Goal: Information Seeking & Learning: Compare options

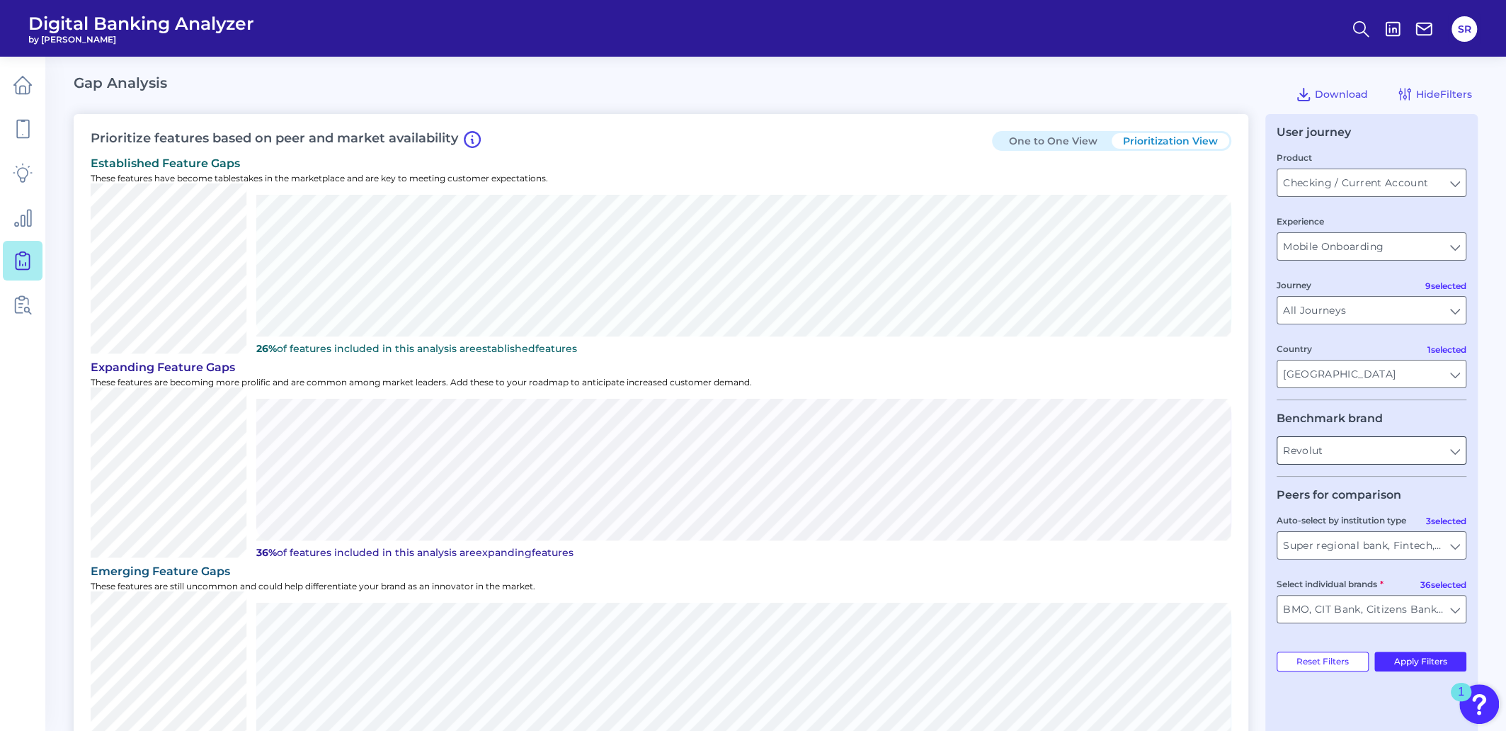
click at [1460, 458] on input "Revolut" at bounding box center [1371, 450] width 188 height 27
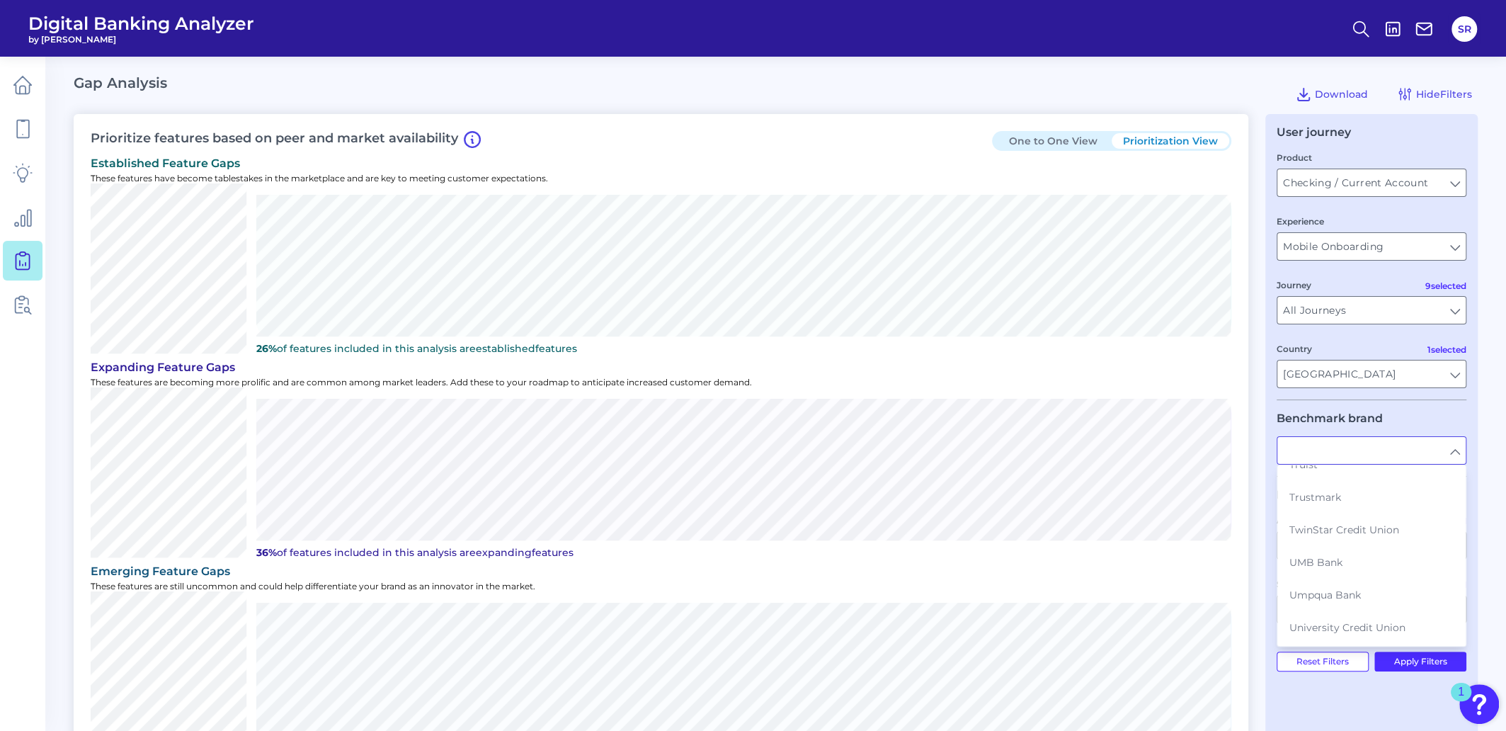
scroll to position [2655, 0]
click at [1323, 646] on span "US Bank" at bounding box center [1310, 652] width 42 height 13
type input "US Bank"
type input "All Auto-select by institution types"
type input "All Select individual brands"
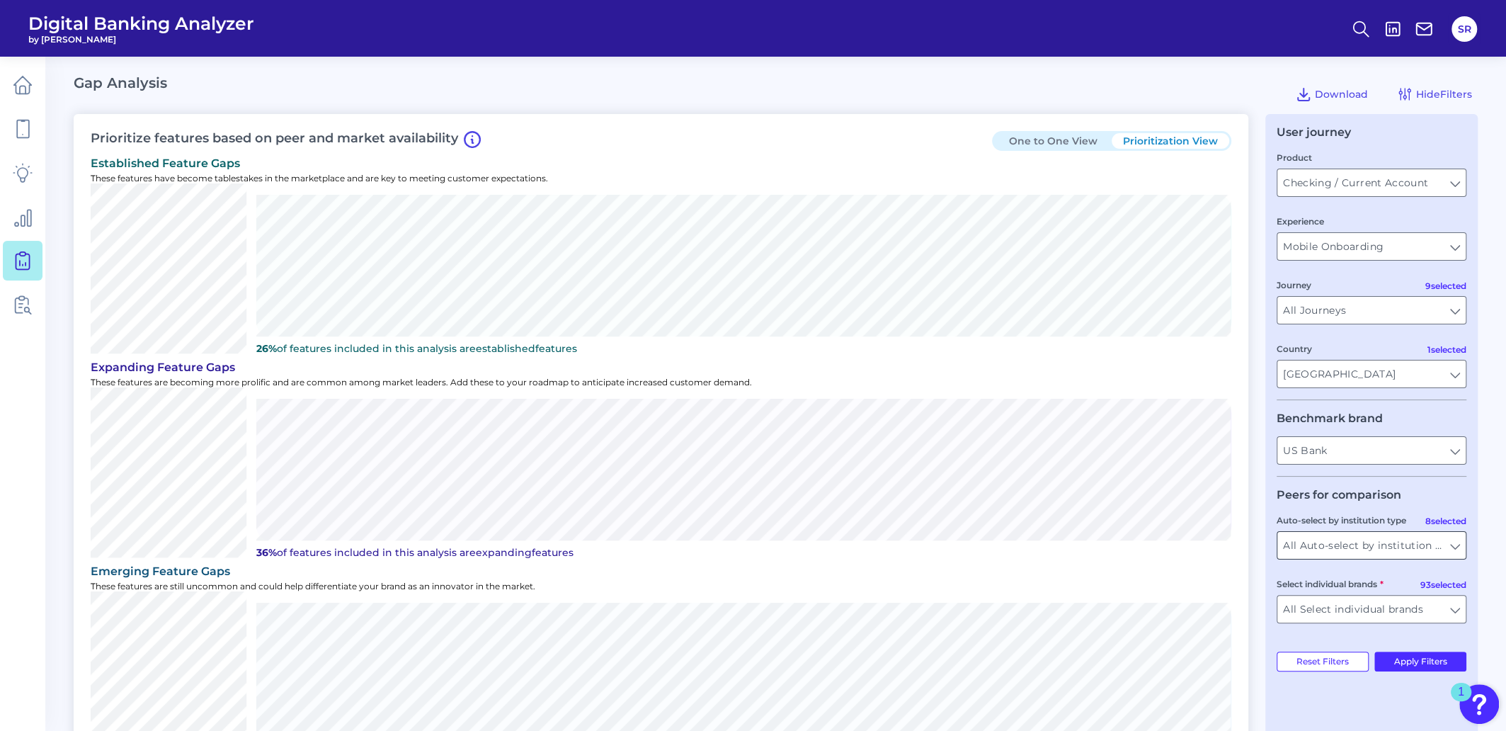
click at [1454, 554] on input "All Auto-select by institution types" at bounding box center [1371, 545] width 188 height 27
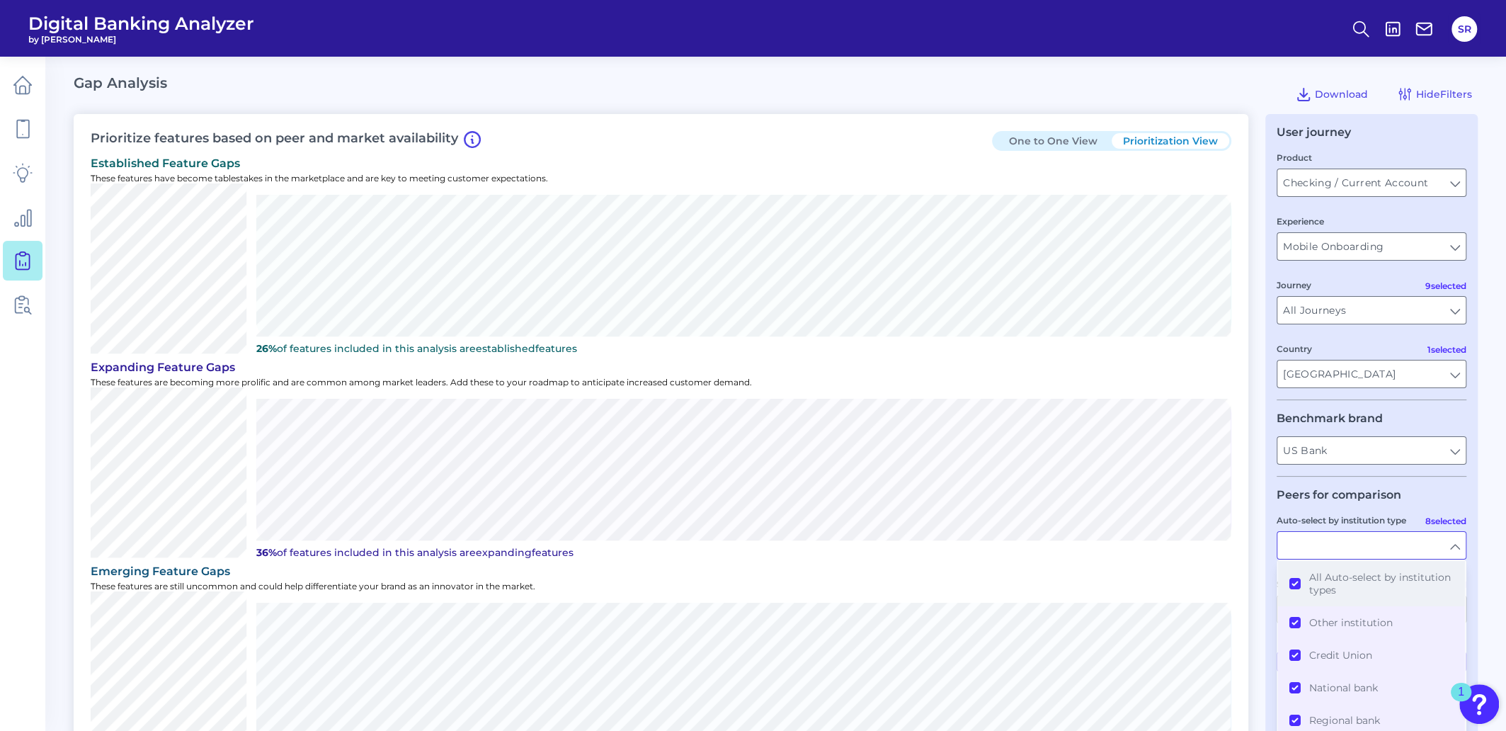
click at [1296, 586] on button "All Auto-select by institution types" at bounding box center [1371, 583] width 187 height 45
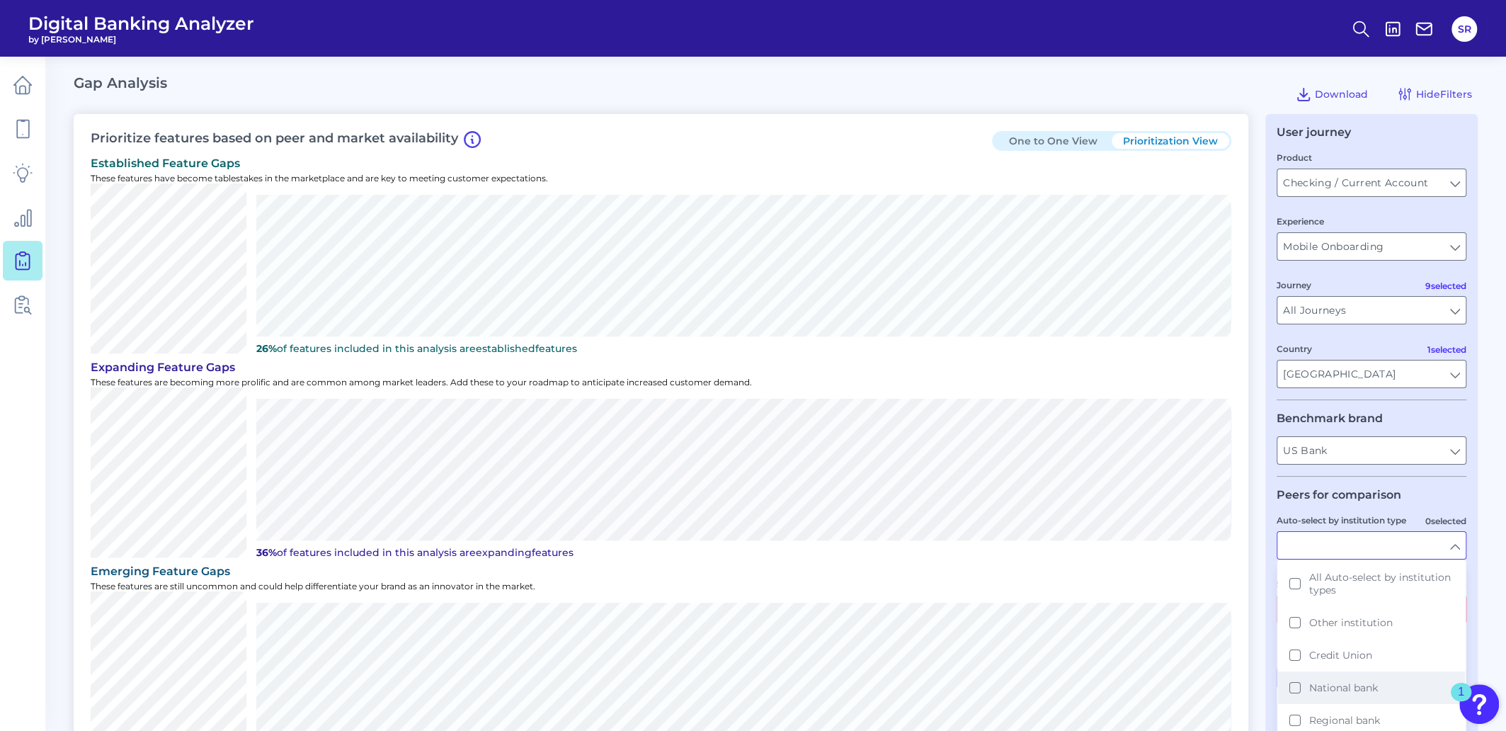
click at [1290, 687] on button "National bank" at bounding box center [1371, 687] width 187 height 33
click at [1296, 666] on button "Super regional bank" at bounding box center [1371, 668] width 187 height 33
click at [1294, 702] on button "Fintech" at bounding box center [1371, 701] width 187 height 33
type input "Ally, American Express, Bank of America, Capital One, Charles Schwab, Citi, Dis…"
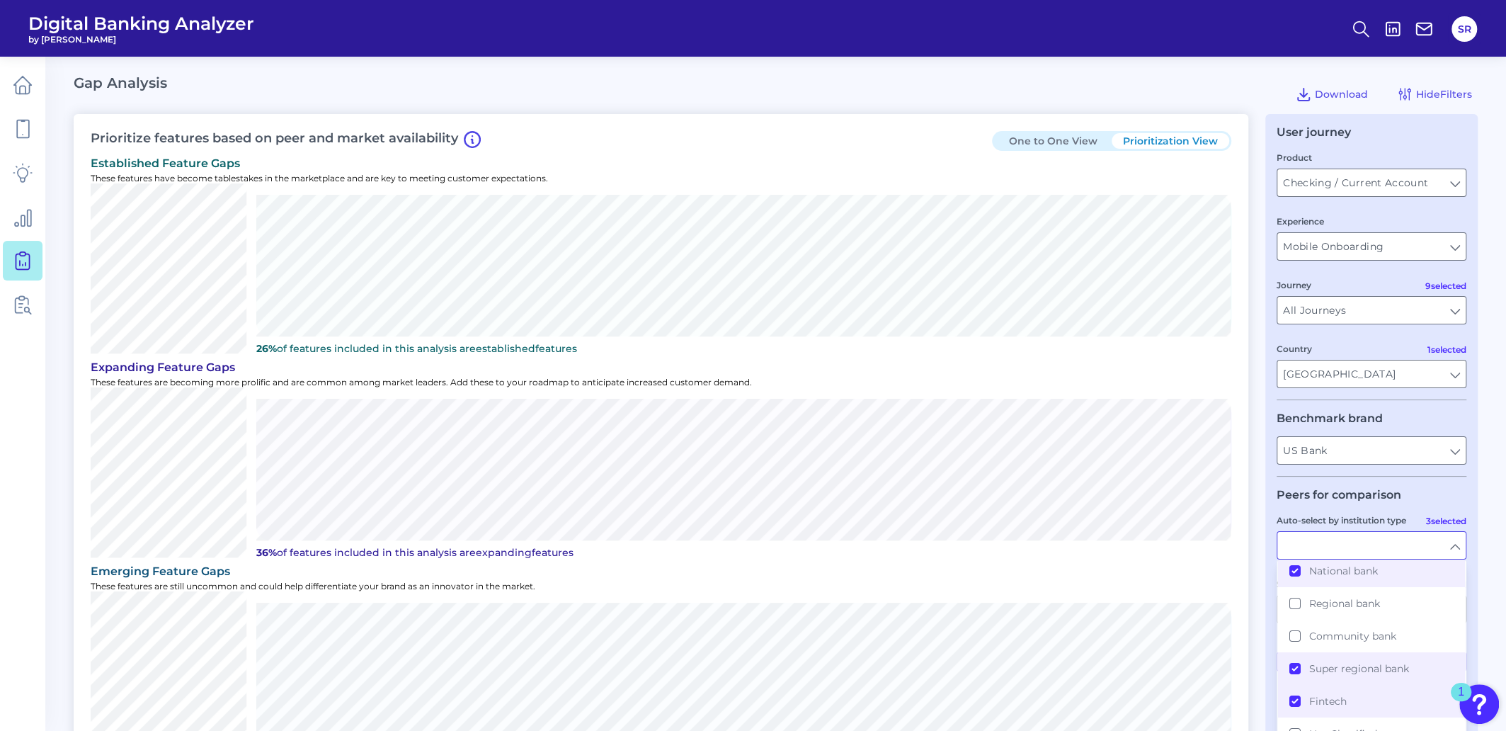
click at [1490, 644] on main "Gap Analysis Download Hide Filters Prioritize features based on peer and market…" at bounding box center [753, 605] width 1506 height 1211
type input "National bank, Super regional bank, Fintech"
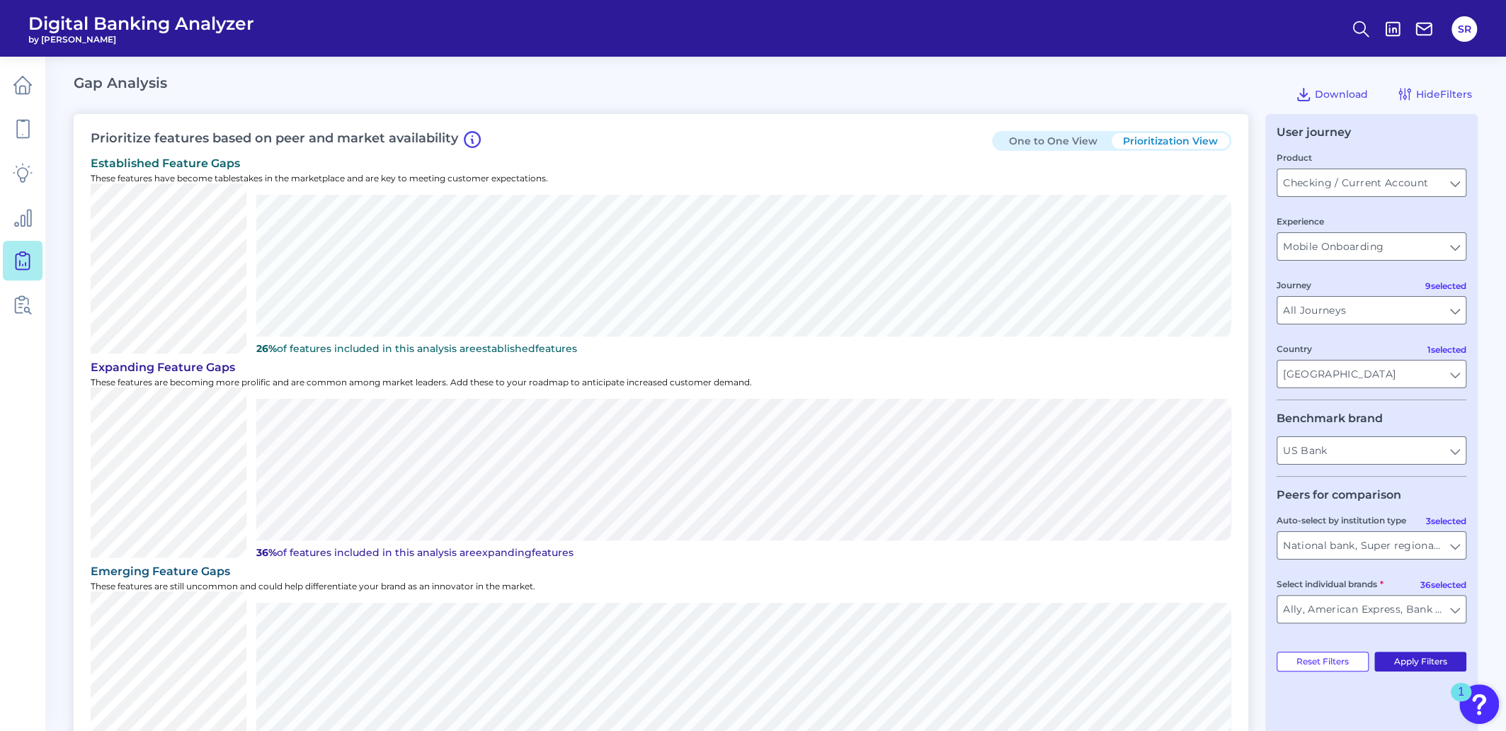
click at [1425, 670] on button "Apply Filters" at bounding box center [1420, 661] width 93 height 20
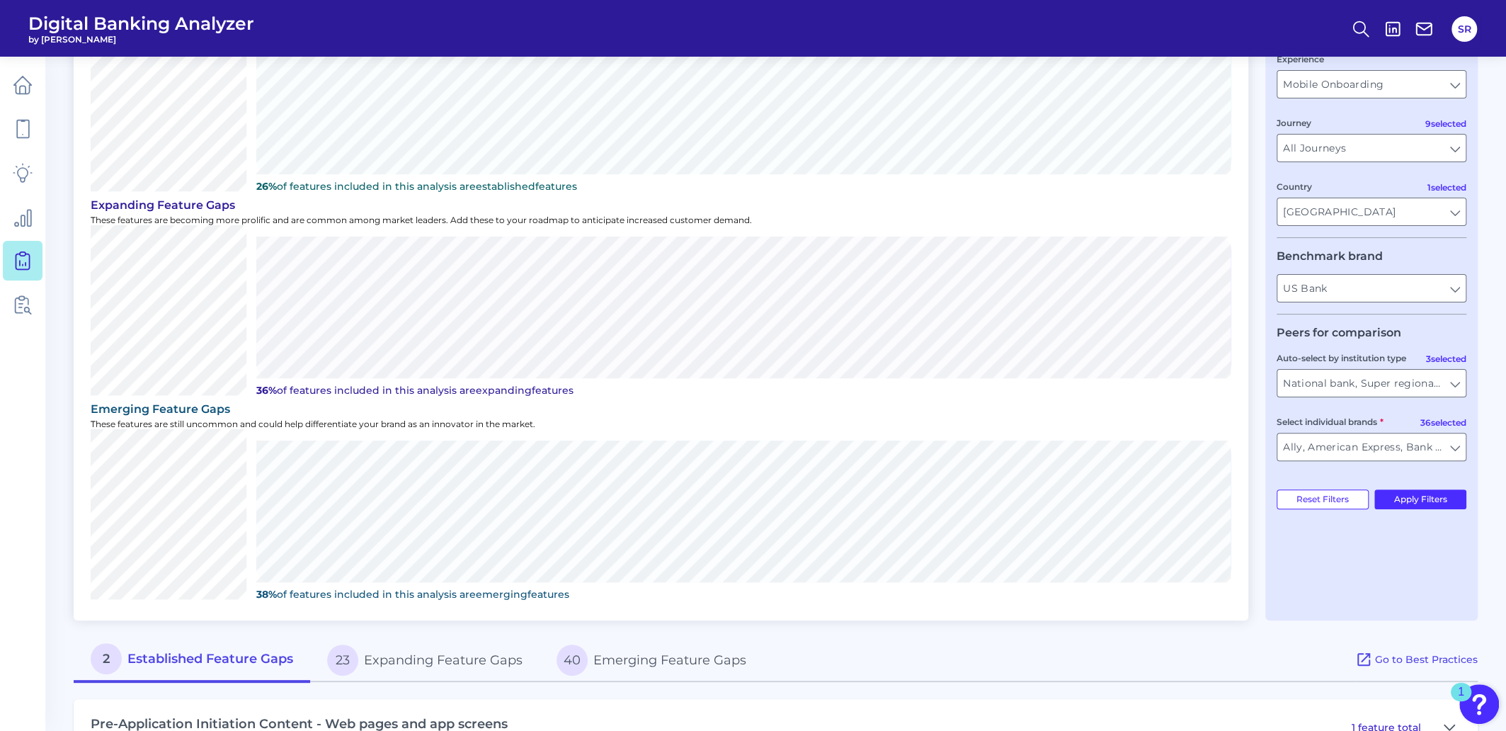
scroll to position [275, 0]
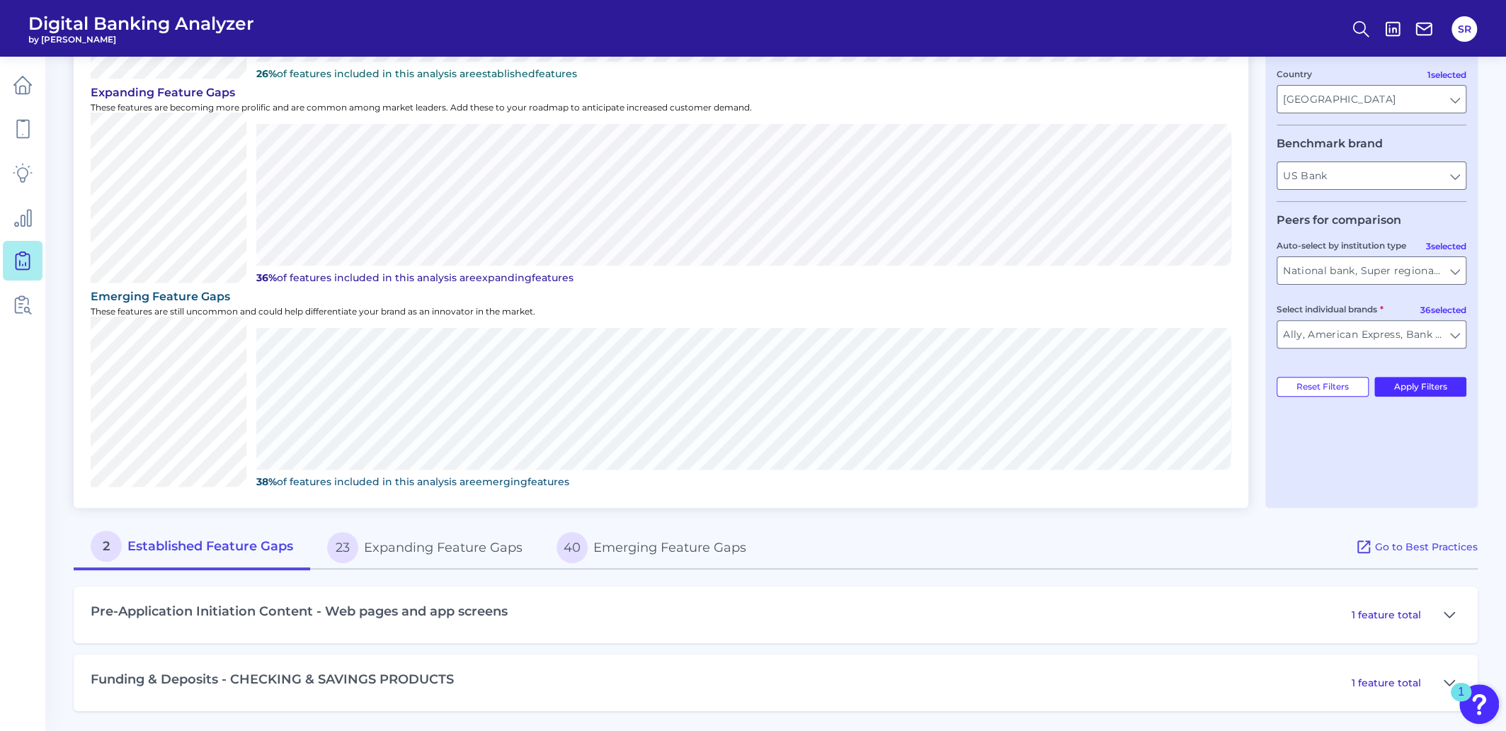
click at [637, 554] on button "40 Emerging Feature Gaps" at bounding box center [652, 547] width 224 height 45
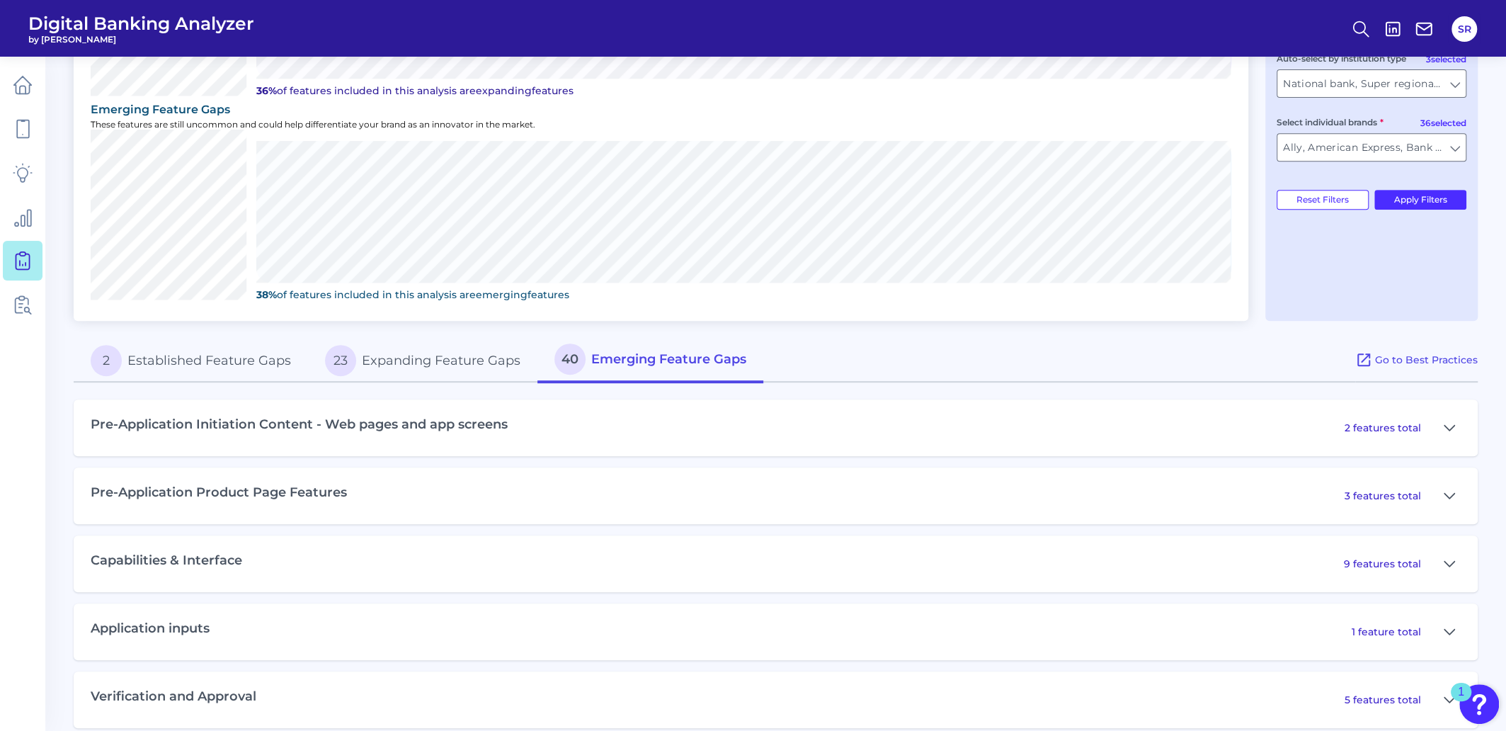
scroll to position [540, 0]
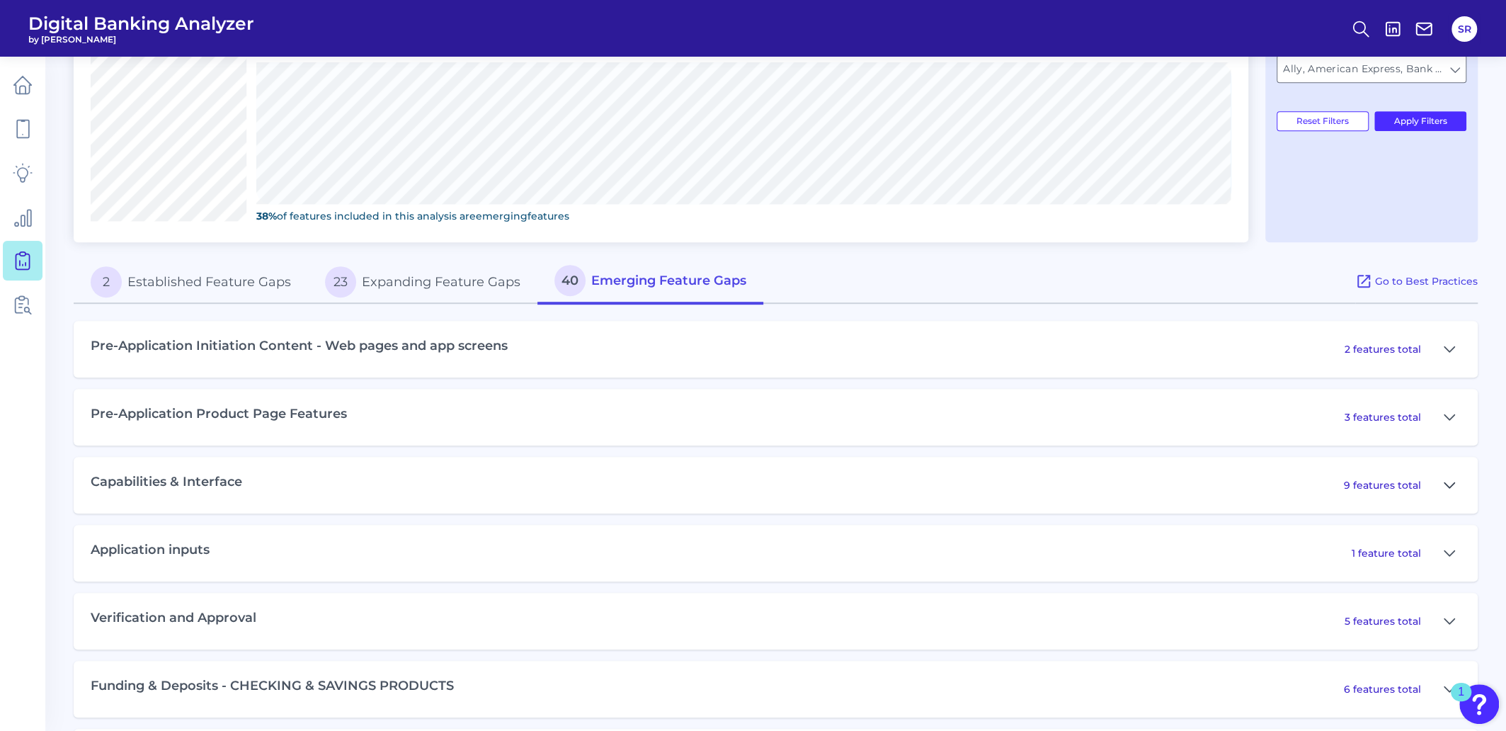
click at [1450, 483] on icon at bounding box center [1449, 485] width 11 height 17
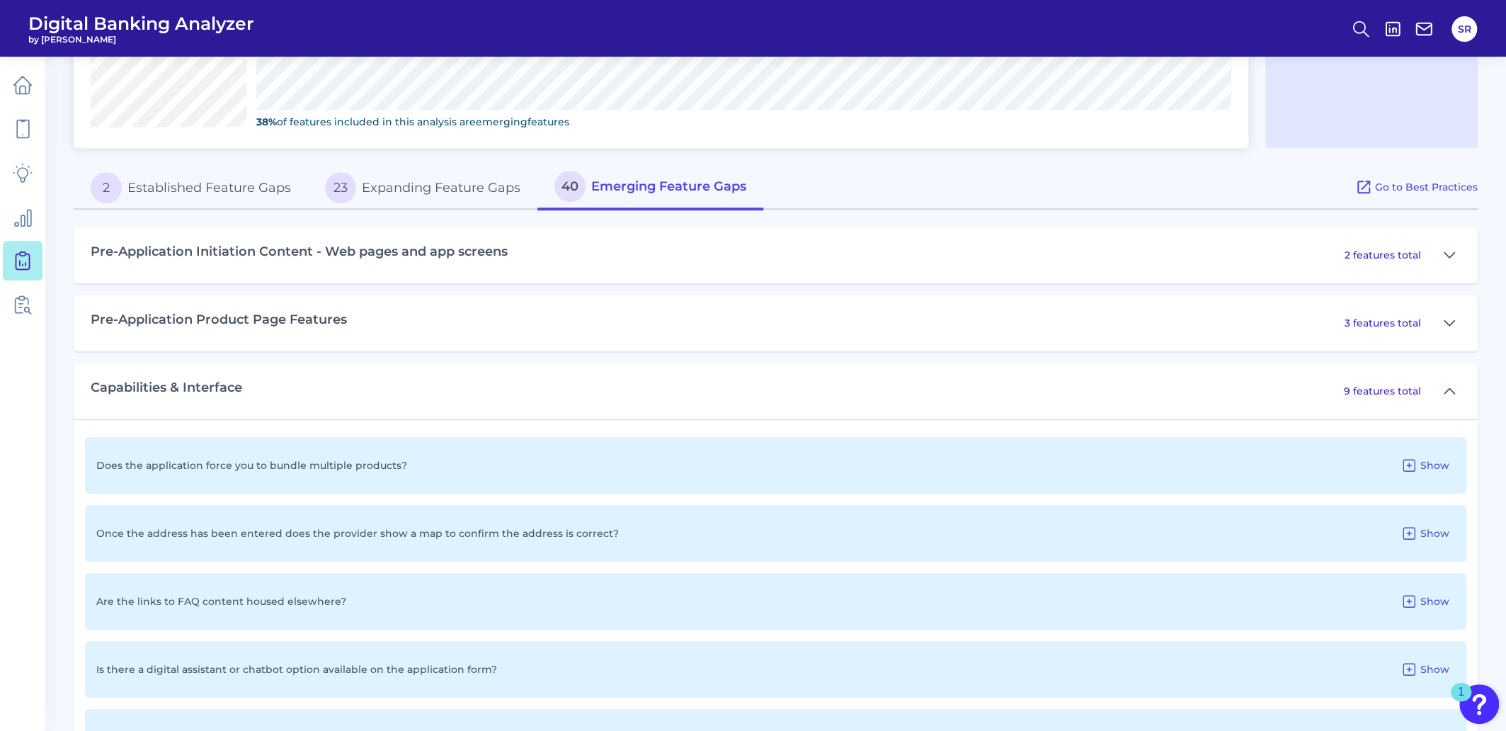
scroll to position [717, 0]
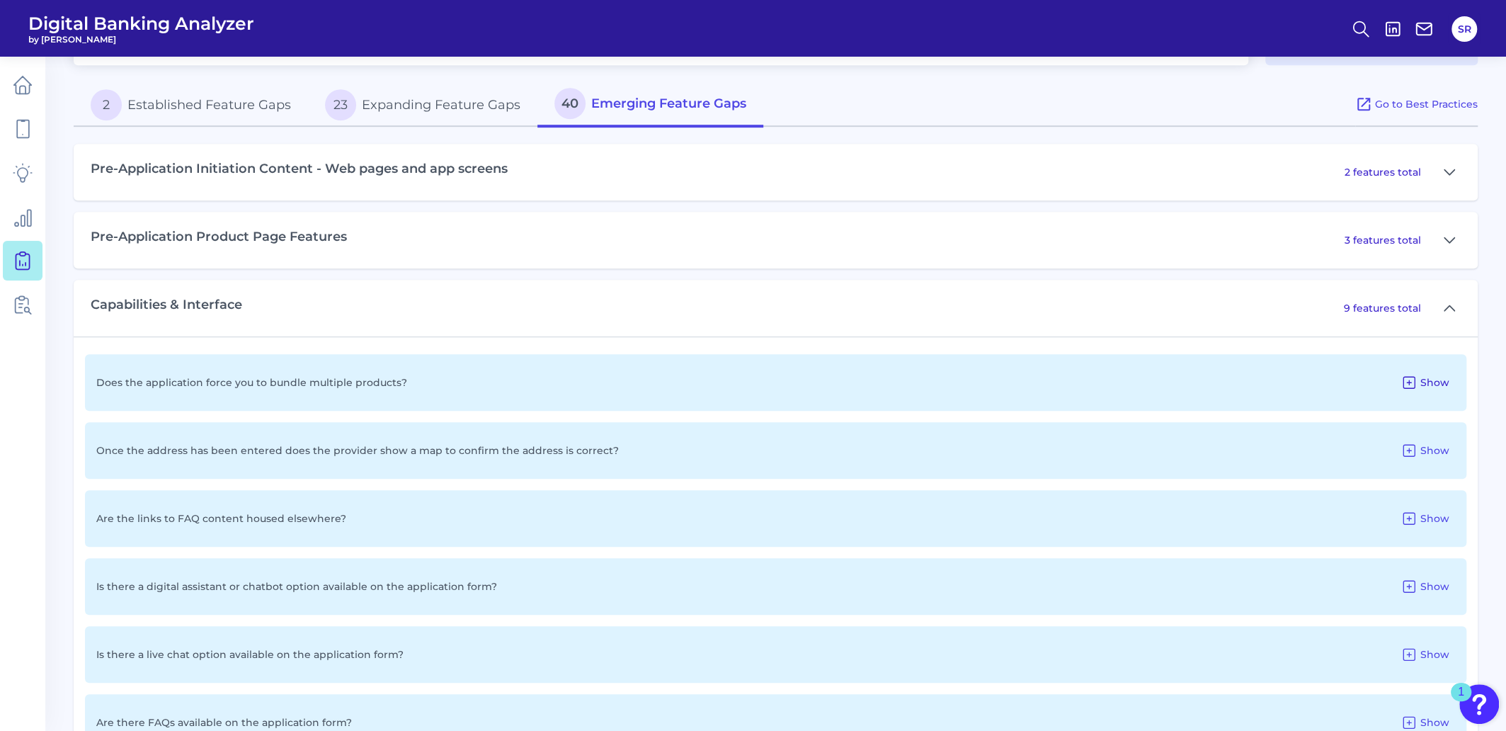
click at [1413, 382] on icon at bounding box center [1409, 382] width 17 height 17
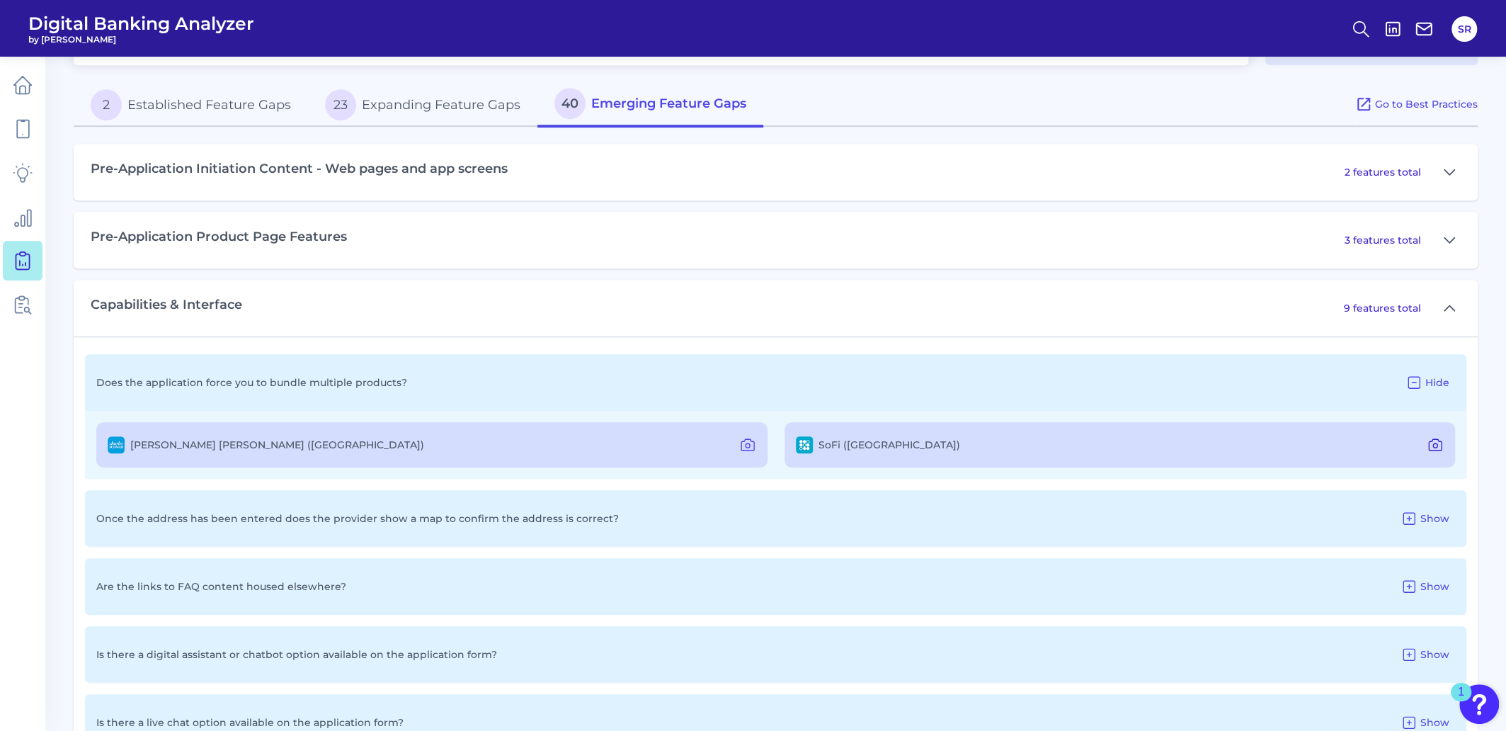
click at [1437, 447] on icon at bounding box center [1435, 444] width 13 height 11
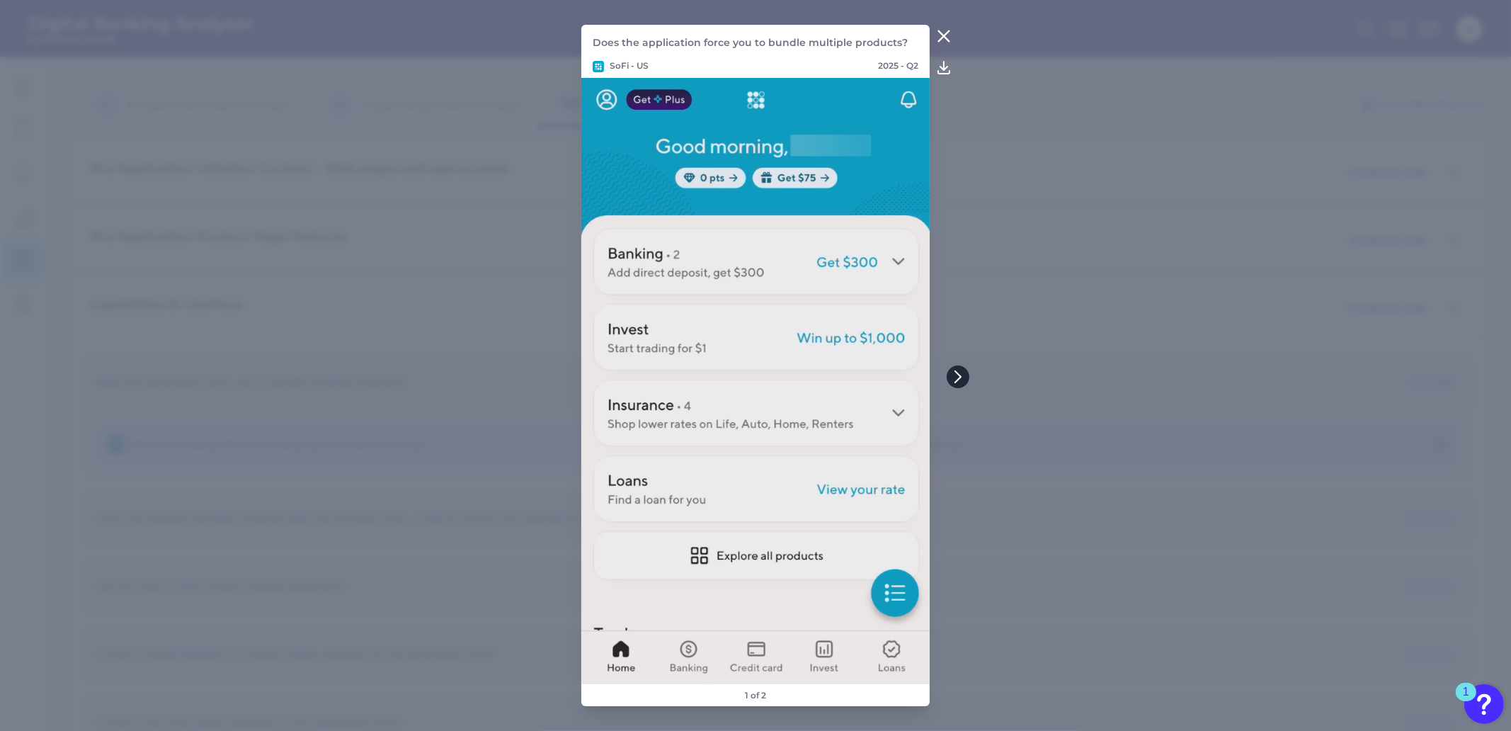
click at [952, 377] on icon at bounding box center [958, 376] width 13 height 13
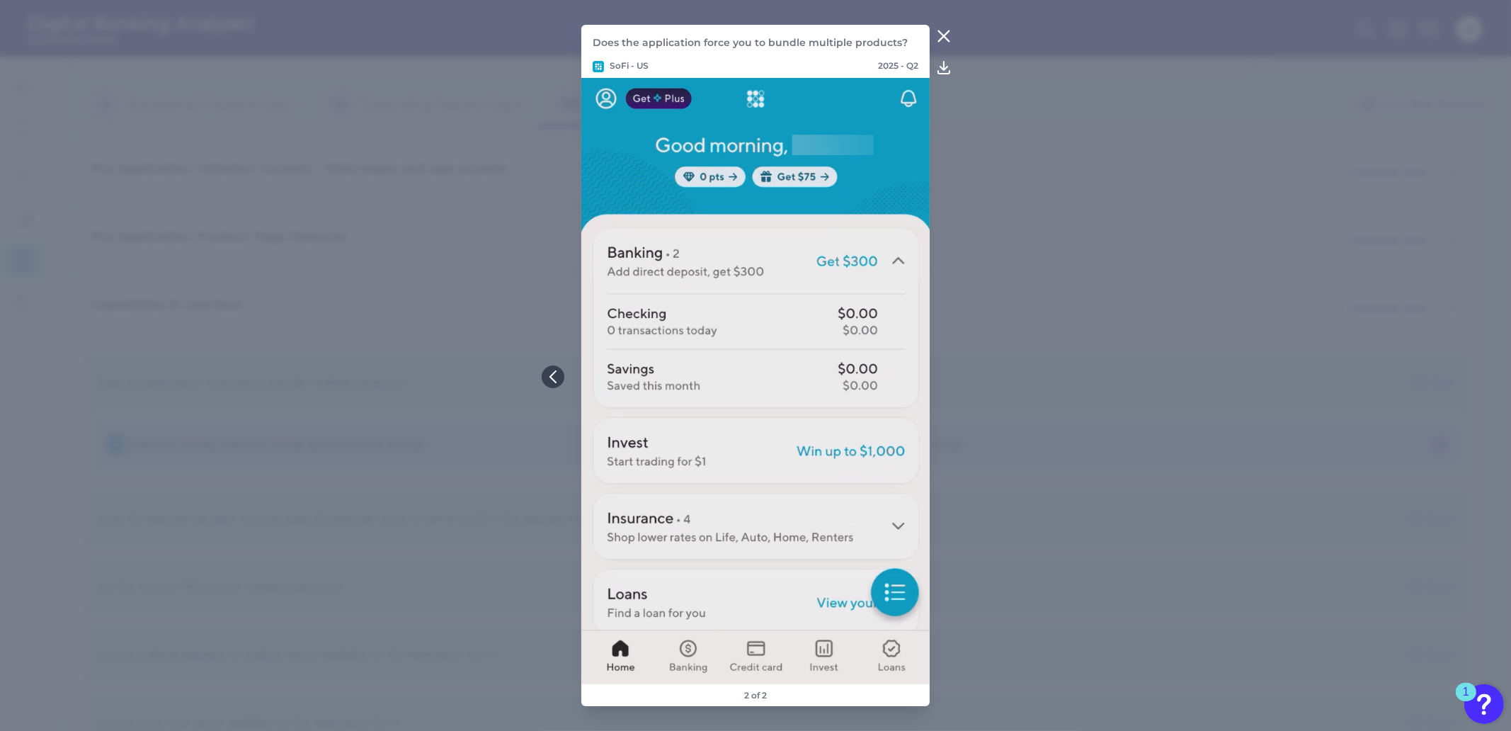
click at [940, 35] on icon at bounding box center [943, 36] width 17 height 17
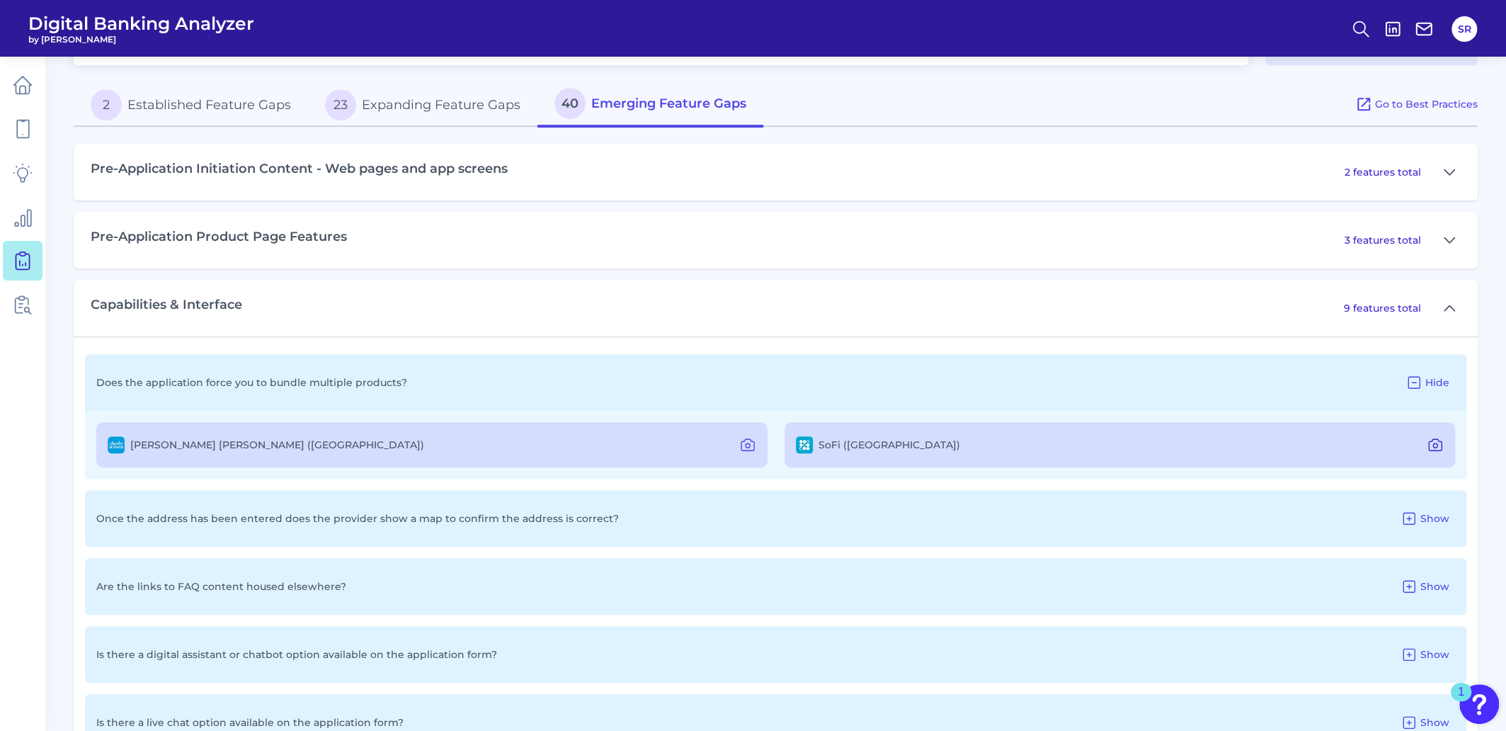
click at [1435, 444] on icon at bounding box center [1435, 444] width 17 height 17
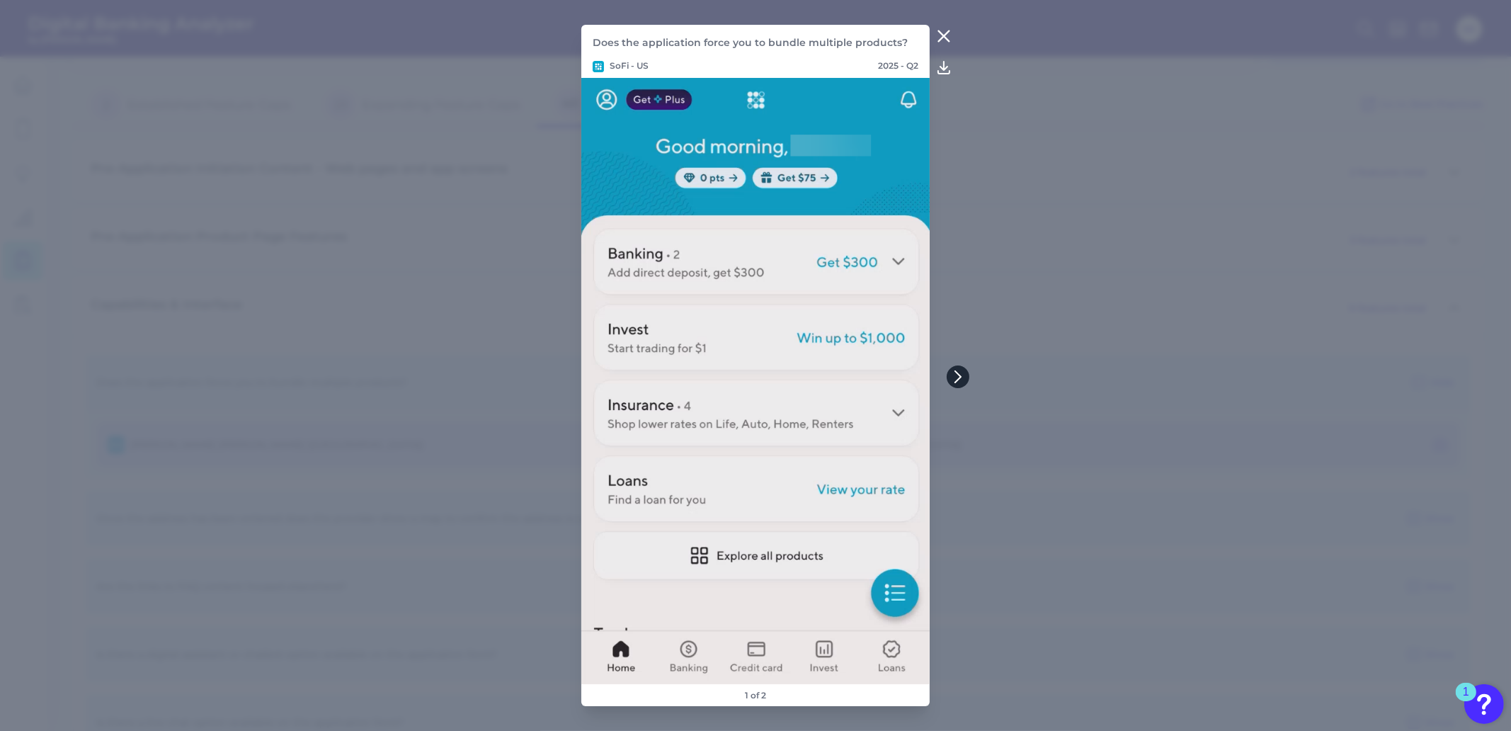
click at [959, 375] on icon at bounding box center [958, 376] width 13 height 13
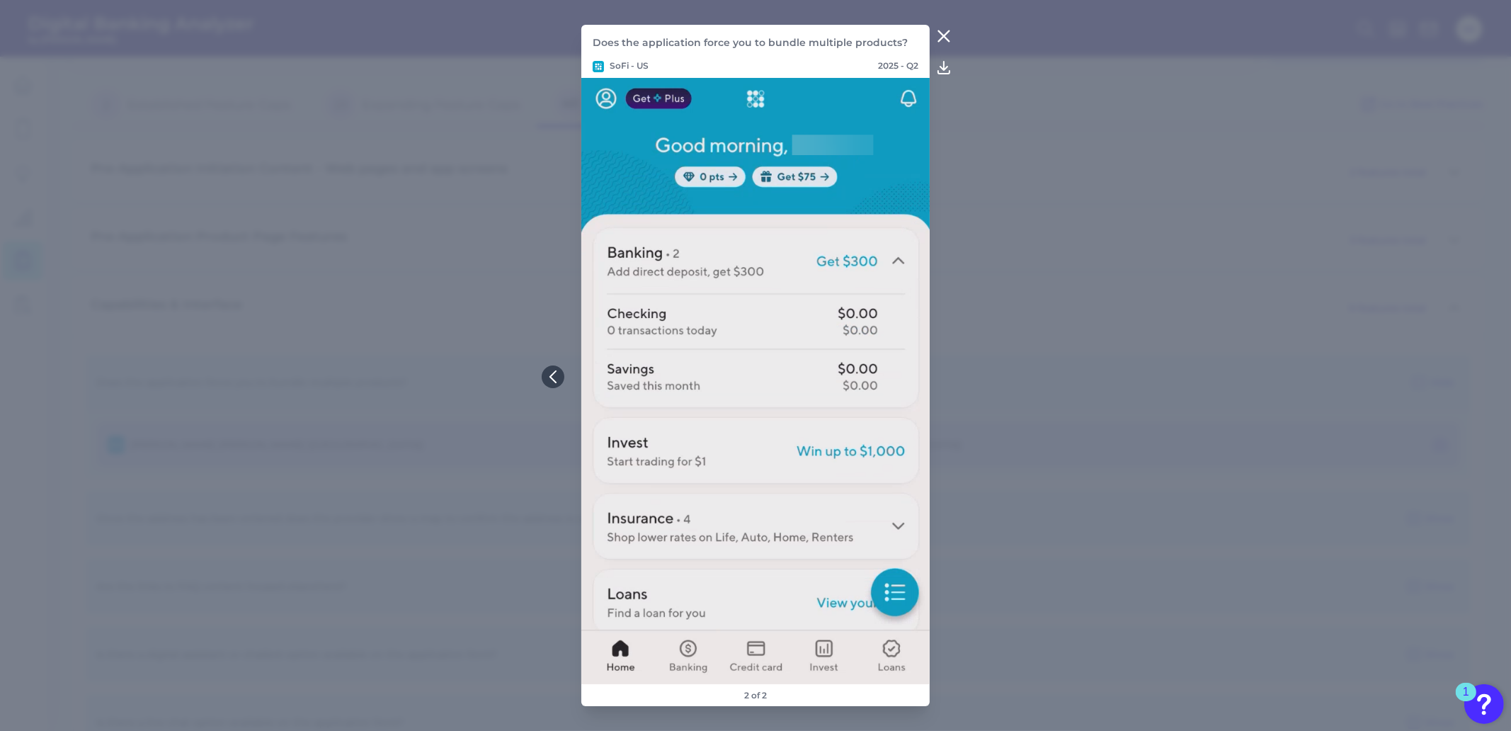
click at [948, 35] on icon at bounding box center [943, 36] width 17 height 17
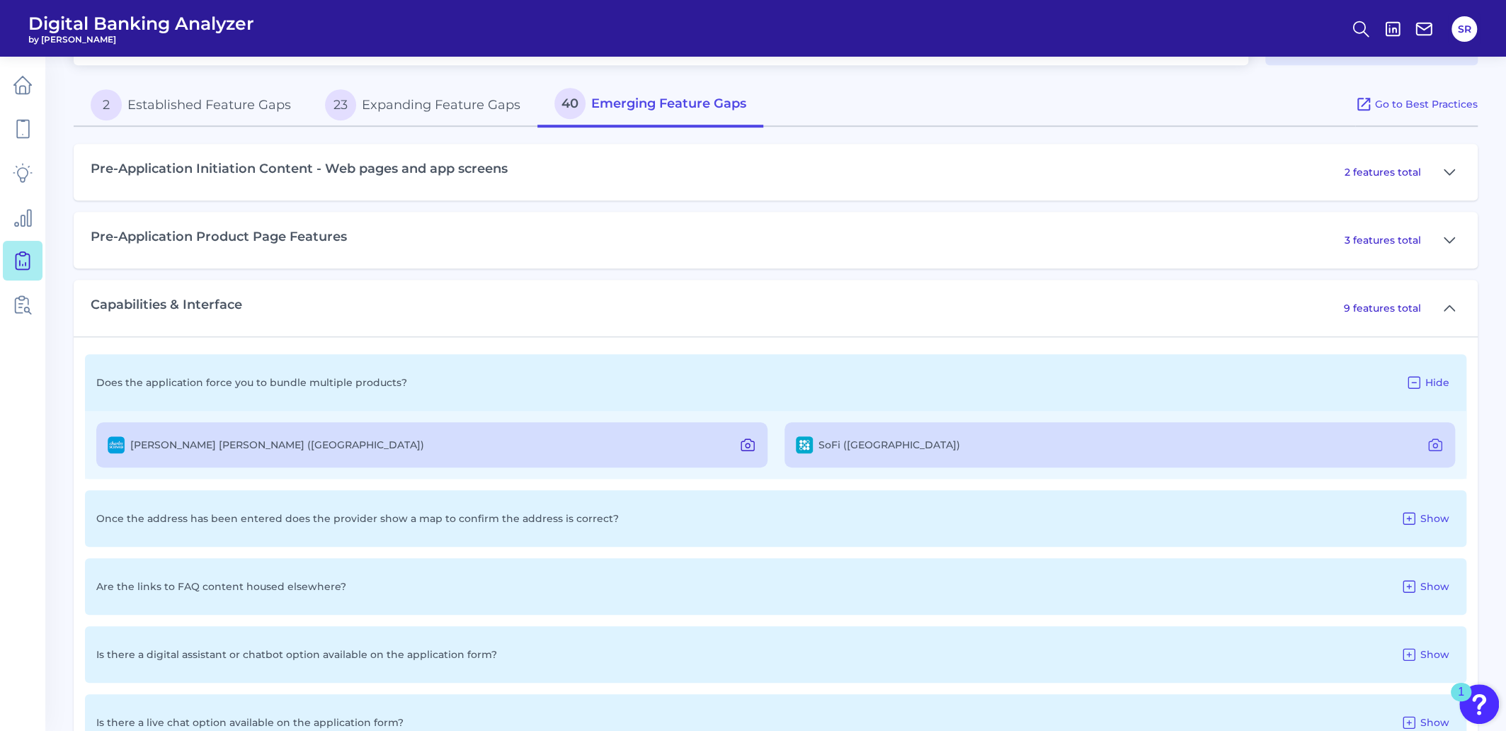
click at [748, 442] on icon at bounding box center [747, 444] width 17 height 17
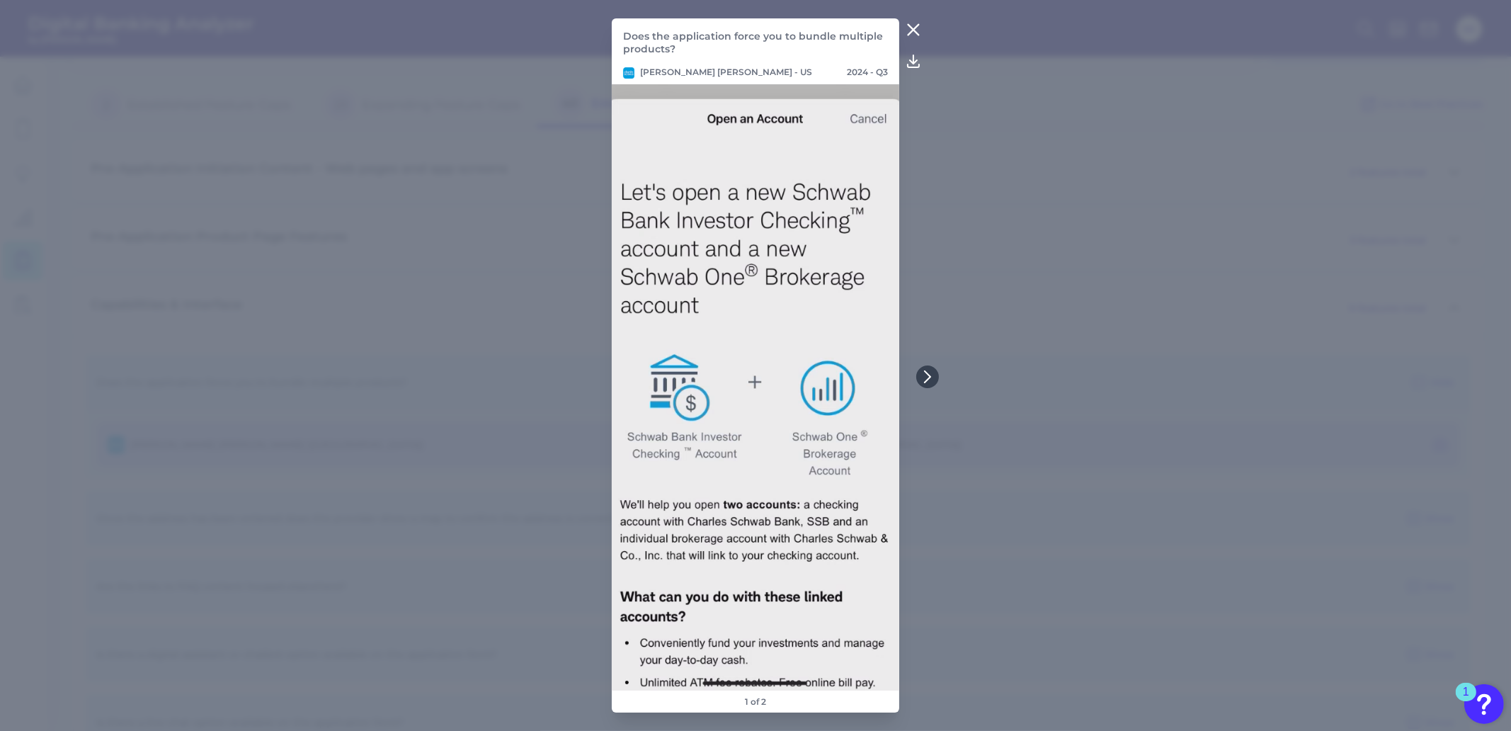
click at [914, 27] on icon at bounding box center [913, 29] width 17 height 17
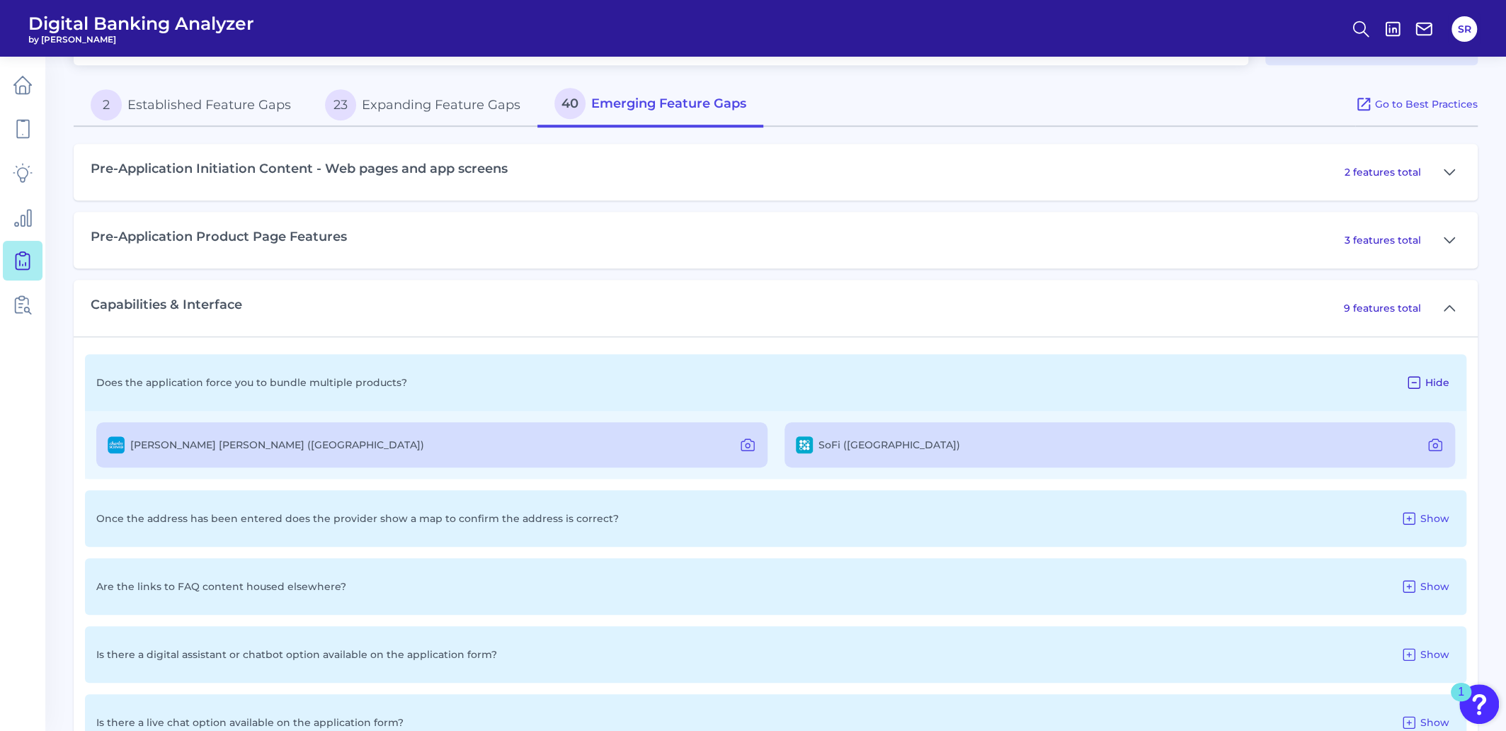
click at [1418, 377] on icon at bounding box center [1413, 382] width 17 height 17
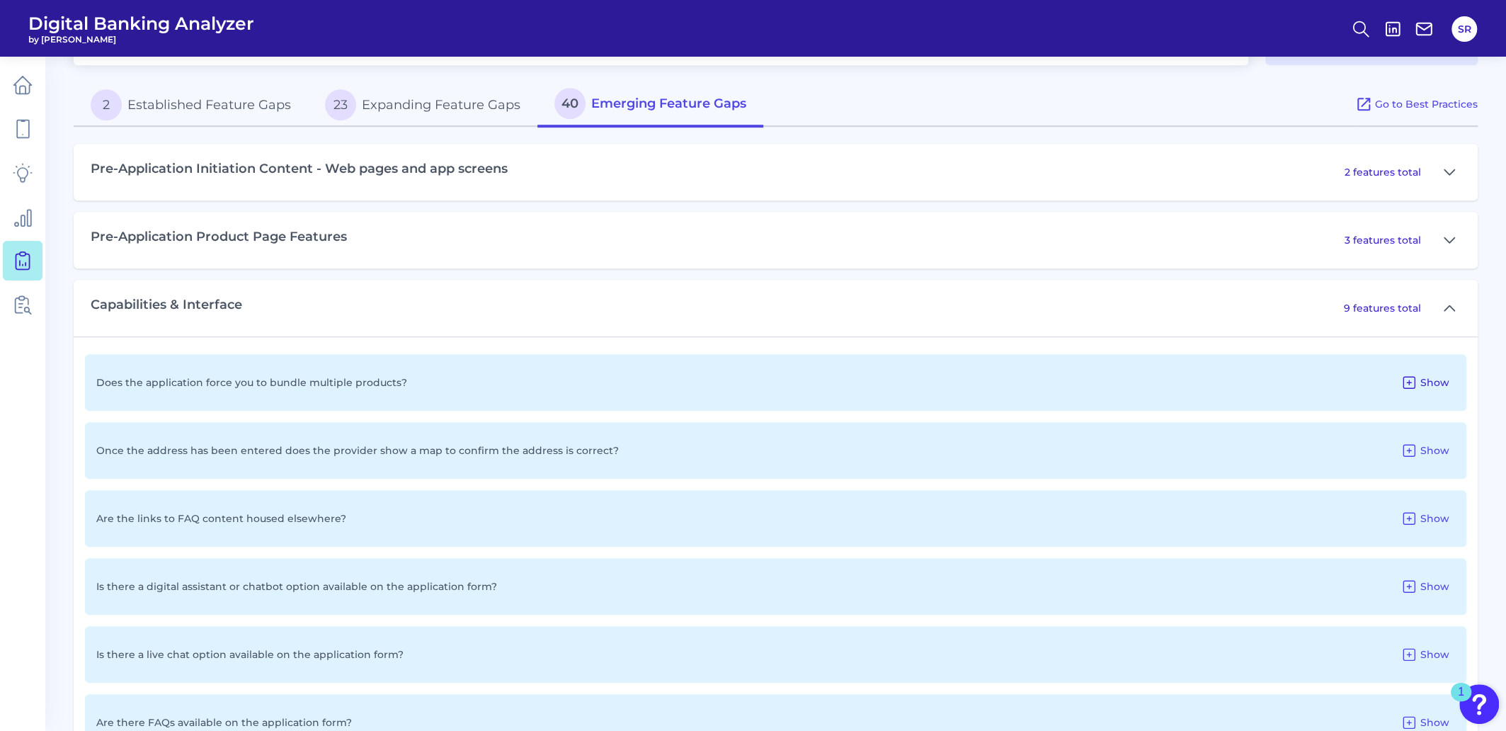
click at [1413, 380] on icon at bounding box center [1409, 382] width 17 height 17
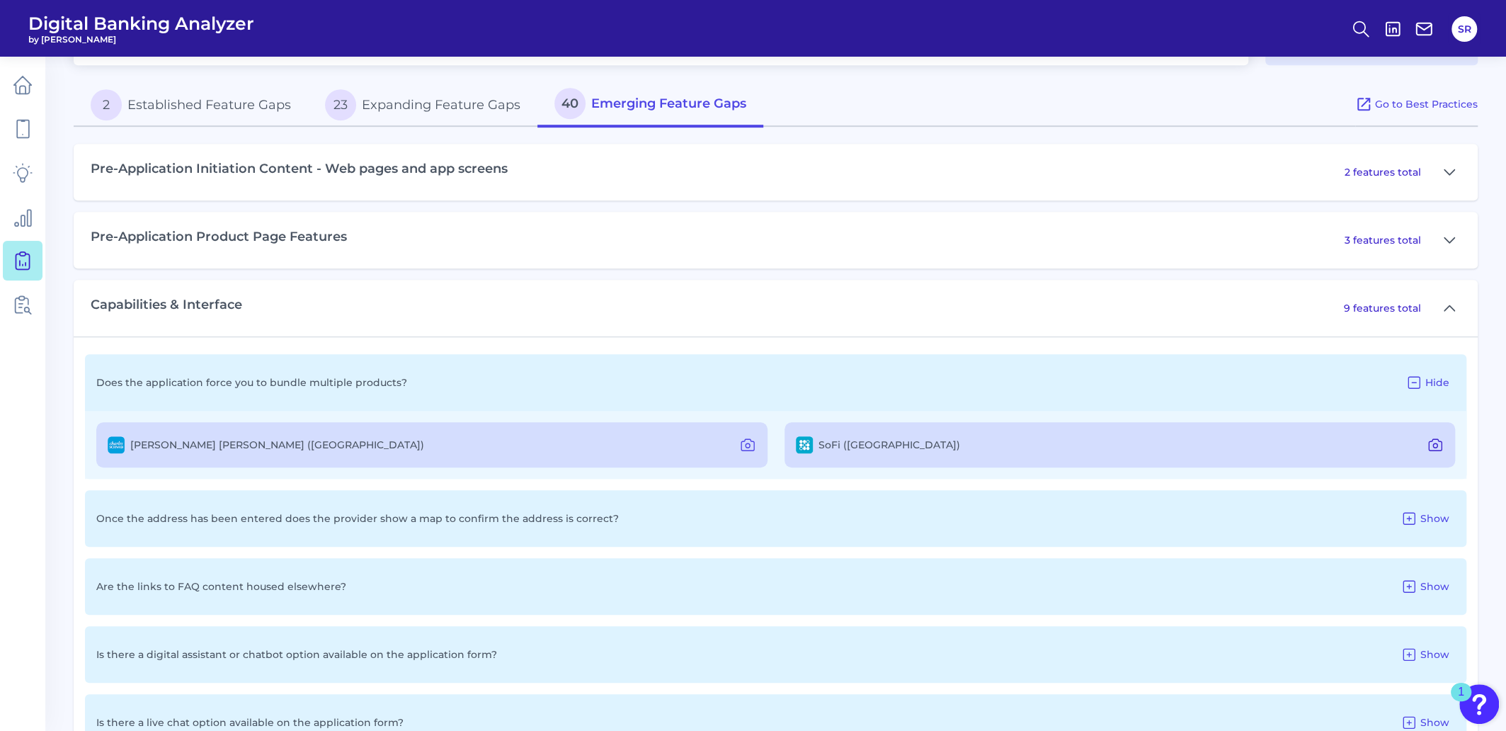
click at [1437, 442] on icon at bounding box center [1435, 444] width 17 height 17
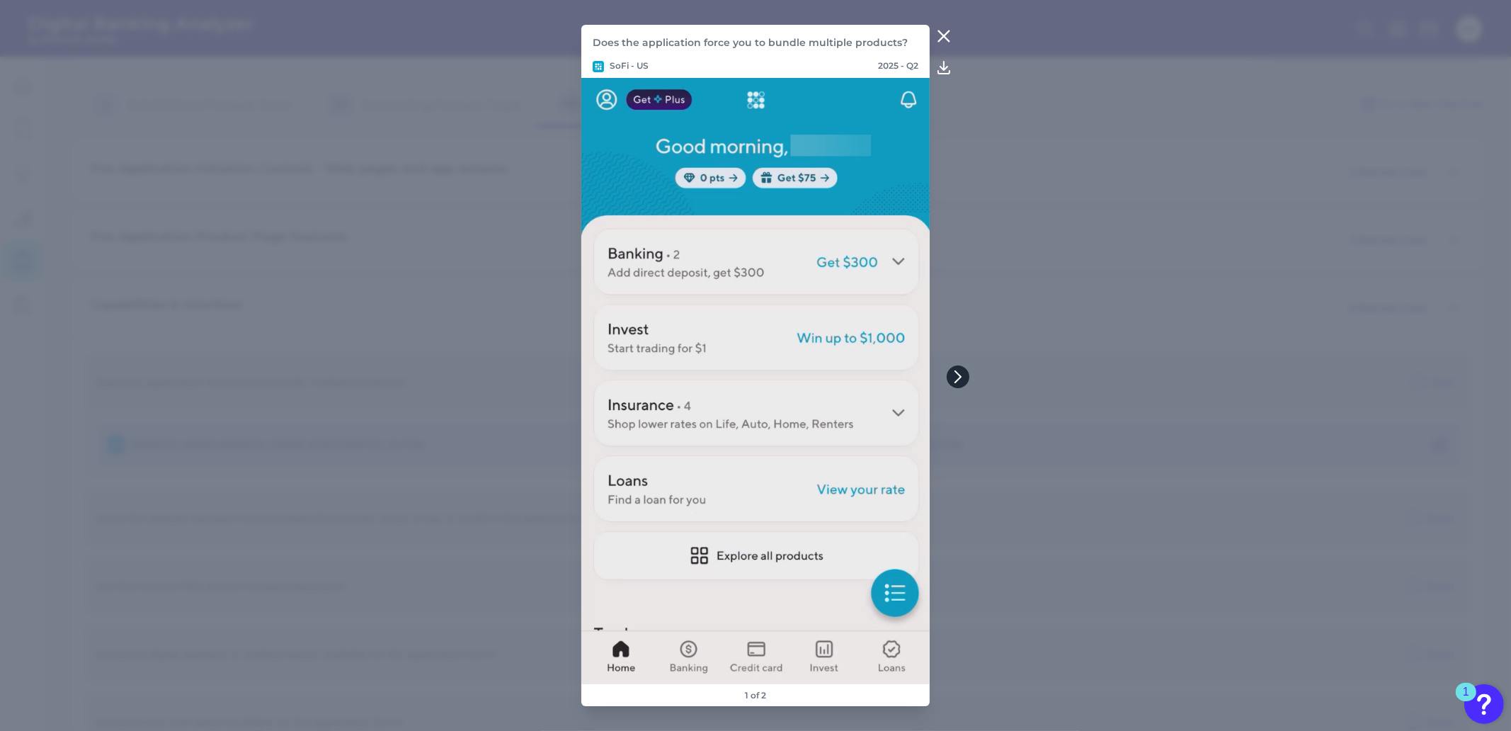
click at [963, 372] on icon at bounding box center [958, 376] width 13 height 13
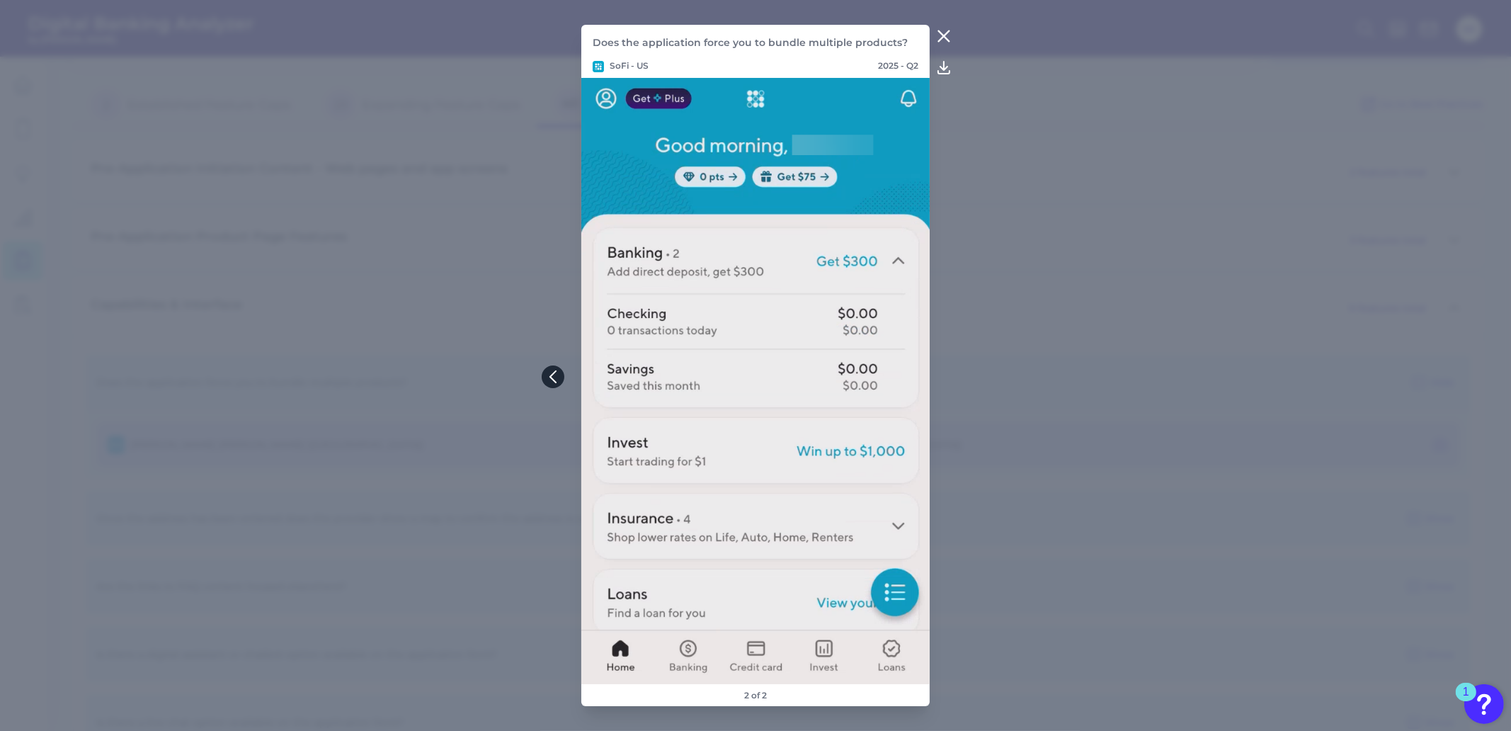
click at [557, 380] on icon at bounding box center [553, 376] width 13 height 13
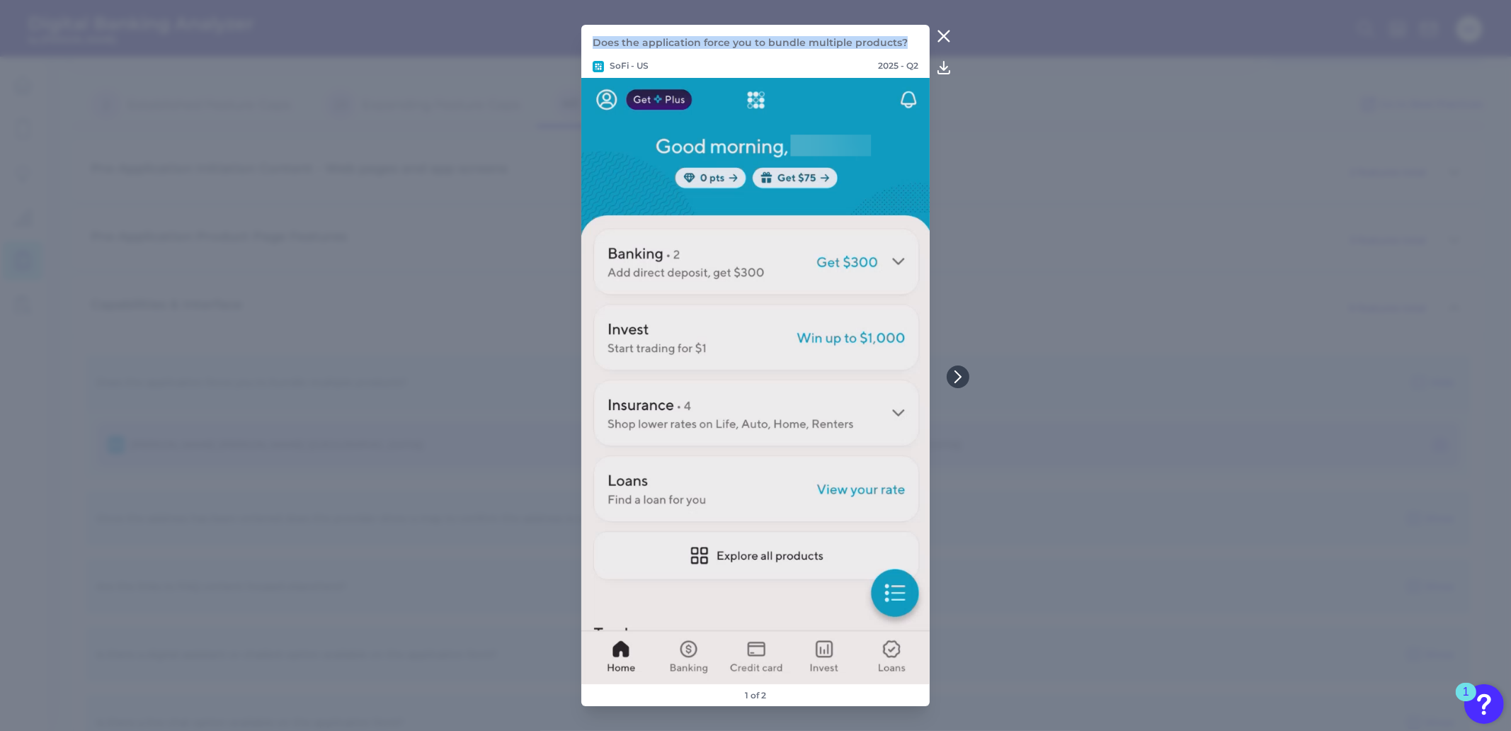
drag, startPoint x: 594, startPoint y: 42, endPoint x: 903, endPoint y: 47, distance: 309.5
click at [903, 43] on p "Does the application force you to bundle multiple products?" at bounding box center [756, 42] width 326 height 13
copy p "Does the application force you to bundle multiple products?"
click at [949, 35] on icon at bounding box center [943, 36] width 17 height 17
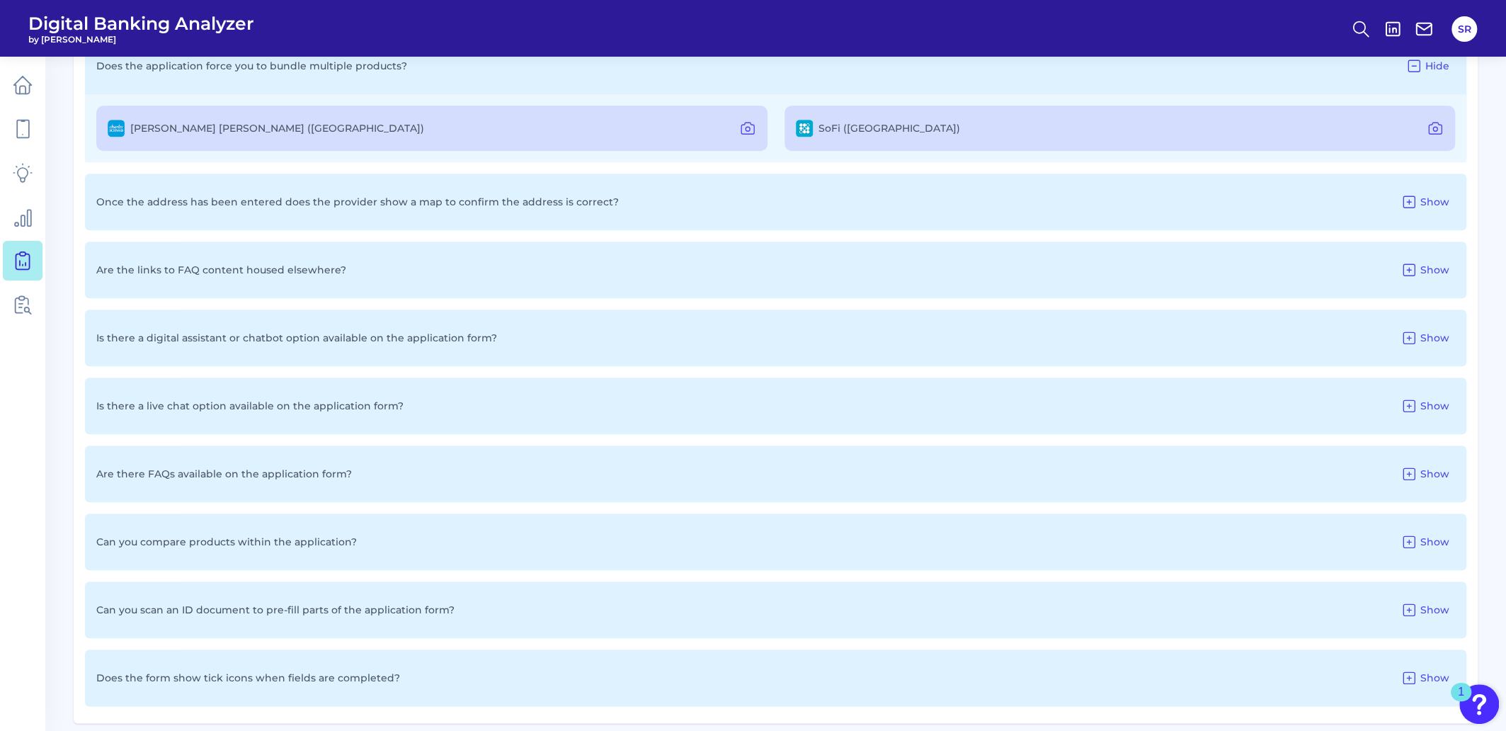
scroll to position [1062, 0]
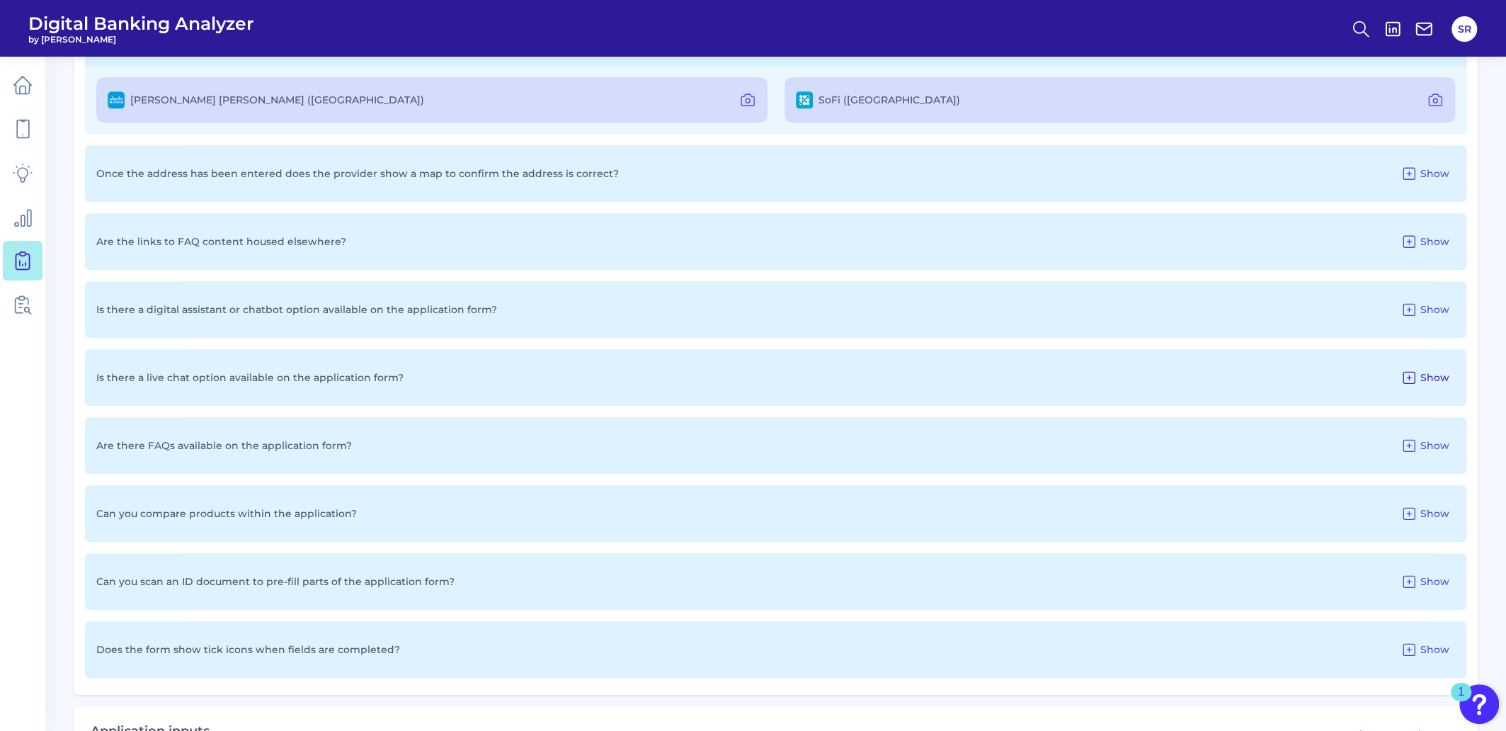
click at [1414, 373] on icon at bounding box center [1409, 377] width 17 height 17
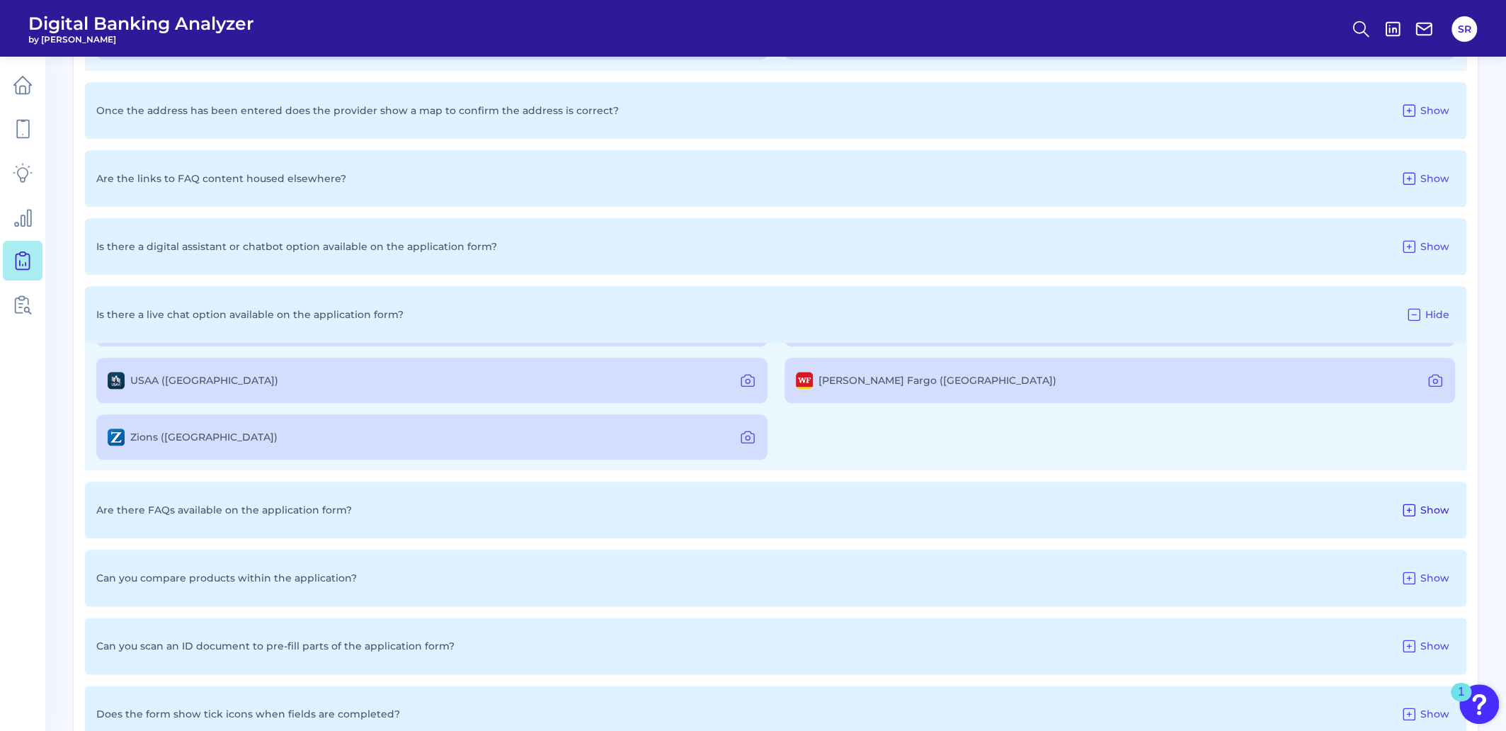
scroll to position [1238, 0]
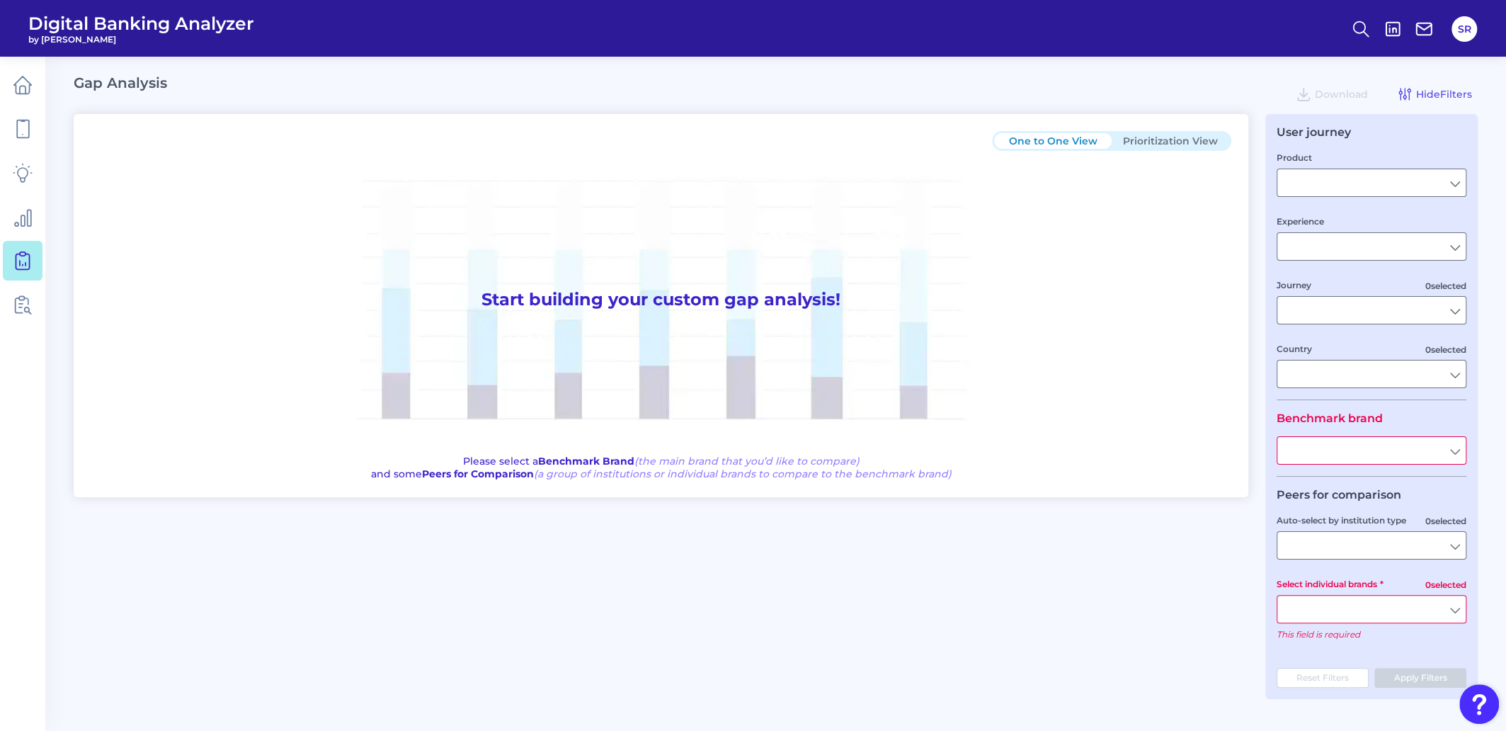
type input "Checking / Current Account"
type input "Mobile Servicing"
type input "Pre-Login Area, New Customer Onboarding, Login & Authentication, Accounts and t…"
type input "[GEOGRAPHIC_DATA]"
type input "All Select individual brands"
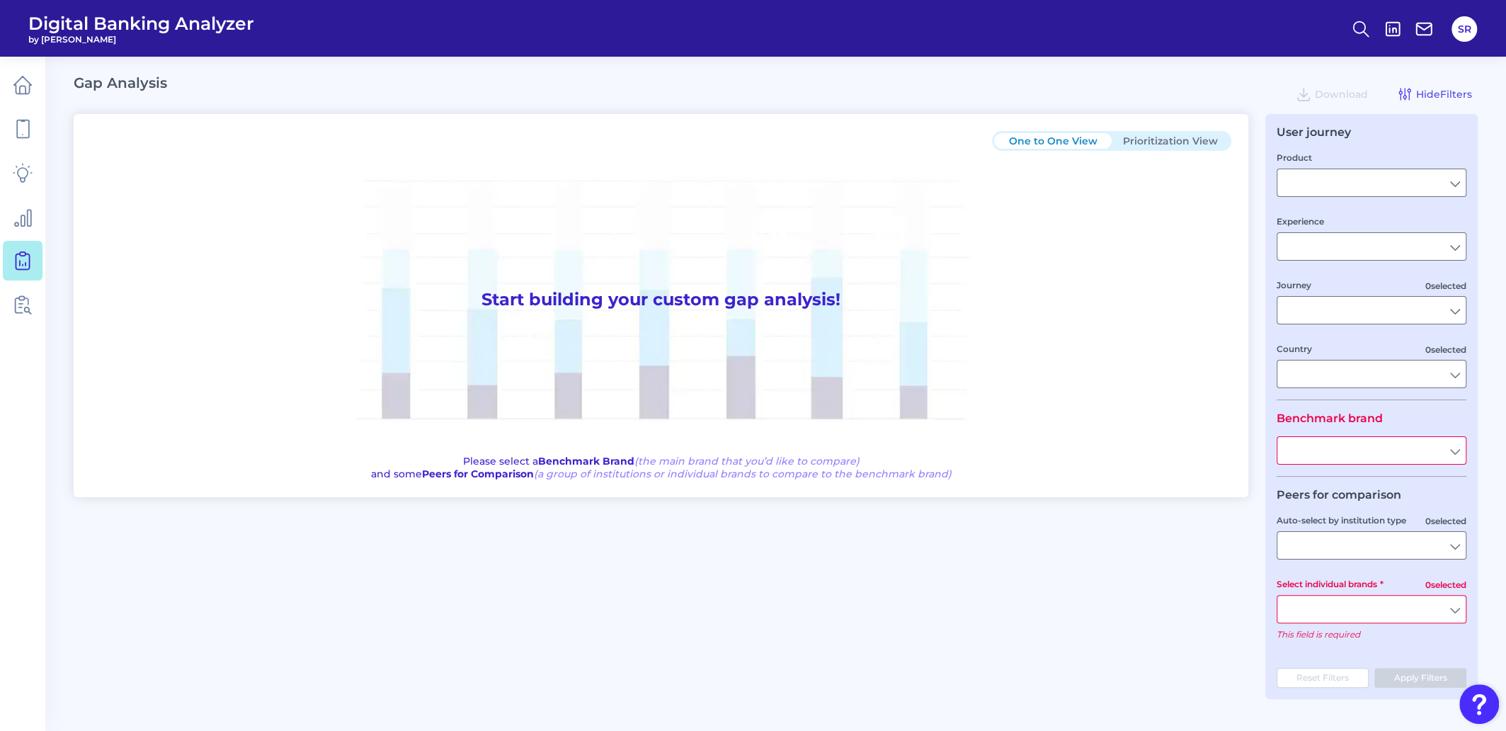
type input "All Journeys"
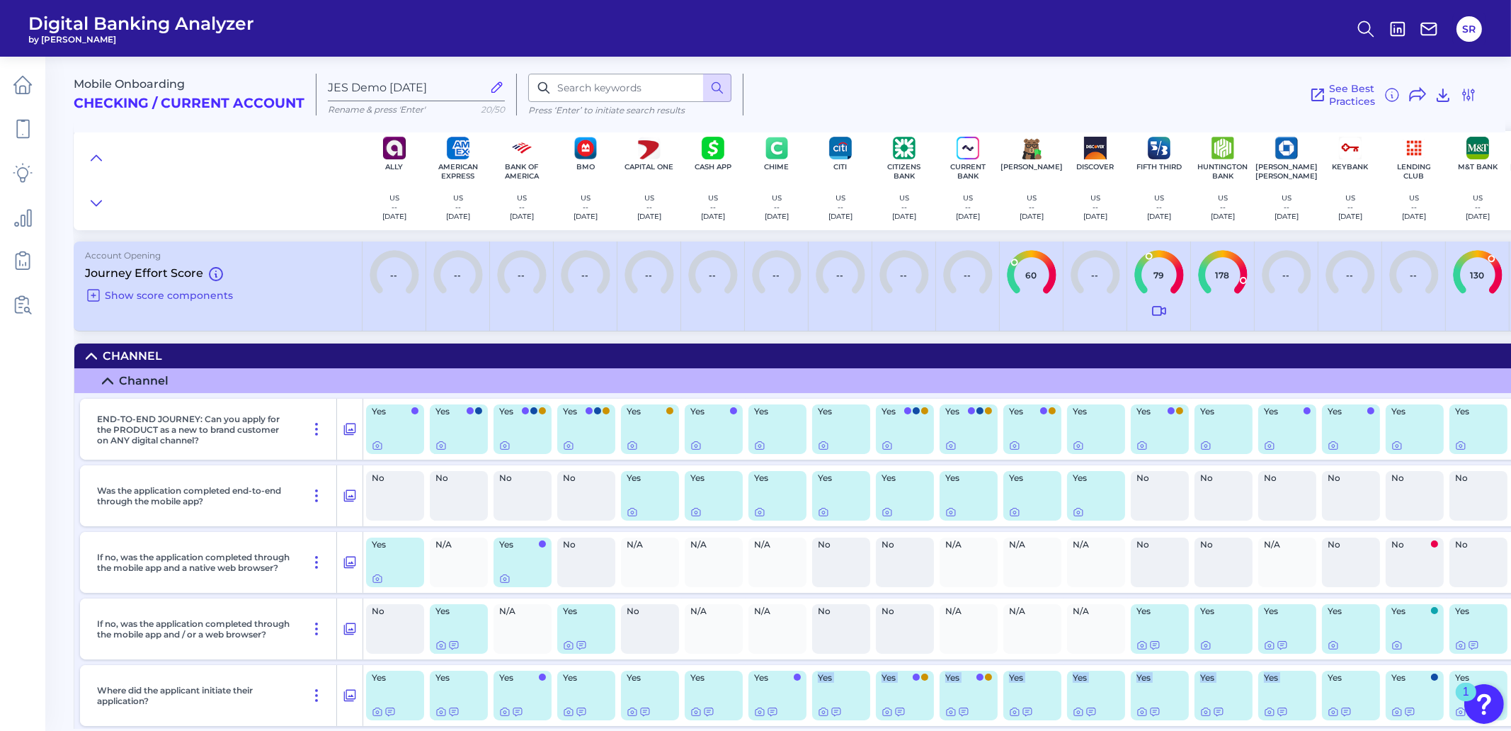
drag, startPoint x: 756, startPoint y: 728, endPoint x: 1304, endPoint y: 719, distance: 548.1
click at [1304, 719] on main "Mobile Onboarding Checking / Current Account JES Demo Aug 22 2025 Rename & pres…" at bounding box center [755, 365] width 1511 height 731
click at [1310, 729] on main "Mobile Onboarding Checking / Current Account JES Demo Aug 22 2025 Rename & pres…" at bounding box center [755, 365] width 1511 height 731
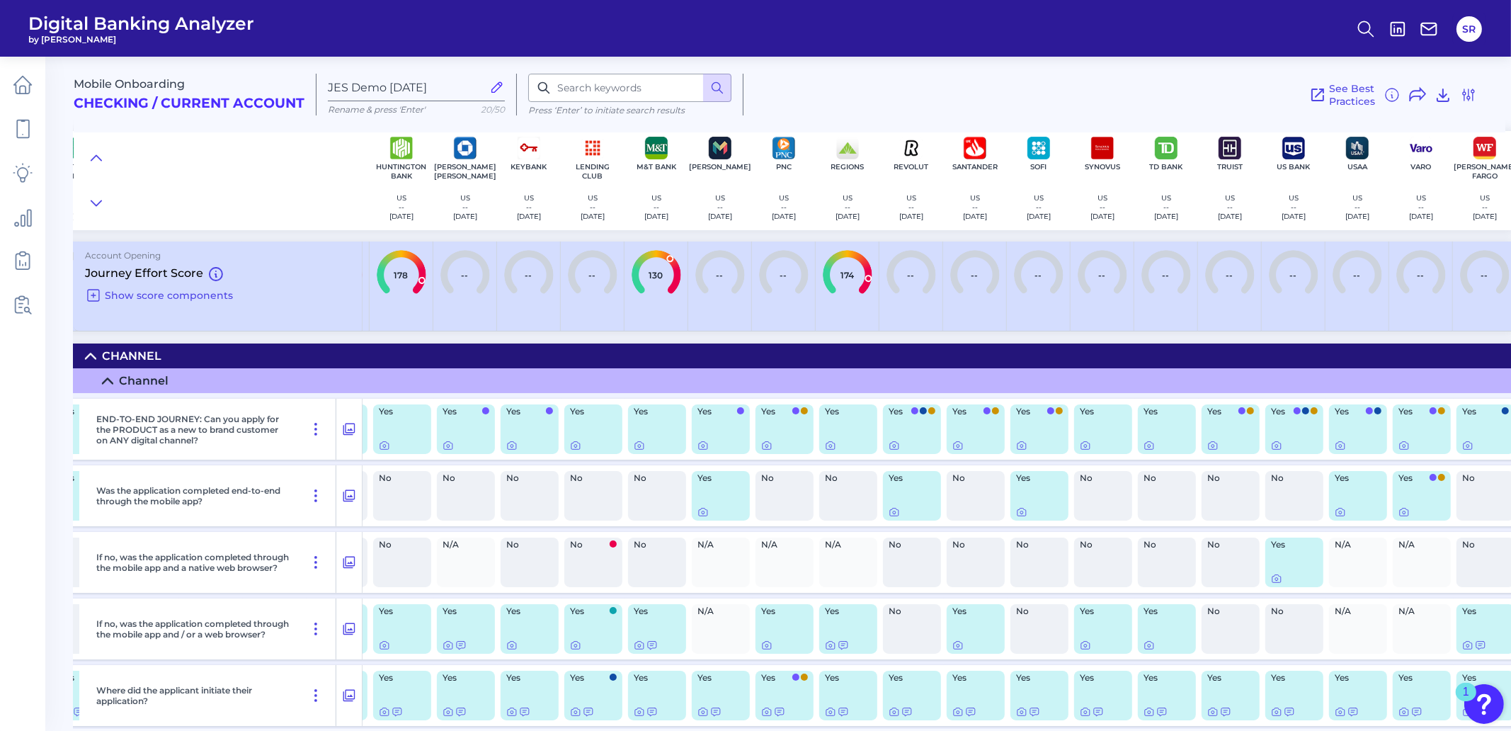
scroll to position [0, 839]
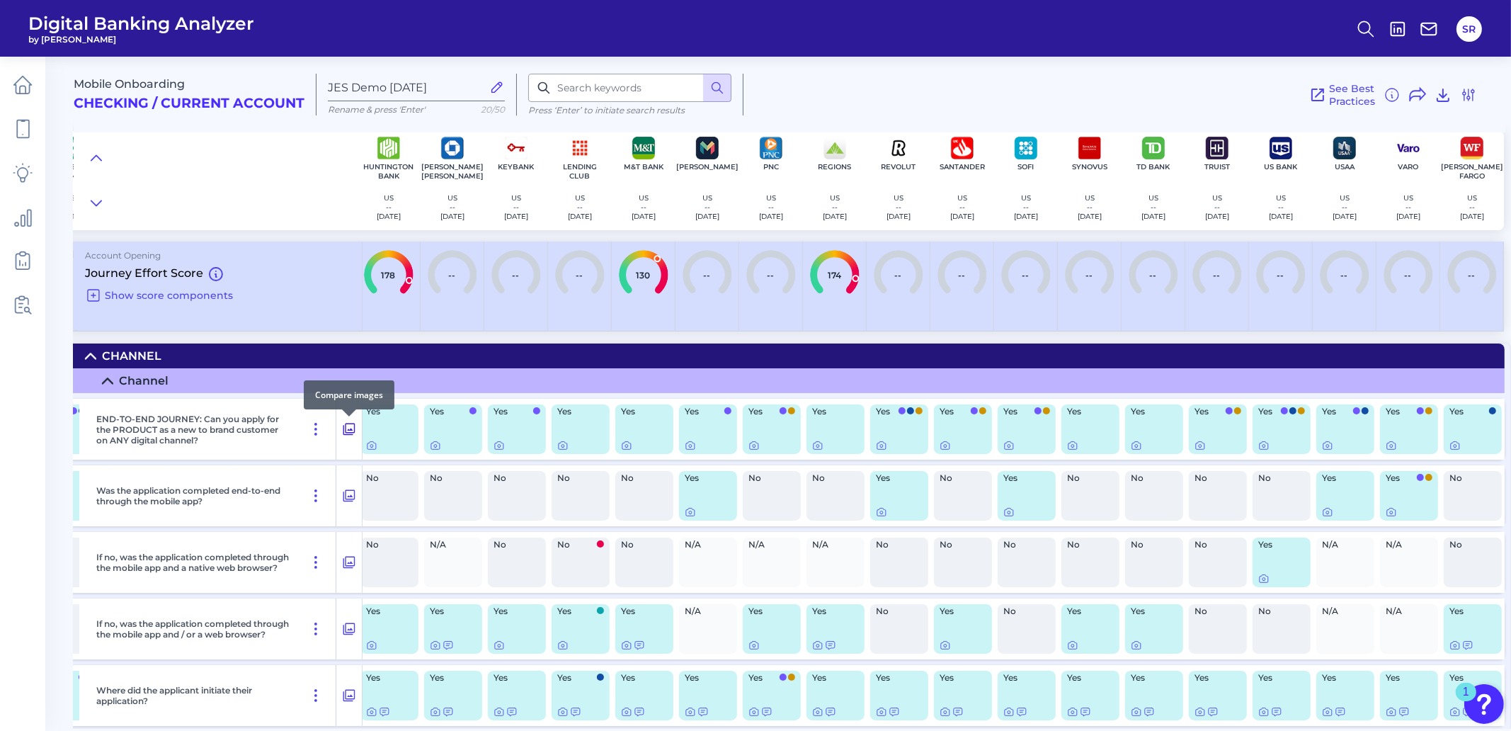
click at [350, 430] on icon at bounding box center [349, 429] width 14 height 17
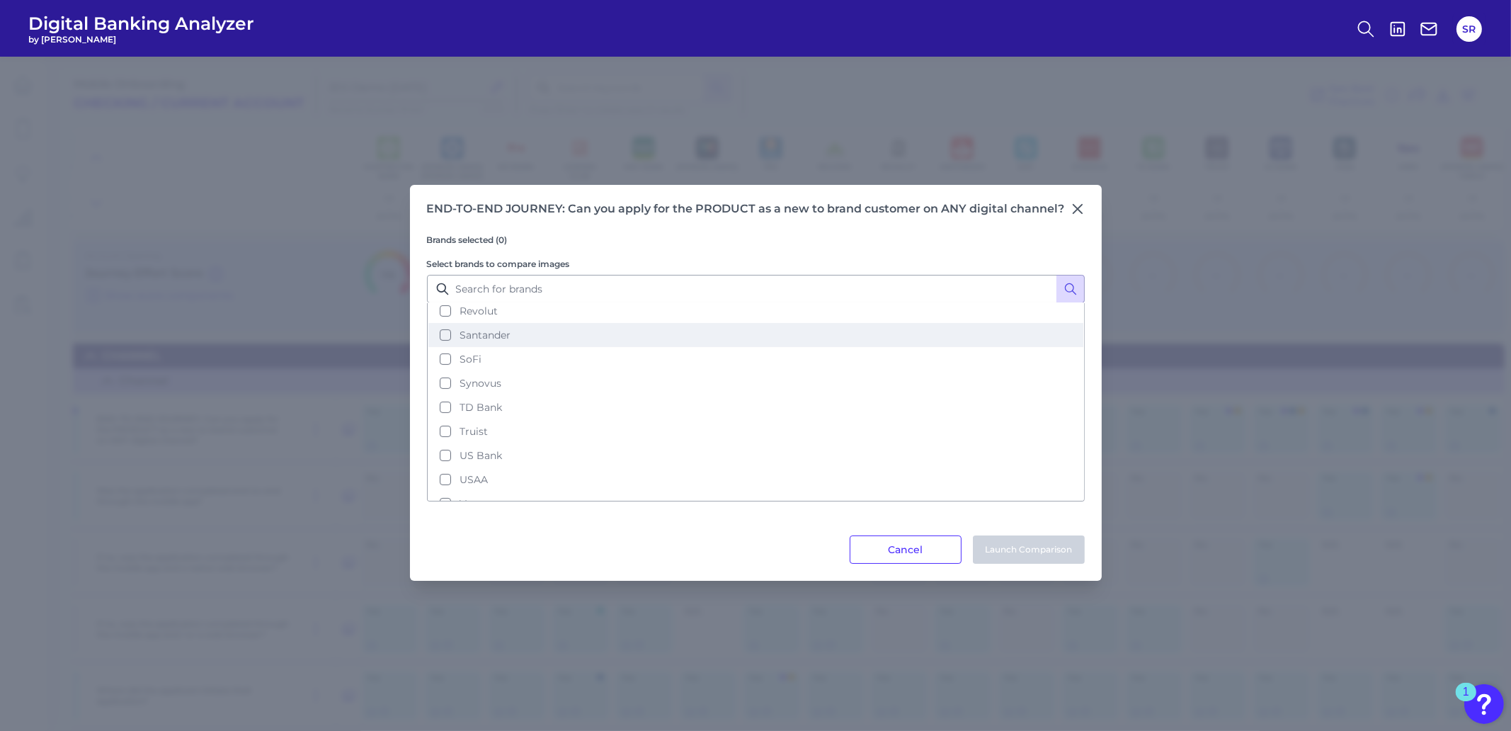
scroll to position [543, 0]
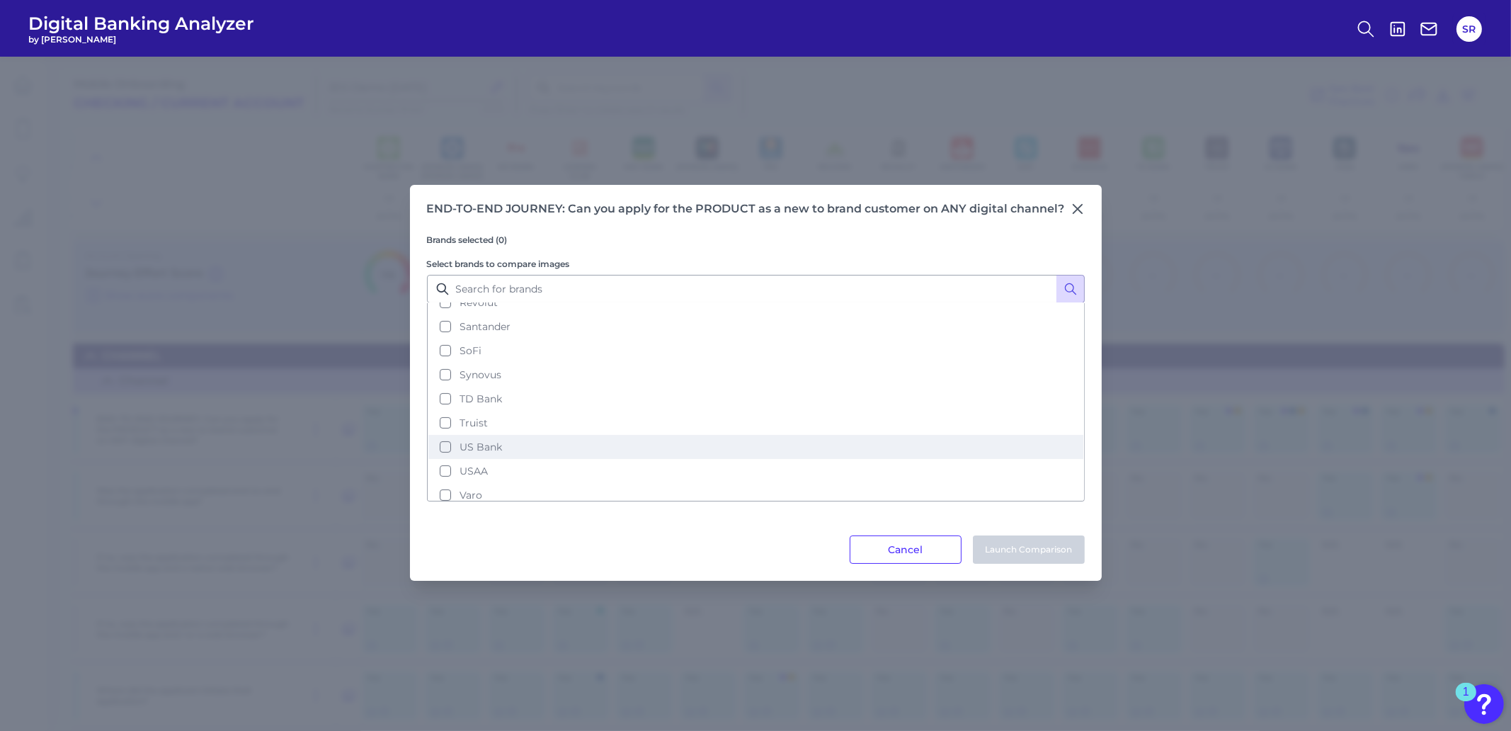
click at [443, 435] on button "US Bank" at bounding box center [755, 447] width 655 height 24
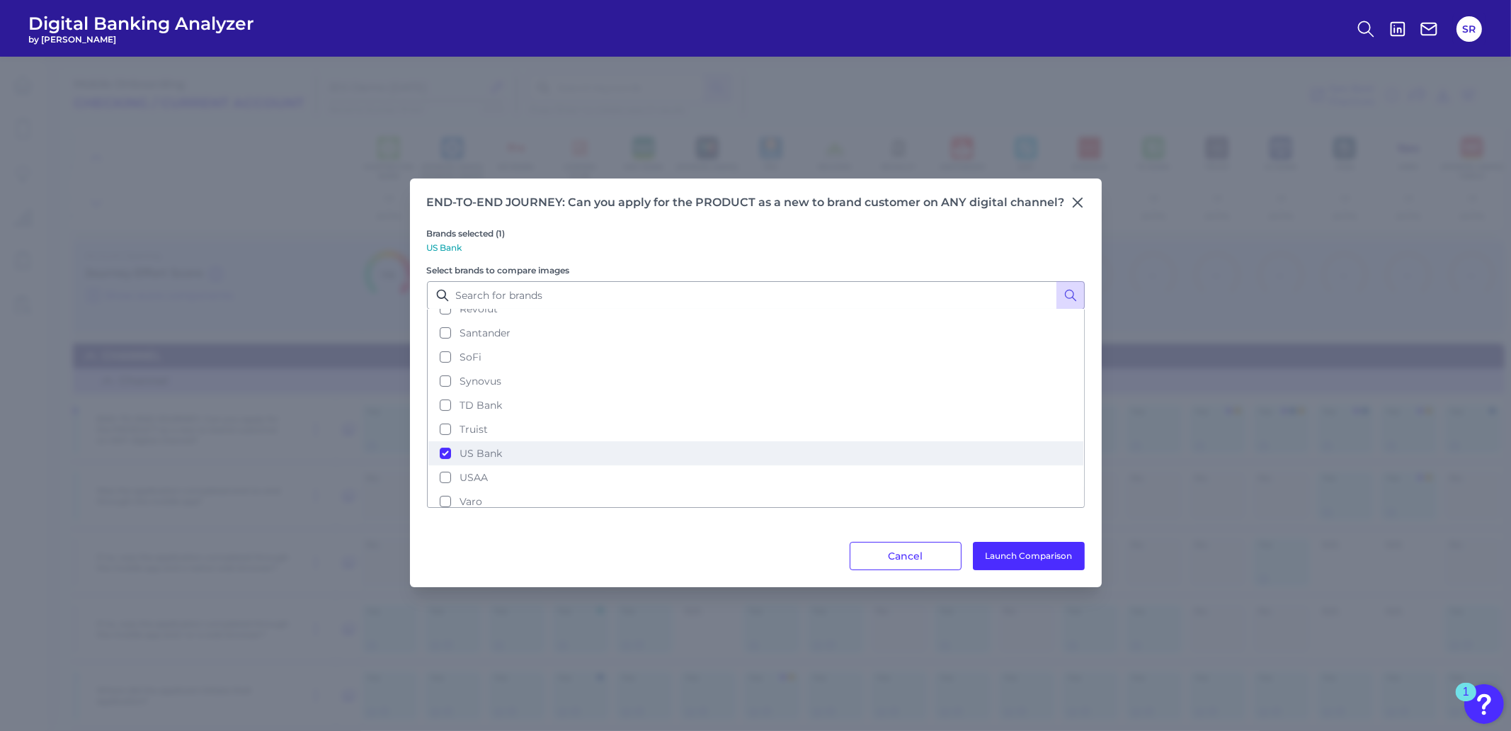
scroll to position [278, 0]
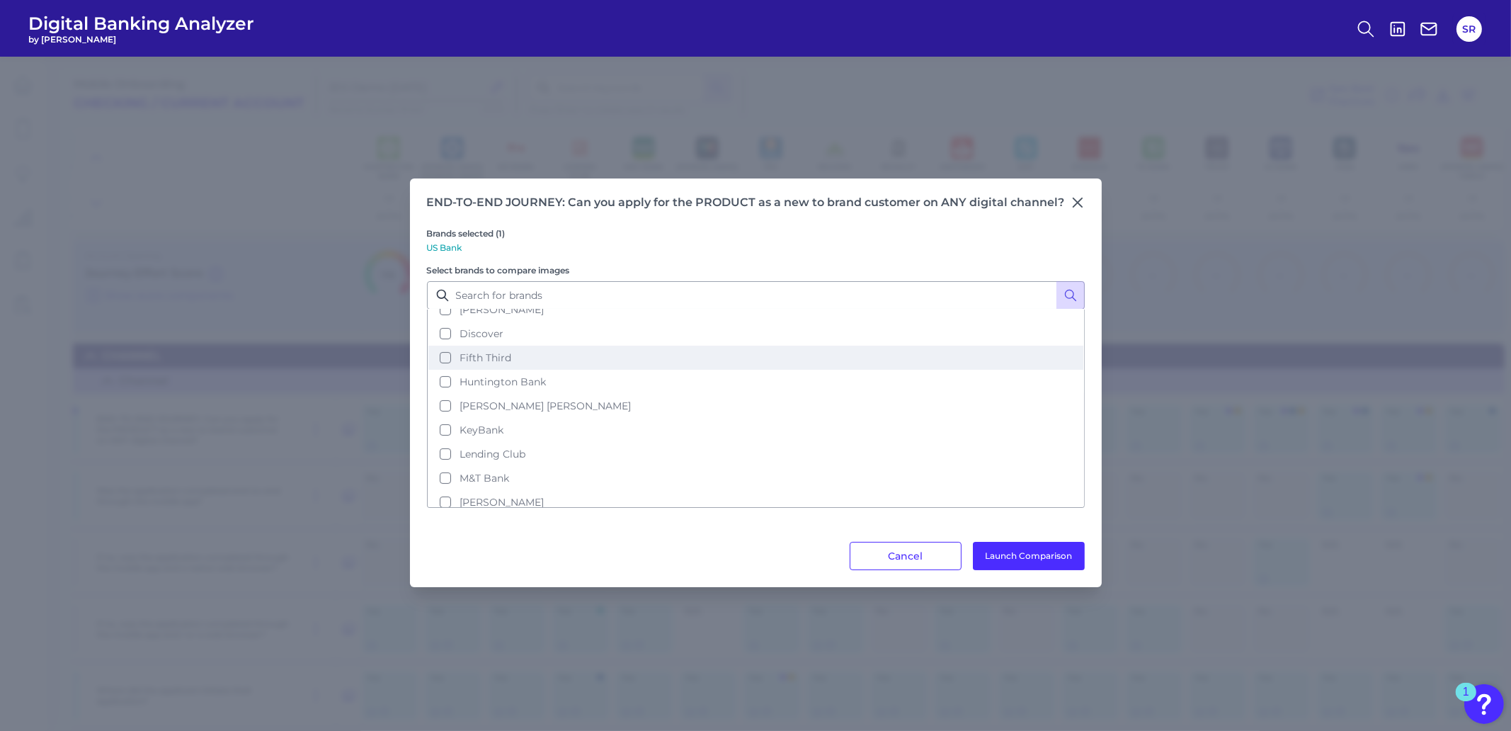
click at [447, 346] on button "Fifth Third" at bounding box center [755, 358] width 655 height 24
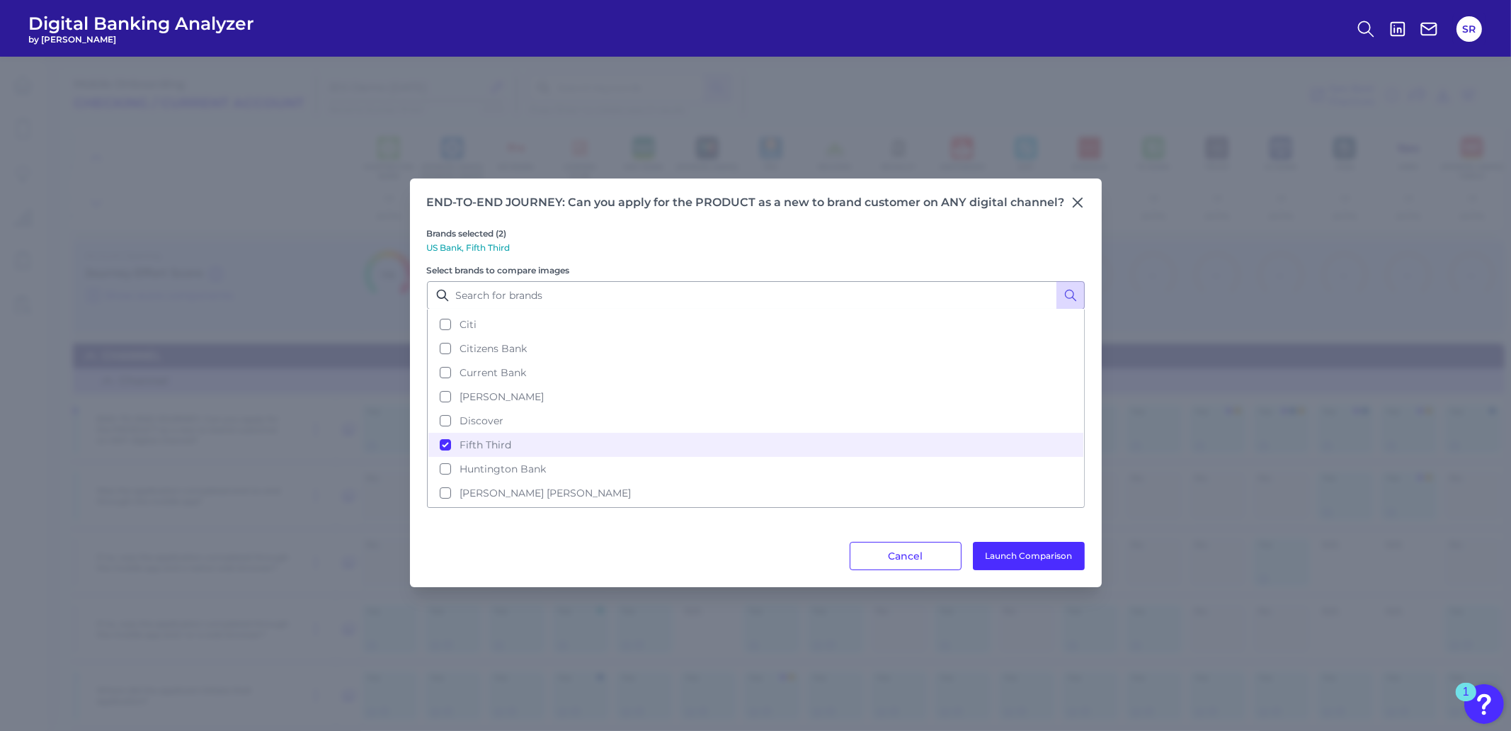
scroll to position [101, 0]
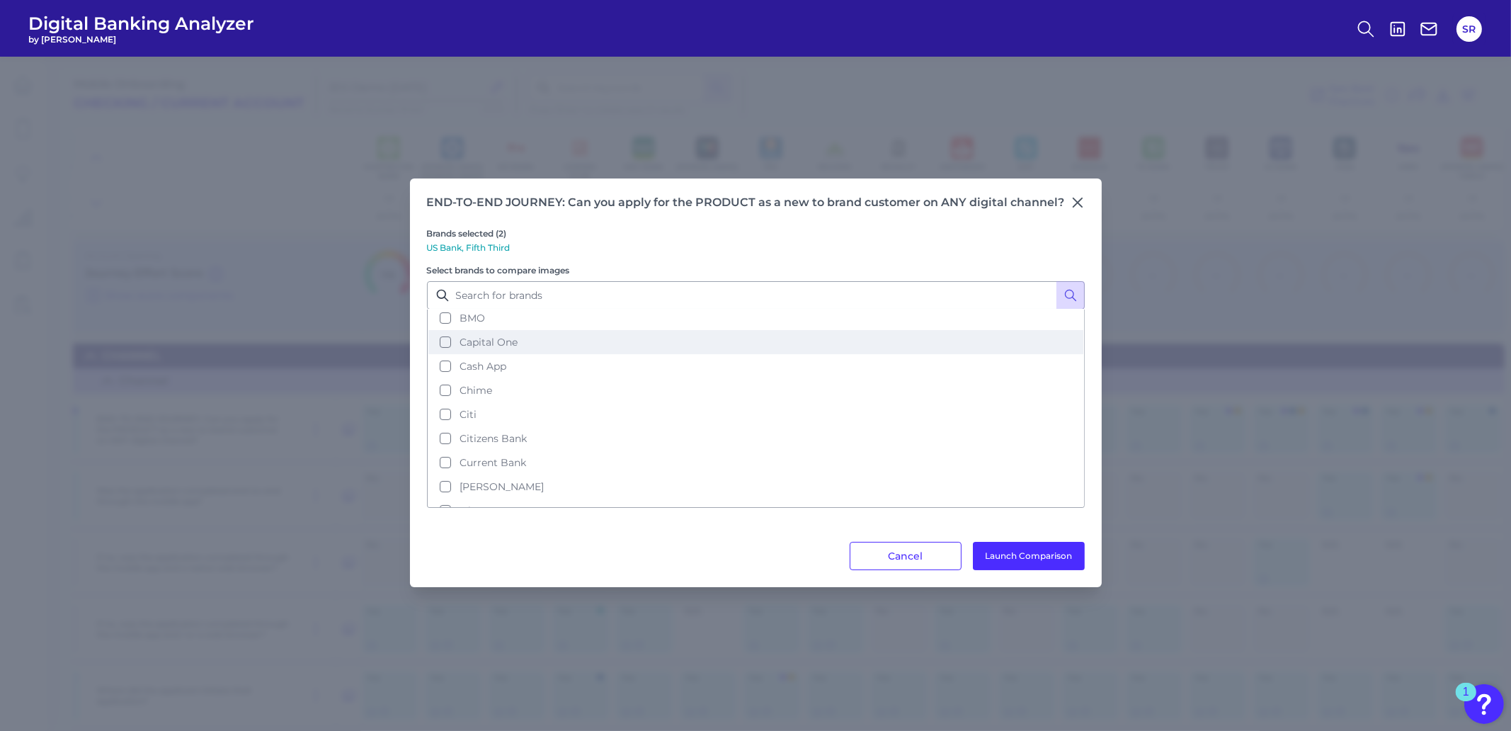
click at [445, 341] on button "Capital One" at bounding box center [755, 342] width 655 height 24
click at [1013, 554] on button "Launch Comparison" at bounding box center [1029, 556] width 112 height 28
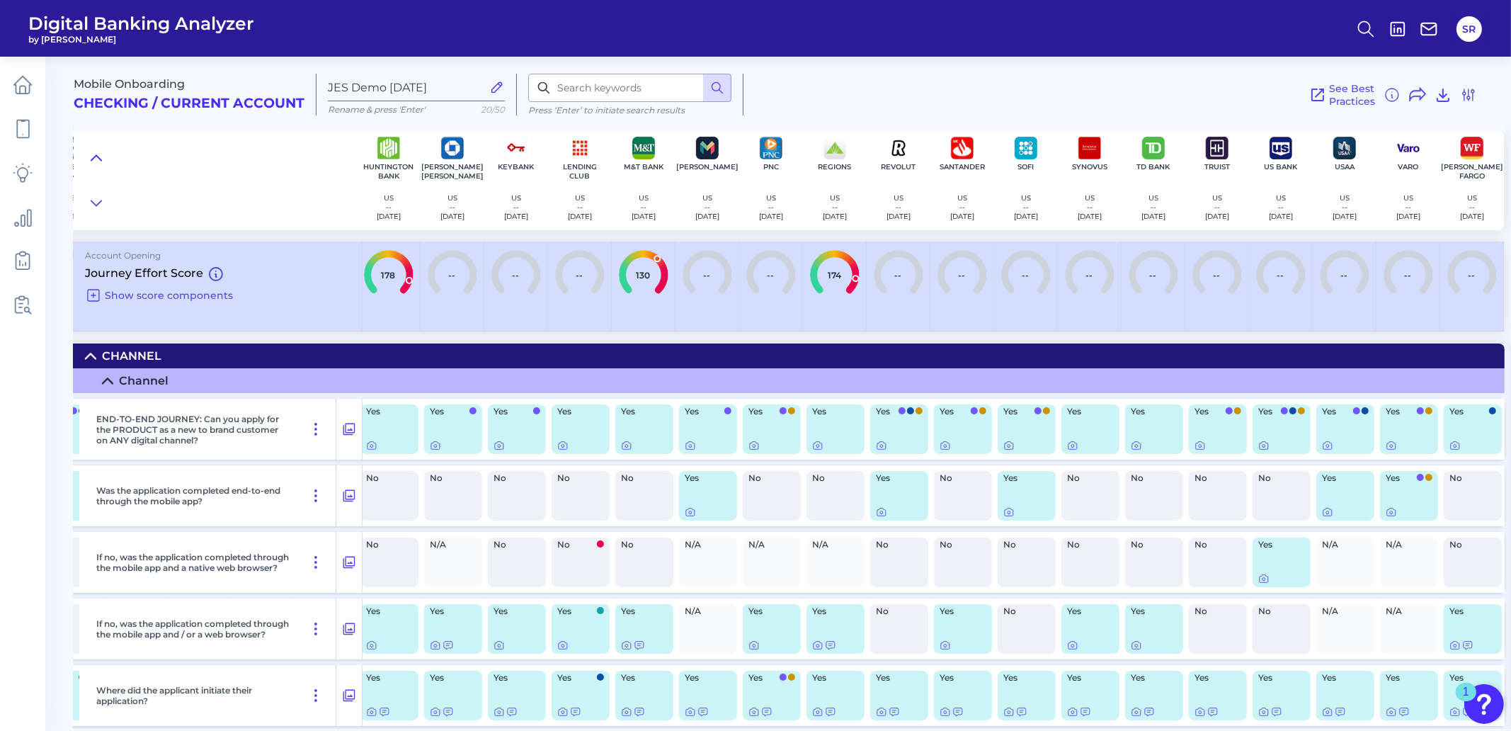
click at [97, 158] on icon at bounding box center [96, 158] width 11 height 14
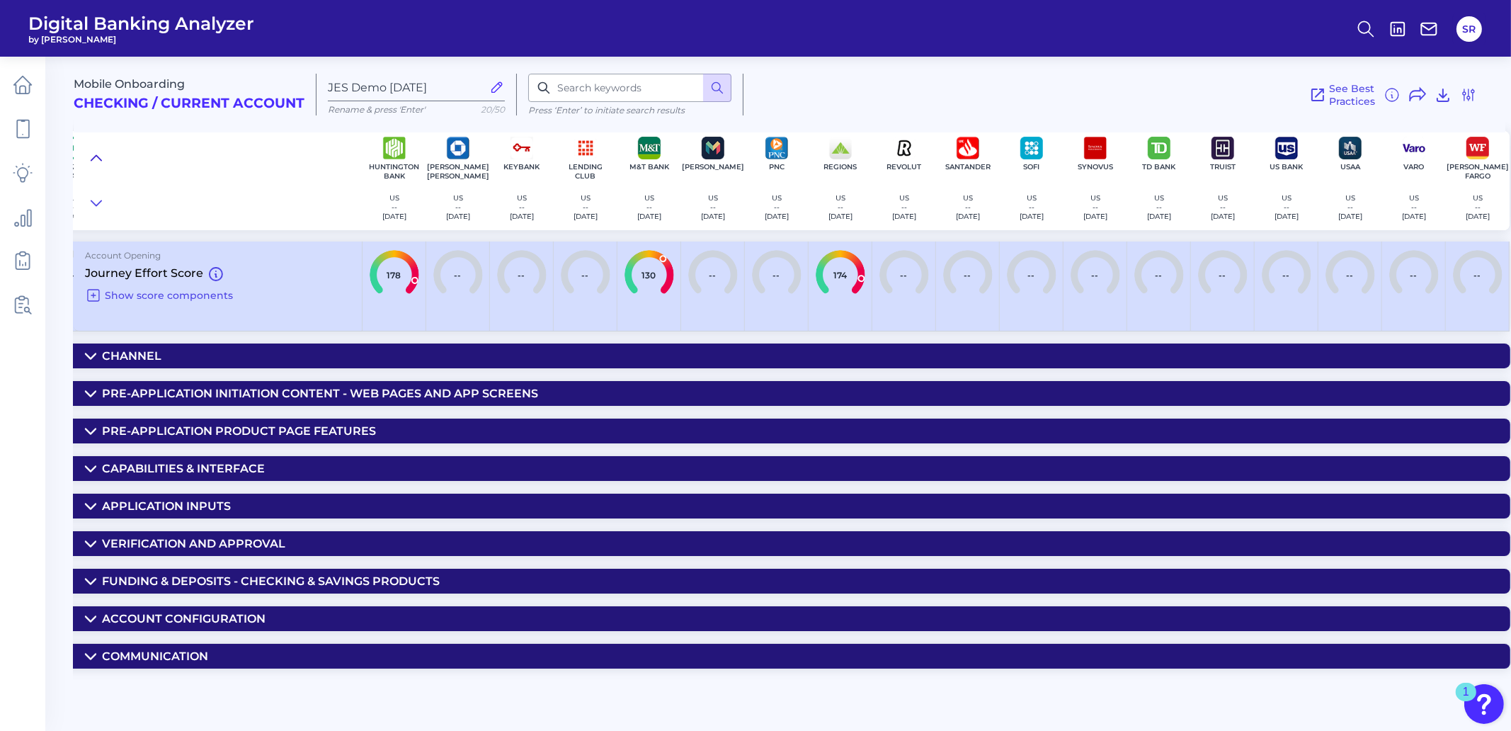
scroll to position [0, 828]
click at [101, 203] on icon at bounding box center [96, 203] width 11 height 14
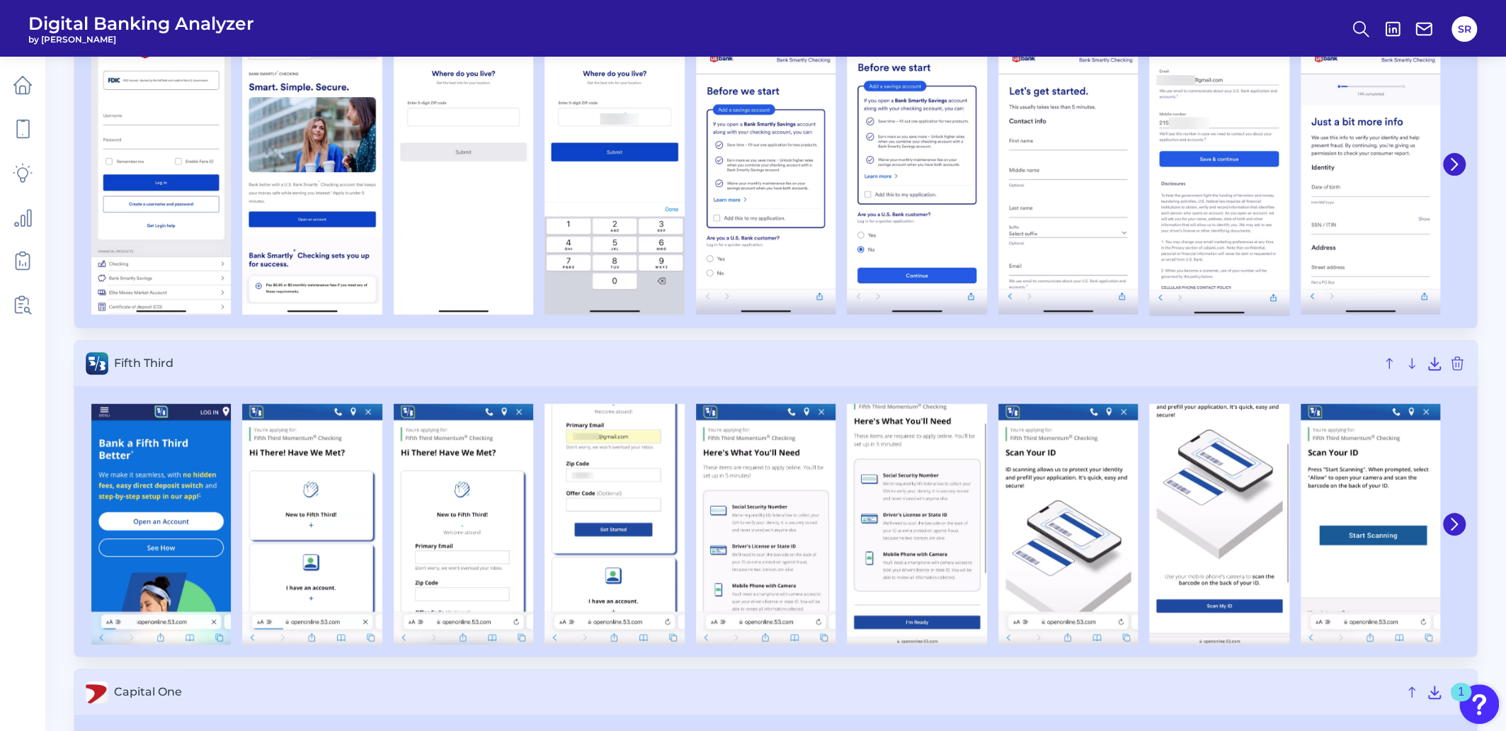
scroll to position [176, 0]
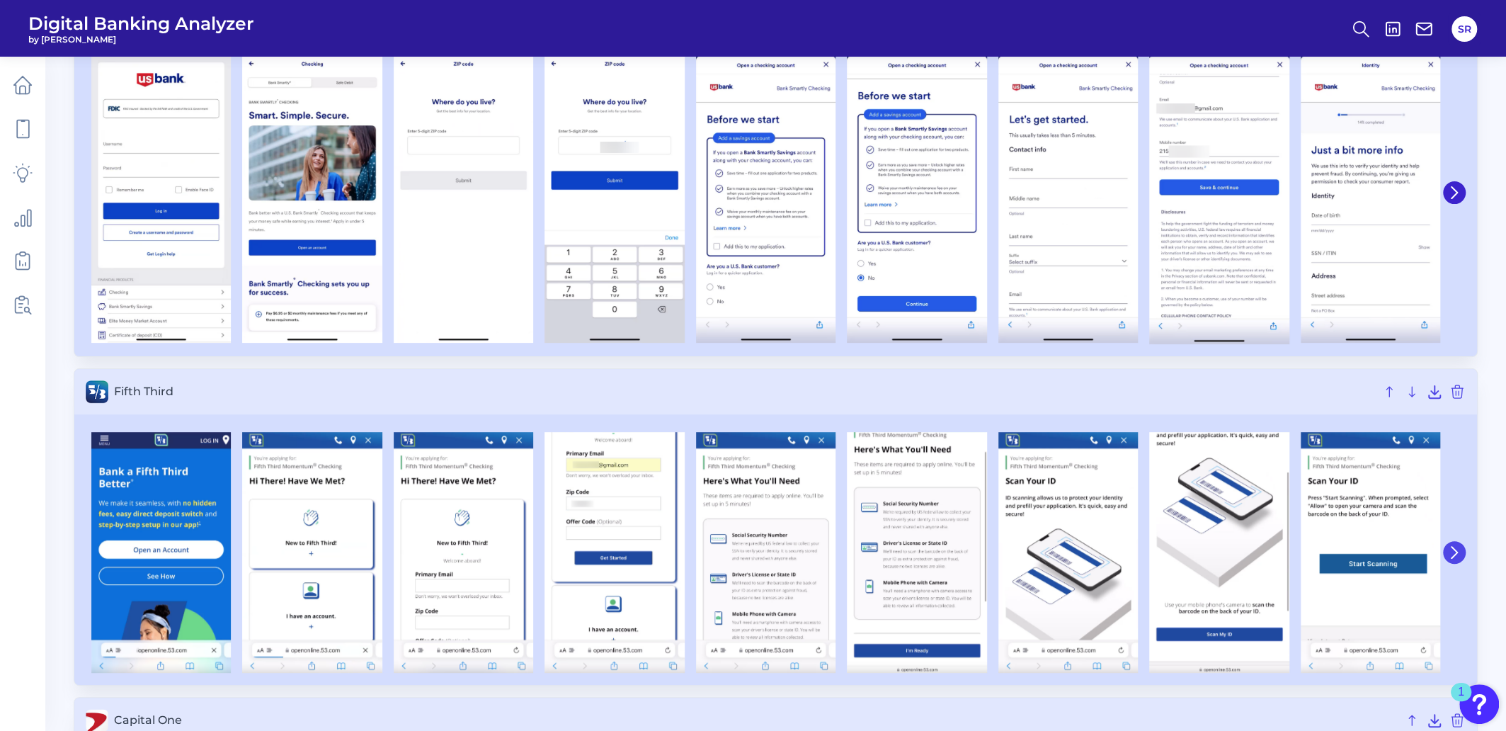
click at [1450, 552] on icon at bounding box center [1454, 552] width 13 height 13
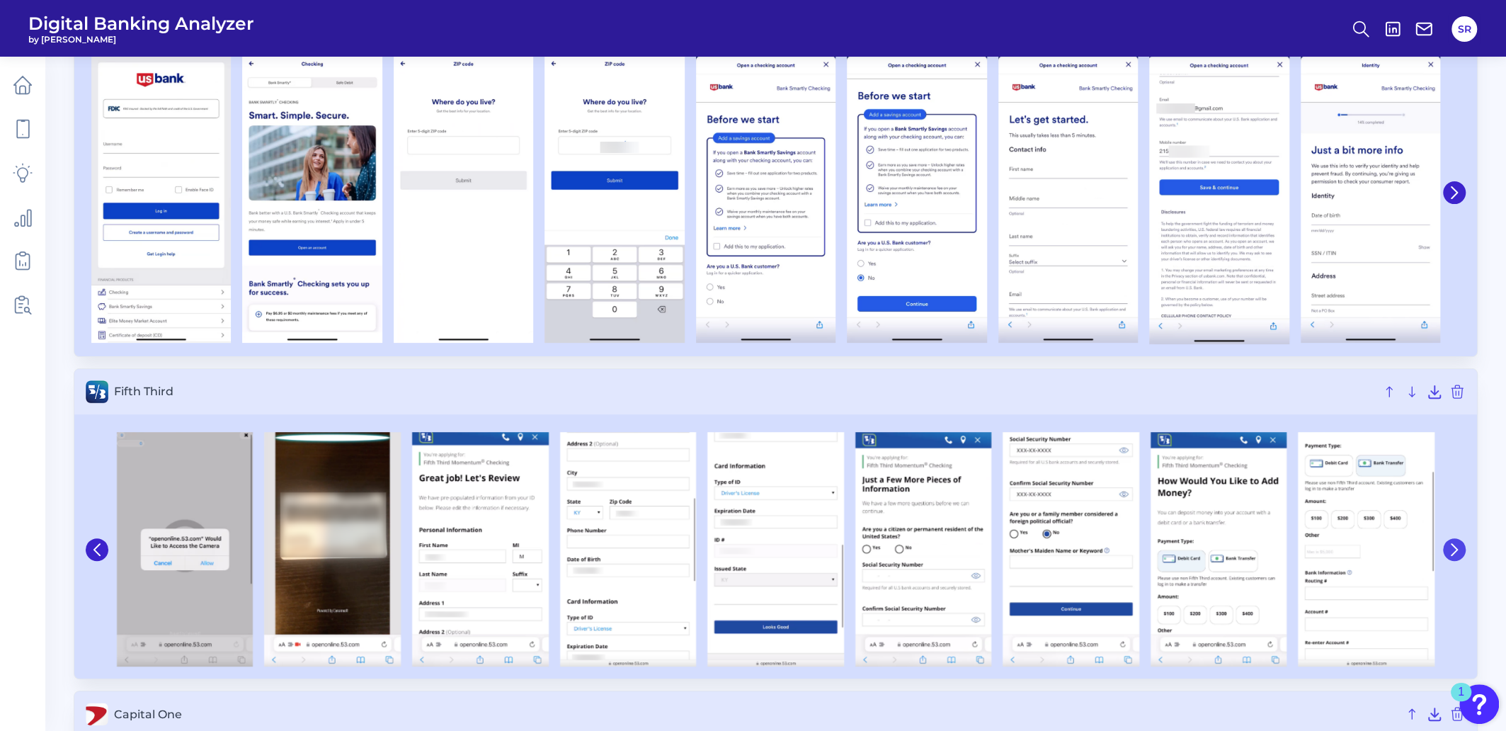
click at [1450, 552] on icon at bounding box center [1454, 549] width 13 height 13
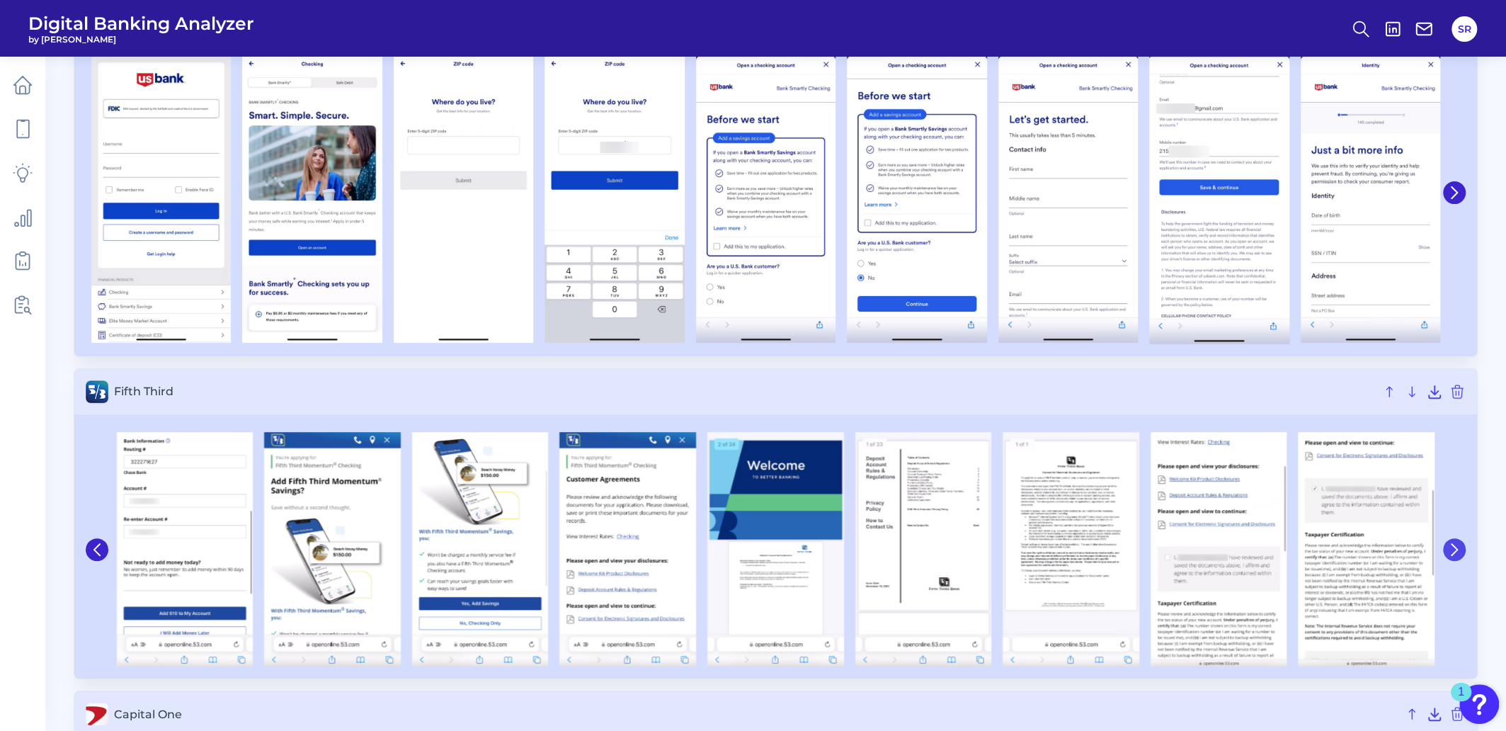
click at [1450, 552] on icon at bounding box center [1454, 549] width 13 height 13
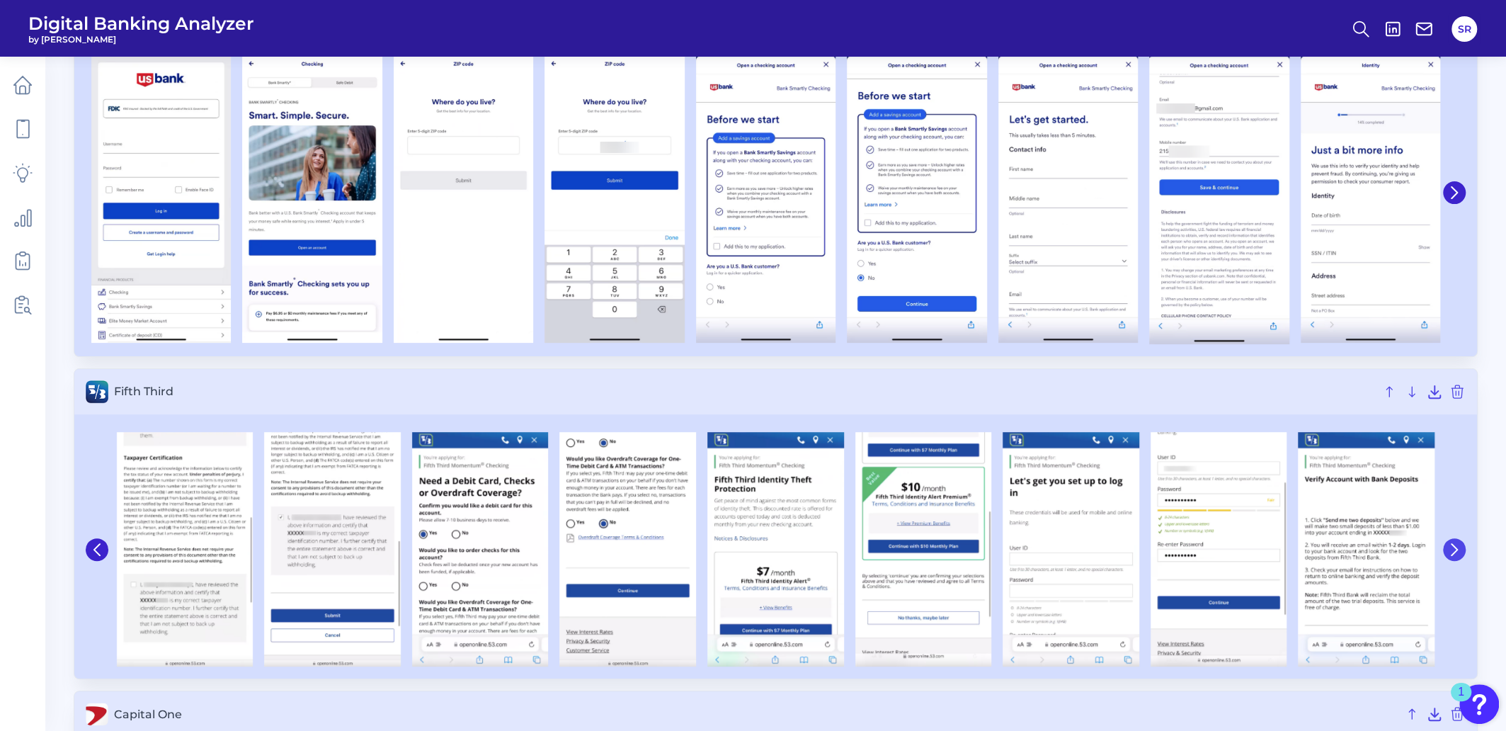
click at [1450, 552] on icon at bounding box center [1454, 549] width 13 height 13
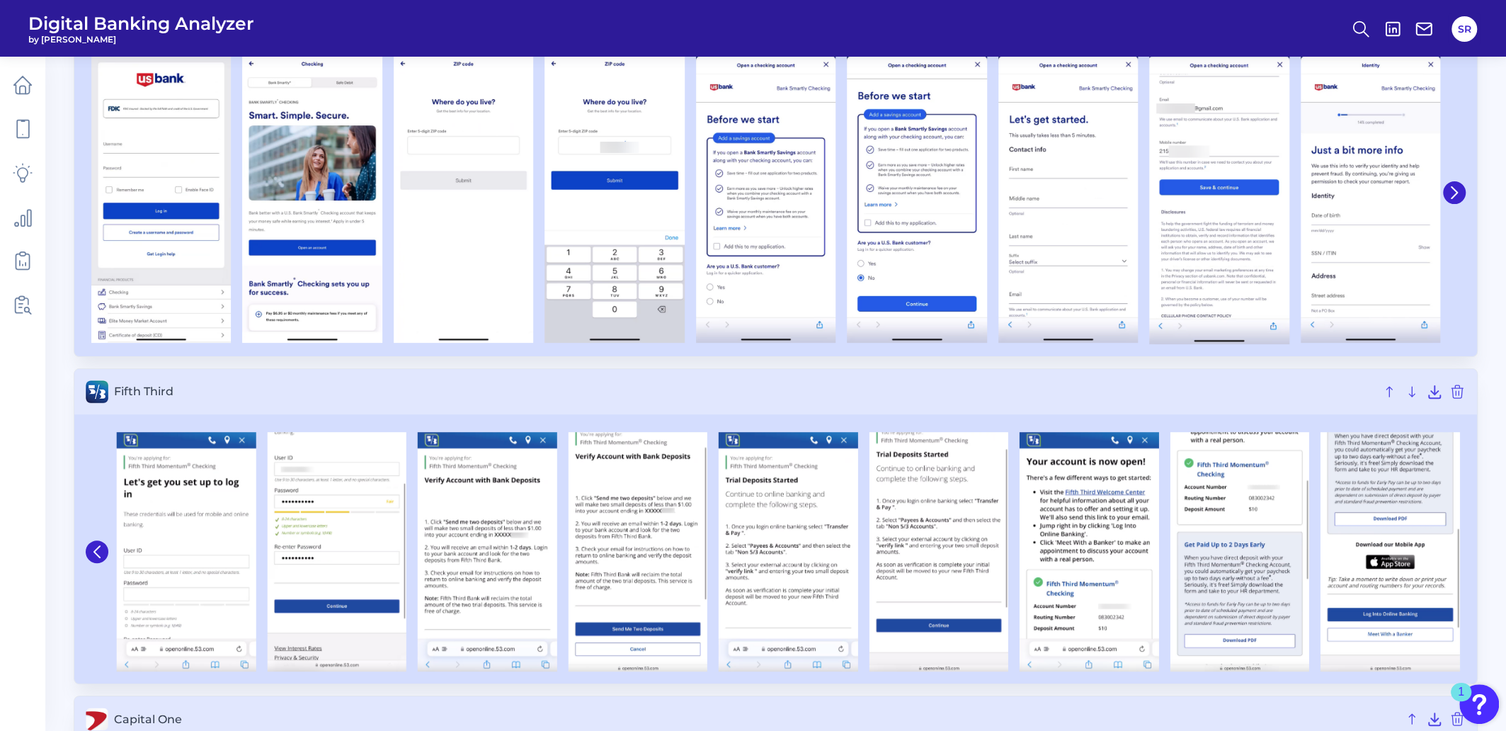
click at [1450, 552] on img at bounding box center [1390, 551] width 139 height 239
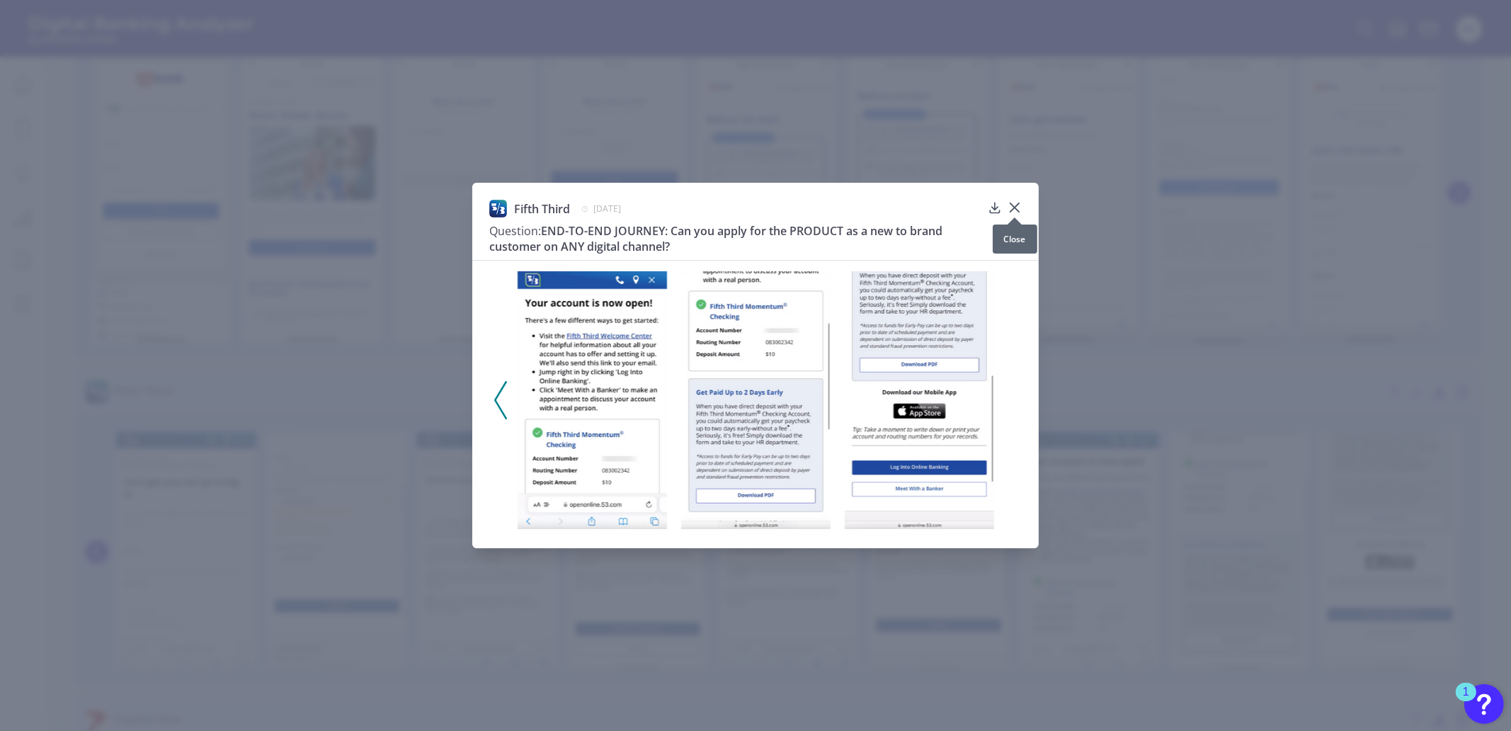
click at [1017, 207] on icon at bounding box center [1015, 207] width 14 height 14
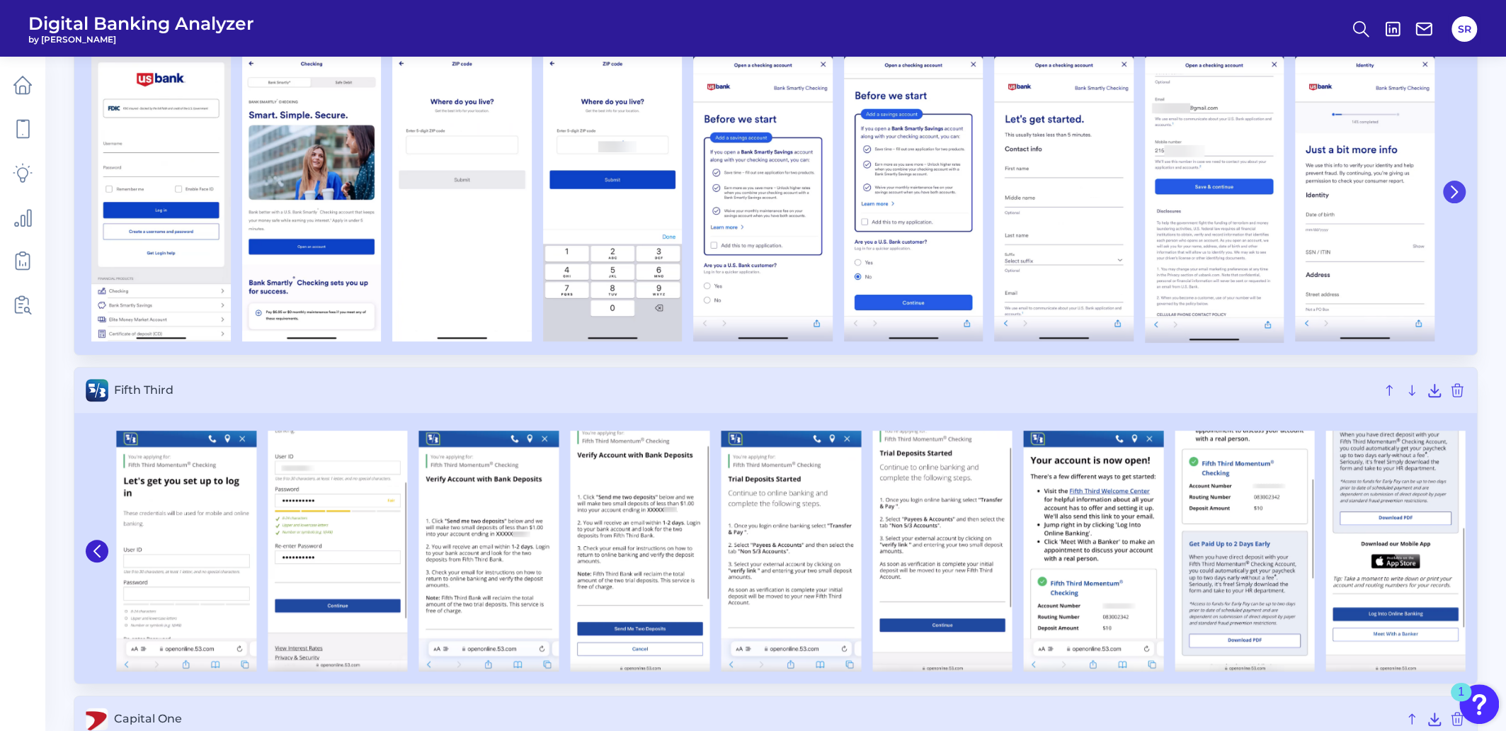
click at [1452, 199] on button at bounding box center [1454, 192] width 23 height 23
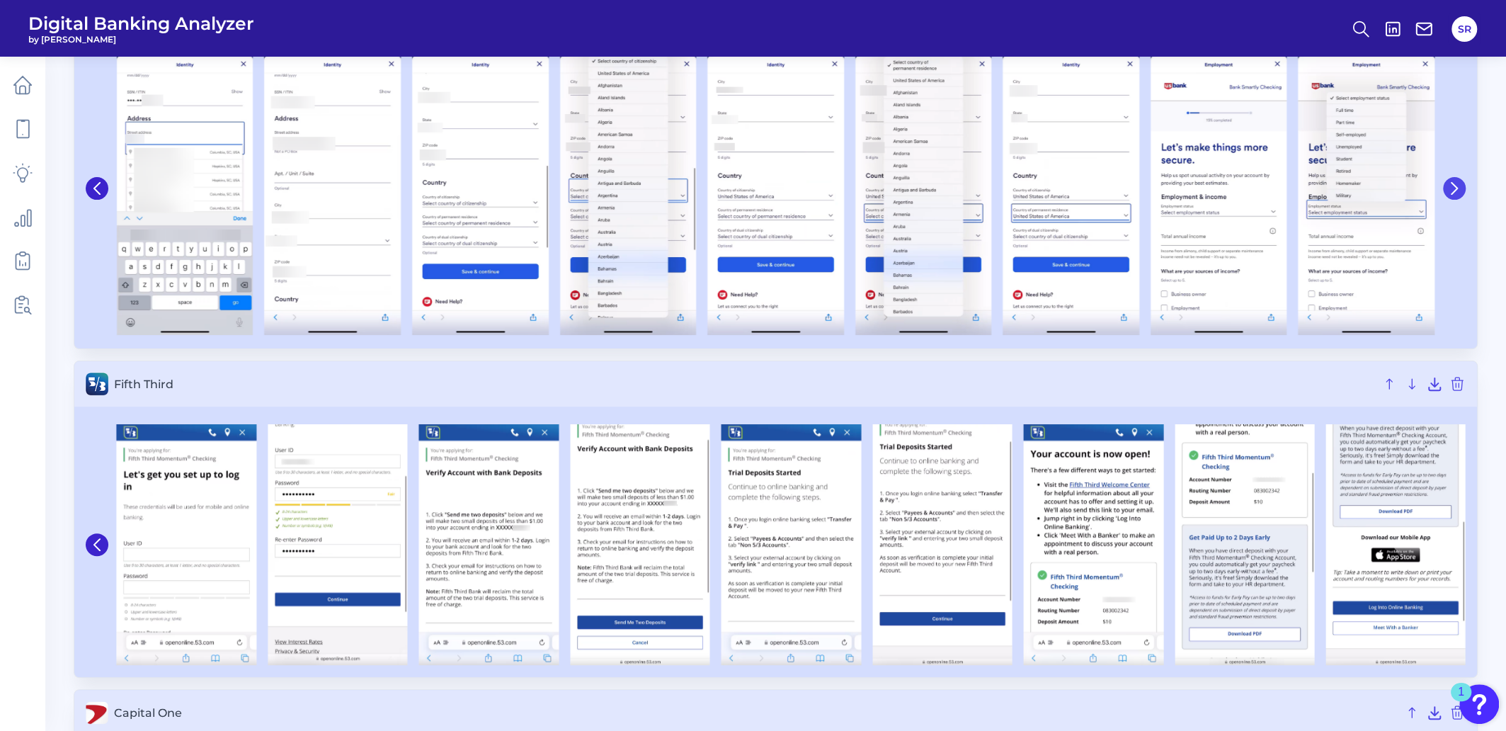
click at [1460, 194] on button at bounding box center [1454, 188] width 23 height 23
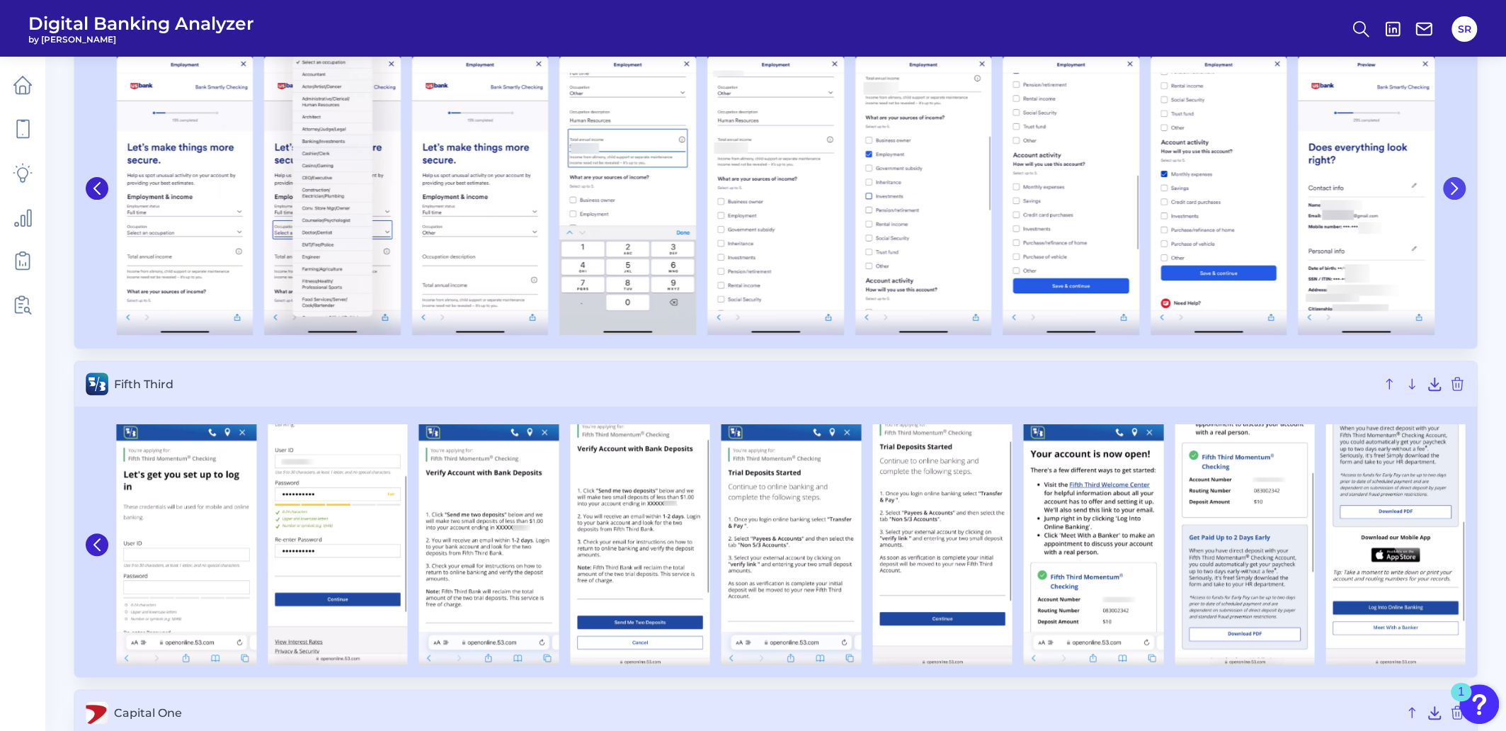
click at [1460, 194] on button at bounding box center [1454, 188] width 23 height 23
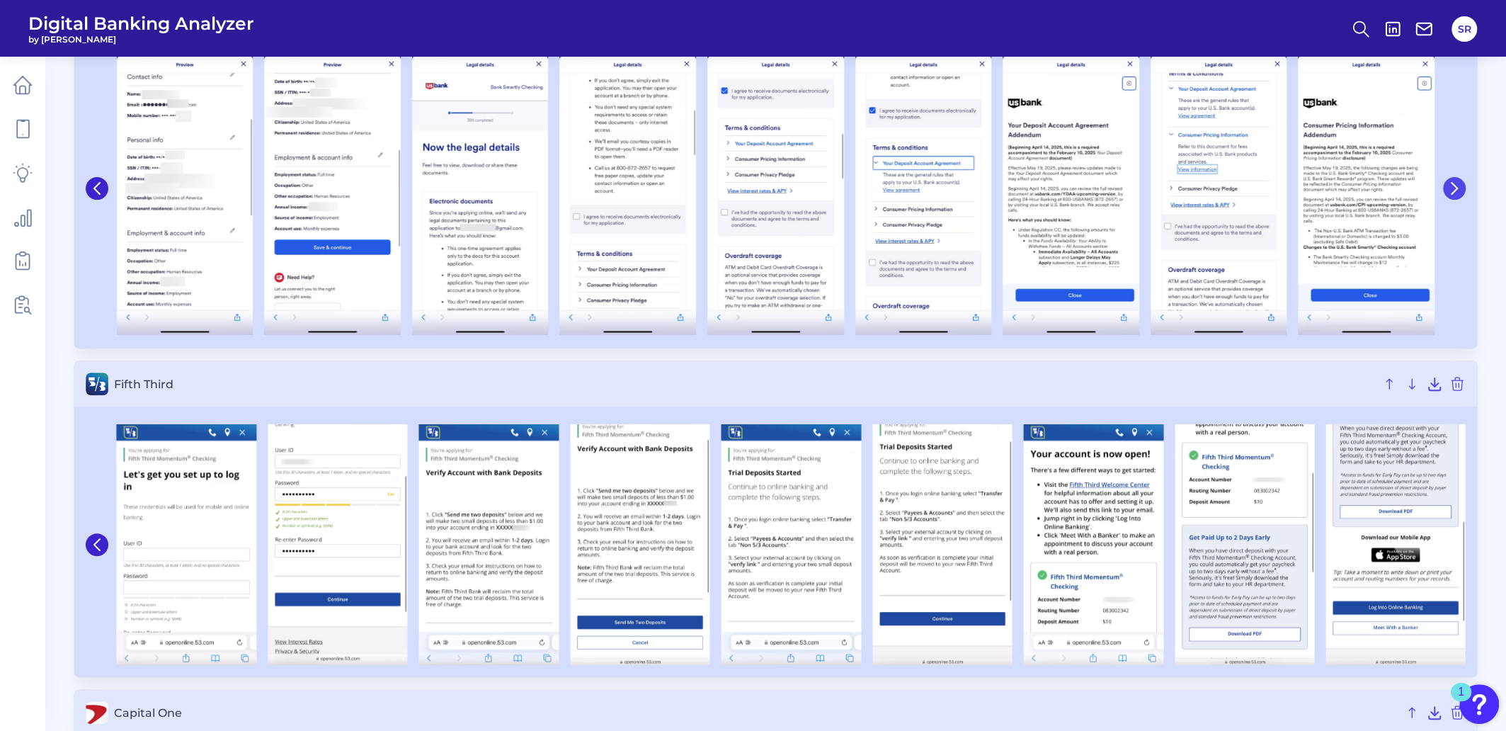
click at [1460, 194] on button at bounding box center [1454, 188] width 23 height 23
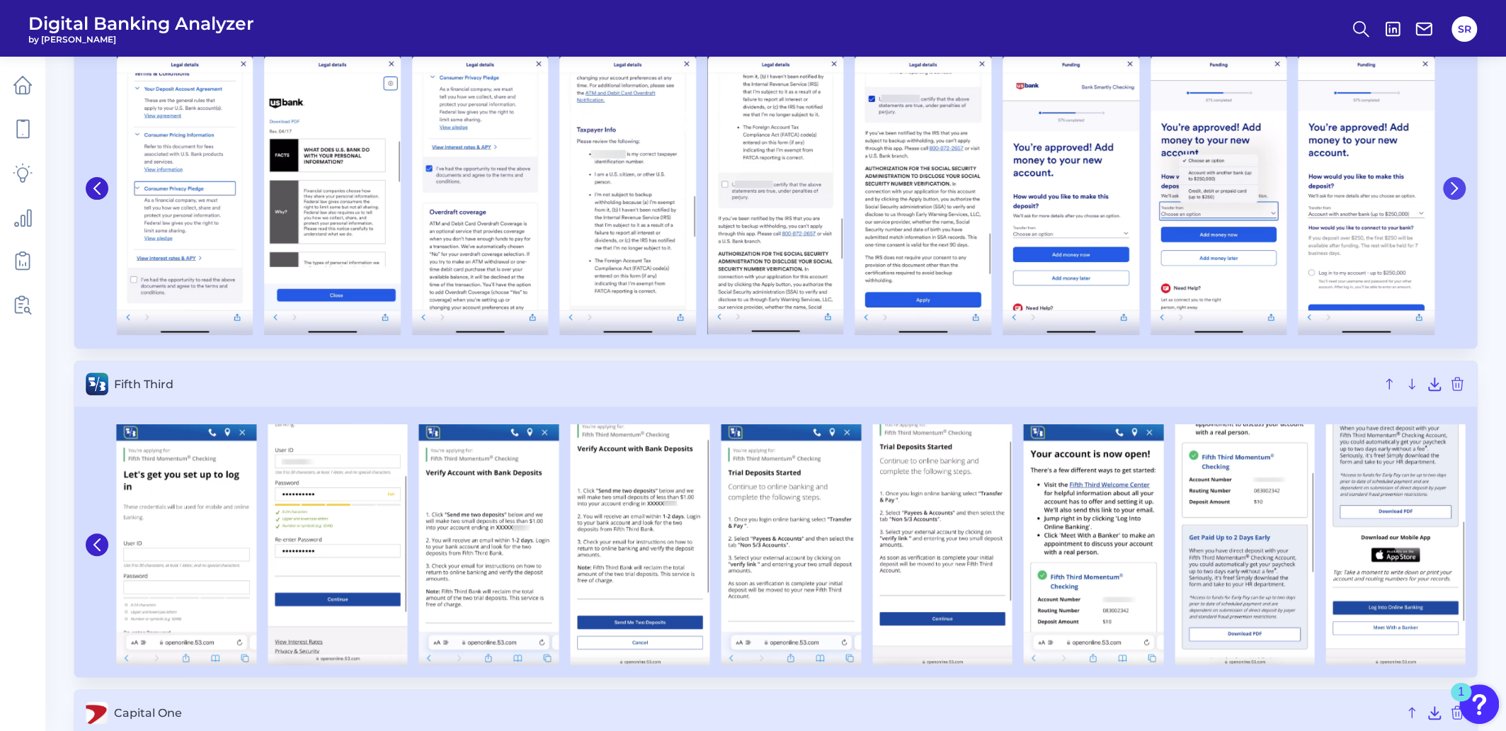
click at [1457, 194] on button at bounding box center [1454, 188] width 23 height 23
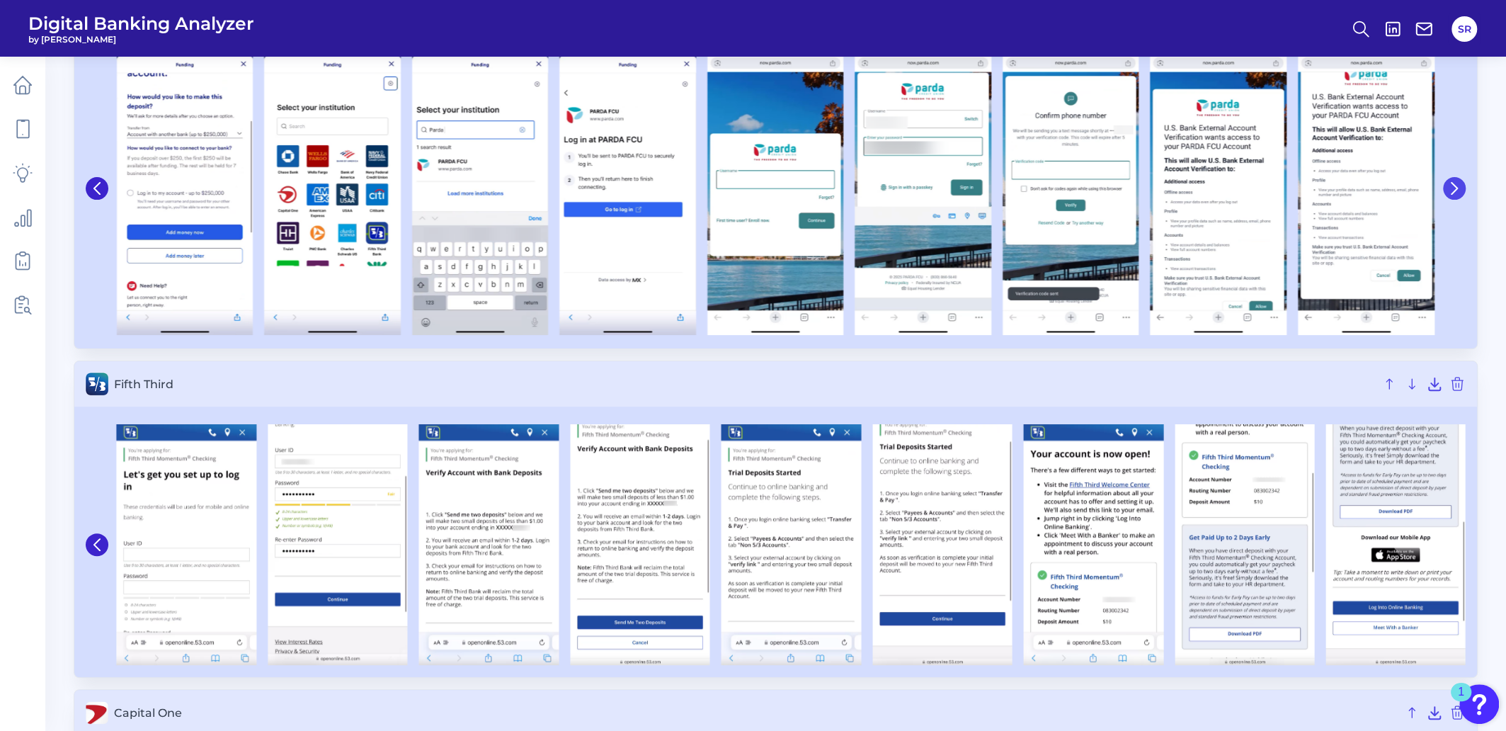
click at [1456, 195] on button at bounding box center [1454, 188] width 23 height 23
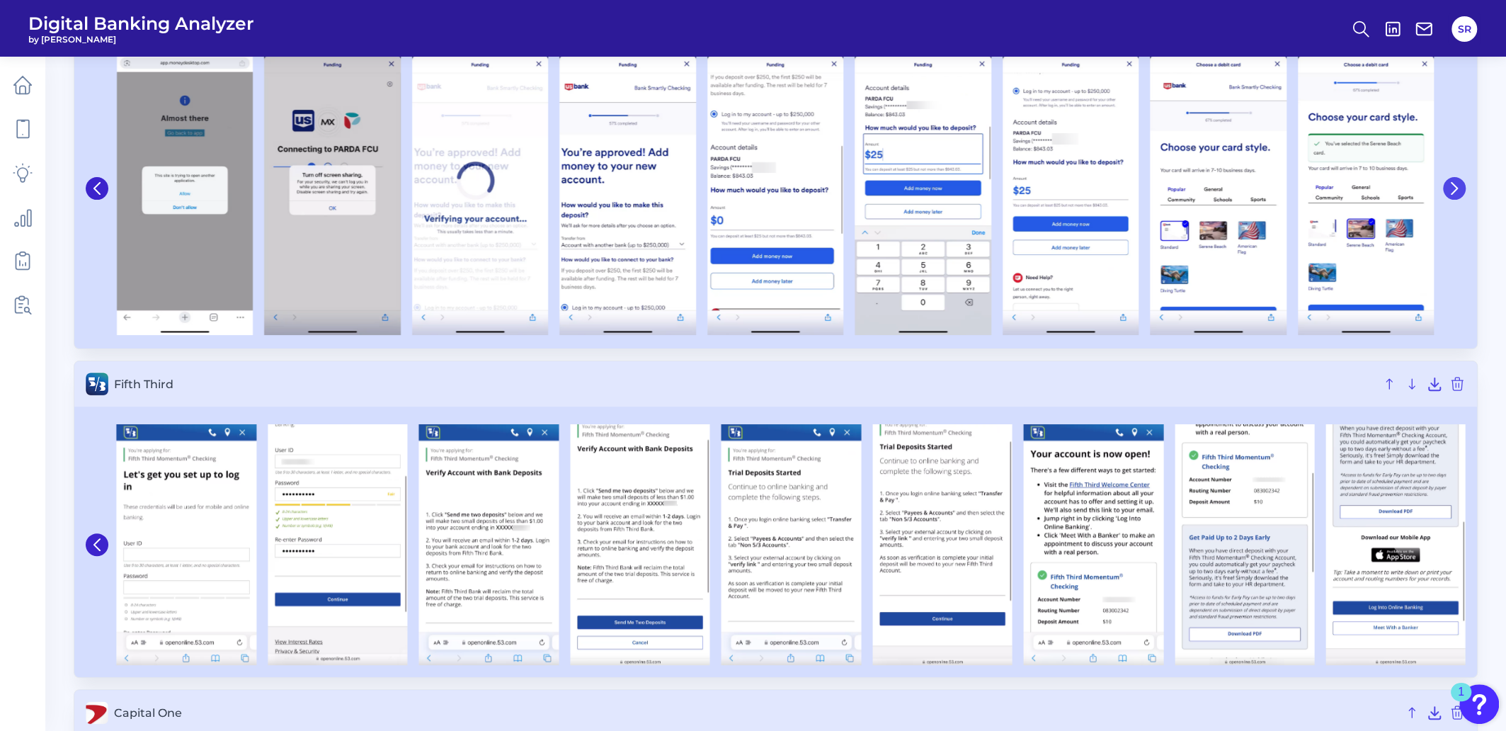
click at [1452, 186] on icon at bounding box center [1454, 188] width 13 height 13
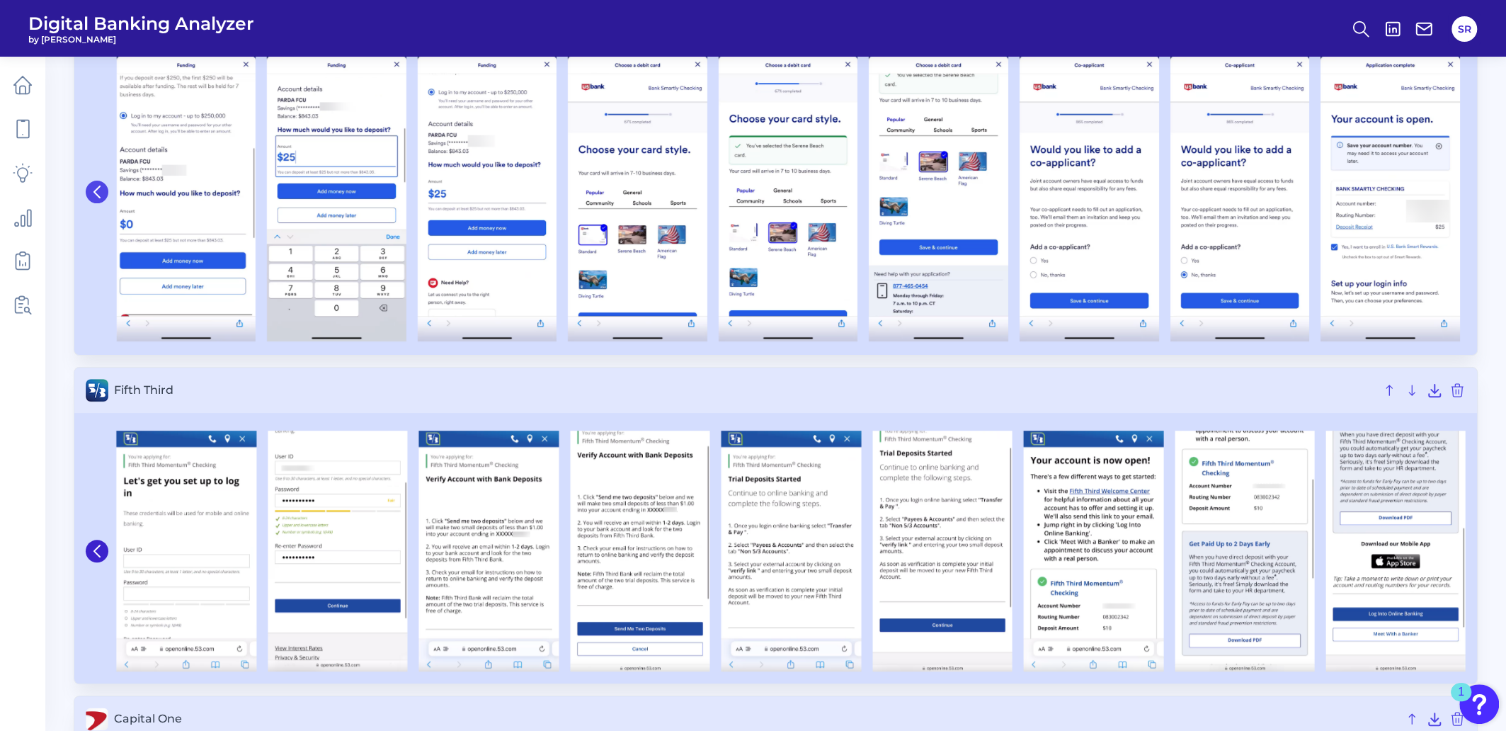
click at [96, 189] on icon at bounding box center [97, 192] width 13 height 13
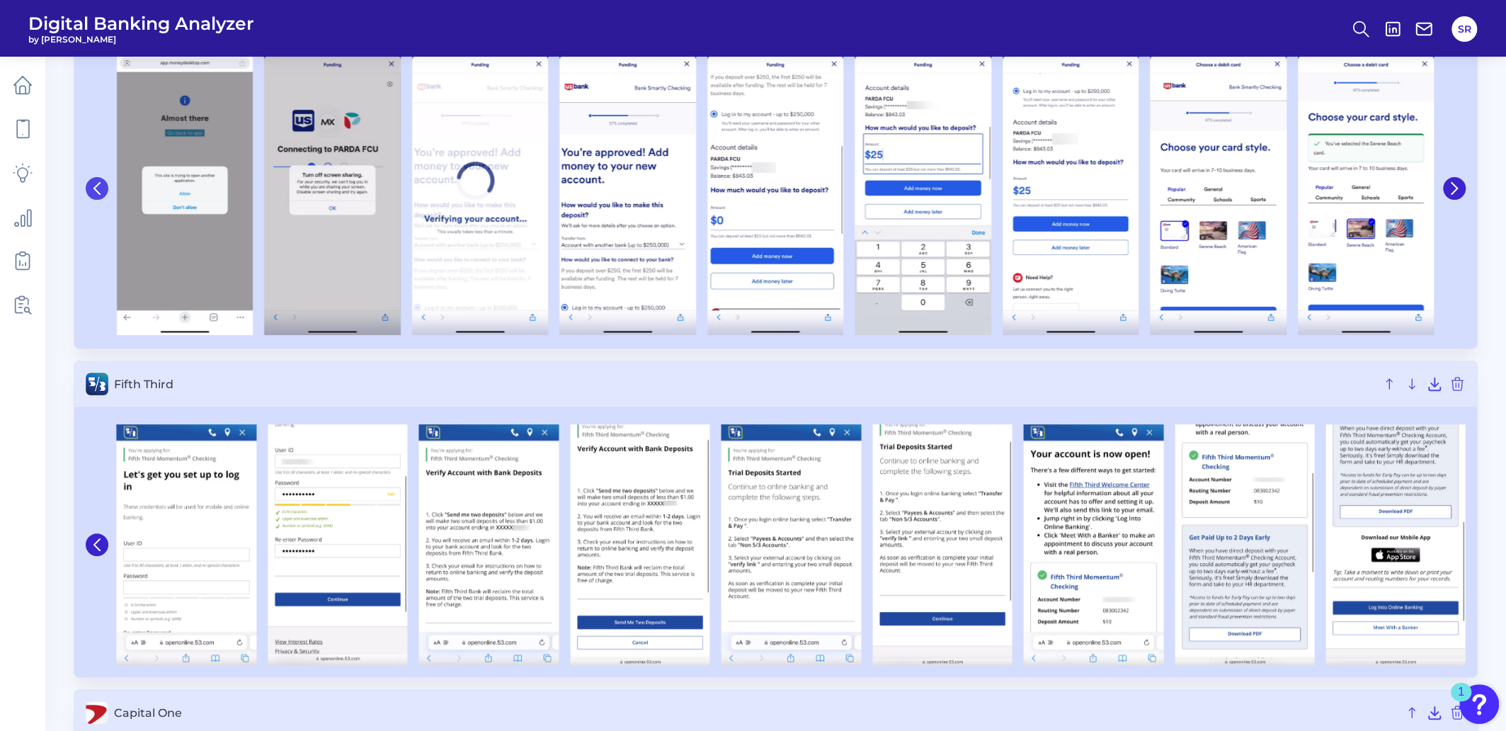
click at [93, 189] on icon at bounding box center [97, 188] width 13 height 13
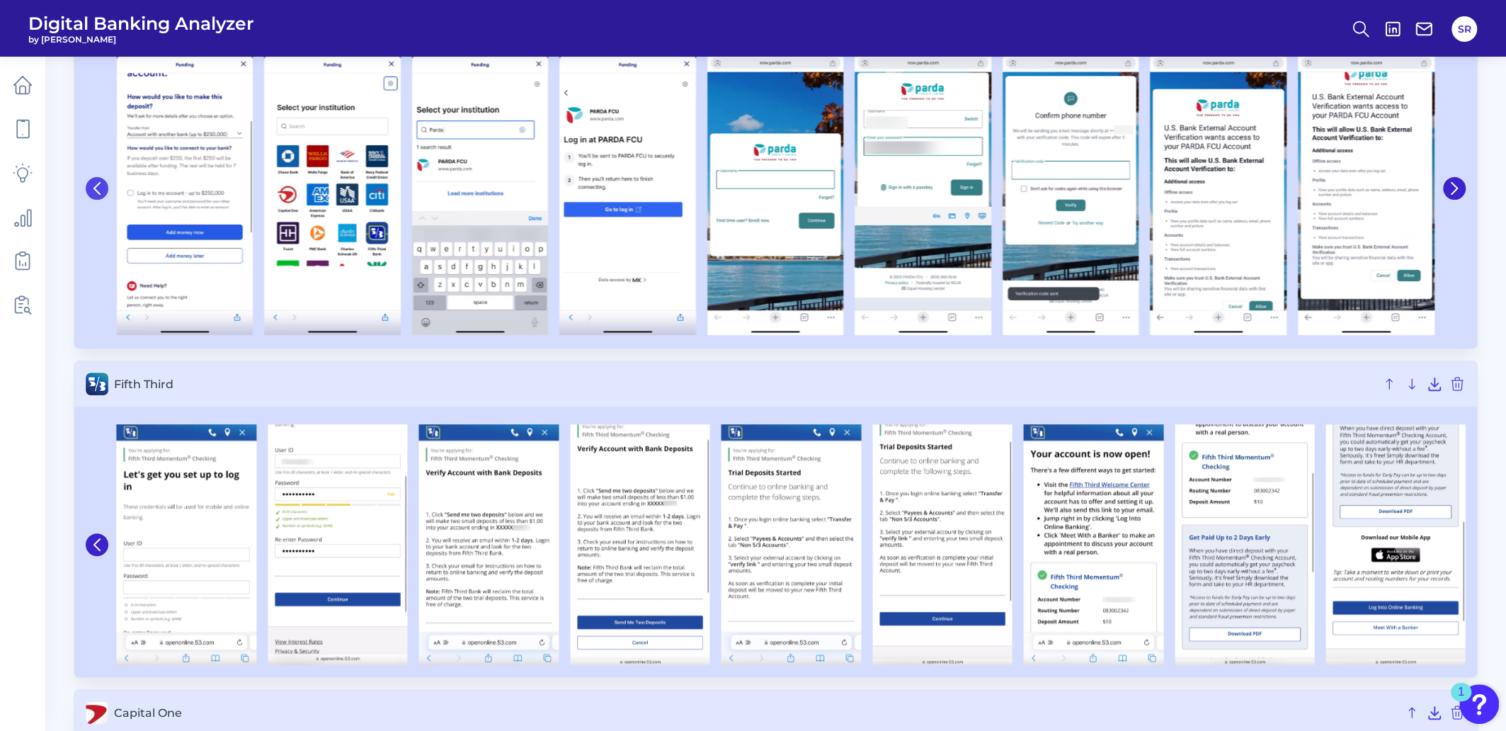
click at [93, 189] on icon at bounding box center [97, 188] width 13 height 13
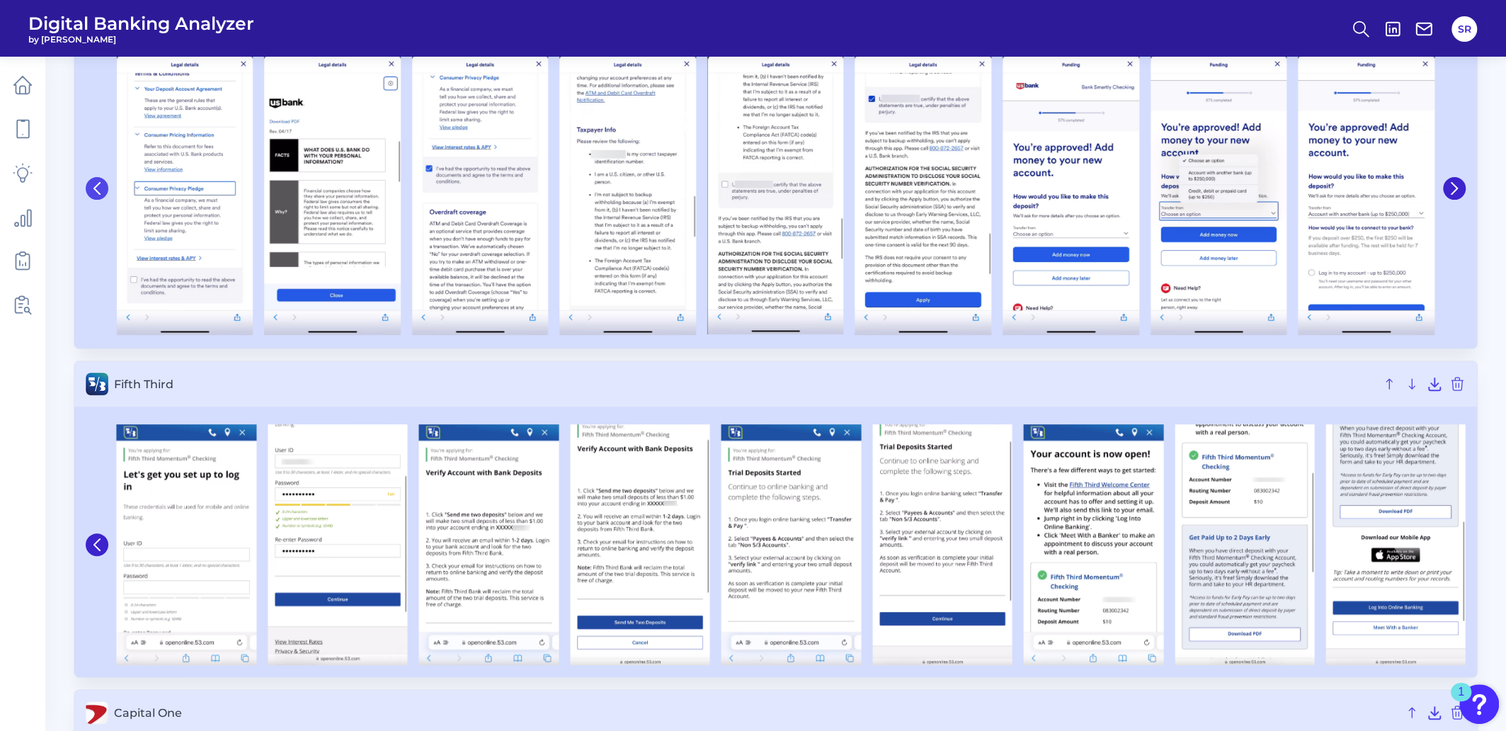
click at [93, 189] on icon at bounding box center [97, 188] width 13 height 13
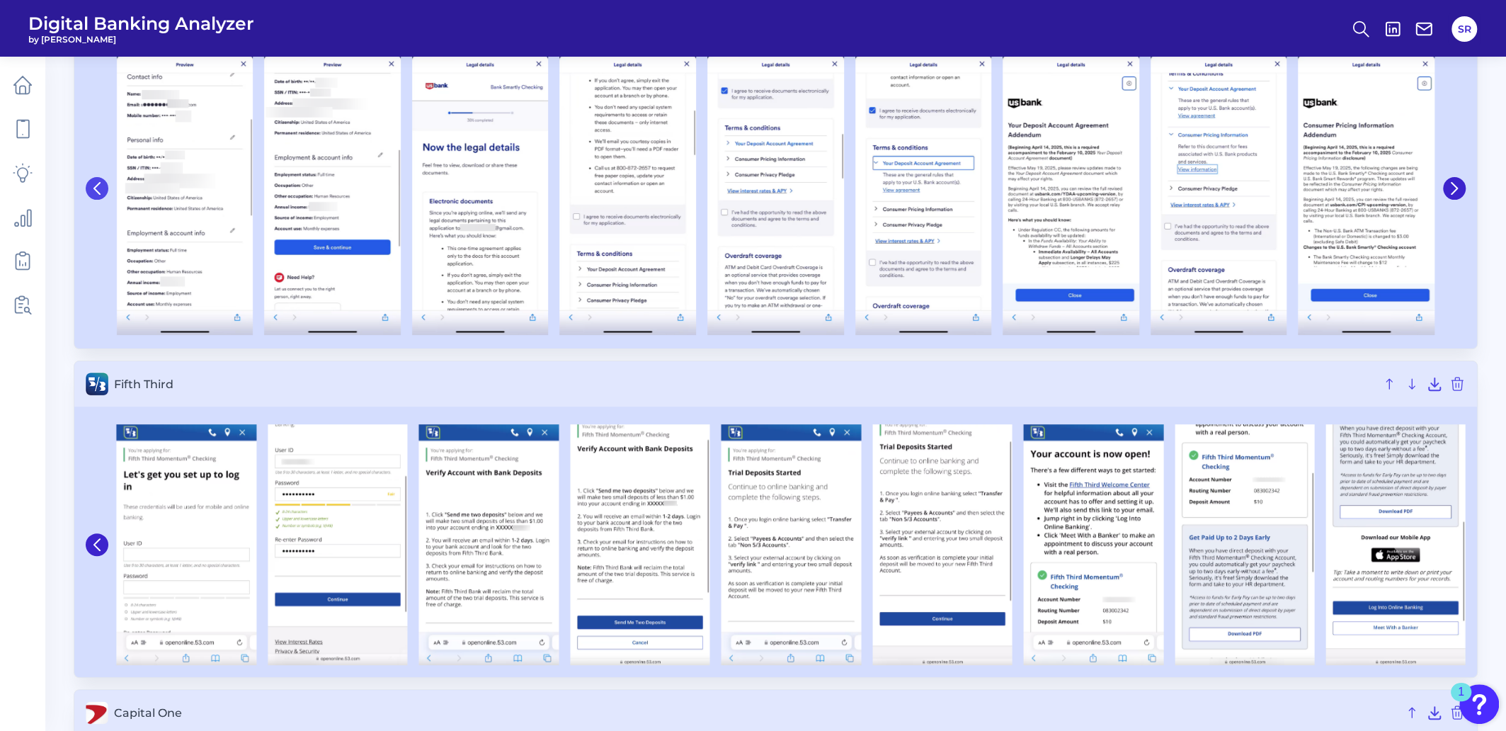
click at [93, 189] on icon at bounding box center [97, 188] width 13 height 13
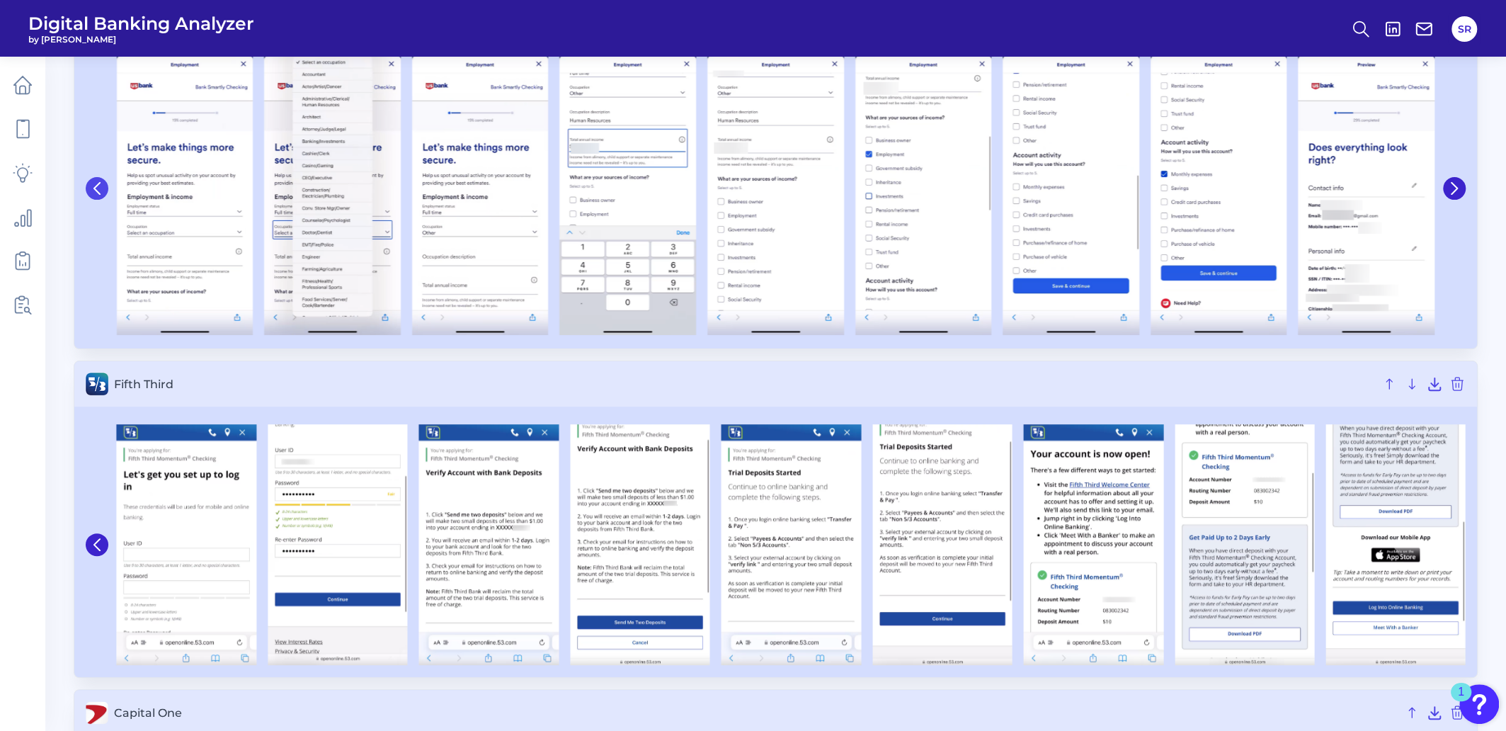
click at [93, 190] on icon at bounding box center [97, 188] width 13 height 13
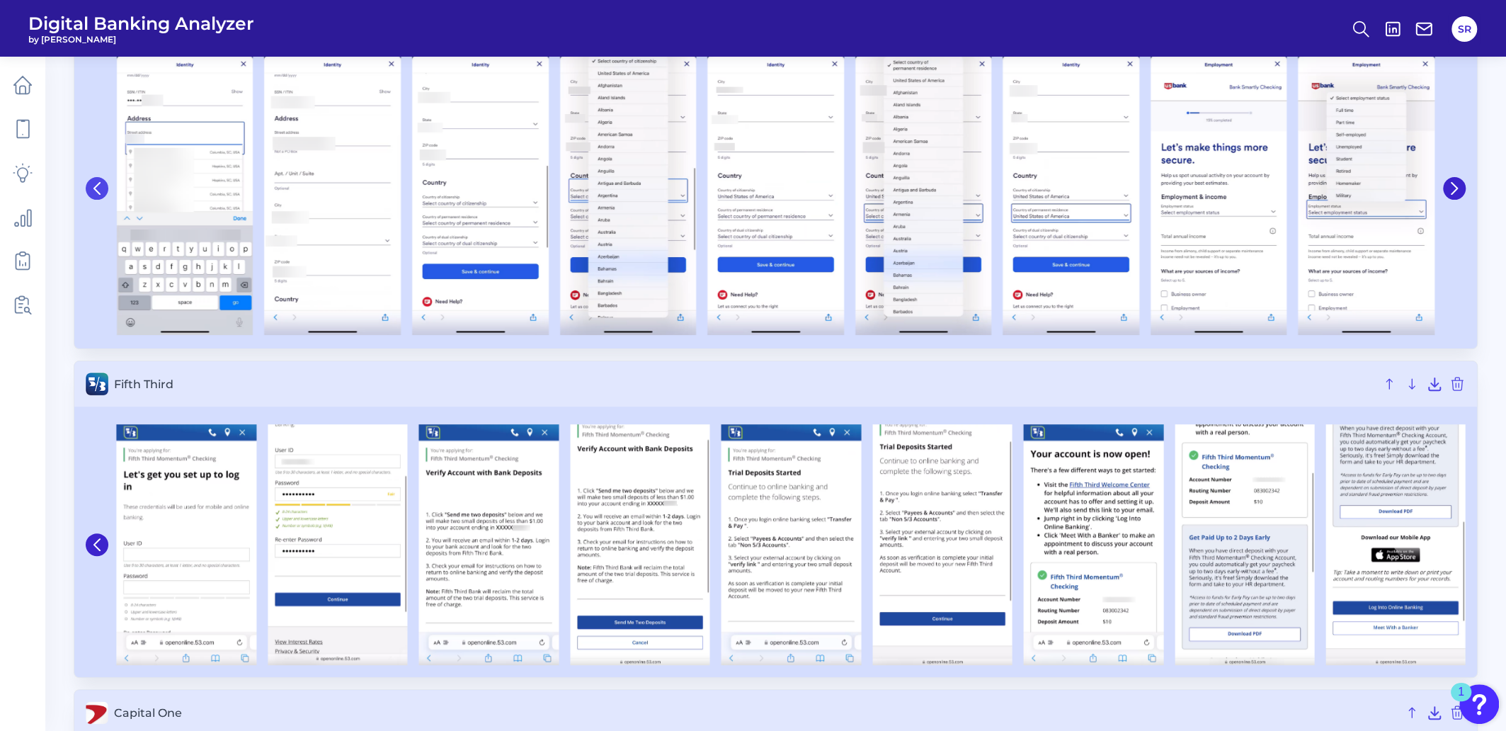
click at [93, 190] on icon at bounding box center [97, 188] width 13 height 13
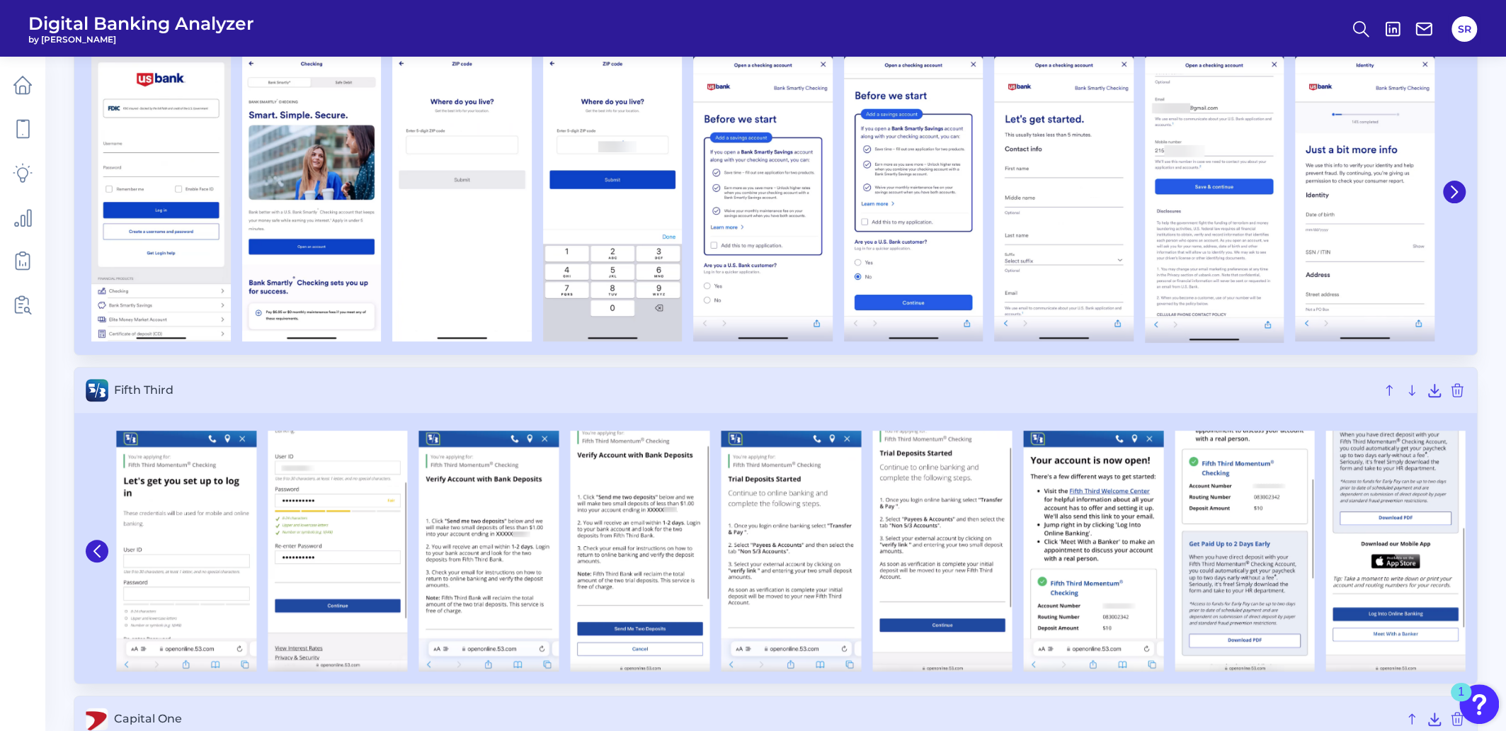
click at [93, 190] on img at bounding box center [160, 191] width 139 height 301
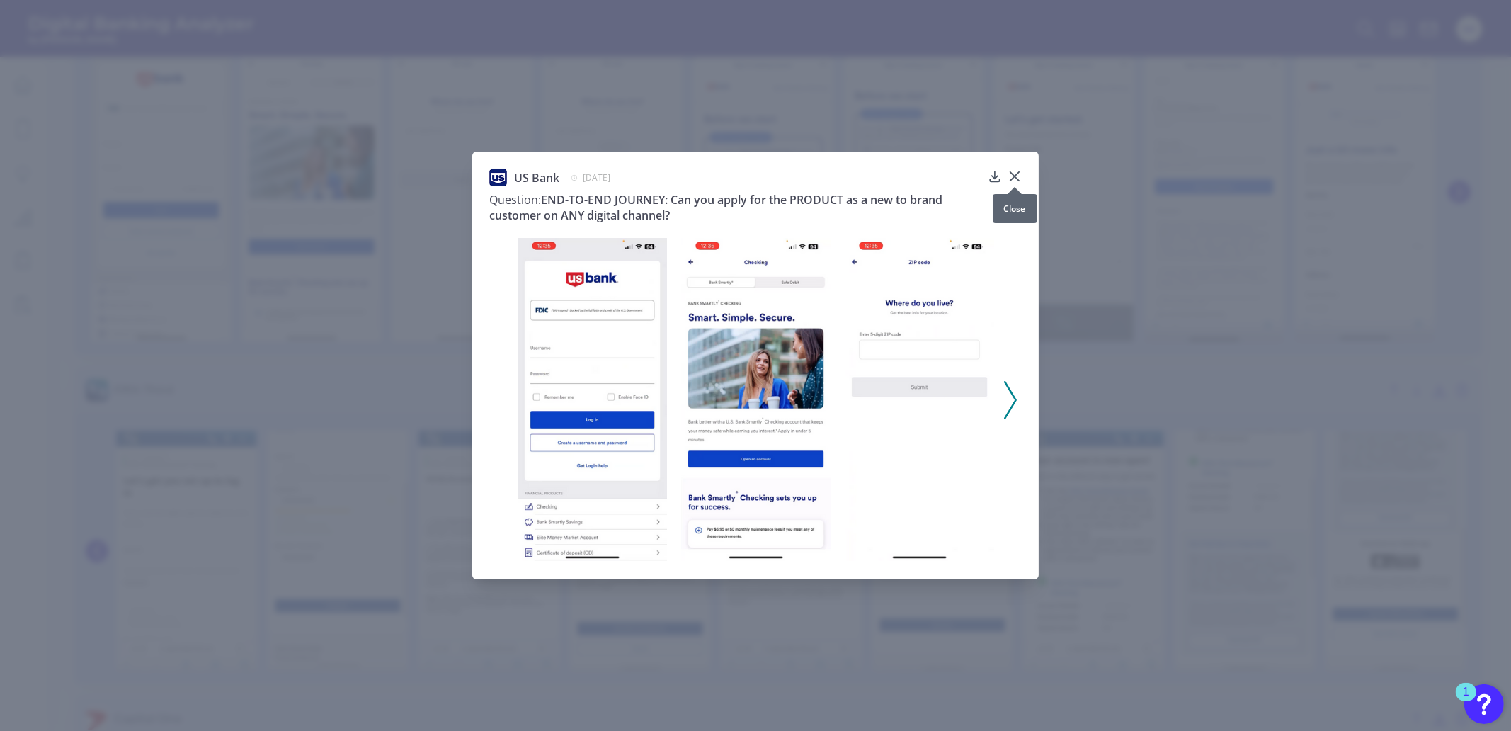
click at [1013, 174] on icon at bounding box center [1015, 176] width 14 height 14
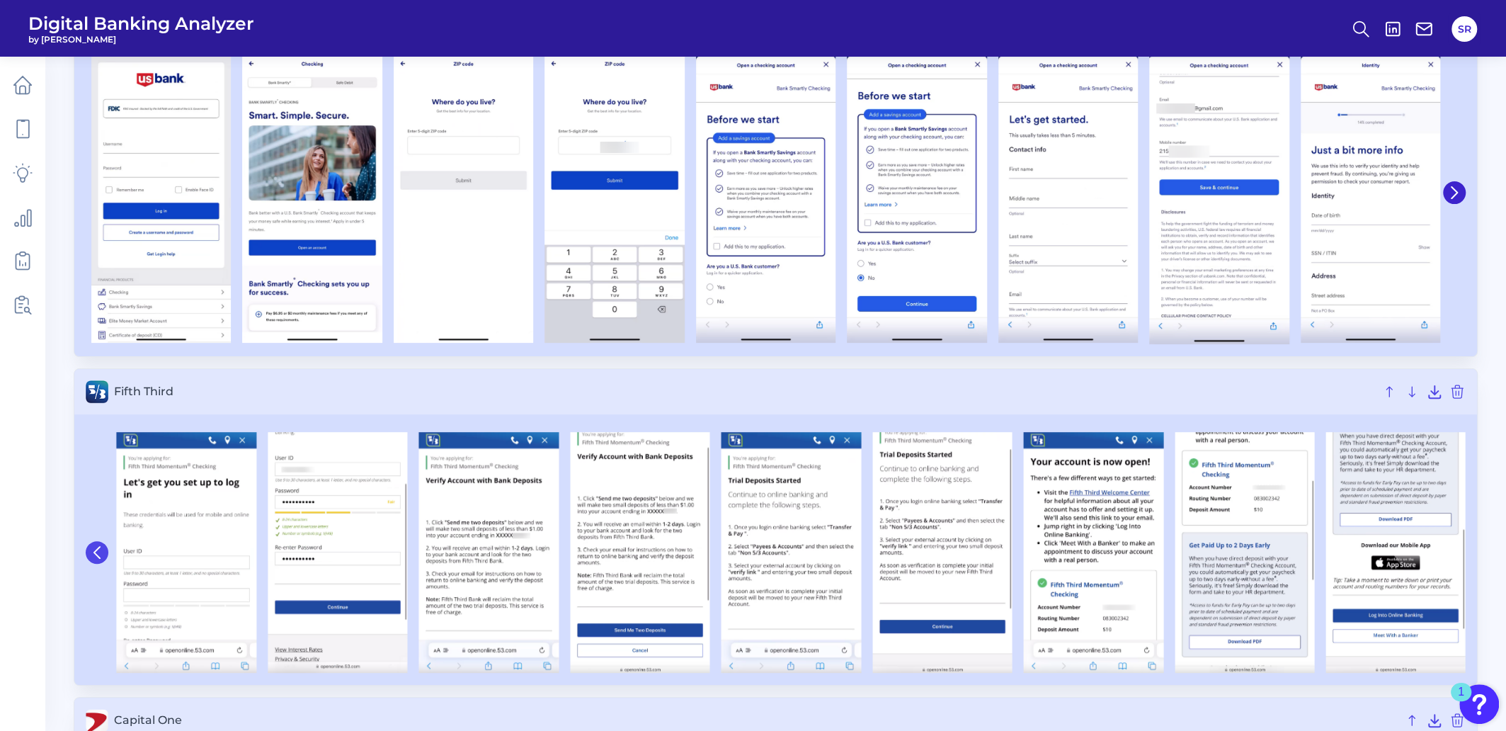
click at [95, 547] on icon at bounding box center [97, 552] width 13 height 13
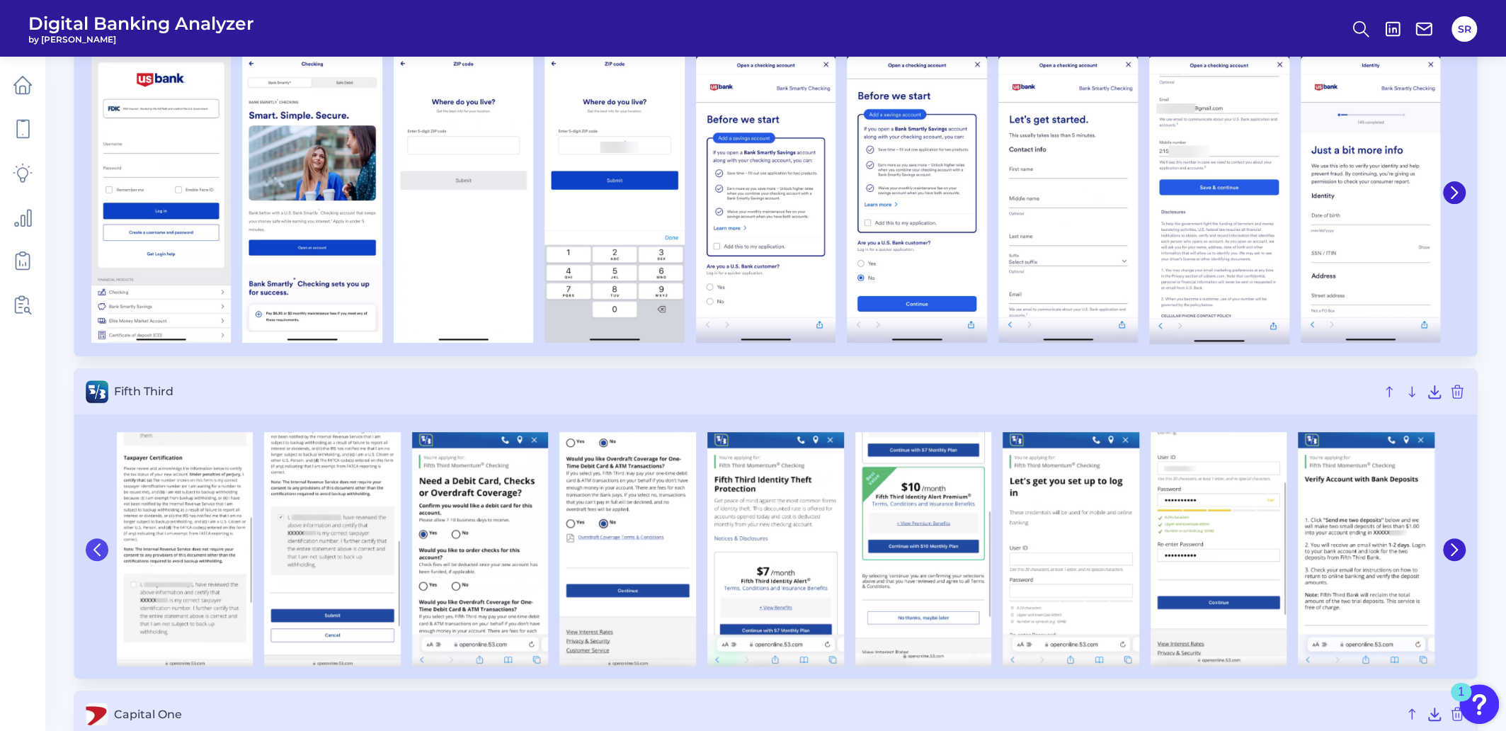
click at [95, 547] on icon at bounding box center [97, 548] width 6 height 11
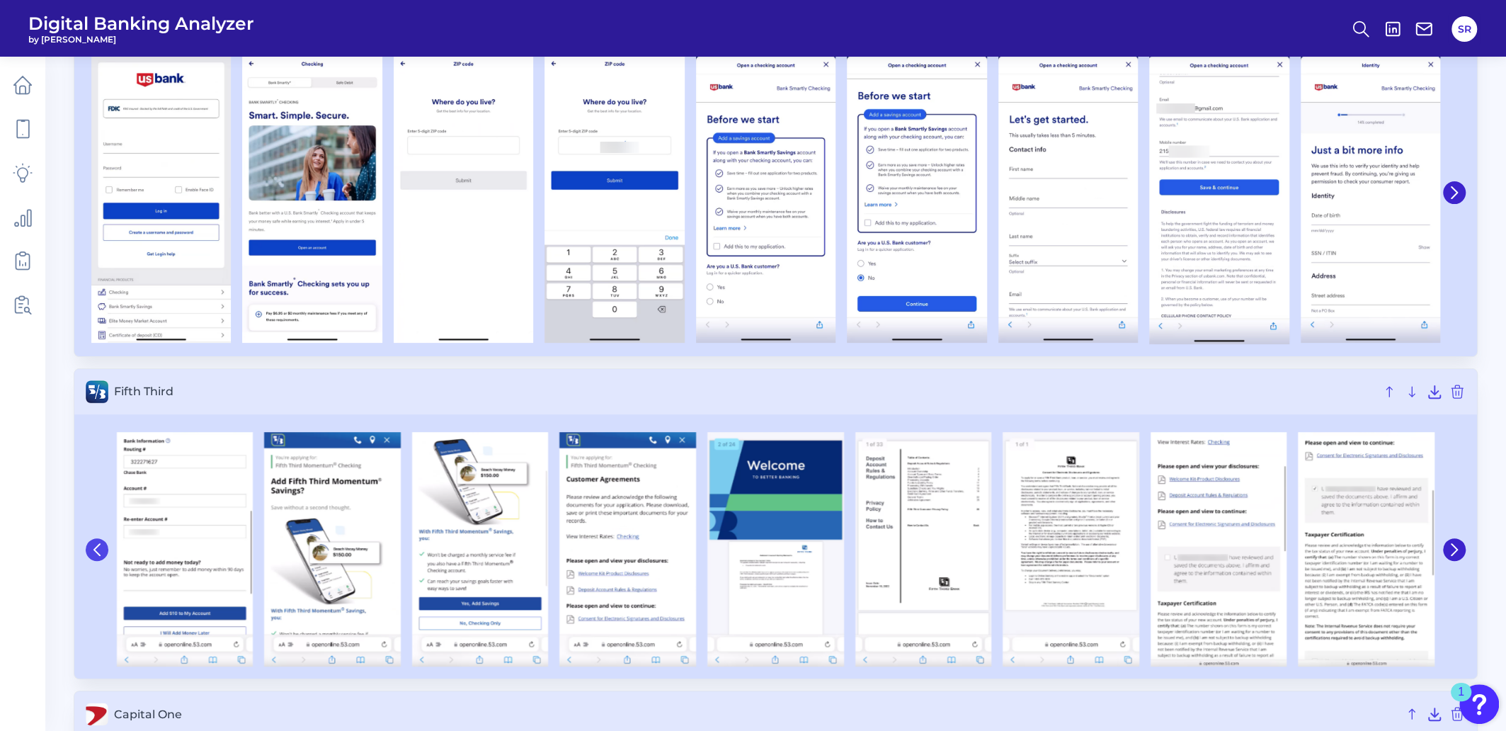
click at [95, 547] on icon at bounding box center [97, 548] width 6 height 11
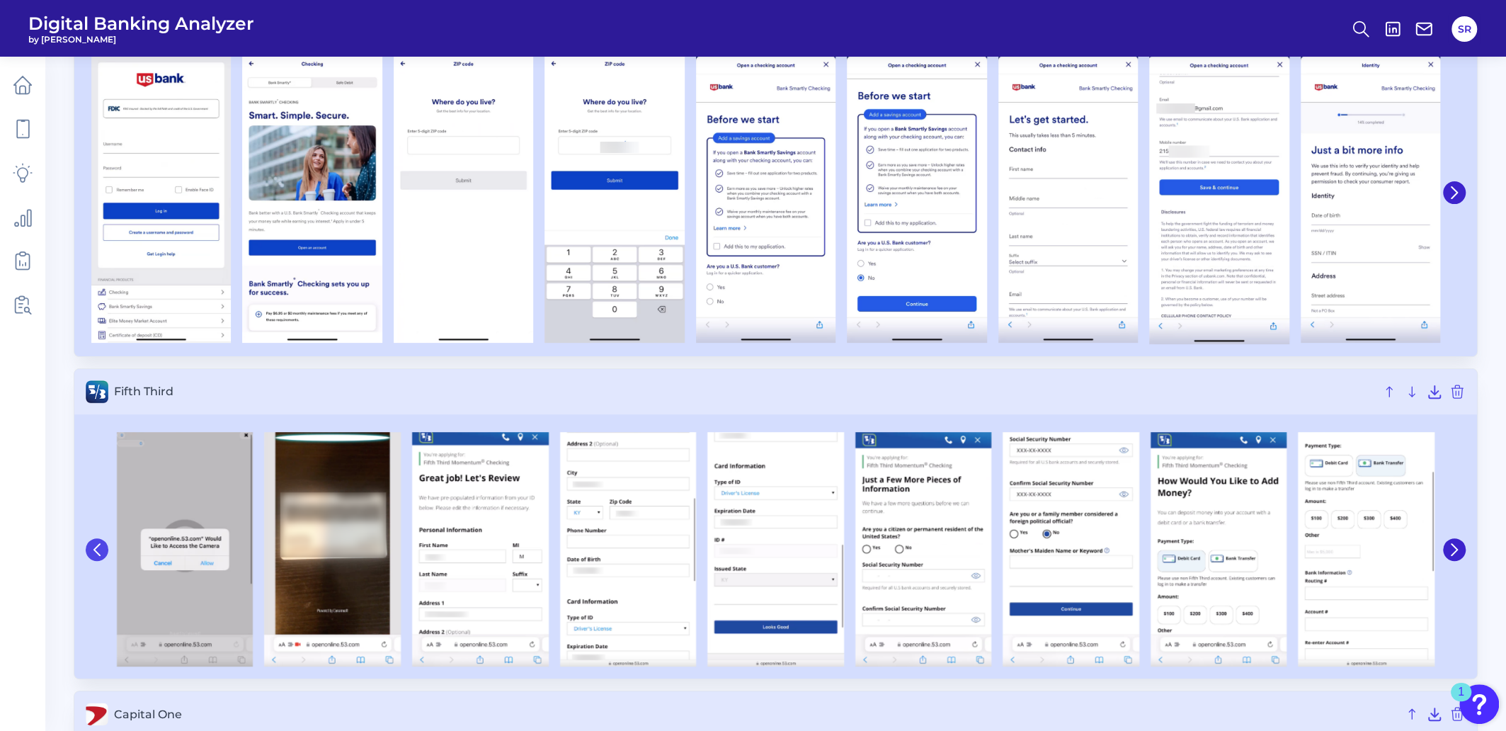
click at [95, 547] on icon at bounding box center [97, 548] width 6 height 11
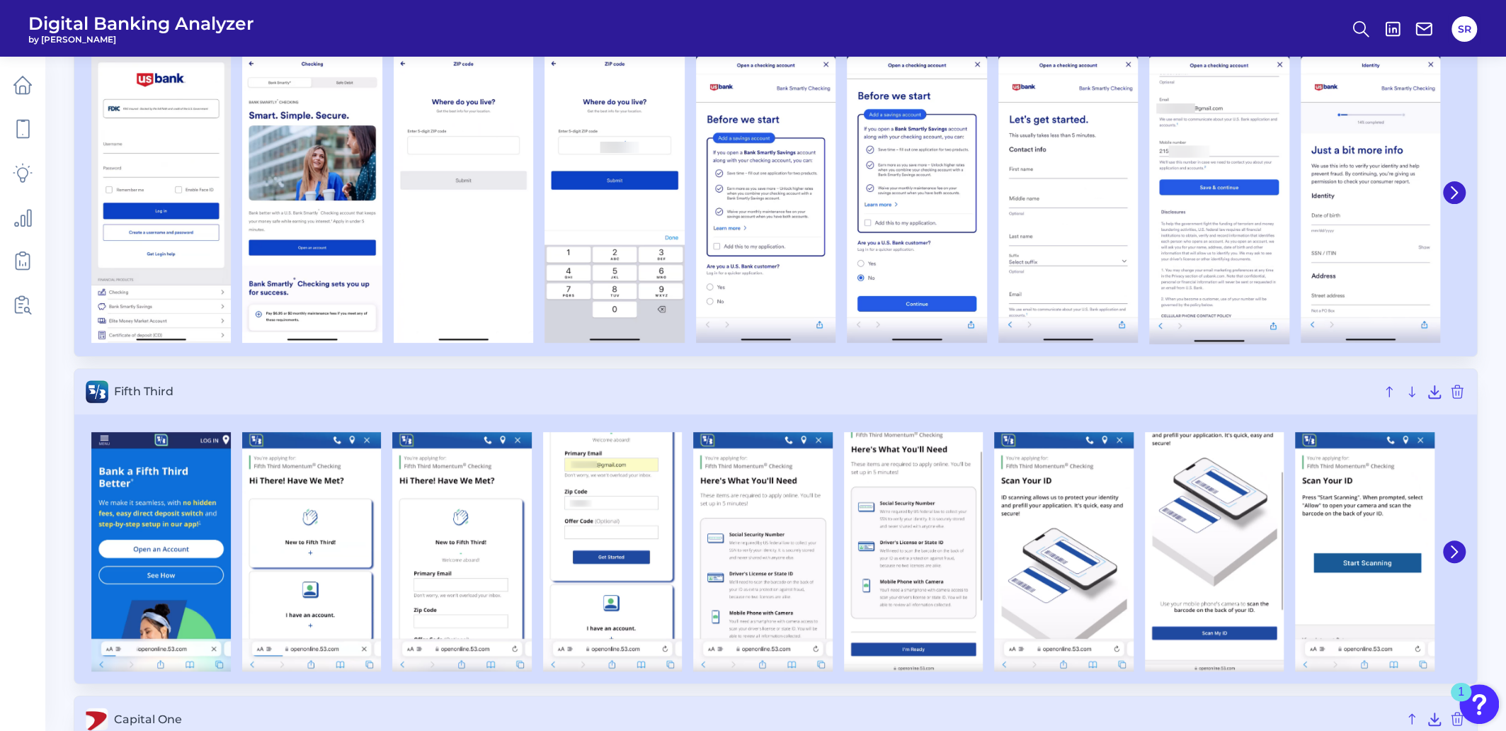
click at [95, 547] on img at bounding box center [160, 551] width 139 height 239
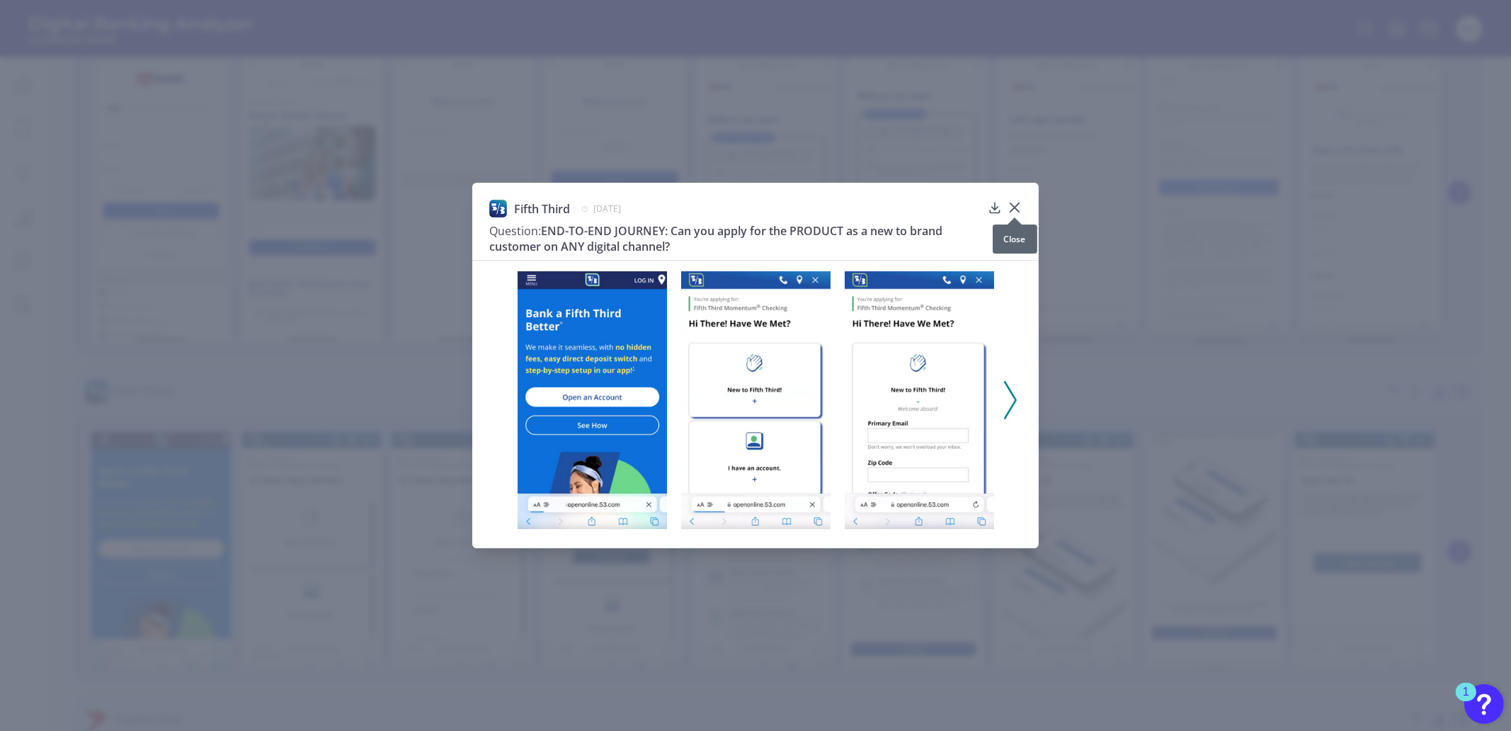
click at [1016, 204] on icon at bounding box center [1015, 207] width 14 height 14
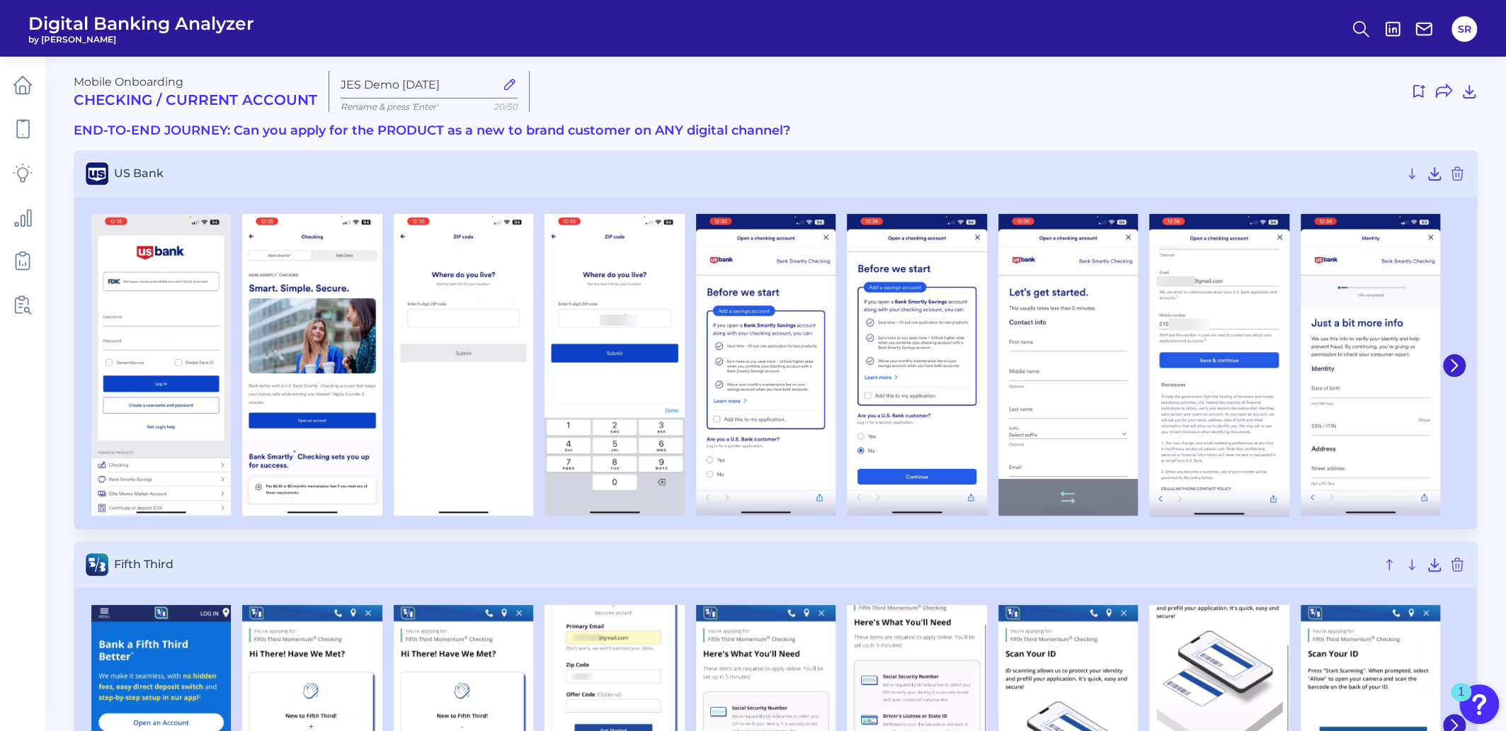
scroll to position [0, 0]
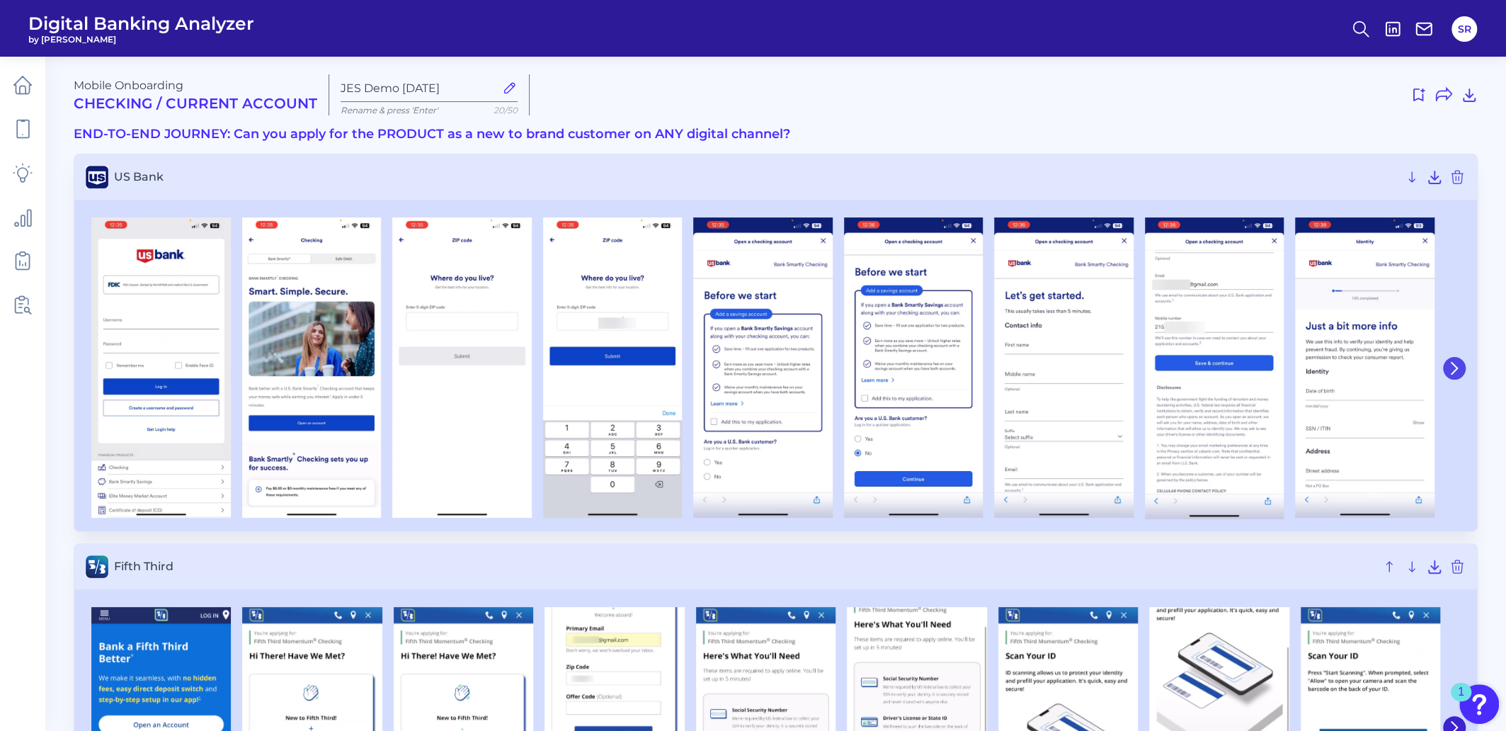
click at [1453, 370] on icon at bounding box center [1454, 368] width 13 height 13
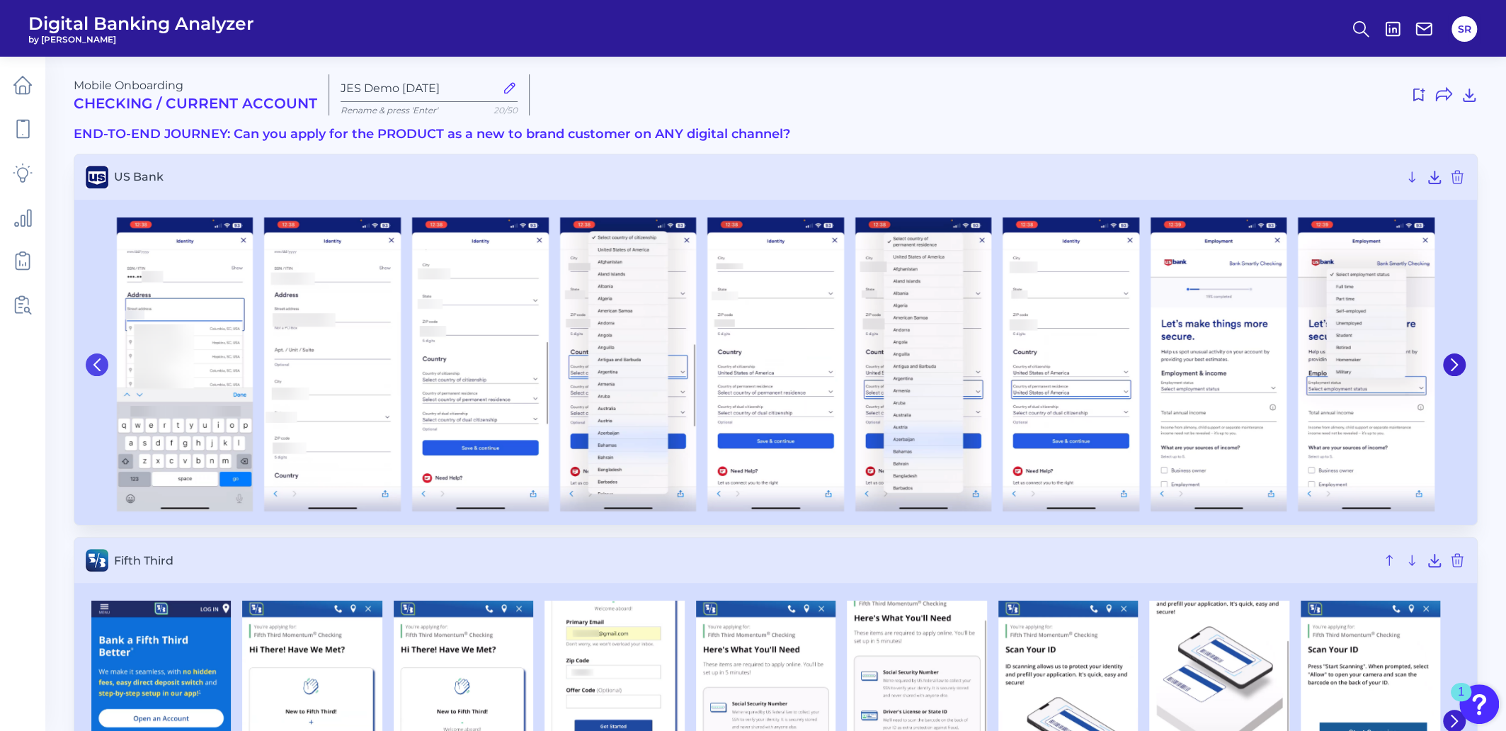
click at [93, 370] on icon at bounding box center [97, 364] width 13 height 13
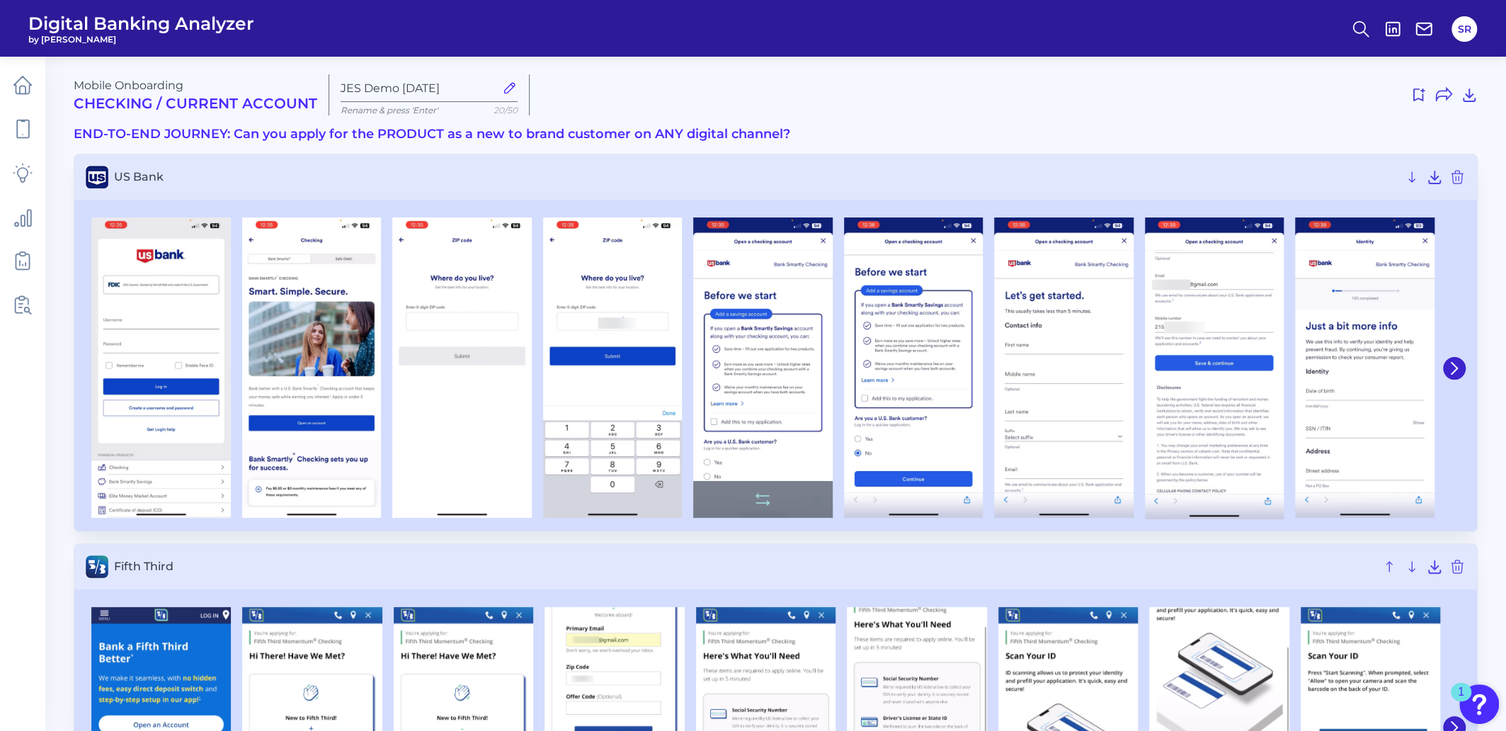
click at [739, 366] on img at bounding box center [762, 367] width 139 height 301
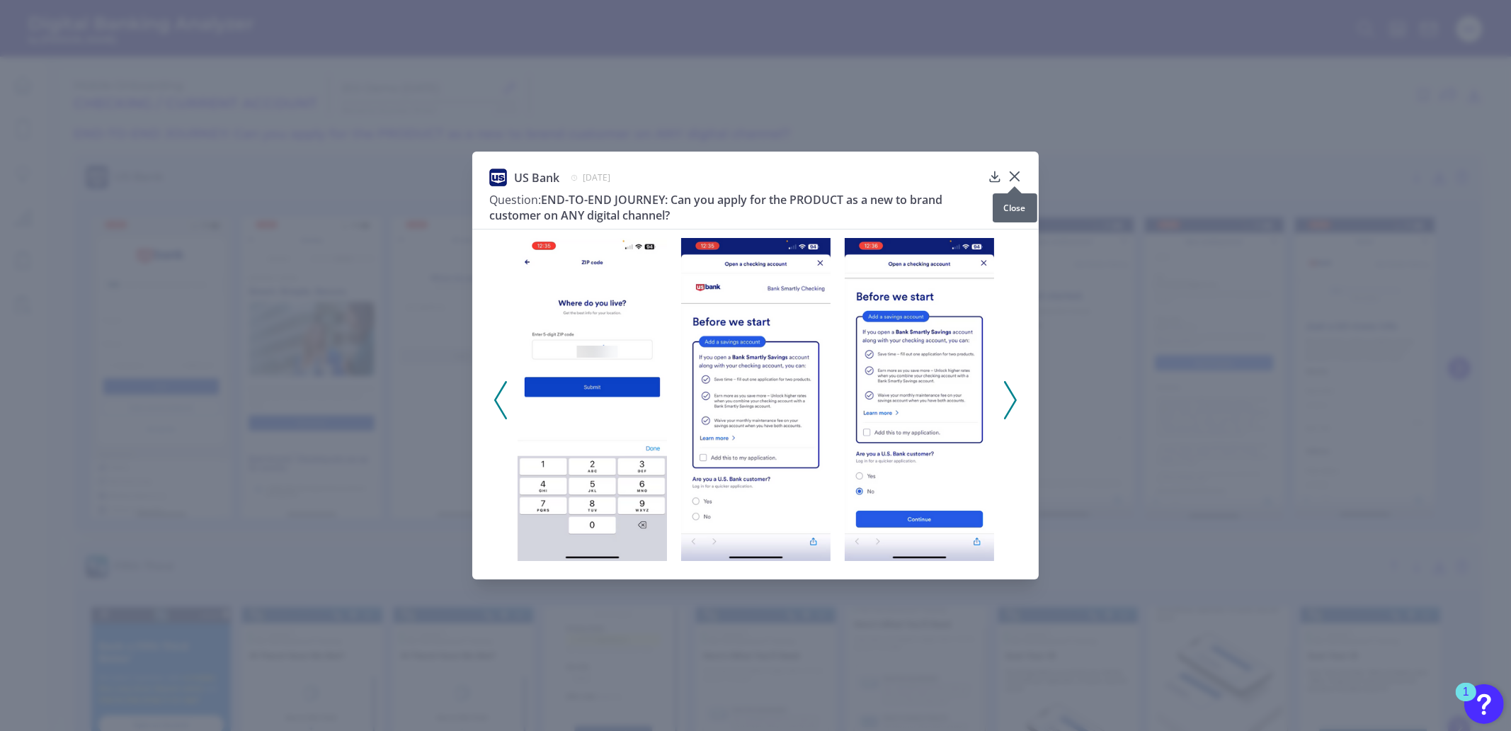
click at [1016, 175] on icon at bounding box center [1014, 176] width 8 height 8
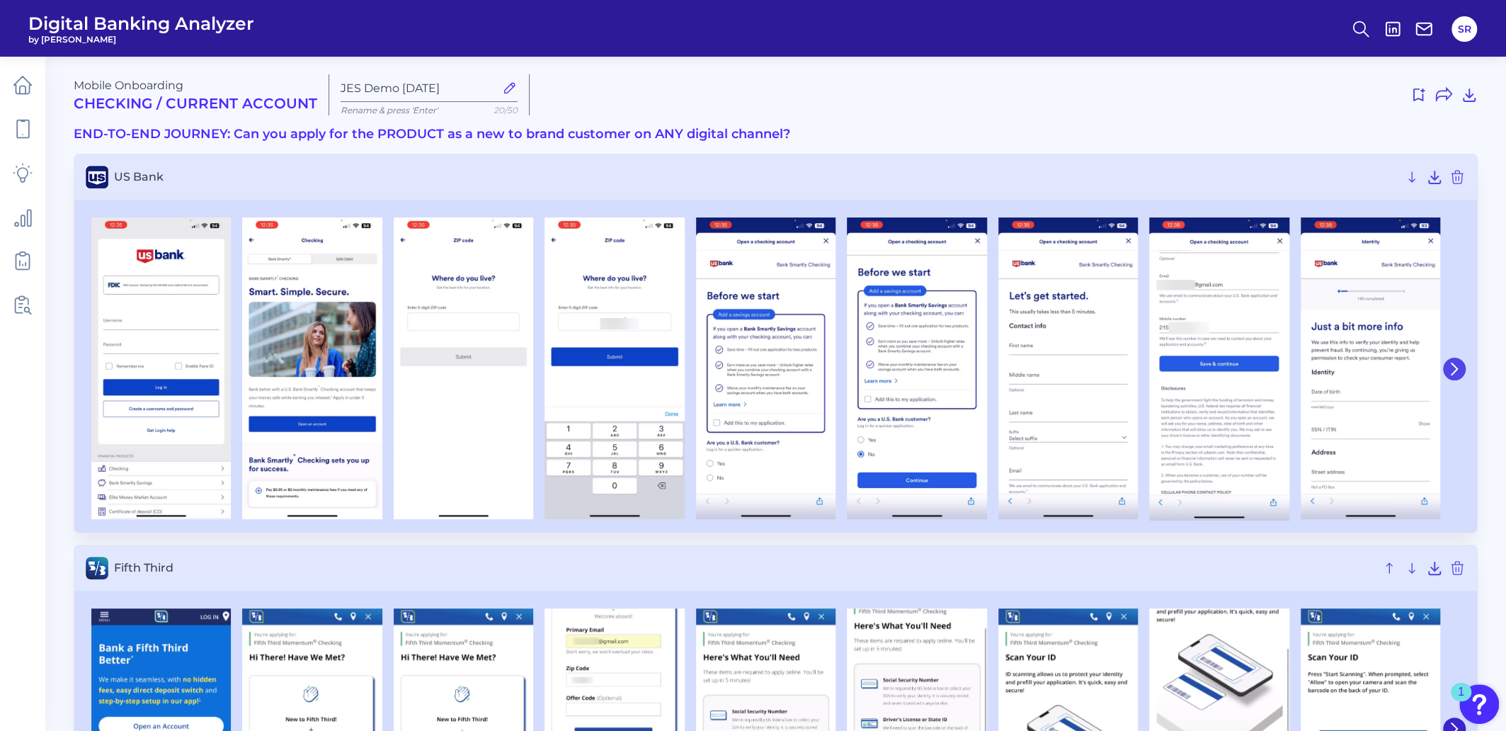
click at [1457, 365] on icon at bounding box center [1454, 369] width 13 height 13
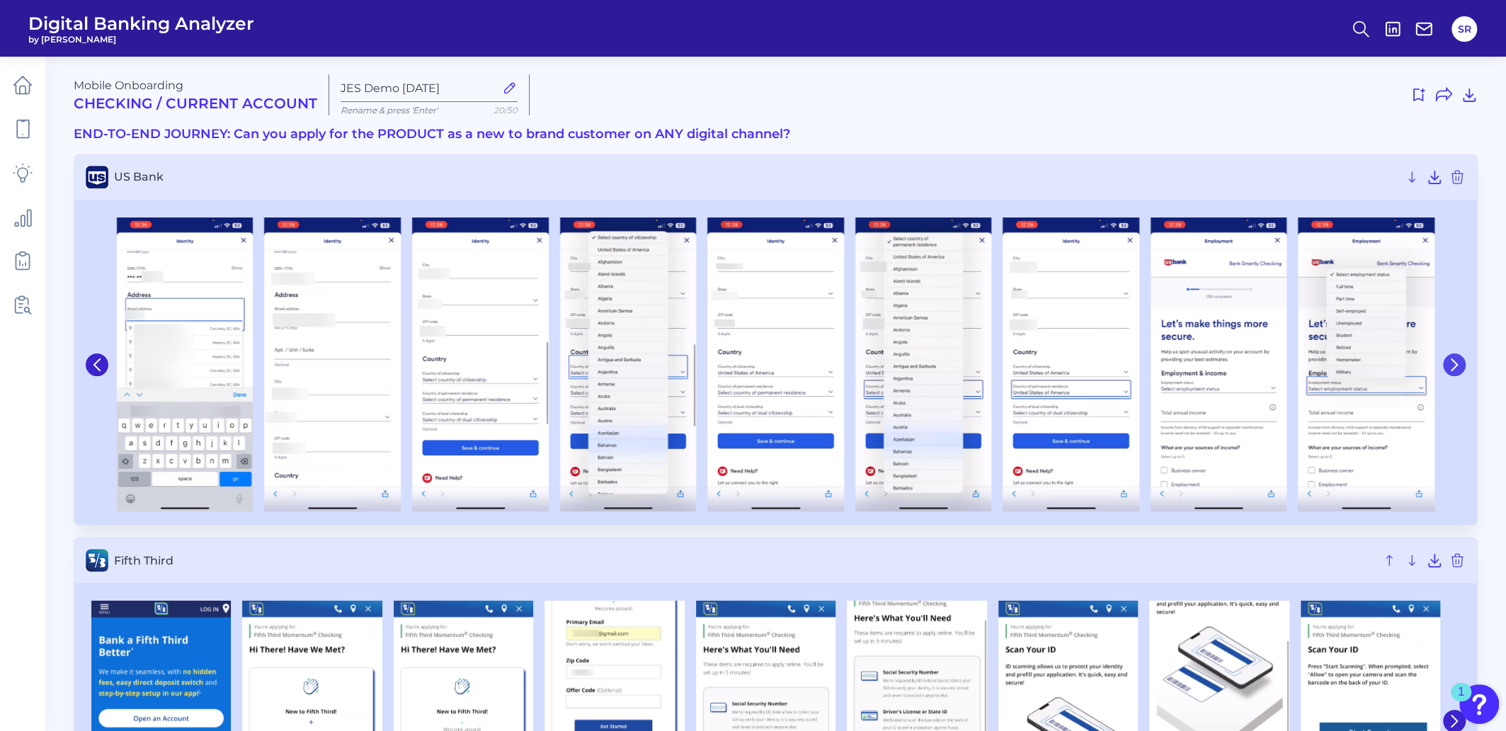
click at [1457, 365] on icon at bounding box center [1454, 364] width 13 height 13
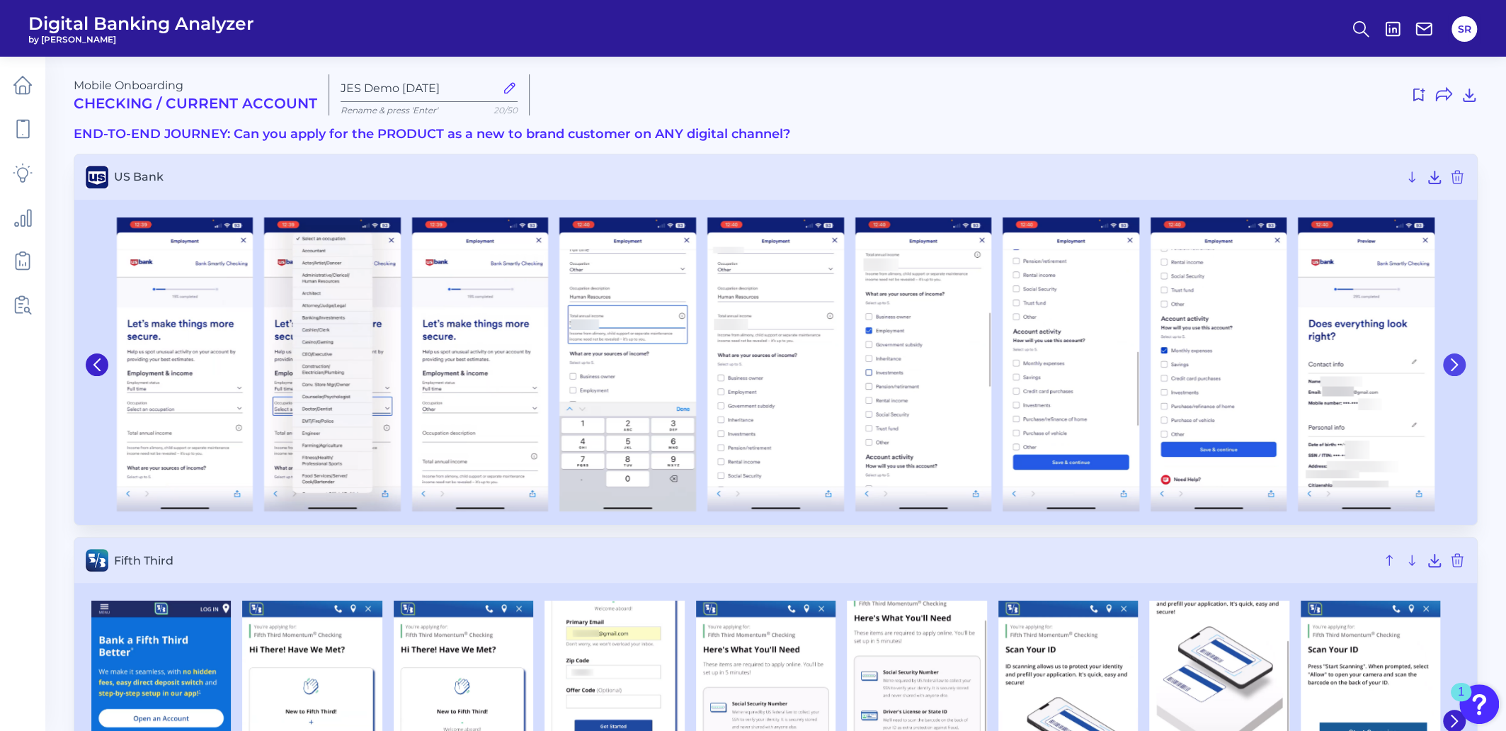
click at [1457, 365] on icon at bounding box center [1454, 364] width 13 height 13
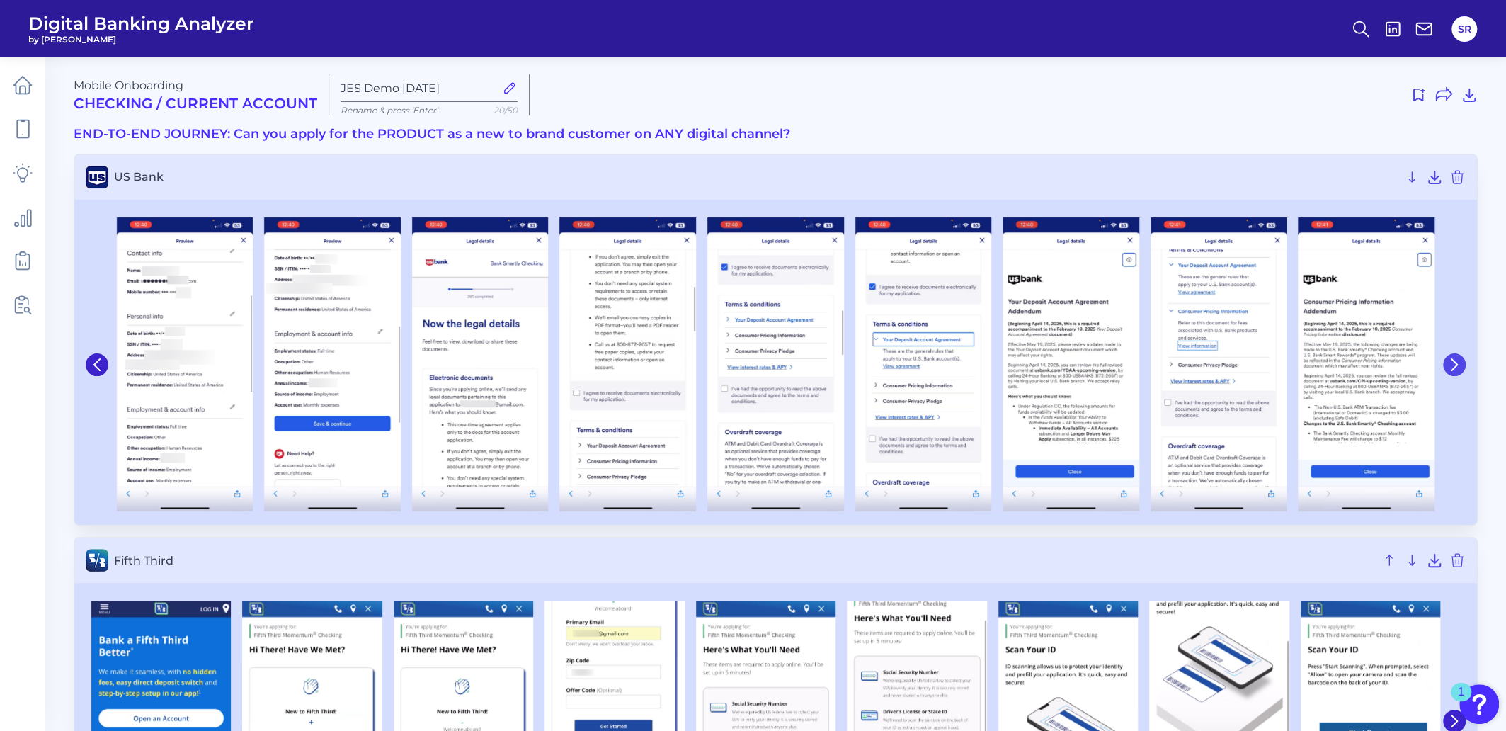
click at [1457, 365] on icon at bounding box center [1454, 364] width 13 height 13
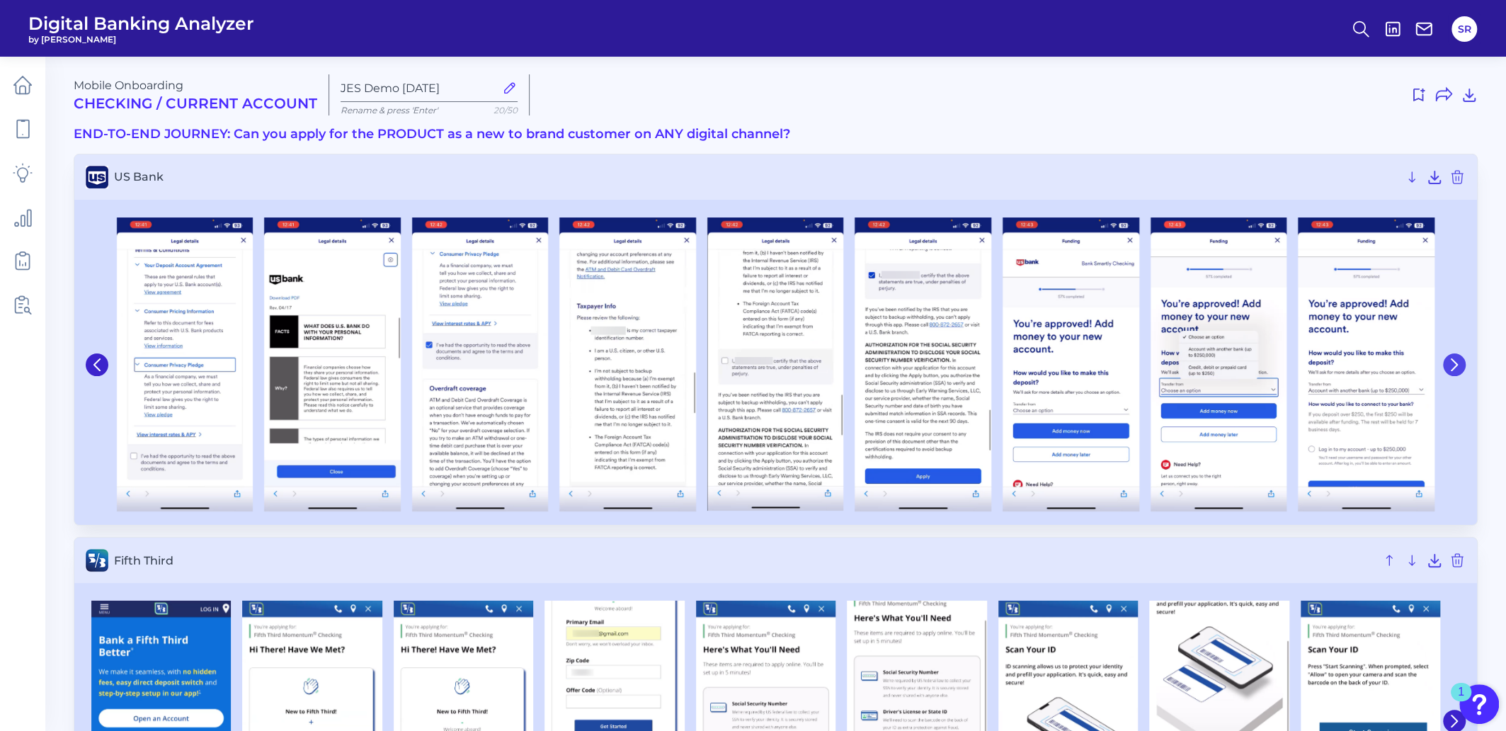
click at [1457, 365] on icon at bounding box center [1454, 364] width 13 height 13
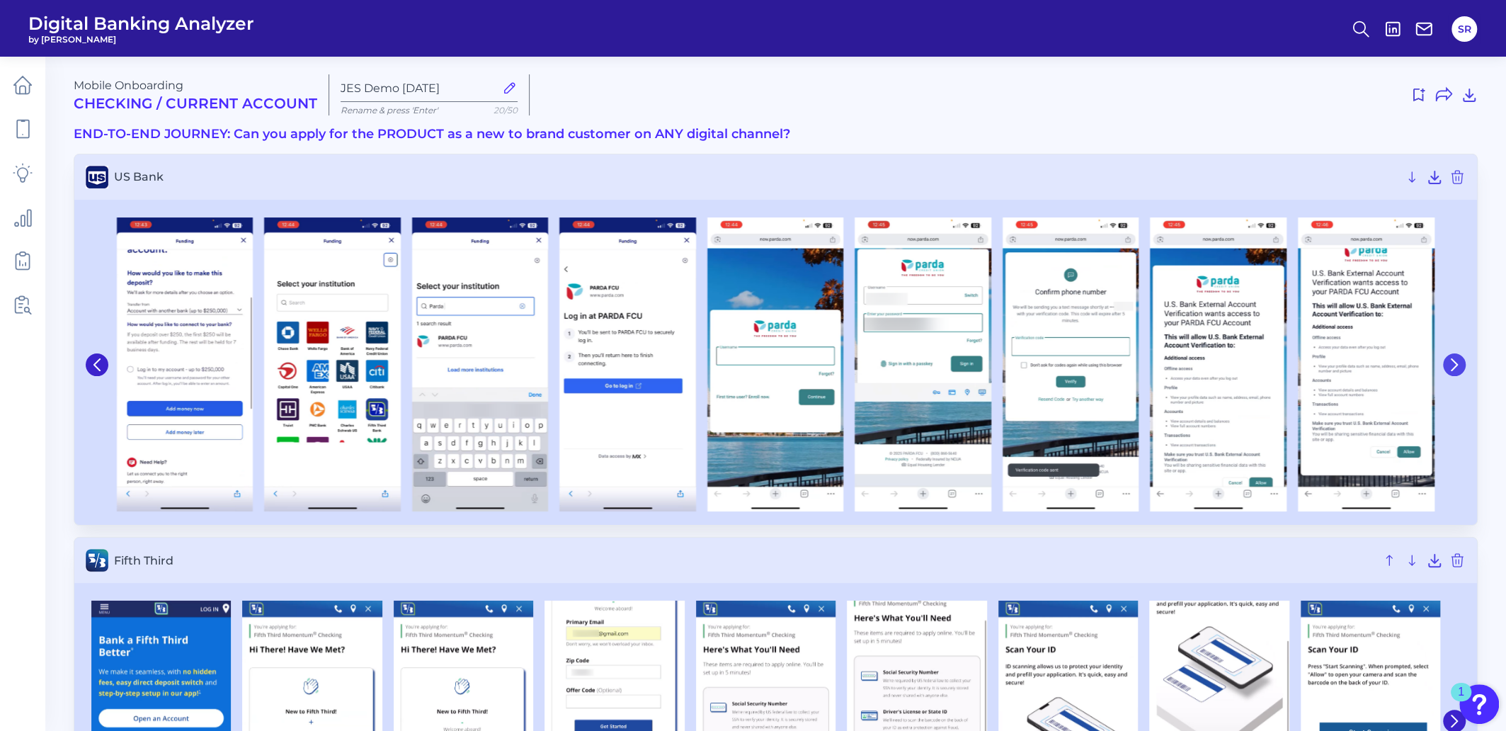
click at [1452, 363] on icon at bounding box center [1454, 364] width 13 height 13
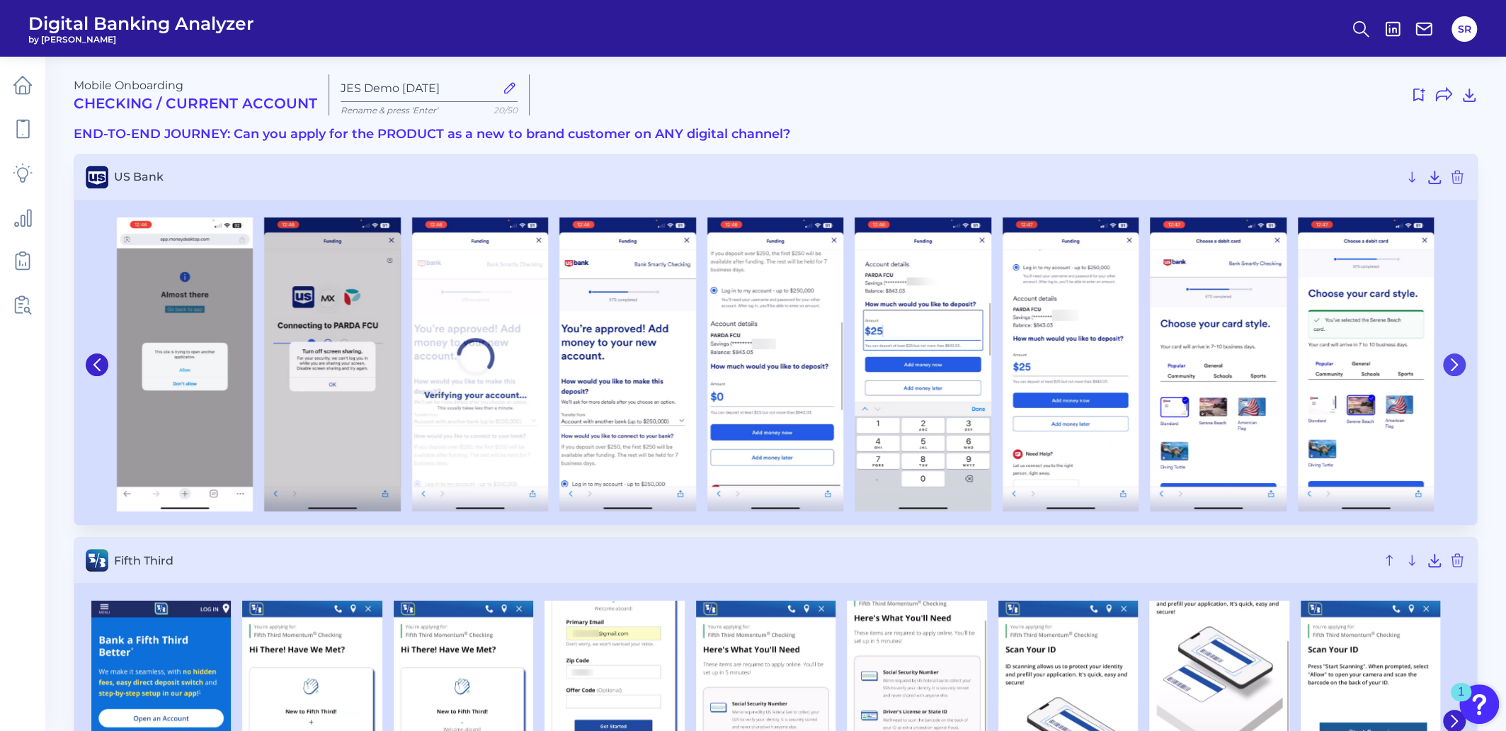
click at [1458, 363] on icon at bounding box center [1454, 364] width 13 height 13
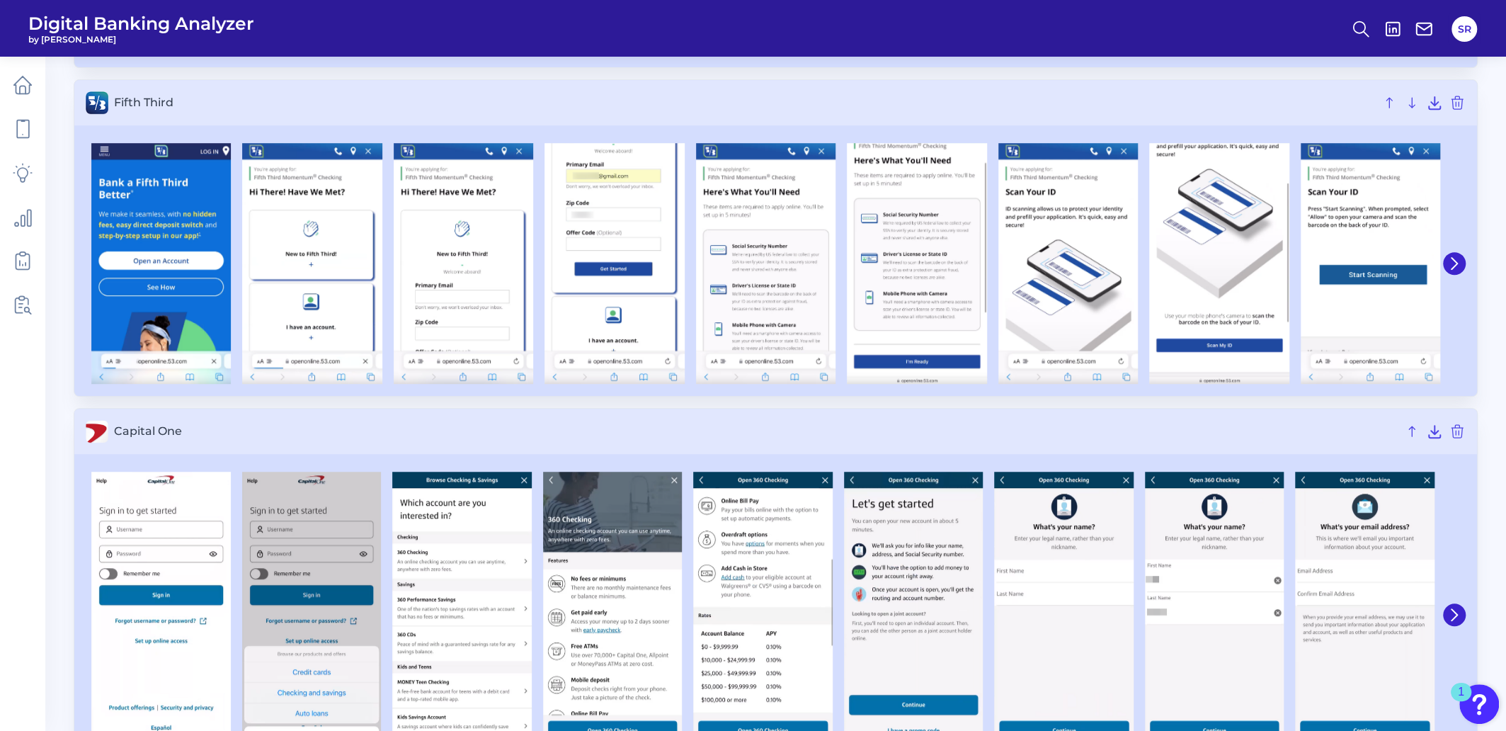
scroll to position [524, 0]
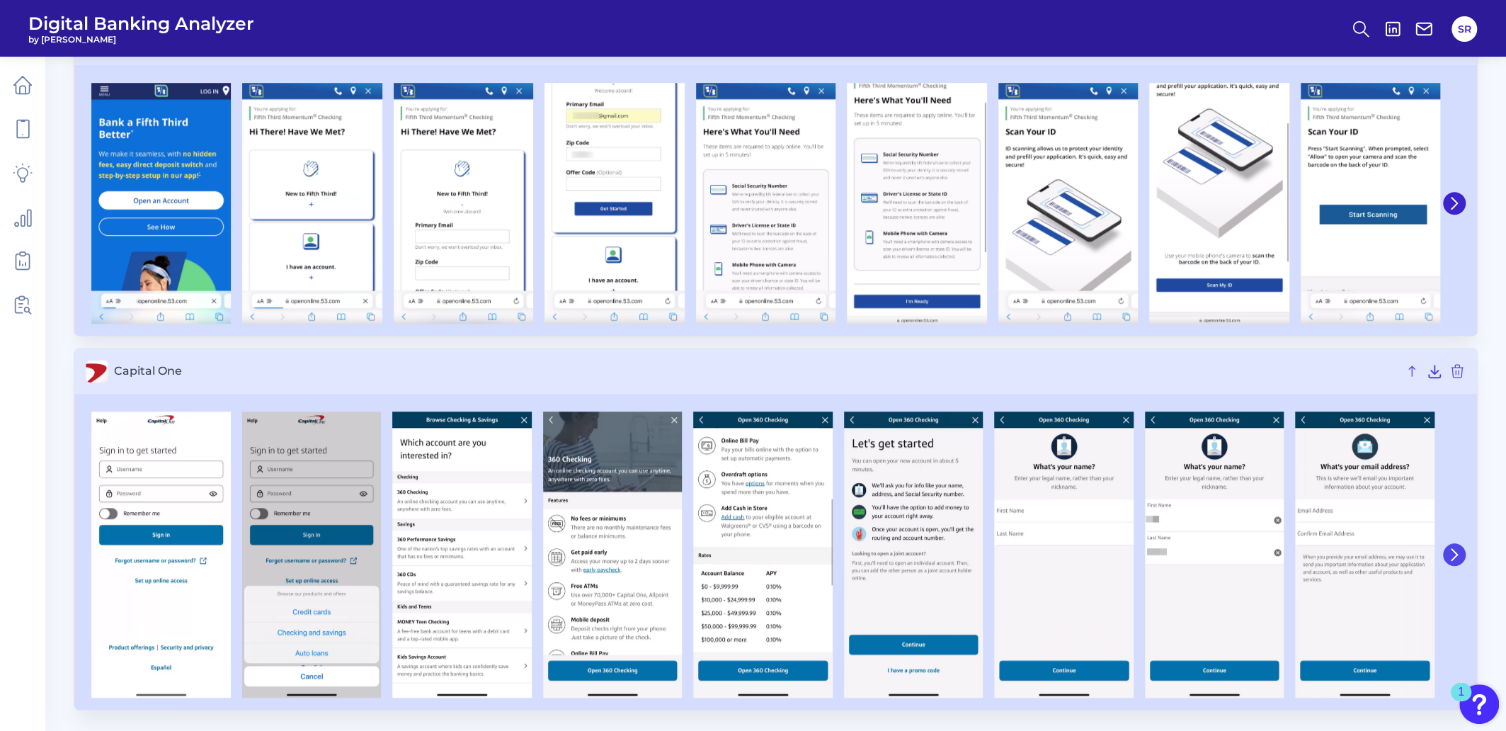
click at [1453, 555] on icon at bounding box center [1454, 554] width 13 height 13
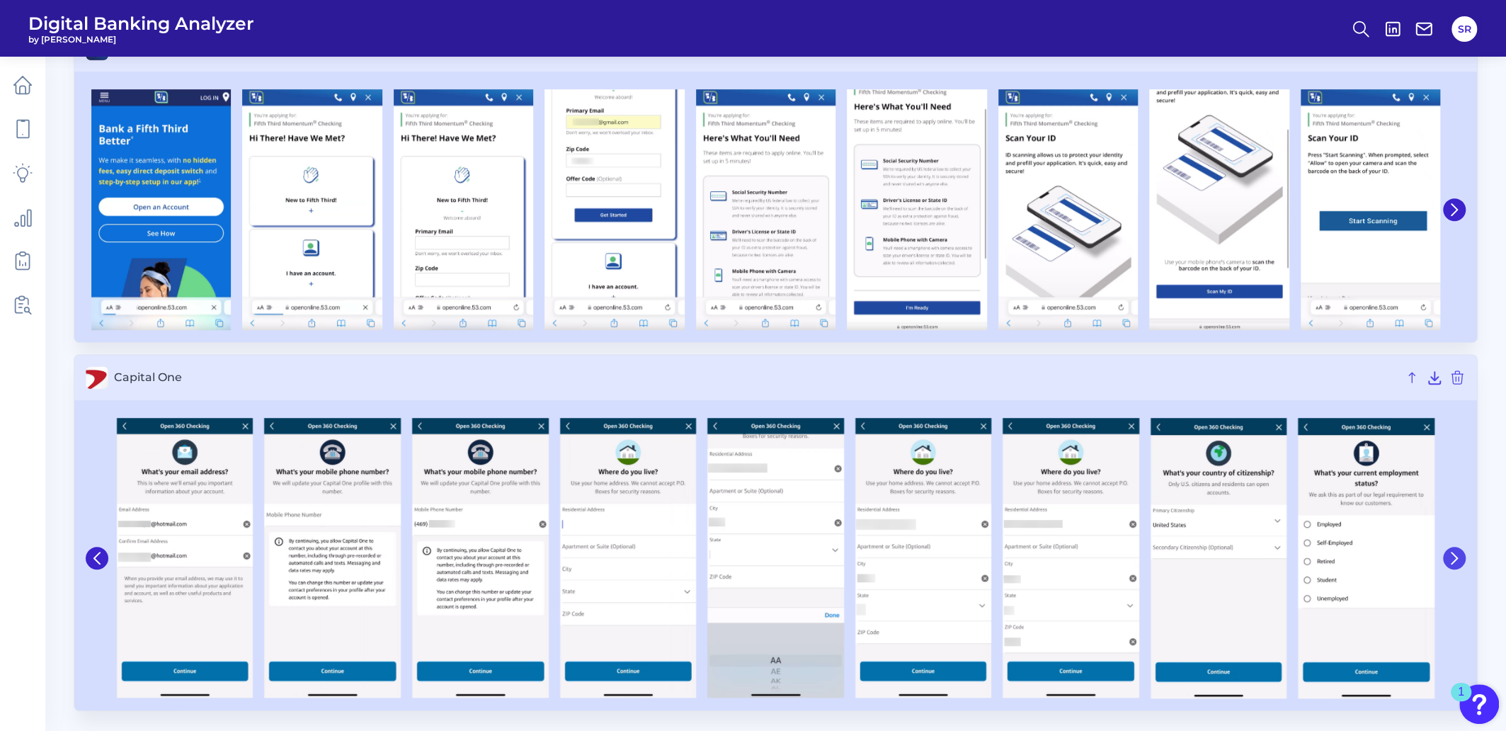
click at [1453, 555] on icon at bounding box center [1454, 558] width 13 height 13
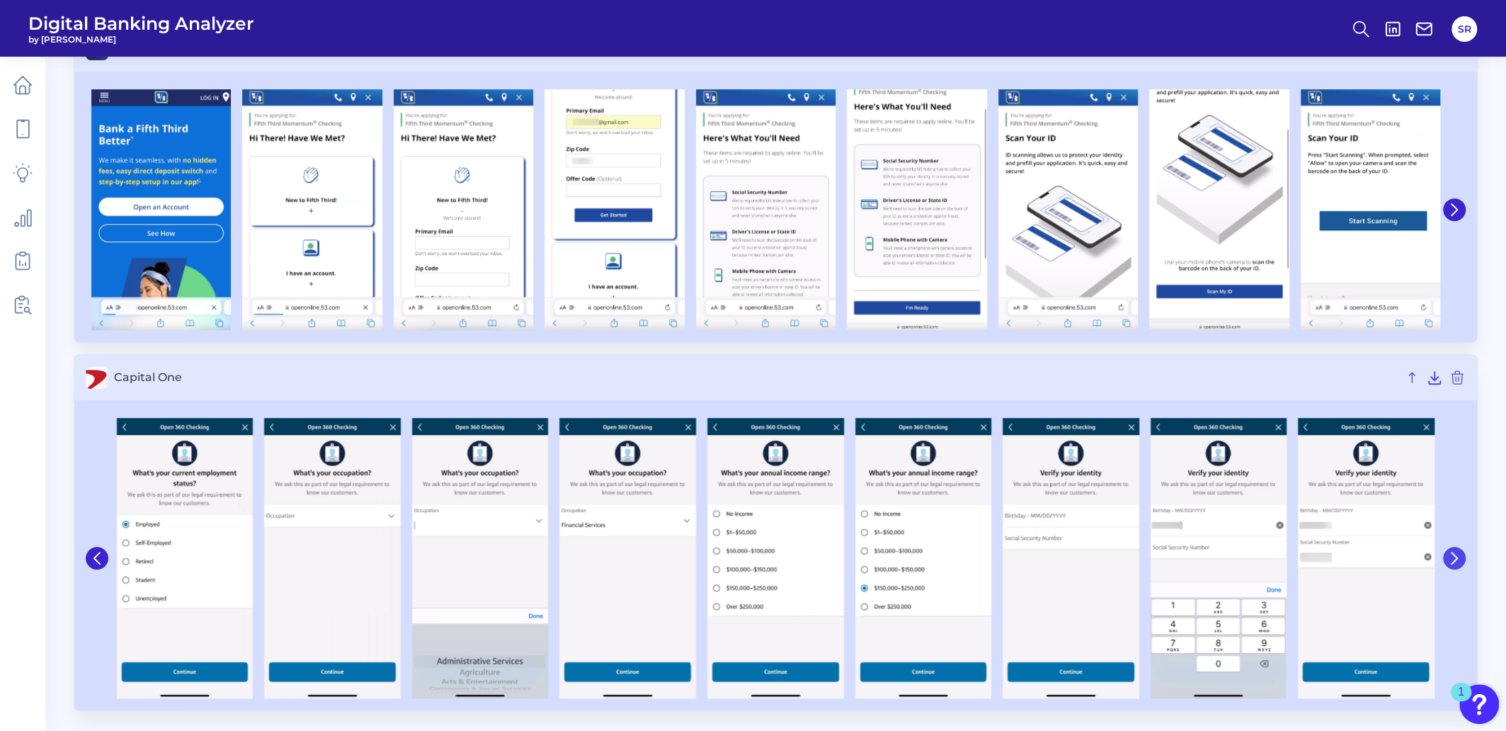
click at [1453, 555] on icon at bounding box center [1454, 558] width 13 height 13
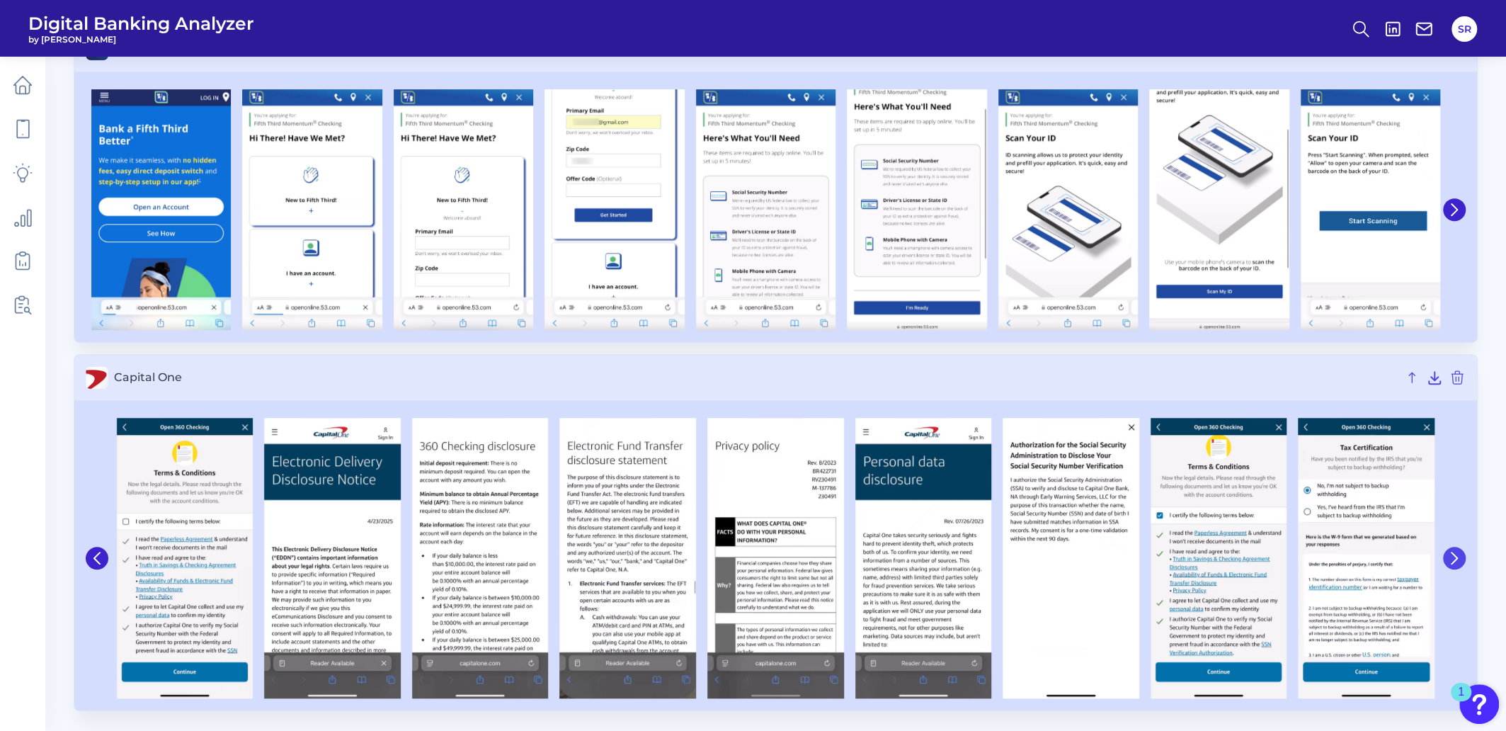
click at [1453, 555] on icon at bounding box center [1454, 558] width 13 height 13
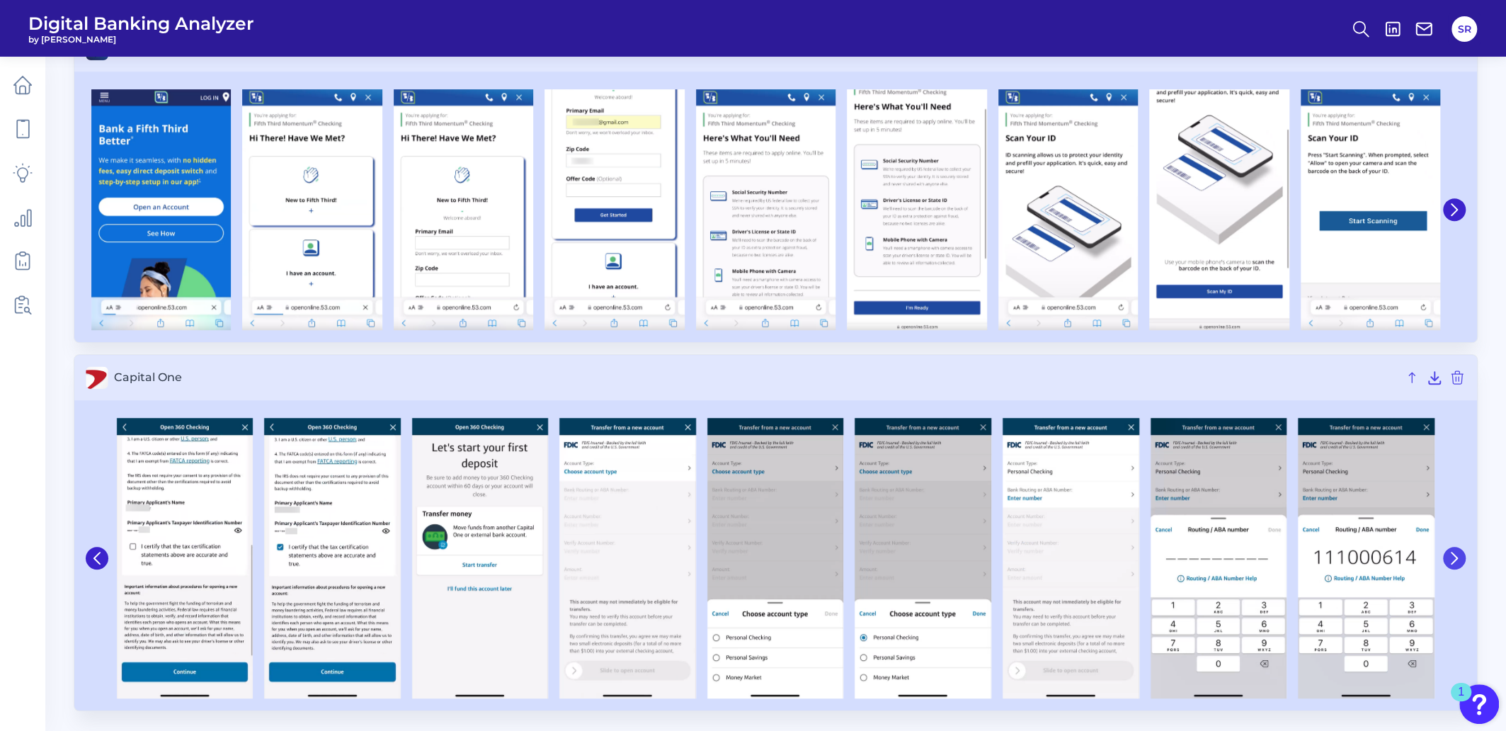
click at [1453, 555] on icon at bounding box center [1454, 558] width 13 height 13
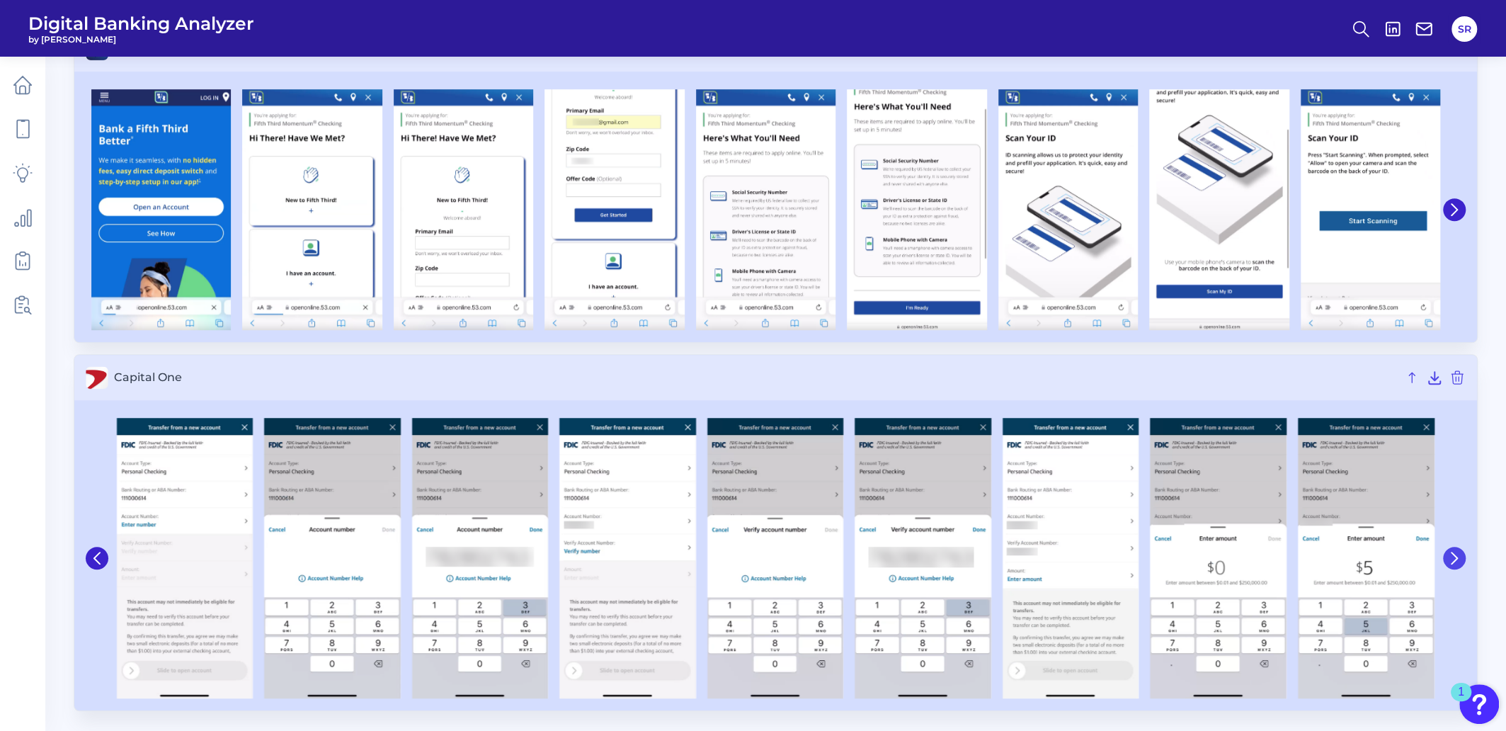
click at [1453, 555] on icon at bounding box center [1454, 558] width 13 height 13
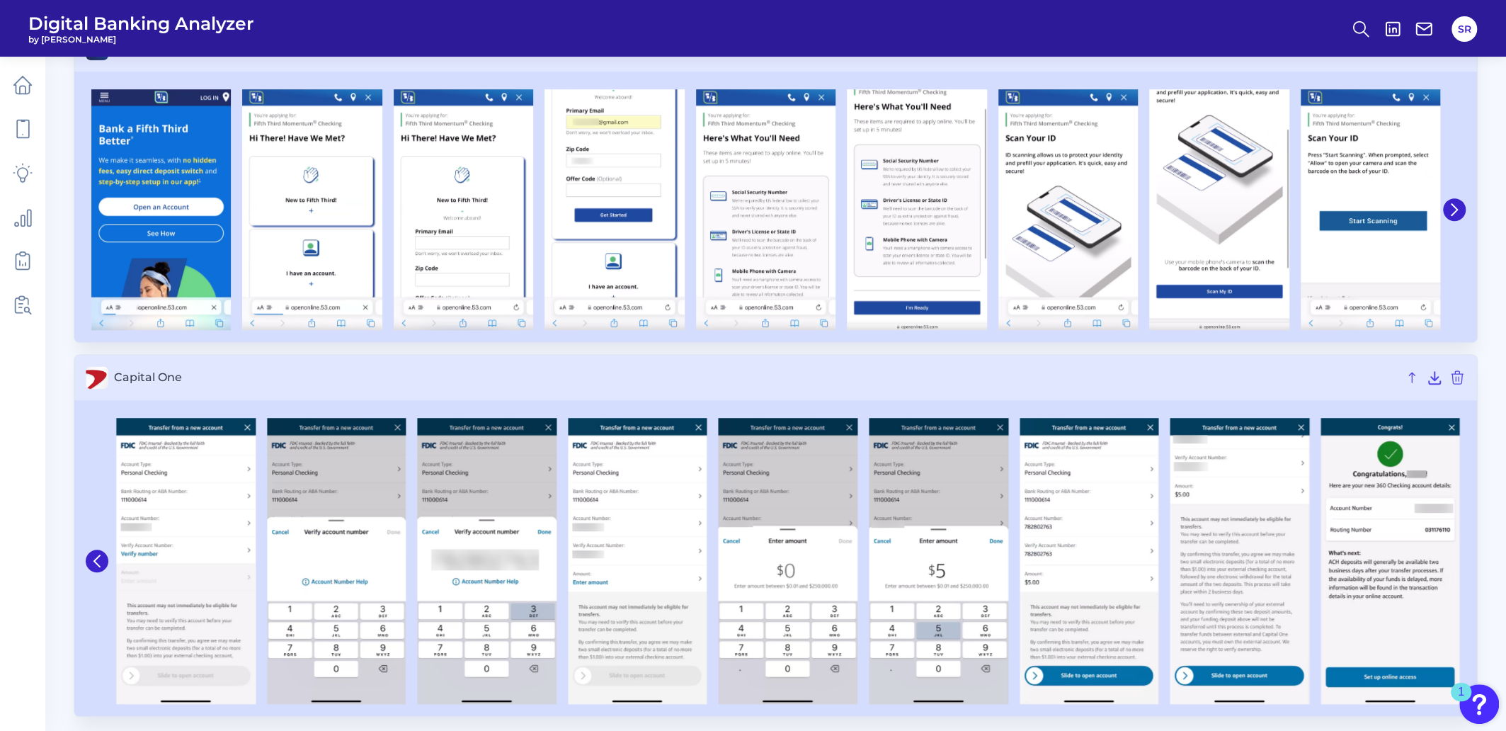
click at [1453, 555] on img at bounding box center [1390, 561] width 139 height 286
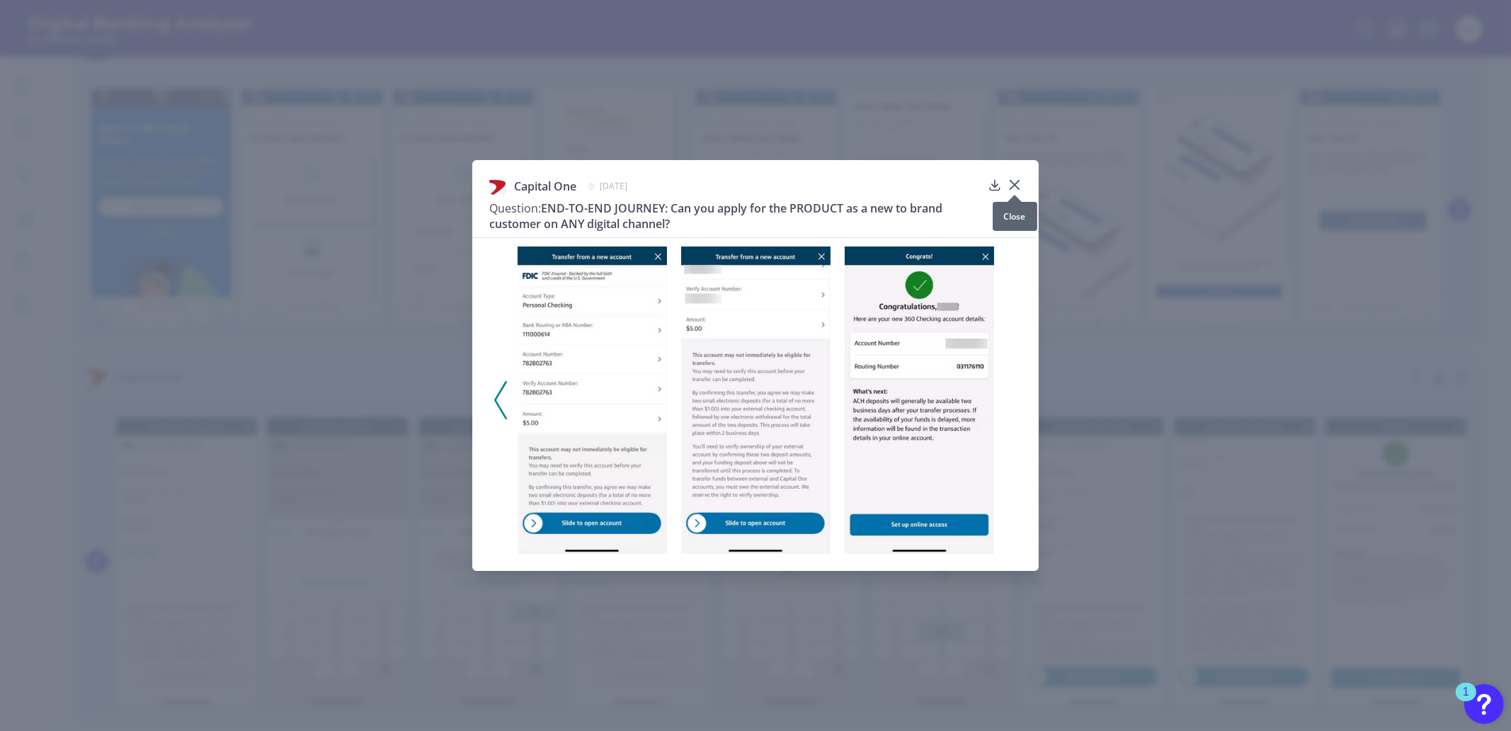
click at [1015, 185] on icon at bounding box center [1014, 185] width 8 height 8
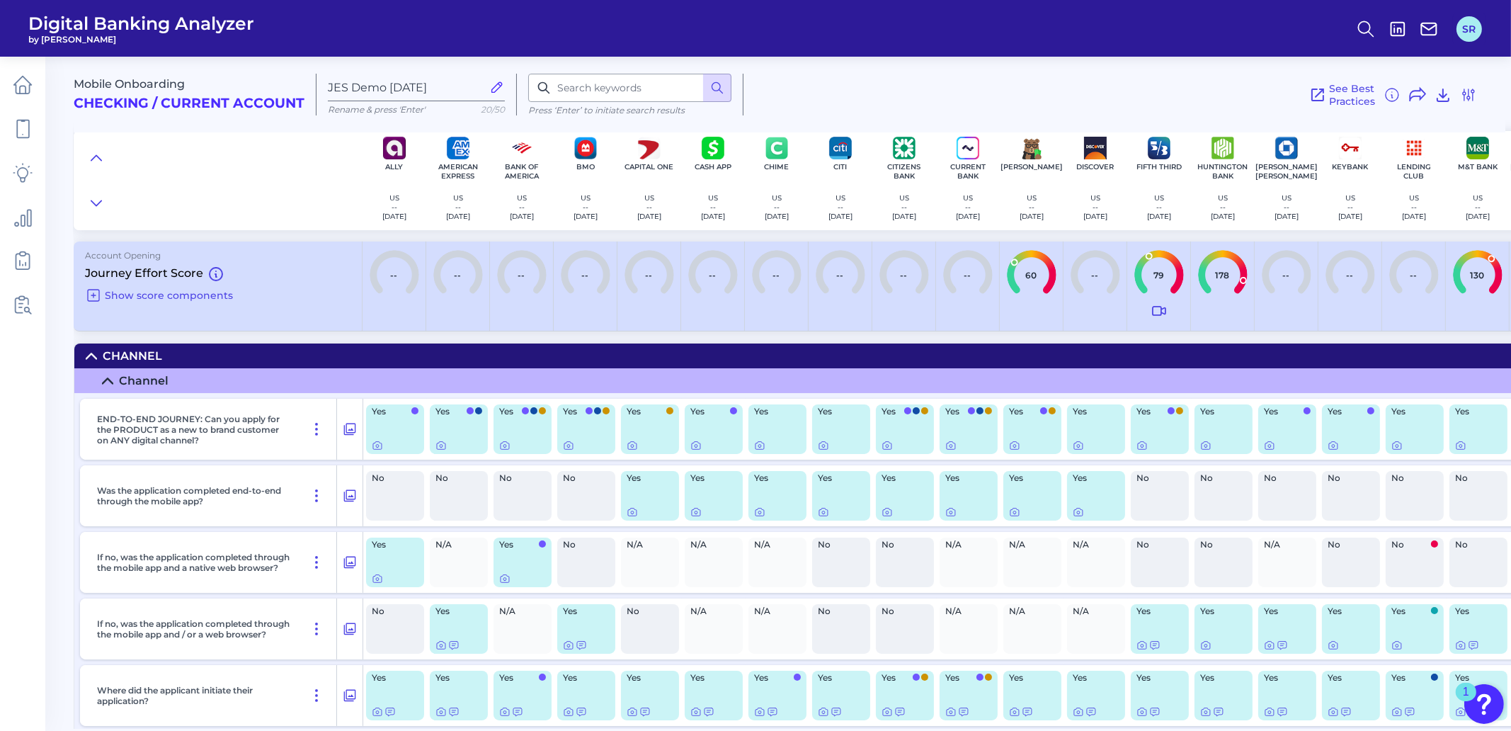
click at [1471, 33] on button "SR" at bounding box center [1468, 28] width 25 height 25
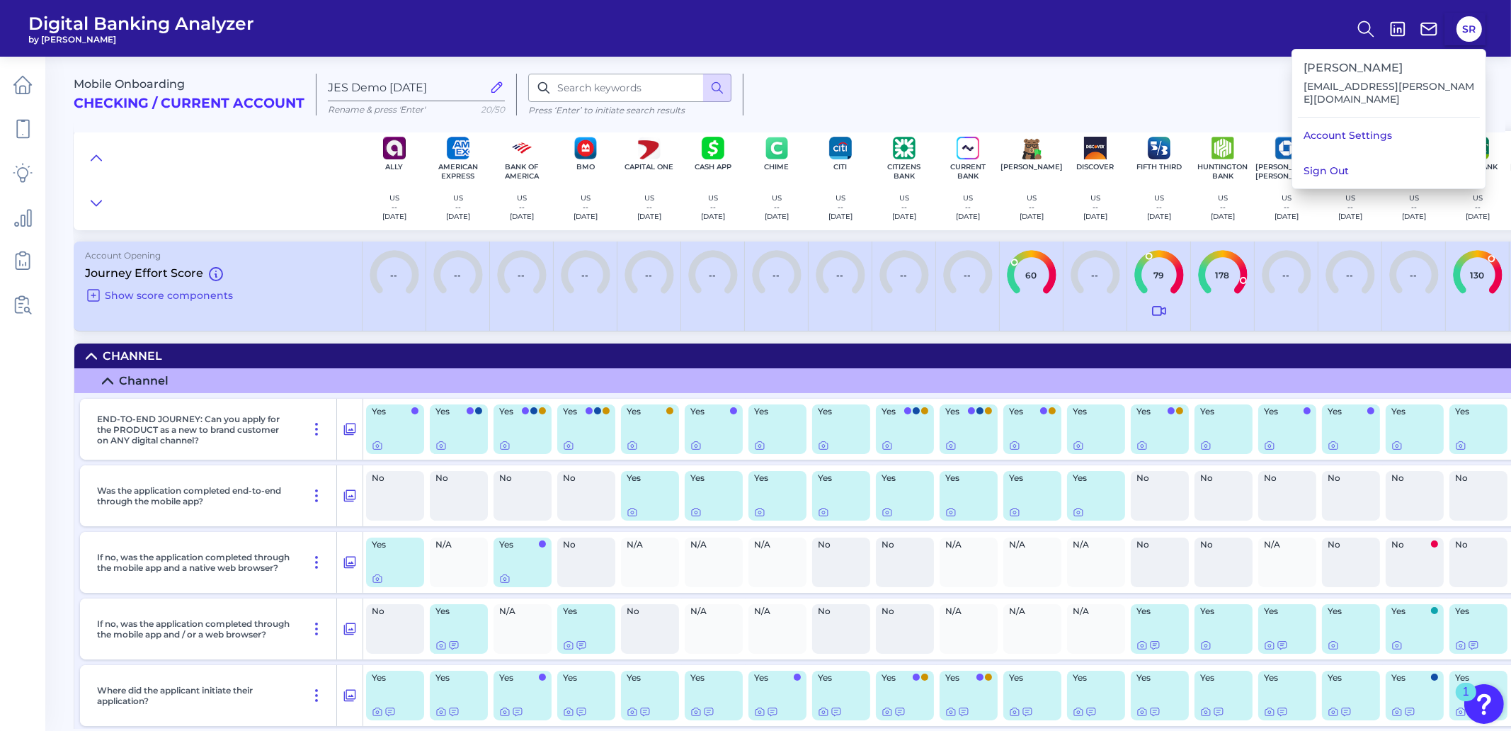
drag, startPoint x: 1338, startPoint y: 164, endPoint x: 1387, endPoint y: 171, distance: 50.2
click at [1338, 164] on button "Sign Out" at bounding box center [1388, 170] width 193 height 35
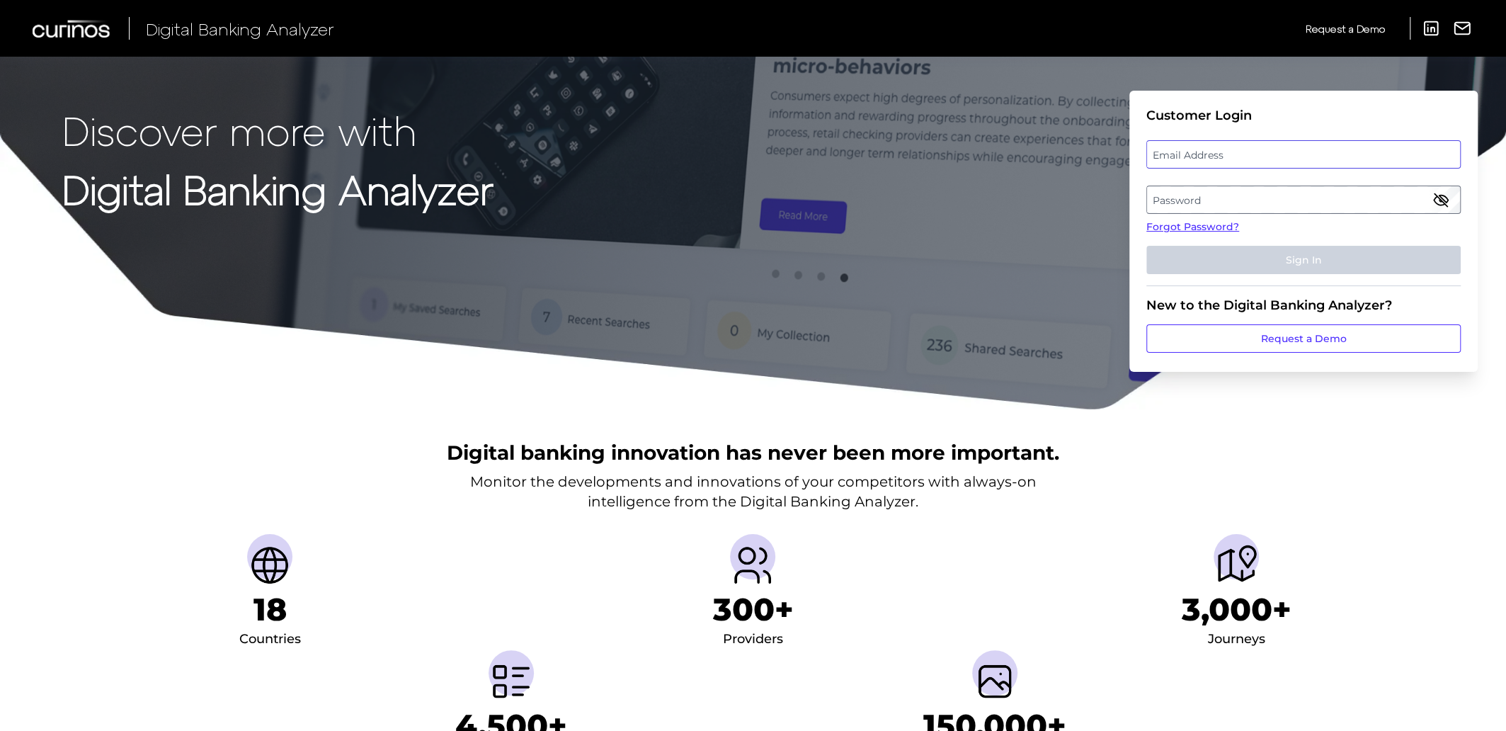
type input "Suraya.Randawa.demo@curinos.com"
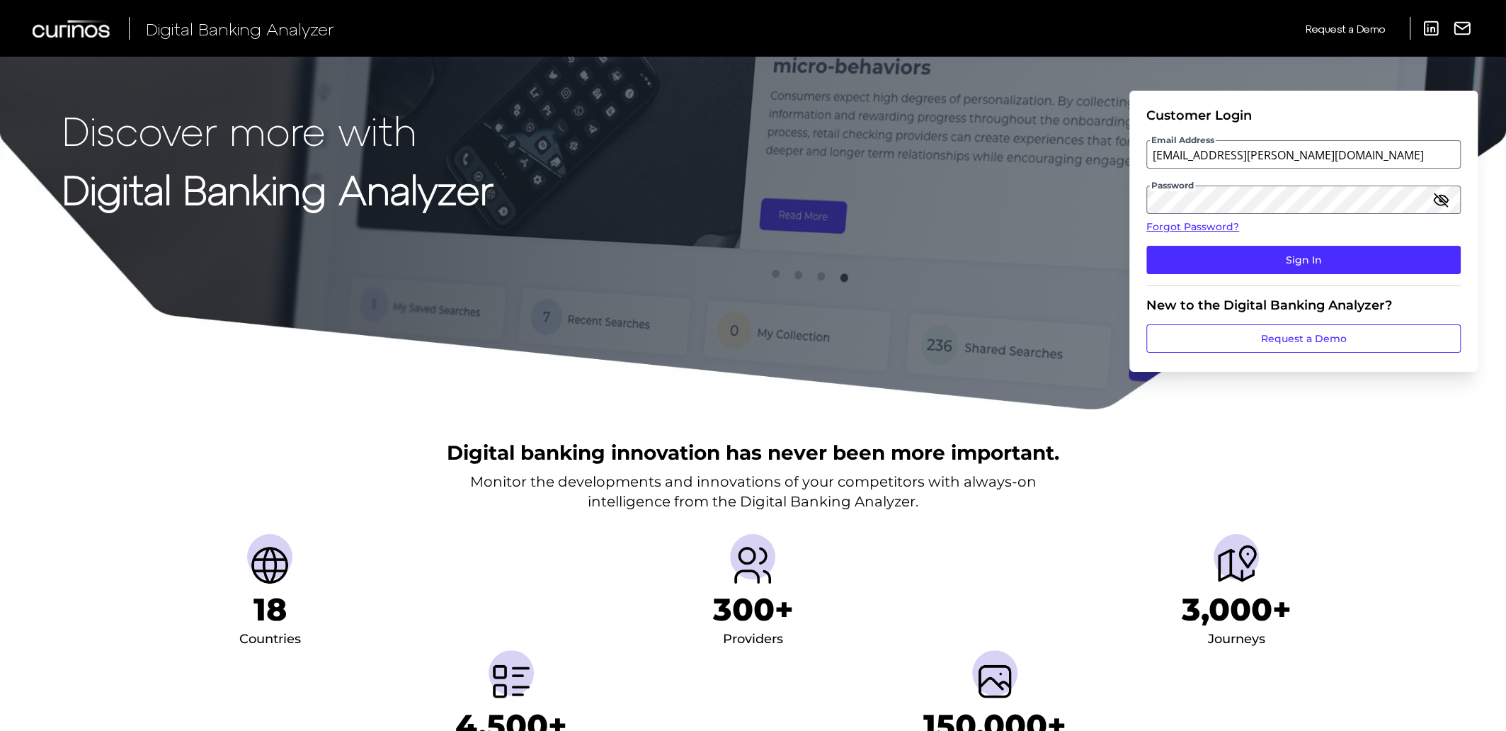
drag, startPoint x: 1271, startPoint y: 259, endPoint x: 1367, endPoint y: 276, distance: 97.1
click at [1280, 262] on button "Sign In" at bounding box center [1303, 260] width 314 height 28
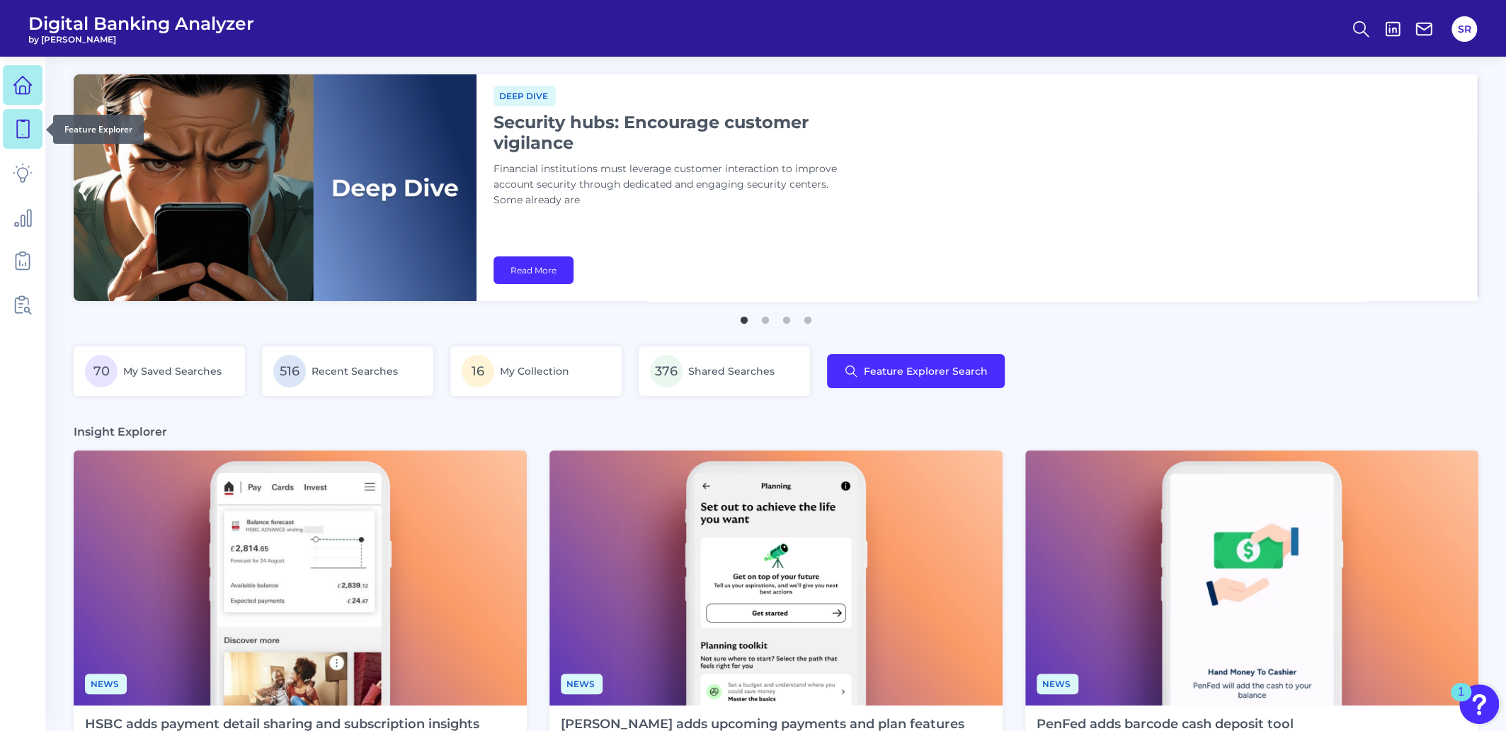
click at [28, 137] on icon at bounding box center [23, 129] width 12 height 18
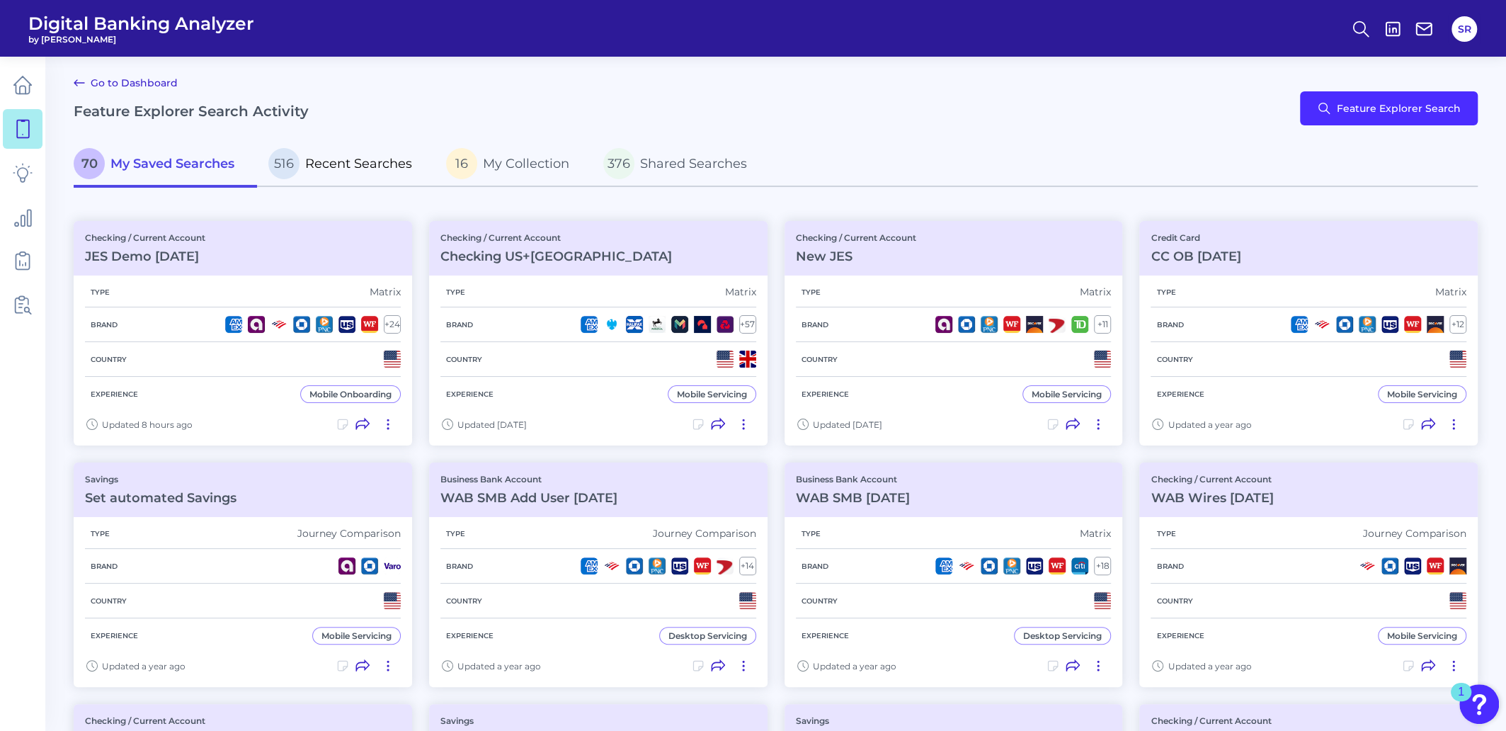
drag, startPoint x: 348, startPoint y: 158, endPoint x: 366, endPoint y: 157, distance: 18.4
click at [348, 157] on span "Recent Searches" at bounding box center [358, 164] width 107 height 16
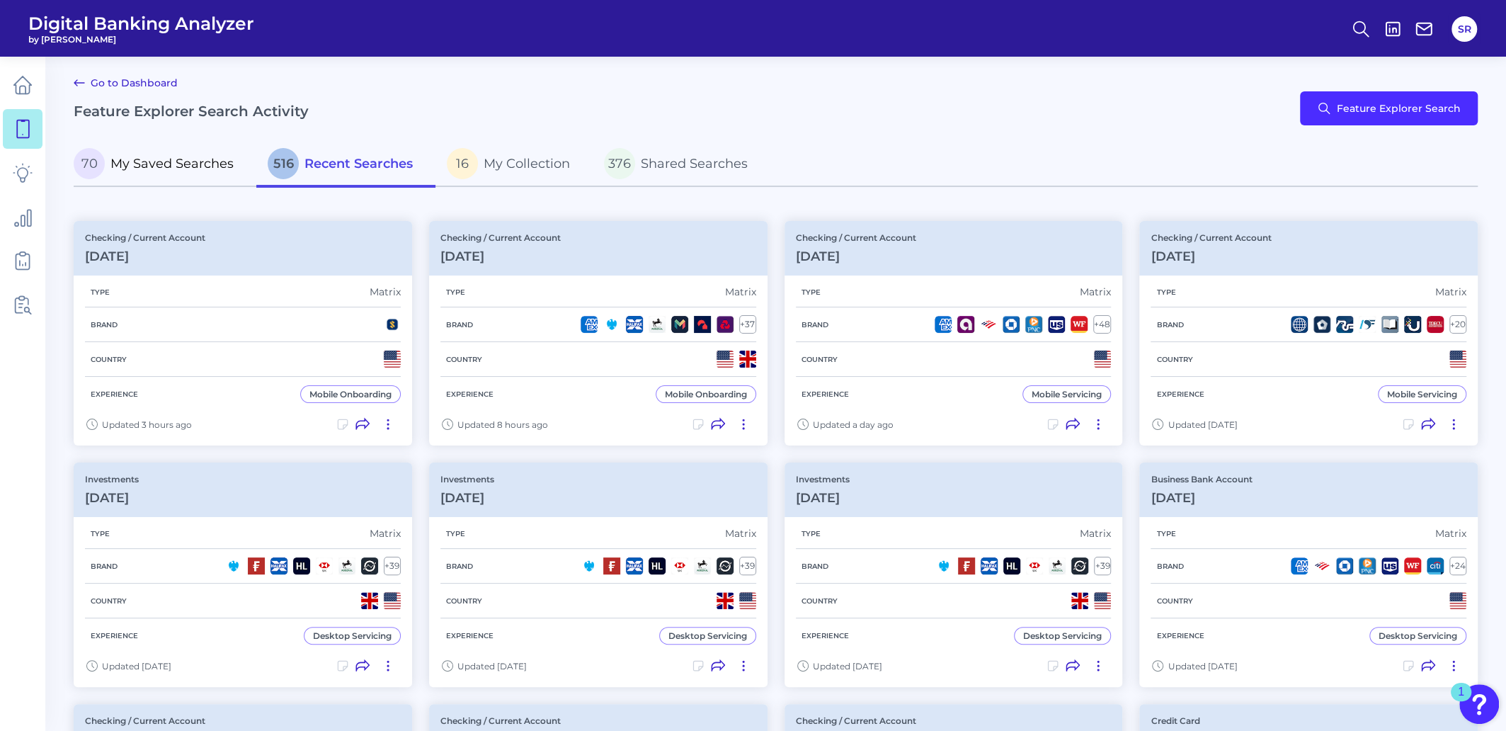
click at [152, 165] on span "My Saved Searches" at bounding box center [171, 164] width 123 height 16
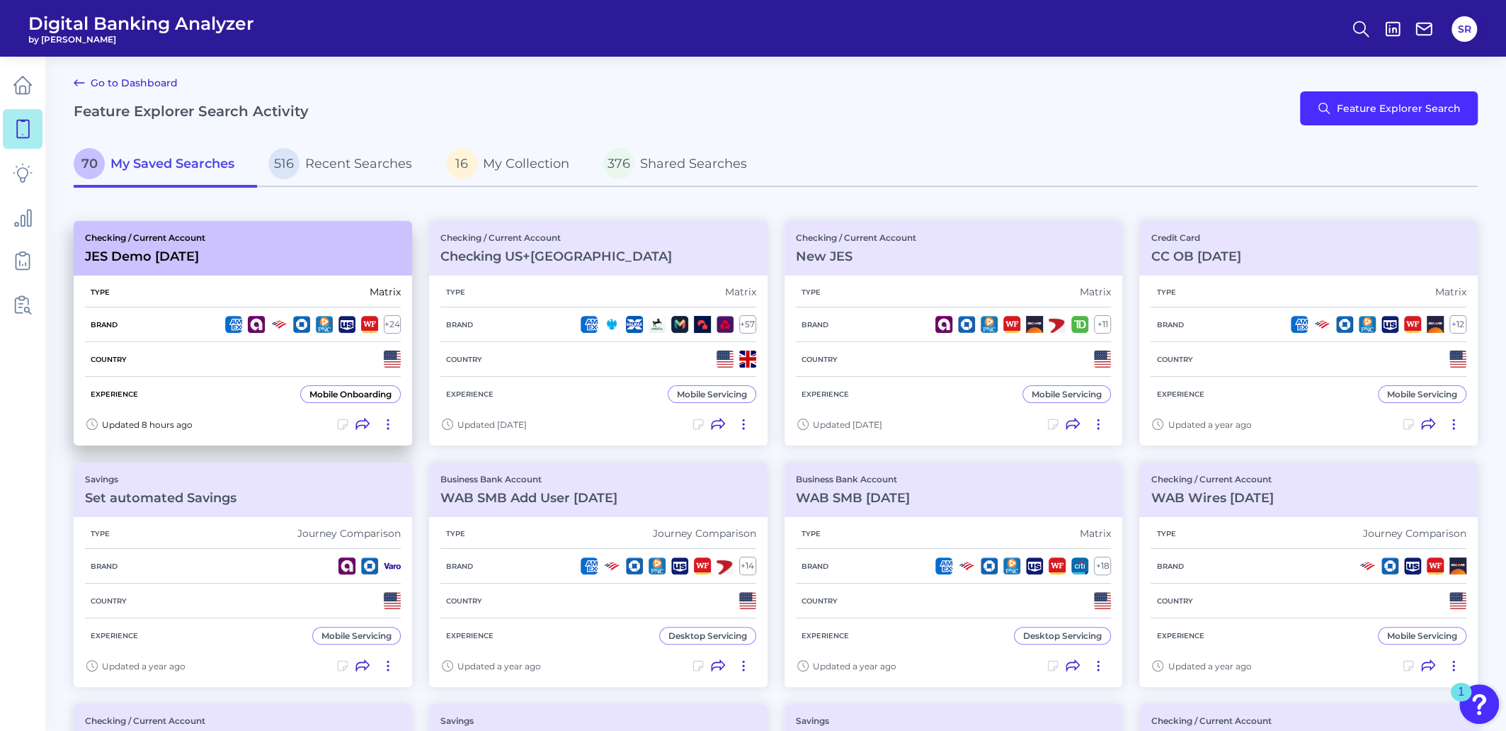
click at [183, 263] on div "Checking / Current Account JES Demo Aug 22 2025" at bounding box center [243, 248] width 338 height 55
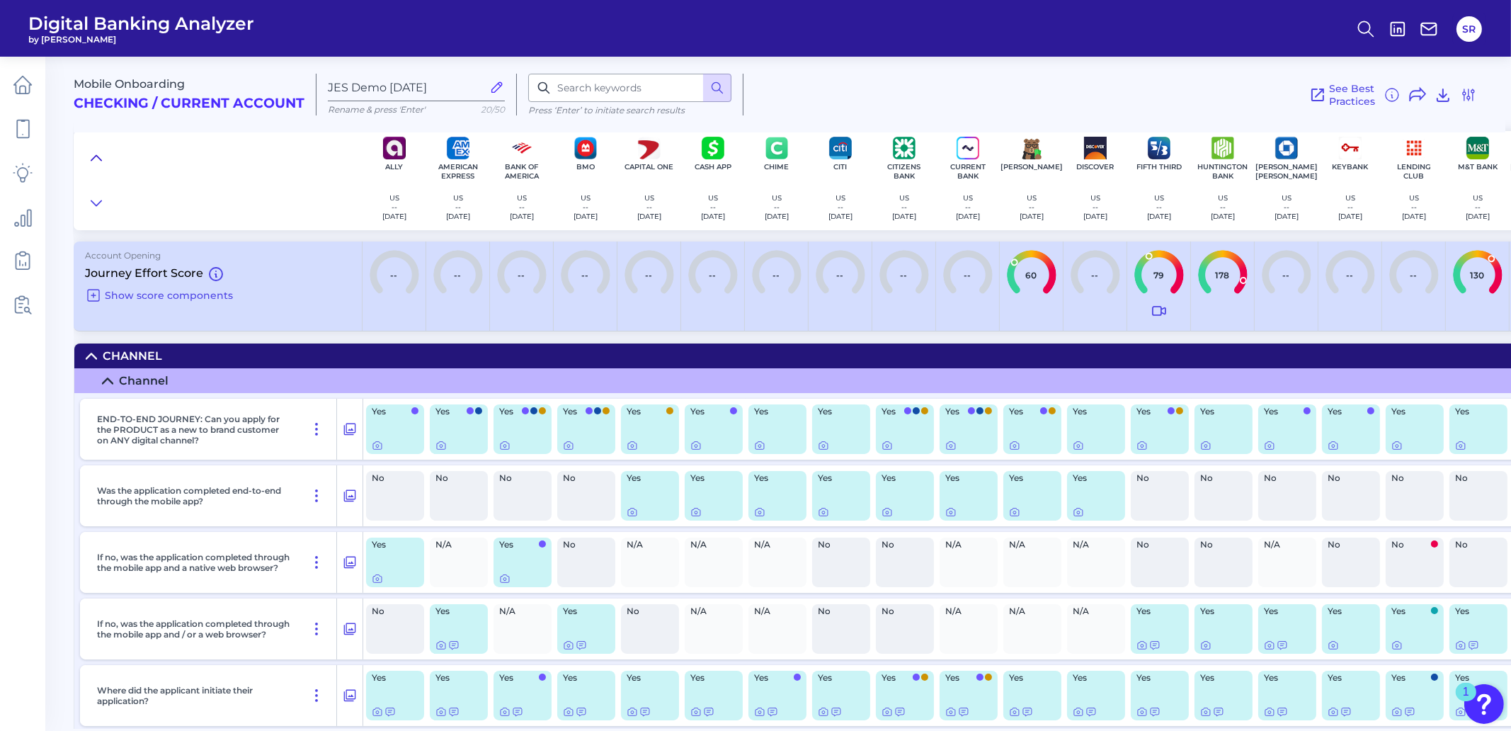
click at [96, 155] on icon at bounding box center [96, 157] width 10 height 5
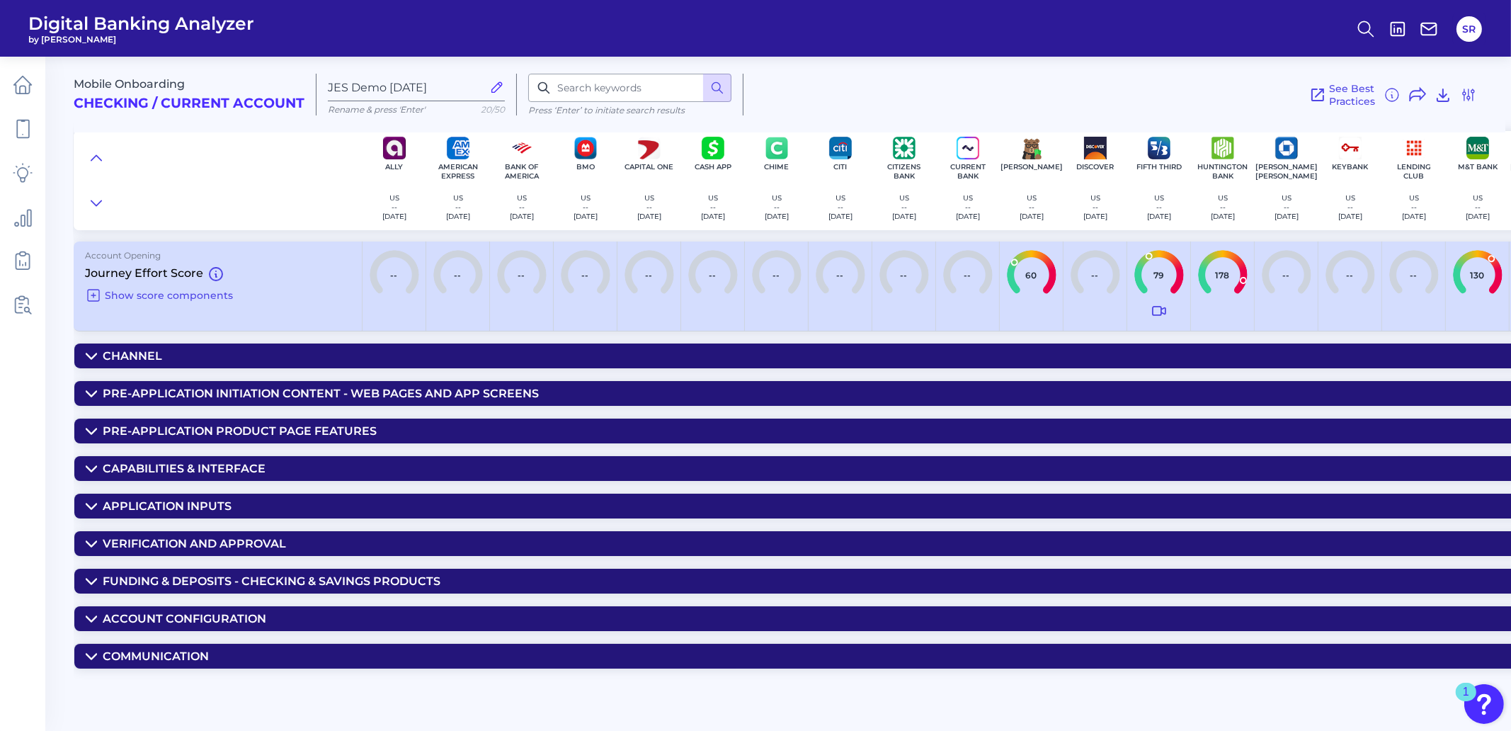
click at [92, 583] on icon at bounding box center [91, 580] width 10 height 5
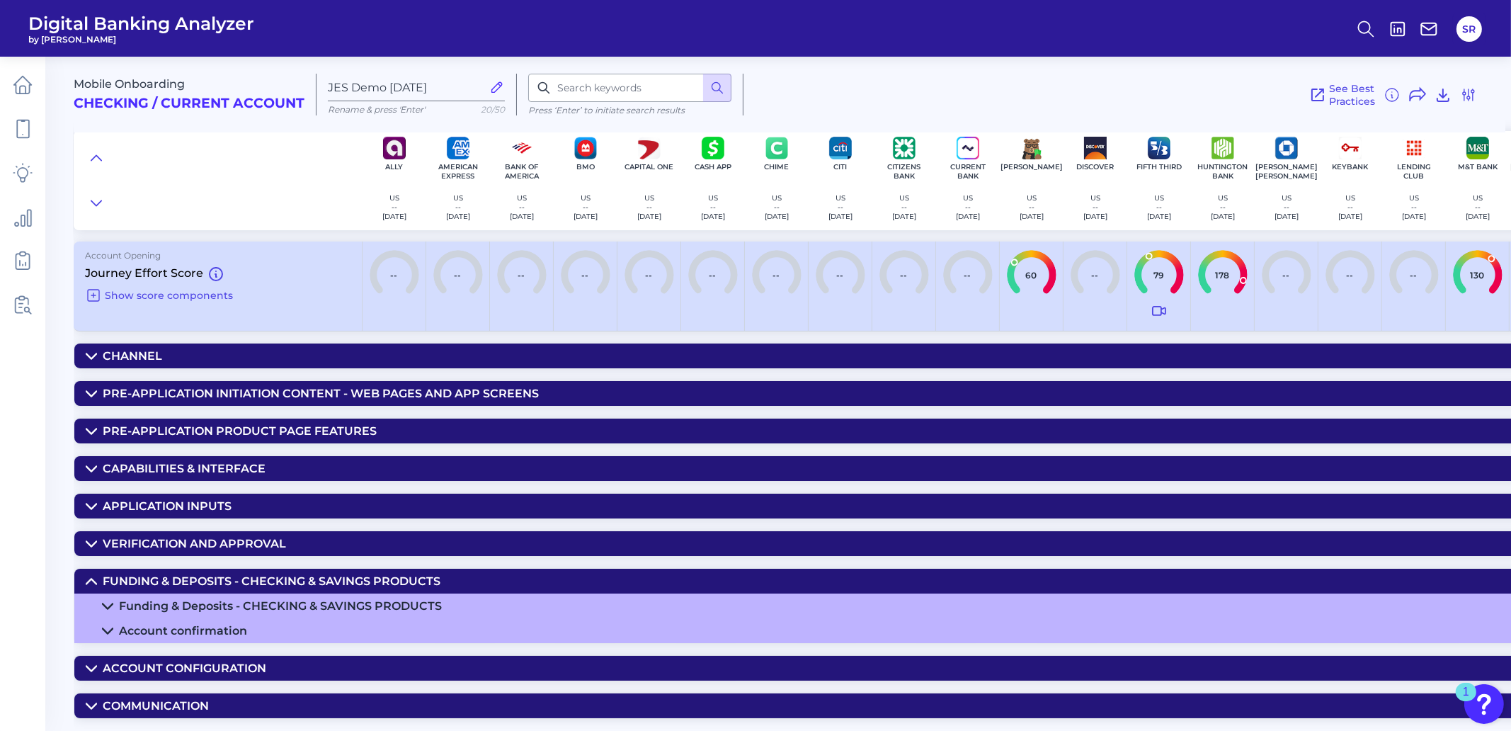
click at [109, 605] on icon at bounding box center [107, 605] width 11 height 11
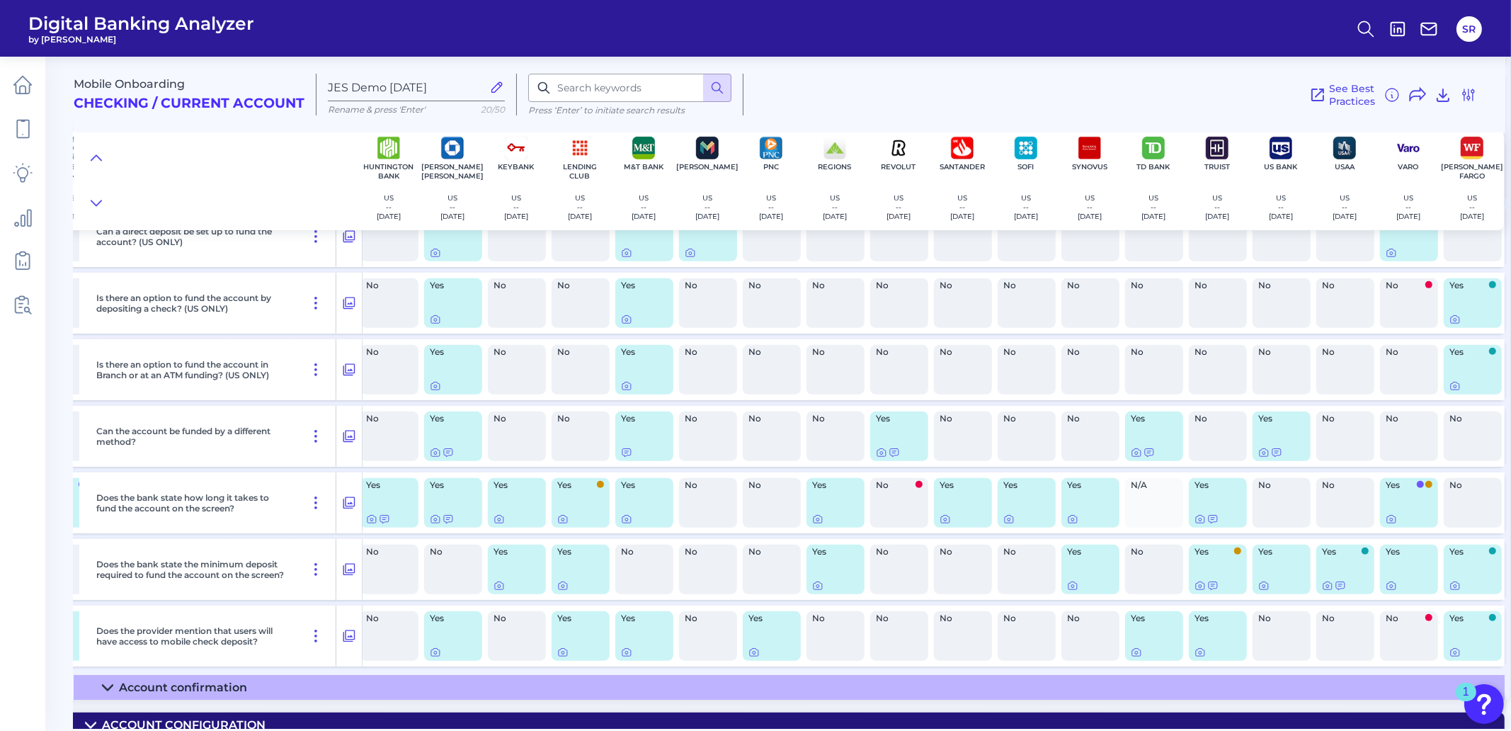
scroll to position [1207, 839]
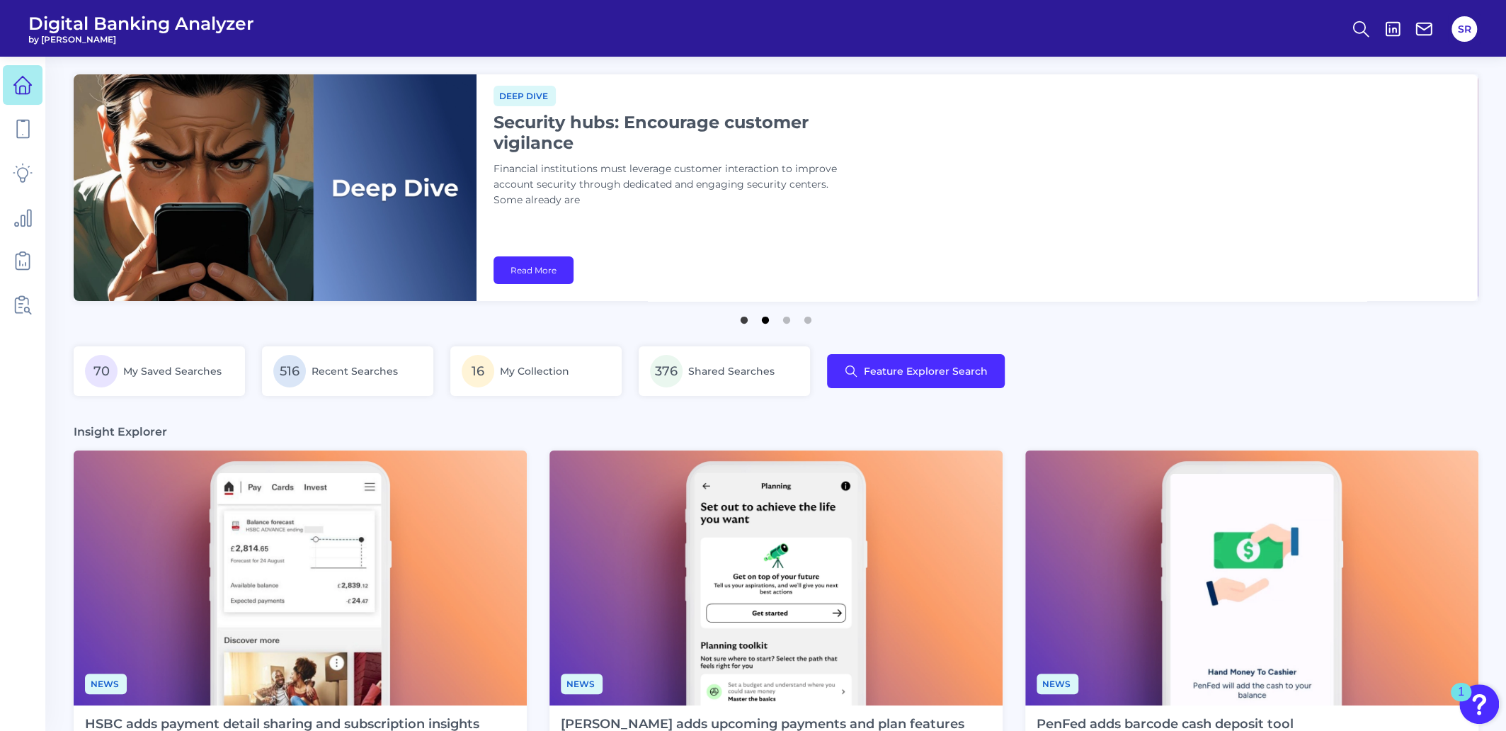
click at [764, 324] on button "2" at bounding box center [765, 316] width 14 height 14
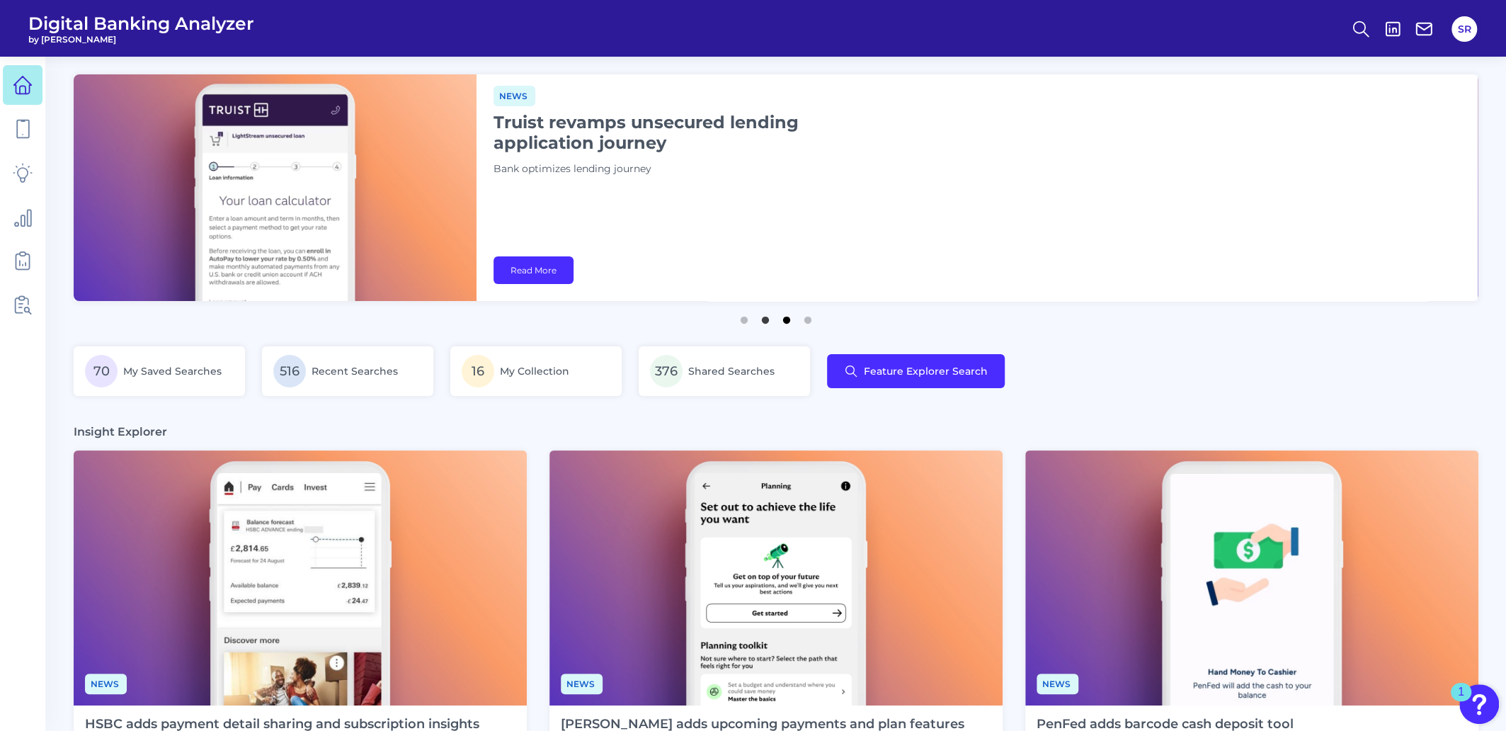
click at [789, 324] on button "3" at bounding box center [787, 316] width 14 height 14
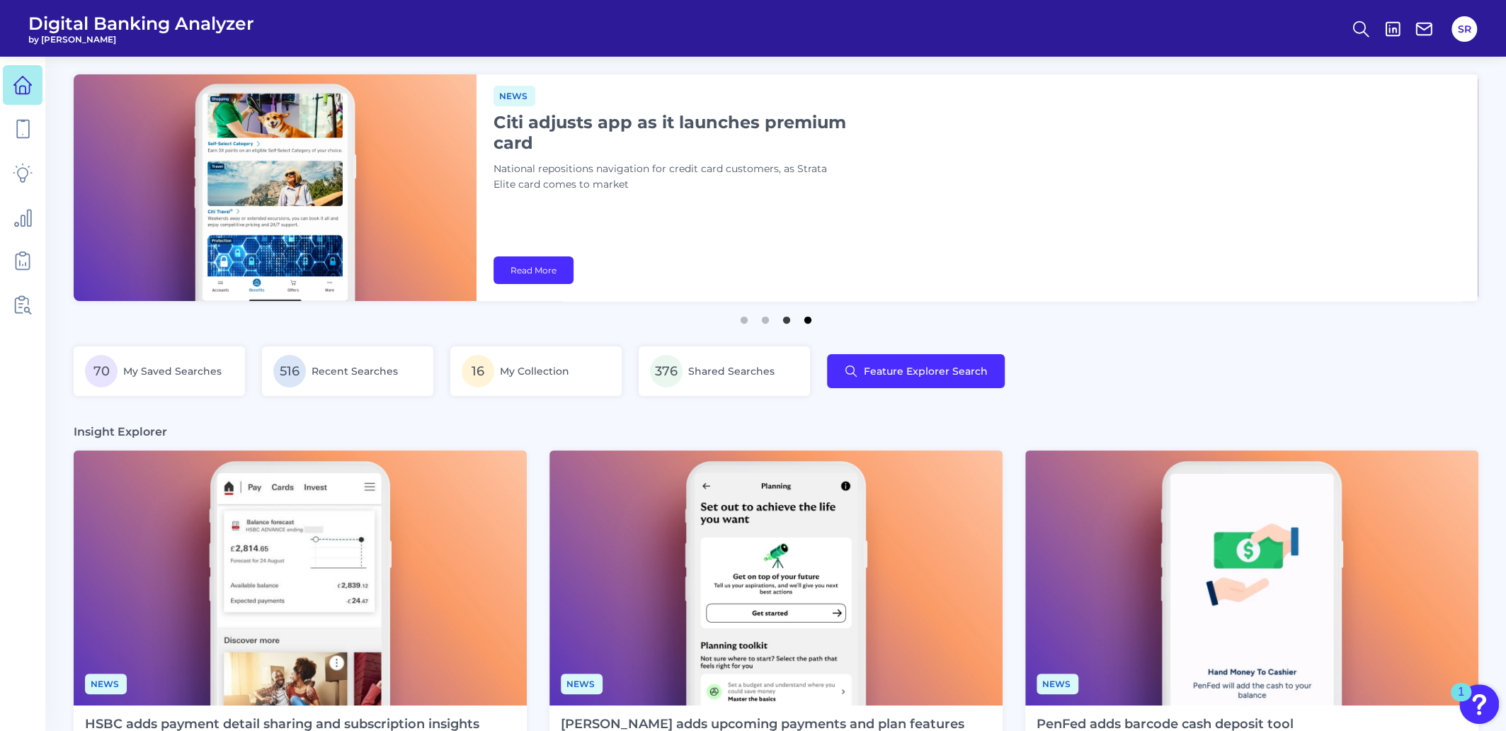
click at [811, 324] on button "4" at bounding box center [808, 316] width 14 height 14
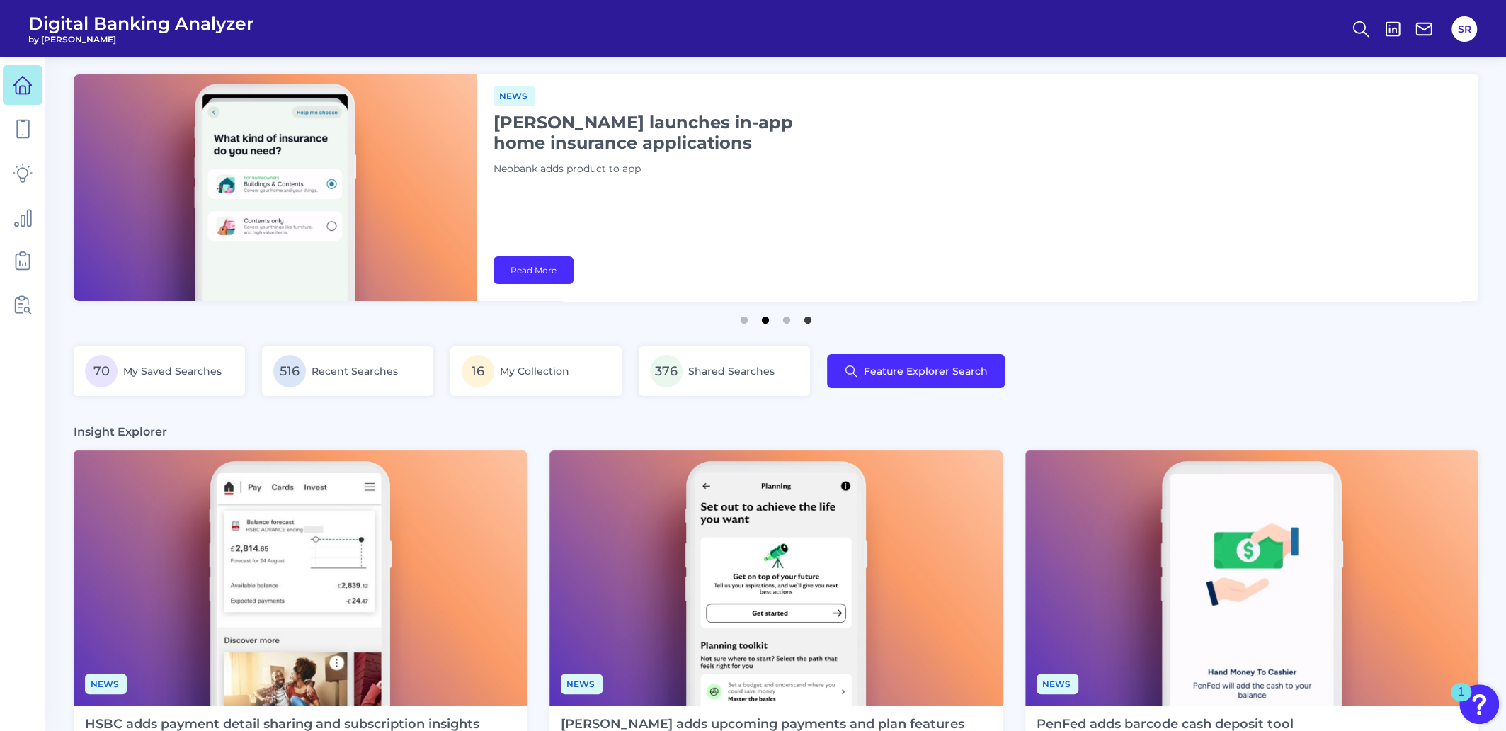
click at [761, 324] on button "2" at bounding box center [765, 316] width 14 height 14
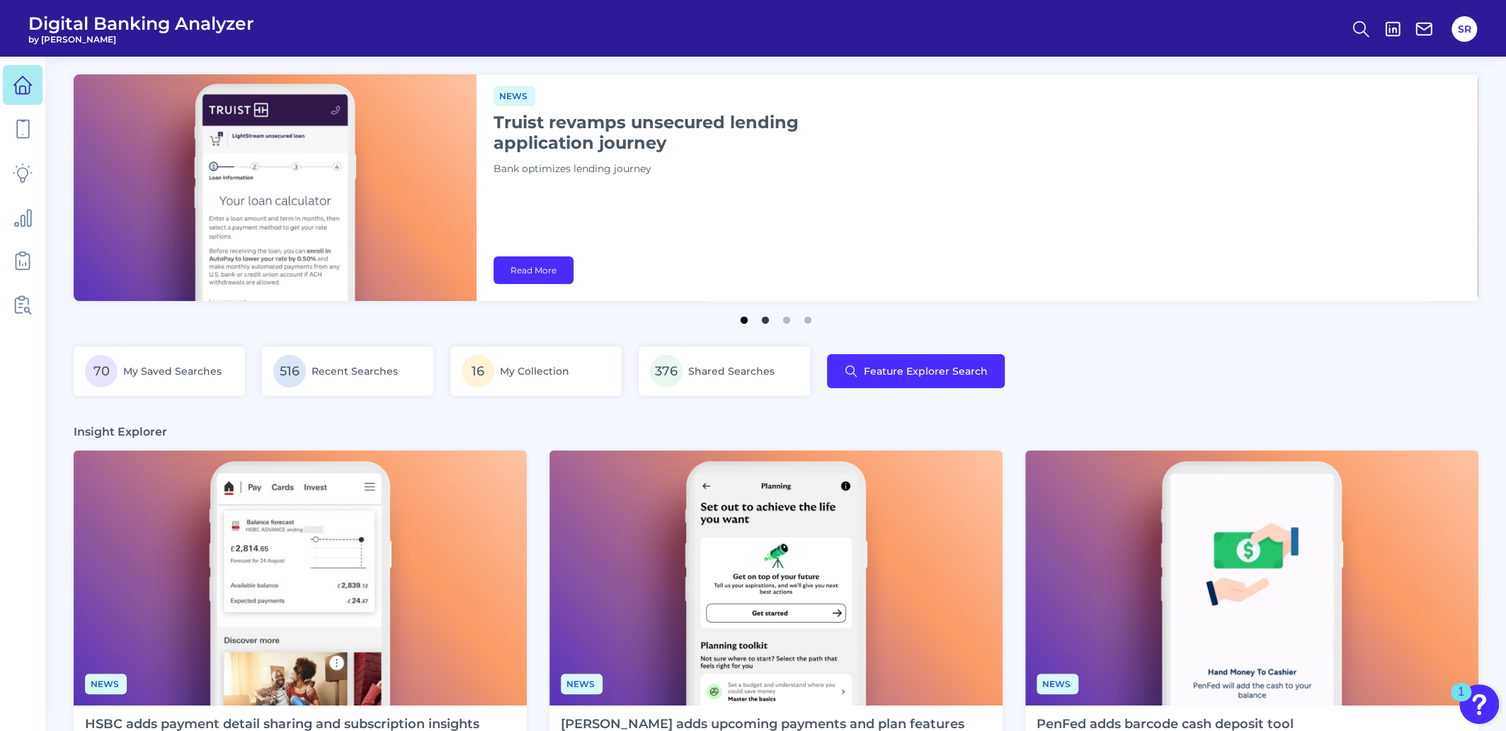
click at [741, 323] on button "1" at bounding box center [744, 316] width 14 height 14
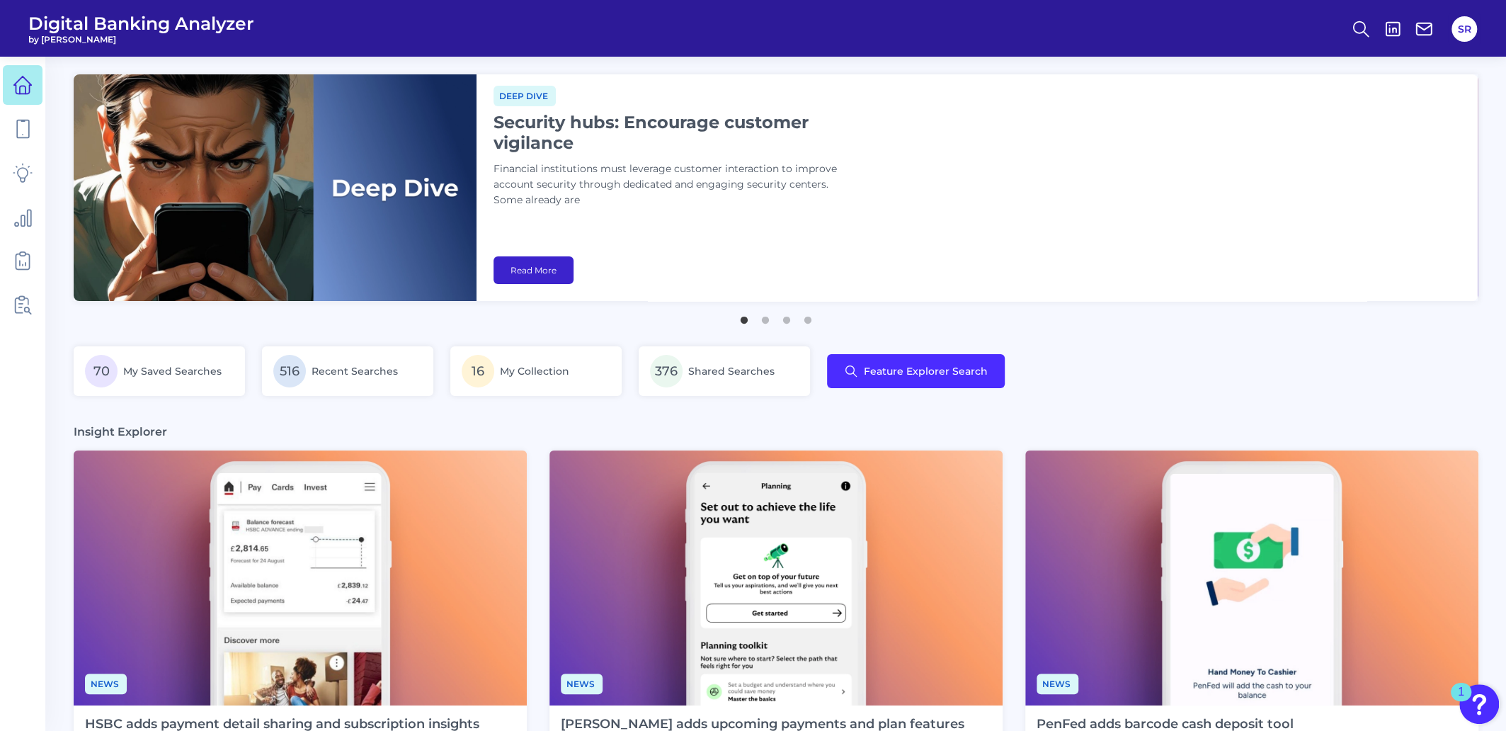
click at [531, 274] on link "Read More" at bounding box center [534, 270] width 80 height 28
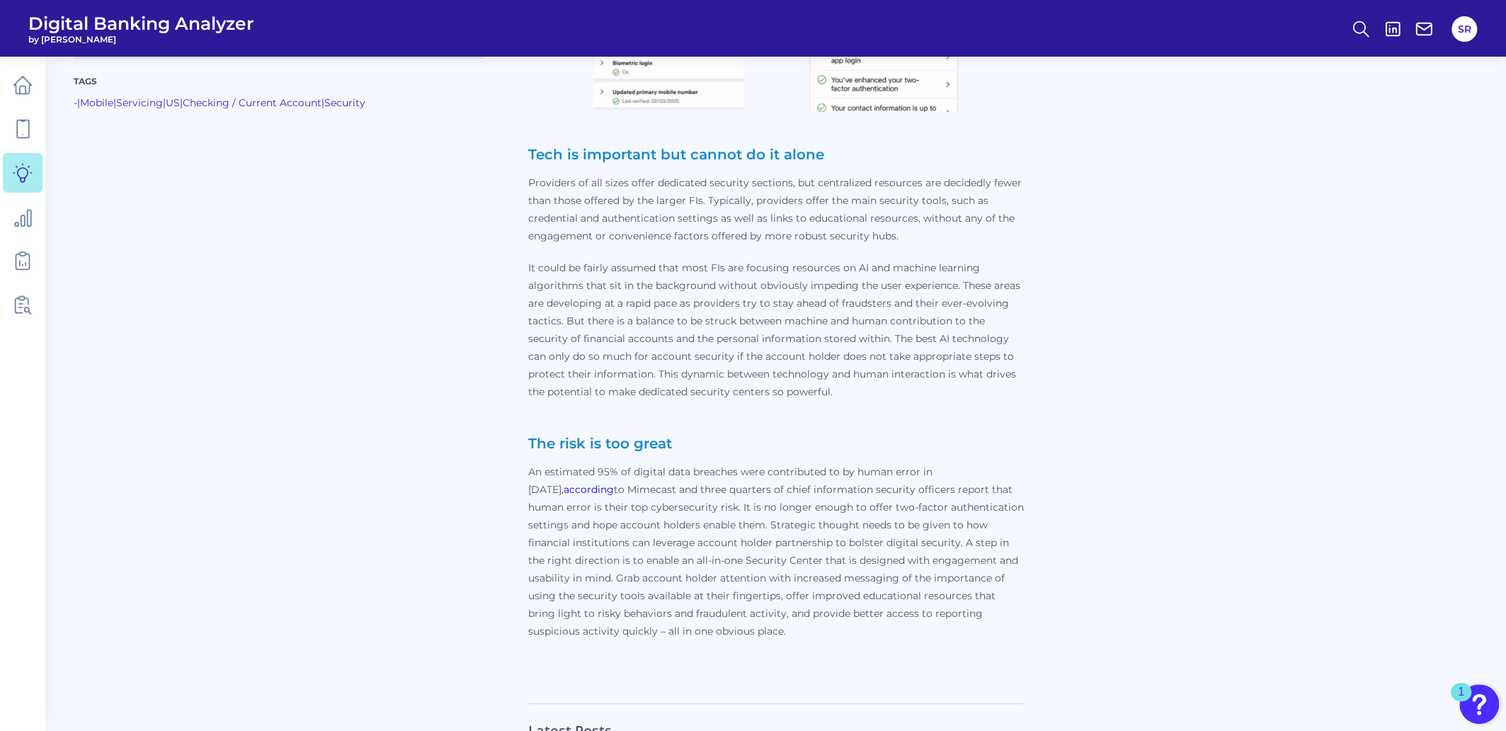
scroll to position [4549, 0]
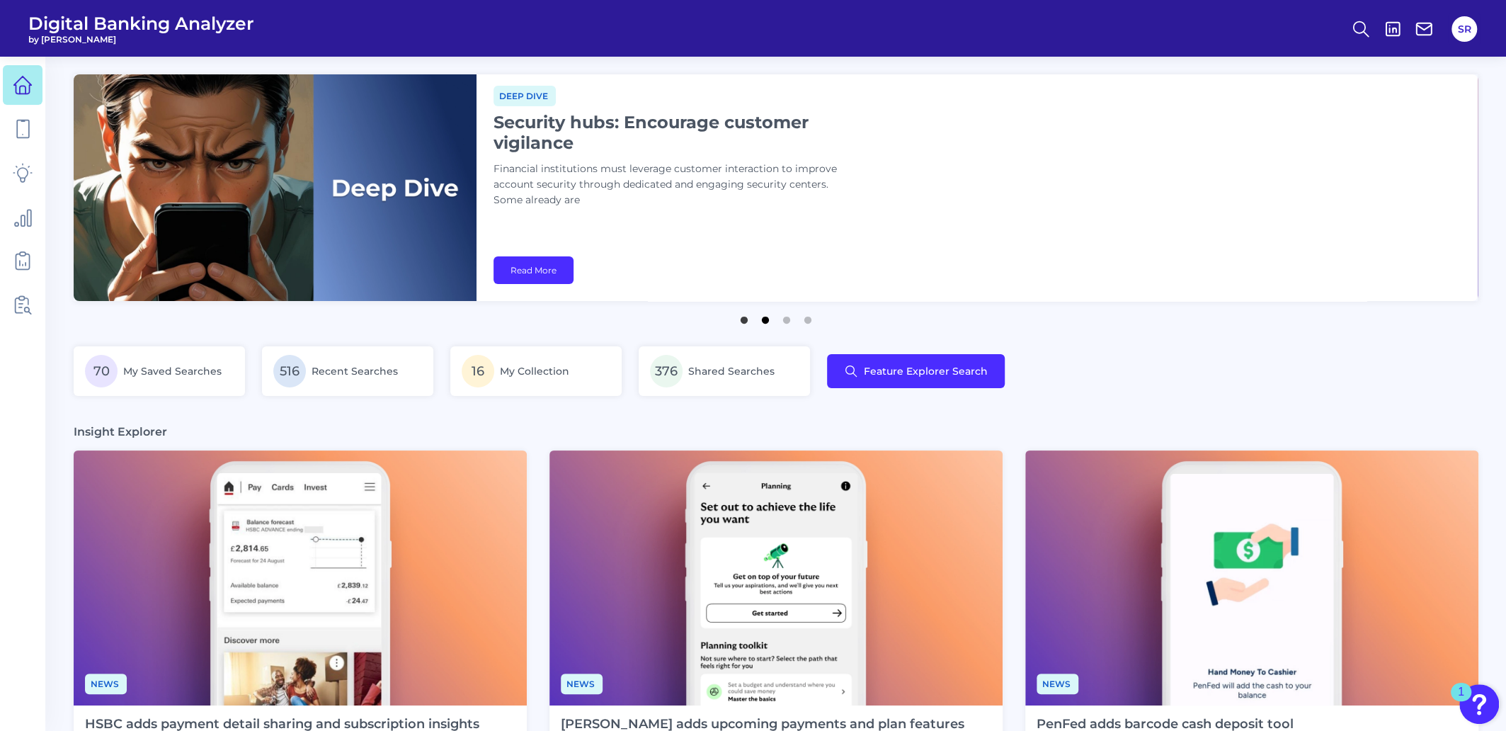
click at [767, 317] on button "2" at bounding box center [765, 316] width 14 height 14
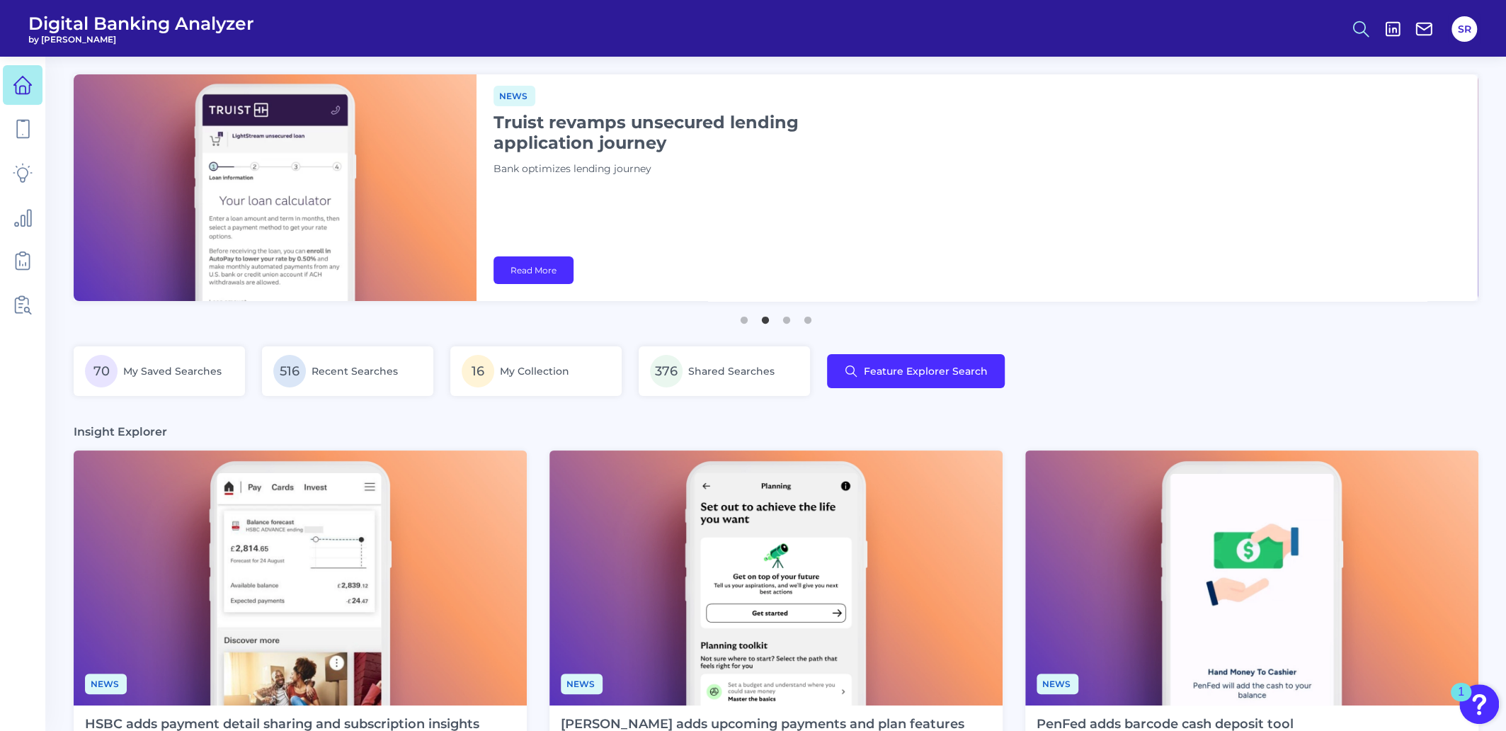
click at [1360, 19] on icon at bounding box center [1361, 29] width 20 height 20
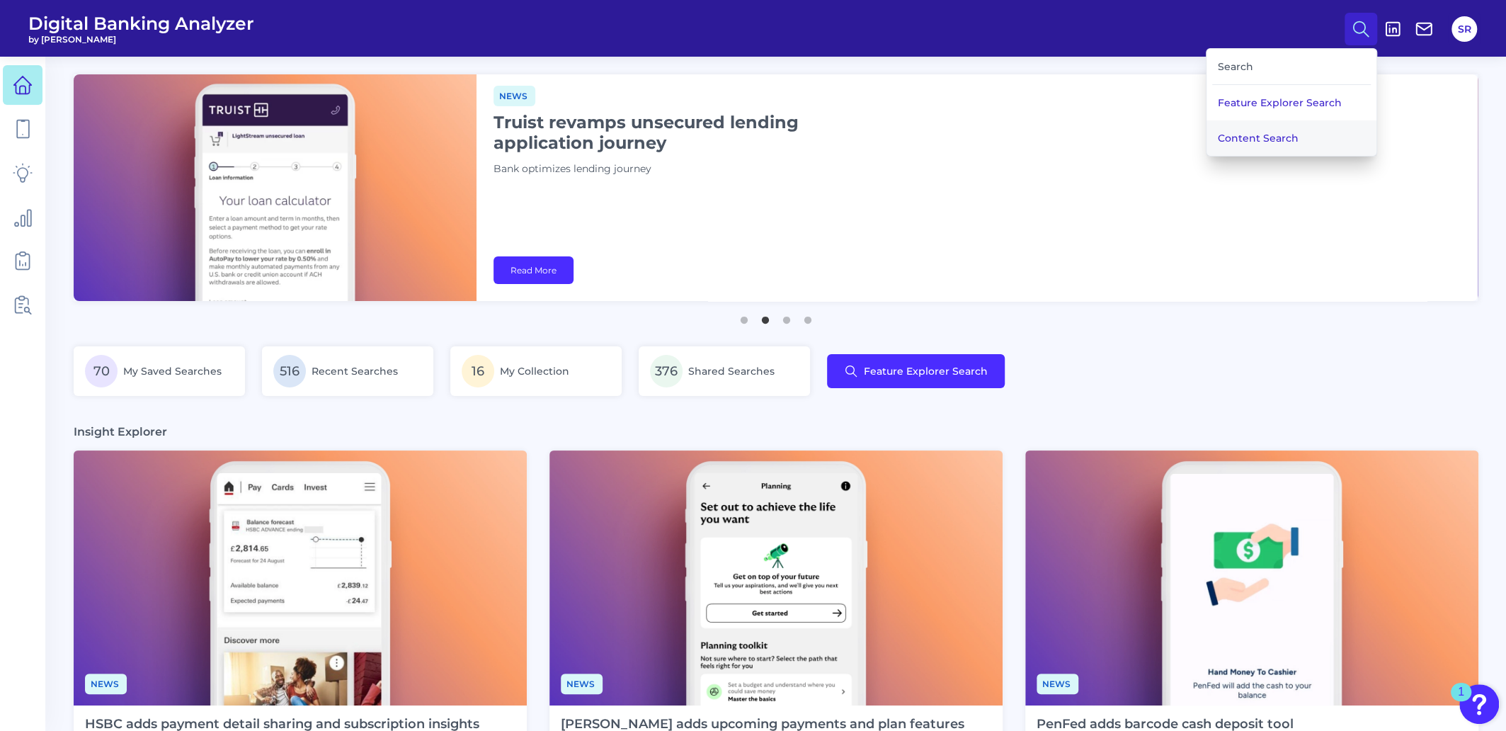
click at [1283, 136] on button "Content Search" at bounding box center [1292, 137] width 170 height 35
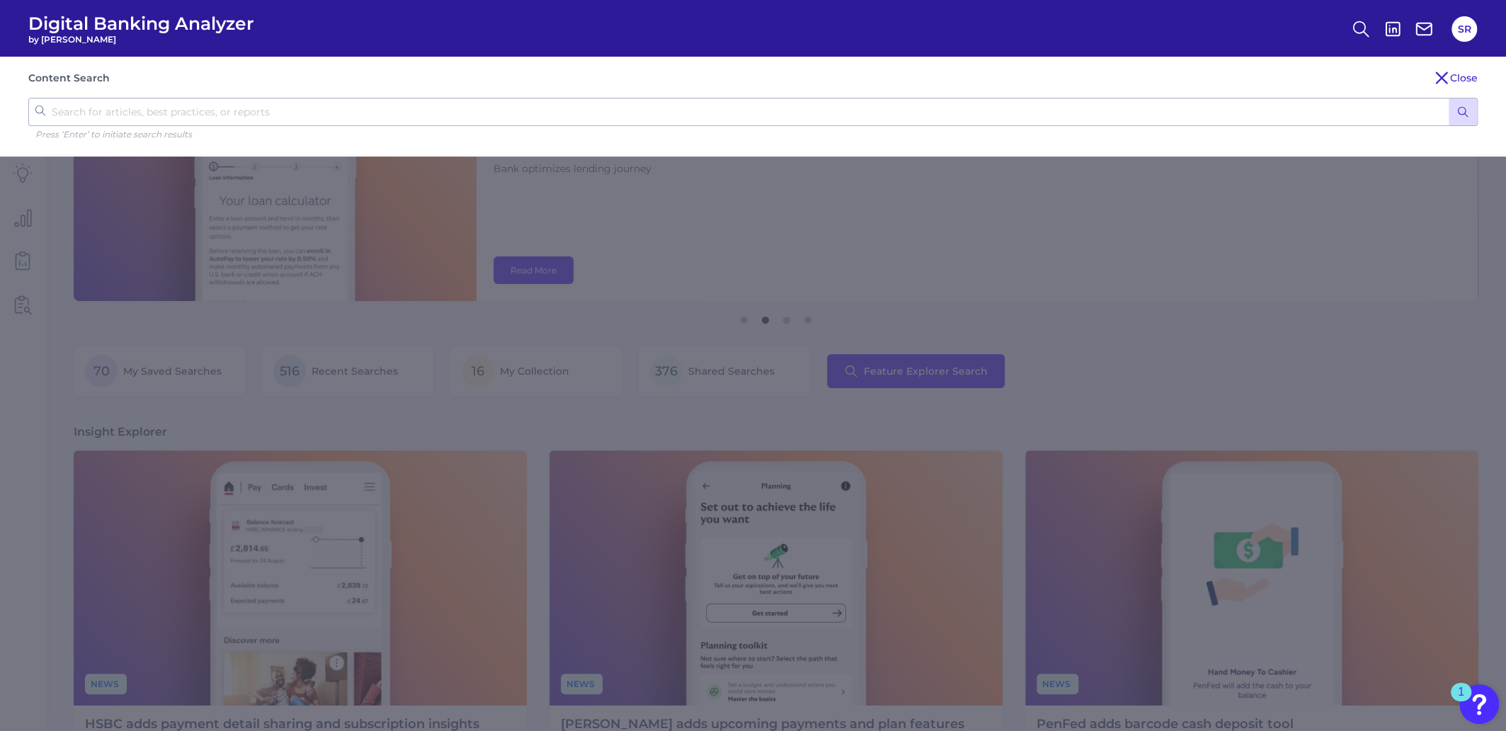
click at [552, 110] on input "text" at bounding box center [752, 112] width 1449 height 28
type input "\"
type input "US Bank"
click at [1449, 98] on button "submit" at bounding box center [1463, 111] width 28 height 27
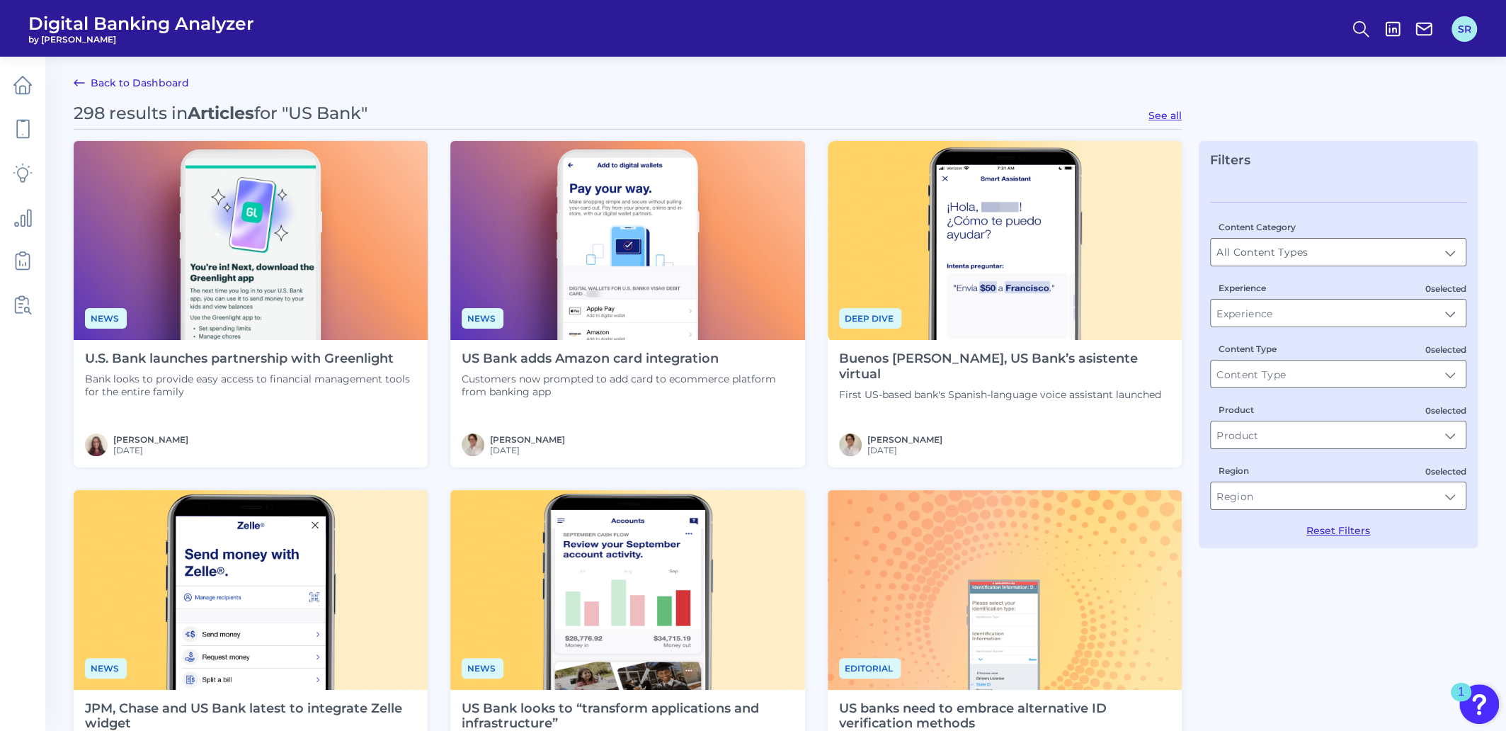
click at [1460, 40] on button "SR" at bounding box center [1464, 28] width 25 height 25
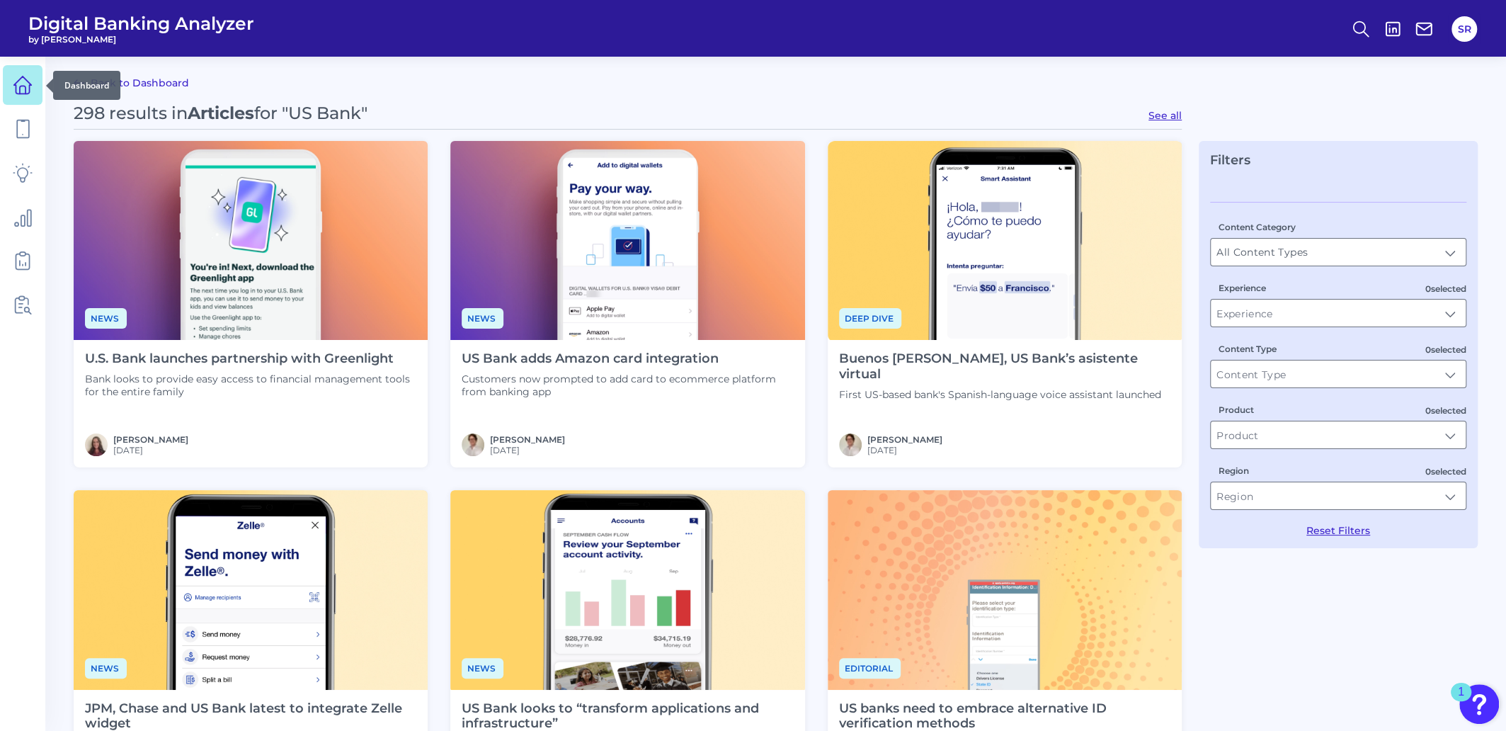
click at [23, 86] on icon at bounding box center [23, 90] width 6 height 8
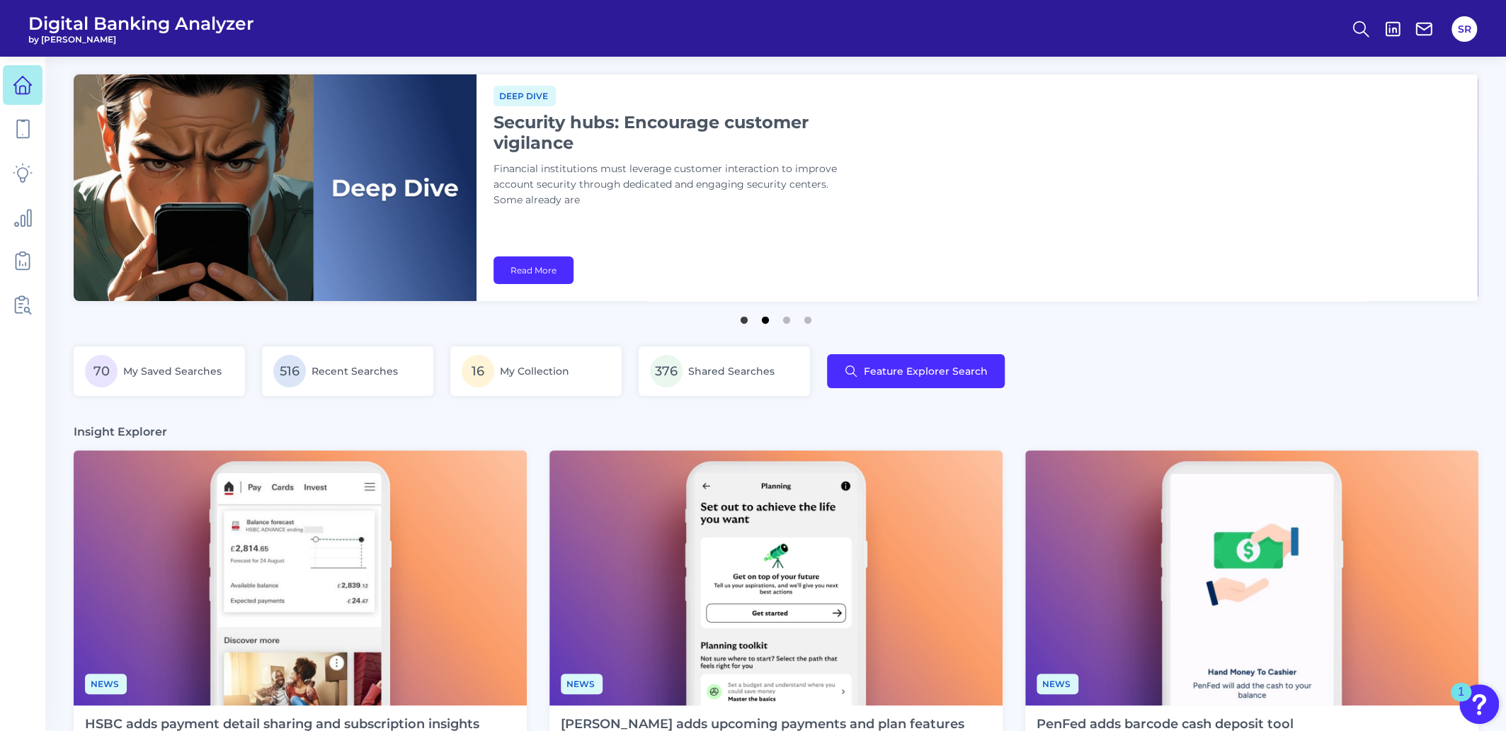
click at [767, 319] on button "2" at bounding box center [765, 316] width 14 height 14
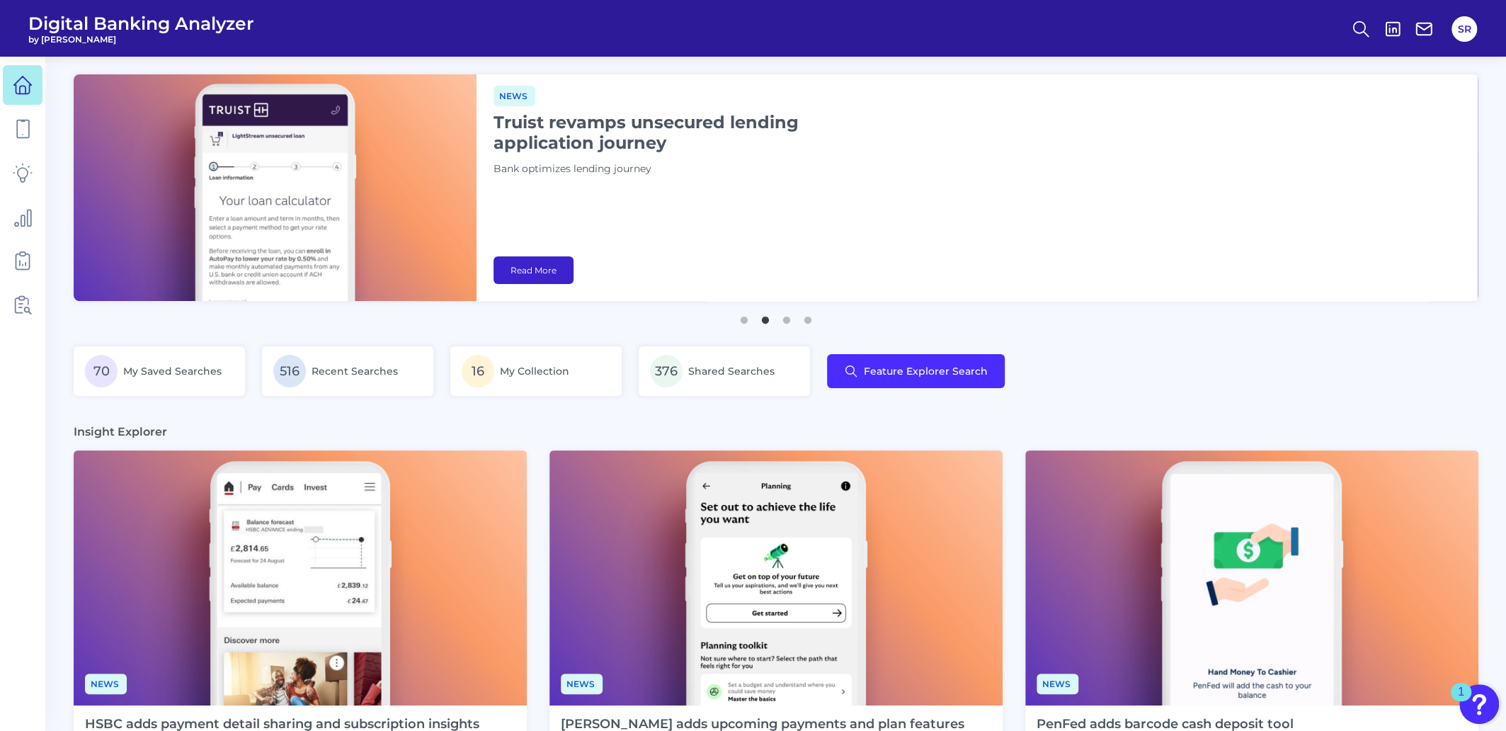
click at [517, 265] on link "Read More" at bounding box center [534, 270] width 80 height 28
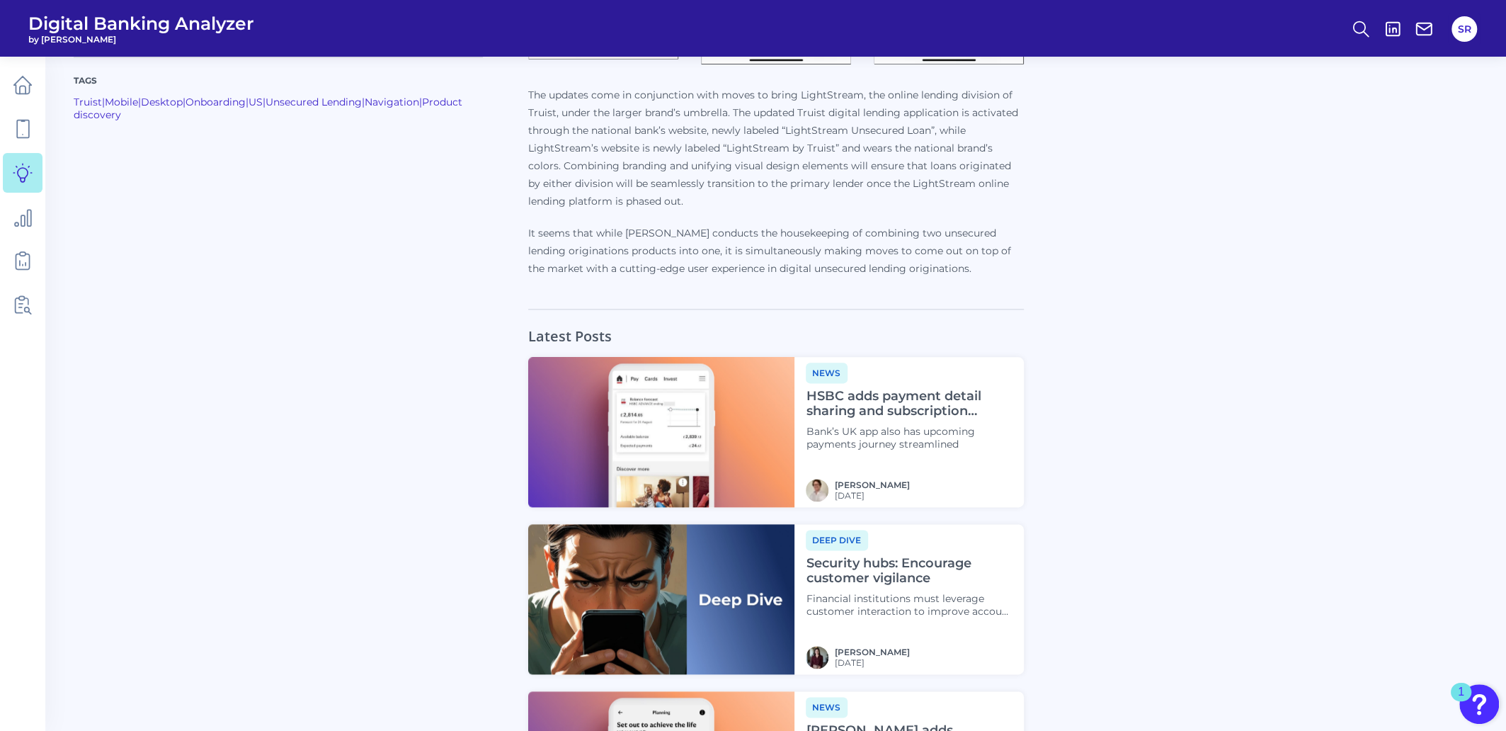
scroll to position [885, 0]
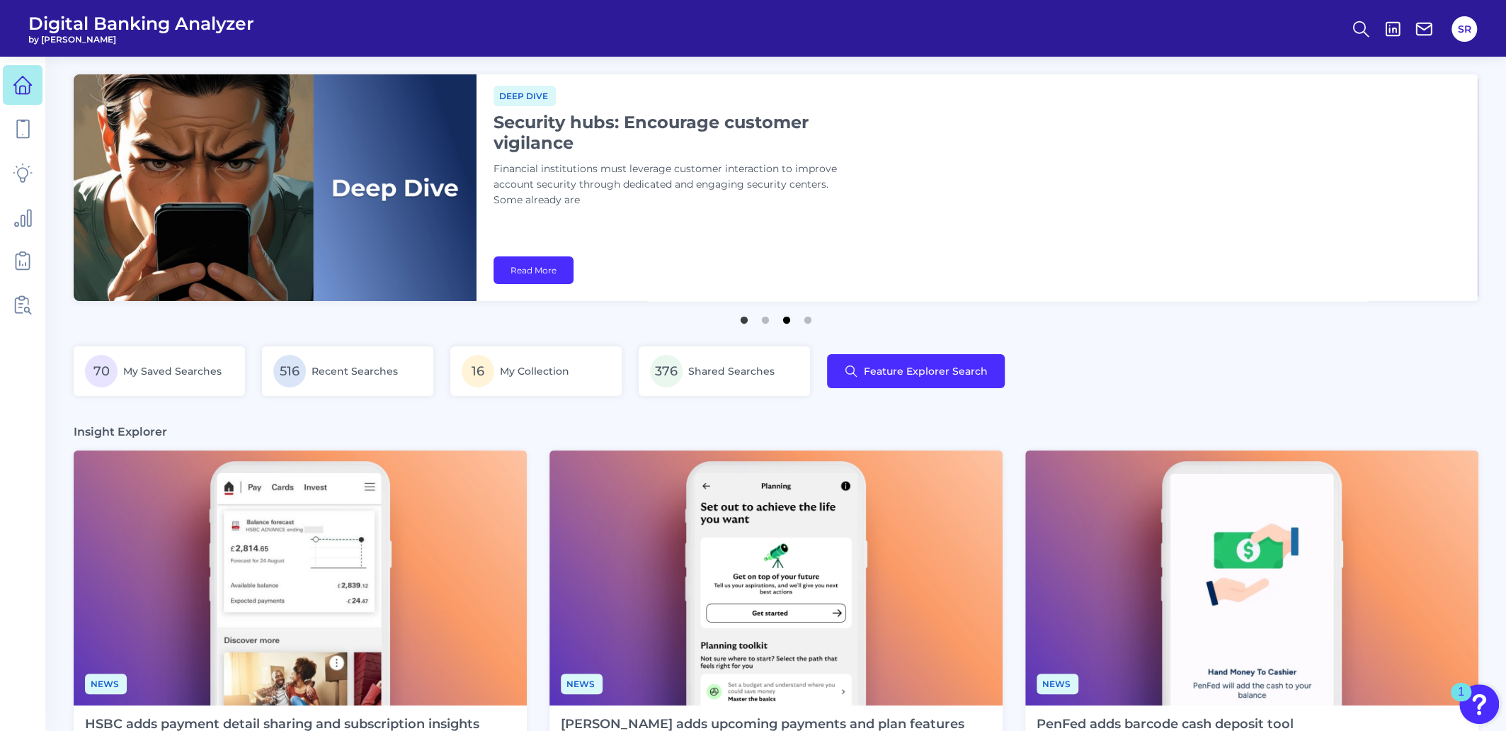
click at [786, 324] on button "3" at bounding box center [787, 316] width 14 height 14
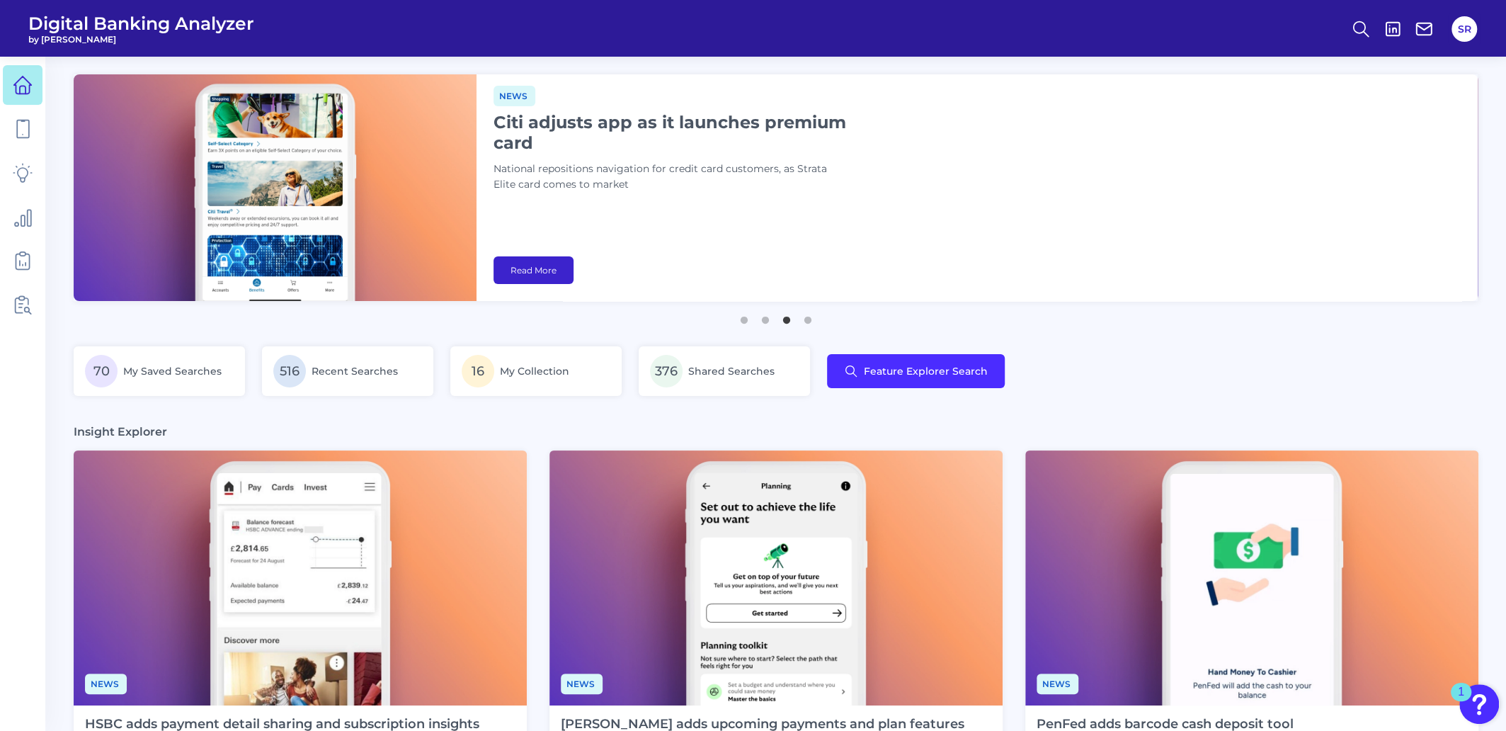
click at [532, 267] on link "Read More" at bounding box center [534, 270] width 80 height 28
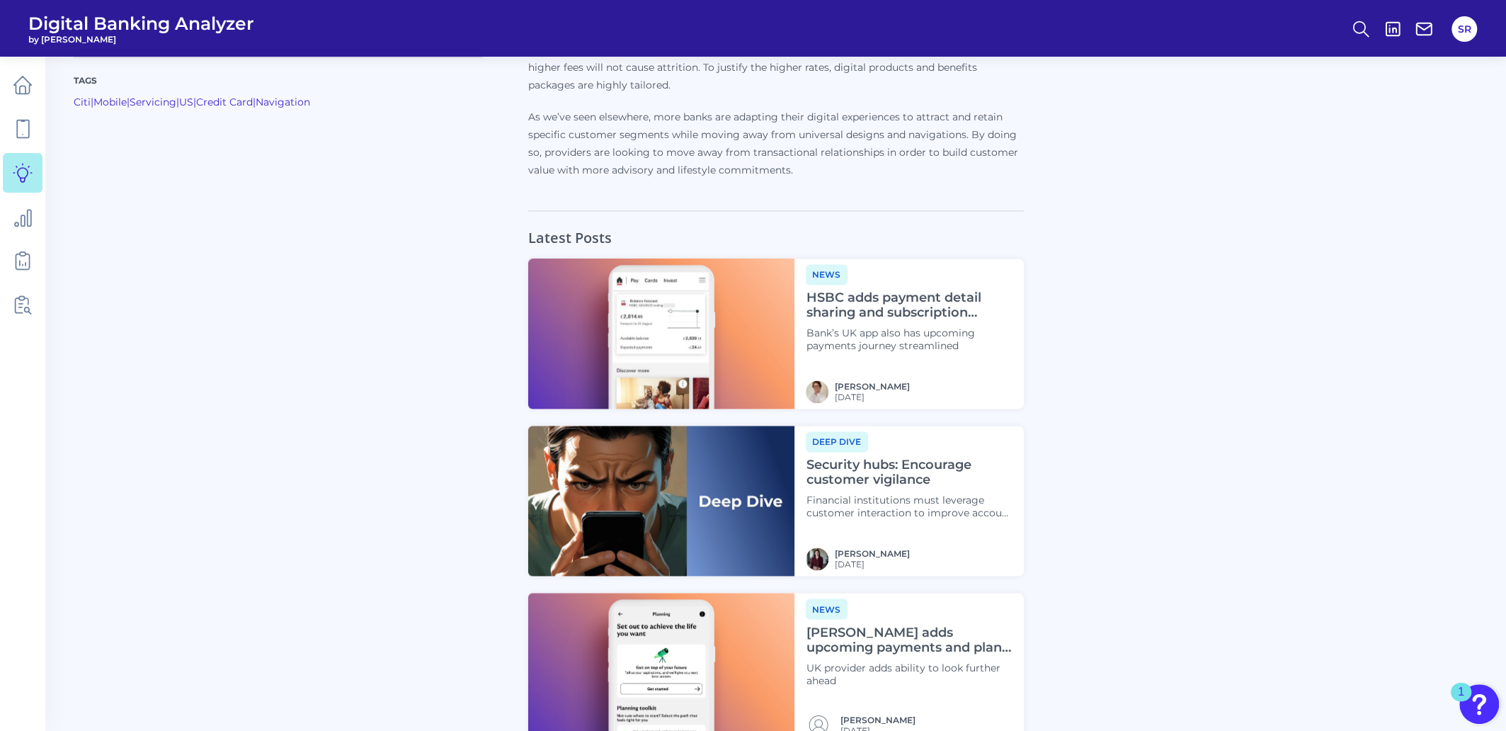
scroll to position [1764, 0]
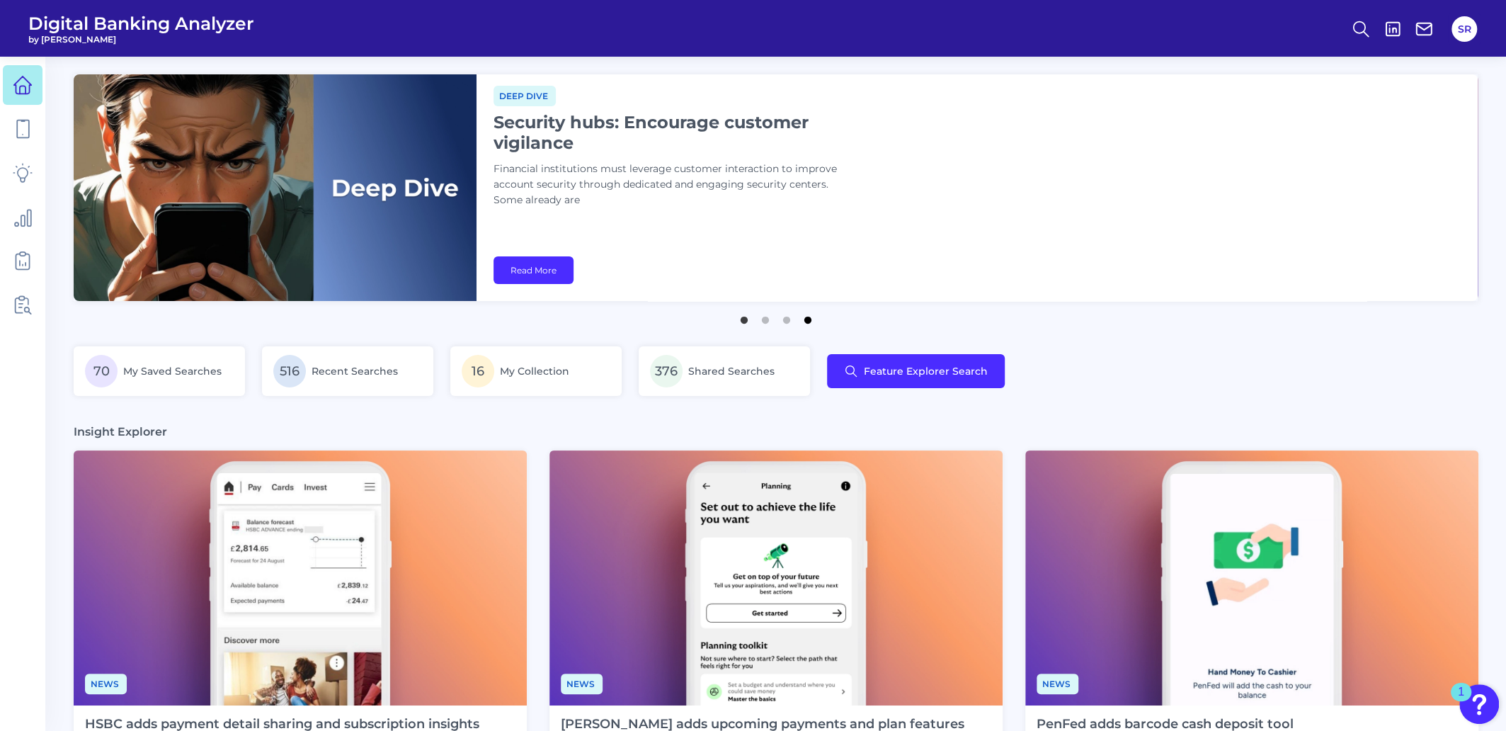
click at [806, 319] on button "4" at bounding box center [808, 316] width 14 height 14
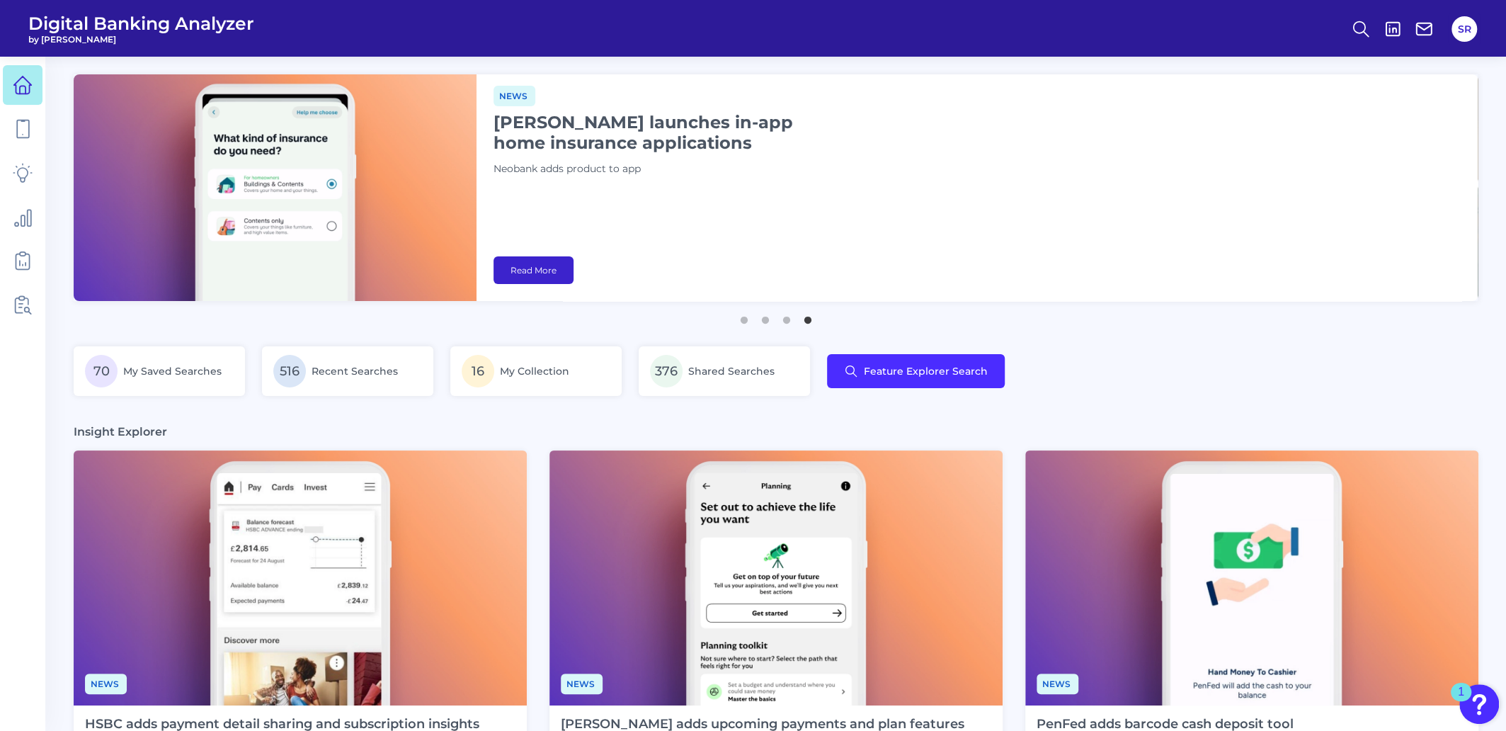
click at [505, 264] on link "Read More" at bounding box center [534, 270] width 80 height 28
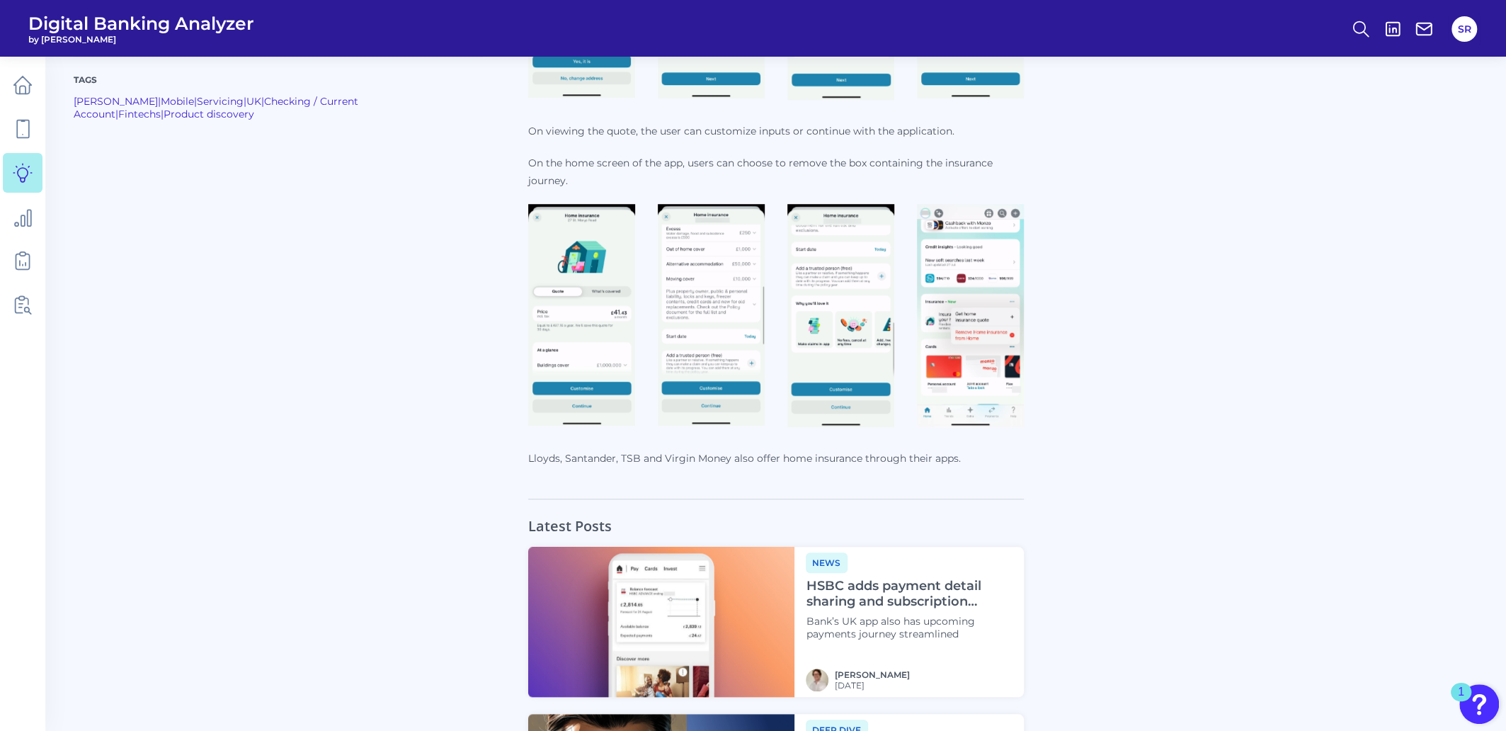
scroll to position [1062, 0]
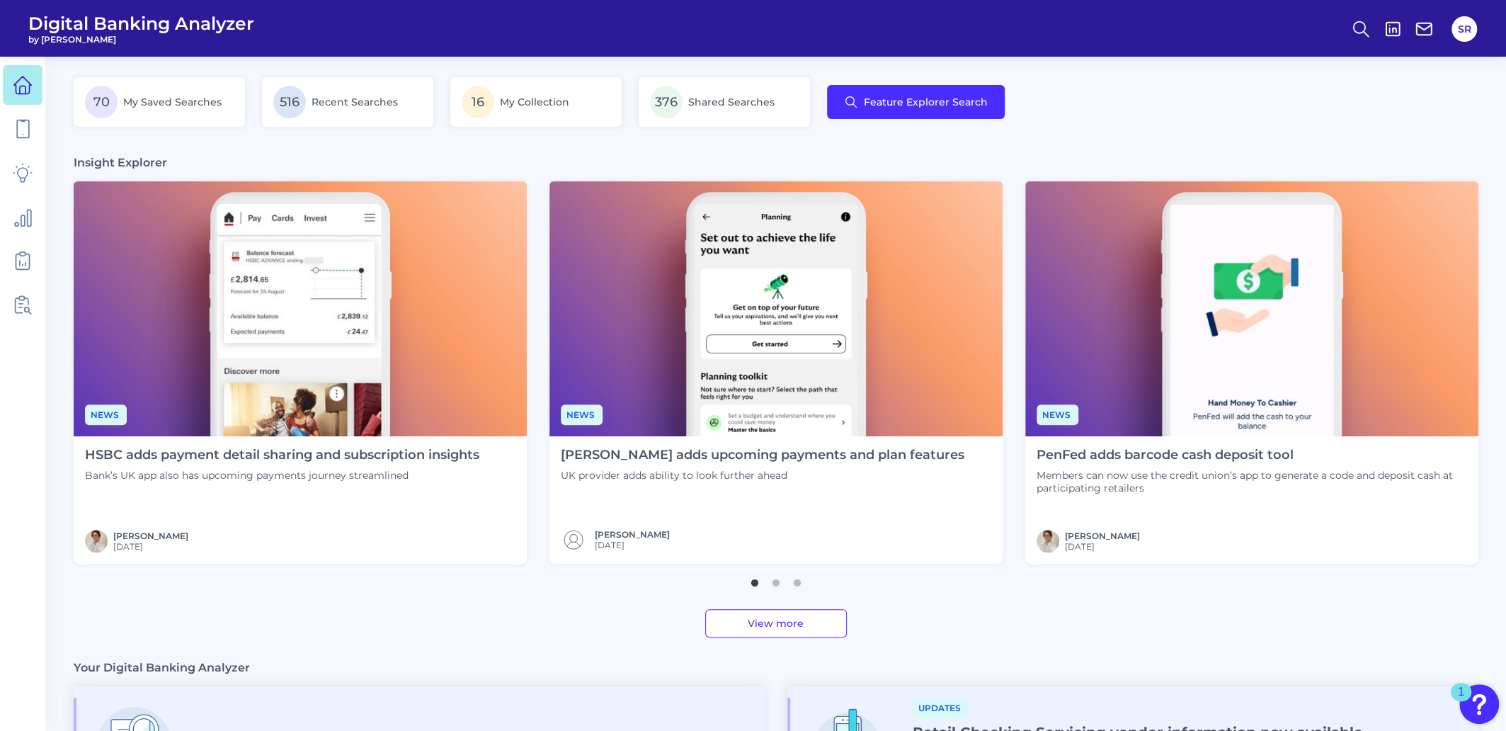
scroll to position [353, 0]
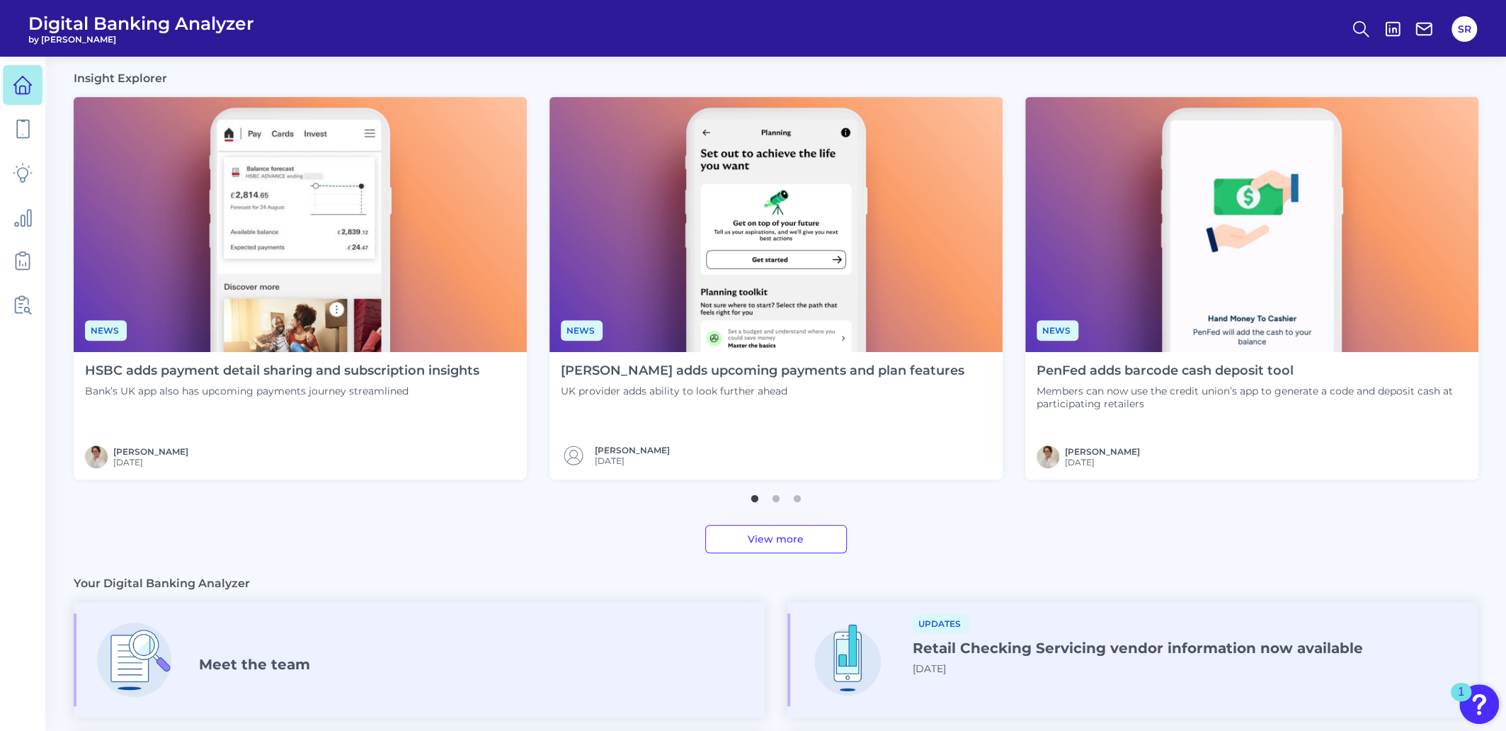
click at [807, 368] on h4 "[PERSON_NAME] adds upcoming payments and plan features" at bounding box center [763, 371] width 404 height 16
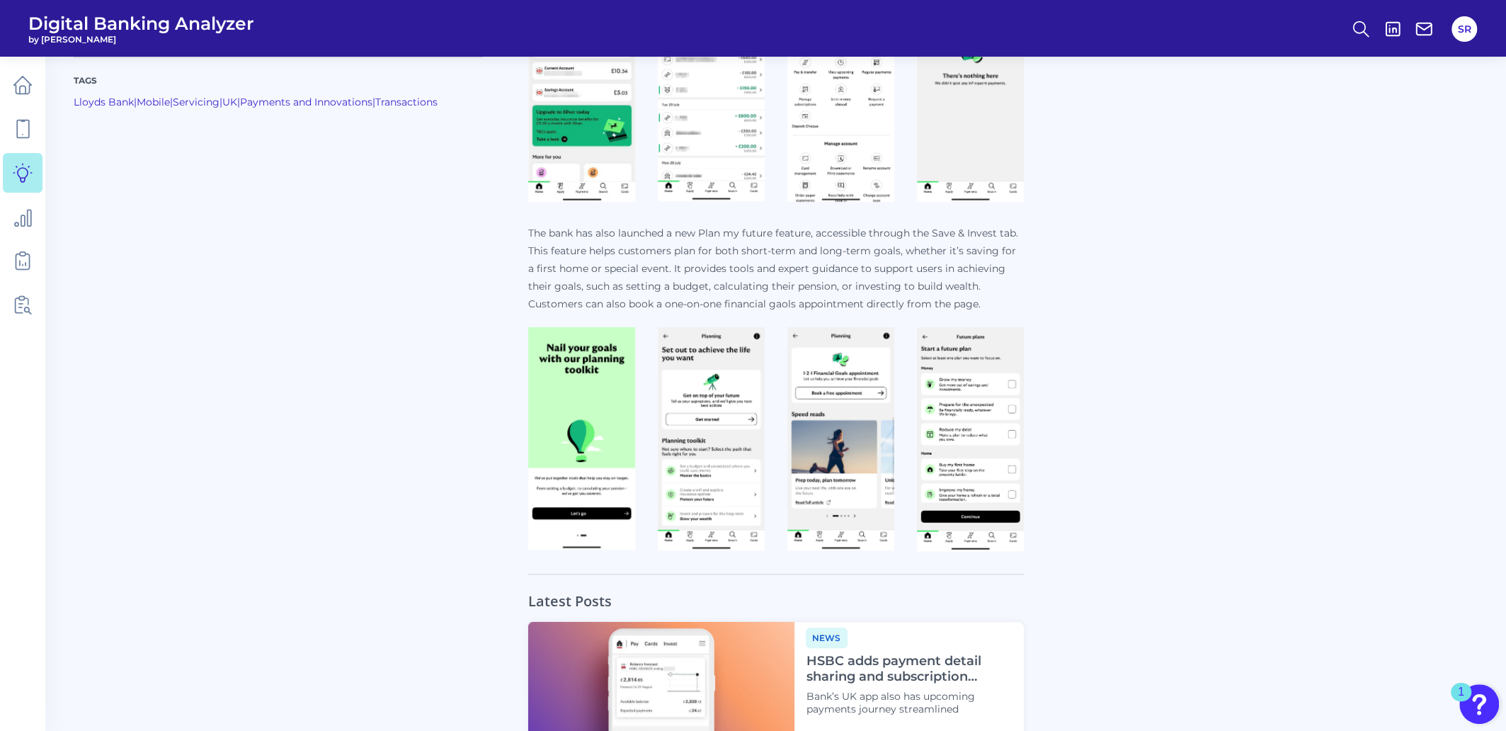
scroll to position [797, 0]
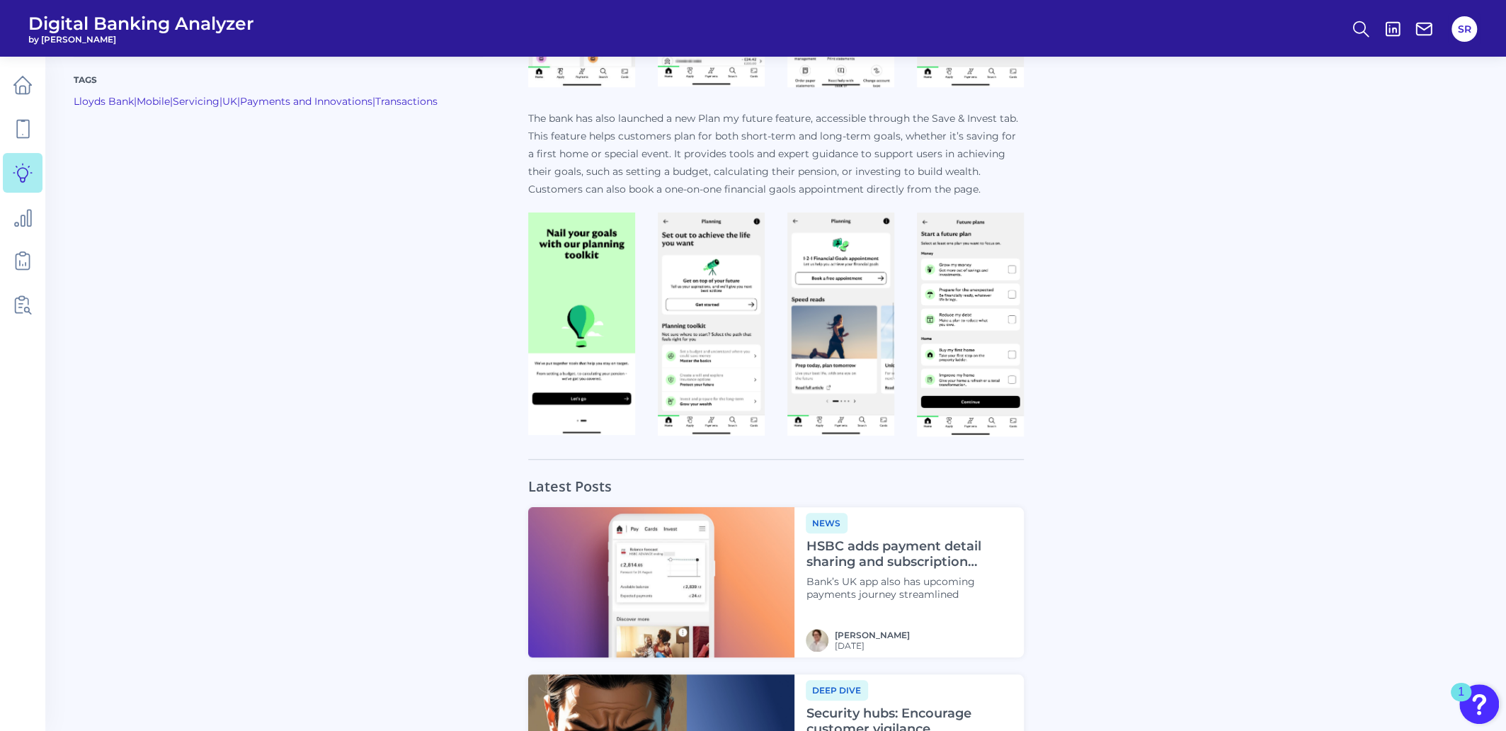
click at [576, 299] on img at bounding box center [581, 323] width 107 height 222
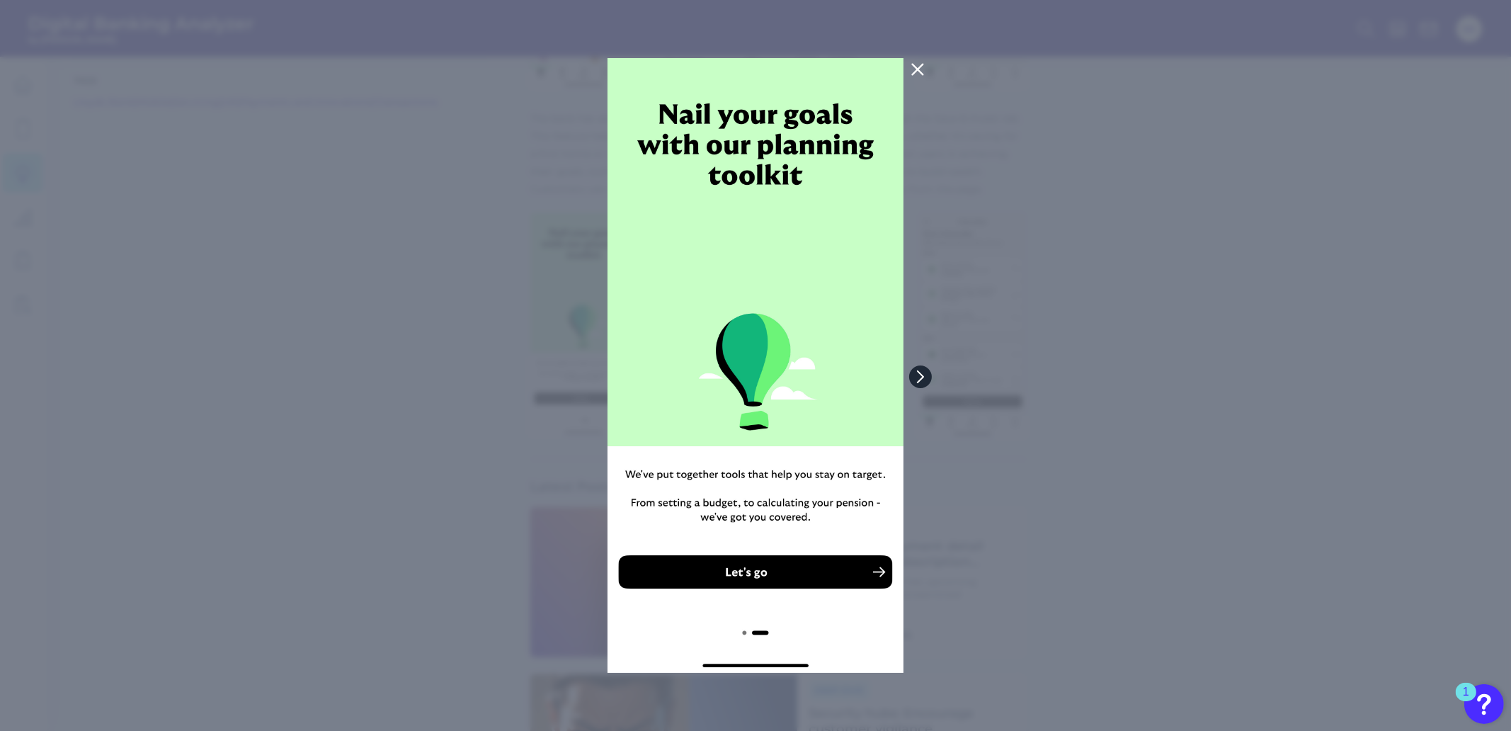
click at [925, 368] on button at bounding box center [920, 376] width 23 height 23
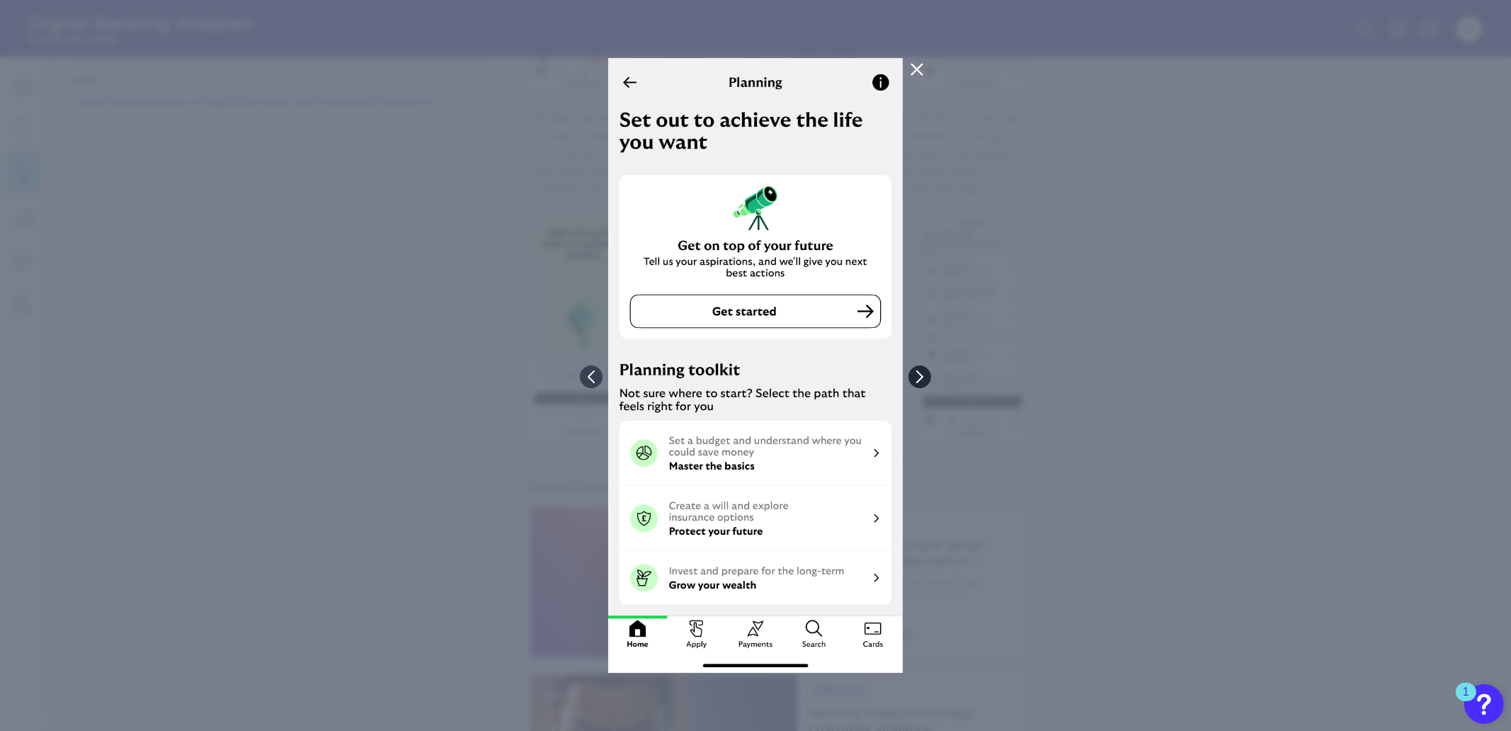
click at [925, 376] on icon at bounding box center [919, 376] width 13 height 13
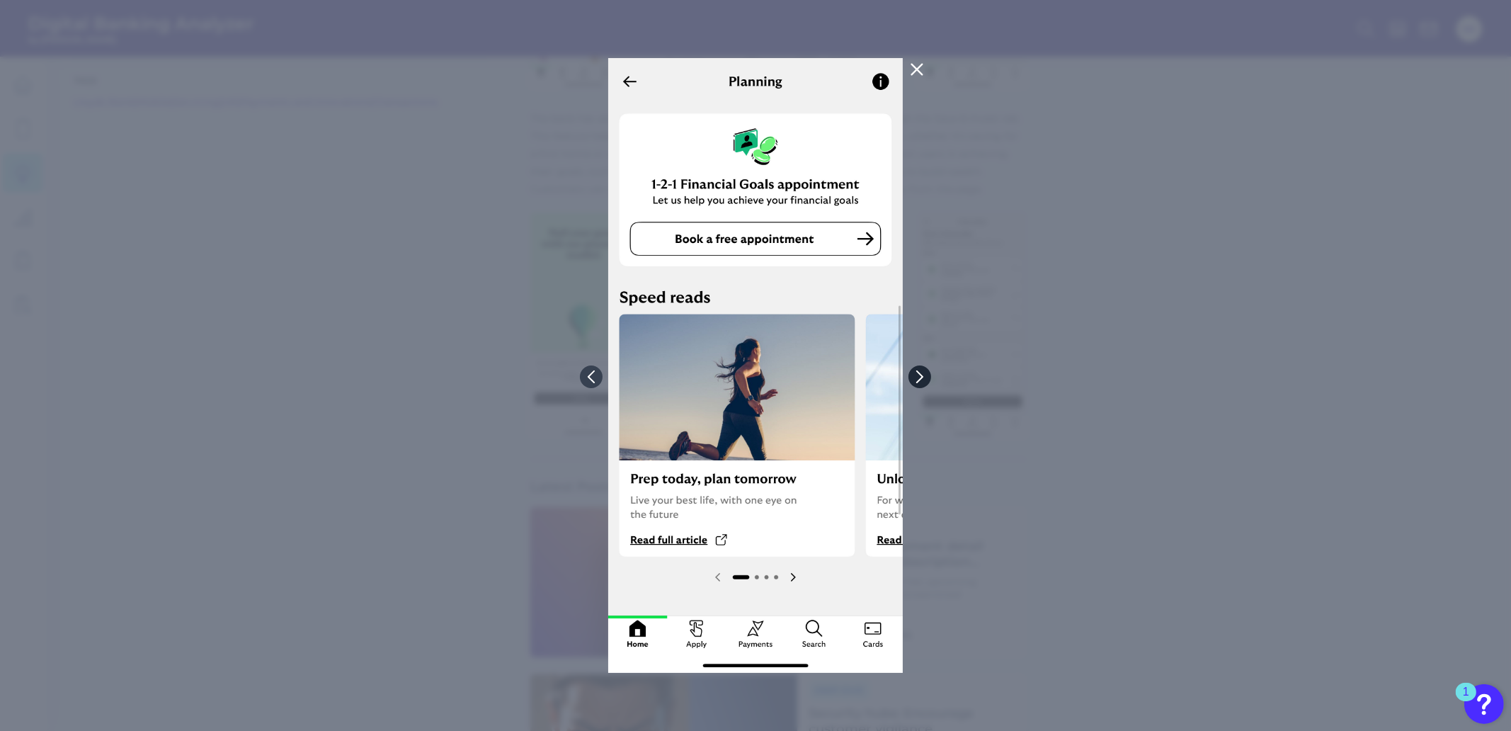
click at [925, 376] on icon at bounding box center [919, 376] width 13 height 13
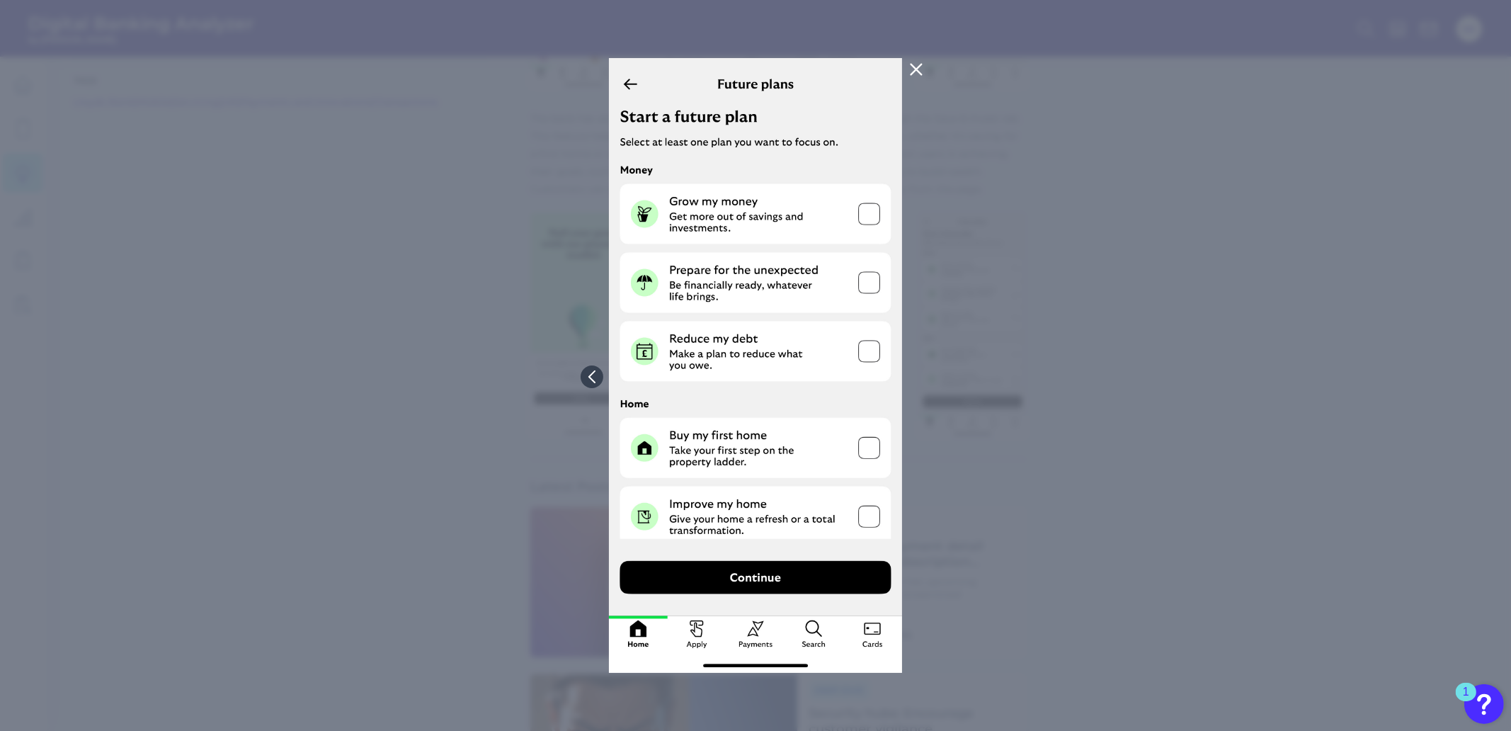
click at [912, 70] on icon at bounding box center [916, 69] width 17 height 17
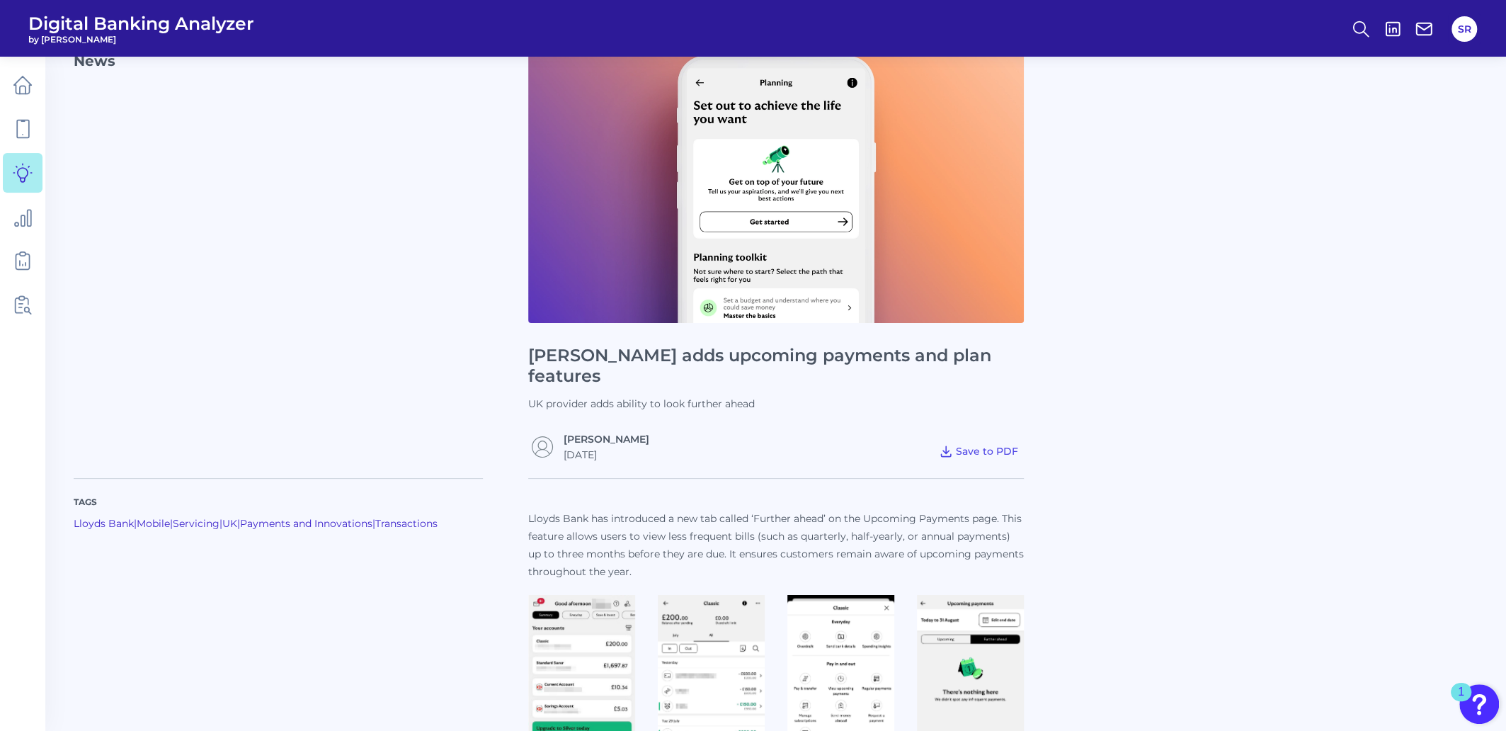
scroll to position [0, 0]
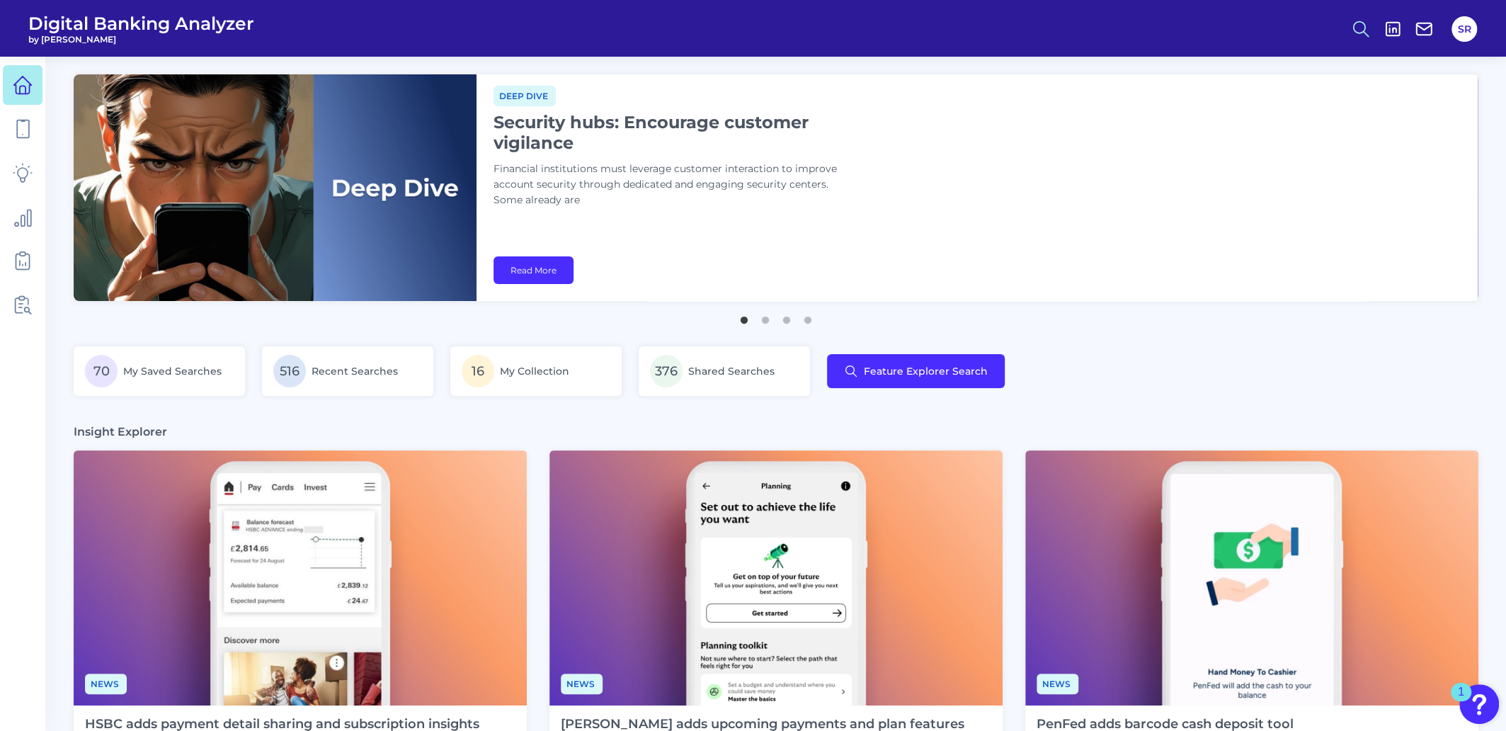
click at [1359, 25] on icon at bounding box center [1361, 29] width 20 height 20
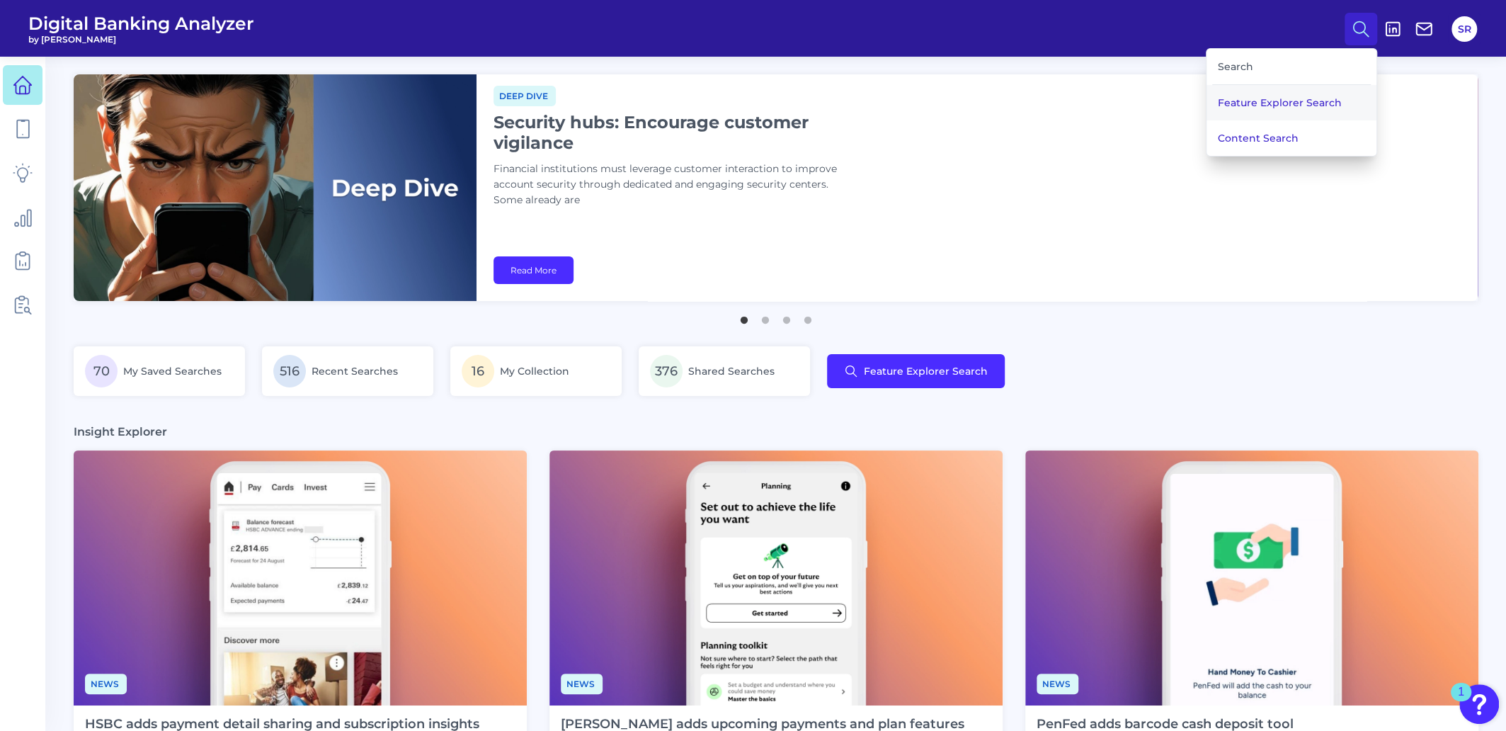
click at [1271, 102] on button "Feature Explorer Search" at bounding box center [1292, 102] width 170 height 35
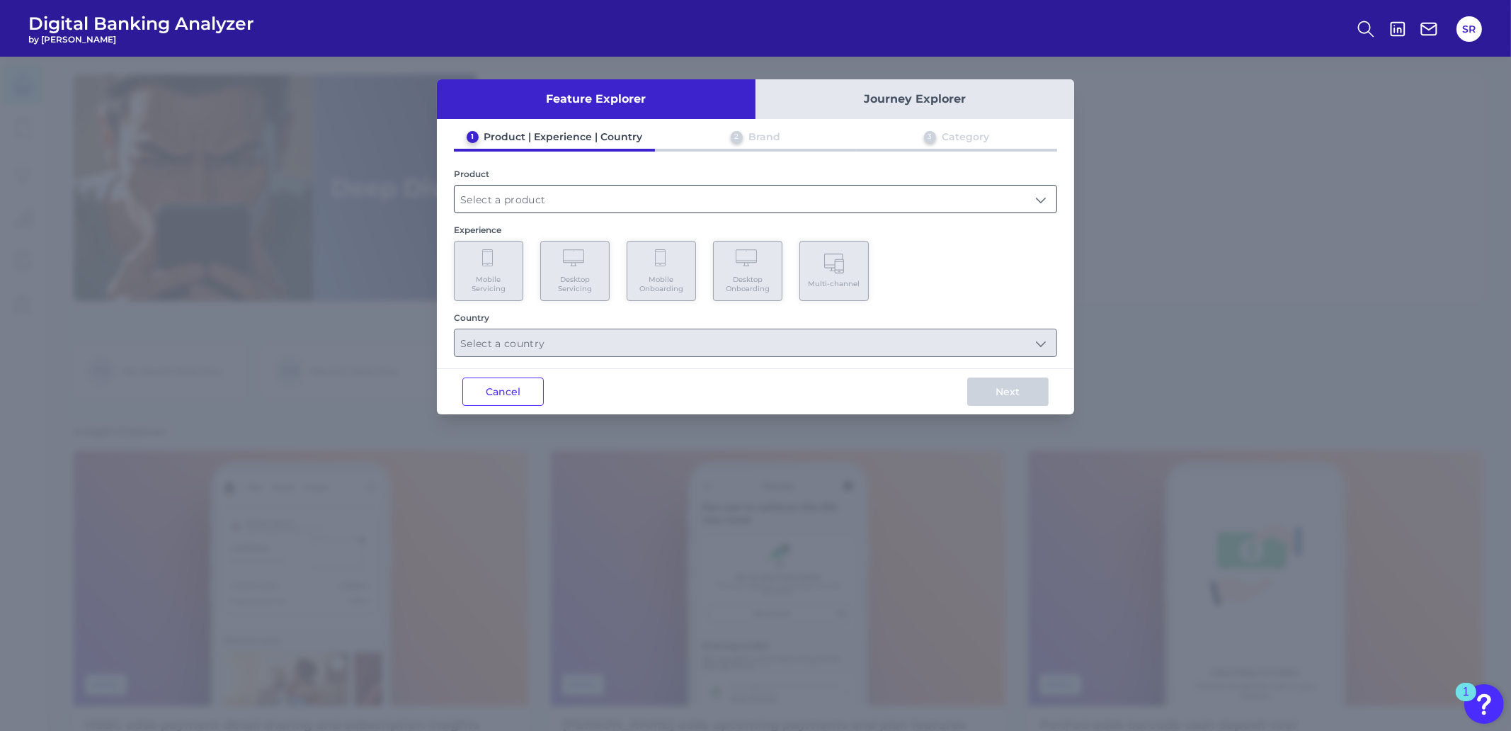
click at [577, 192] on input "text" at bounding box center [756, 199] width 602 height 27
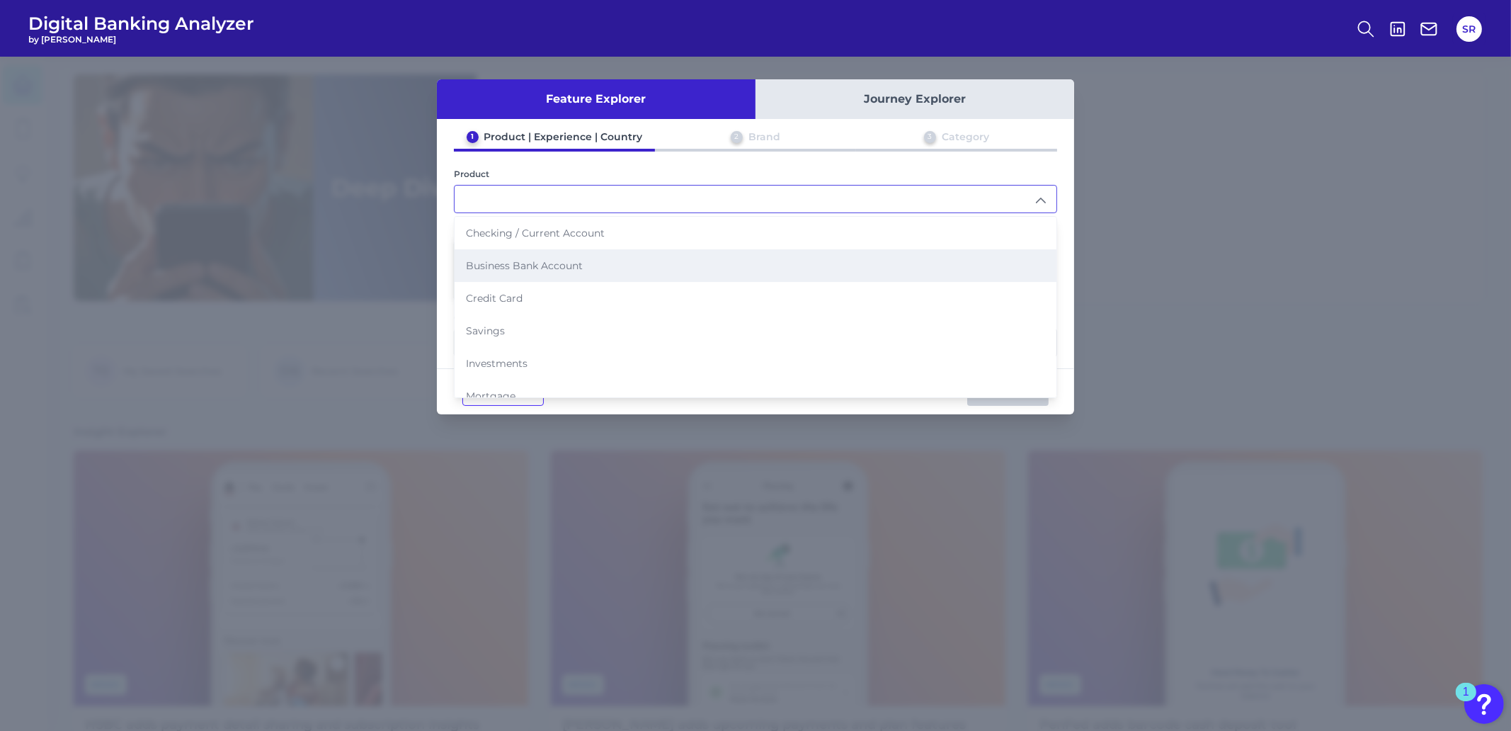
click at [522, 261] on span "Business Bank Account" at bounding box center [524, 265] width 117 height 13
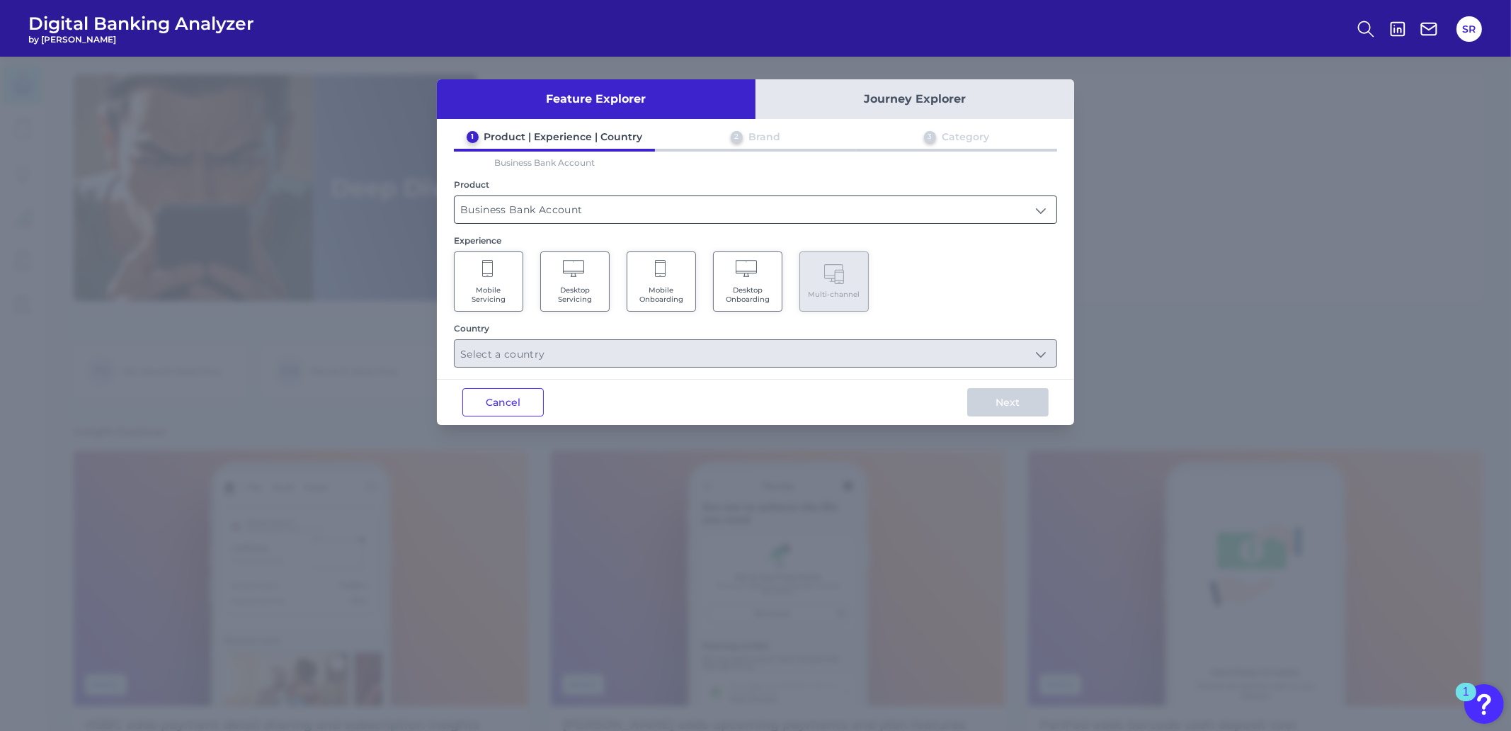
click at [809, 210] on input "Business Bank Account" at bounding box center [756, 209] width 602 height 27
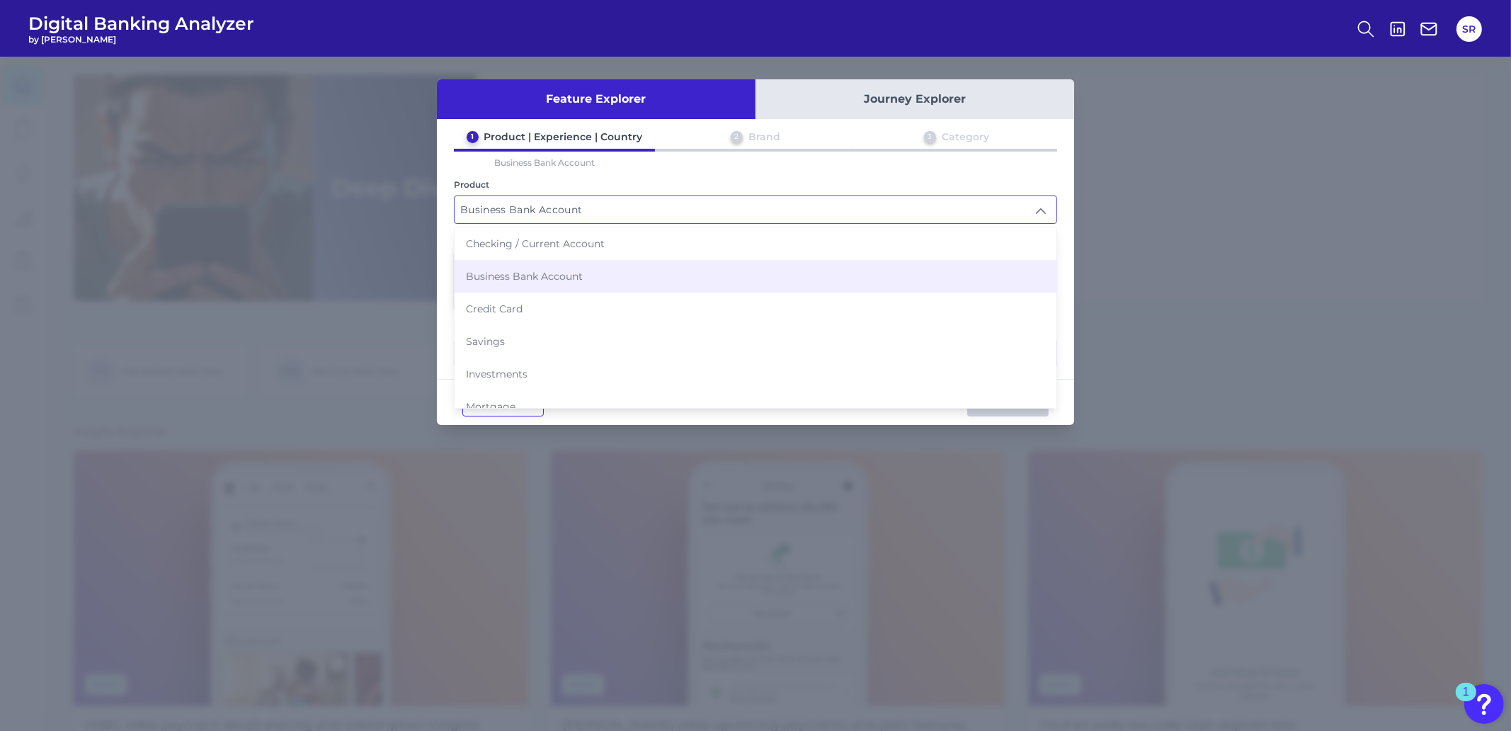
scroll to position [135, 0]
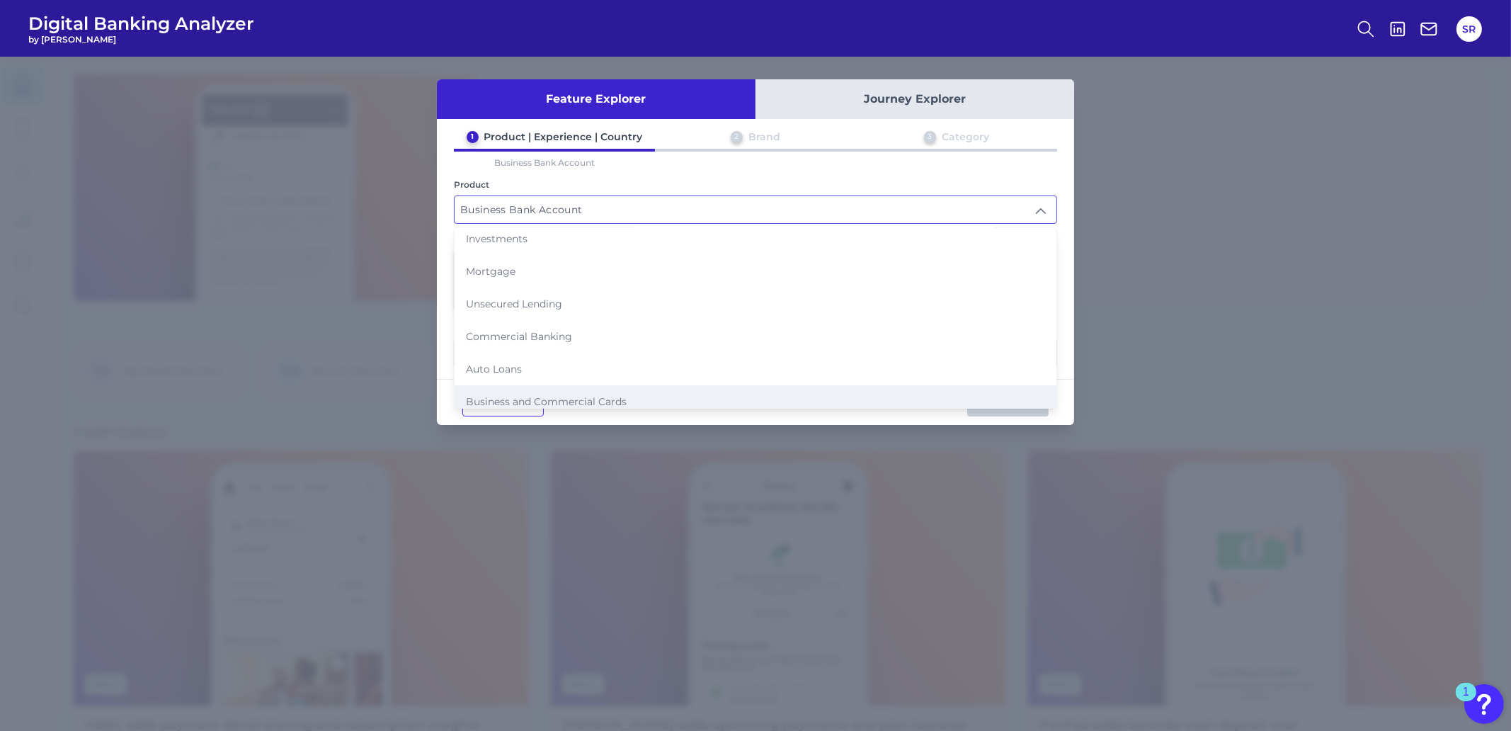
click at [520, 395] on span "Business and Commercial Cards" at bounding box center [546, 401] width 161 height 13
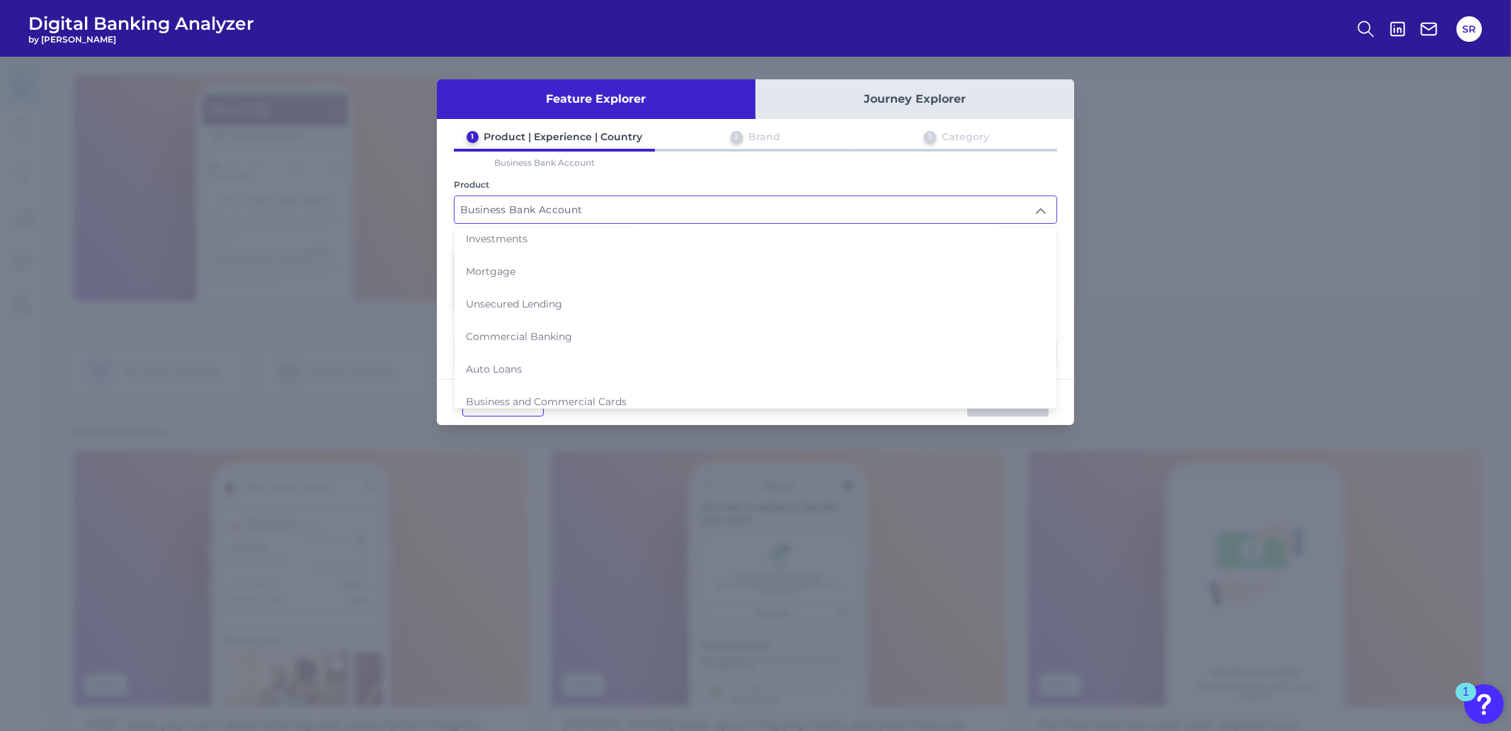
type input "Business and Commercial Cards"
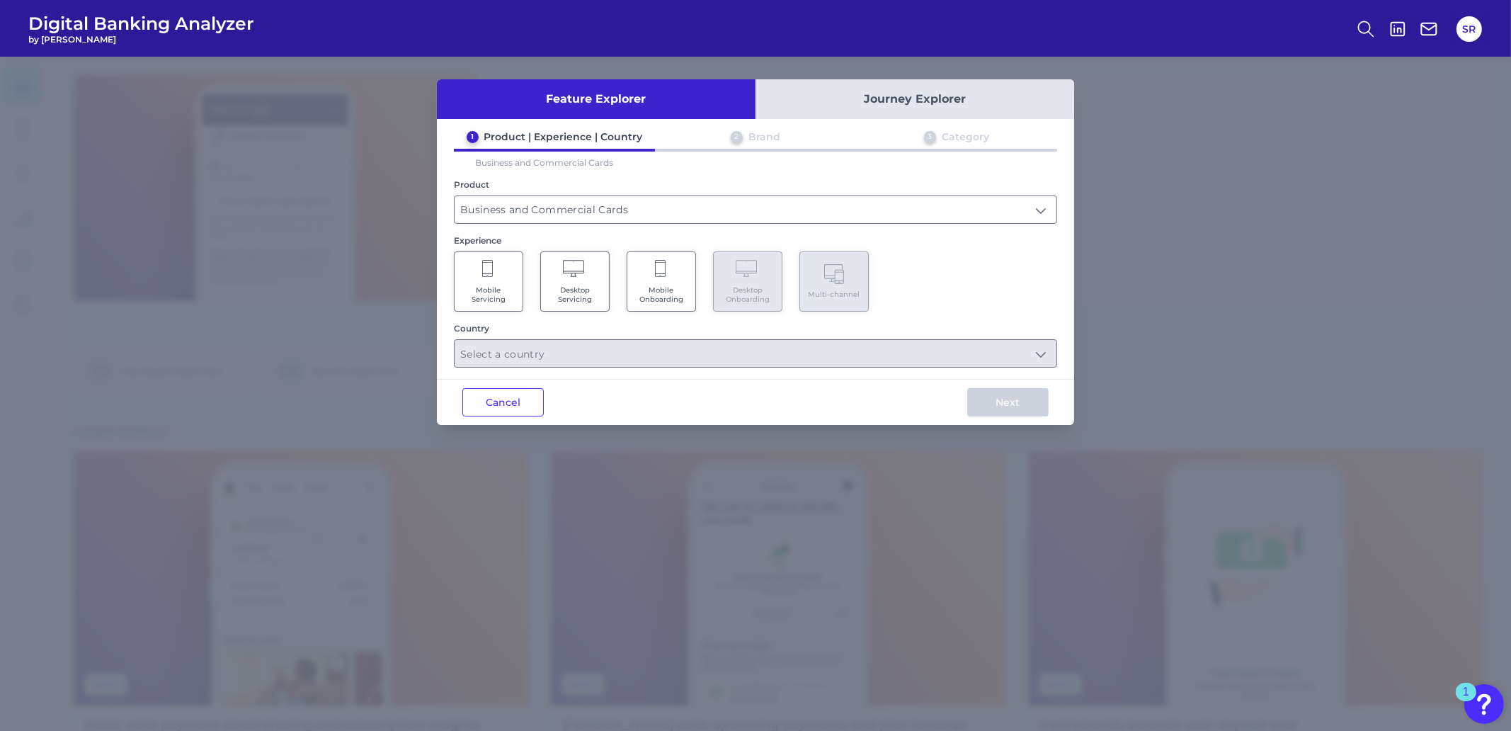
click at [661, 285] on span "Mobile Onboarding" at bounding box center [661, 294] width 54 height 18
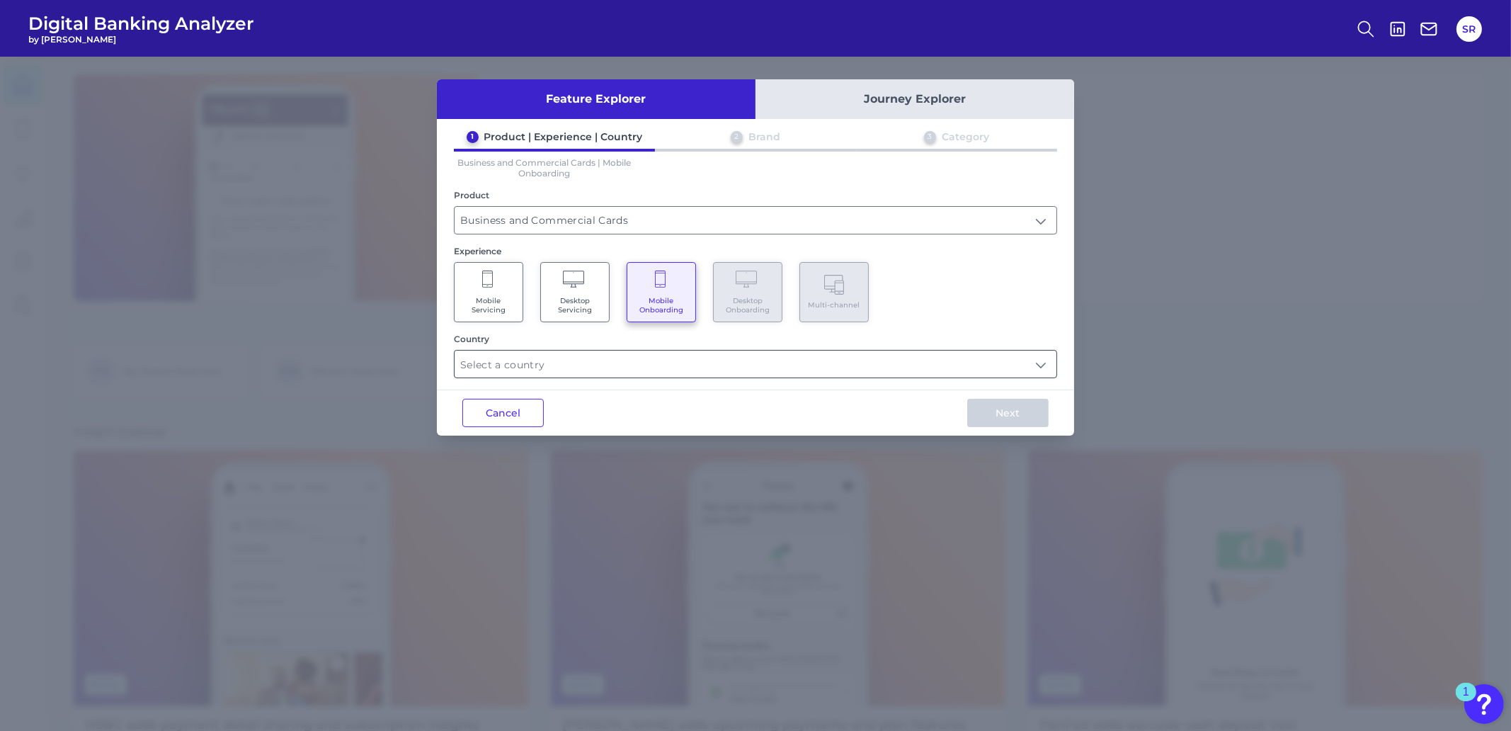
click at [1013, 363] on input "text" at bounding box center [756, 363] width 602 height 27
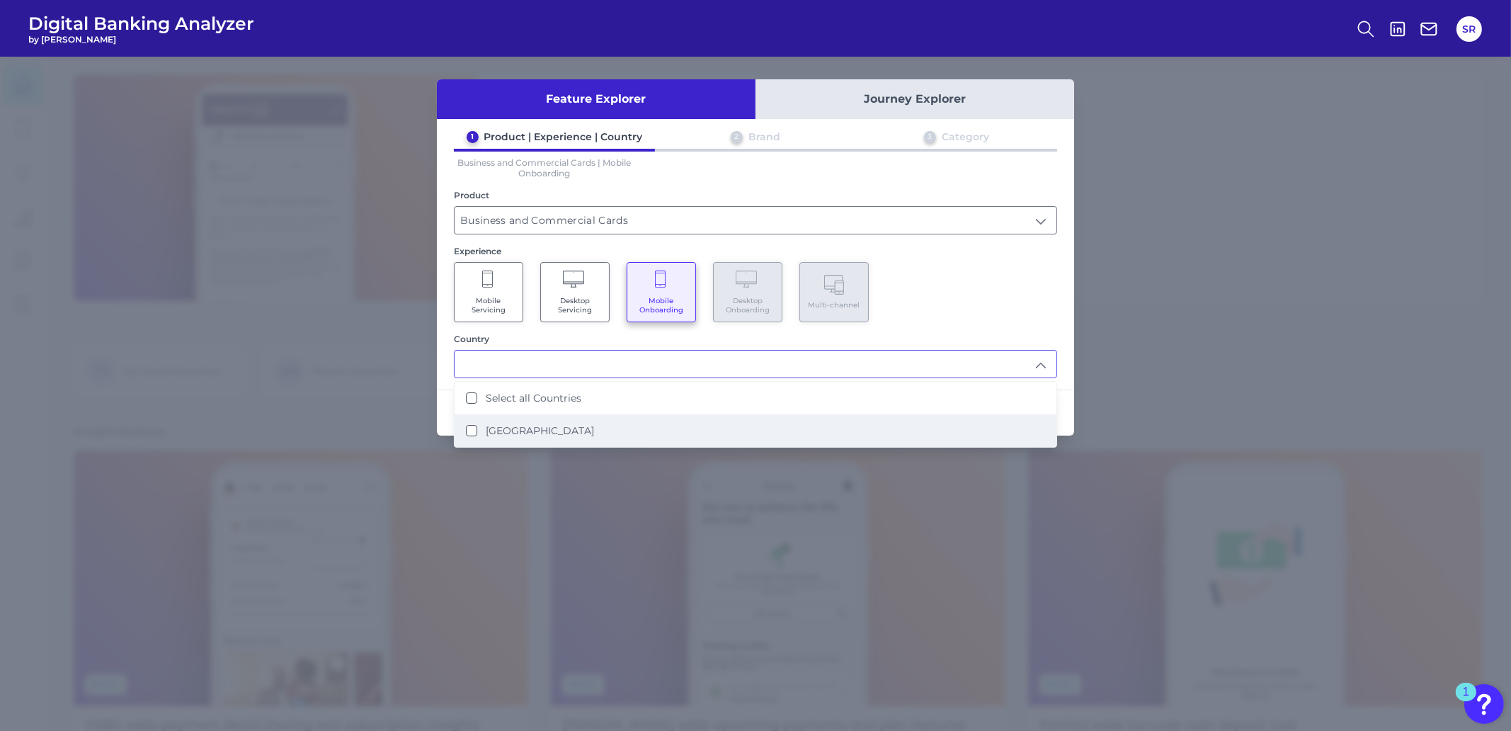
drag, startPoint x: 510, startPoint y: 430, endPoint x: 518, endPoint y: 428, distance: 8.8
click at [511, 429] on label "[GEOGRAPHIC_DATA]" at bounding box center [540, 430] width 108 height 13
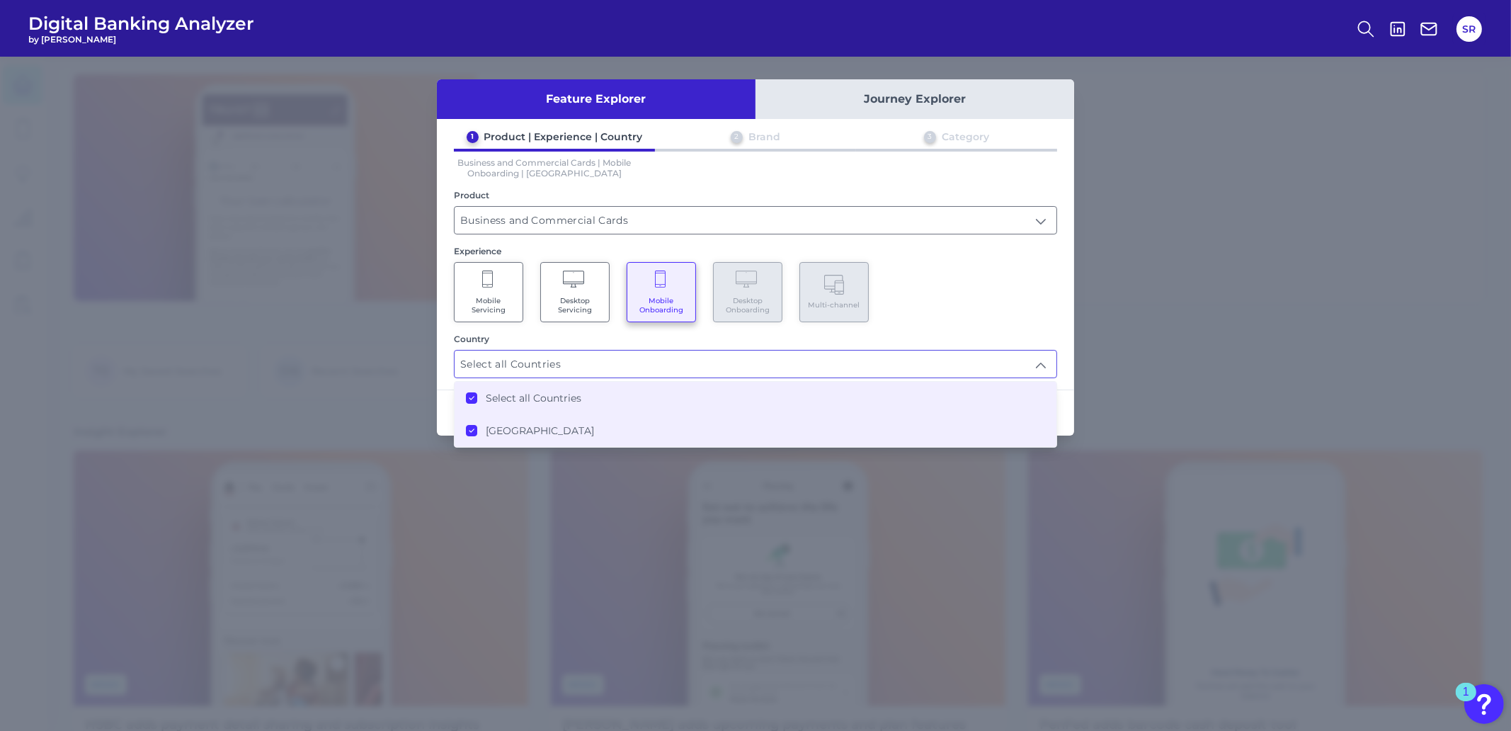
type input "Select all Countries"
click at [994, 299] on div "Mobile Servicing Desktop Servicing Mobile Onboarding Desktop Onboarding Multi-c…" at bounding box center [755, 292] width 603 height 60
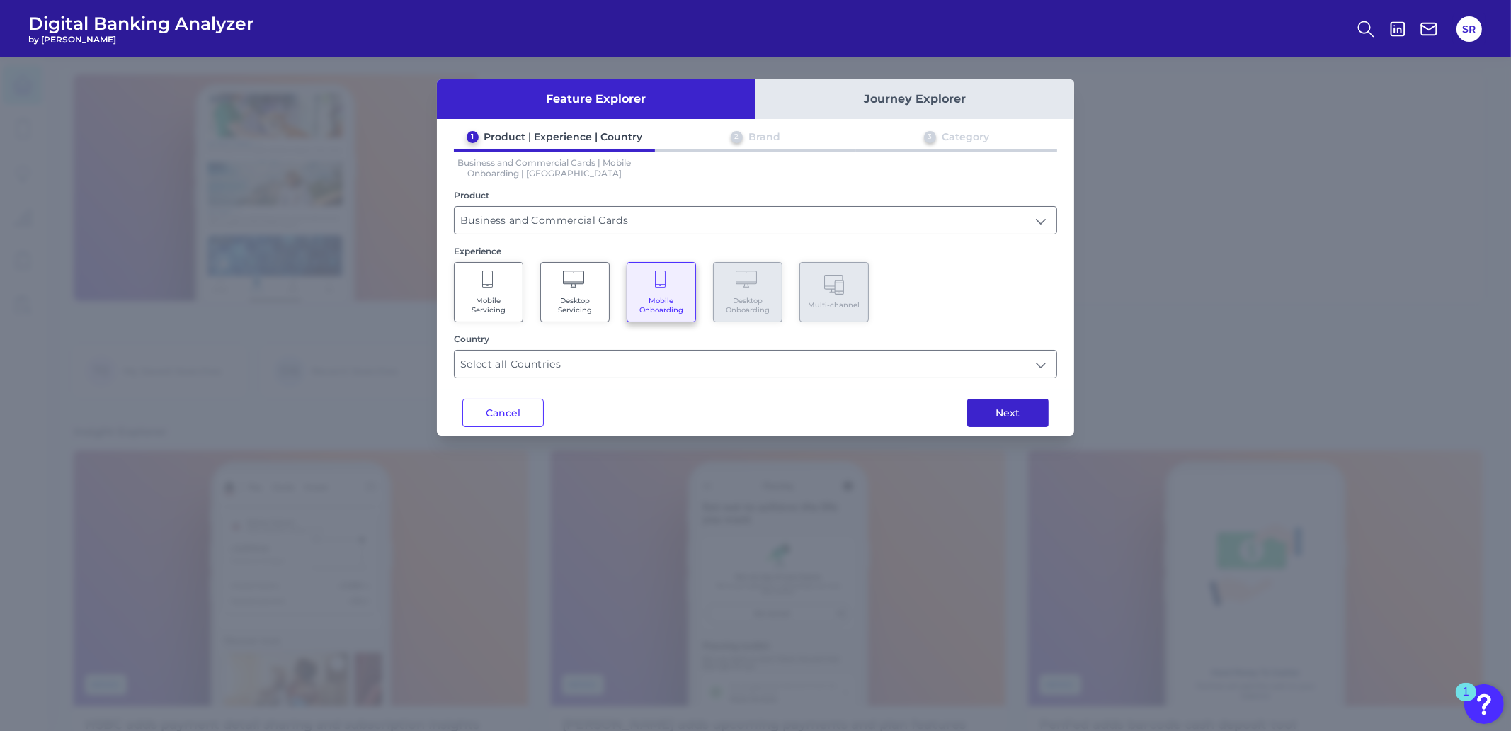
click at [988, 406] on button "Next" at bounding box center [1007, 413] width 81 height 28
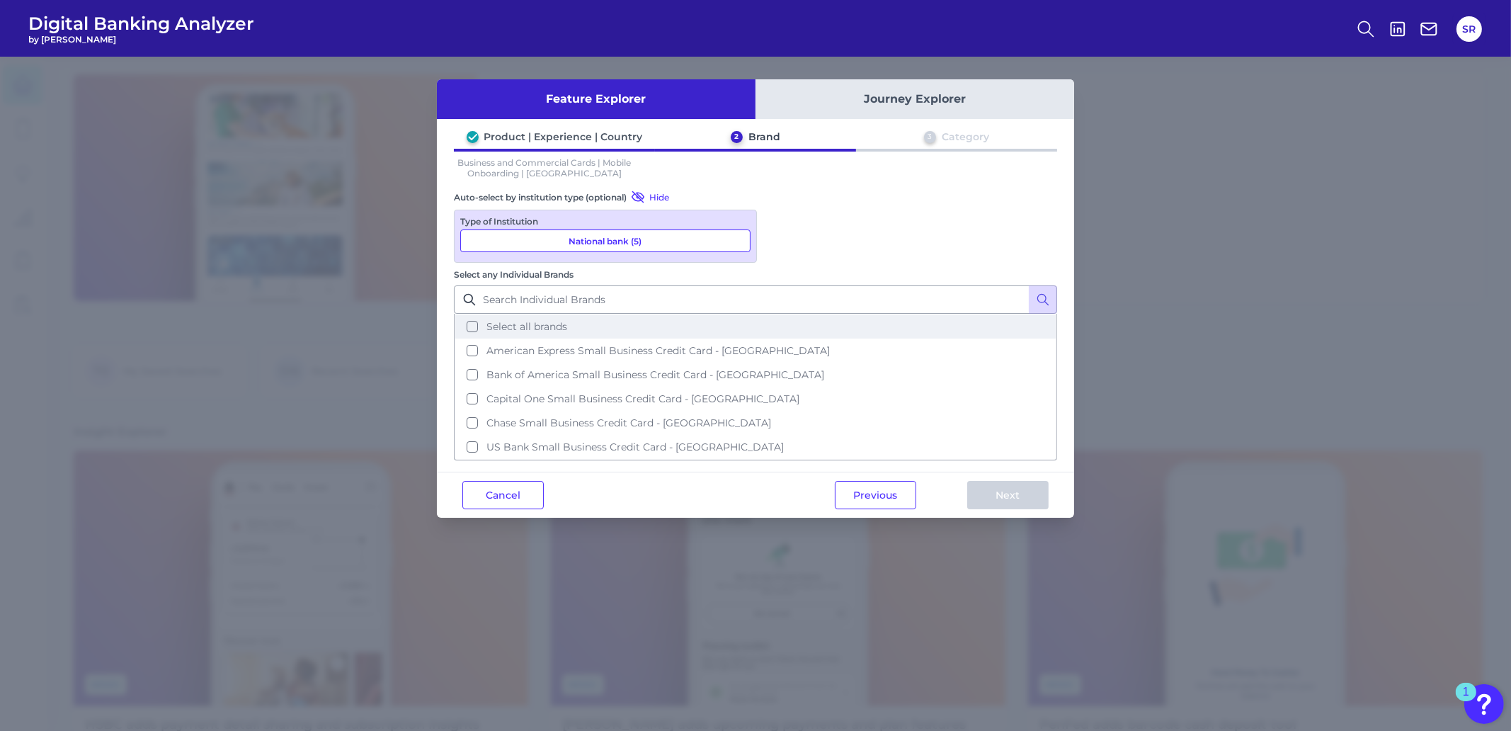
click at [782, 314] on button "Select all brands" at bounding box center [755, 326] width 600 height 24
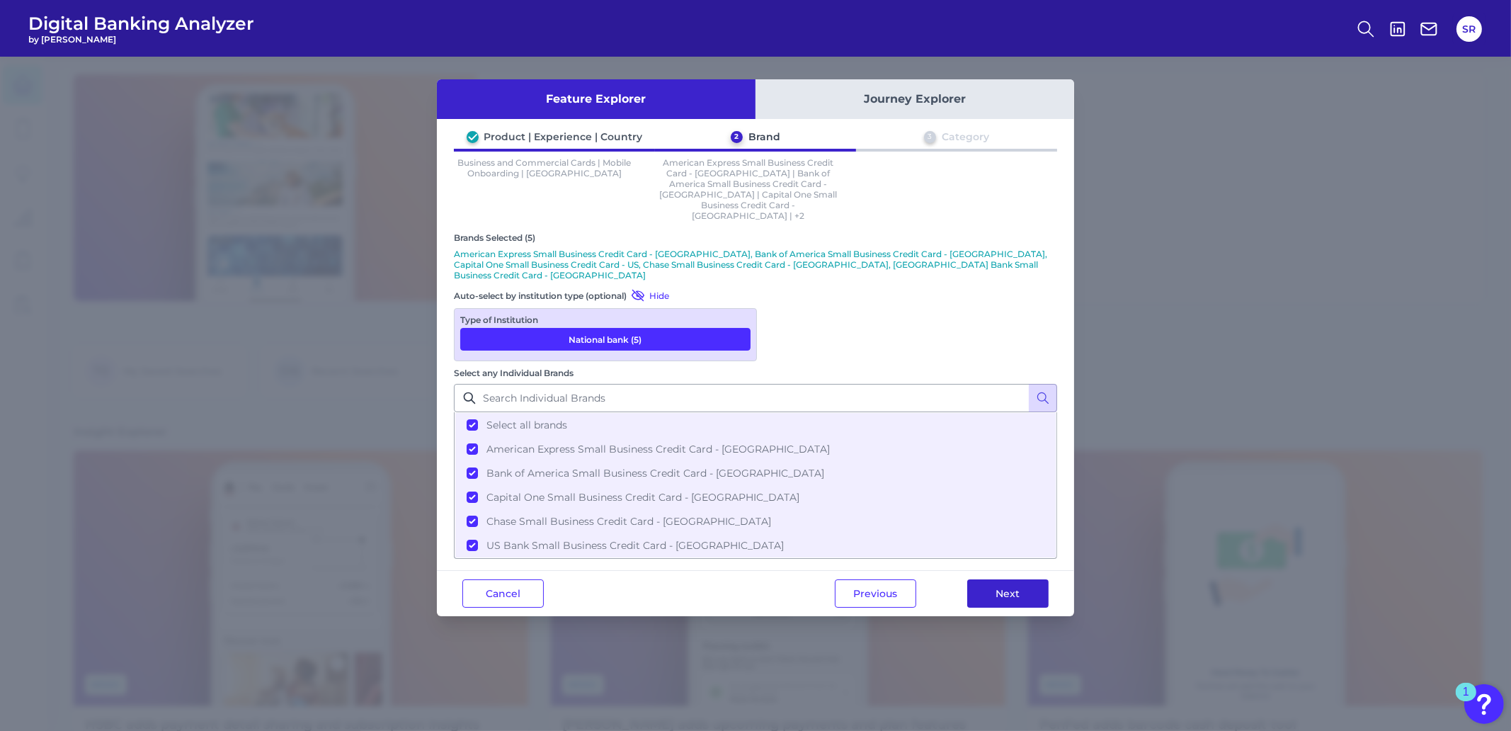
click at [1000, 579] on button "Next" at bounding box center [1007, 593] width 81 height 28
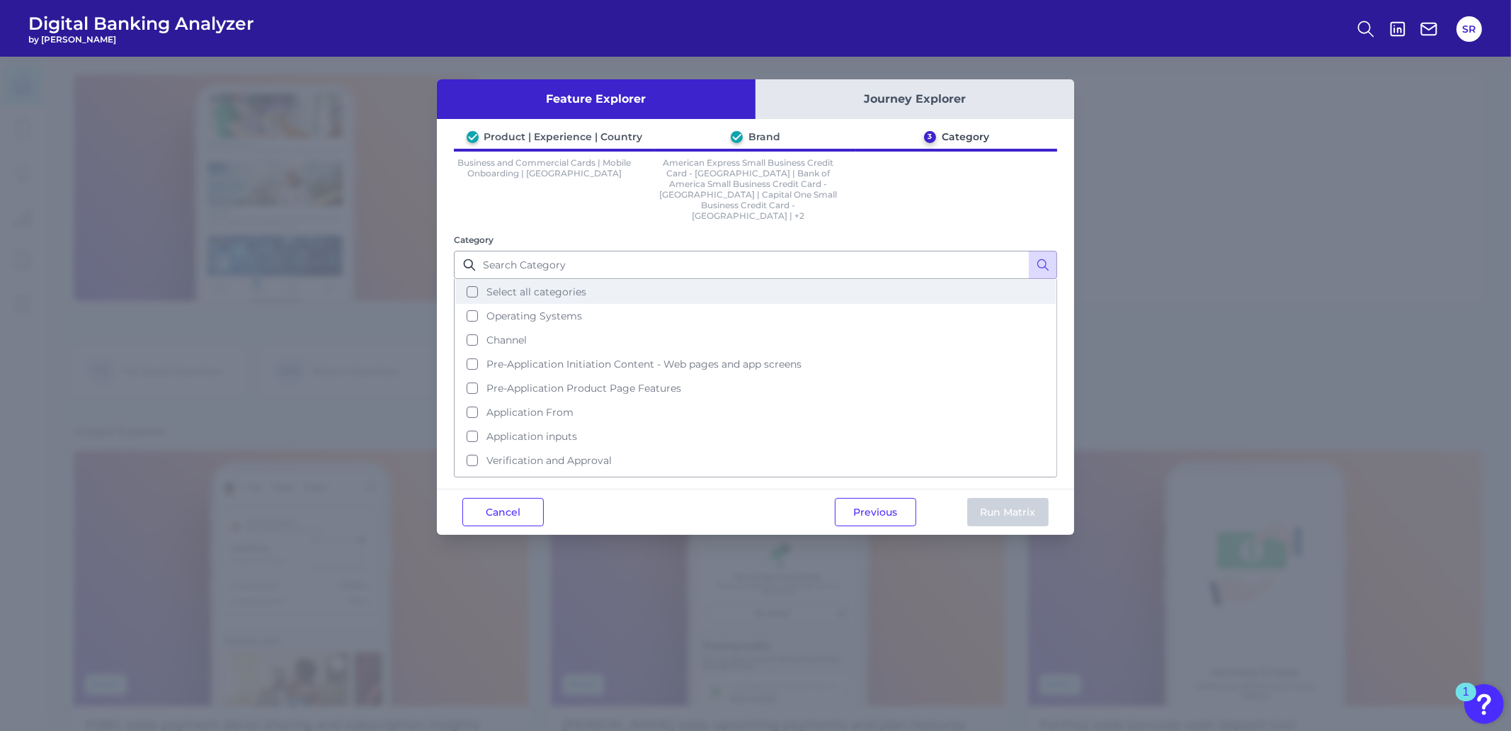
click at [468, 280] on button "Select all categories" at bounding box center [755, 292] width 600 height 24
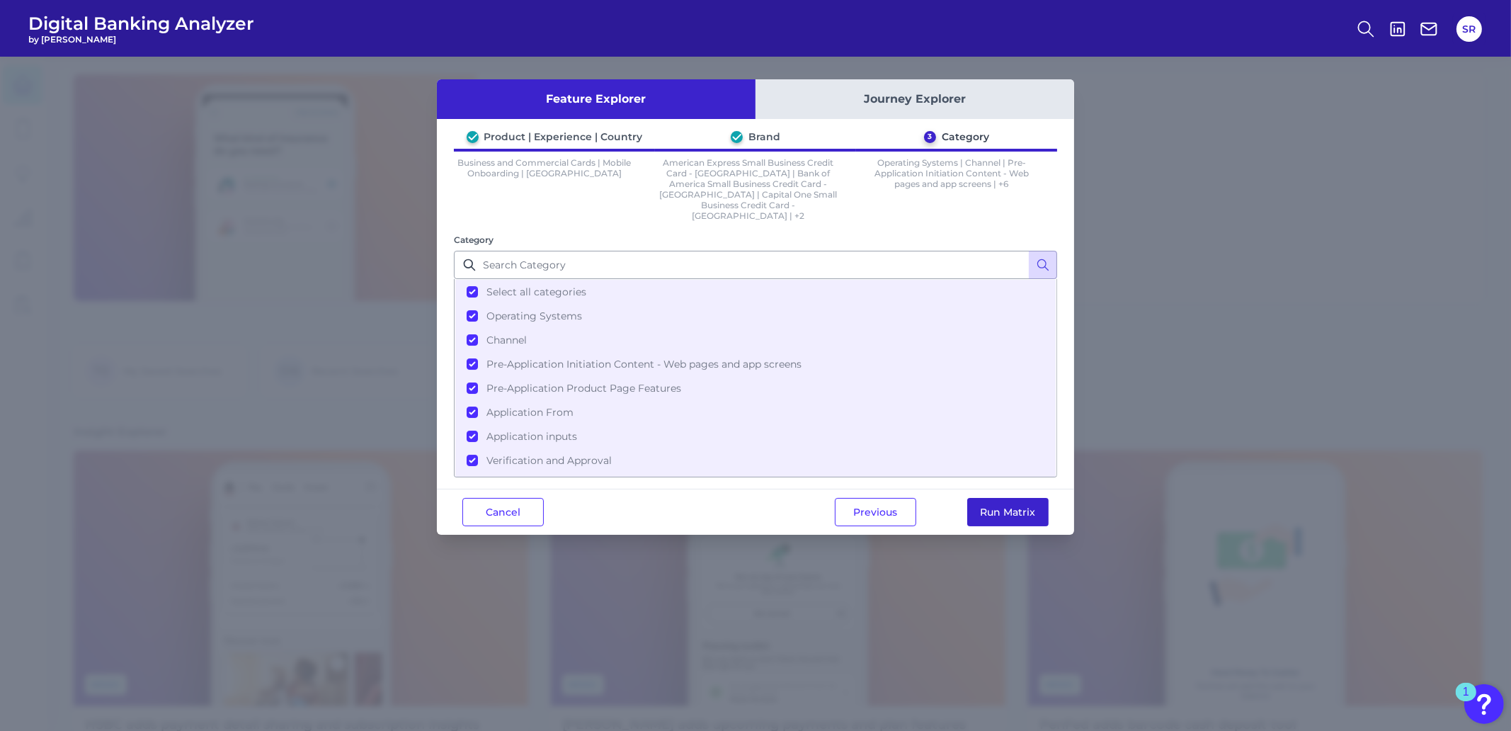
click at [1013, 498] on button "Run Matrix" at bounding box center [1007, 512] width 81 height 28
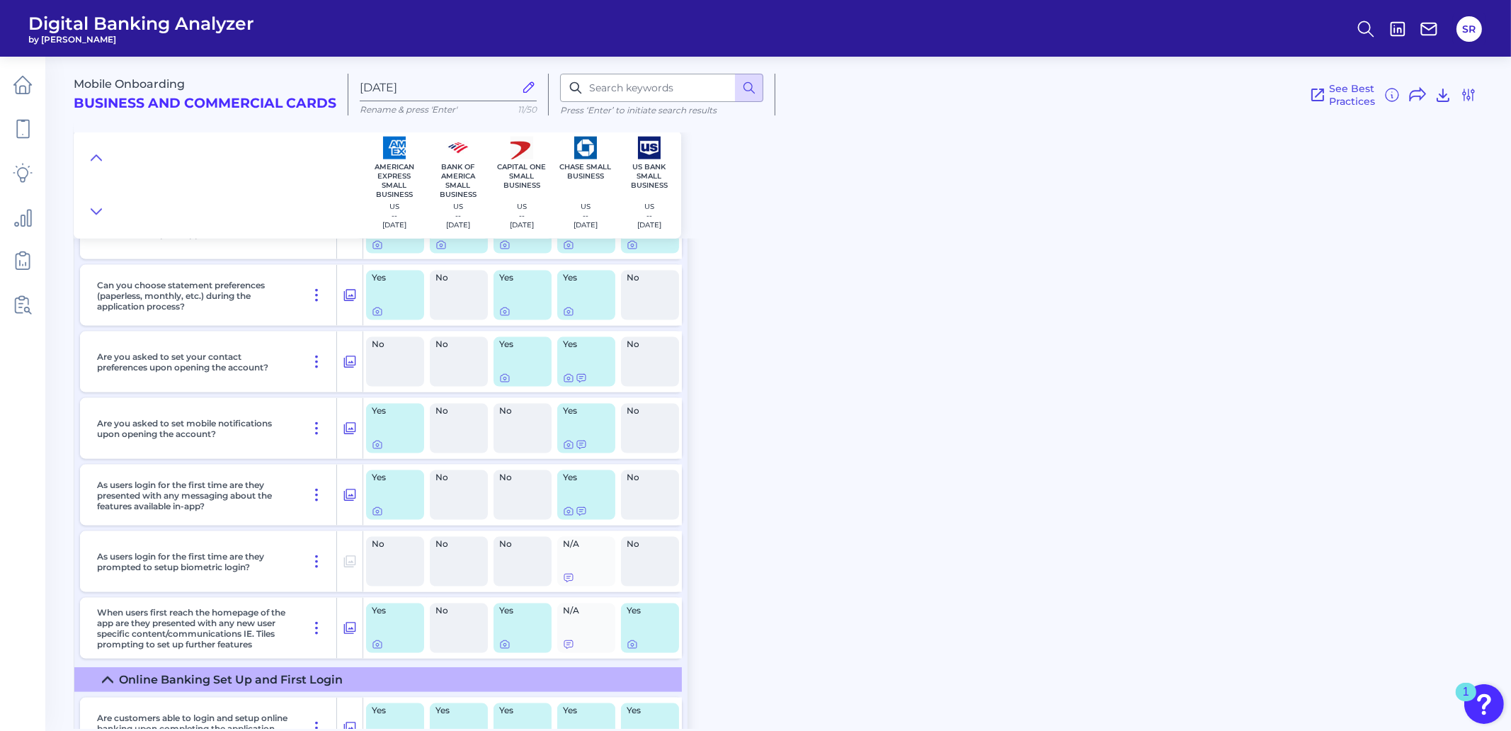
scroll to position [12391, 0]
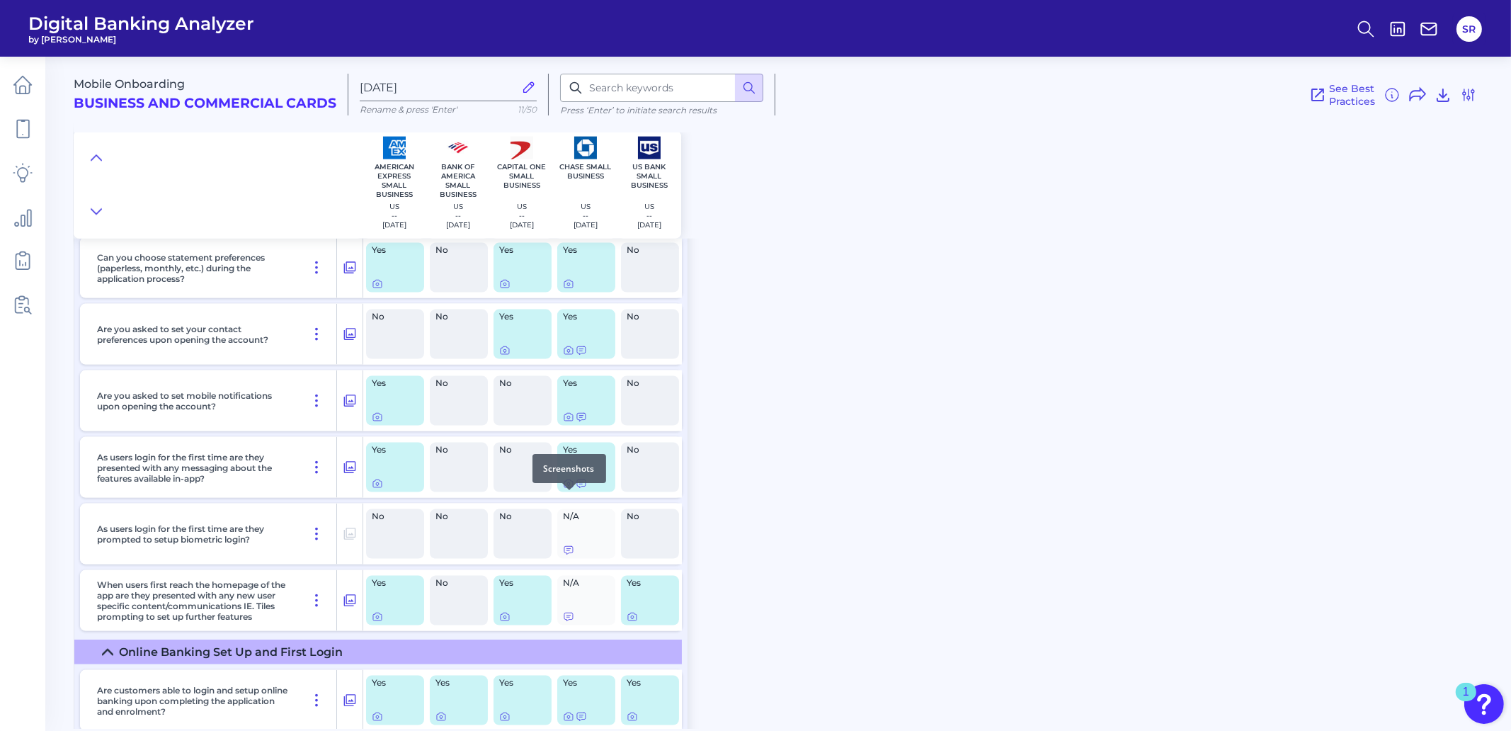
click at [567, 486] on icon at bounding box center [568, 484] width 3 height 3
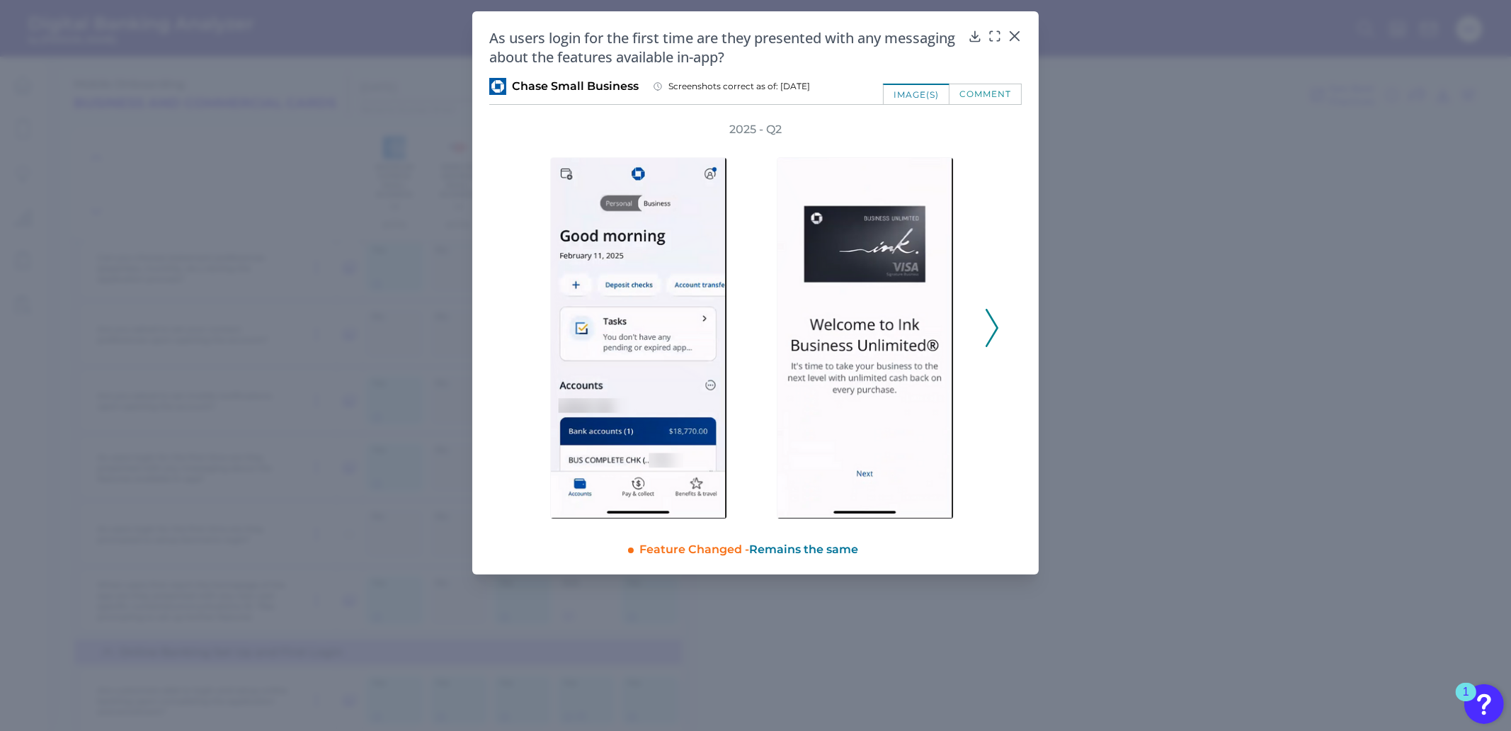
click at [991, 324] on icon at bounding box center [992, 328] width 13 height 38
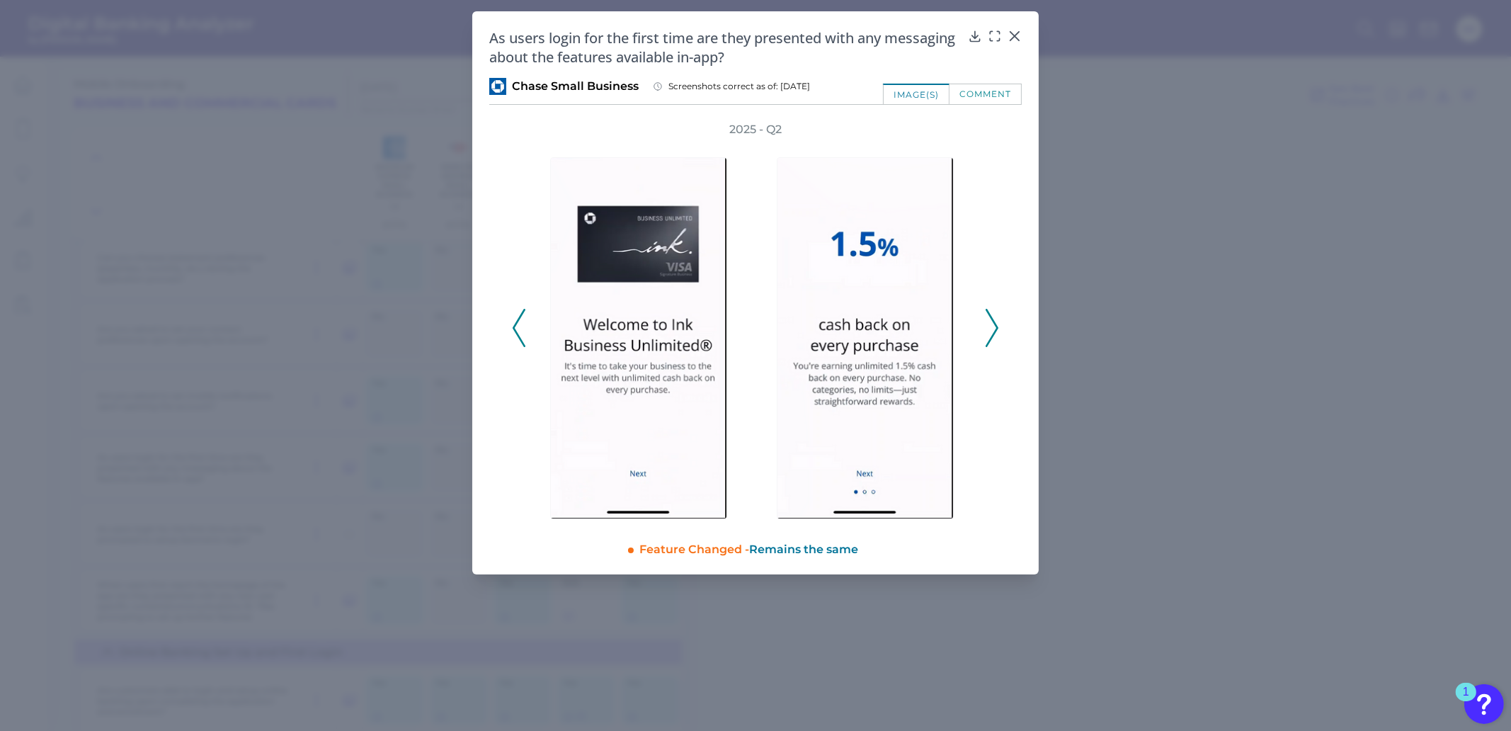
click at [991, 324] on icon at bounding box center [992, 328] width 13 height 38
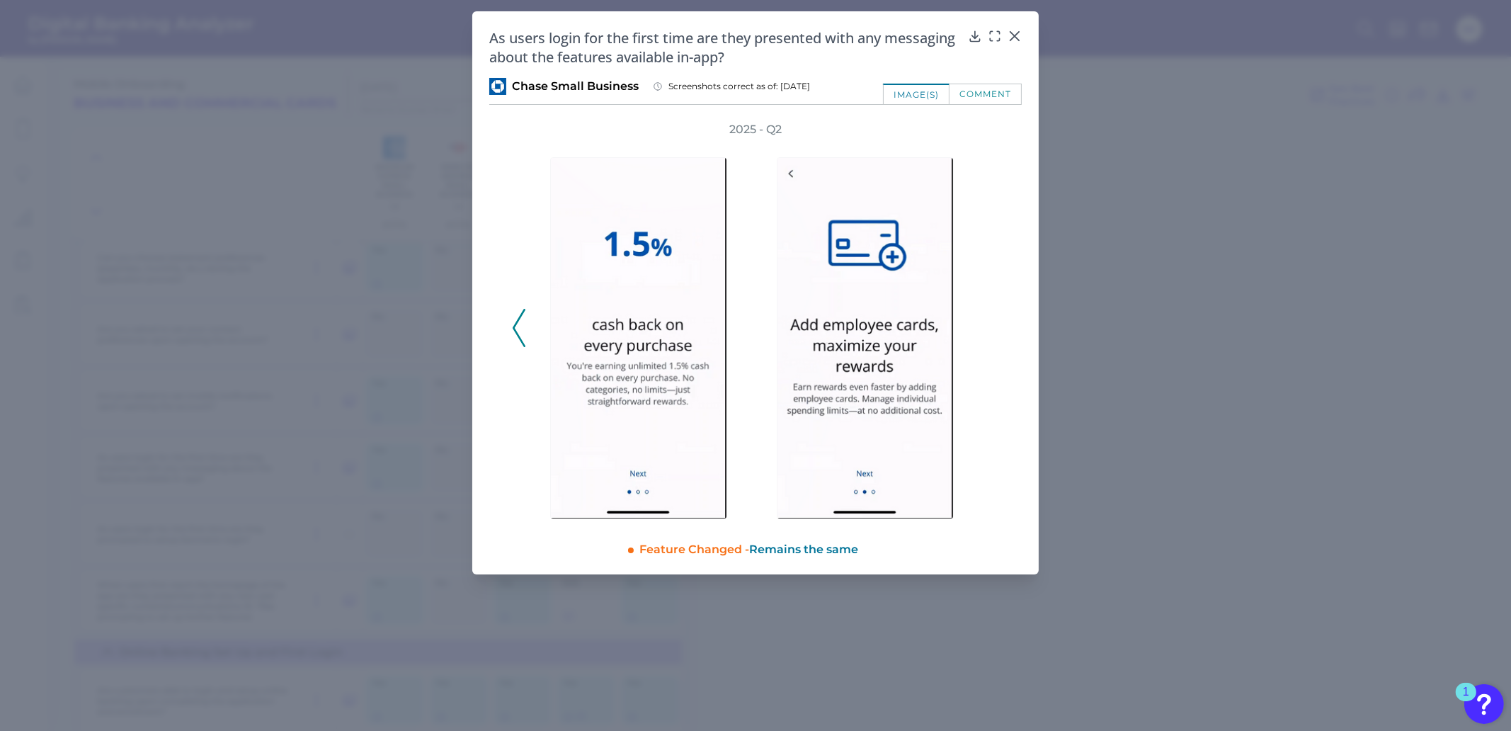
click at [991, 324] on div "2025 - Q2" at bounding box center [755, 320] width 487 height 397
click at [1018, 36] on icon at bounding box center [1015, 36] width 14 height 14
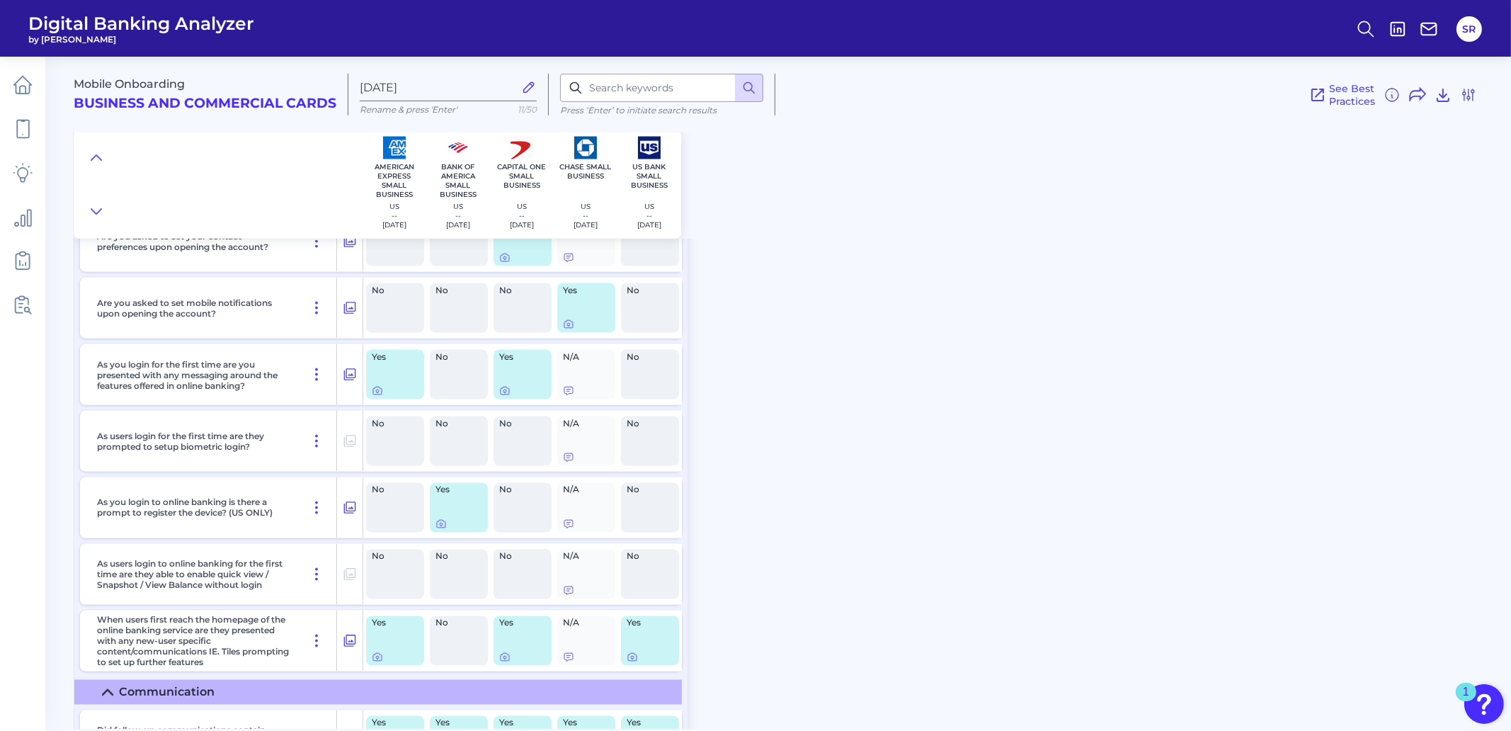
scroll to position [13188, 0]
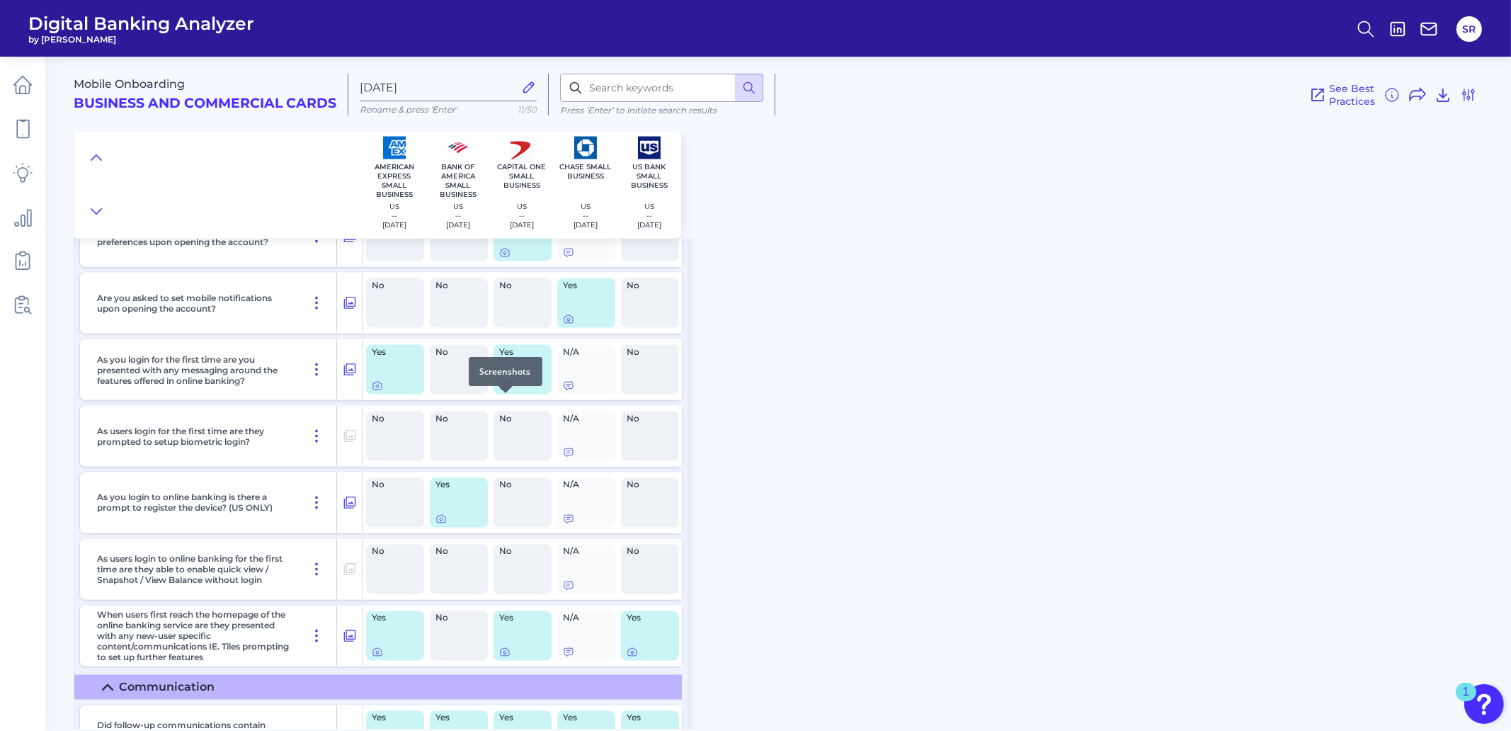
click at [501, 392] on icon at bounding box center [504, 385] width 11 height 11
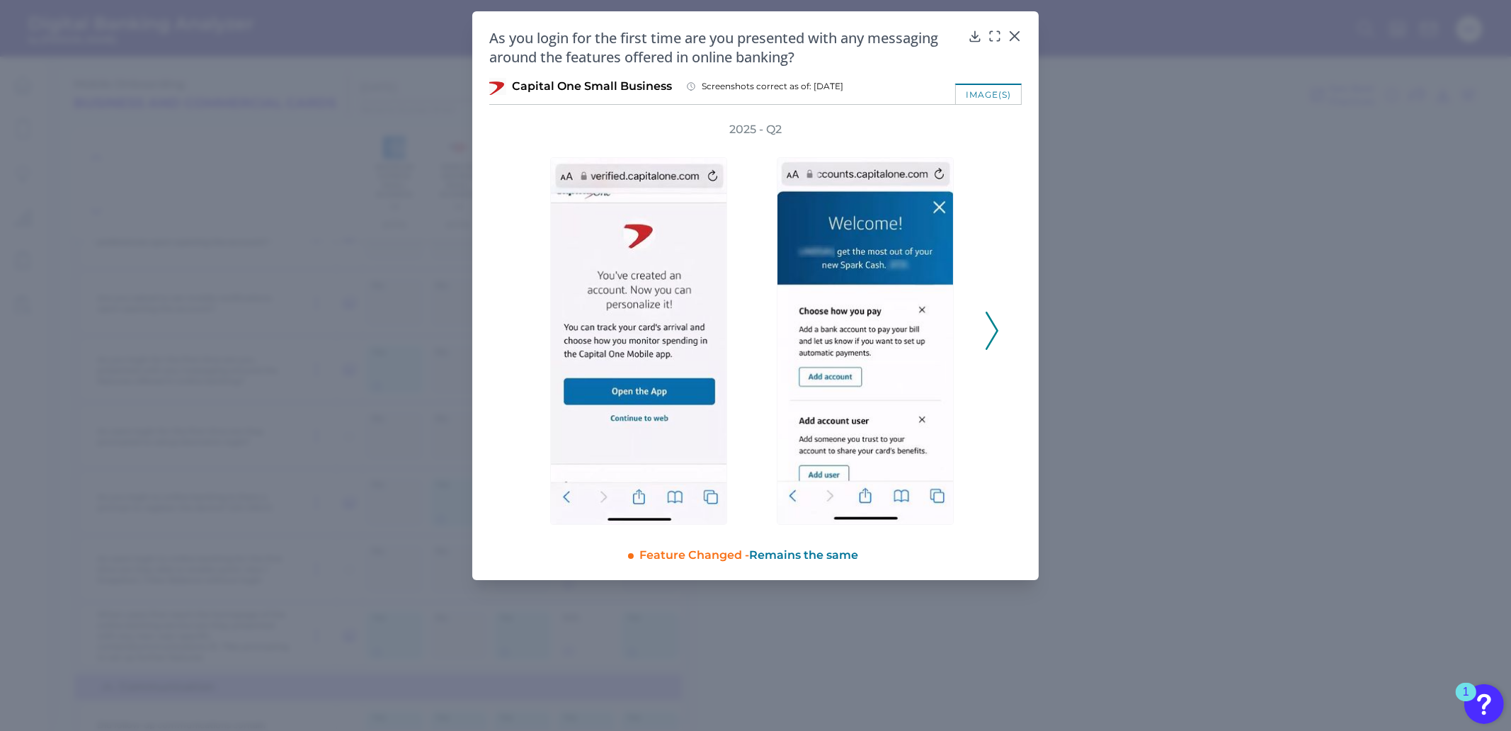
click at [988, 334] on icon at bounding box center [992, 331] width 13 height 38
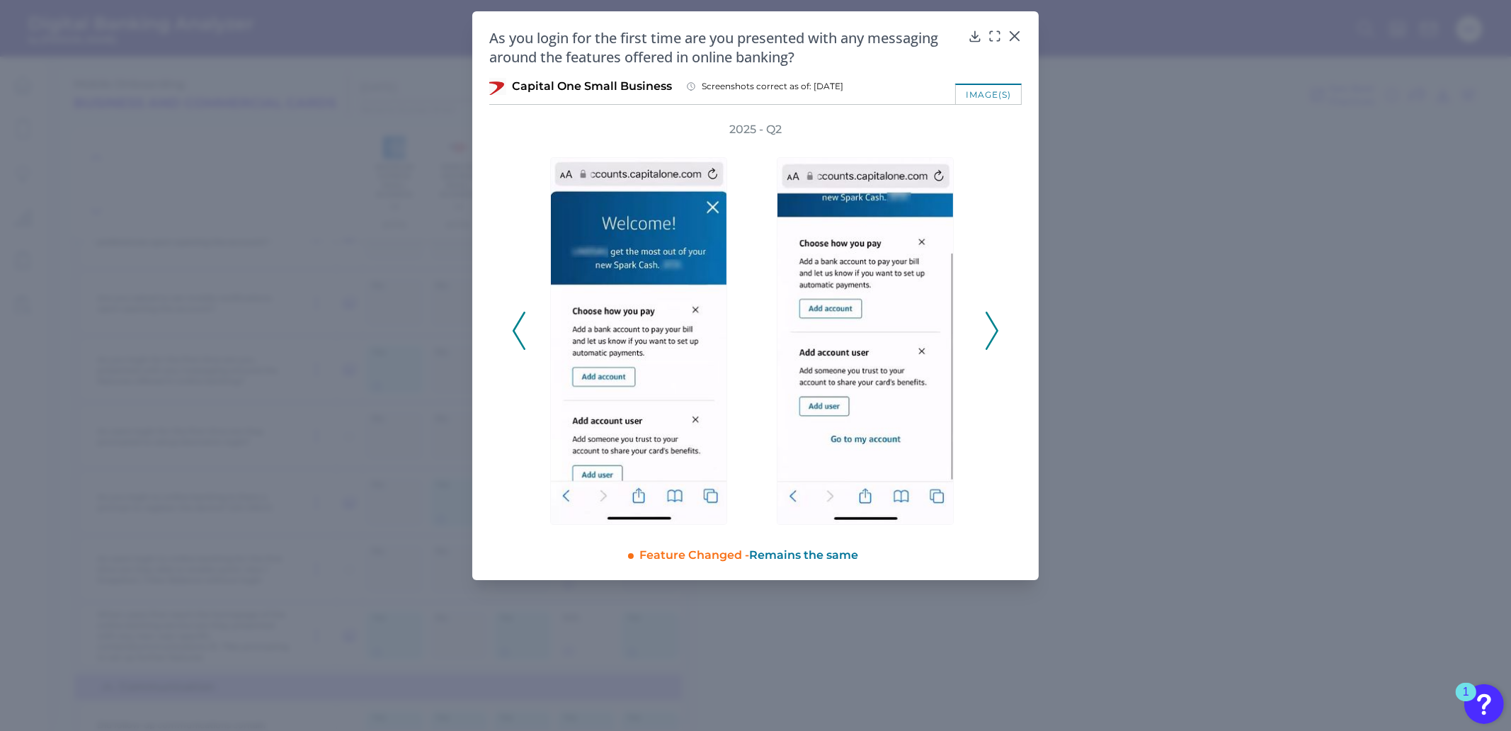
click at [988, 334] on icon at bounding box center [992, 331] width 13 height 38
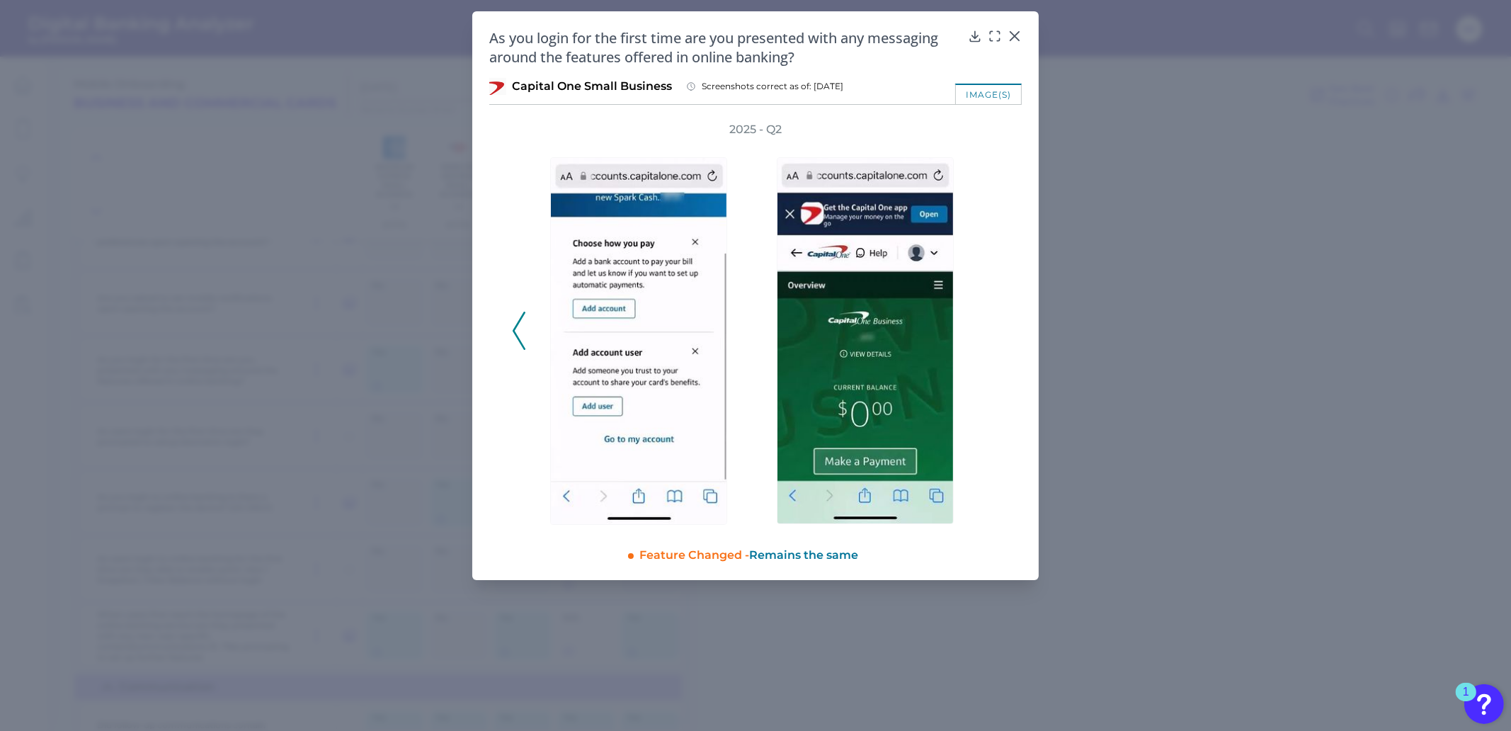
click at [988, 334] on div "2025 - Q2" at bounding box center [755, 323] width 487 height 403
click at [1014, 38] on icon at bounding box center [1015, 36] width 14 height 14
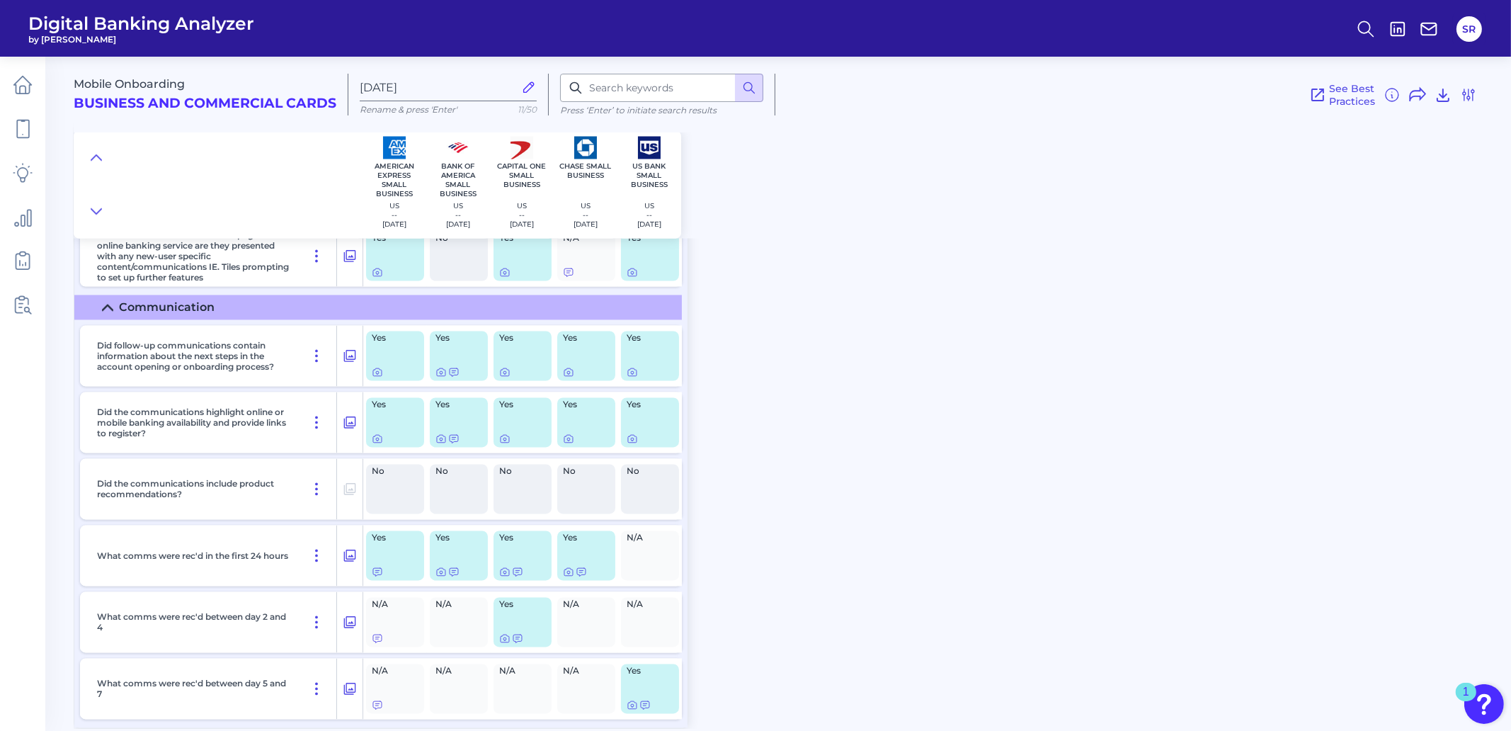
scroll to position [13583, 0]
click at [1359, 26] on circle at bounding box center [1364, 26] width 11 height 11
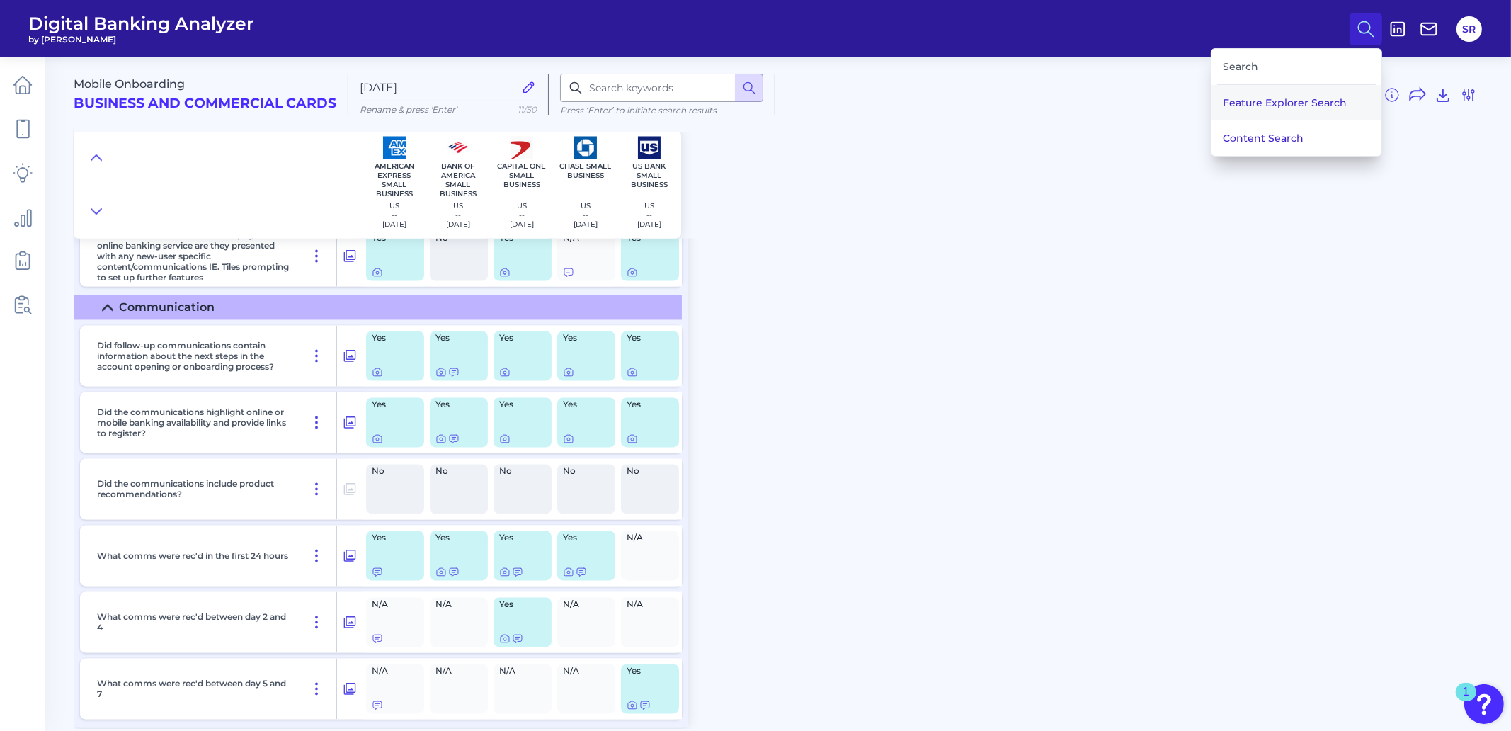
click at [1312, 104] on button "Feature Explorer Search" at bounding box center [1296, 102] width 170 height 35
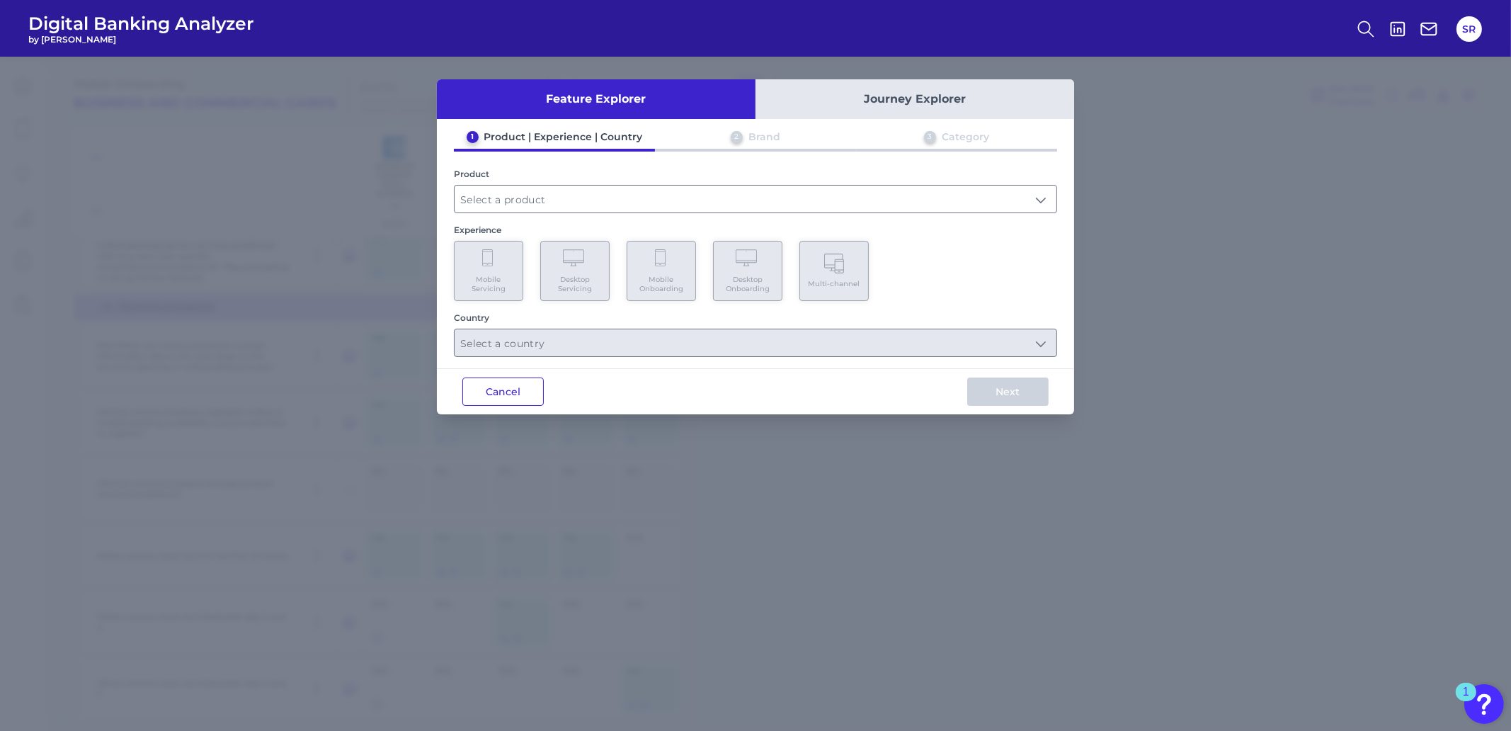
click at [478, 389] on button "Cancel" at bounding box center [502, 391] width 81 height 28
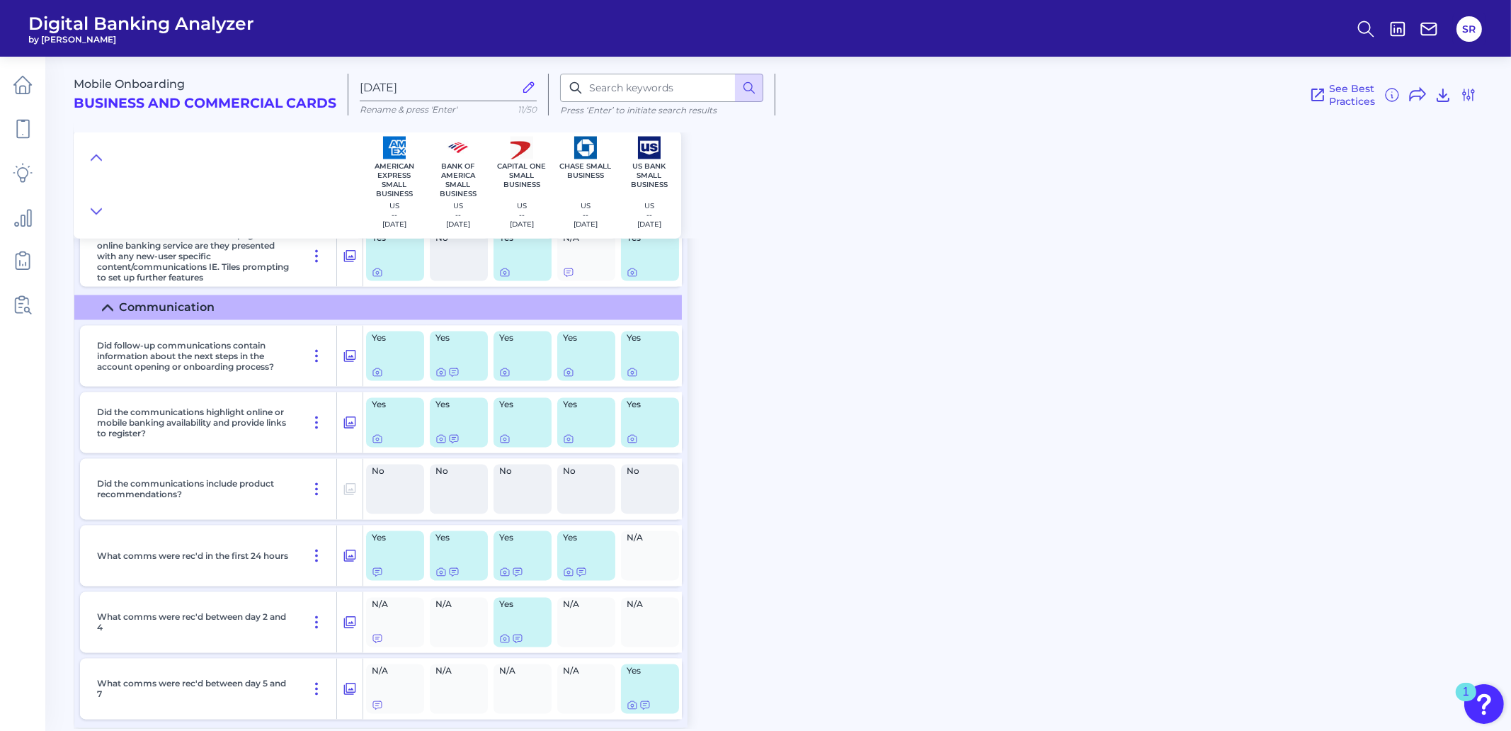
click at [1478, 96] on div "Mobile Onboarding Business and Commercial Cards [DATE] Rename & press 'Enter' 1…" at bounding box center [790, 88] width 1432 height 87
click at [1470, 96] on icon at bounding box center [1468, 94] width 17 height 17
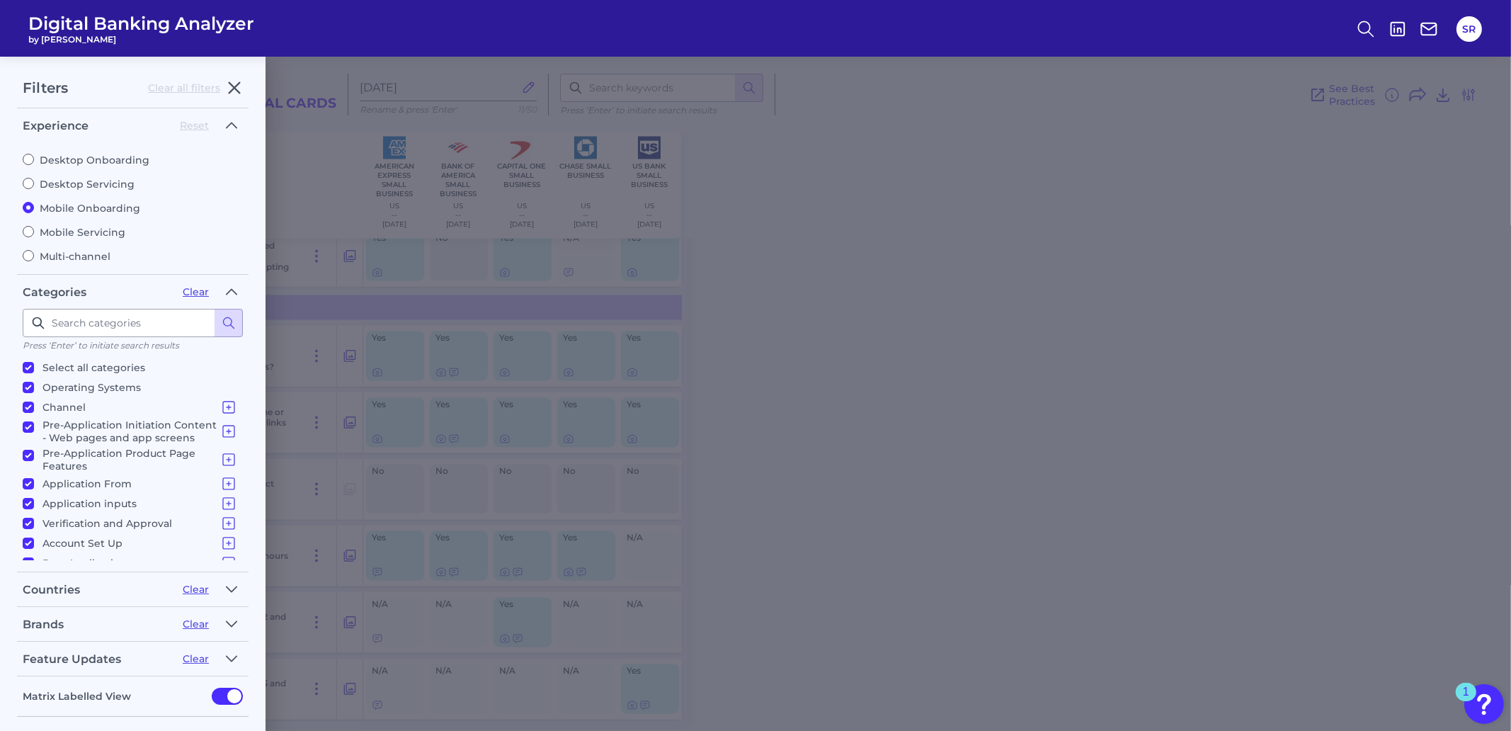
click at [24, 183] on input "Desktop Servicing" at bounding box center [28, 183] width 11 height 11
radio input "true"
radio input "false"
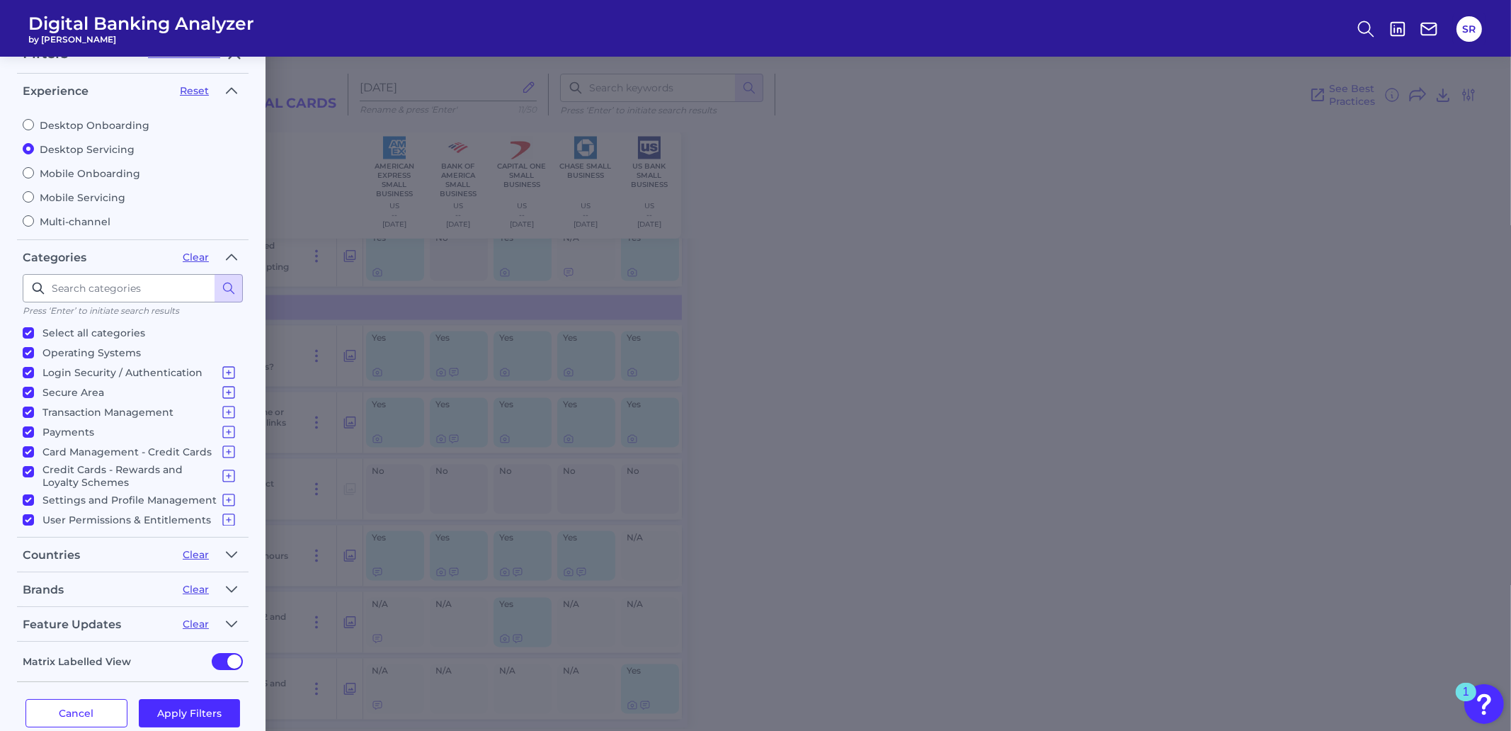
scroll to position [53, 0]
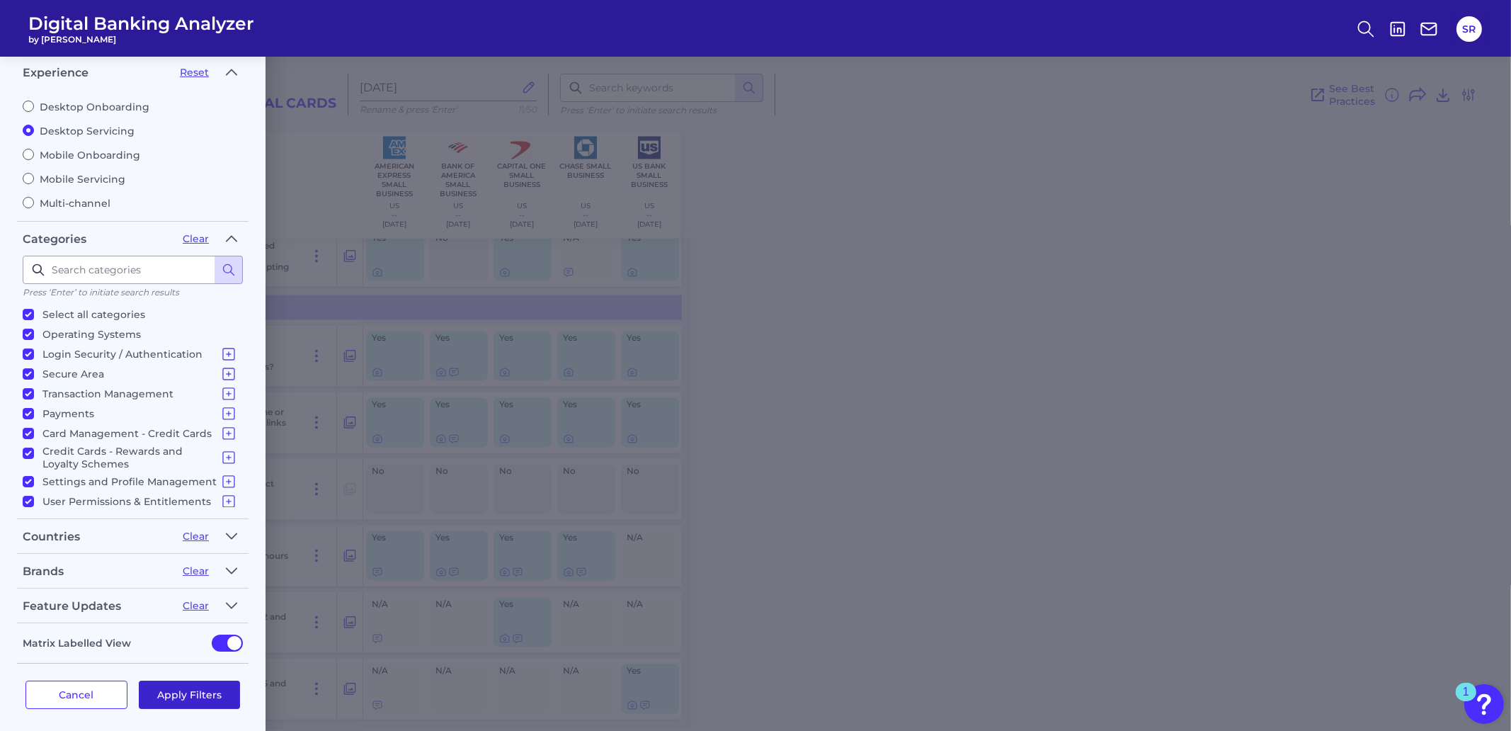
click at [171, 685] on button "Apply Filters" at bounding box center [190, 694] width 102 height 28
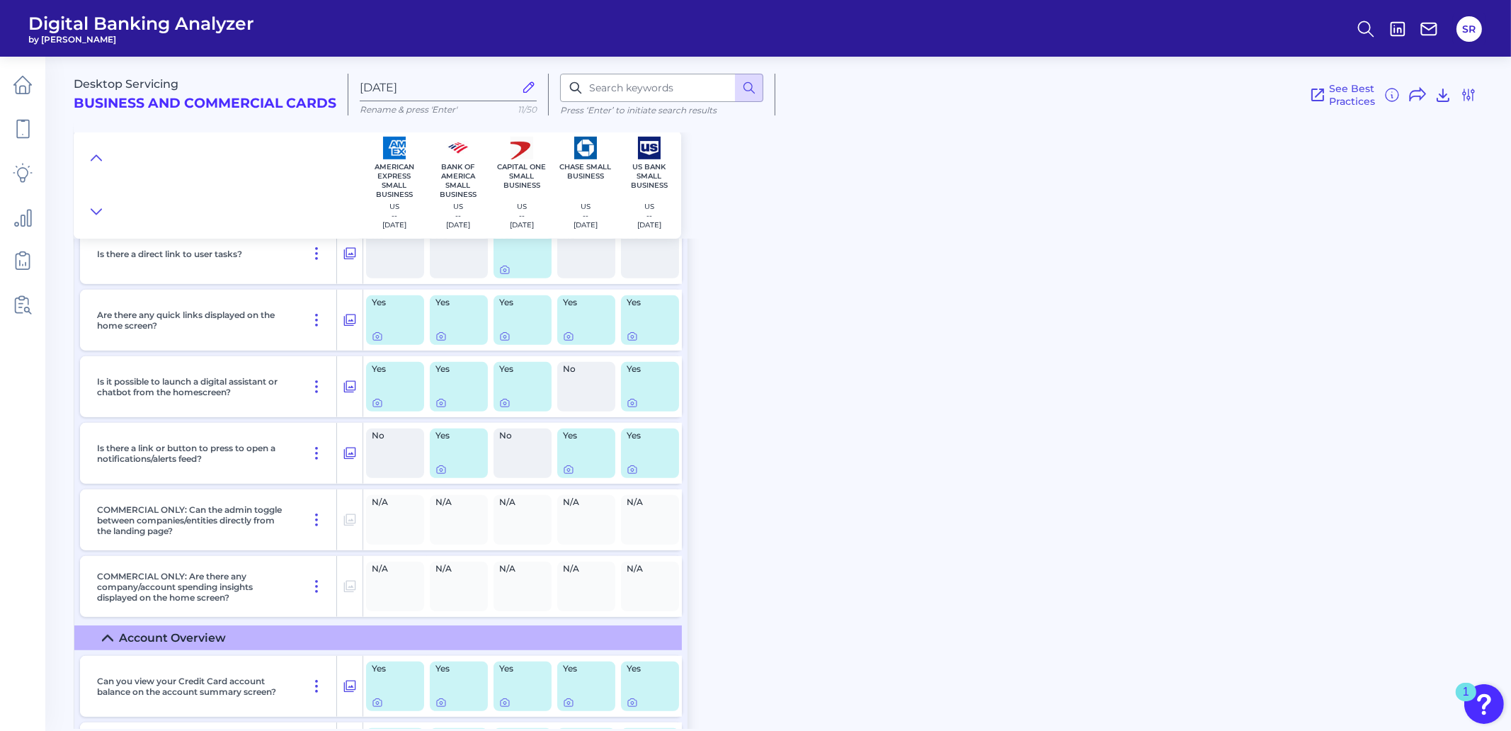
scroll to position [657, 0]
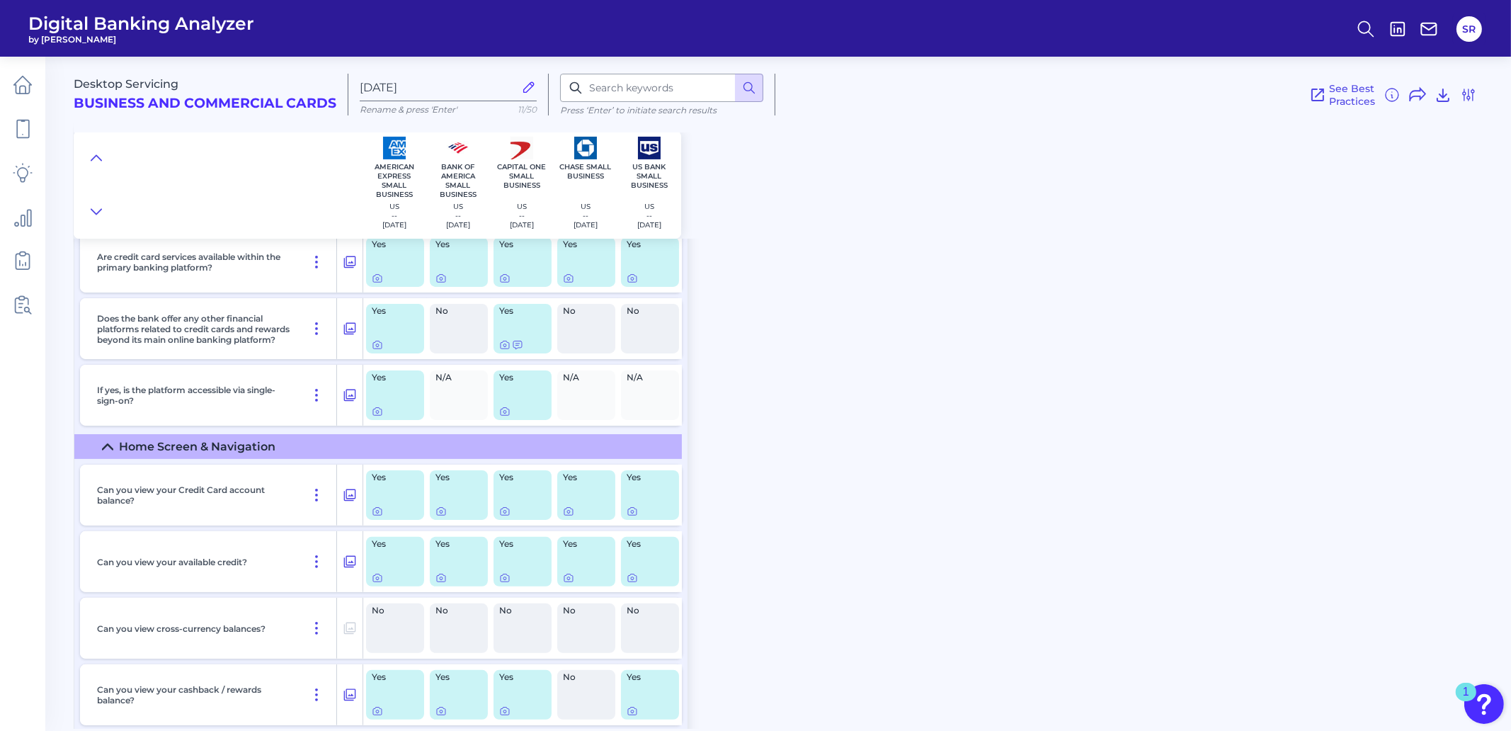
click at [1479, 91] on div "Desktop Servicing Business and Commercial Cards Aug 22 2025 Rename & press 'Ent…" at bounding box center [790, 88] width 1432 height 87
click at [1476, 92] on icon at bounding box center [1468, 94] width 17 height 17
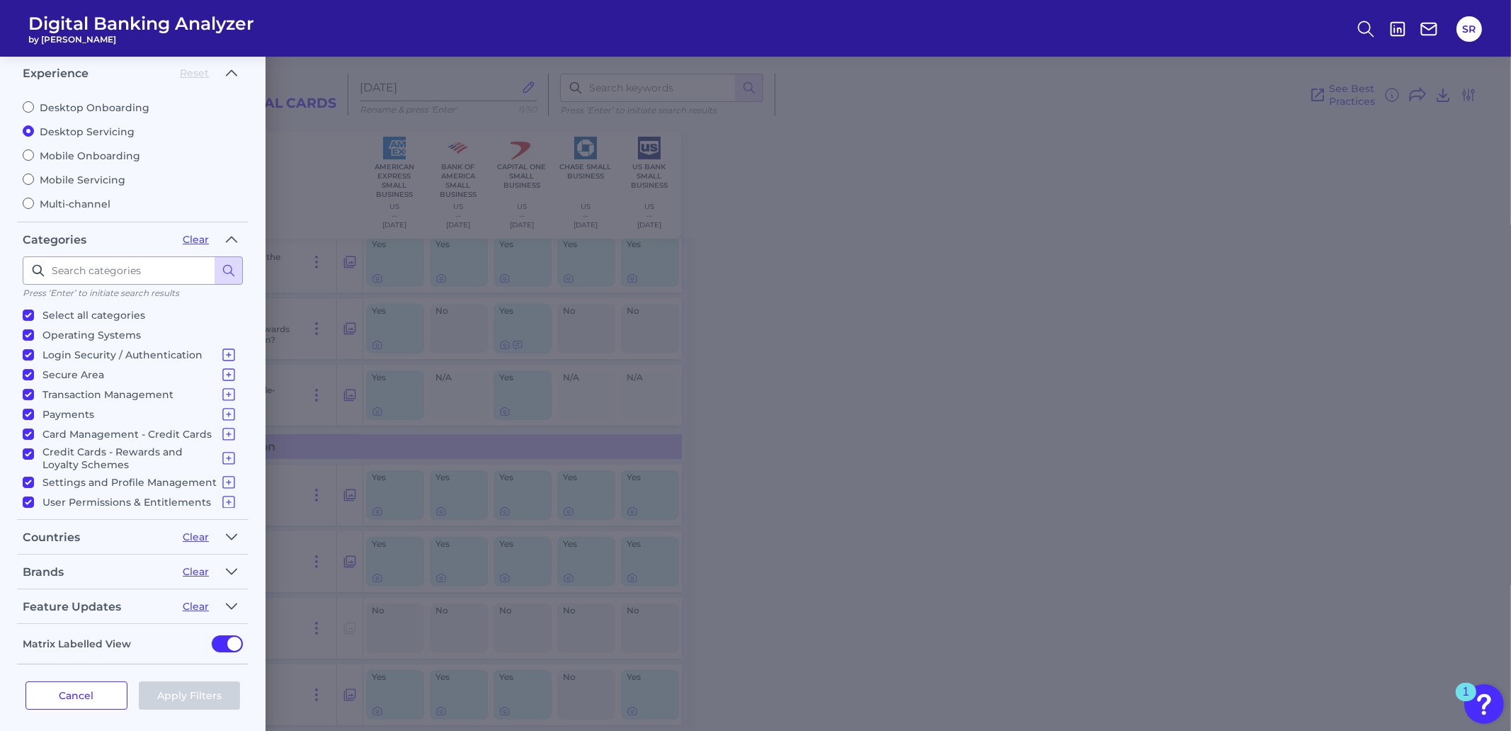
click at [231, 191] on div "Desktop Onboarding Desktop Servicing Mobile Onboarding Mobile Servicing Multi-c…" at bounding box center [133, 150] width 220 height 120
click at [89, 688] on button "Cancel" at bounding box center [76, 695] width 102 height 28
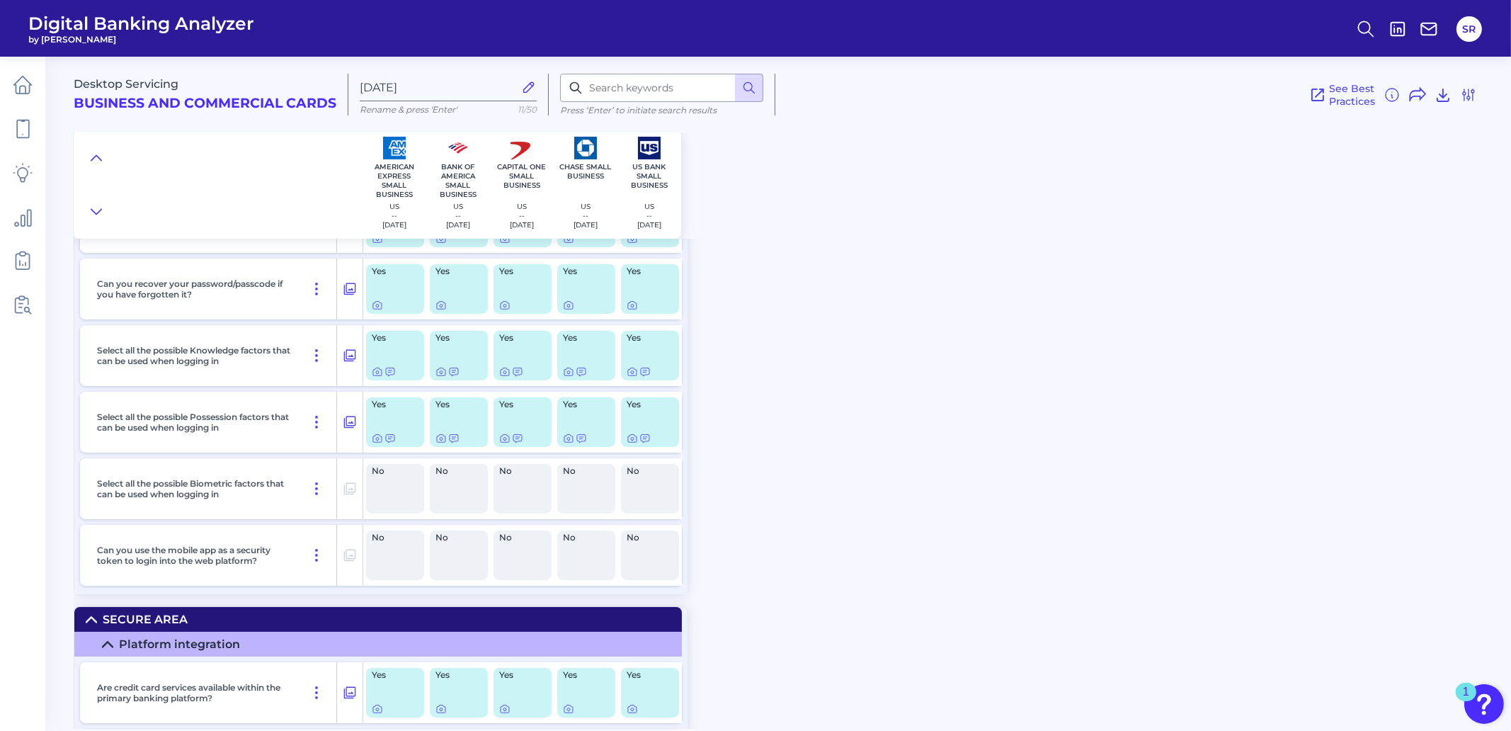
scroll to position [0, 0]
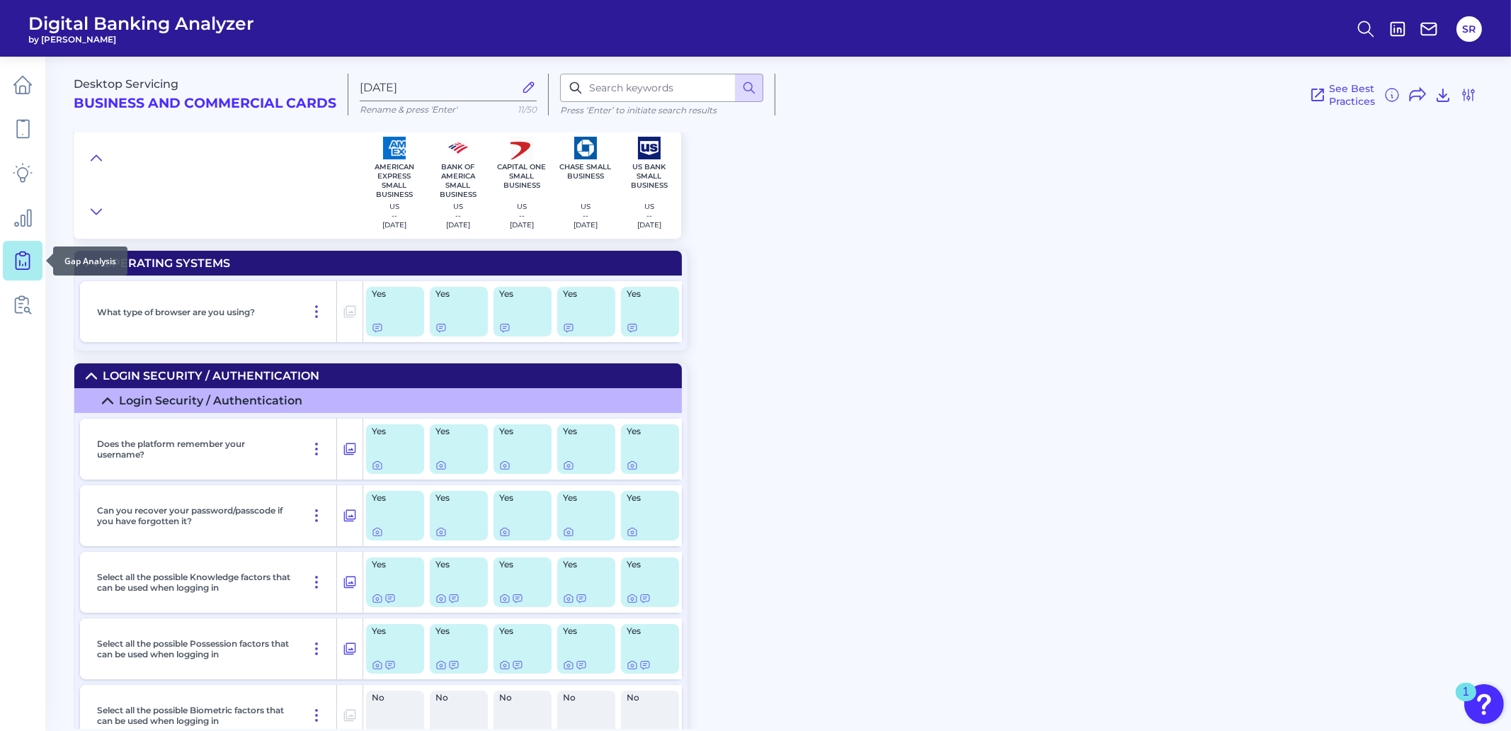
click at [25, 251] on icon at bounding box center [23, 261] width 20 height 20
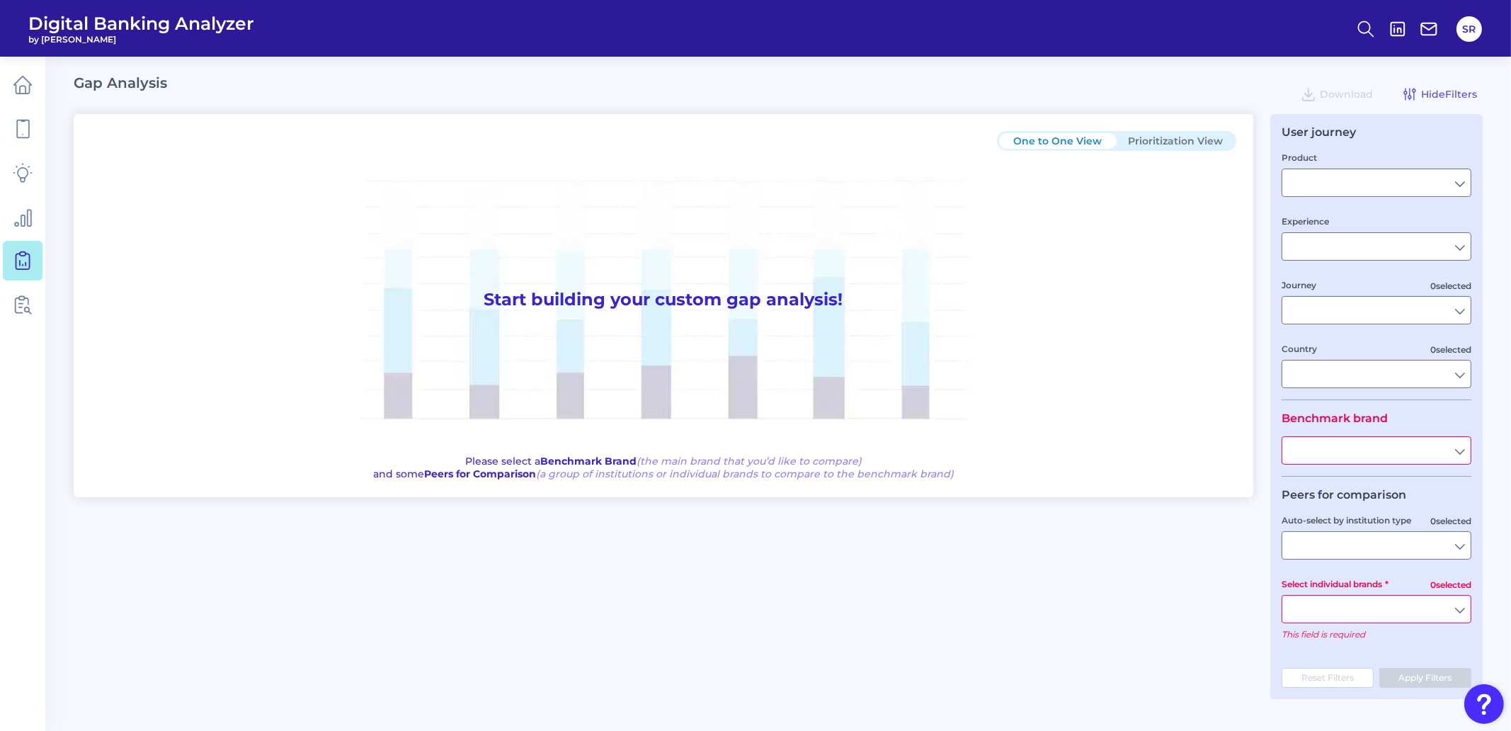
type input "Checking / Current Account"
type input "Mobile Servicing"
type input "Pre-Login Area, New Customer Onboarding, Login & Authentication, Accounts and t…"
type input "United States"
type input "All Select individual brands"
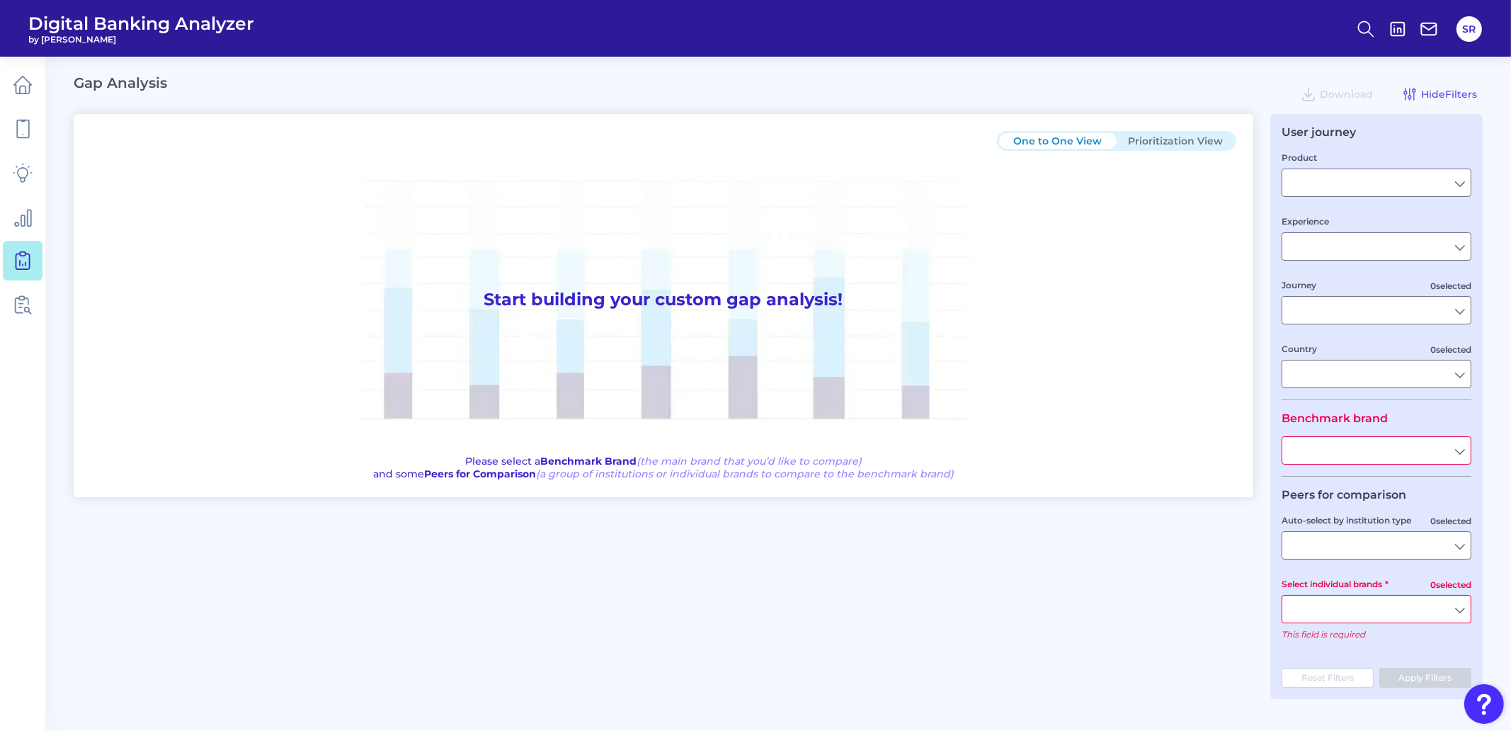
type input "All Journeys"
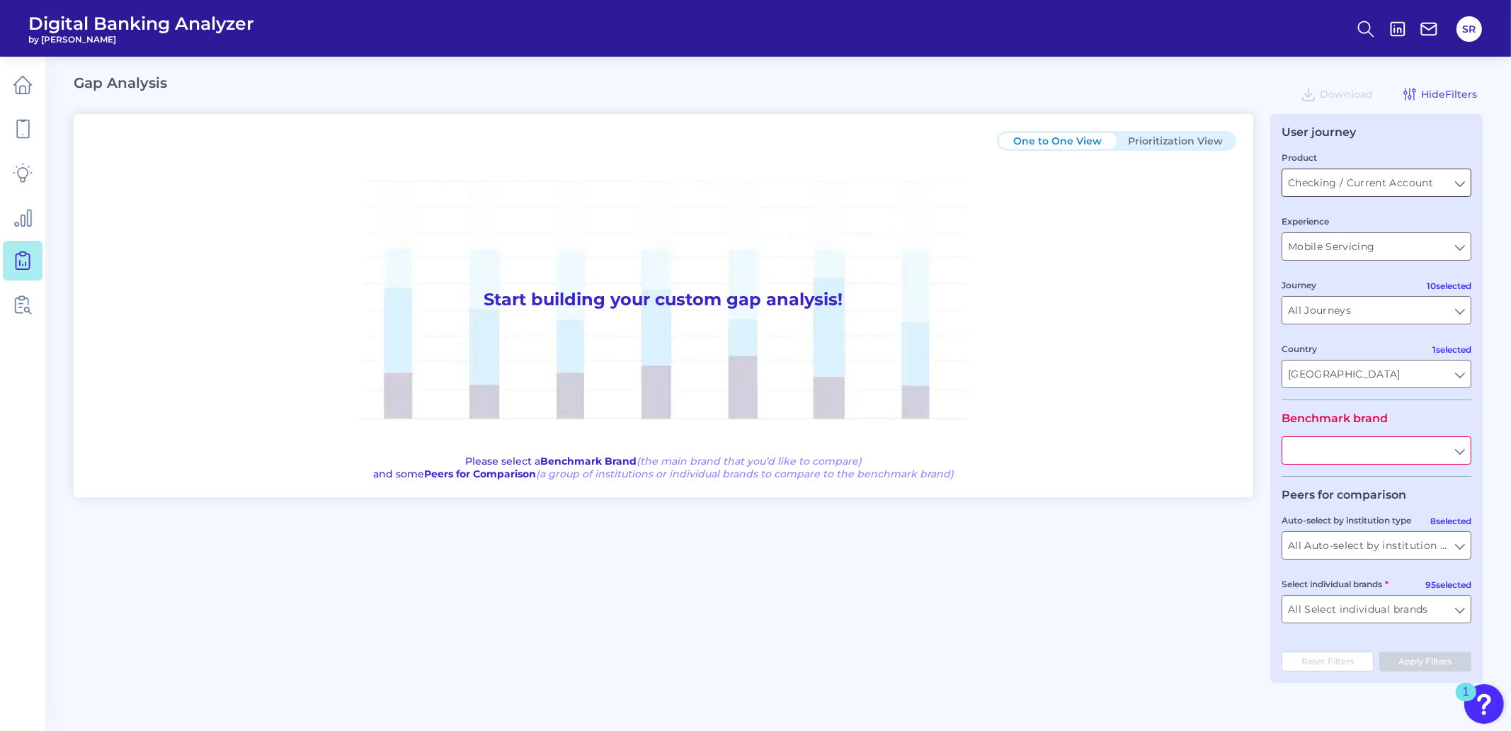
click at [1464, 178] on input "Checking / Current Account" at bounding box center [1376, 182] width 188 height 27
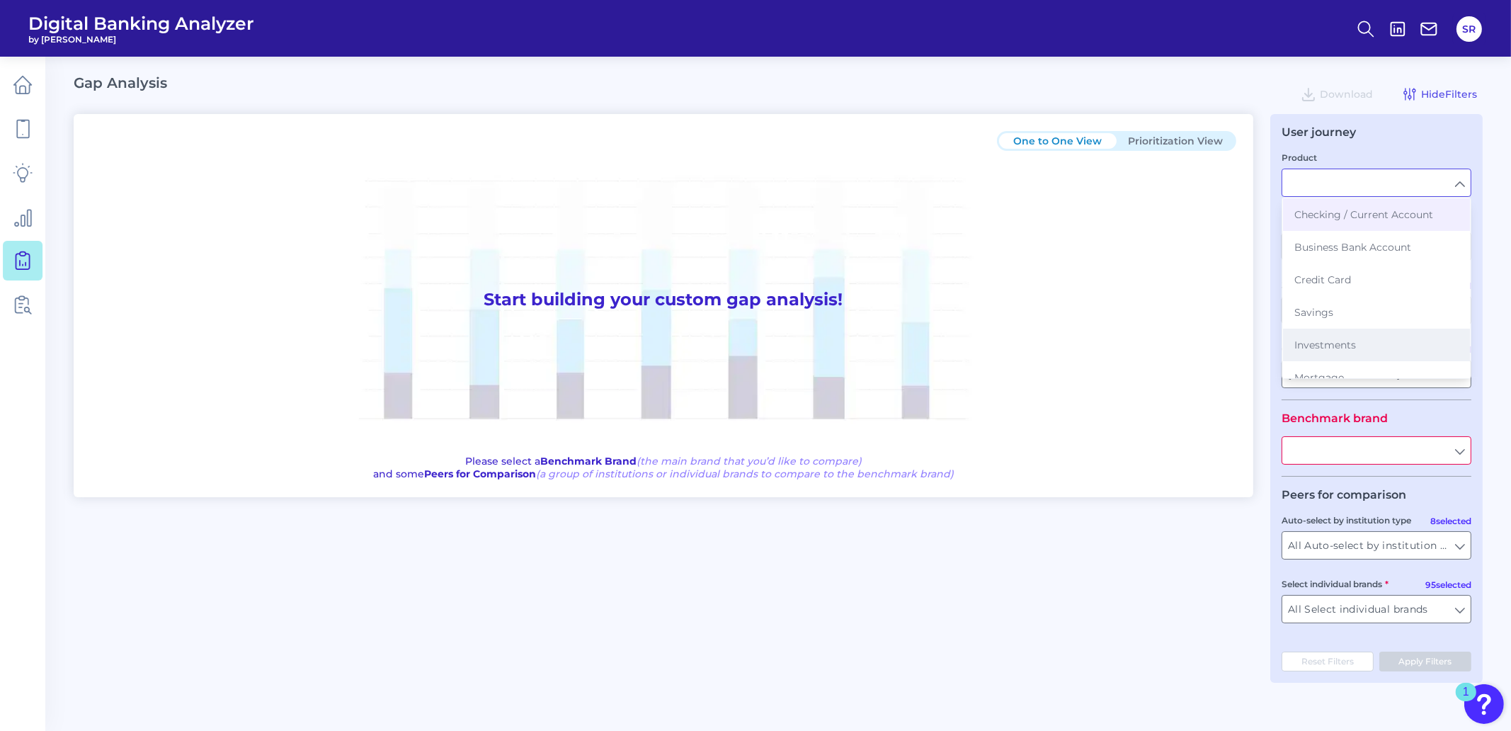
scroll to position [148, 0]
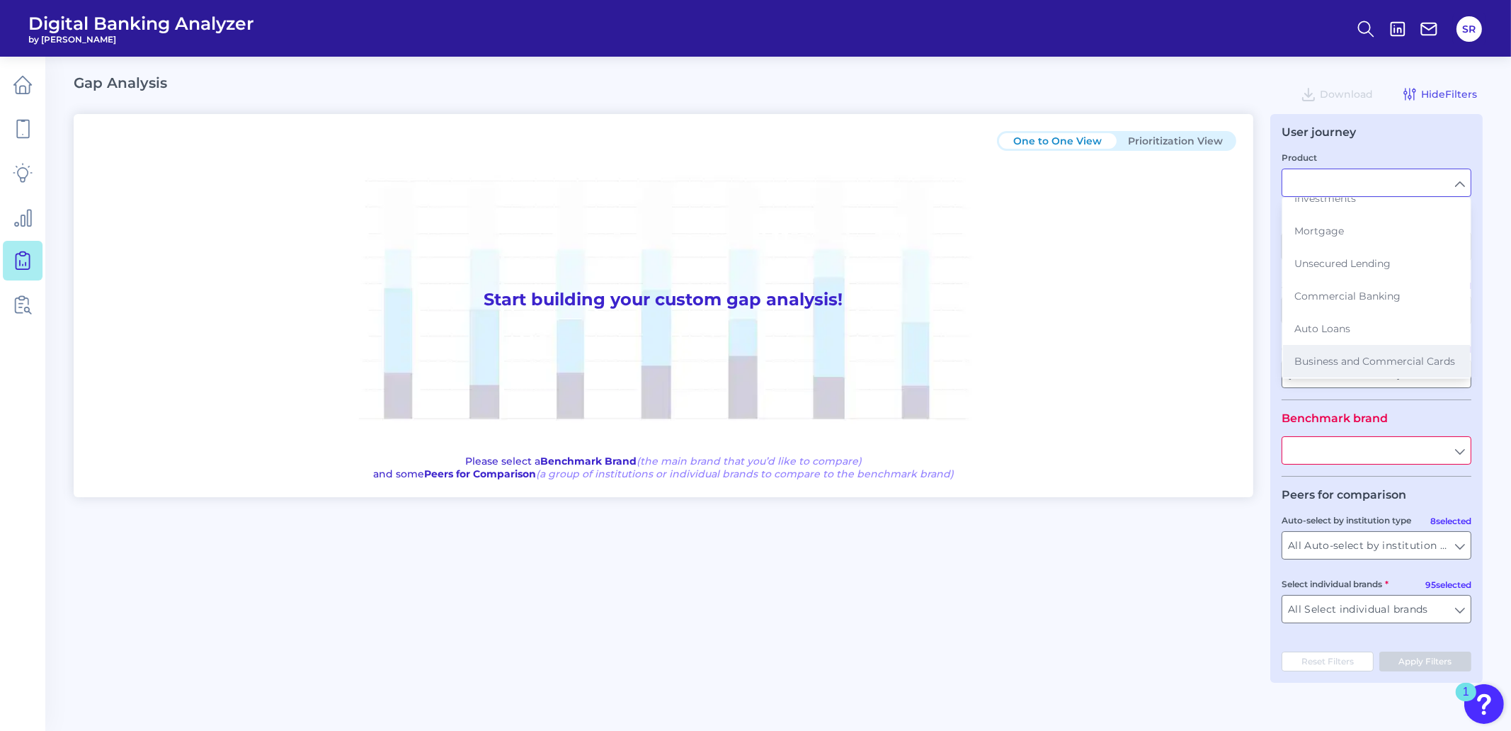
click at [1376, 355] on span "Business and Commercial Cards" at bounding box center [1374, 361] width 161 height 13
type input "Business and Commercial Cards"
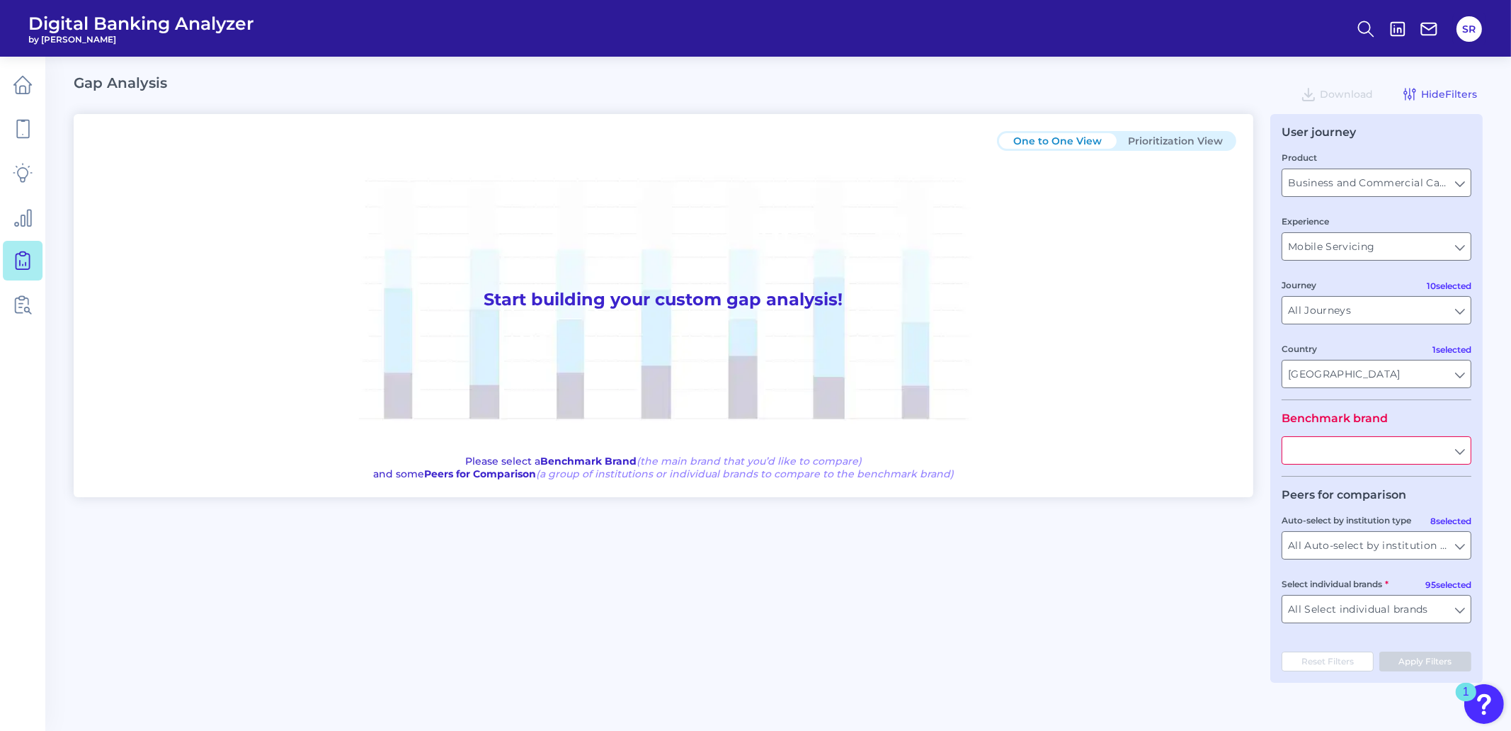
type input "All Countries"
click at [1462, 249] on input "Mobile Servicing" at bounding box center [1376, 246] width 188 height 27
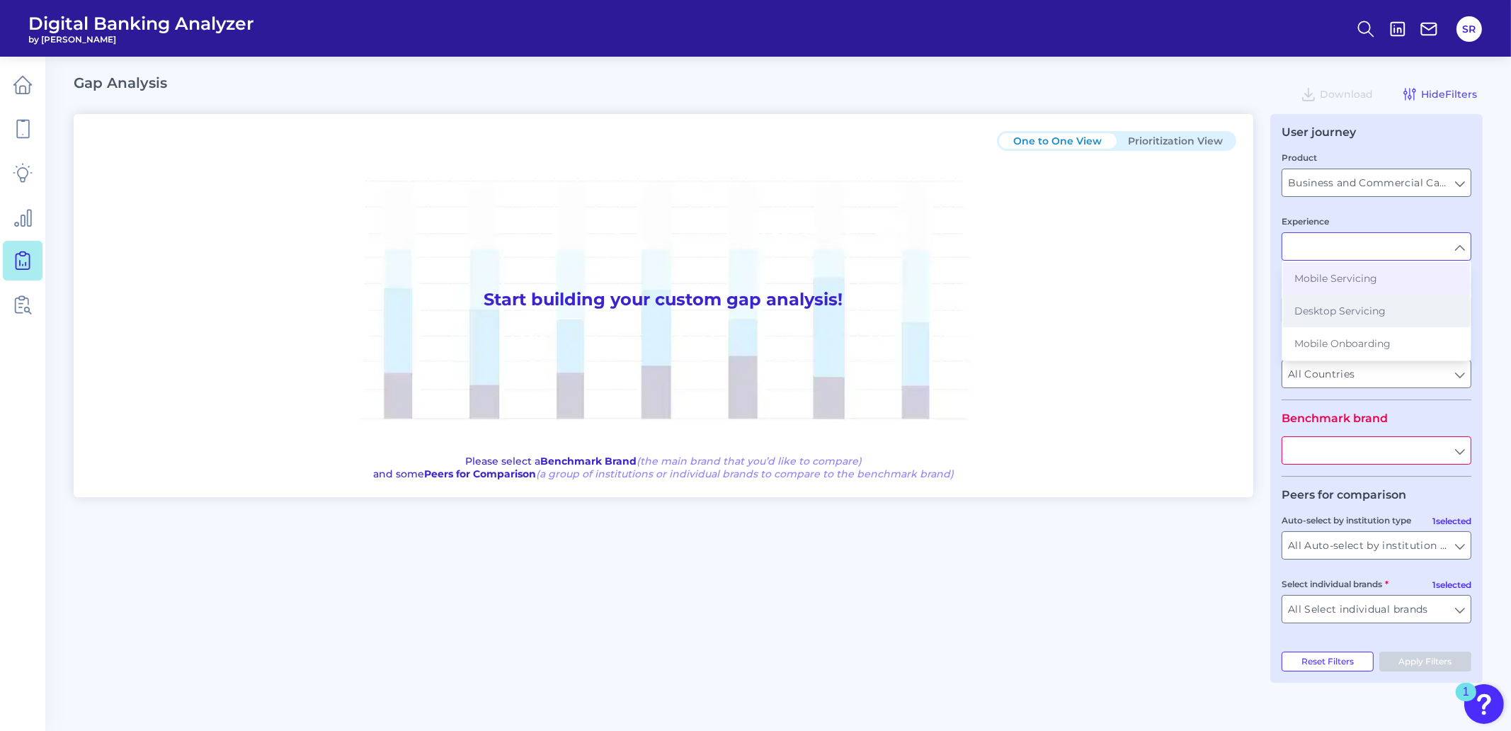
click at [1347, 310] on span "Desktop Servicing" at bounding box center [1339, 310] width 91 height 13
type input "Desktop Servicing"
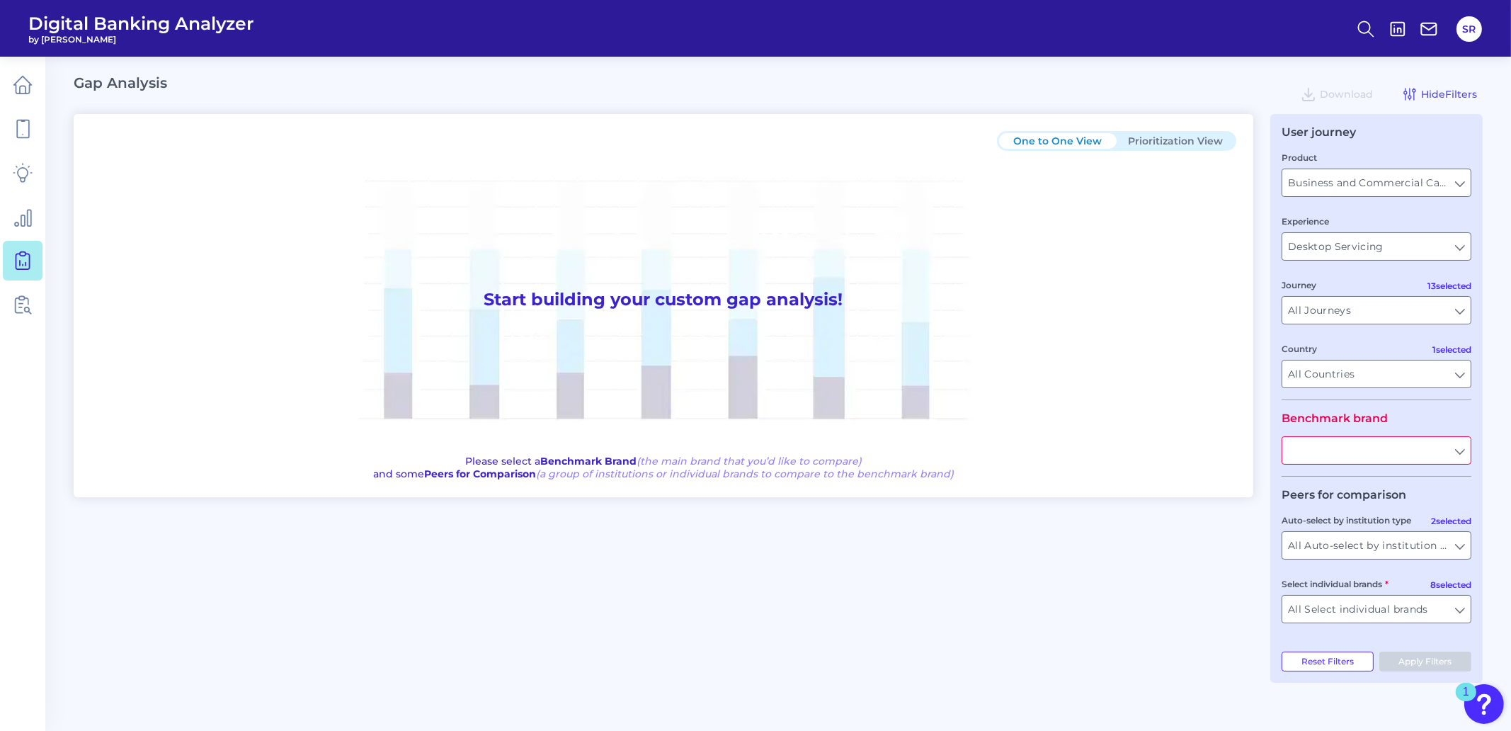
click at [1443, 462] on input "text" at bounding box center [1376, 450] width 188 height 27
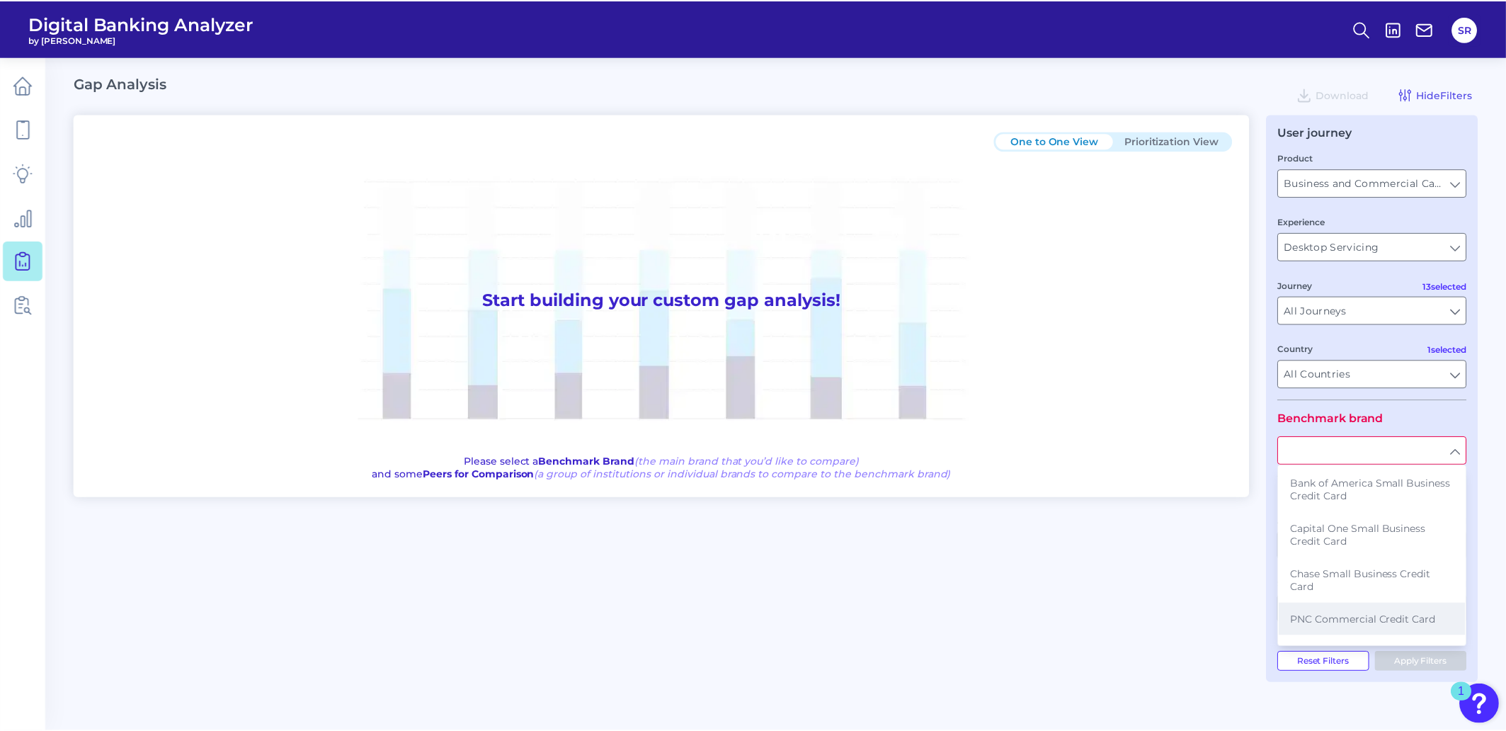
scroll to position [156, 0]
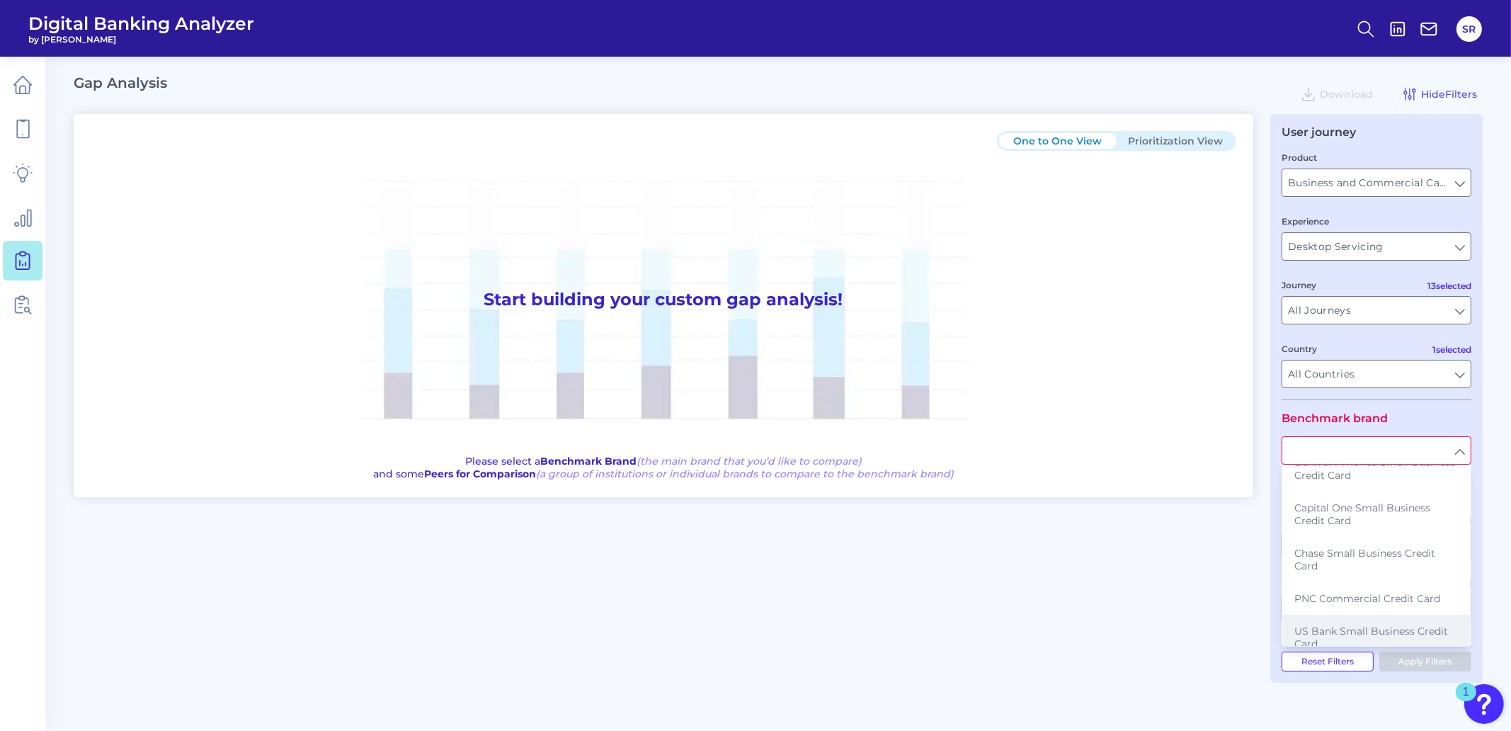
click at [1350, 615] on button "US Bank Small Business Credit Card" at bounding box center [1376, 637] width 187 height 45
type input "US Bank Small Business Credit Card"
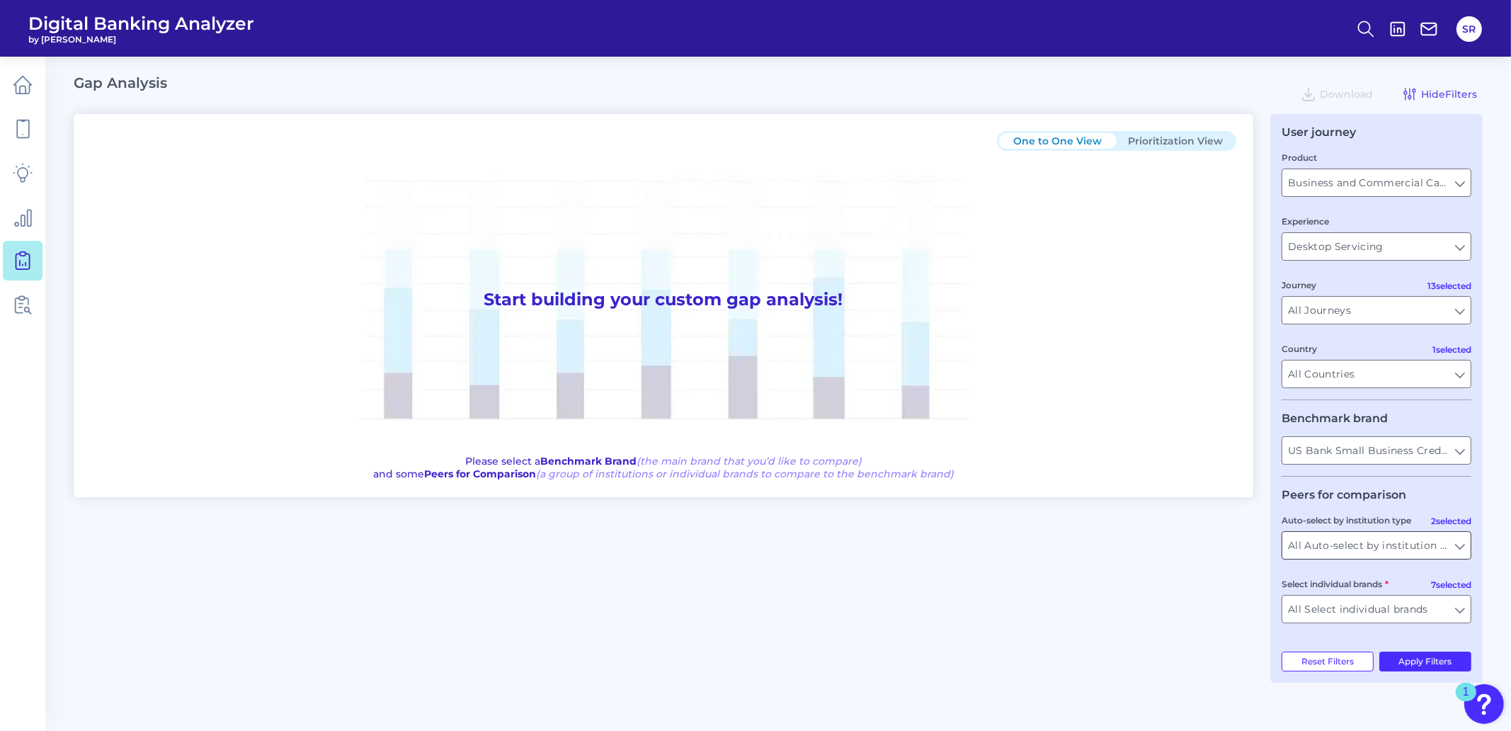
click at [1461, 550] on input "All Auto-select by institution types" at bounding box center [1376, 545] width 188 height 27
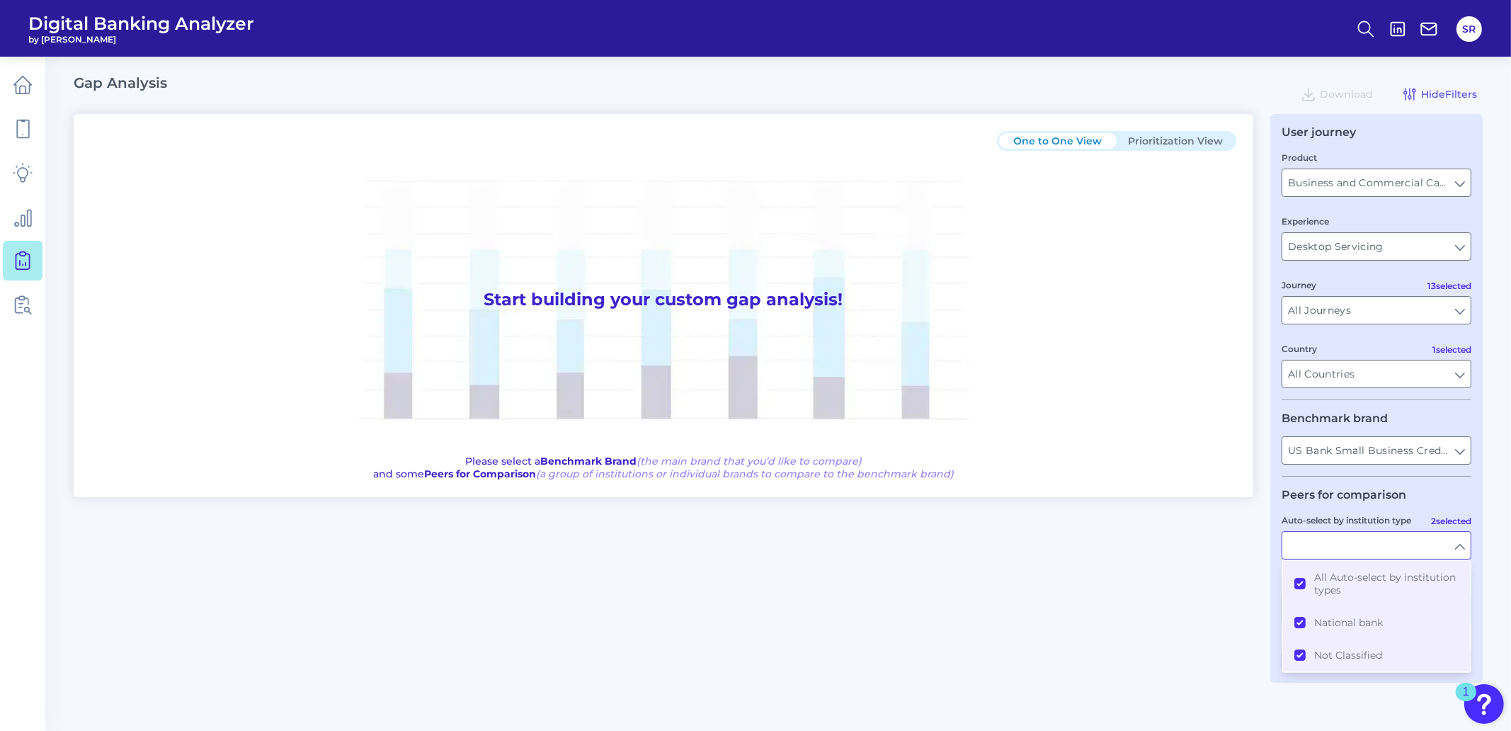
click at [1456, 552] on input "Auto-select by institution type" at bounding box center [1376, 545] width 188 height 27
type input "All Auto-select by institution types"
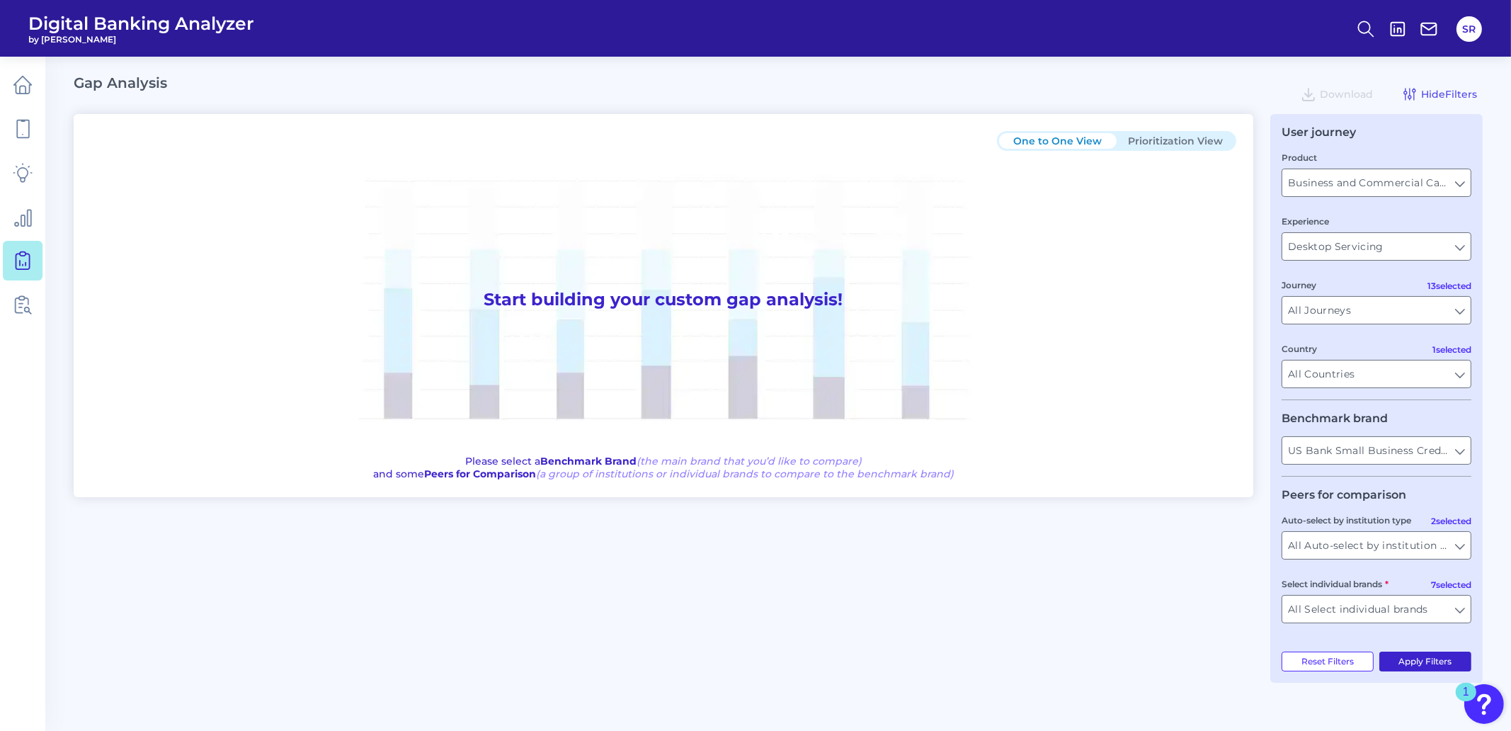
click at [1433, 665] on button "Apply Filters" at bounding box center [1425, 661] width 93 height 20
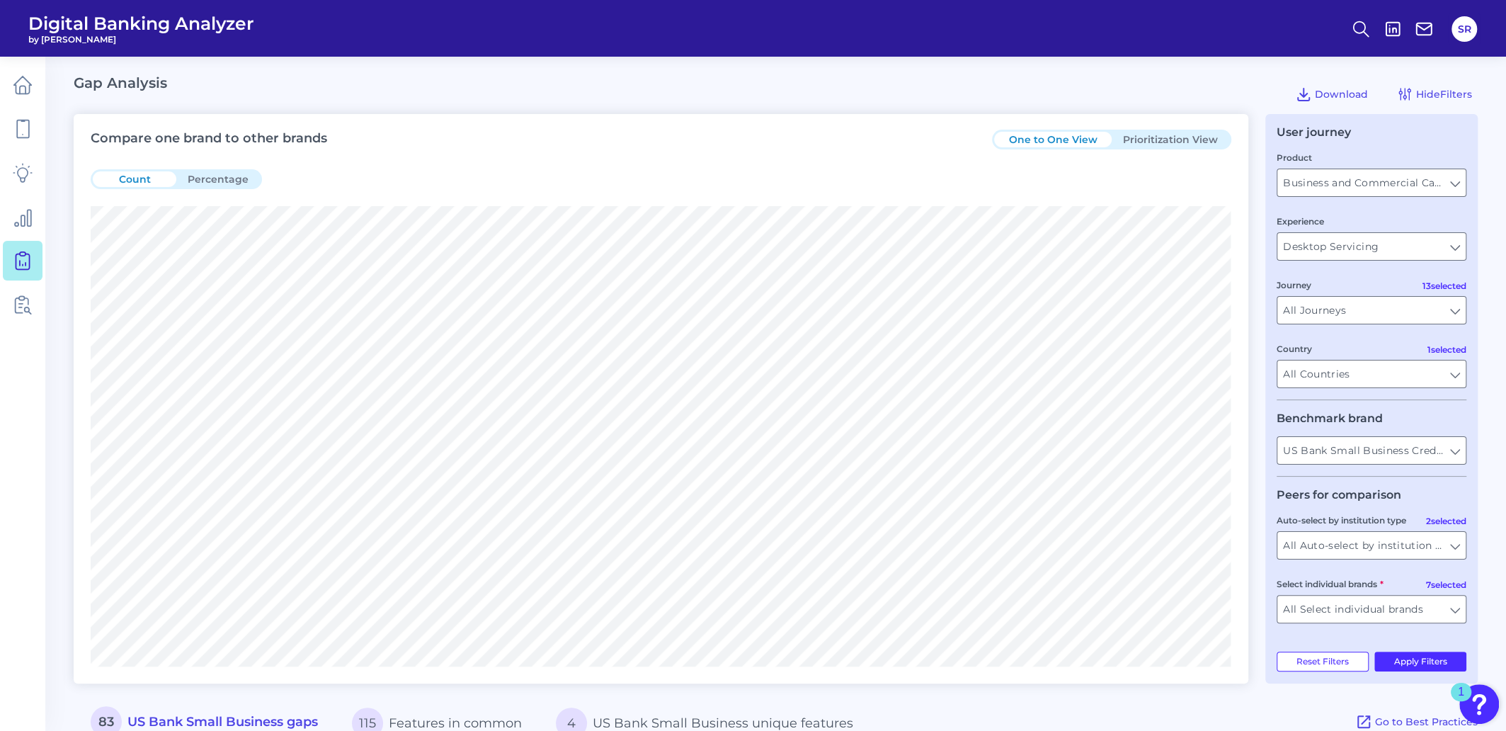
scroll to position [353, 0]
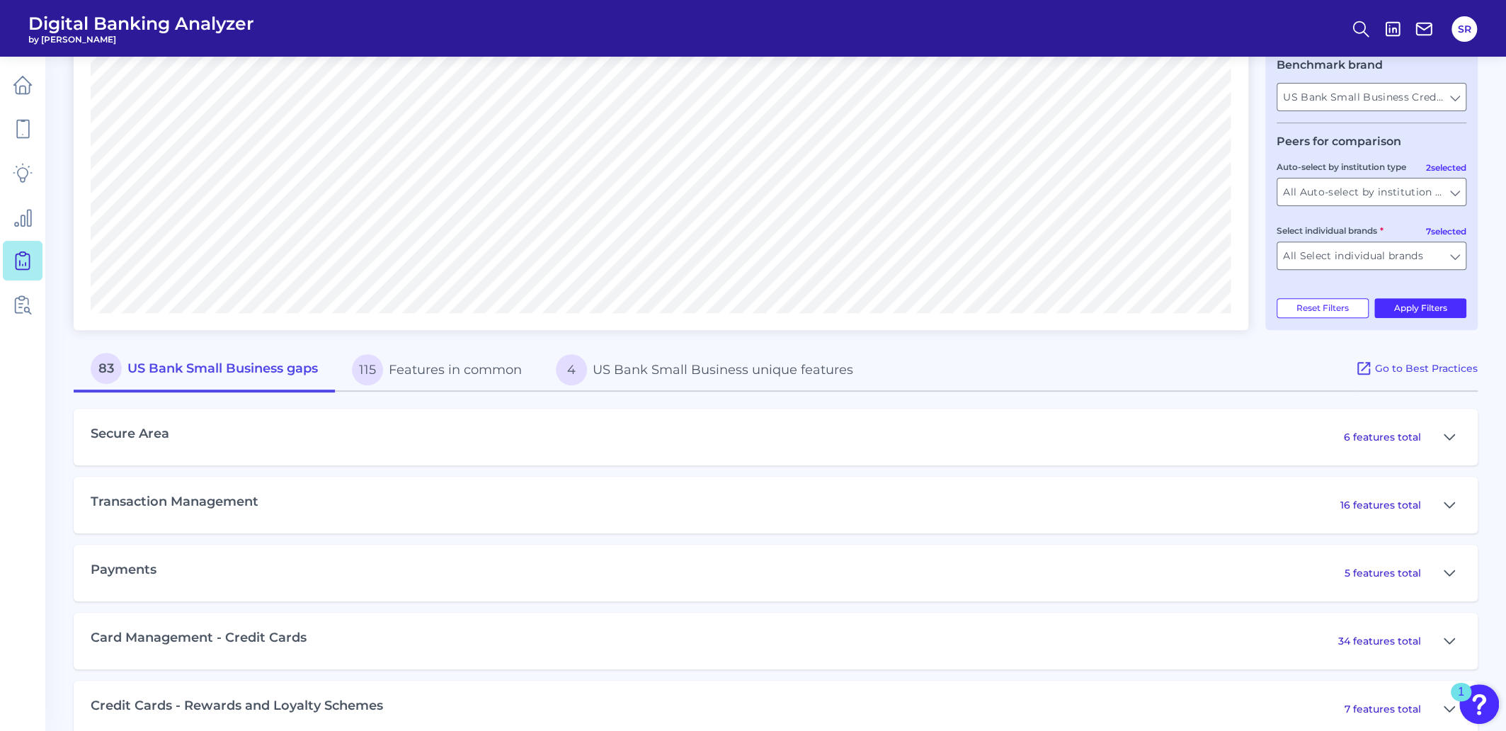
click at [666, 373] on button "4 US Bank Small Business unique features" at bounding box center [704, 369] width 331 height 45
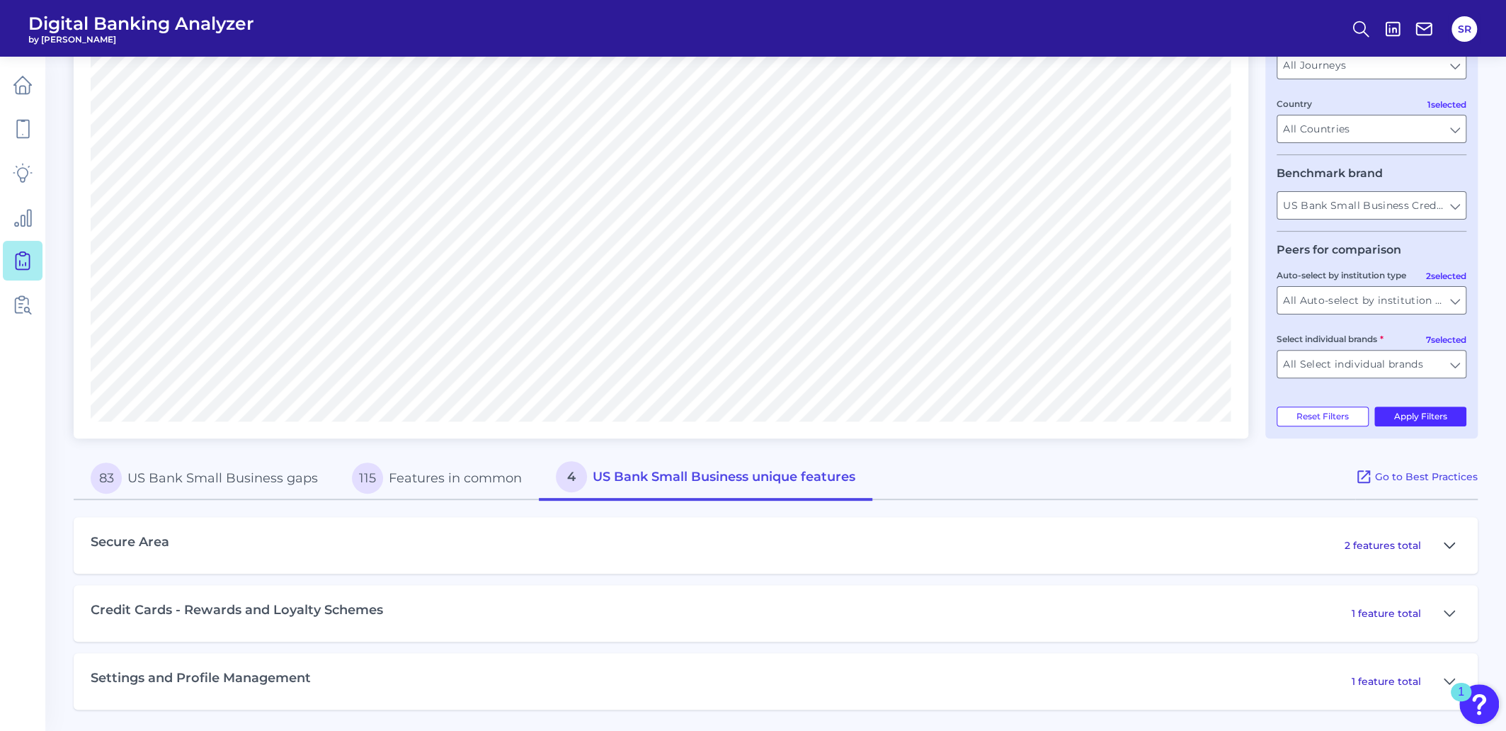
click at [1455, 547] on button at bounding box center [1449, 545] width 23 height 23
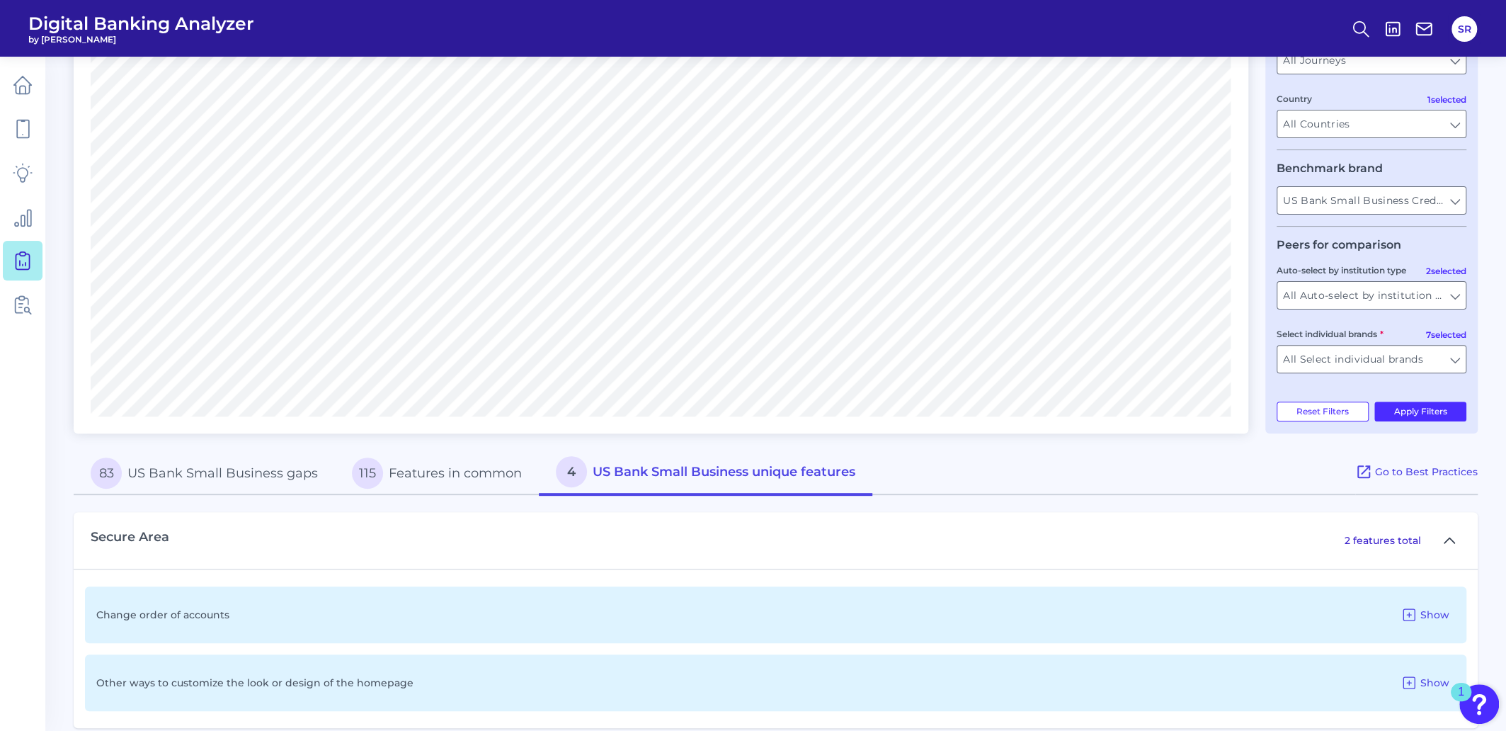
scroll to position [409, 0]
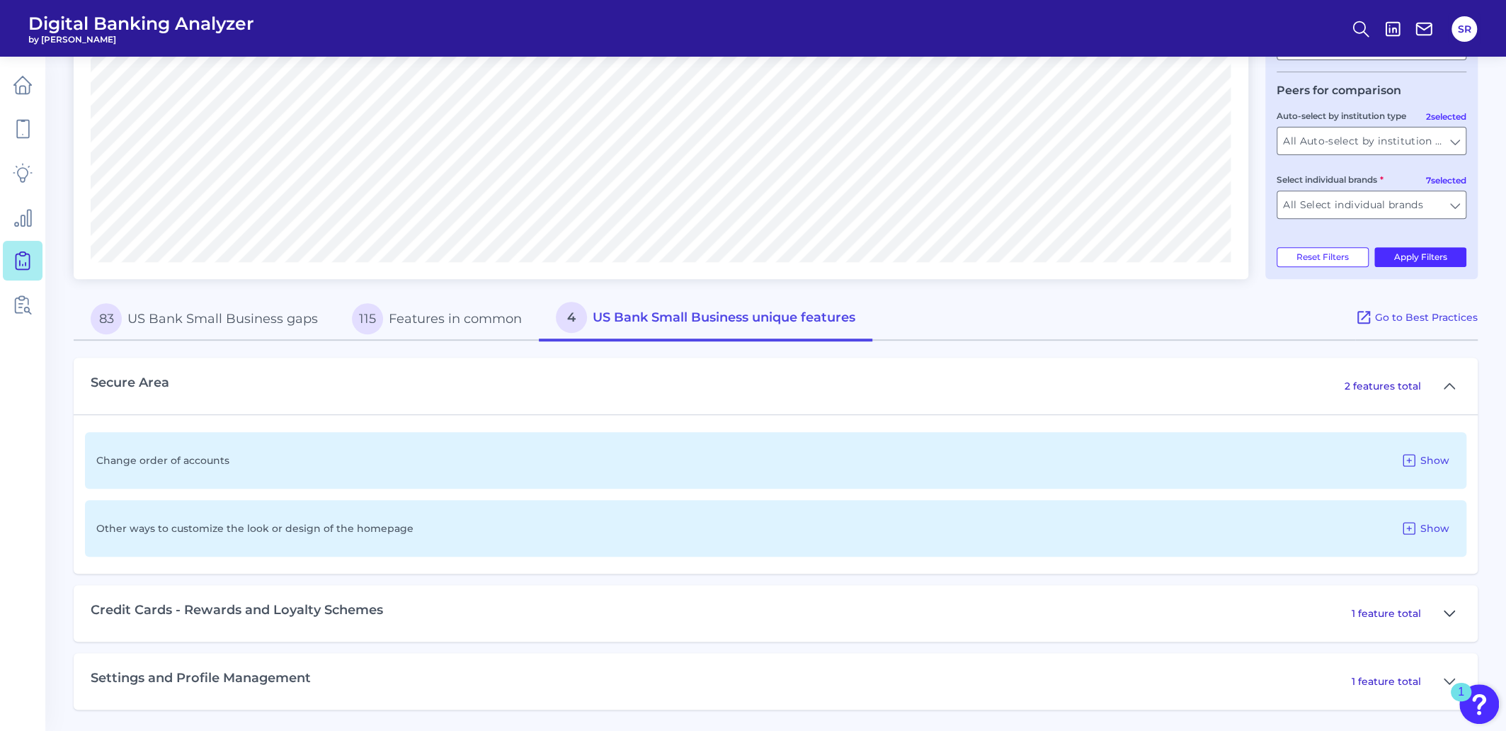
click at [1454, 611] on icon at bounding box center [1449, 612] width 10 height 5
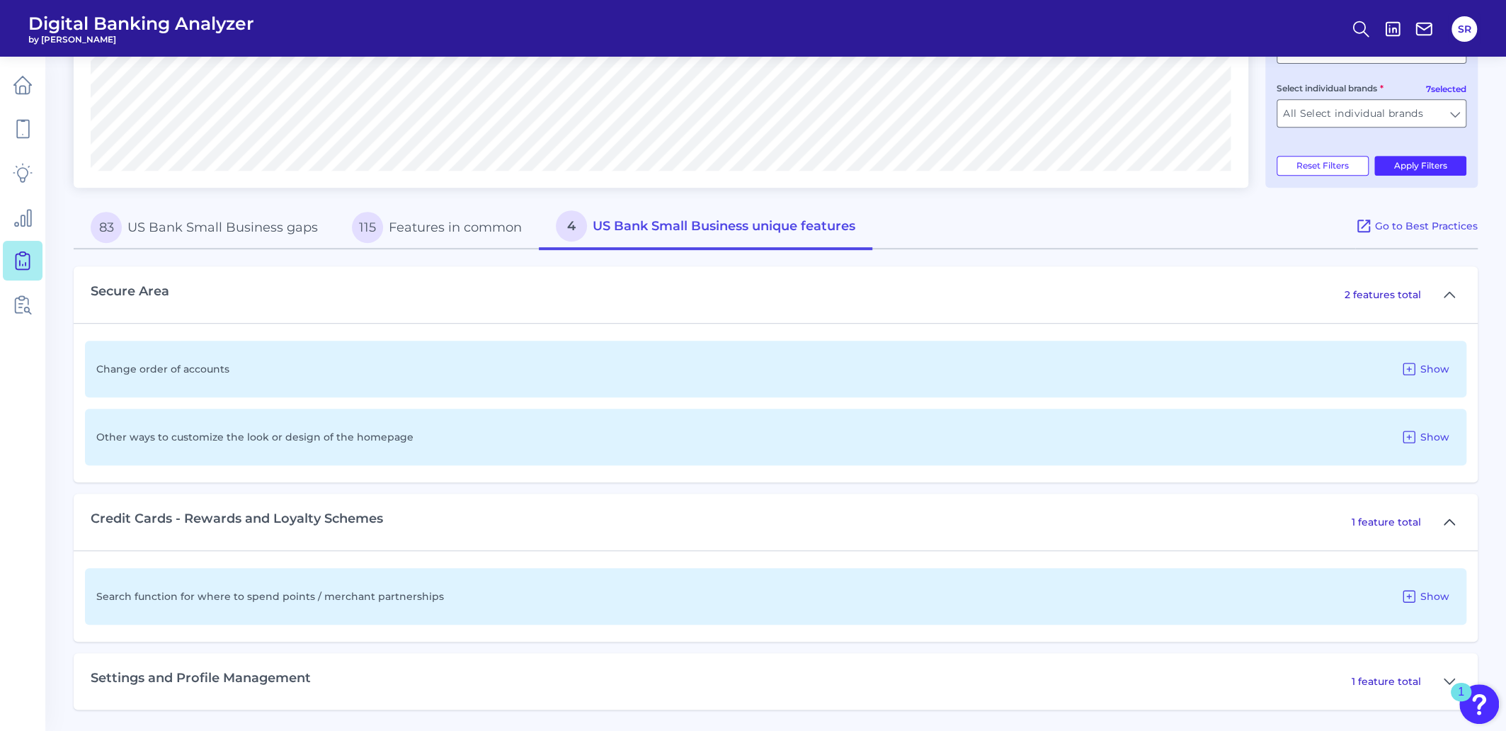
scroll to position [500, 0]
click at [385, 230] on button "115 Features in common" at bounding box center [437, 227] width 204 height 45
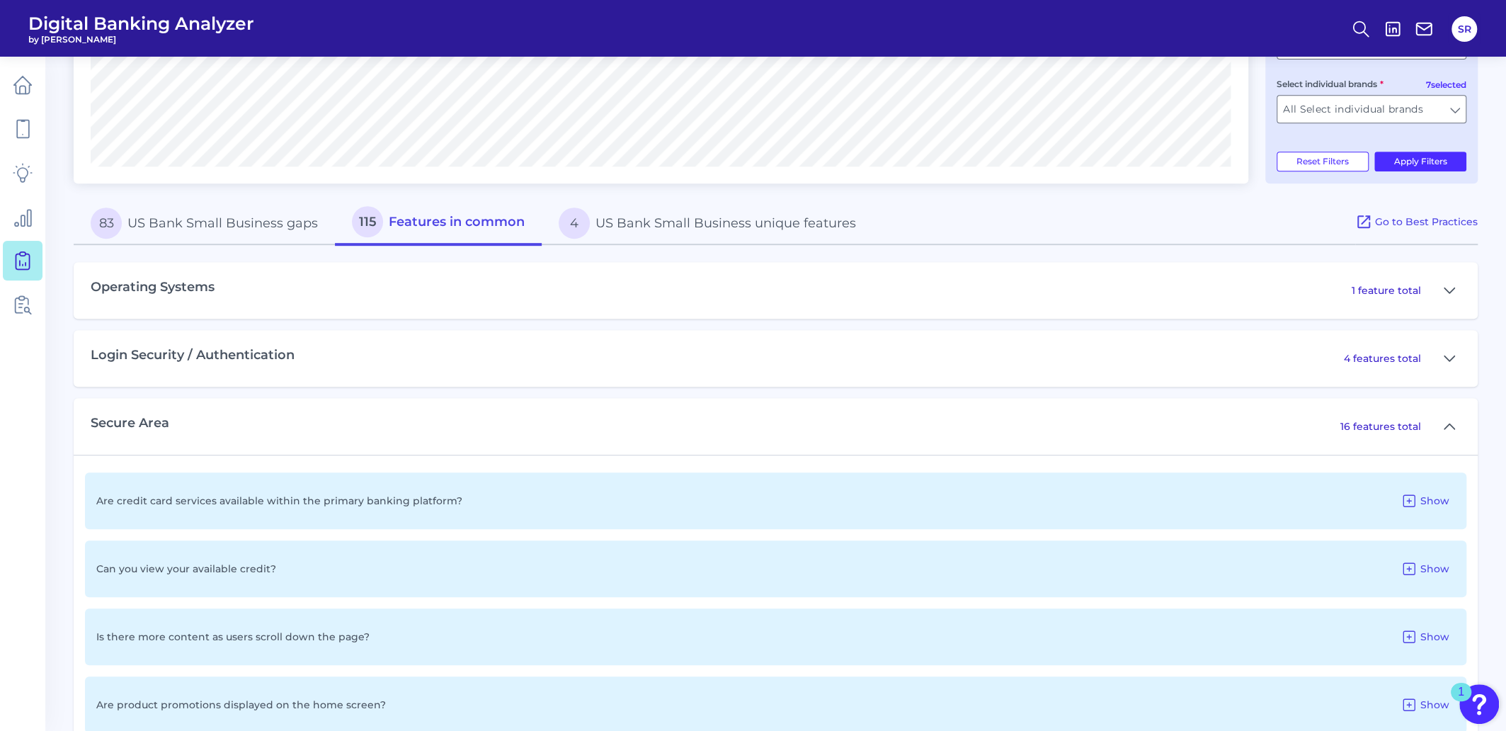
click at [248, 227] on button "83 US Bank Small Business gaps" at bounding box center [204, 222] width 261 height 45
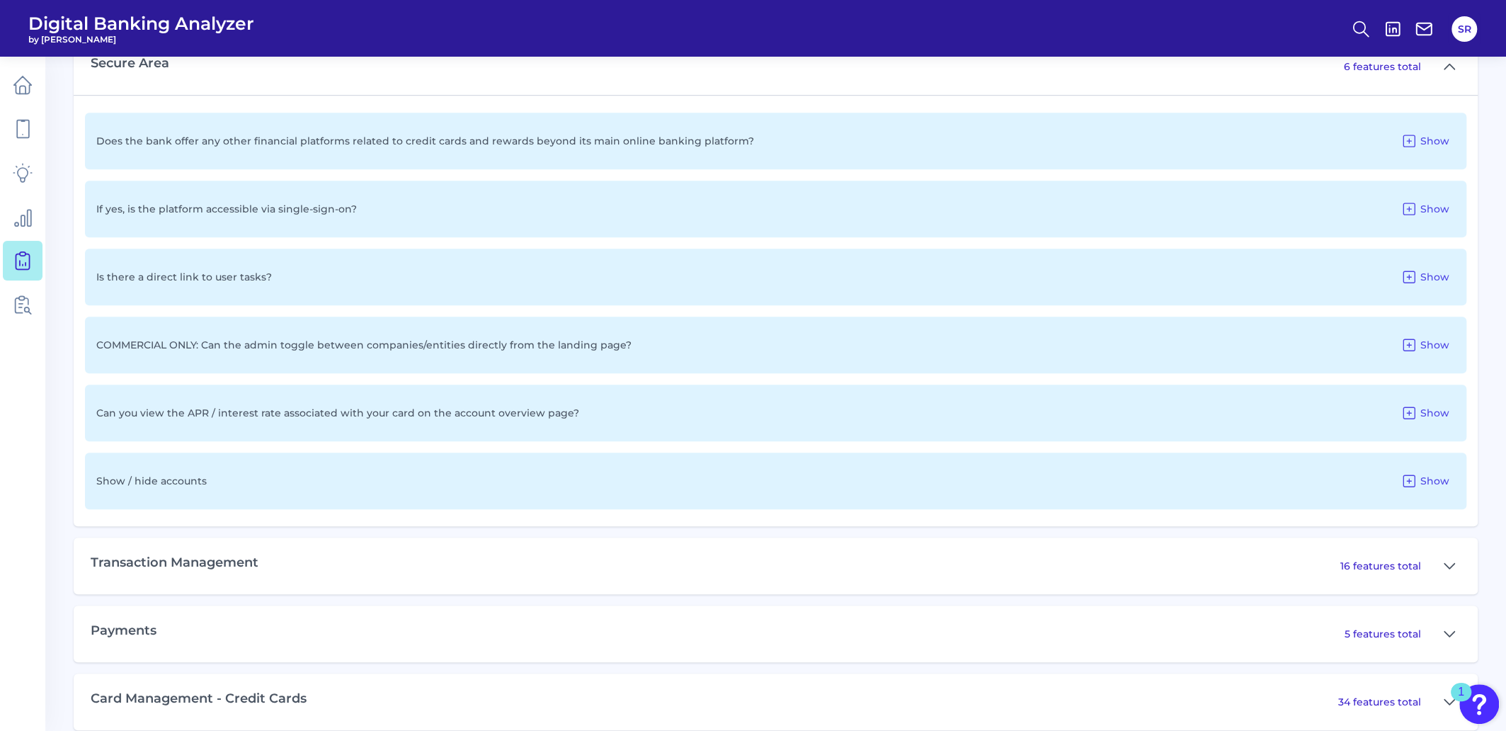
scroll to position [765, 0]
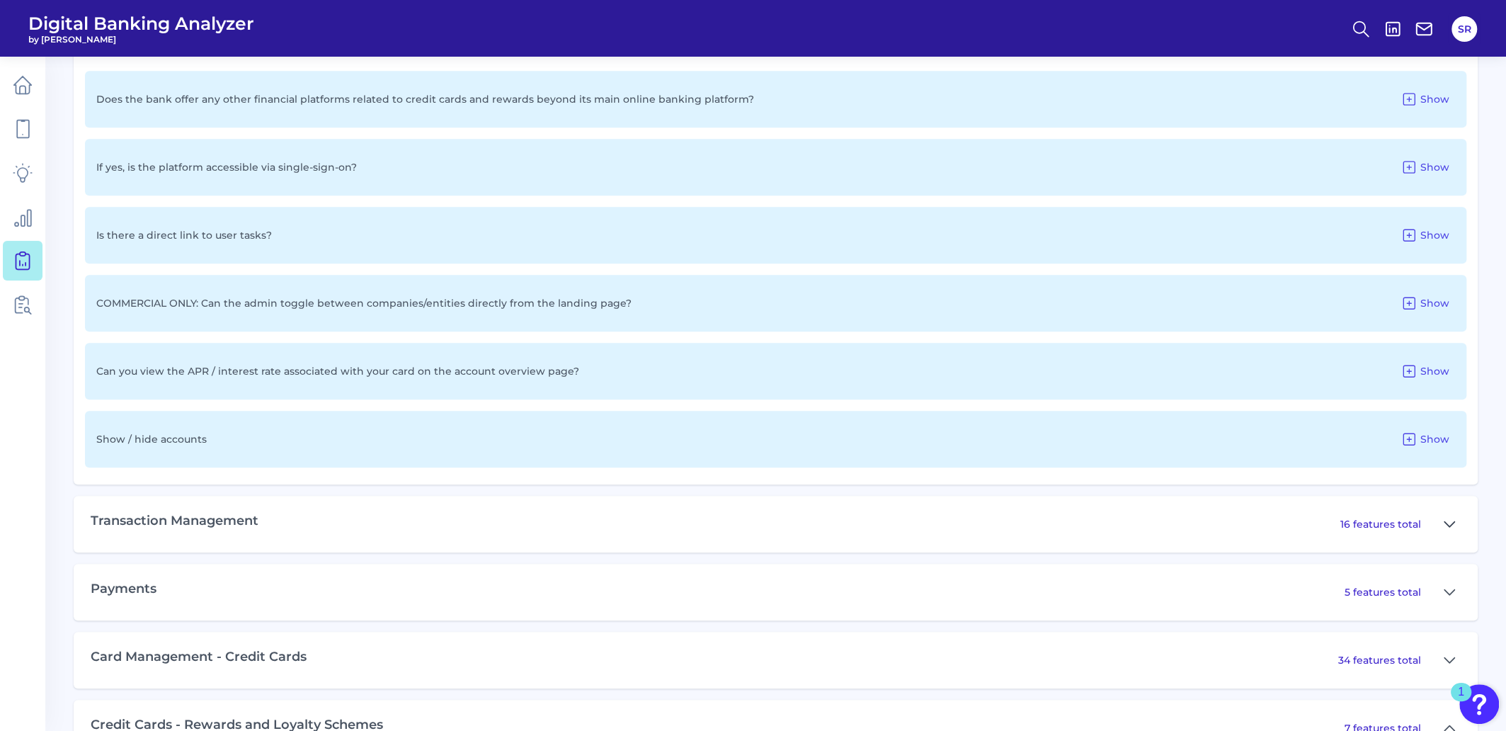
click at [1452, 526] on icon at bounding box center [1449, 523] width 10 height 5
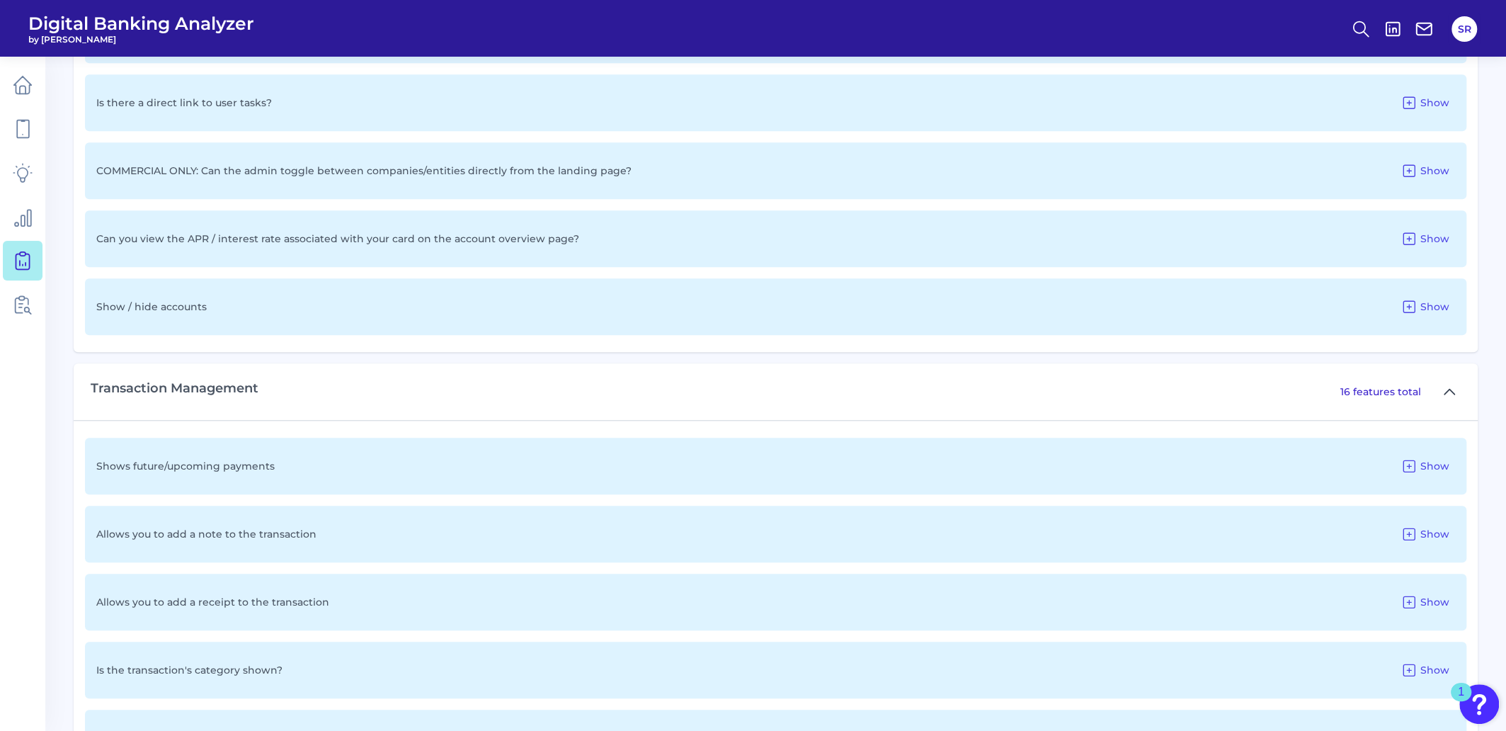
scroll to position [1031, 0]
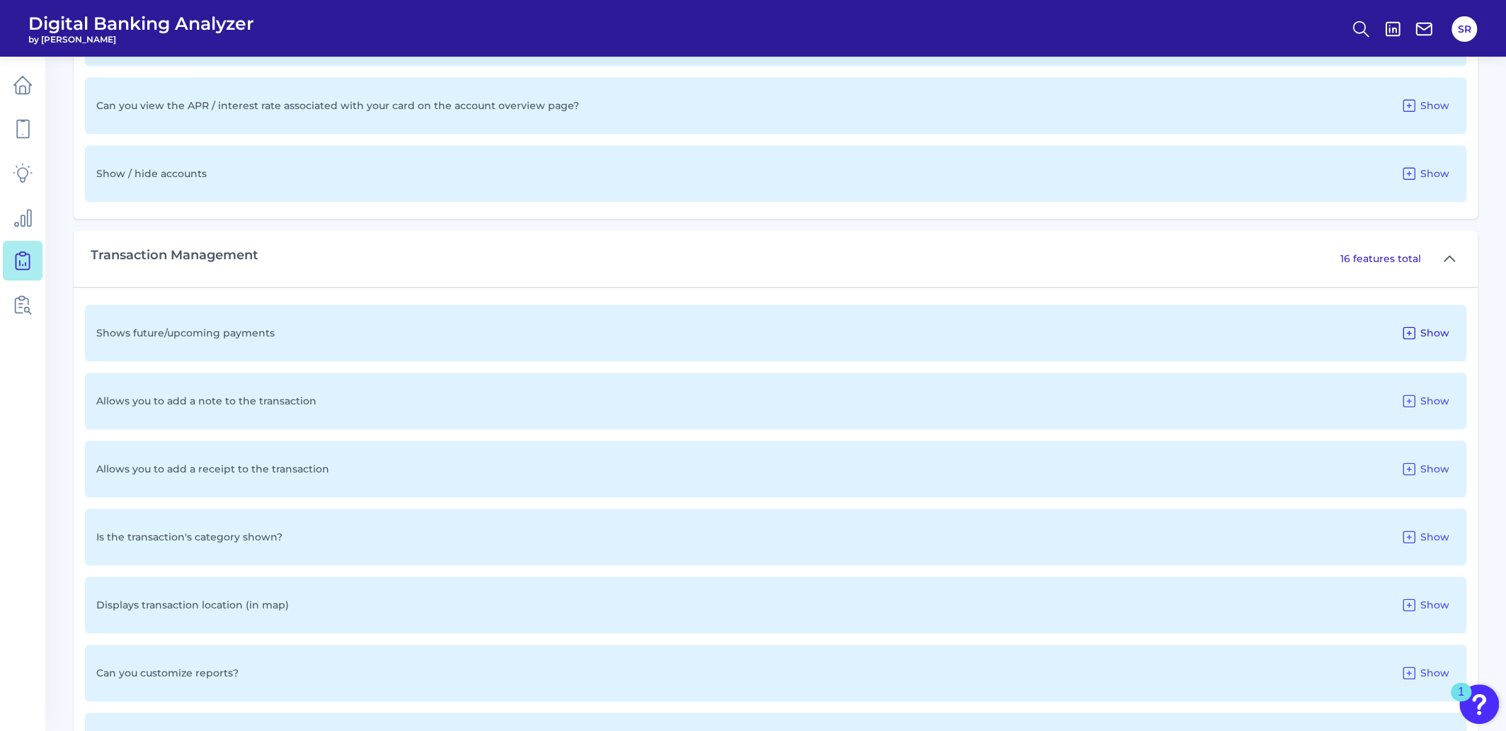
click at [1412, 335] on icon at bounding box center [1409, 332] width 17 height 17
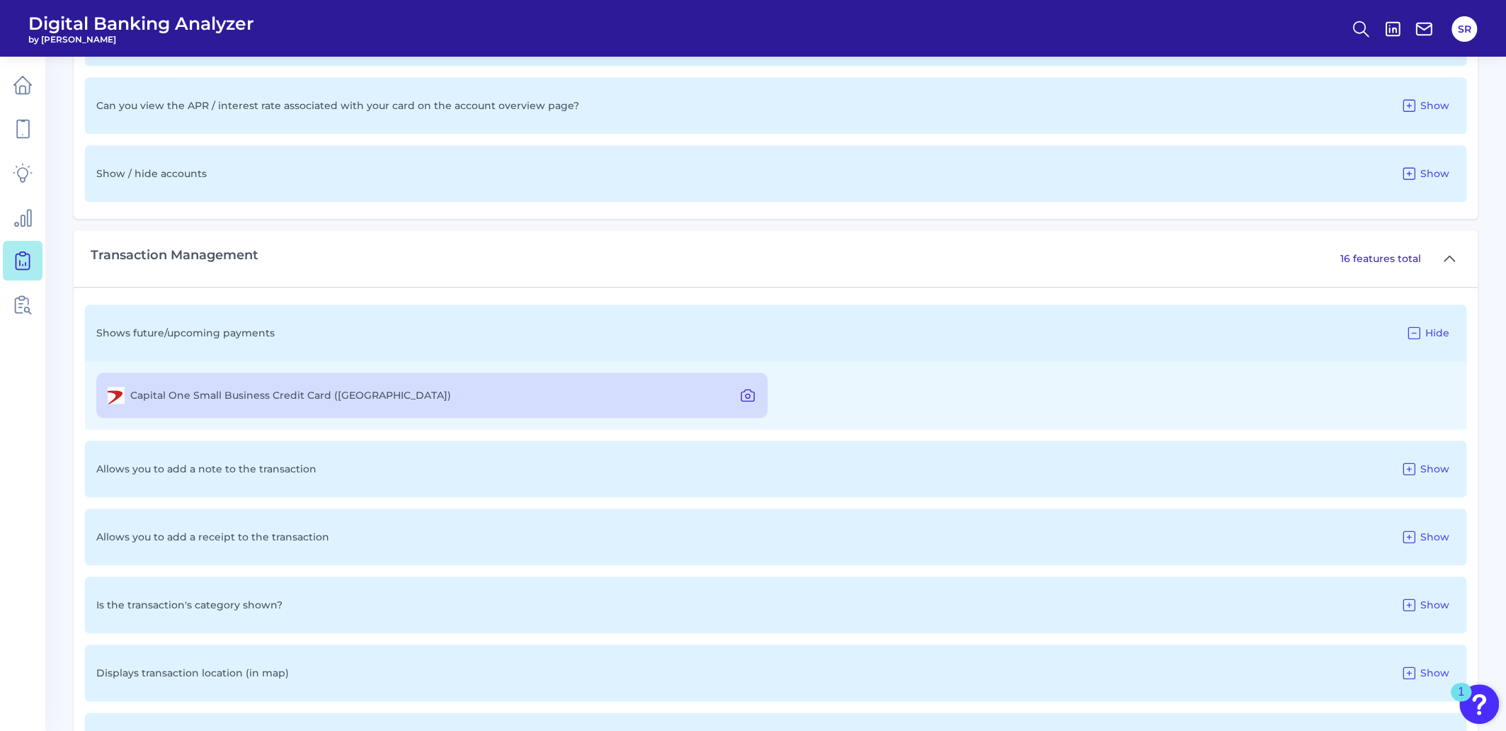
click at [748, 397] on icon at bounding box center [747, 395] width 17 height 17
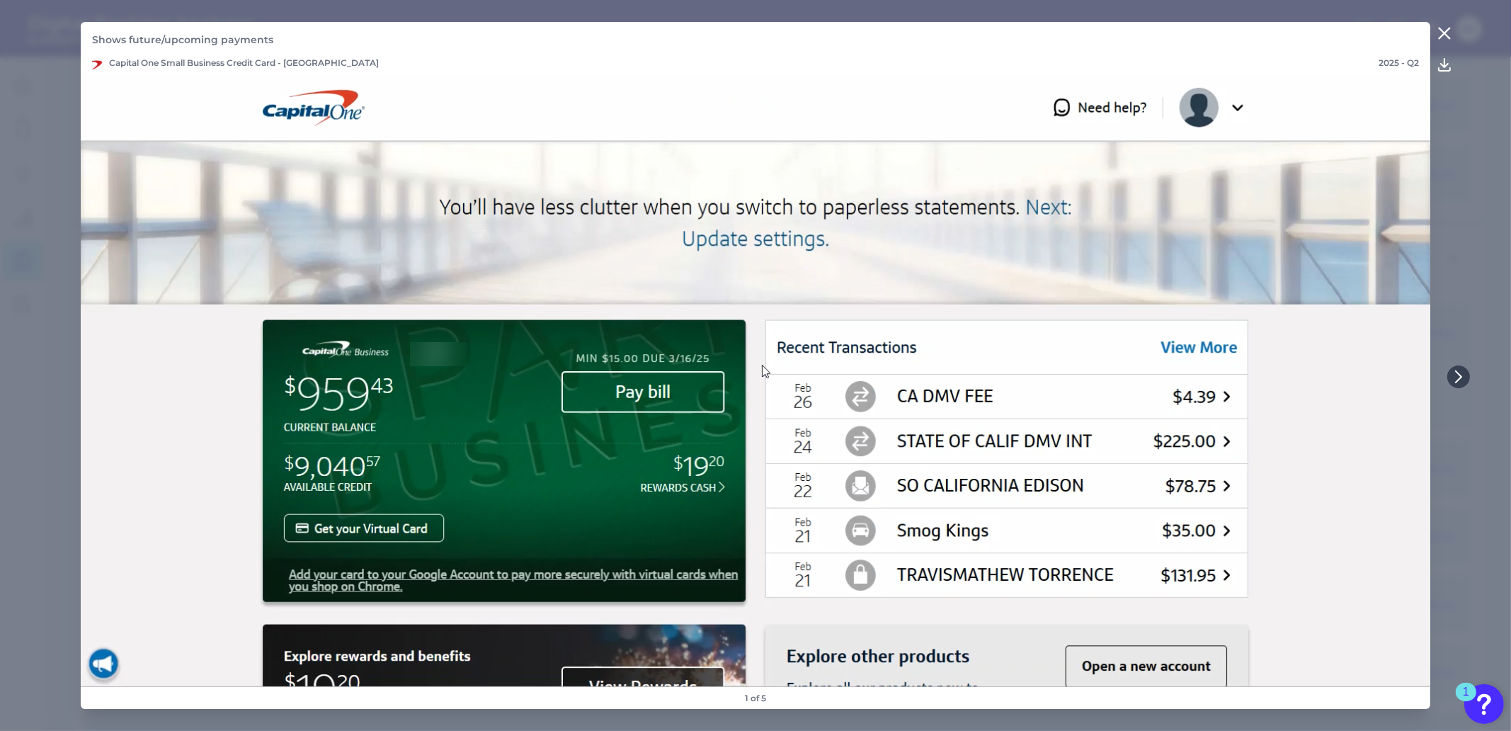
click at [1446, 25] on icon at bounding box center [1444, 33] width 17 height 17
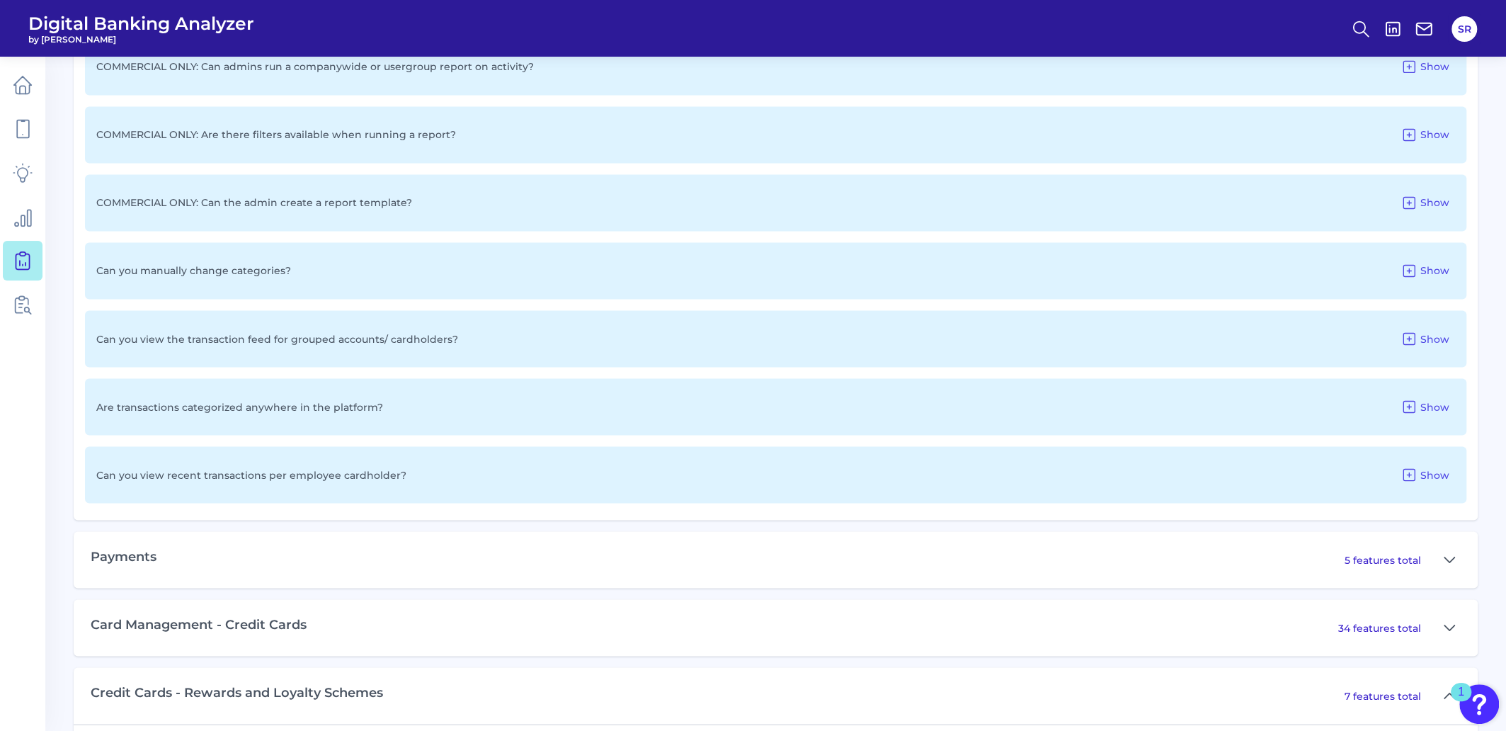
scroll to position [2005, 0]
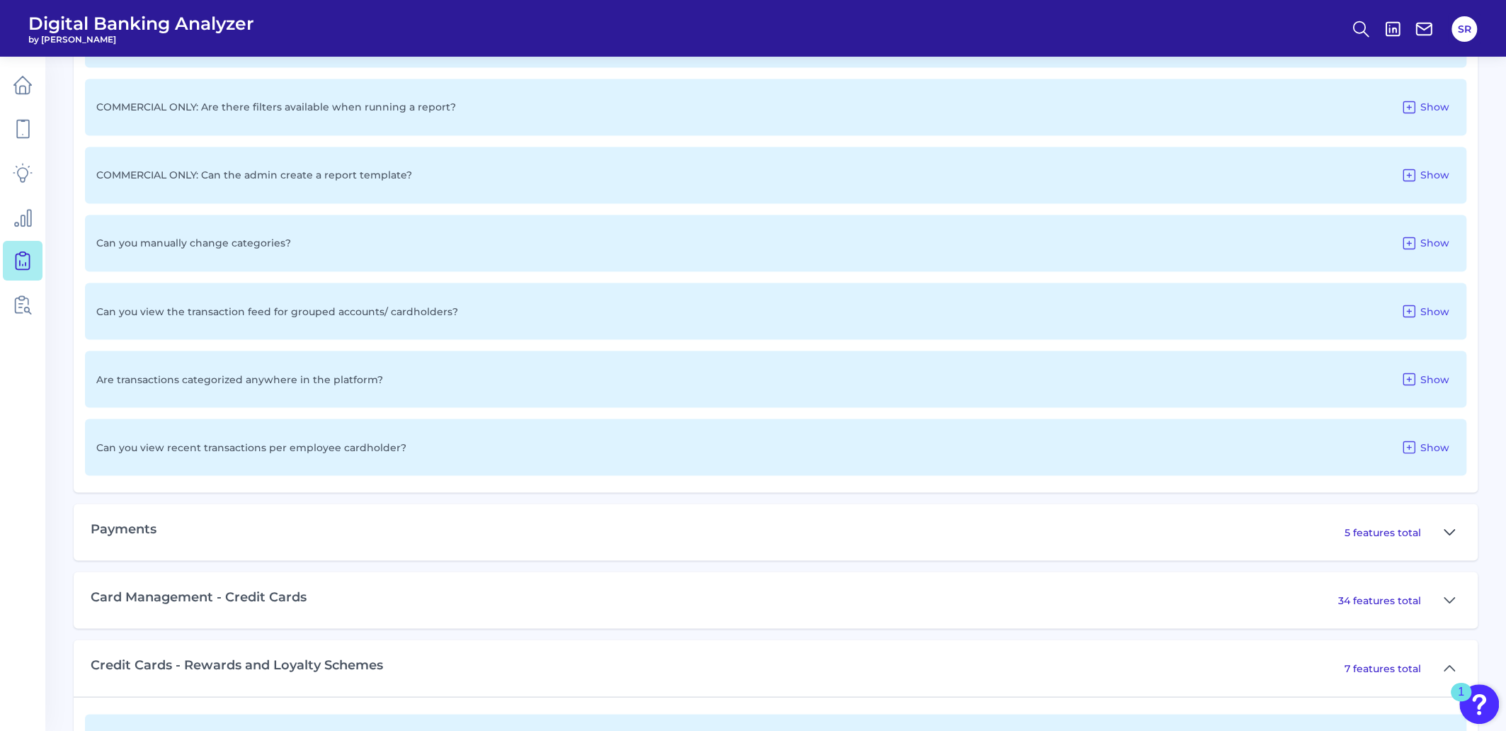
click at [1450, 534] on icon at bounding box center [1449, 531] width 10 height 5
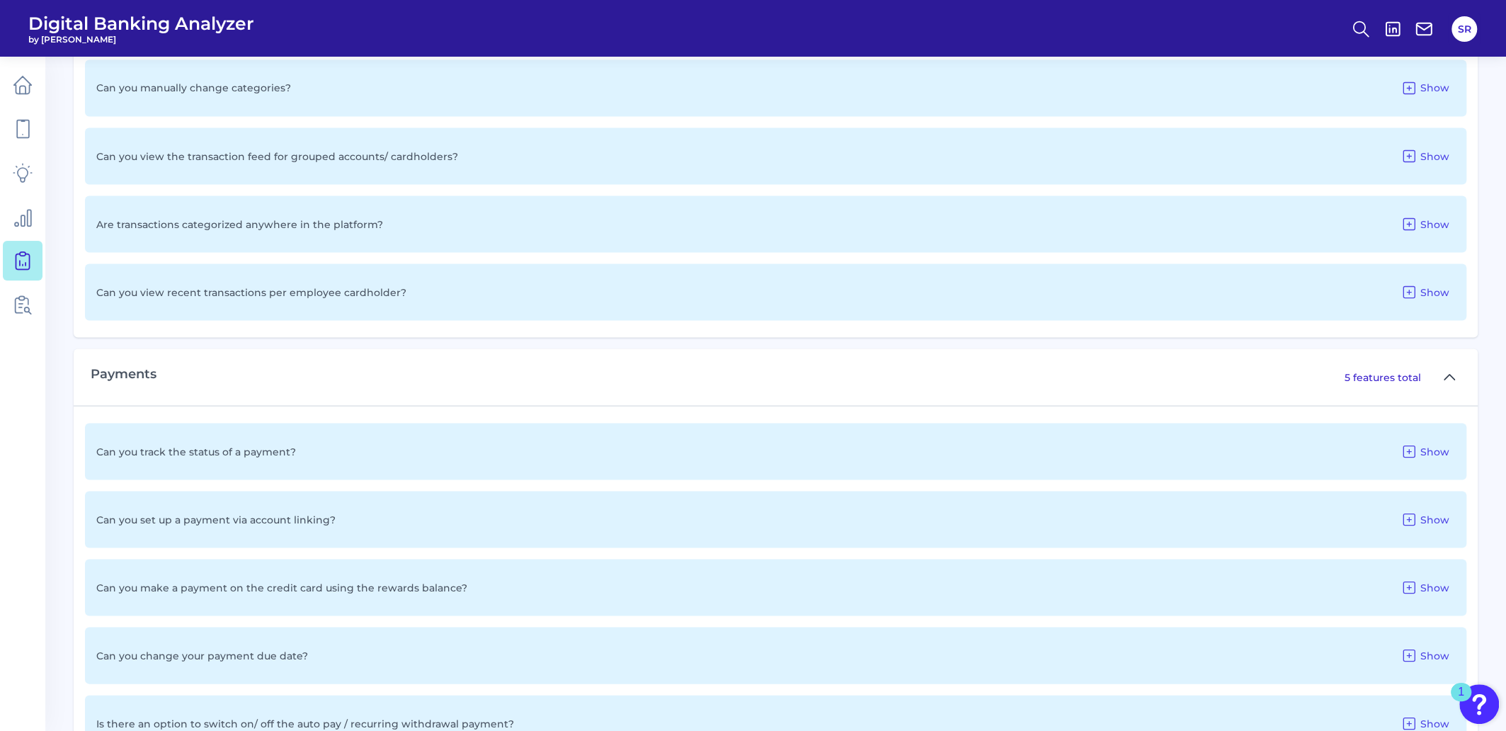
scroll to position [2270, 0]
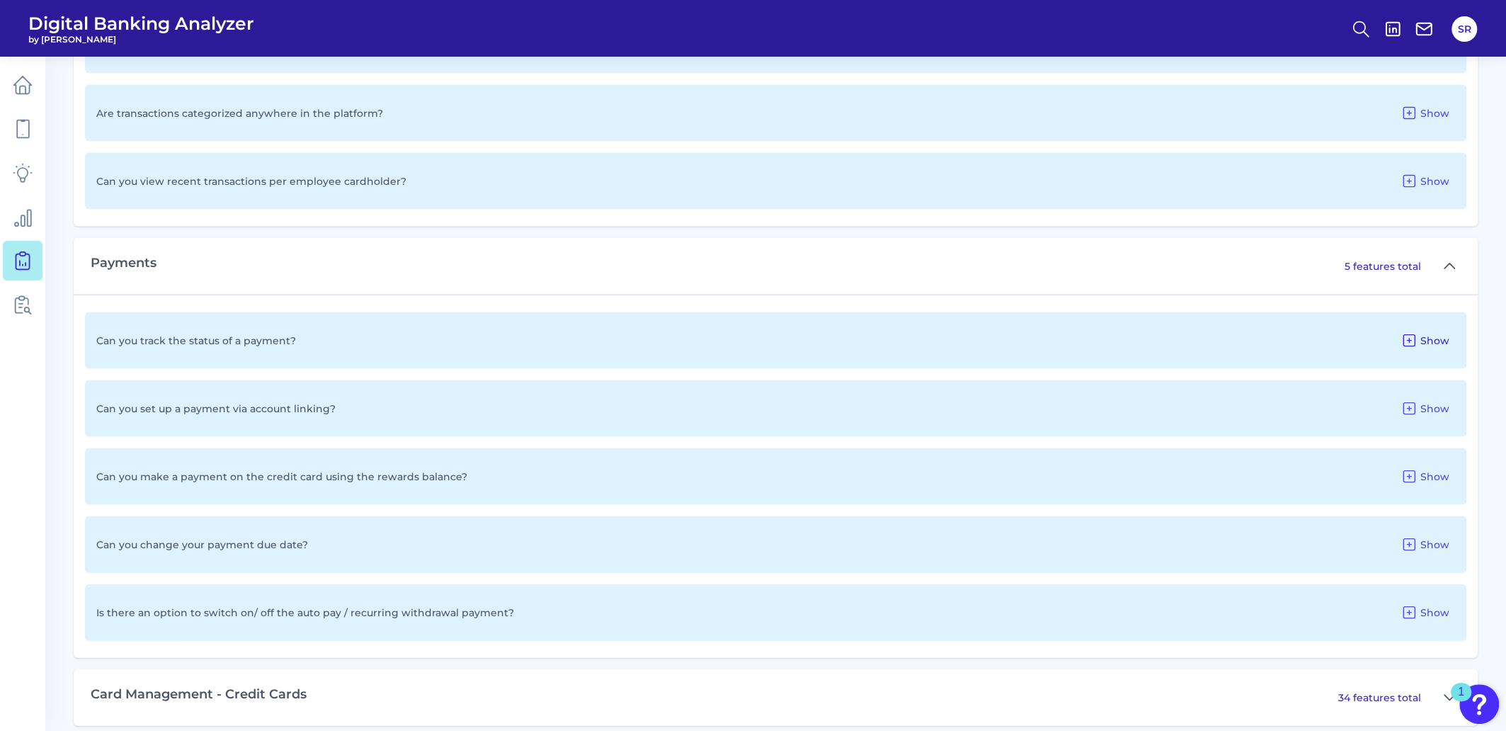
click at [1413, 340] on icon at bounding box center [1409, 340] width 17 height 17
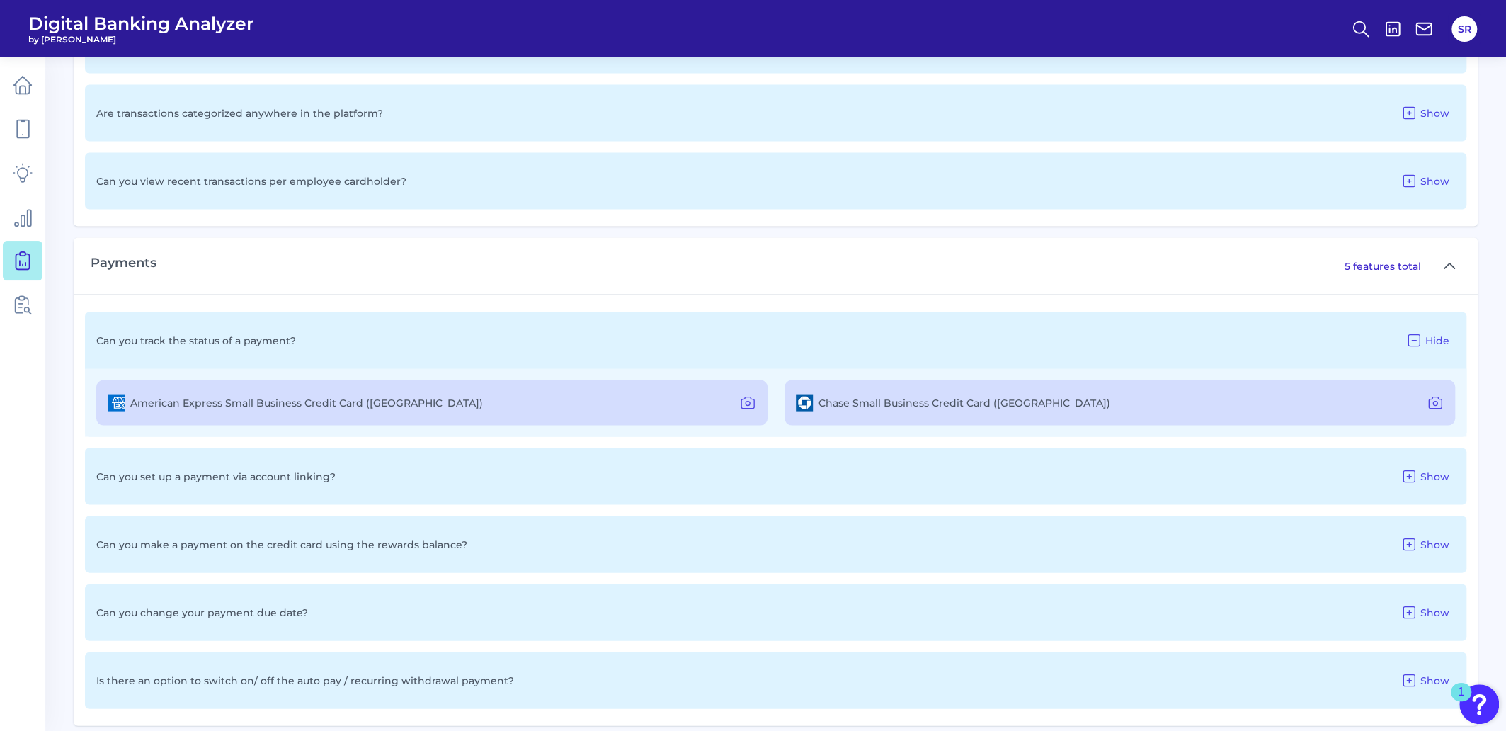
click at [805, 405] on img at bounding box center [804, 402] width 17 height 17
click at [1435, 401] on icon at bounding box center [1435, 402] width 17 height 17
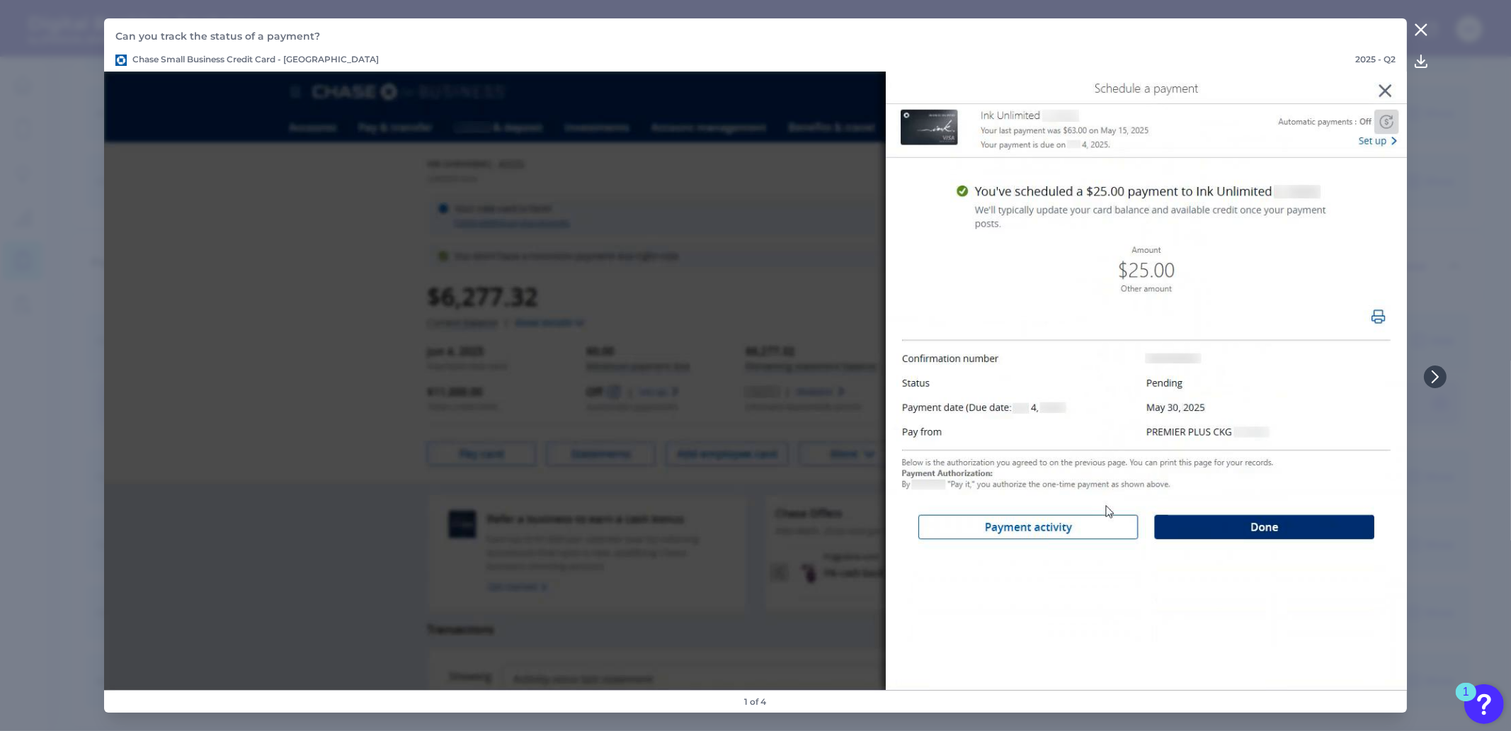
click at [1387, 93] on img at bounding box center [755, 381] width 1303 height 619
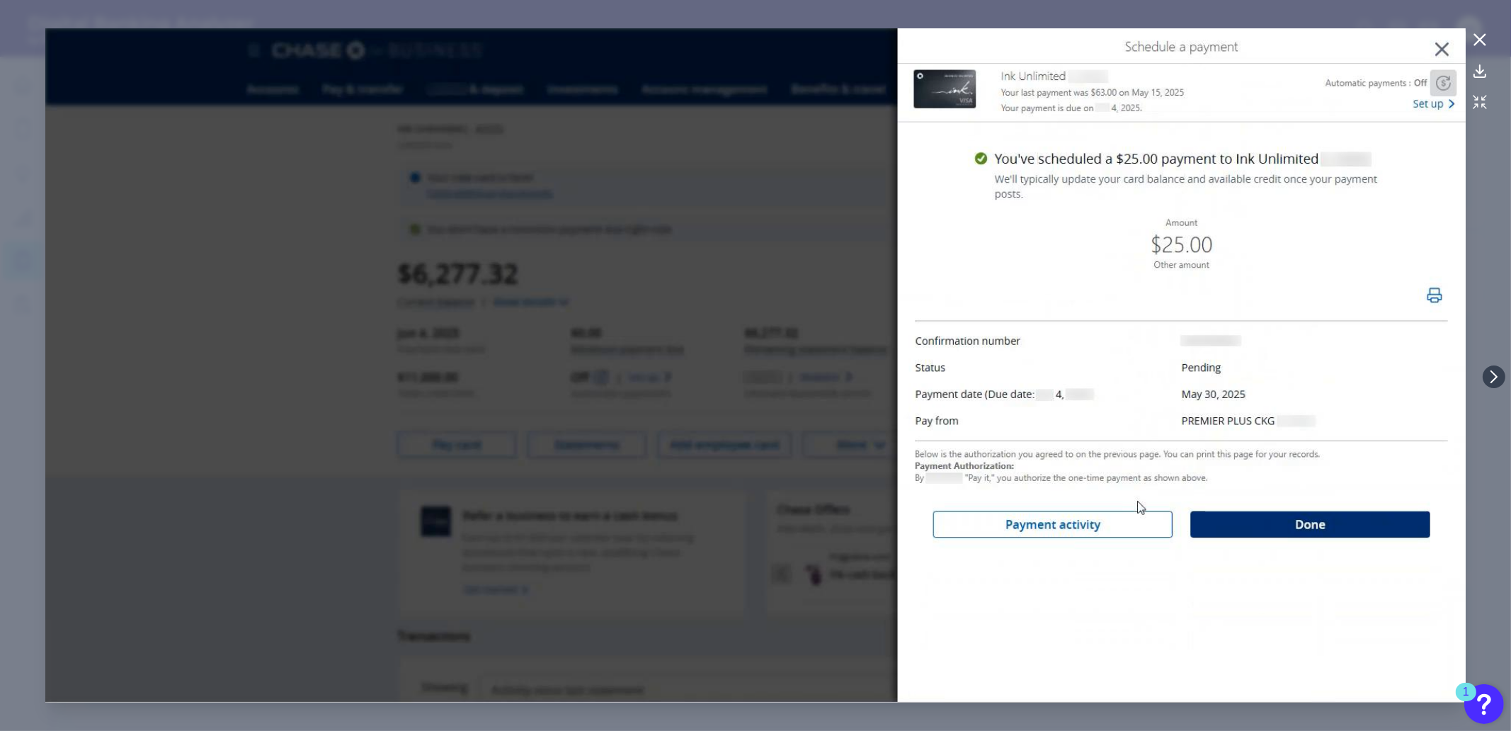
click at [1443, 47] on img at bounding box center [755, 365] width 1420 height 675
click at [1480, 38] on icon at bounding box center [1480, 39] width 11 height 11
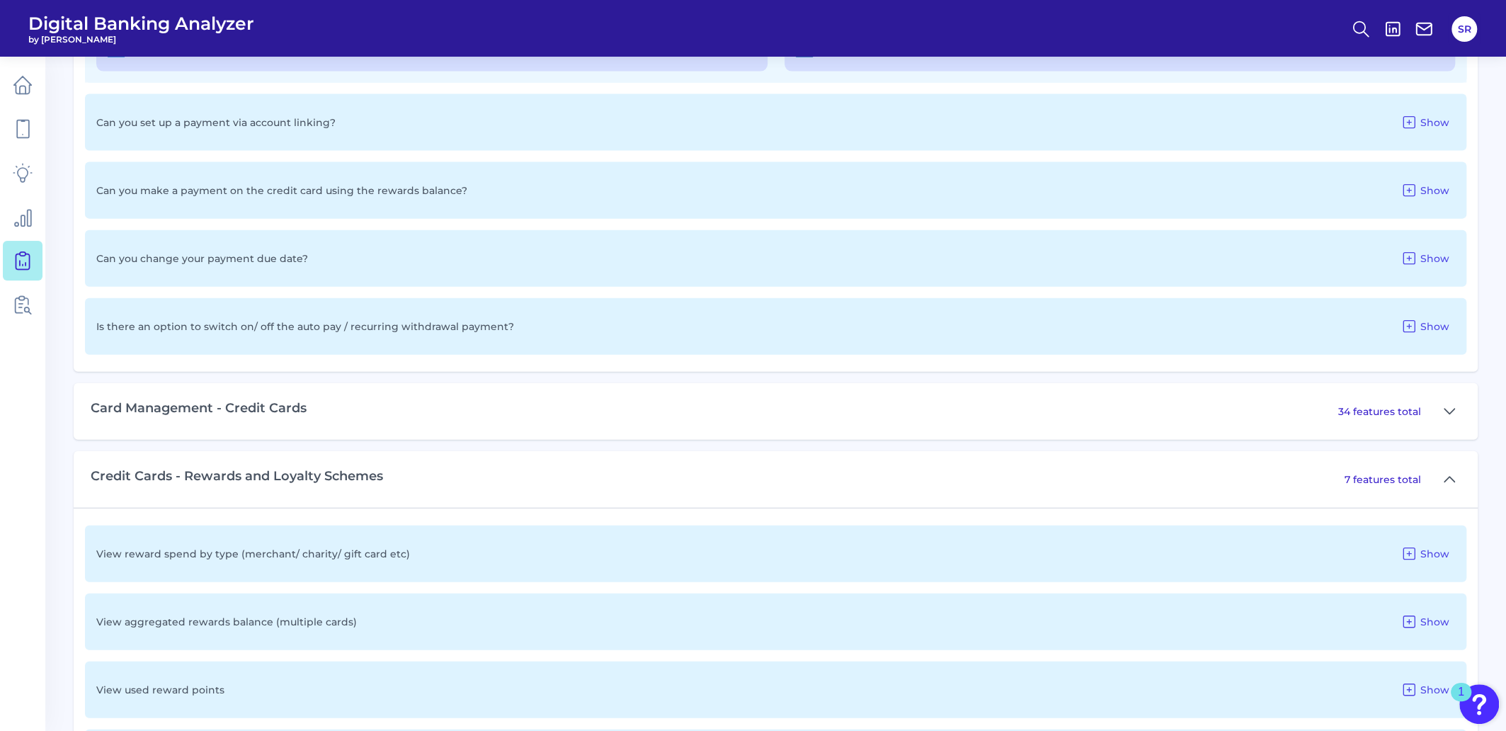
scroll to position [2713, 0]
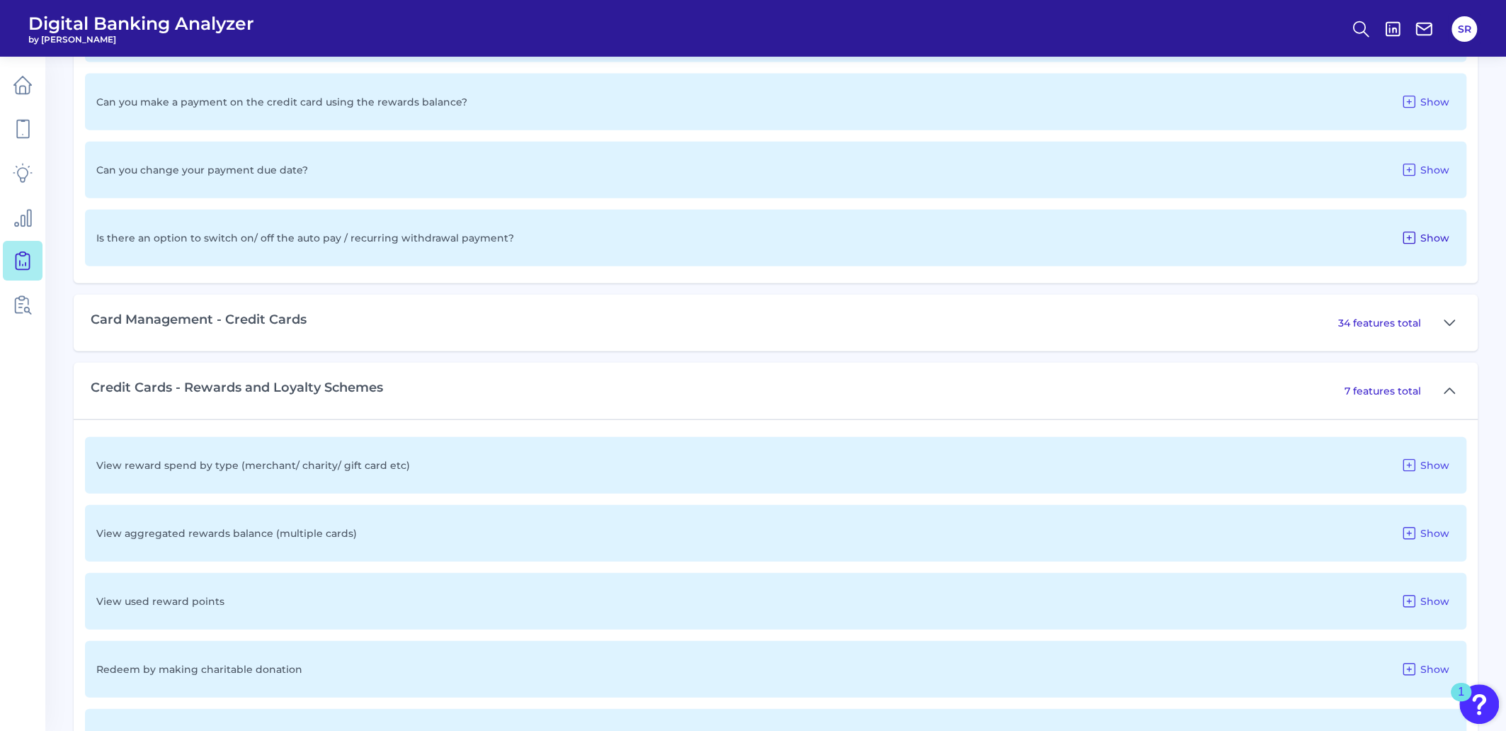
click at [1410, 237] on icon at bounding box center [1409, 237] width 17 height 17
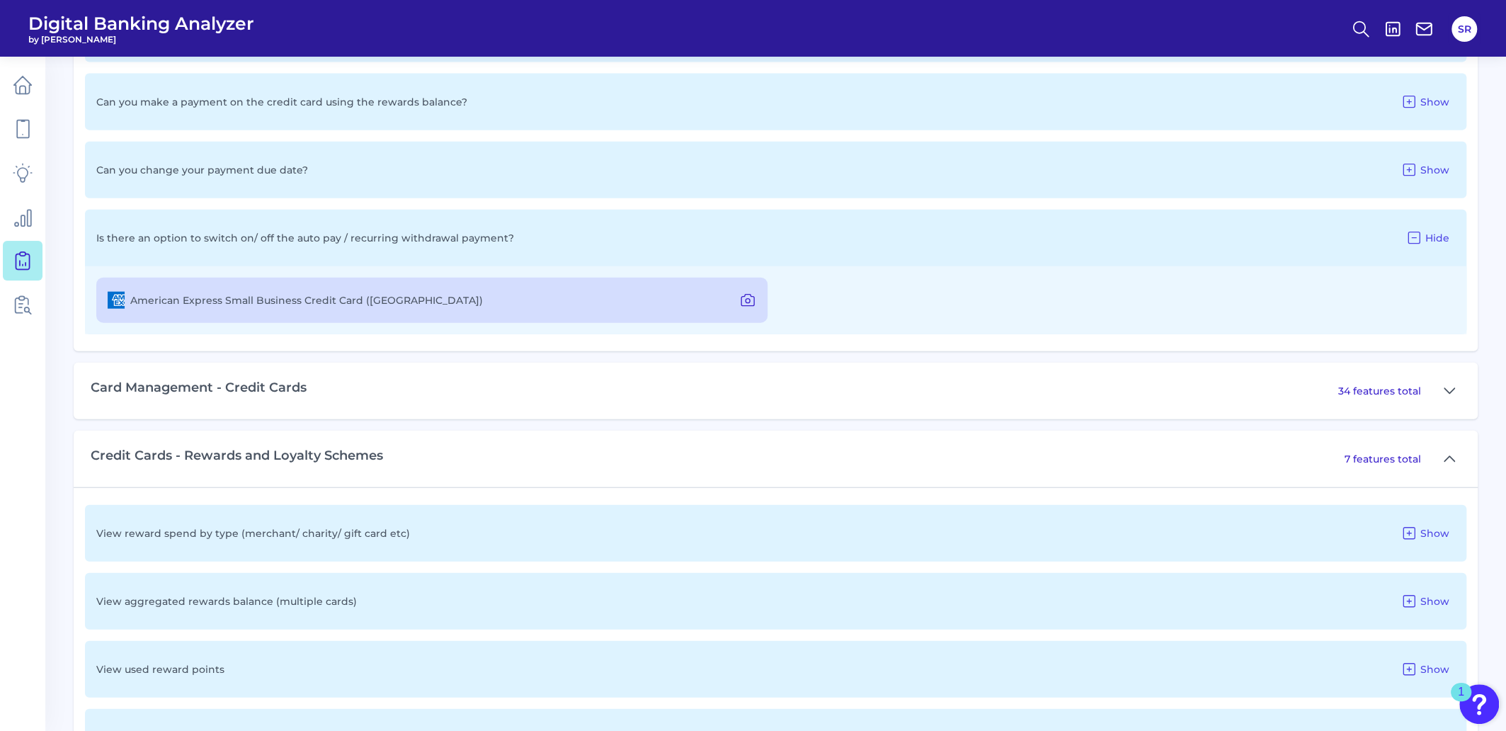
click at [750, 300] on icon at bounding box center [747, 300] width 13 height 11
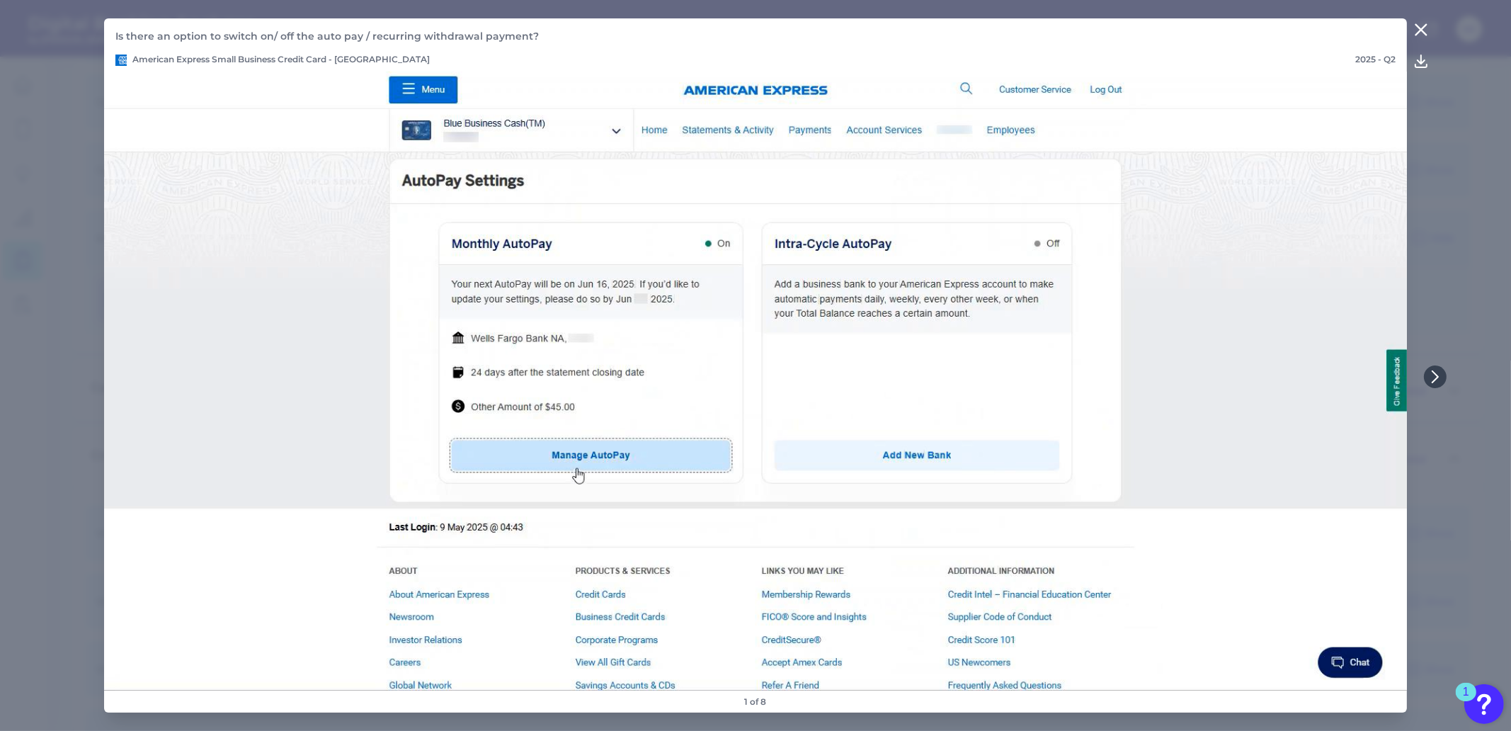
click at [1421, 31] on icon at bounding box center [1421, 29] width 17 height 17
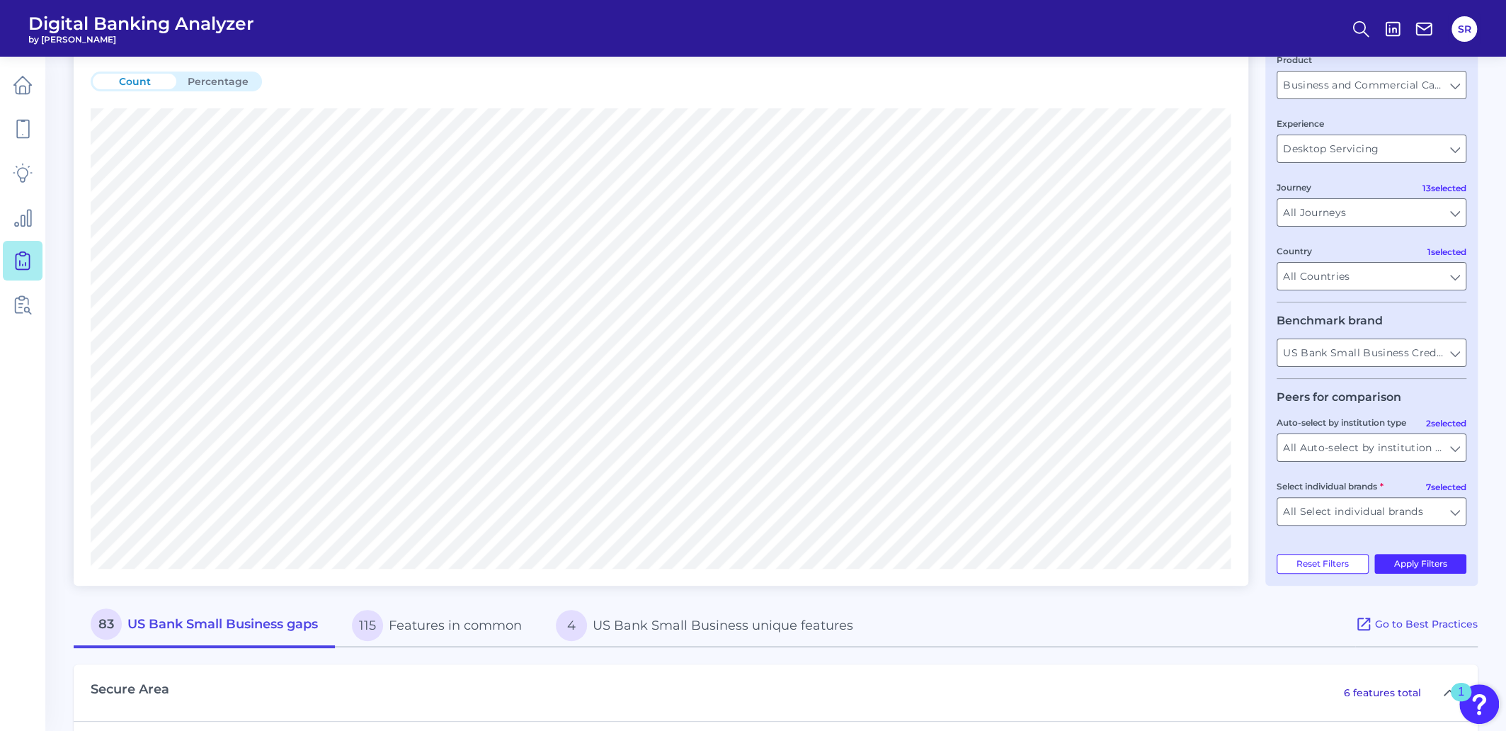
scroll to position [0, 0]
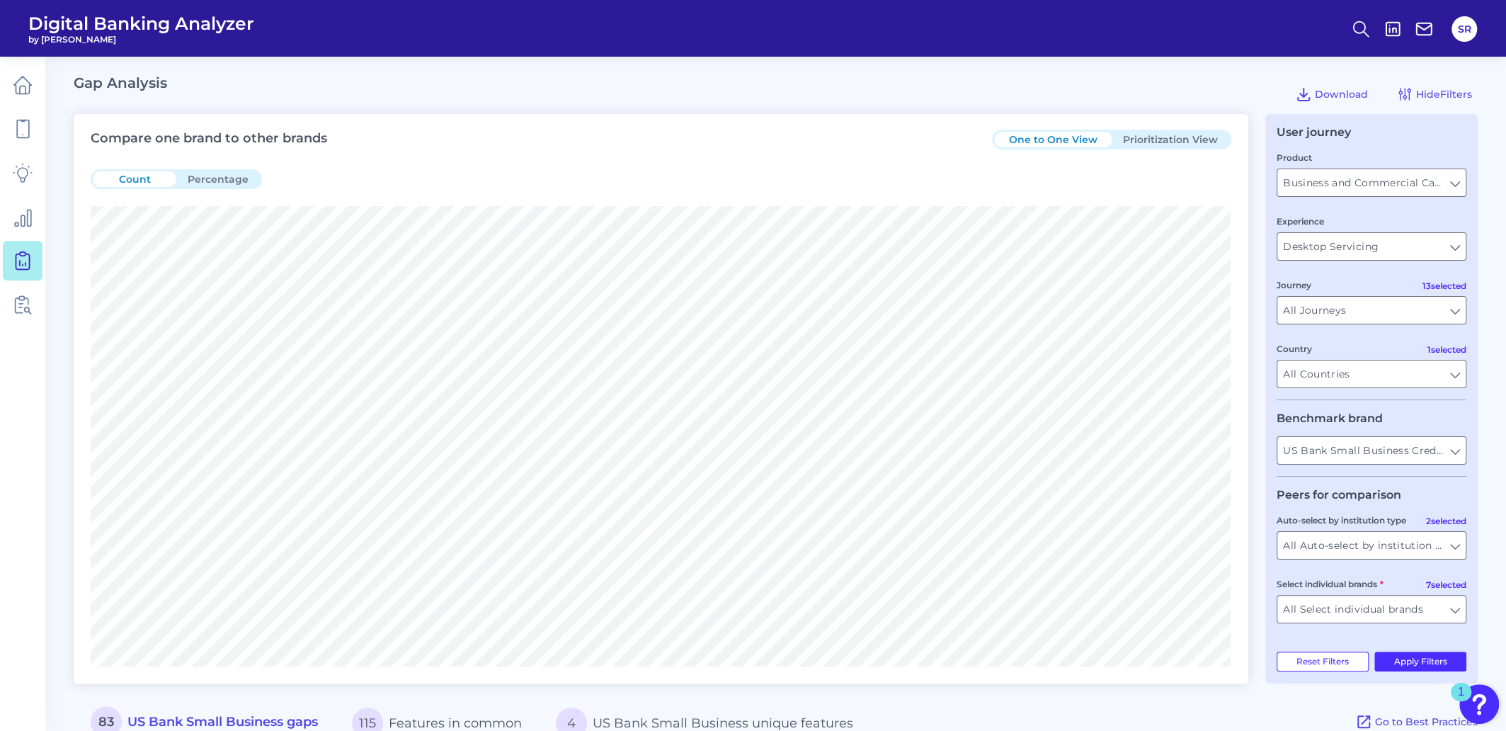
click at [1198, 149] on div "One to One View Prioritization View" at bounding box center [1111, 140] width 239 height 20
click at [1199, 139] on button "Prioritization View" at bounding box center [1171, 140] width 118 height 16
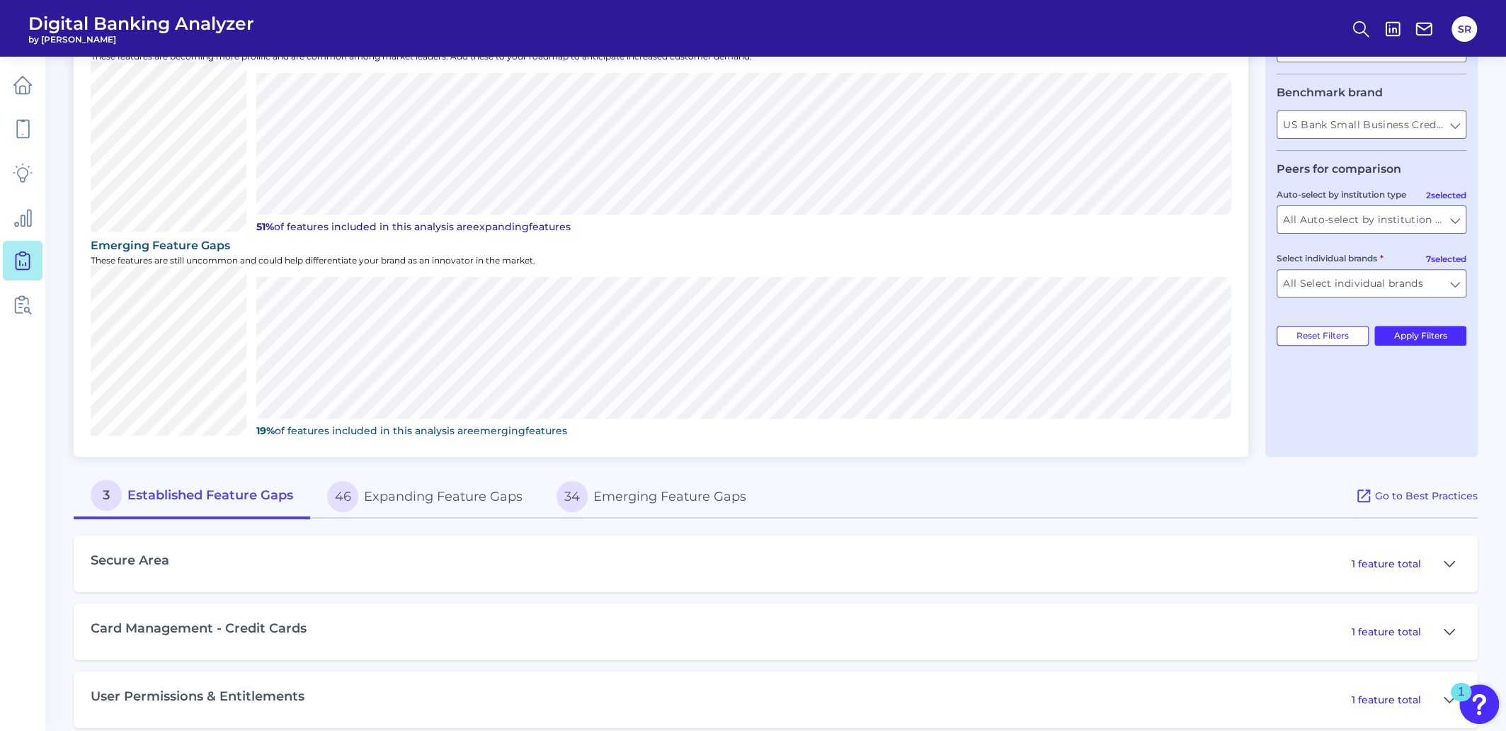
scroll to position [343, 0]
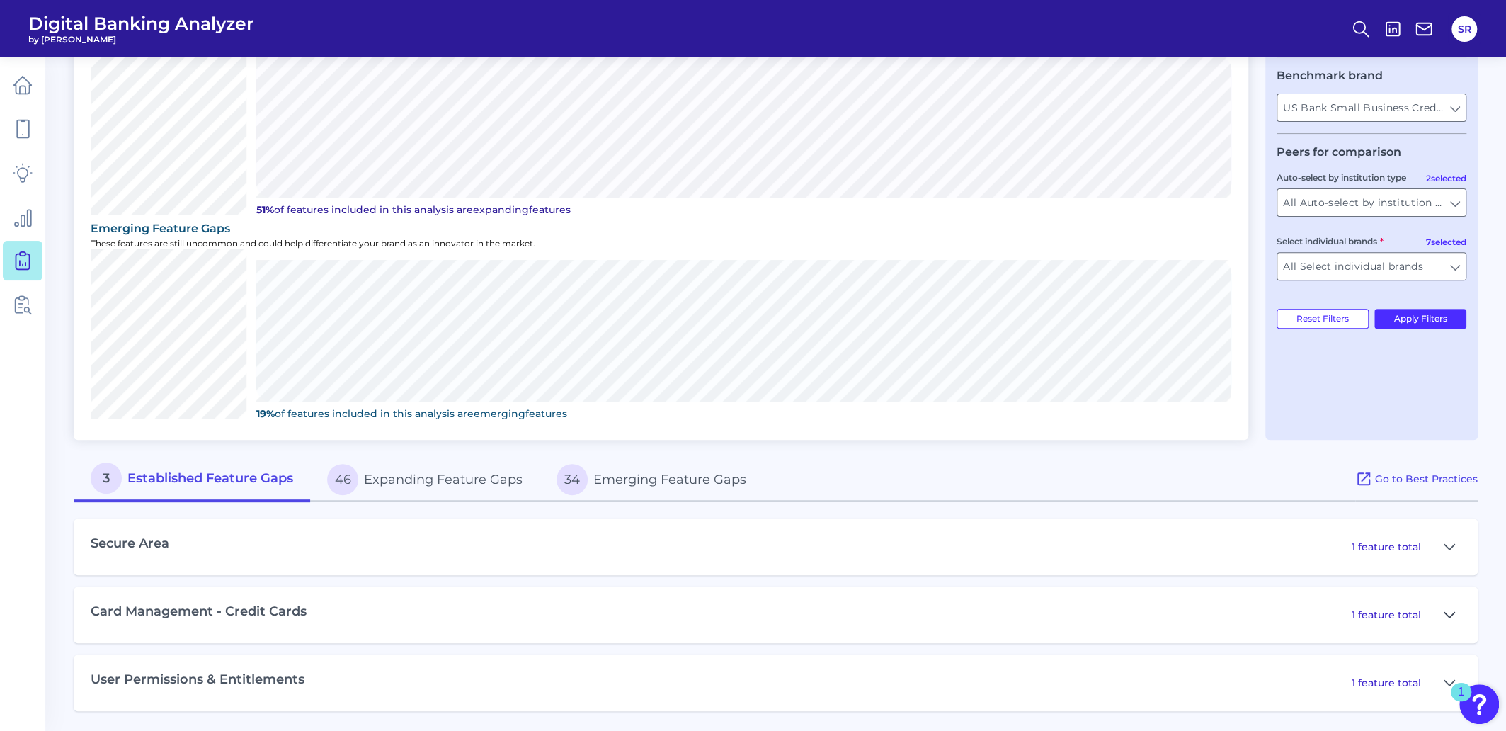
click at [1453, 606] on icon at bounding box center [1449, 614] width 11 height 17
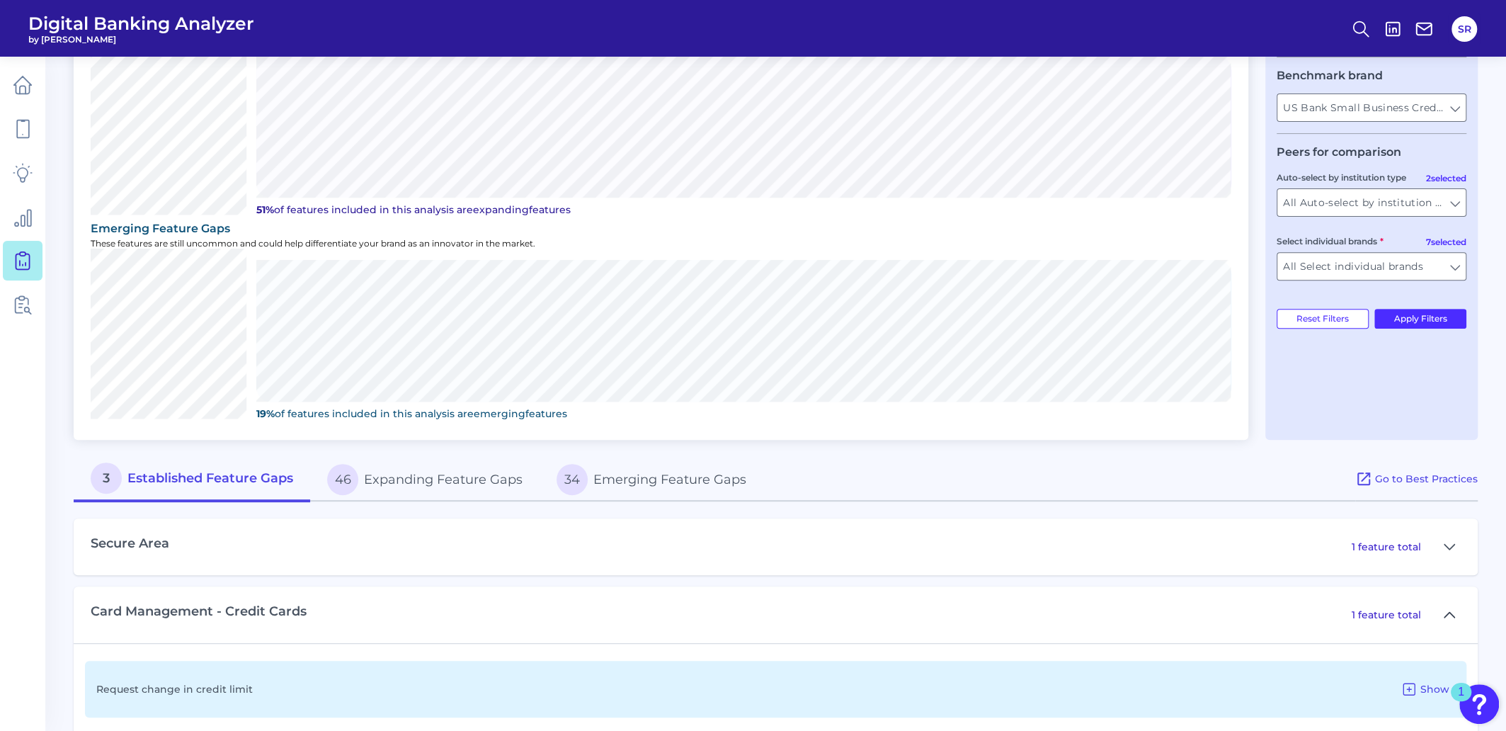
click at [1453, 608] on icon at bounding box center [1449, 614] width 11 height 17
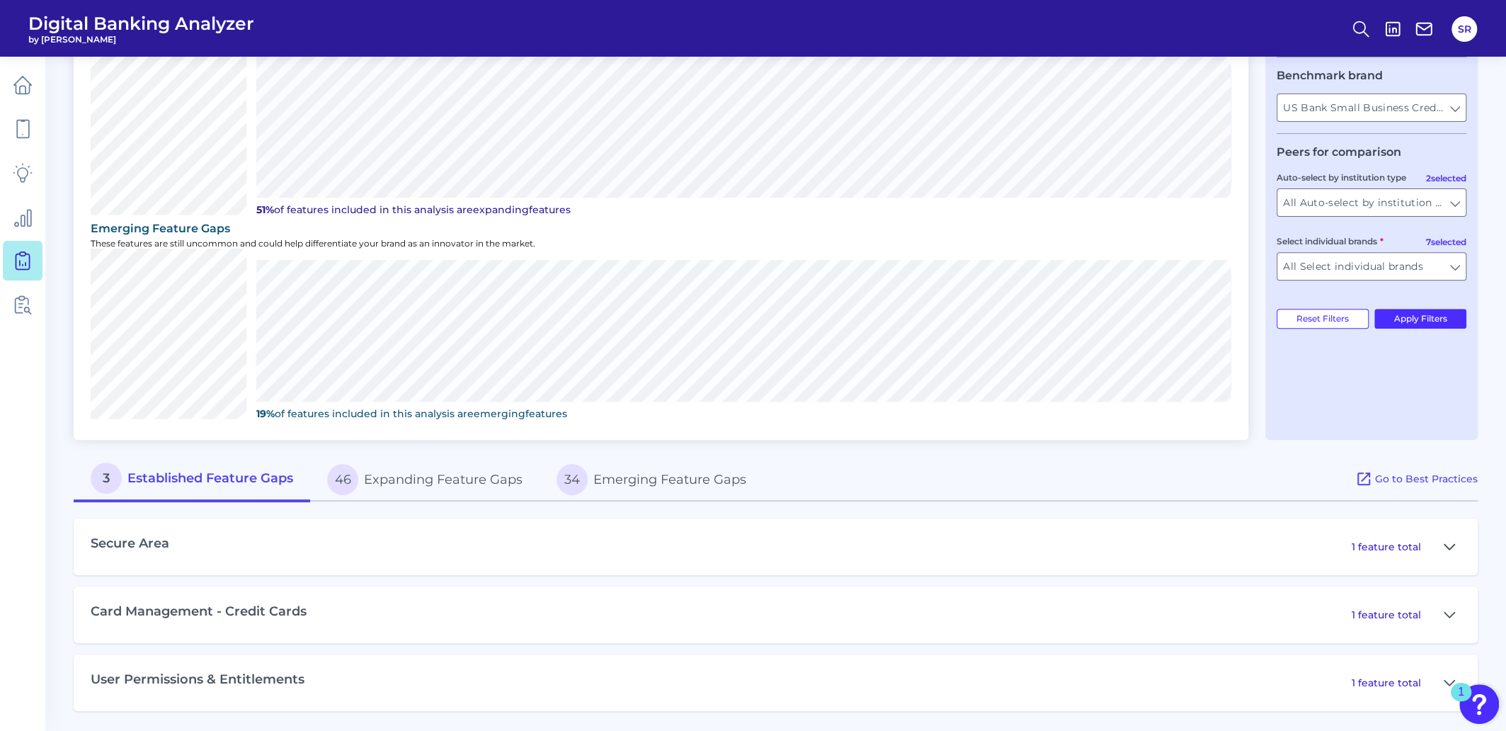
click at [1447, 540] on icon at bounding box center [1449, 546] width 11 height 17
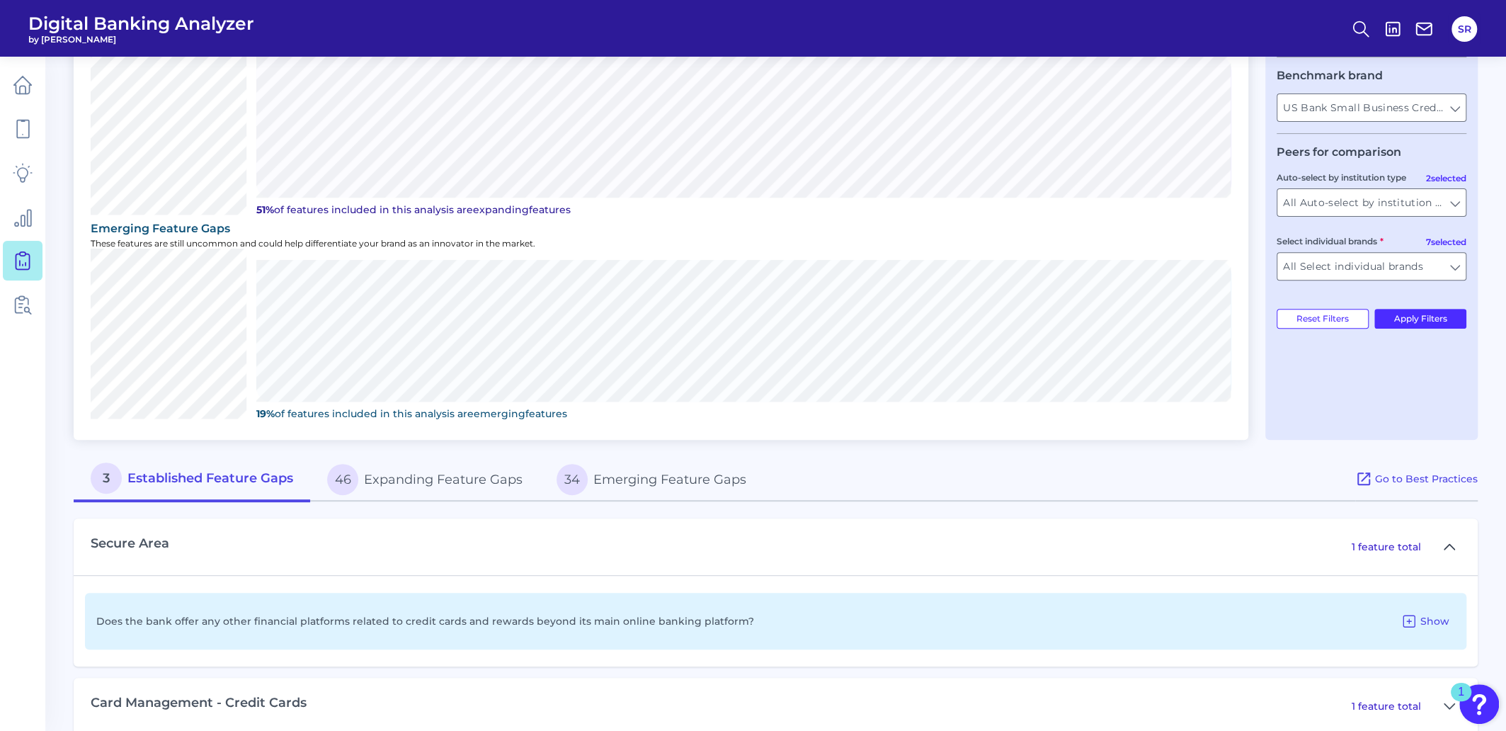
click at [1447, 540] on icon at bounding box center [1449, 546] width 11 height 17
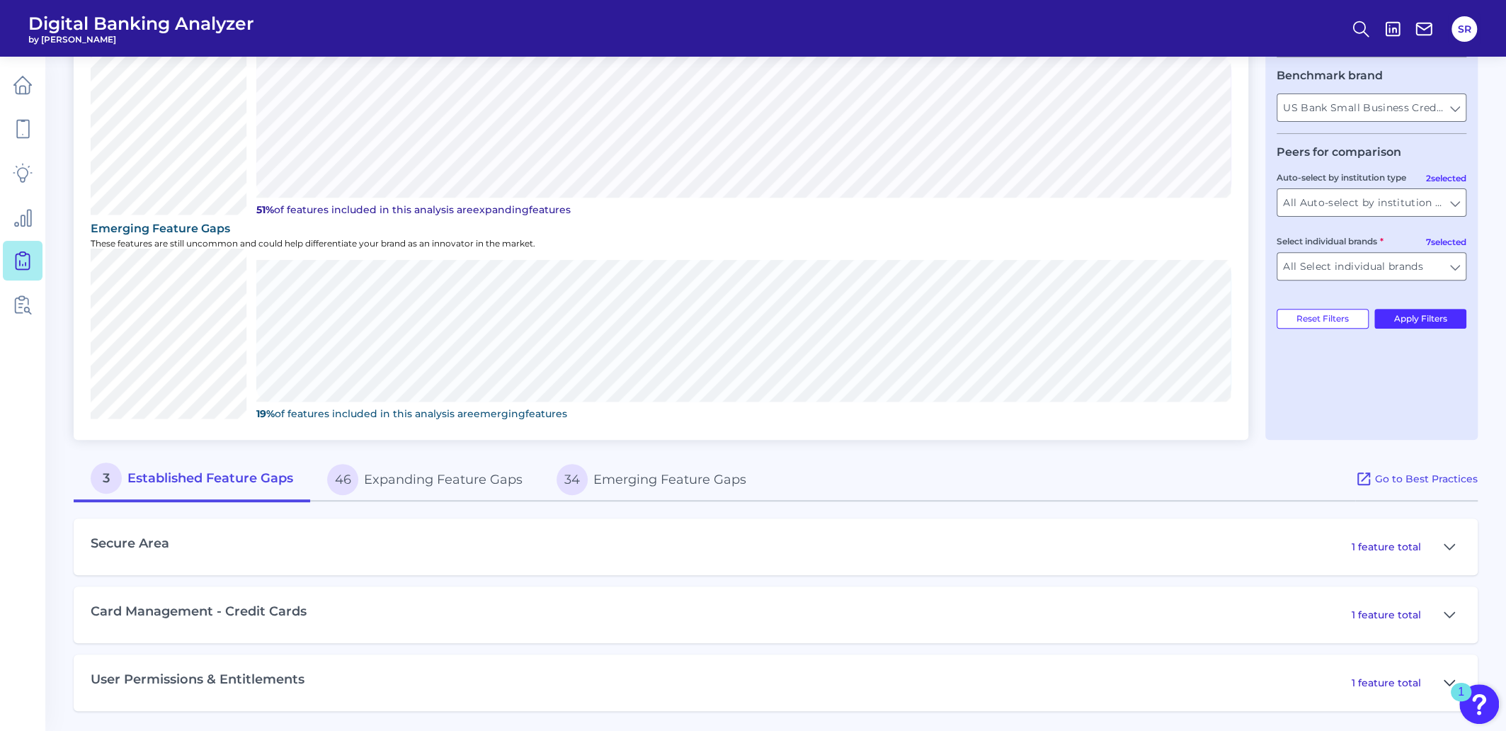
click at [1448, 681] on icon at bounding box center [1449, 682] width 11 height 17
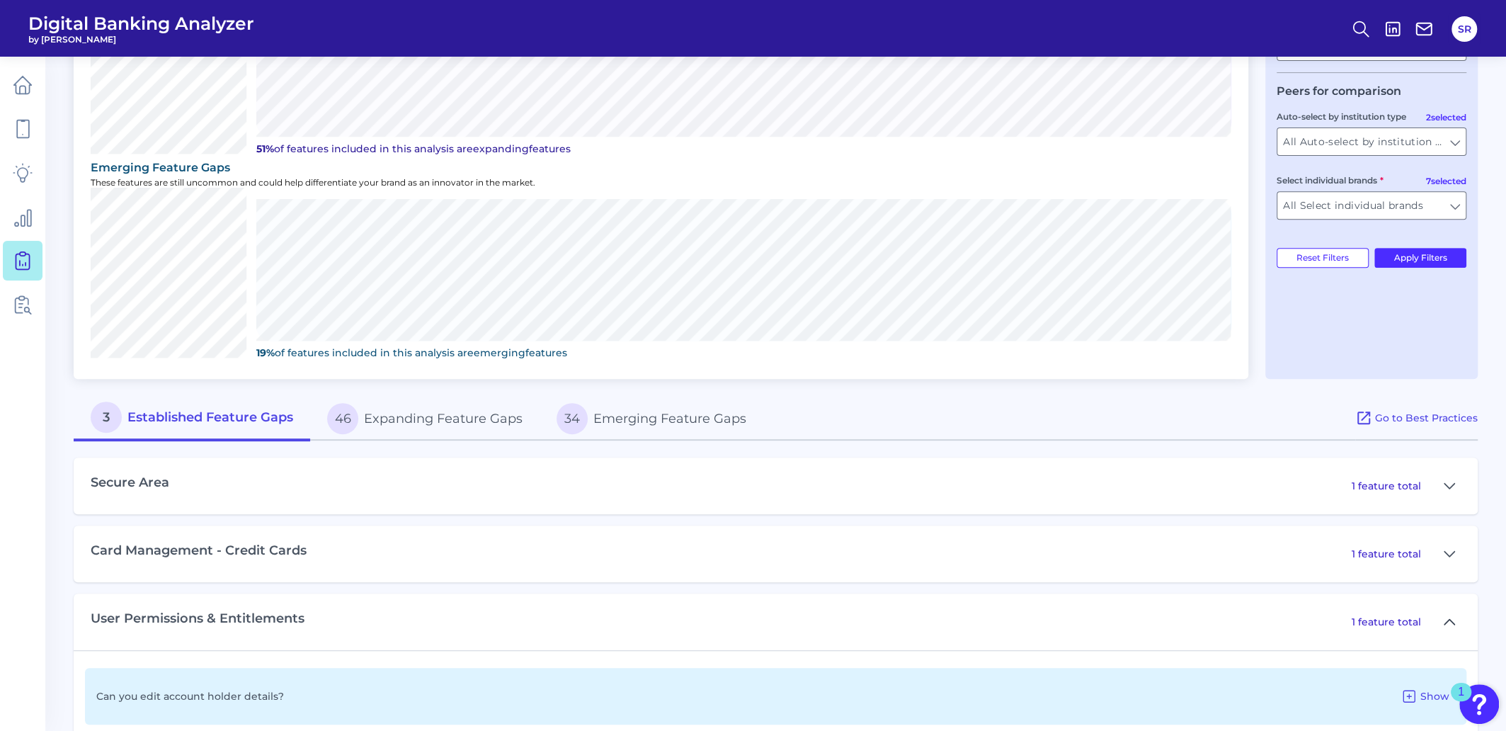
scroll to position [434, 0]
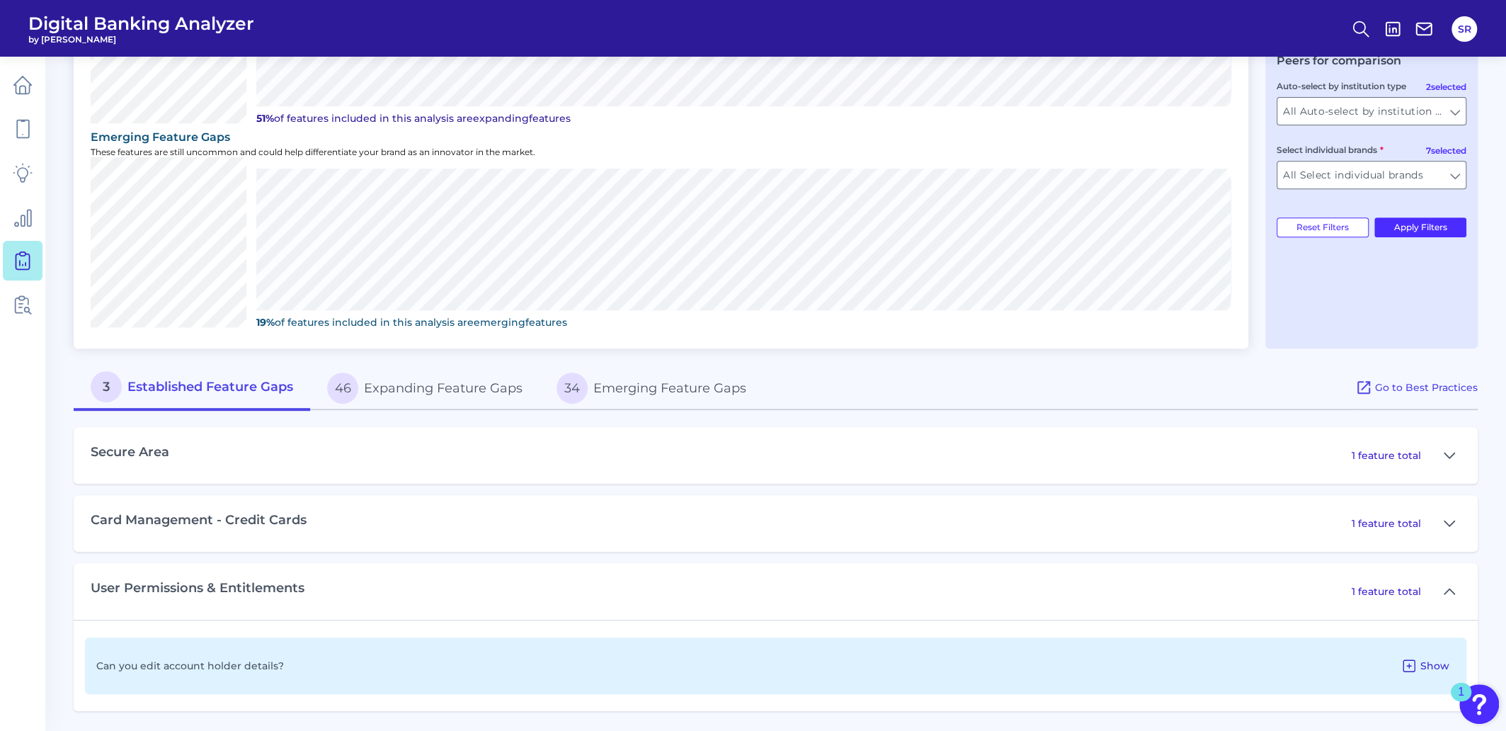
click at [1408, 663] on icon at bounding box center [1408, 665] width 11 height 11
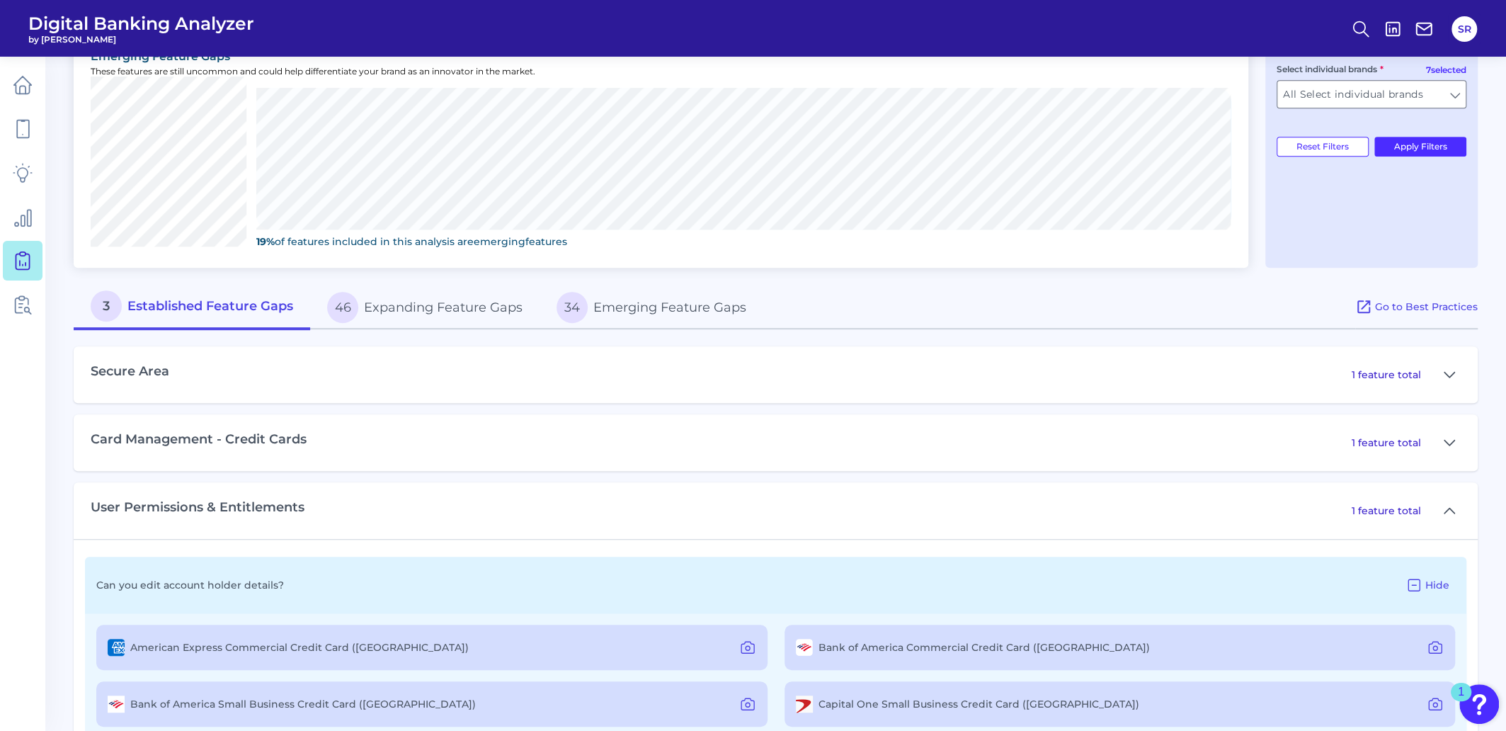
scroll to position [561, 0]
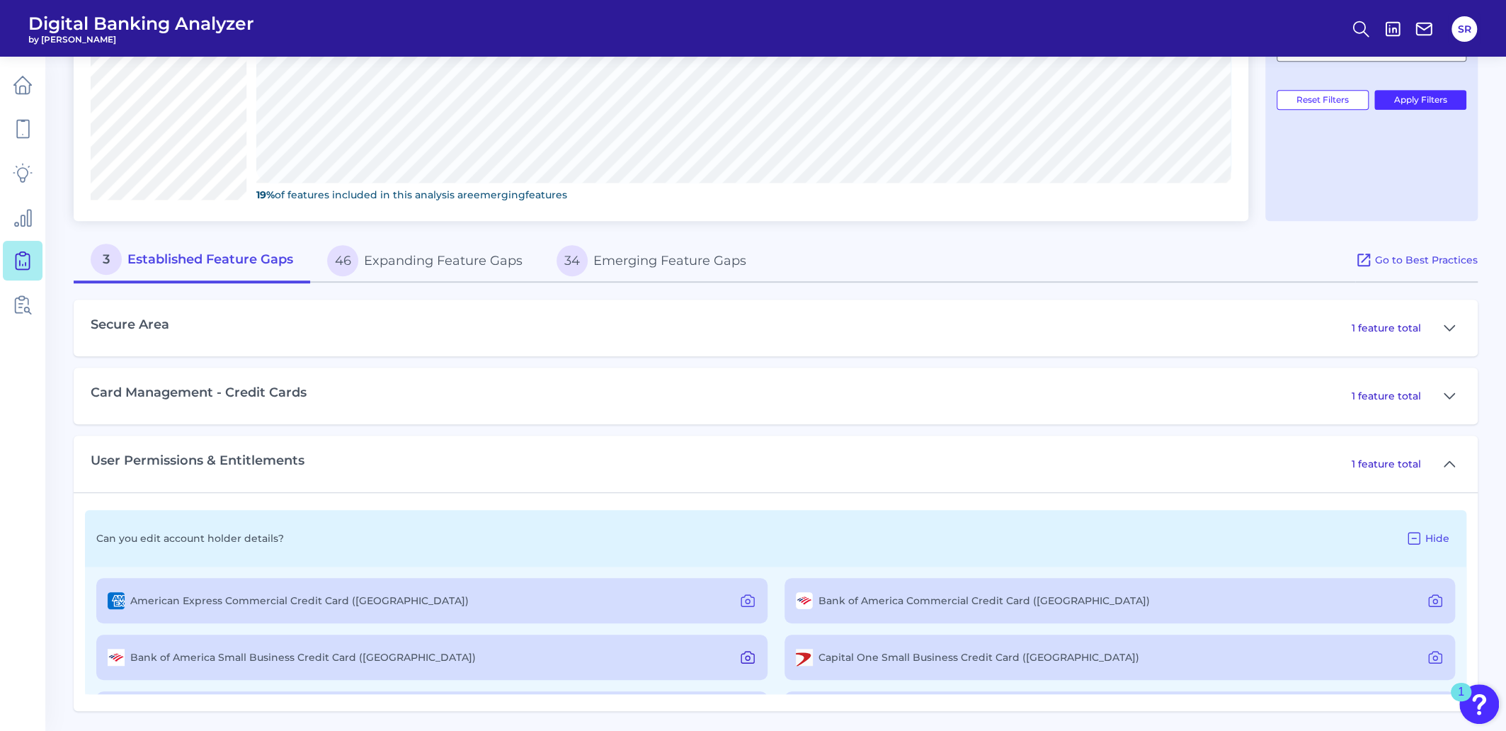
click at [746, 656] on icon at bounding box center [748, 658] width 4 height 4
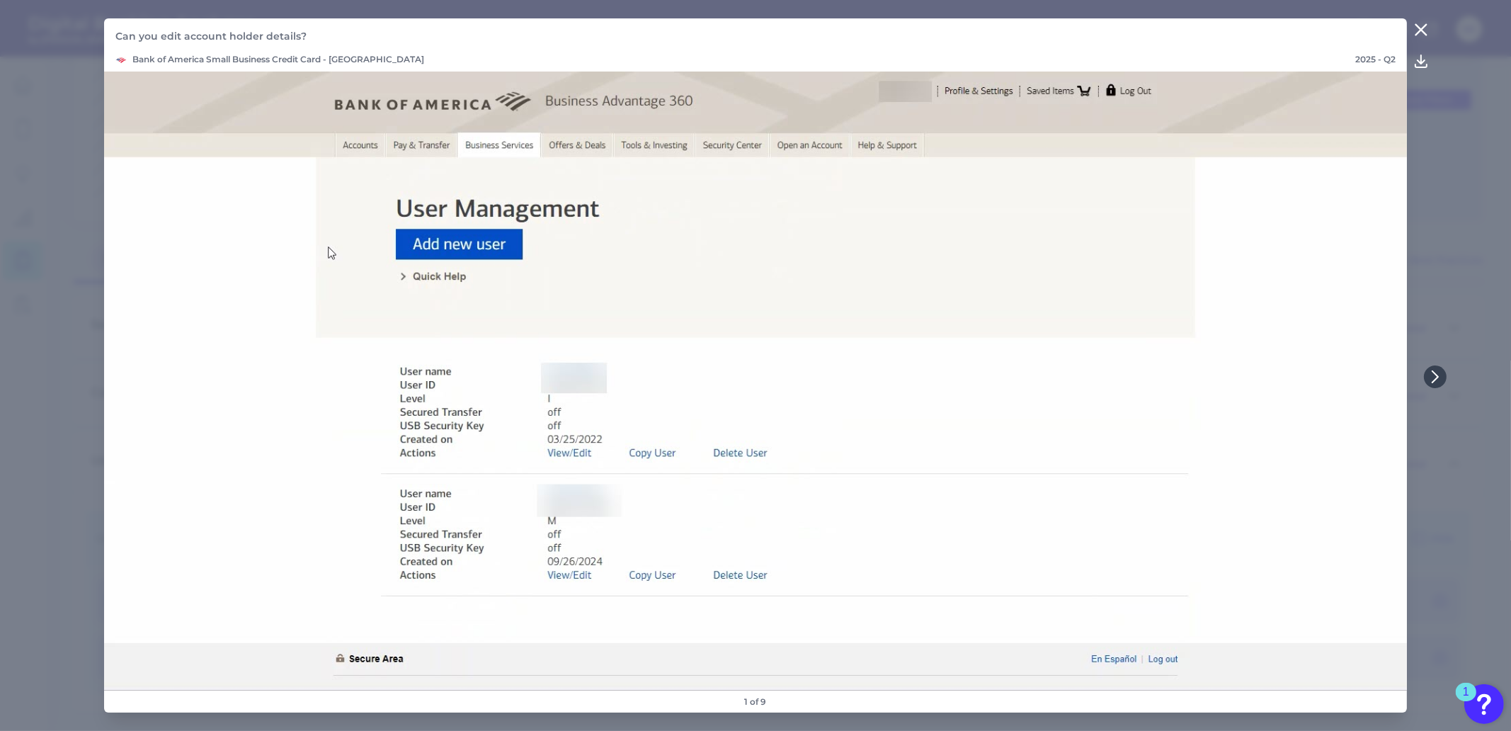
click at [1418, 33] on icon at bounding box center [1421, 29] width 17 height 17
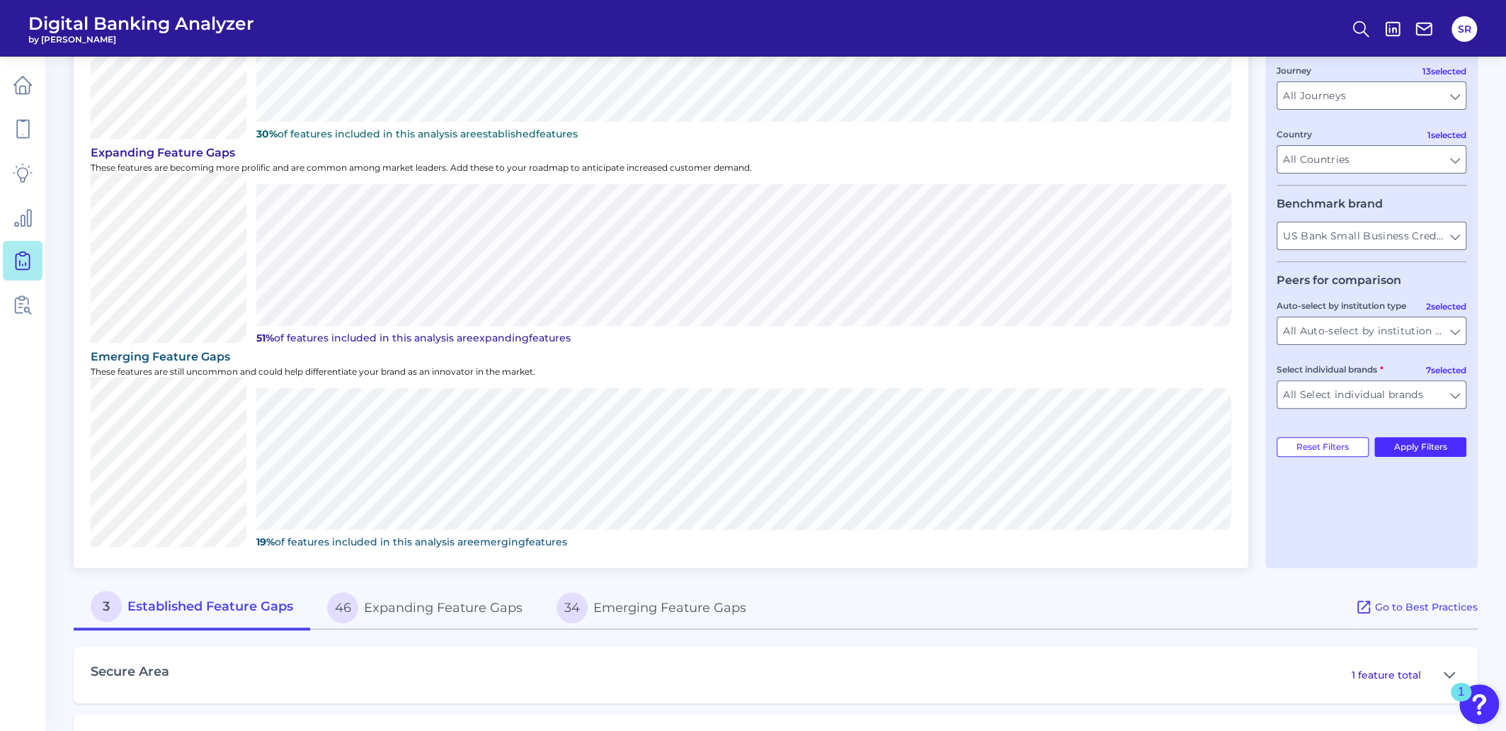
scroll to position [0, 0]
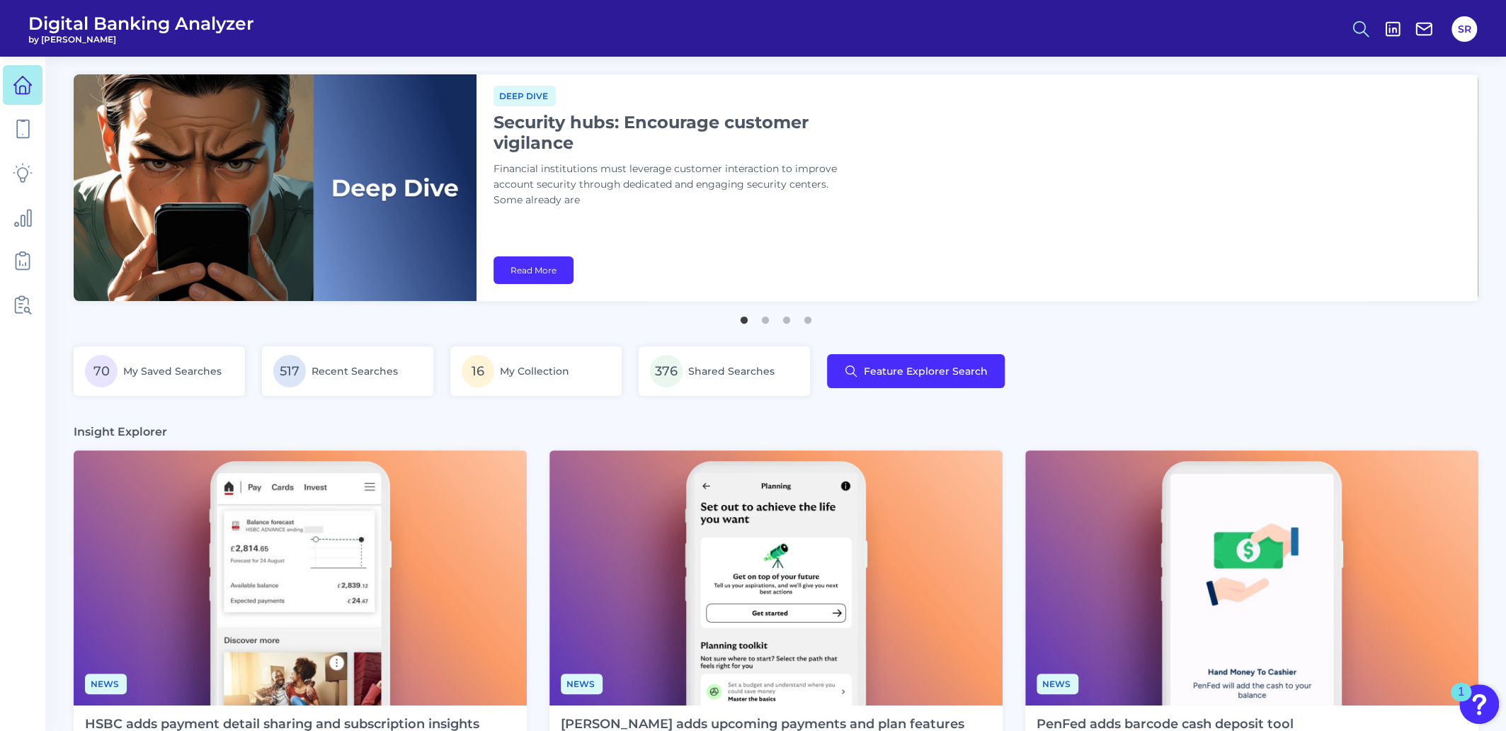
click at [1356, 29] on icon at bounding box center [1361, 29] width 20 height 20
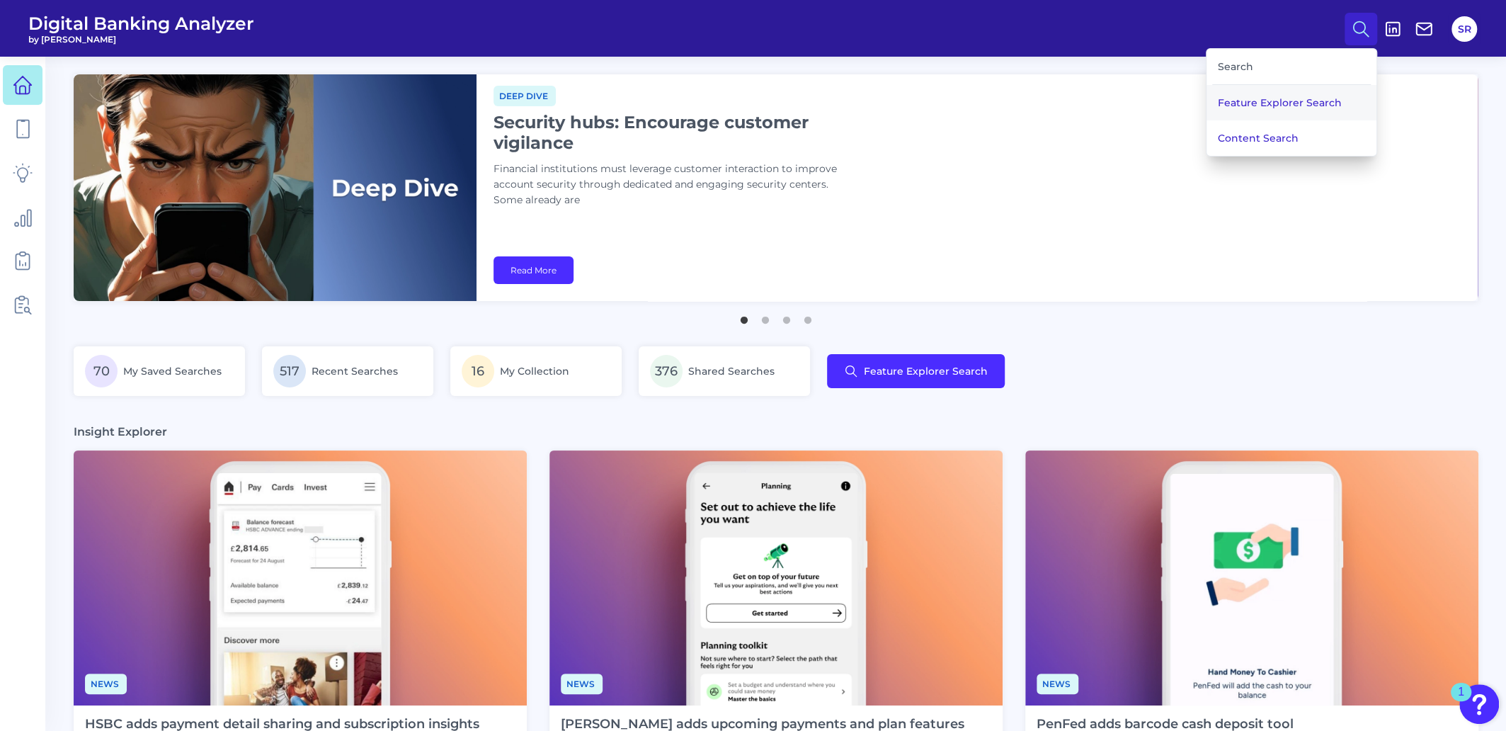
click at [1258, 100] on button "Feature Explorer Search" at bounding box center [1292, 102] width 170 height 35
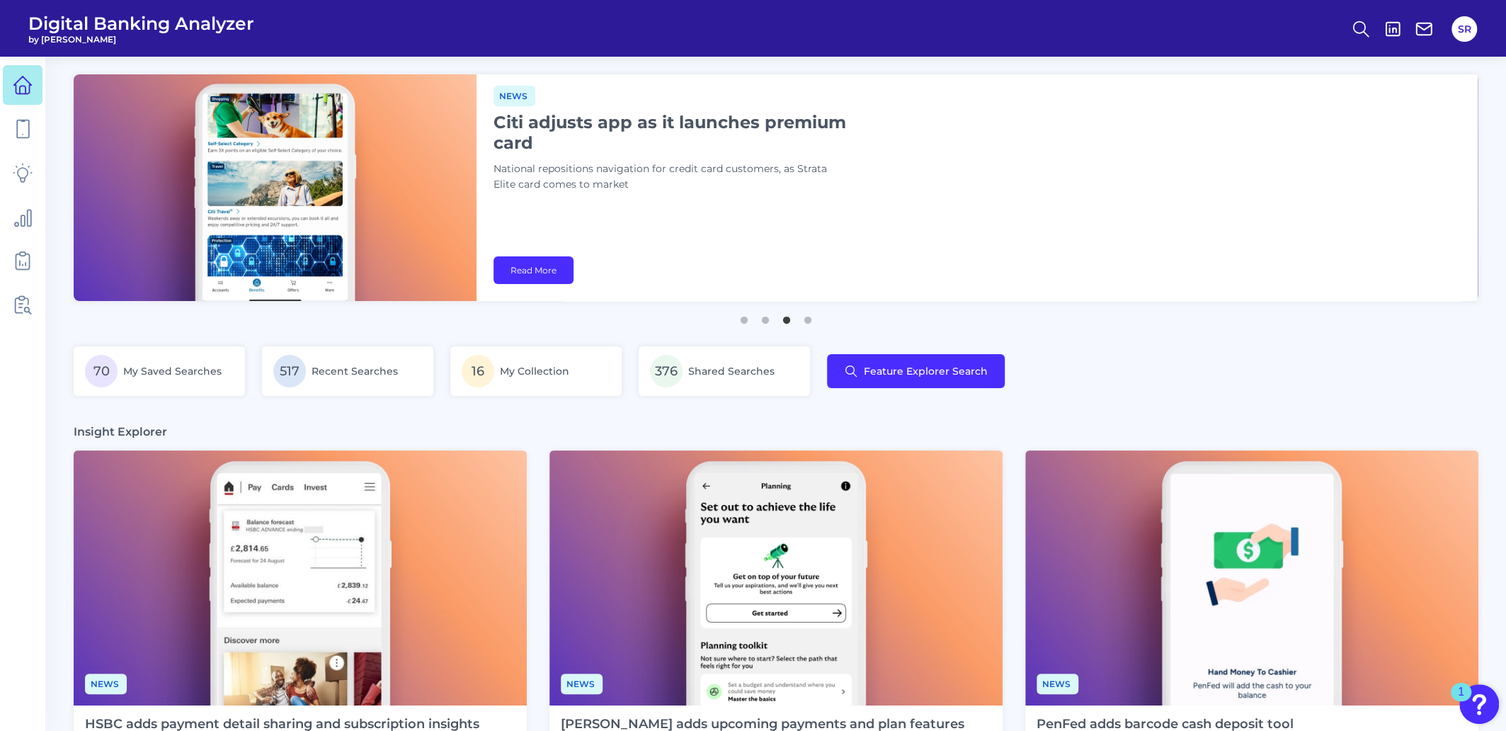
click at [171, 688] on img at bounding box center [300, 577] width 453 height 255
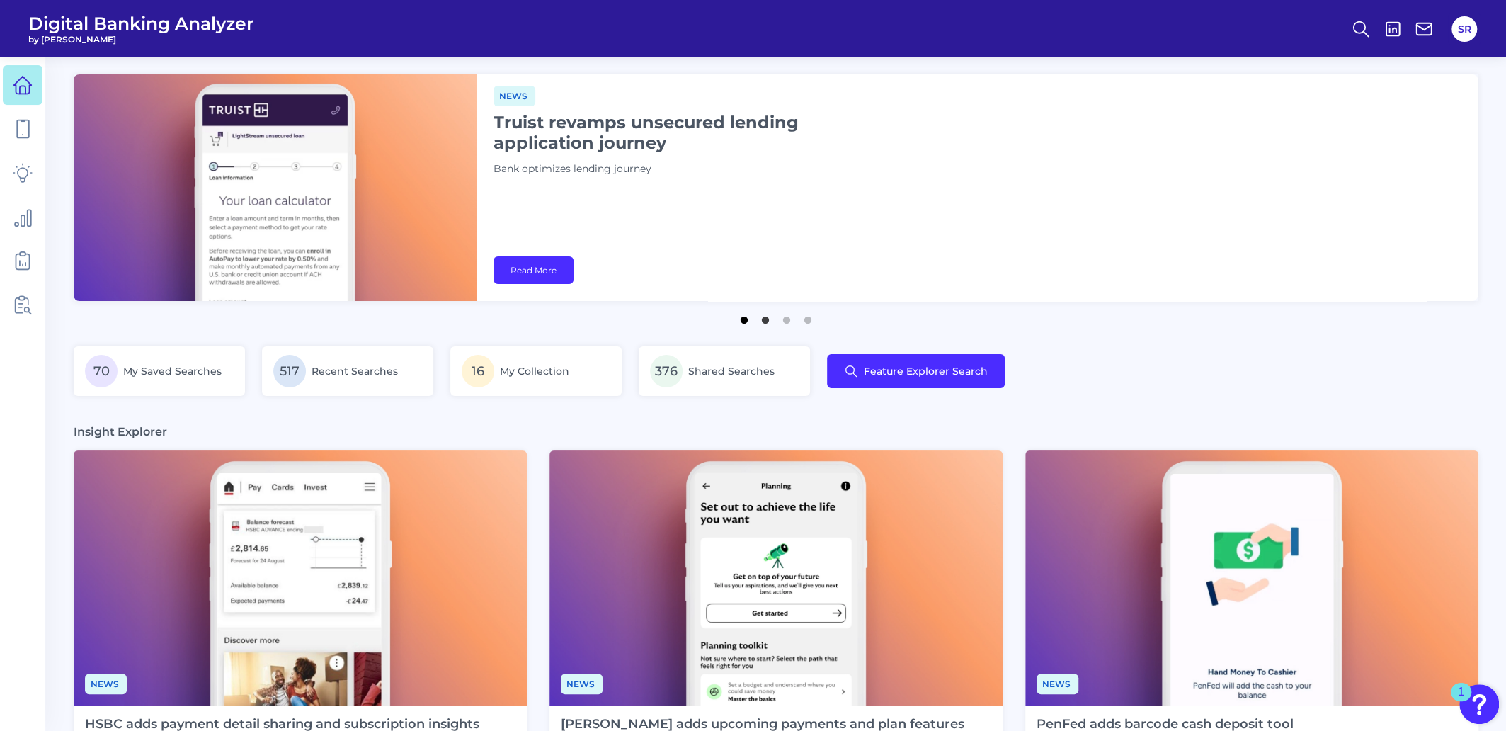
click at [742, 322] on button "1" at bounding box center [744, 316] width 14 height 14
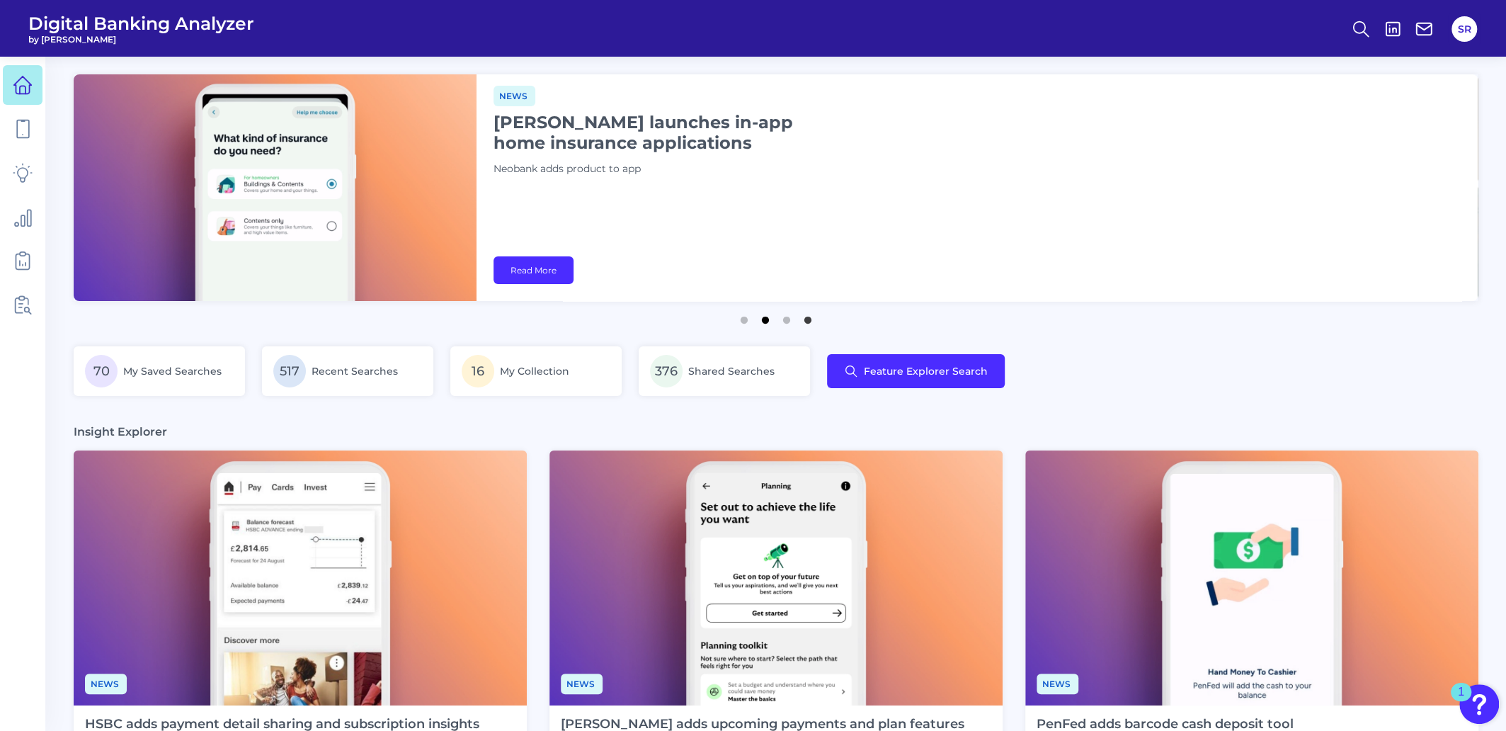
click at [765, 319] on button "2" at bounding box center [765, 316] width 14 height 14
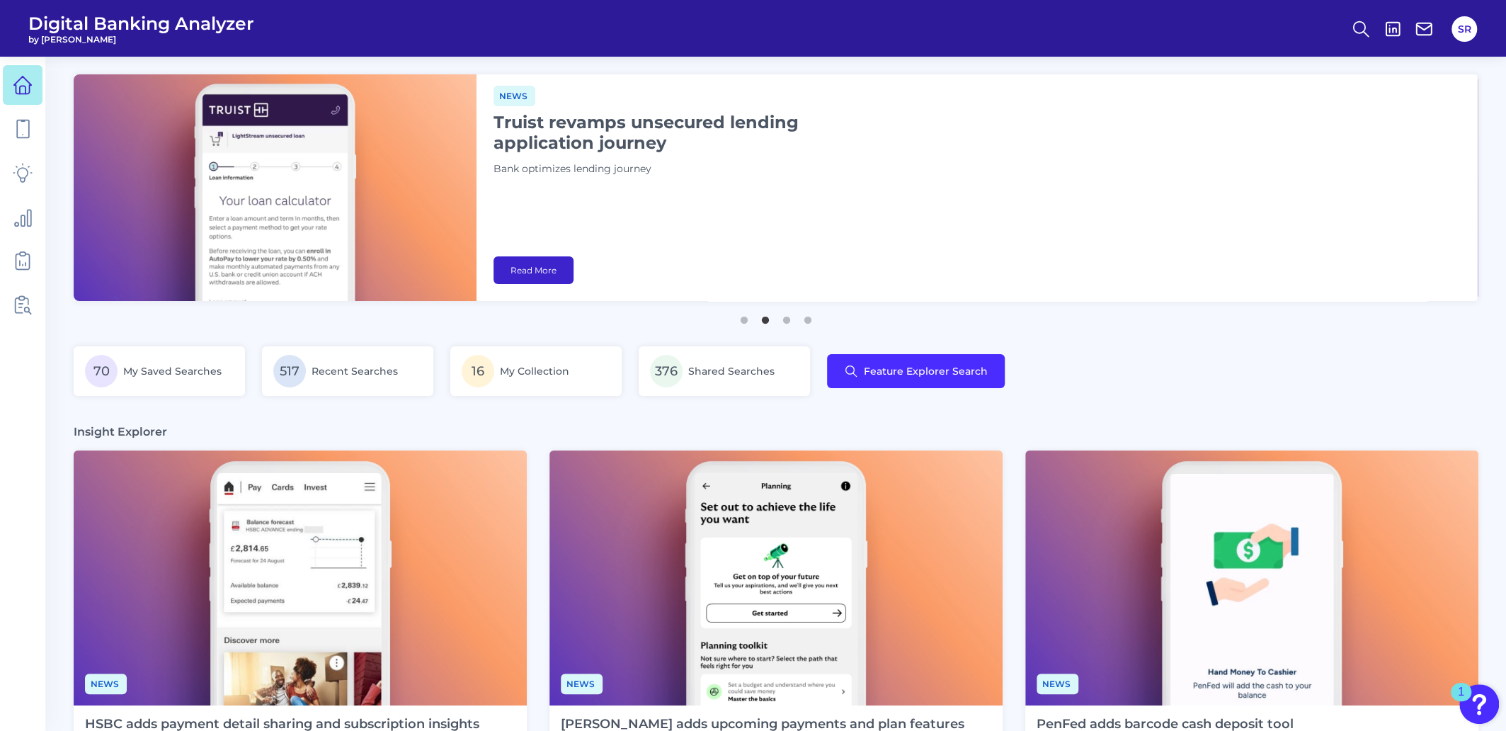
click at [537, 268] on link "Read More" at bounding box center [534, 270] width 80 height 28
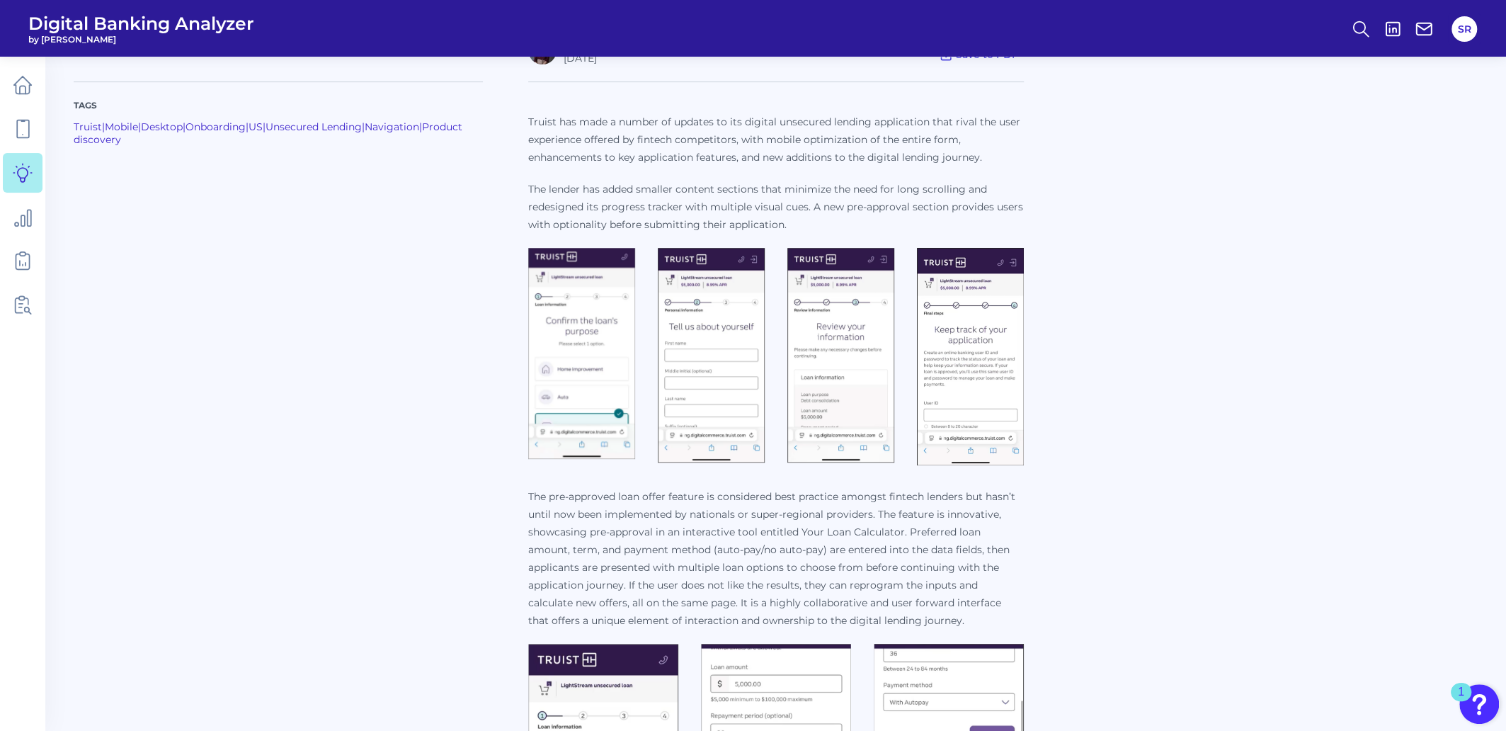
scroll to position [443, 0]
click at [35, 74] on link at bounding box center [23, 85] width 40 height 40
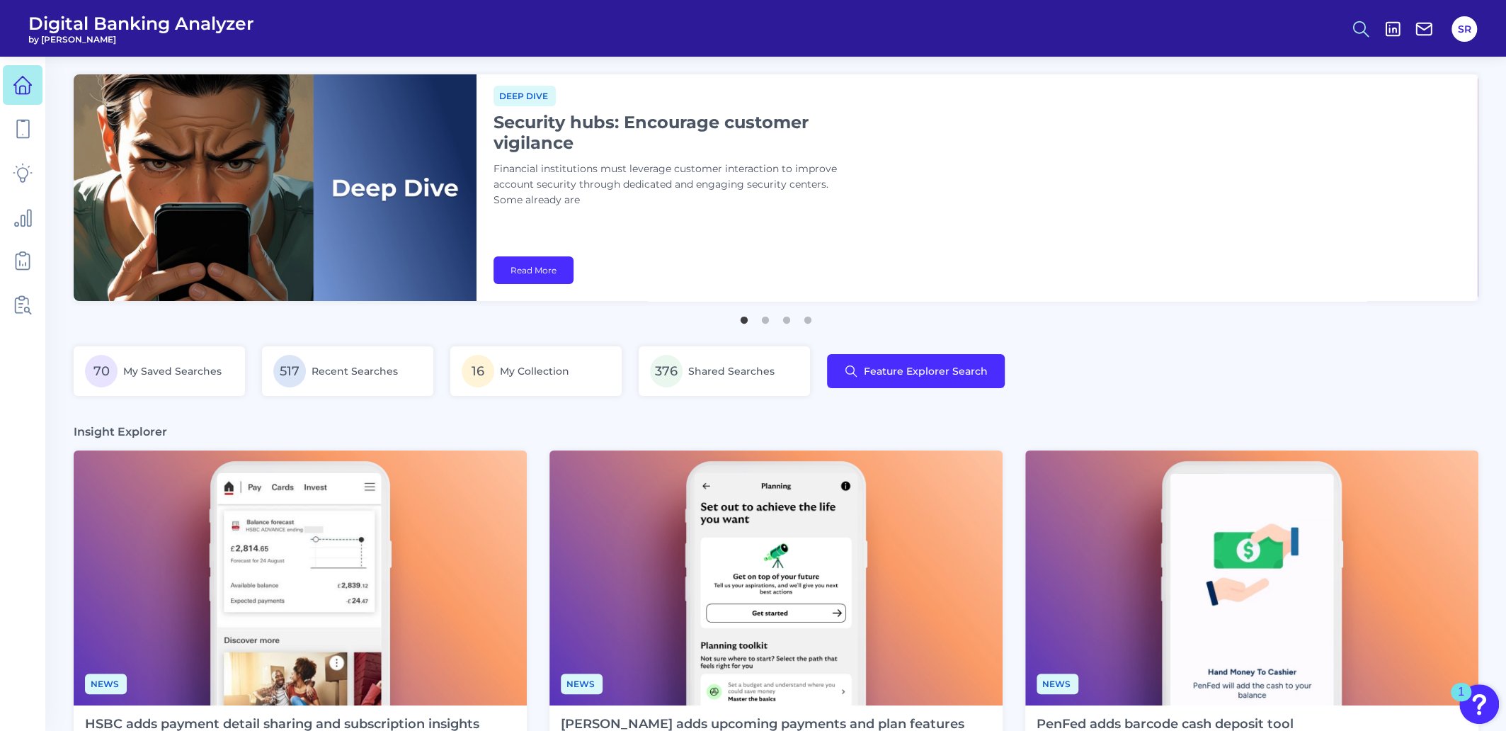
click at [1359, 25] on icon at bounding box center [1361, 29] width 20 height 20
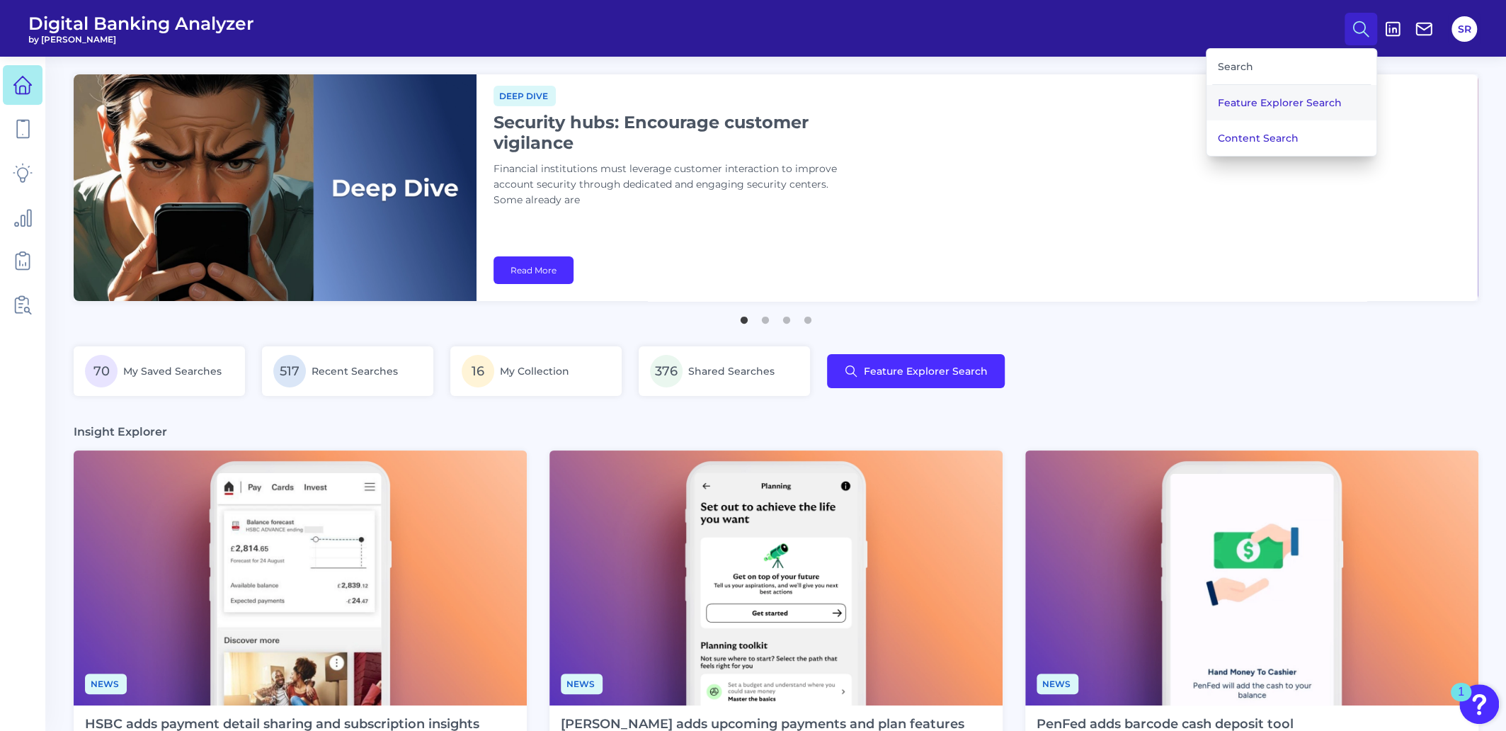
click at [1309, 100] on button "Feature Explorer Search" at bounding box center [1292, 102] width 170 height 35
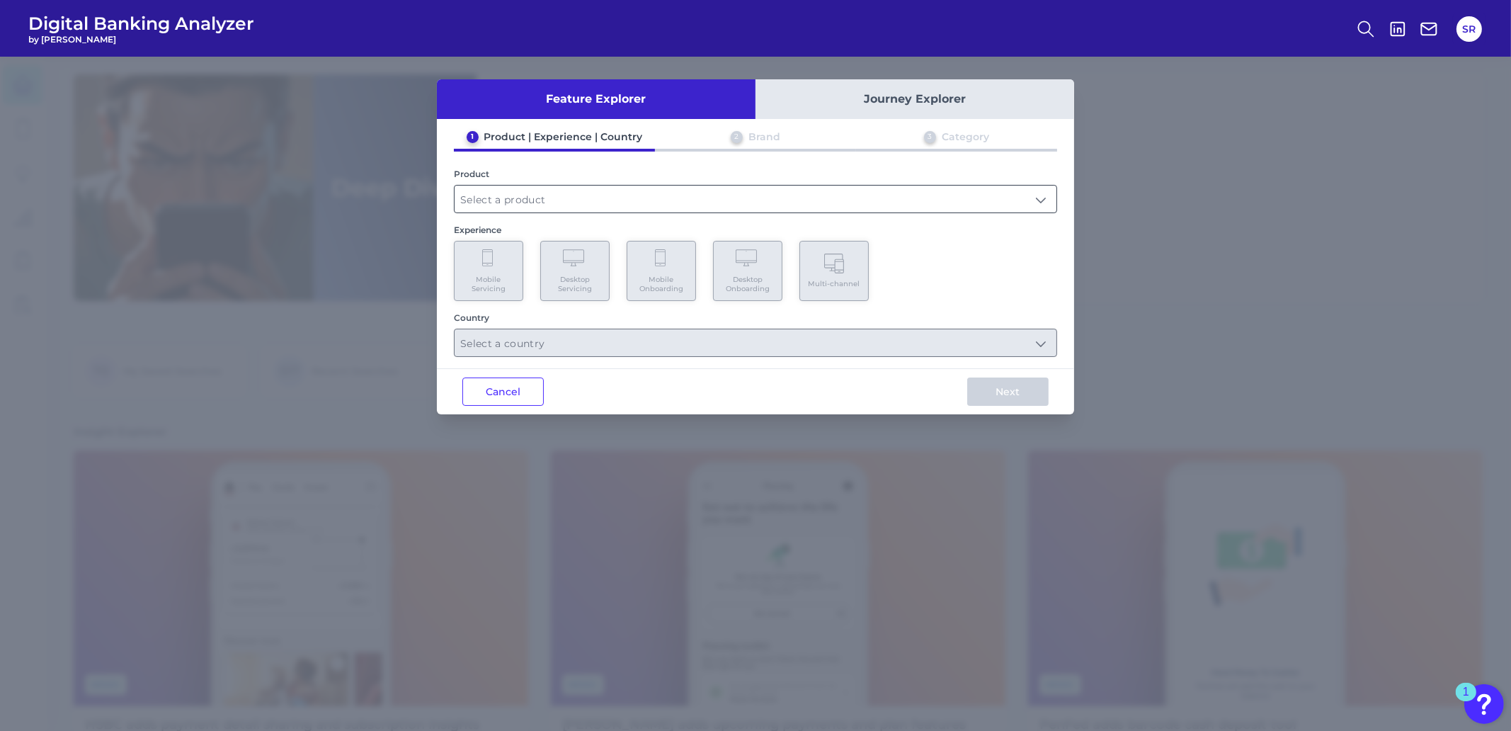
click at [889, 200] on input "text" at bounding box center [756, 199] width 602 height 27
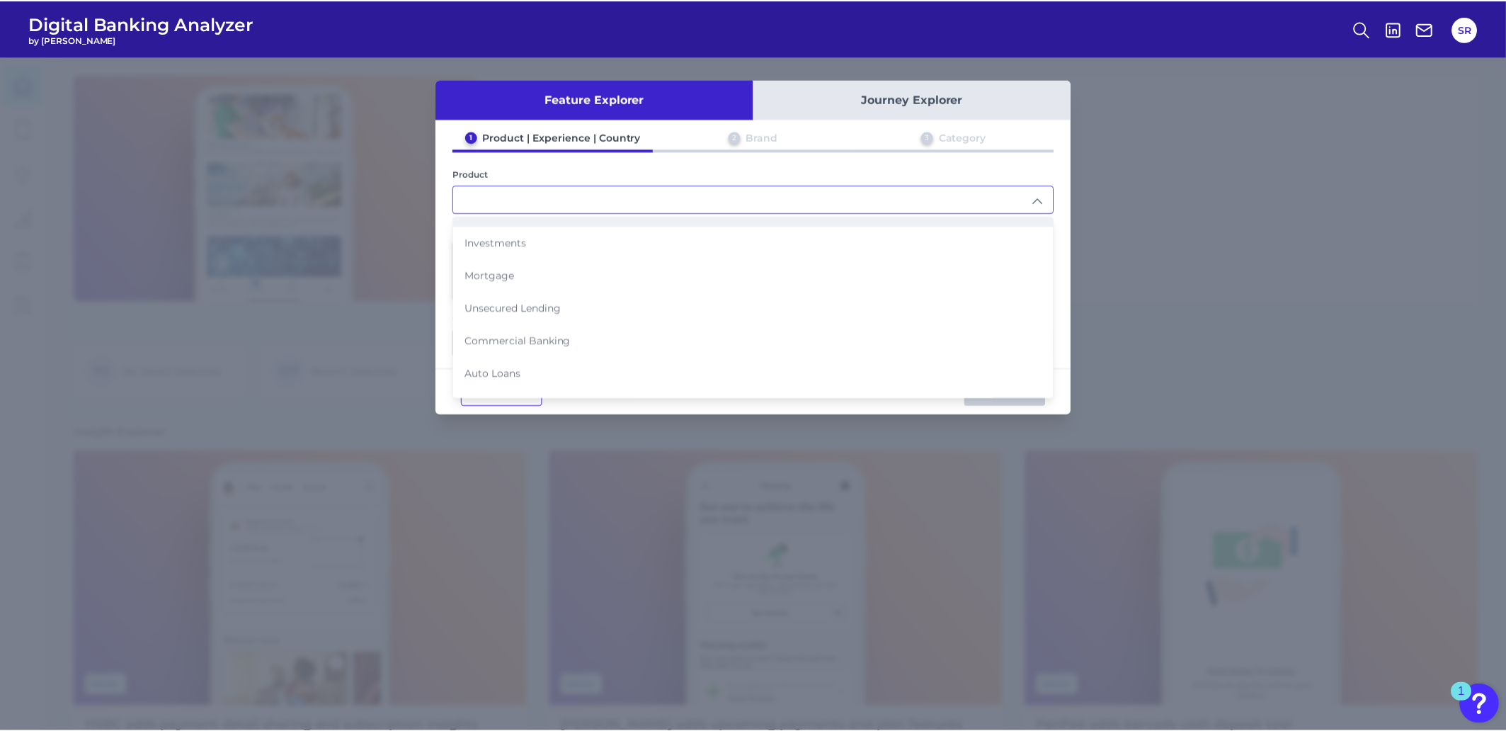
scroll to position [135, 0]
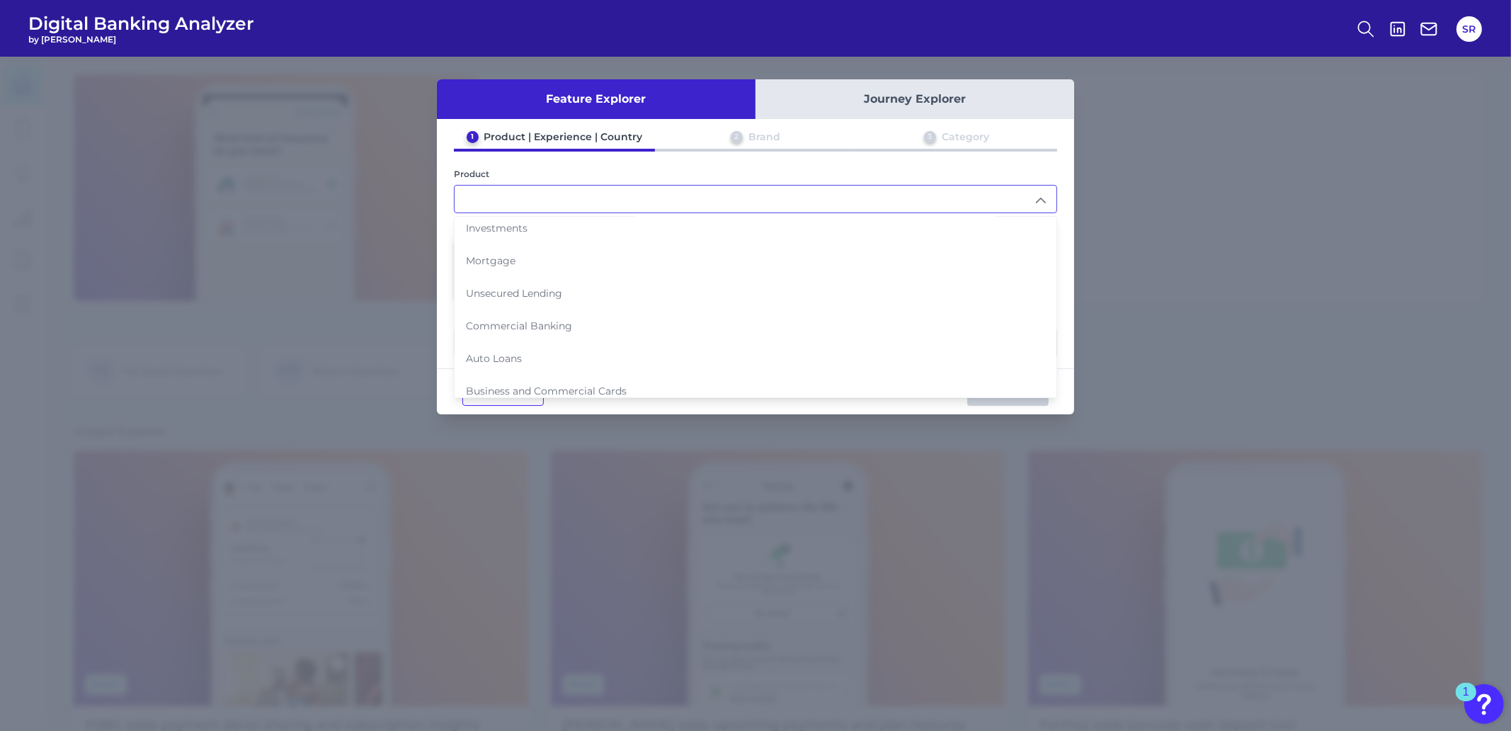
click at [1073, 174] on div "1 Product | Experience | Country 2 Brand 3 Category Product Checking / Current …" at bounding box center [755, 243] width 637 height 227
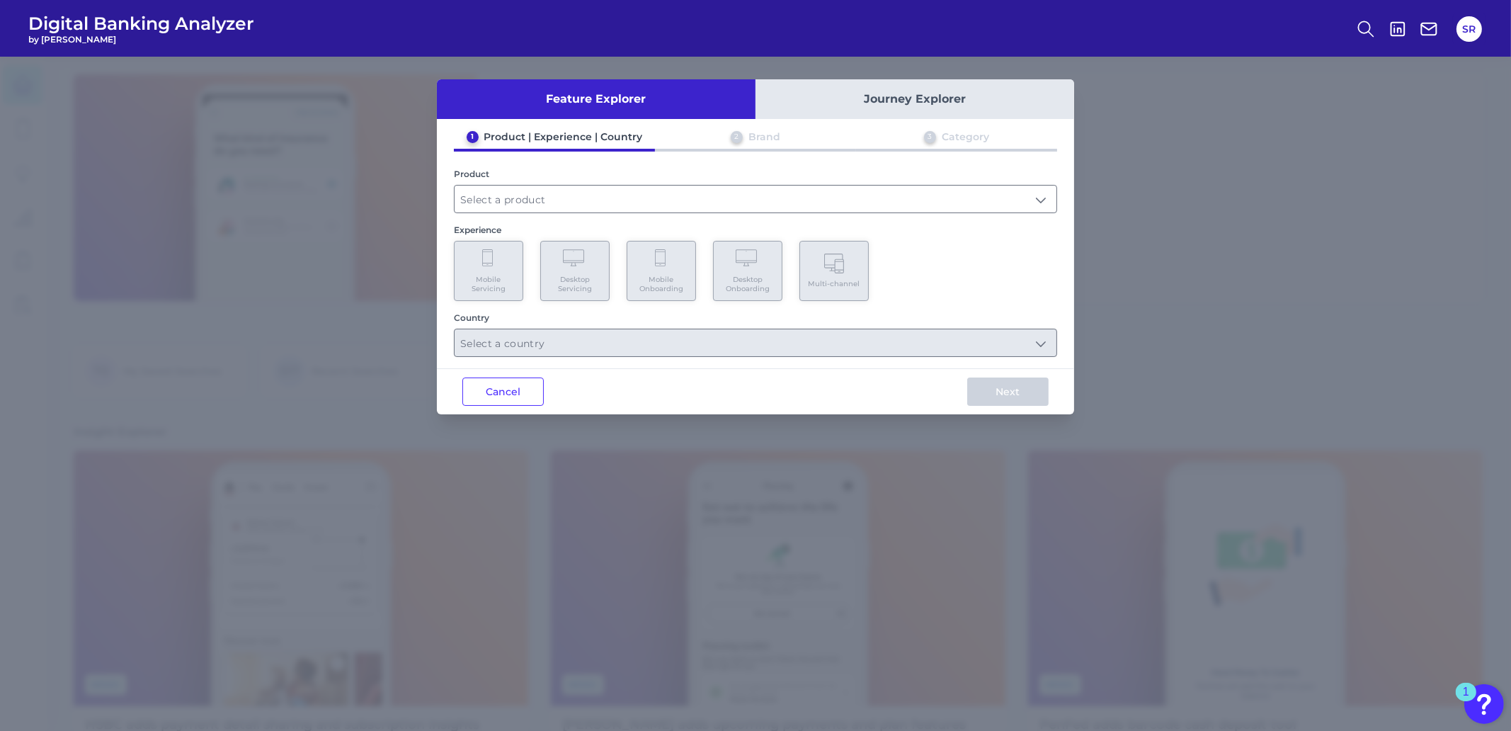
click at [1207, 161] on div "Feature Explorer Journey Explorer 1 Product | Experience | Country 2 Brand 3 Ca…" at bounding box center [755, 394] width 1511 height 674
drag, startPoint x: 510, startPoint y: 387, endPoint x: 522, endPoint y: 387, distance: 12.0
click at [510, 387] on button "Cancel" at bounding box center [502, 391] width 81 height 28
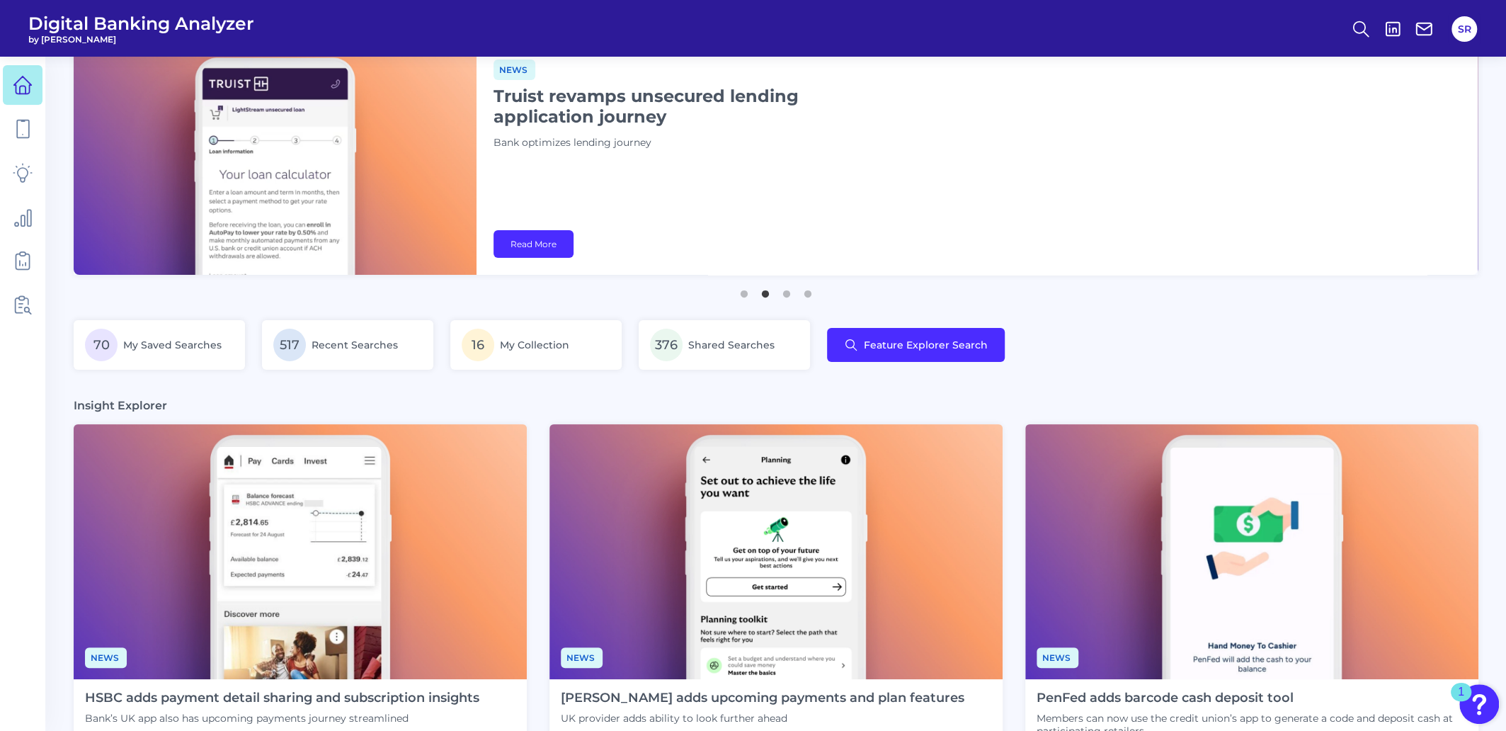
scroll to position [0, 0]
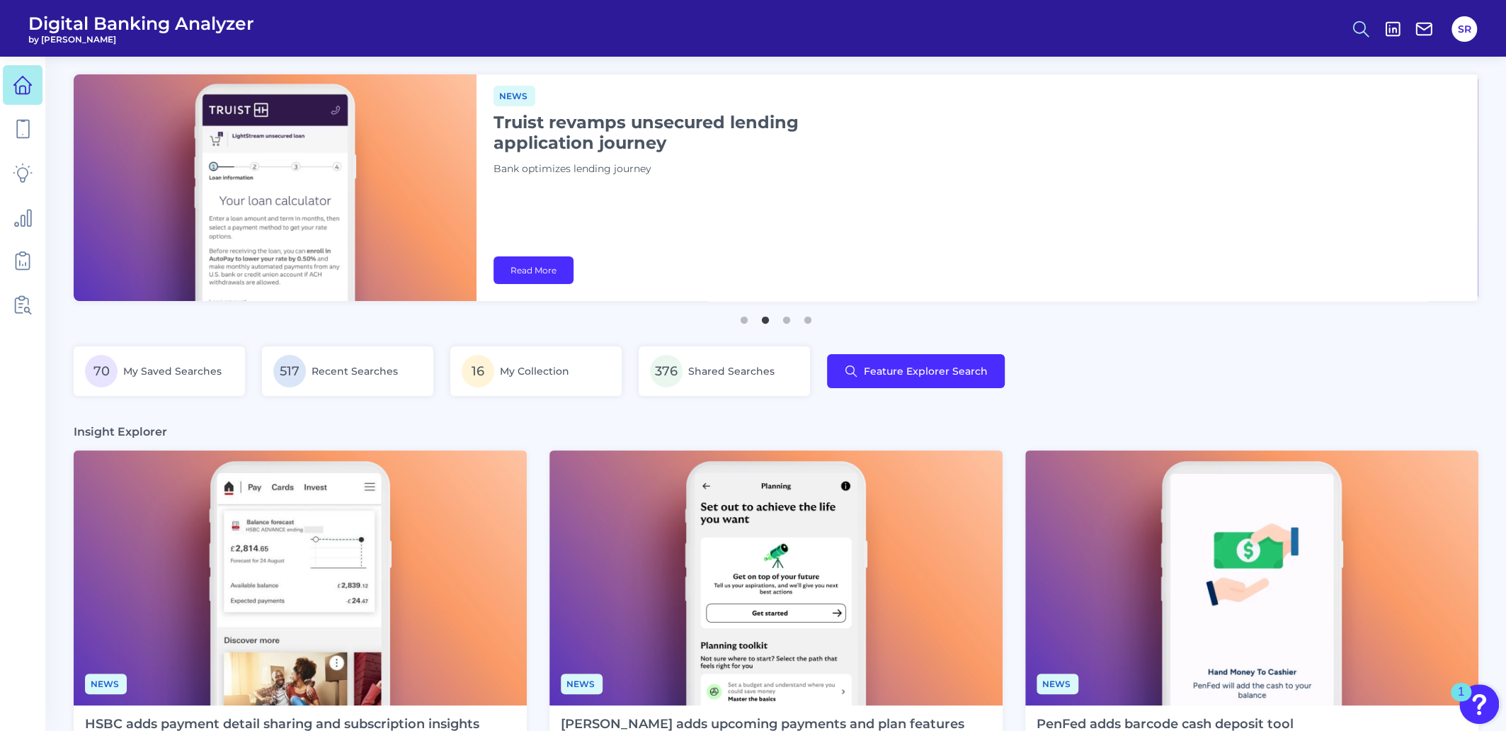
click at [1357, 33] on circle at bounding box center [1359, 26] width 11 height 11
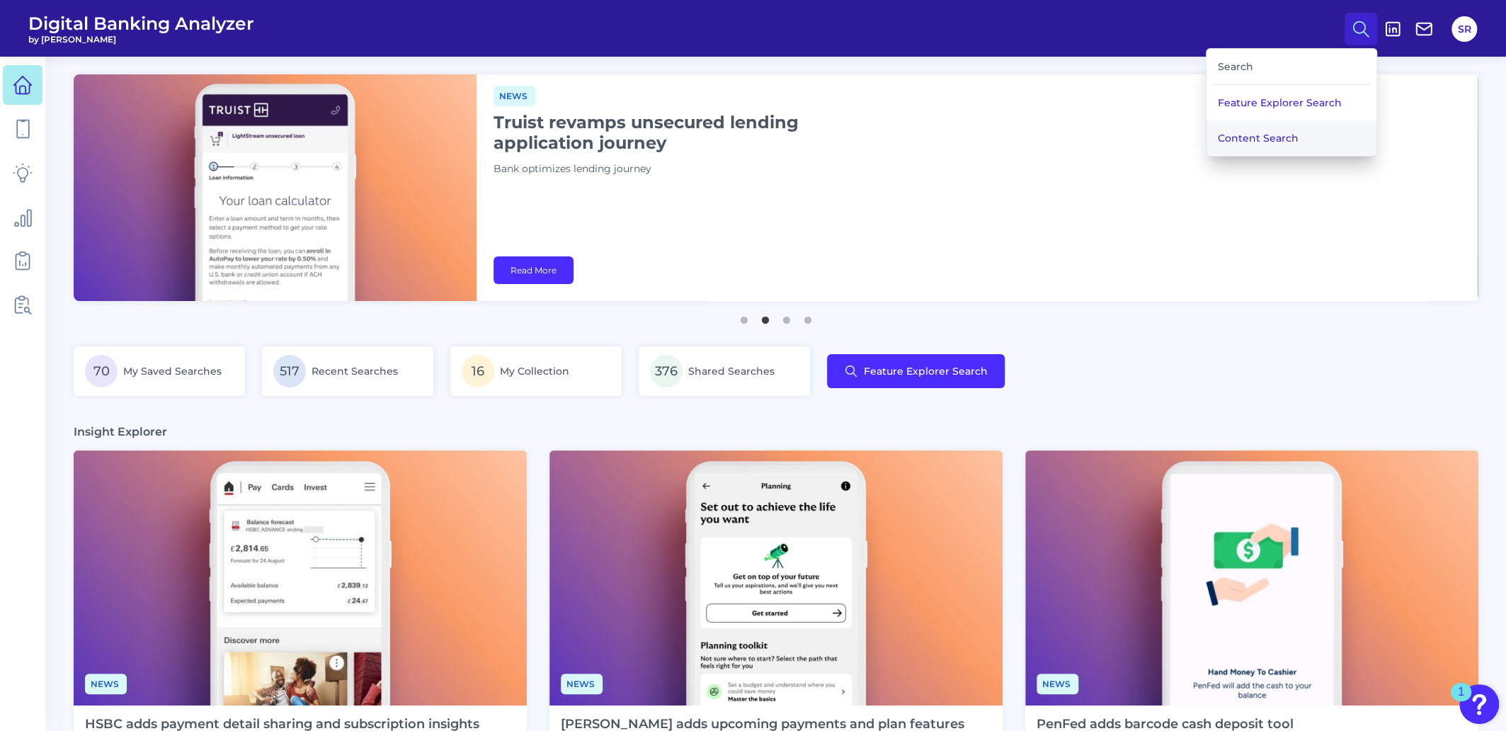
click at [1249, 136] on button "Content Search" at bounding box center [1292, 137] width 170 height 35
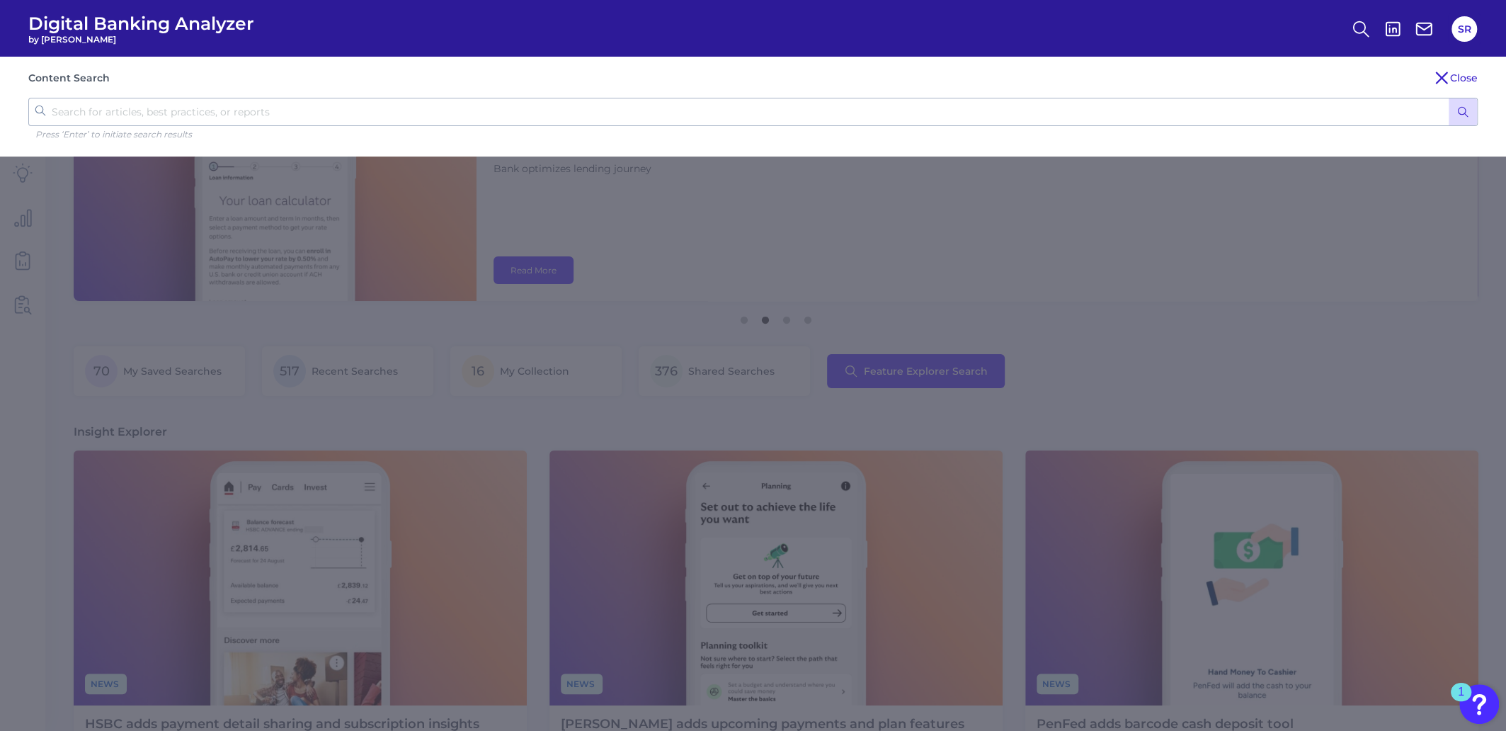
click at [541, 101] on input "text" at bounding box center [752, 112] width 1449 height 28
type input "b"
type input "US Bank"
click at [1449, 98] on button "submit" at bounding box center [1463, 111] width 28 height 27
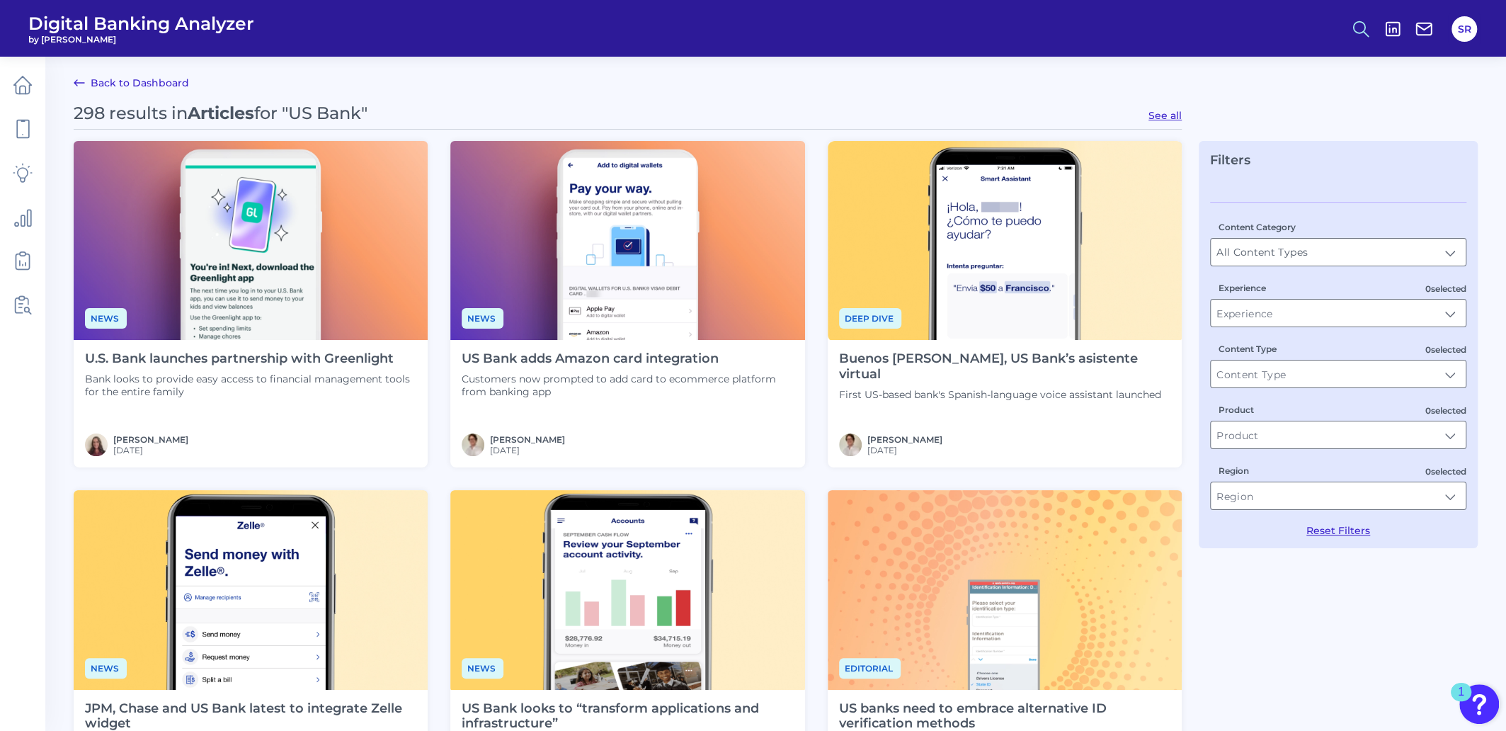
click at [1363, 28] on icon at bounding box center [1361, 29] width 20 height 20
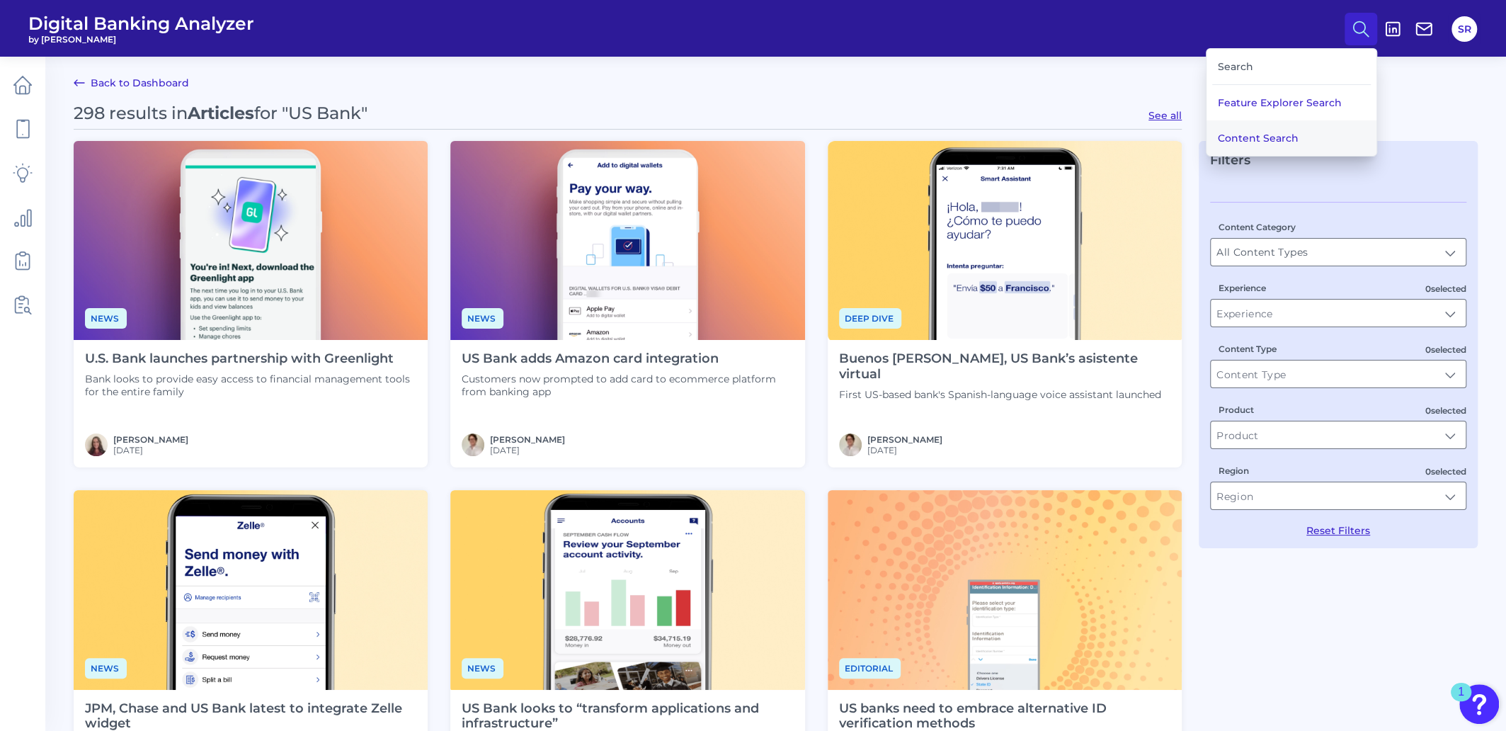
click at [1278, 135] on button "Content Search" at bounding box center [1292, 137] width 170 height 35
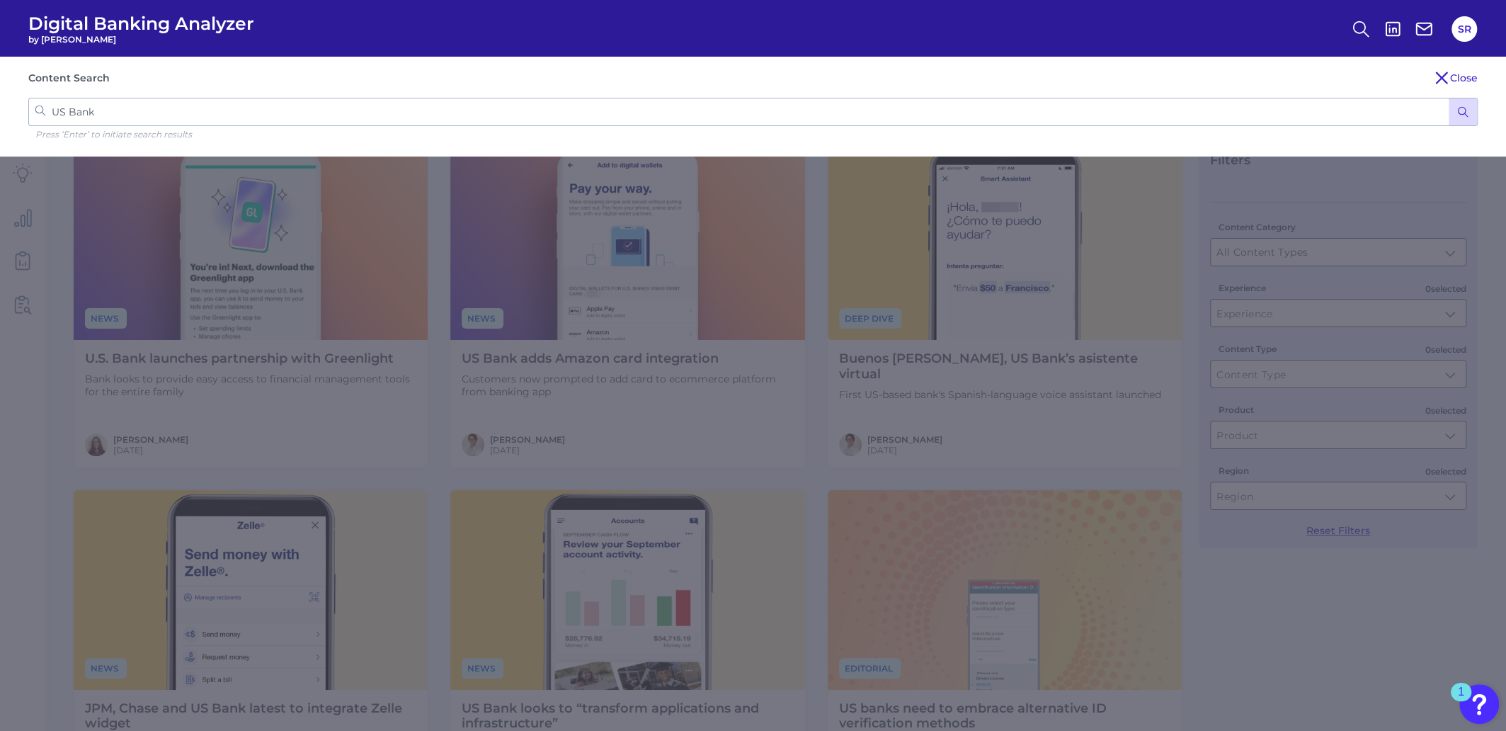
drag, startPoint x: 267, startPoint y: 112, endPoint x: 0, endPoint y: 113, distance: 266.9
click at [0, 113] on div "Content Search Close US Bank Press ‘Enter’ to initiate search results" at bounding box center [753, 107] width 1506 height 100
type input "truist"
click at [1449, 98] on button "submit" at bounding box center [1463, 111] width 28 height 27
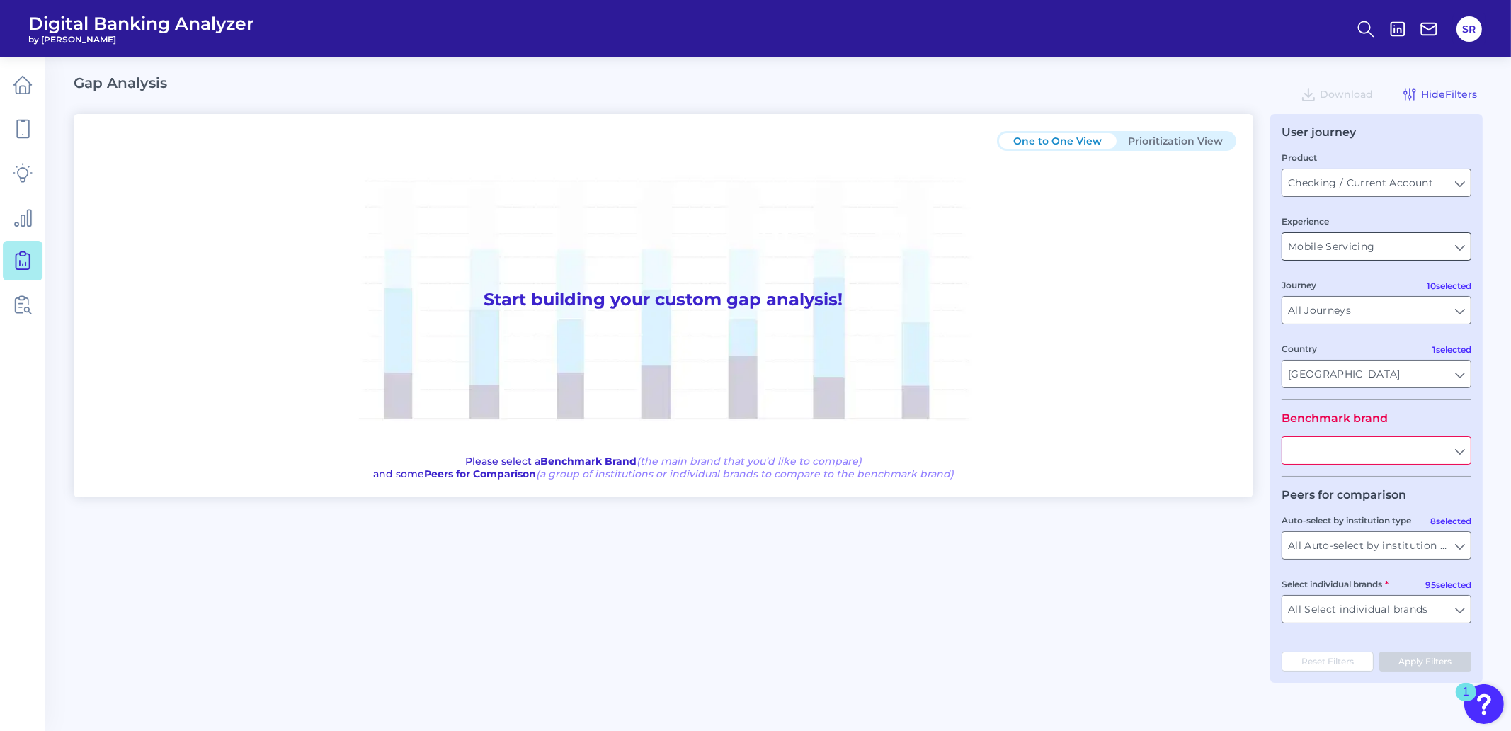
click at [1462, 253] on input "Mobile Servicing" at bounding box center [1376, 246] width 188 height 27
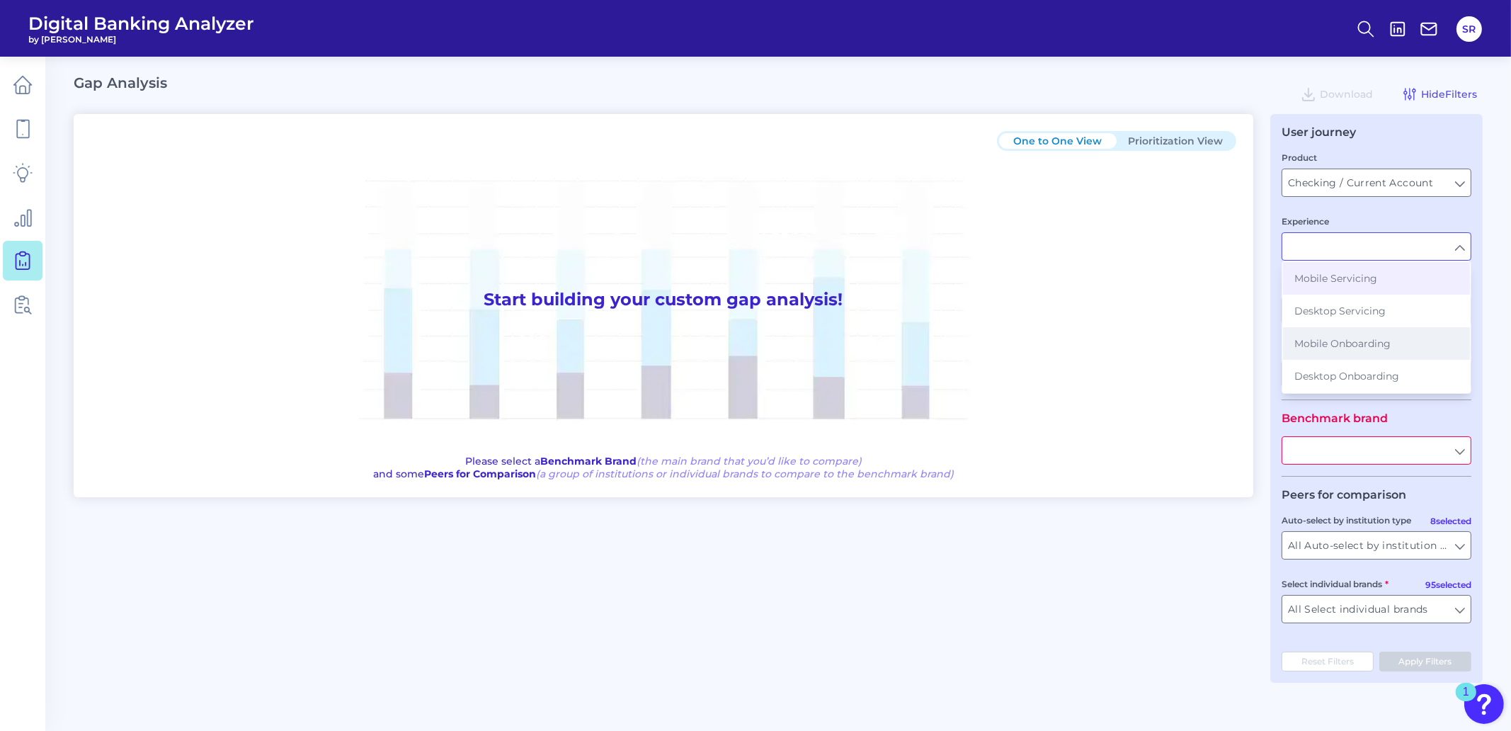
click at [1363, 343] on span "Mobile Onboarding" at bounding box center [1342, 343] width 96 height 13
type input "Mobile Onboarding"
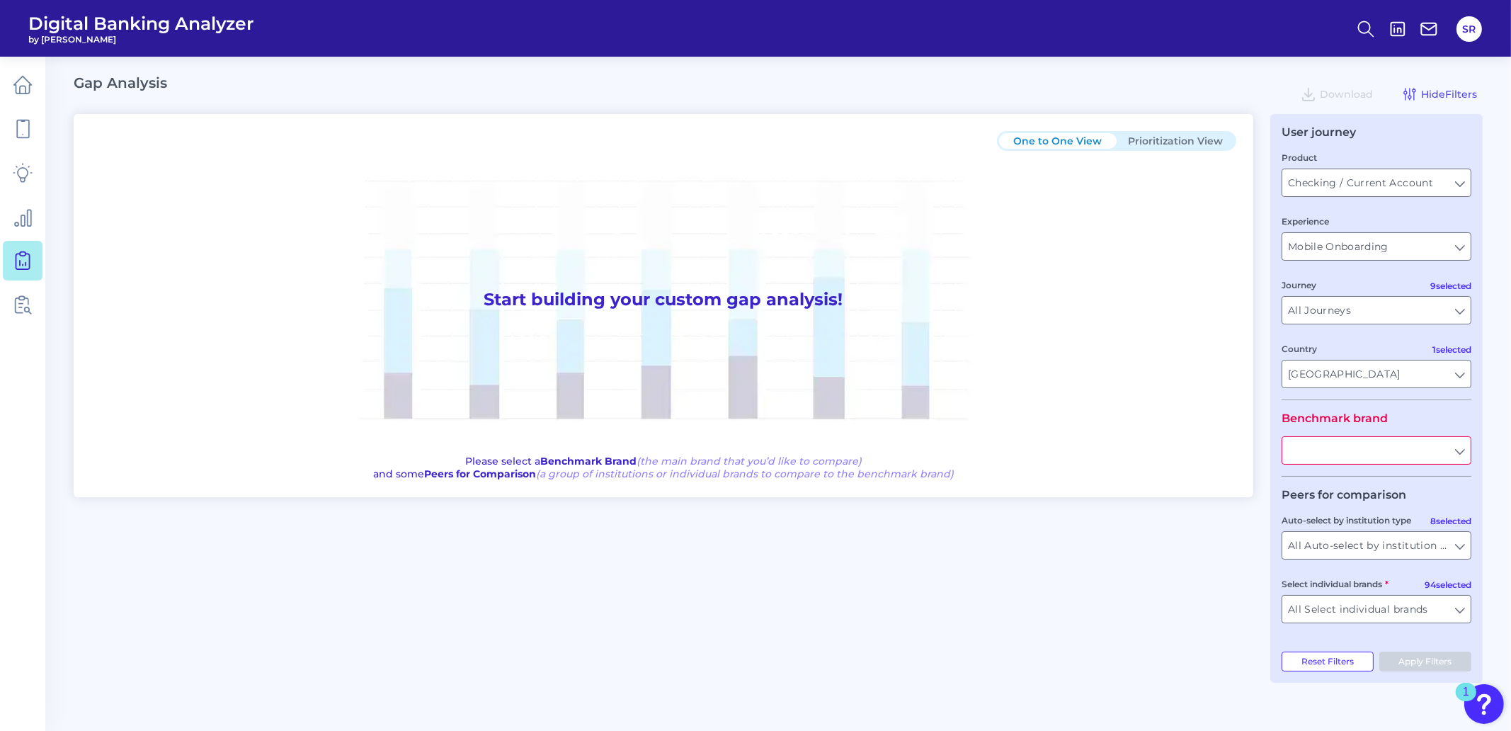
click at [1461, 455] on input "text" at bounding box center [1376, 450] width 188 height 27
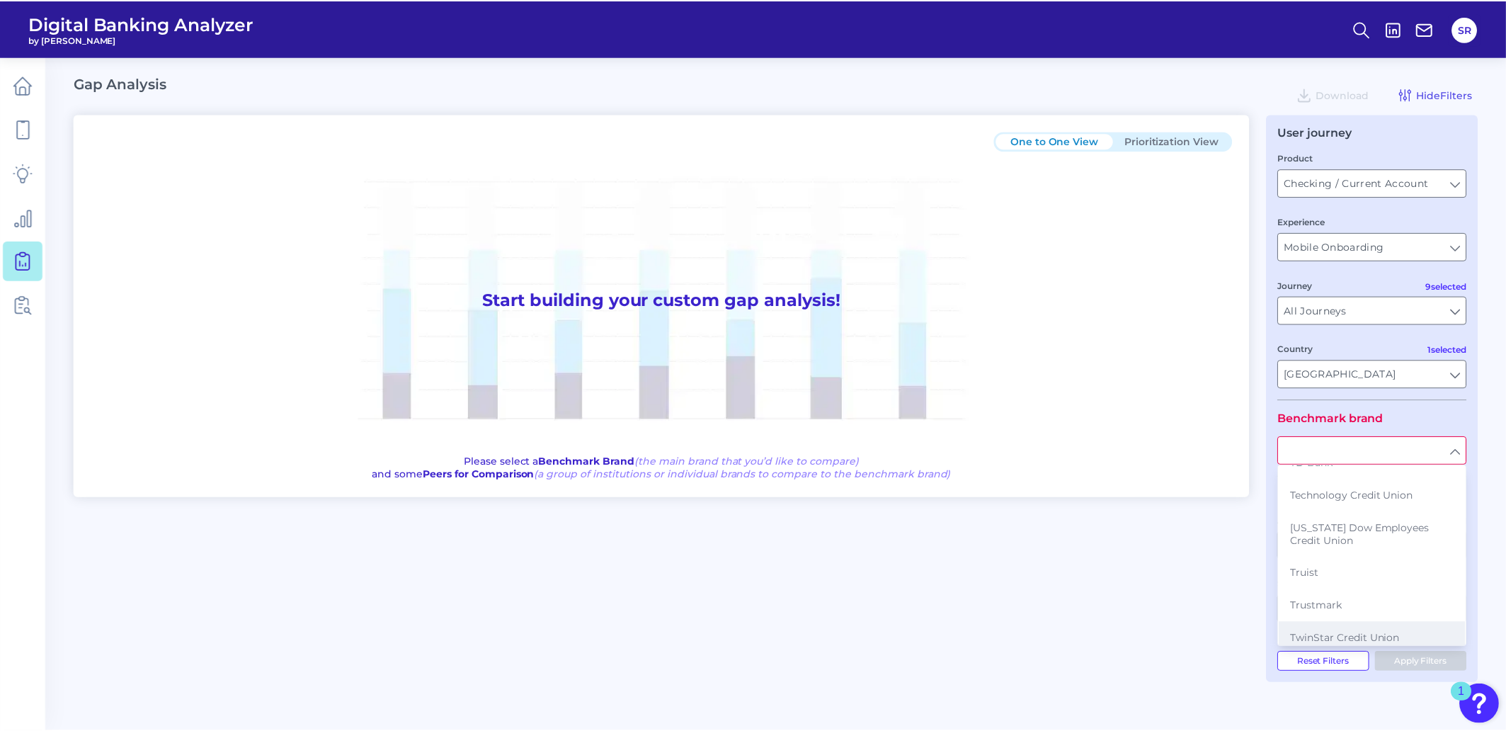
scroll to position [2566, 0]
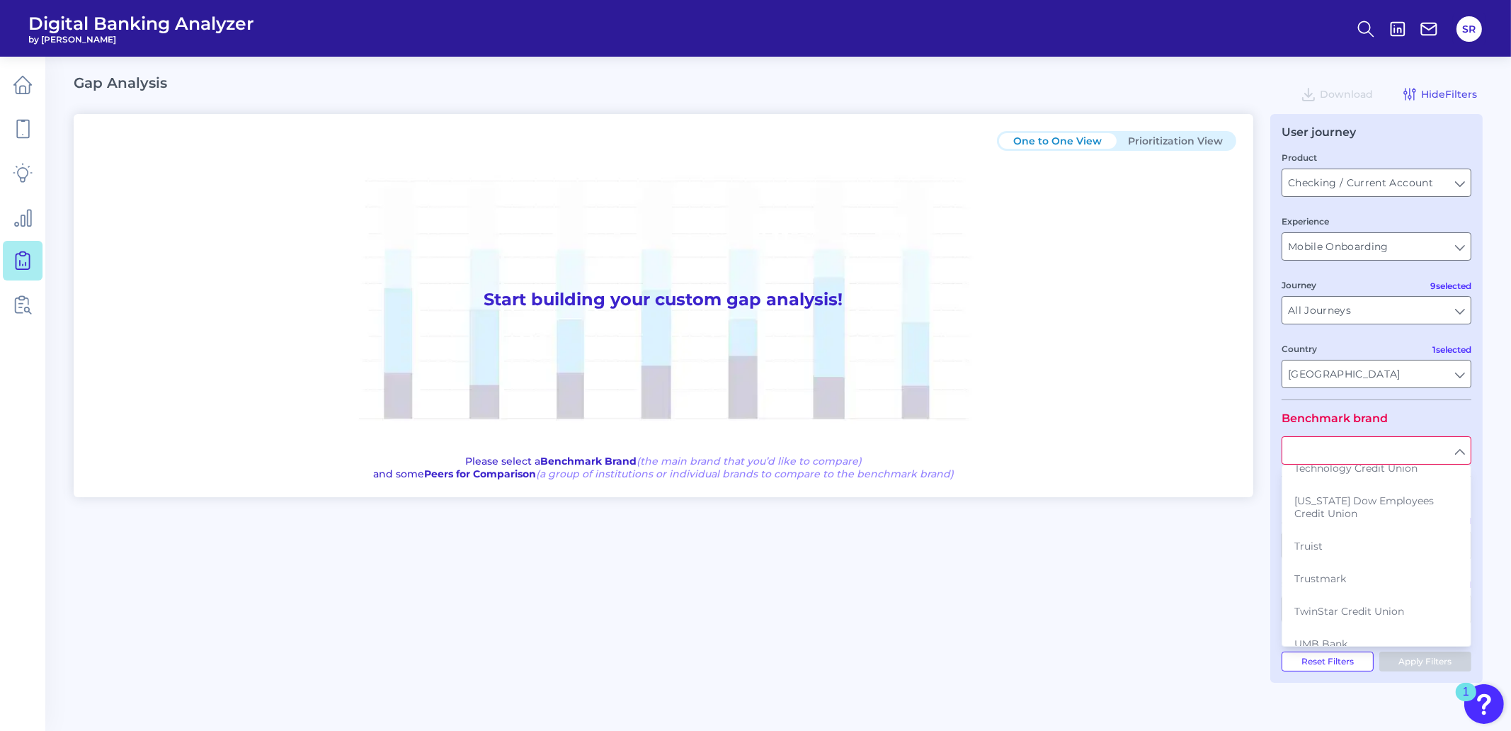
click at [1332, 730] on span "US Bank" at bounding box center [1315, 741] width 42 height 13
type input "US Bank"
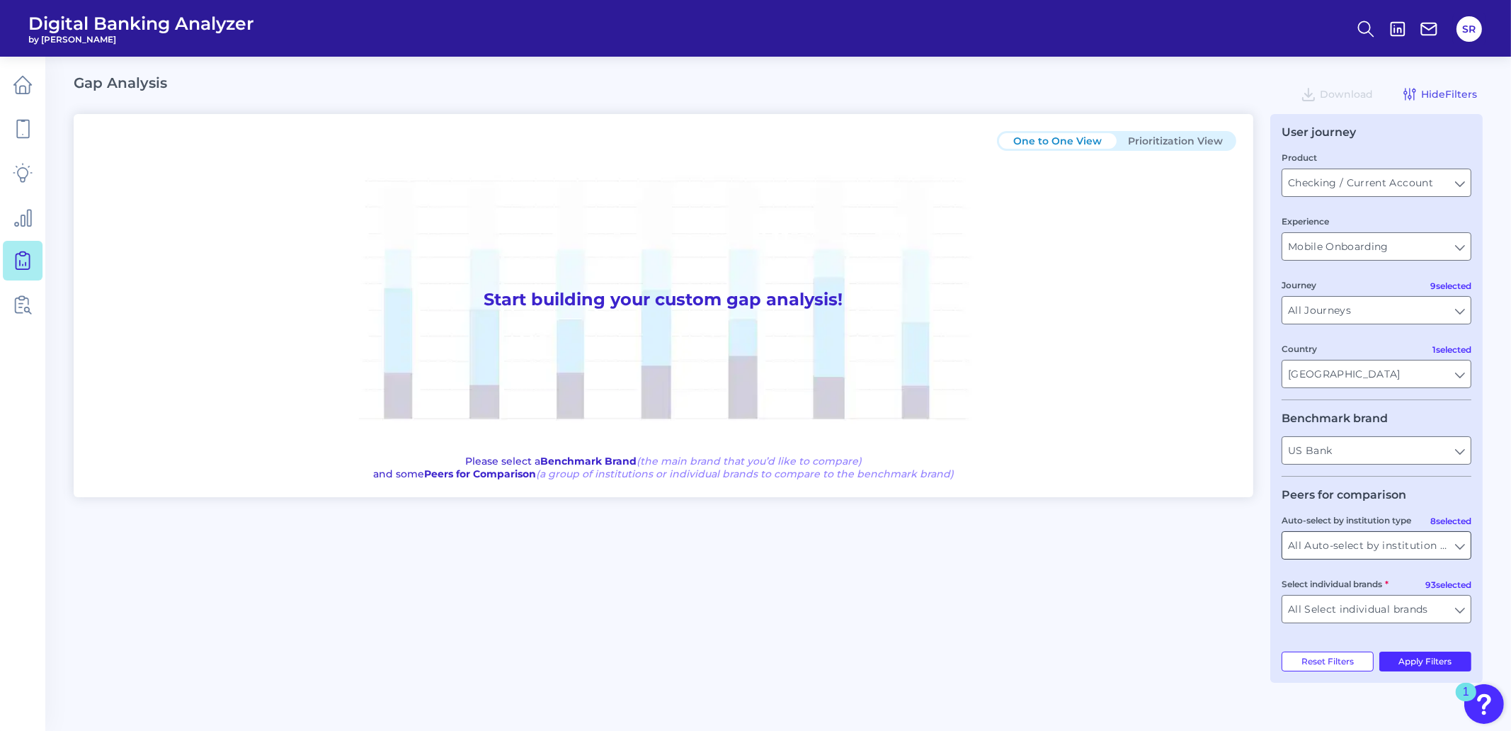
click at [1459, 549] on input "All Auto-select by institution types" at bounding box center [1376, 545] width 188 height 27
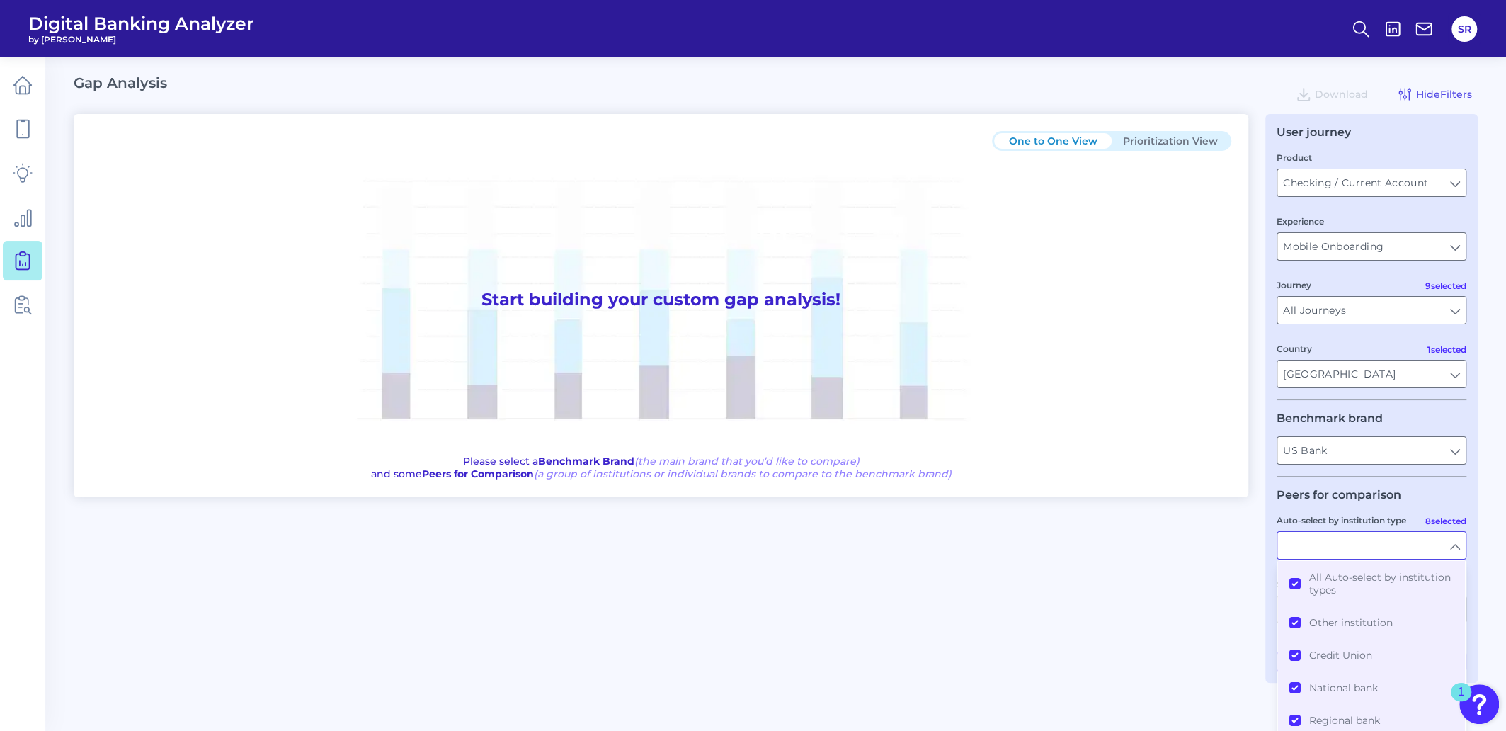
scroll to position [16, 0]
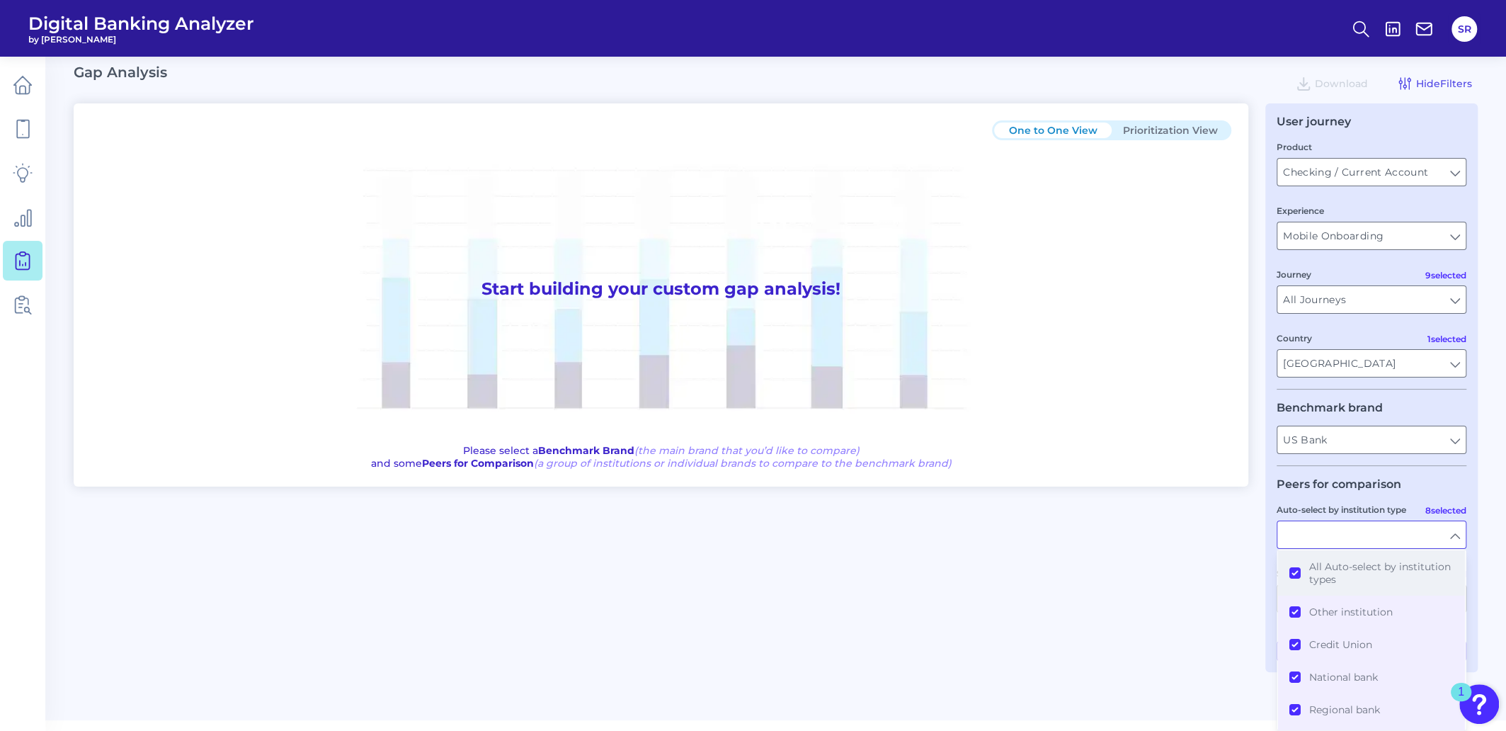
click at [1294, 576] on button "All Auto-select by institution types" at bounding box center [1371, 572] width 187 height 45
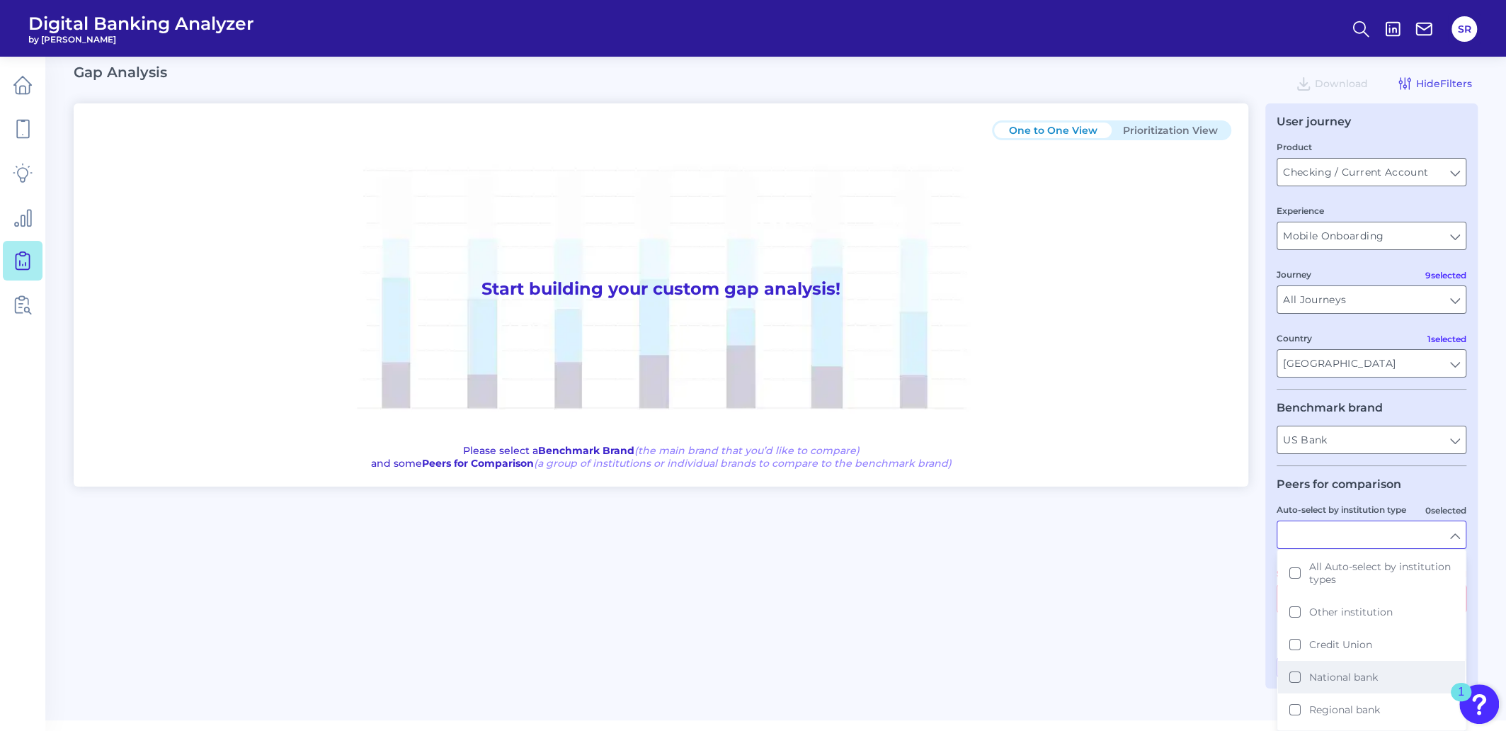
click at [1294, 668] on button "National bank" at bounding box center [1371, 677] width 187 height 33
click at [1292, 680] on button "Super regional bank" at bounding box center [1371, 687] width 187 height 33
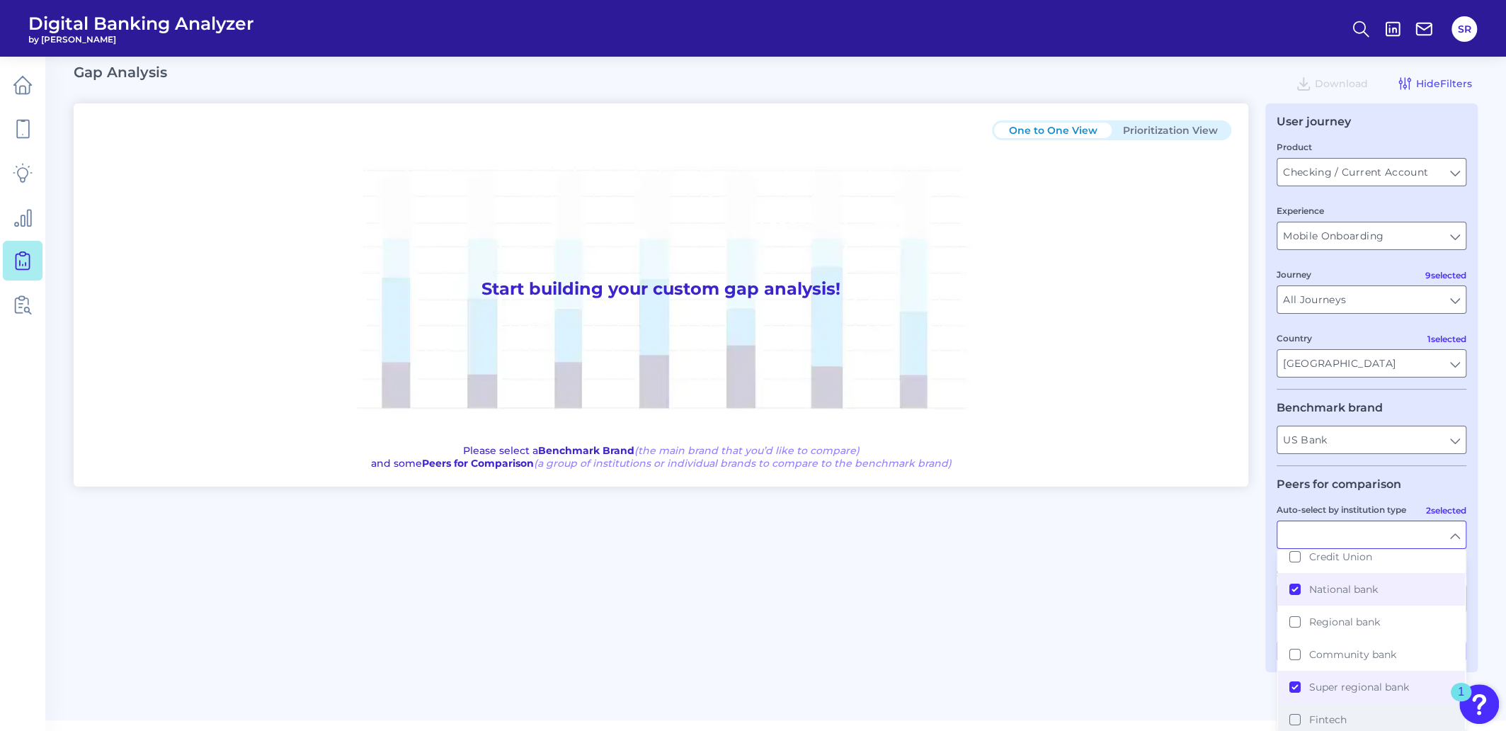
click at [1291, 709] on button "Fintech" at bounding box center [1371, 719] width 187 height 33
type input "Ally, American Express, Bank of America, Capital One, [PERSON_NAME] [PERSON_NAM…"
click at [1483, 589] on main "Gap Analysis Download Hide Filters One to One View Prioritization View Start bu…" at bounding box center [753, 354] width 1506 height 731
type input "National bank, Super regional bank, Fintech"
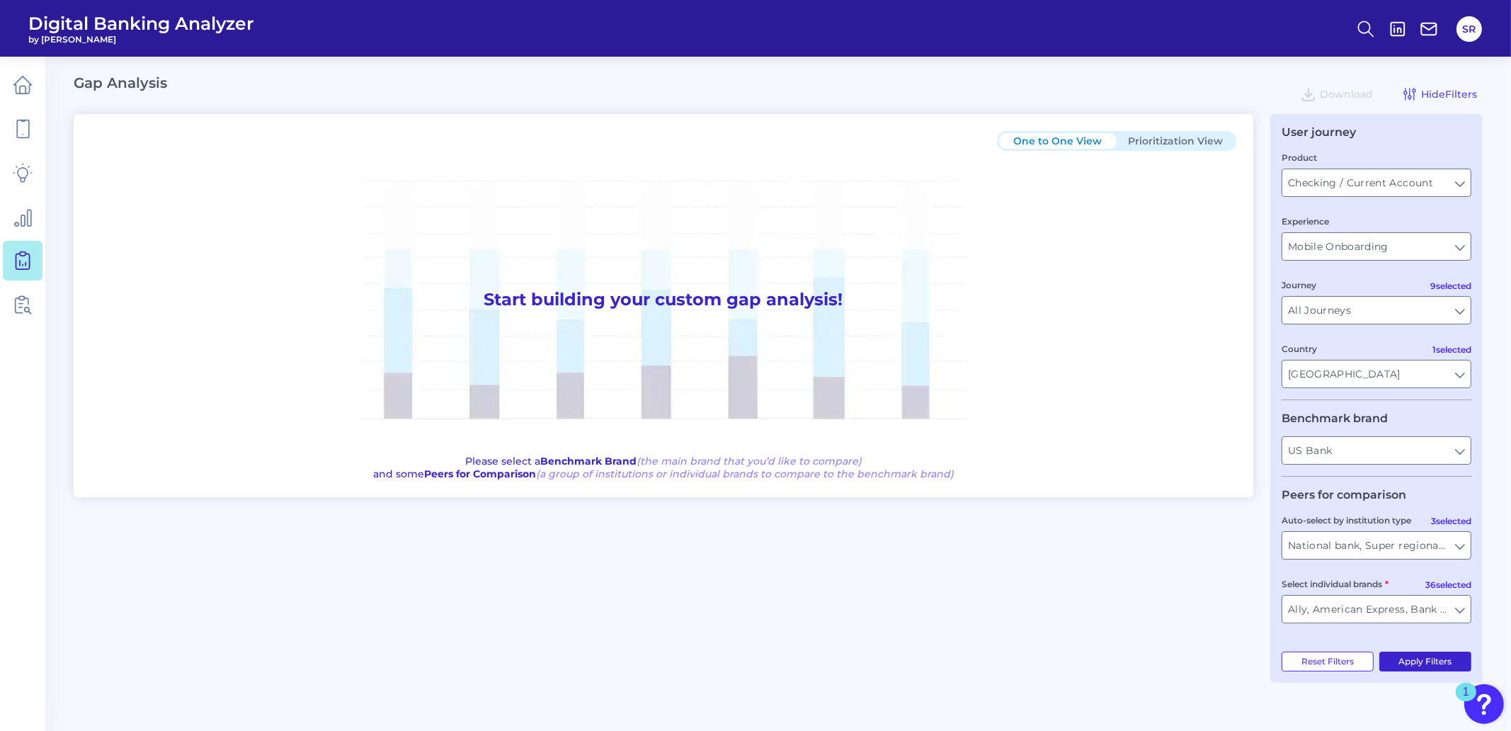
click at [1409, 665] on button "Apply Filters" at bounding box center [1425, 661] width 93 height 20
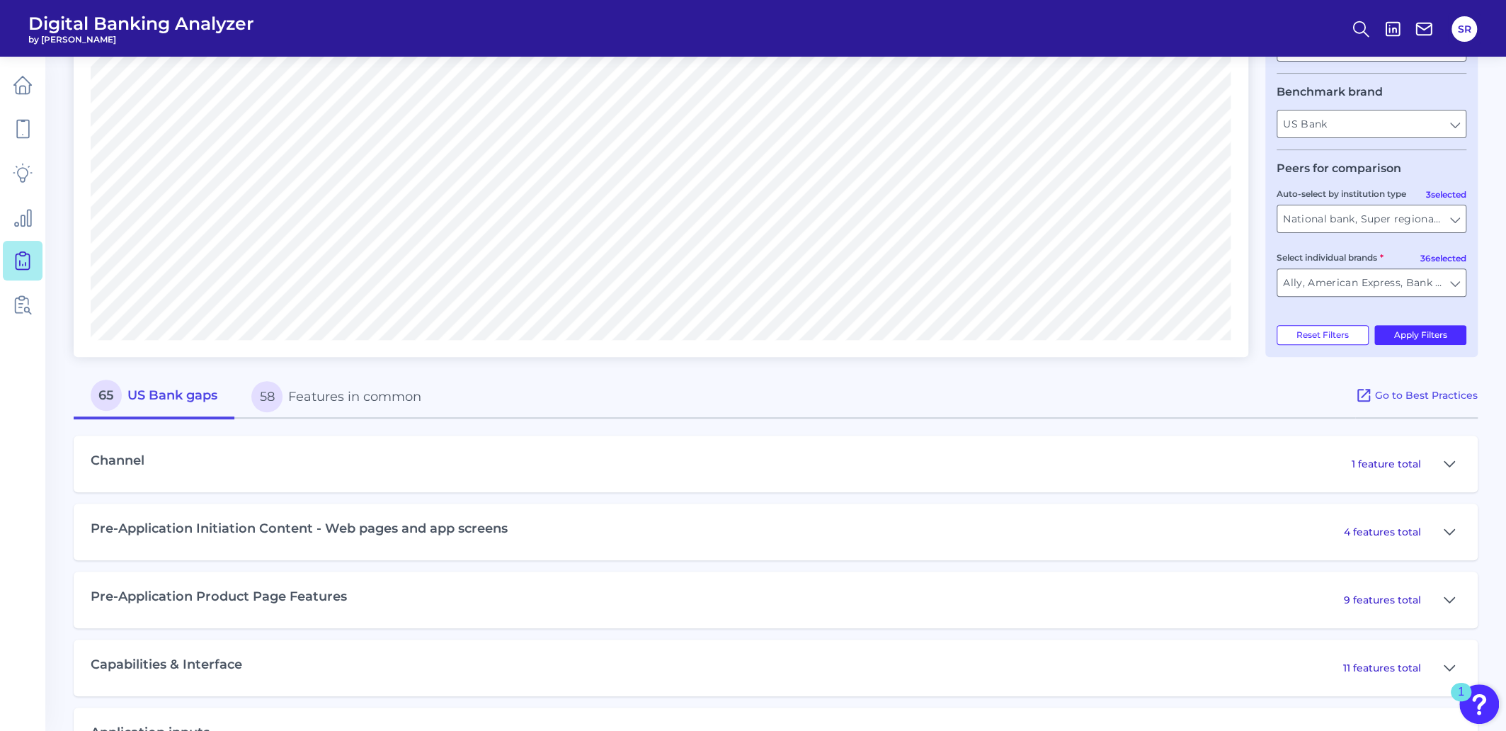
scroll to position [353, 0]
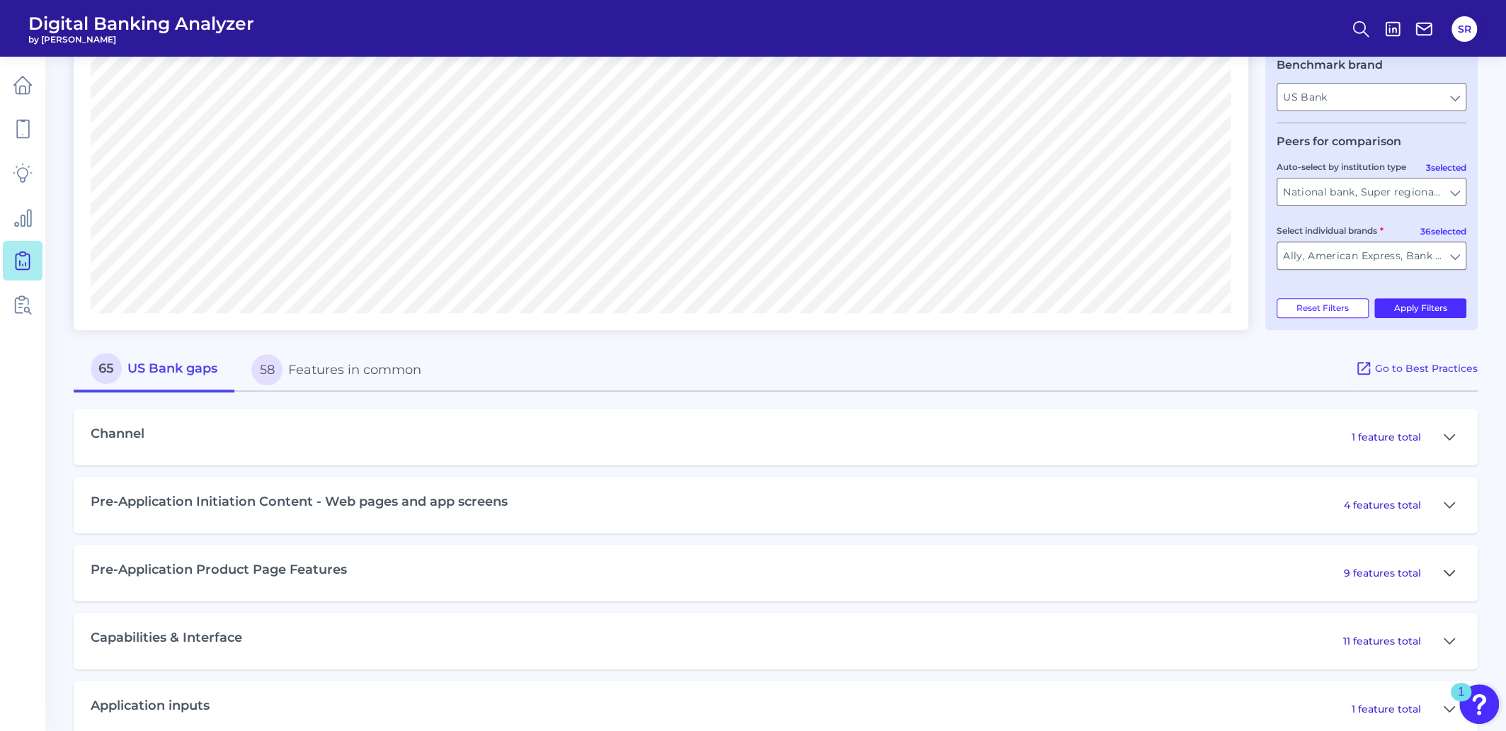
click at [1450, 579] on icon at bounding box center [1449, 572] width 11 height 17
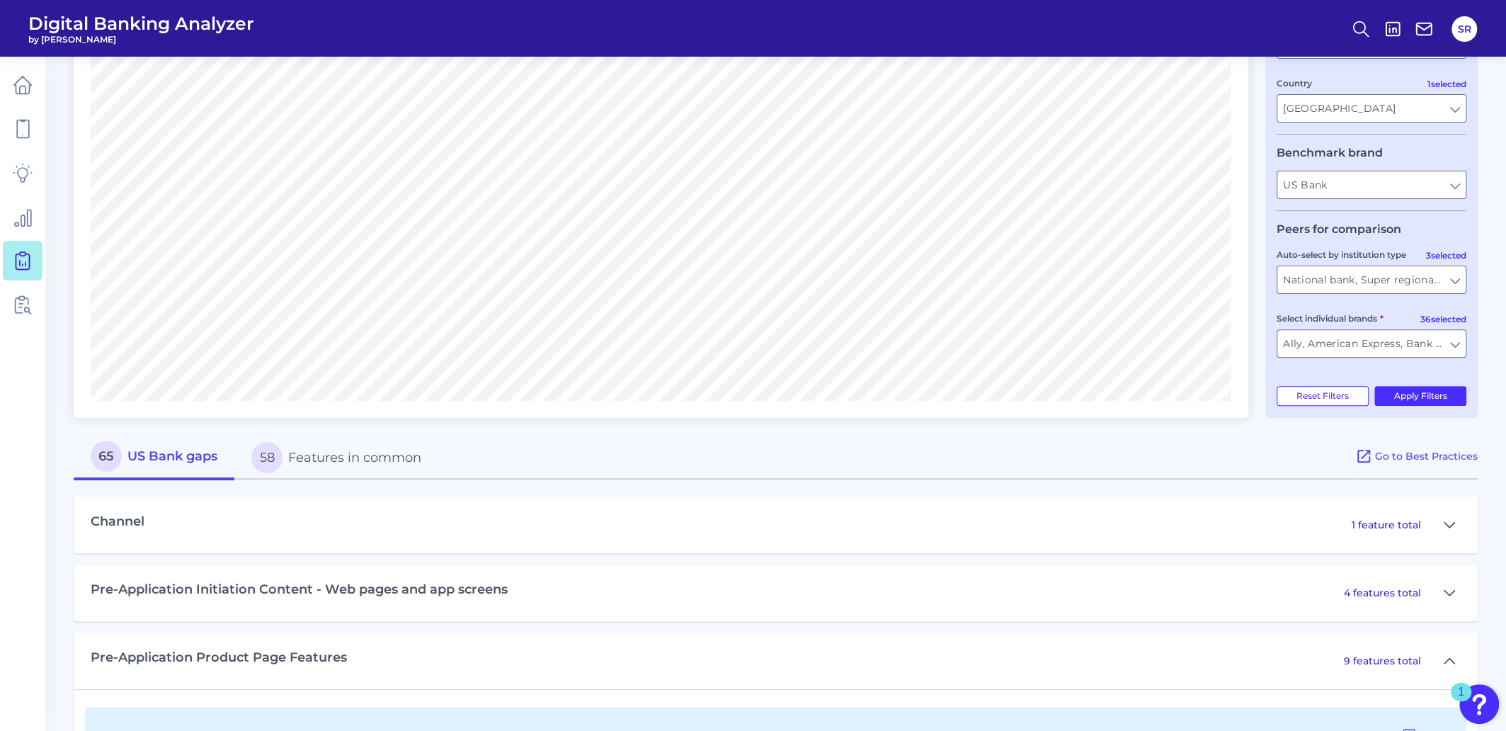
scroll to position [0, 0]
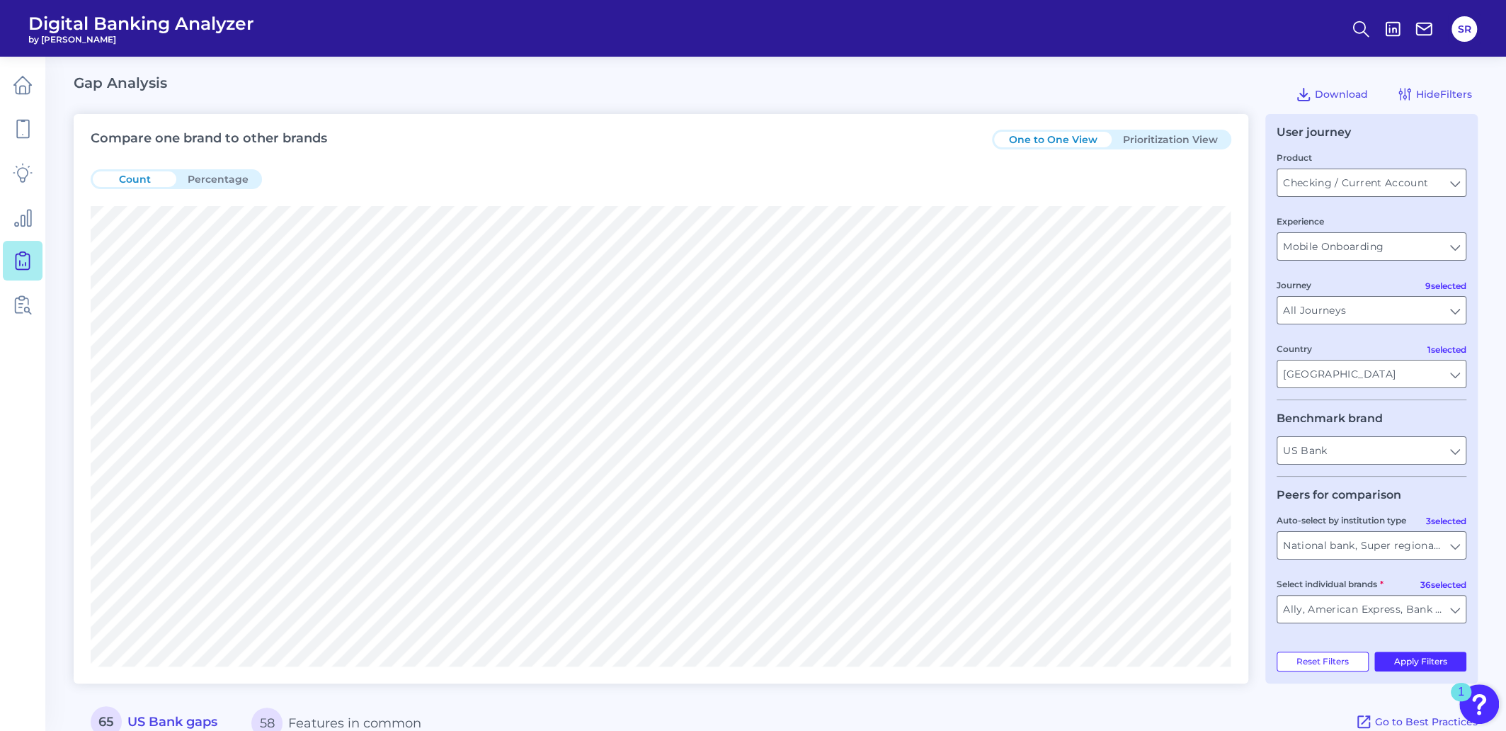
click at [1172, 136] on button "Prioritization View" at bounding box center [1171, 140] width 118 height 16
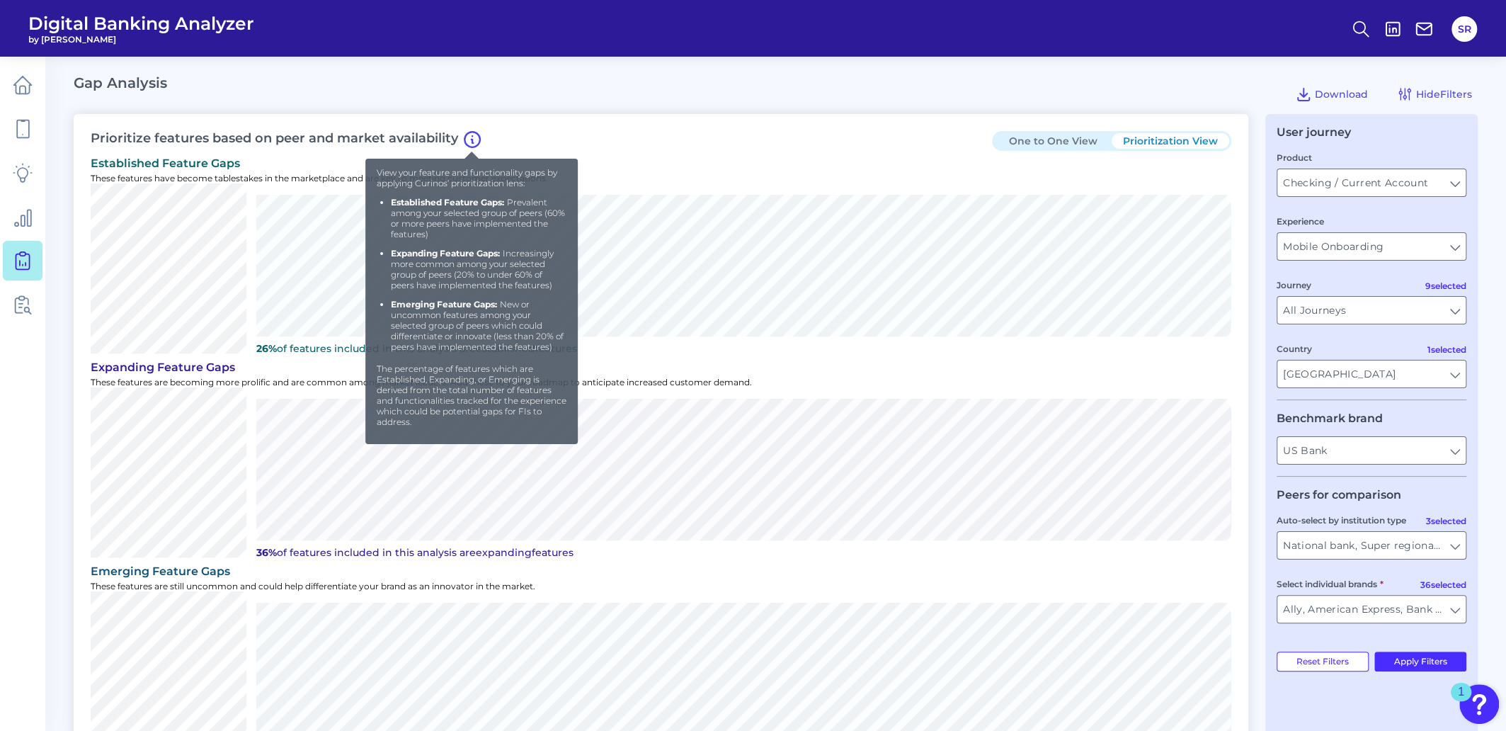
click at [469, 142] on icon at bounding box center [472, 139] width 17 height 17
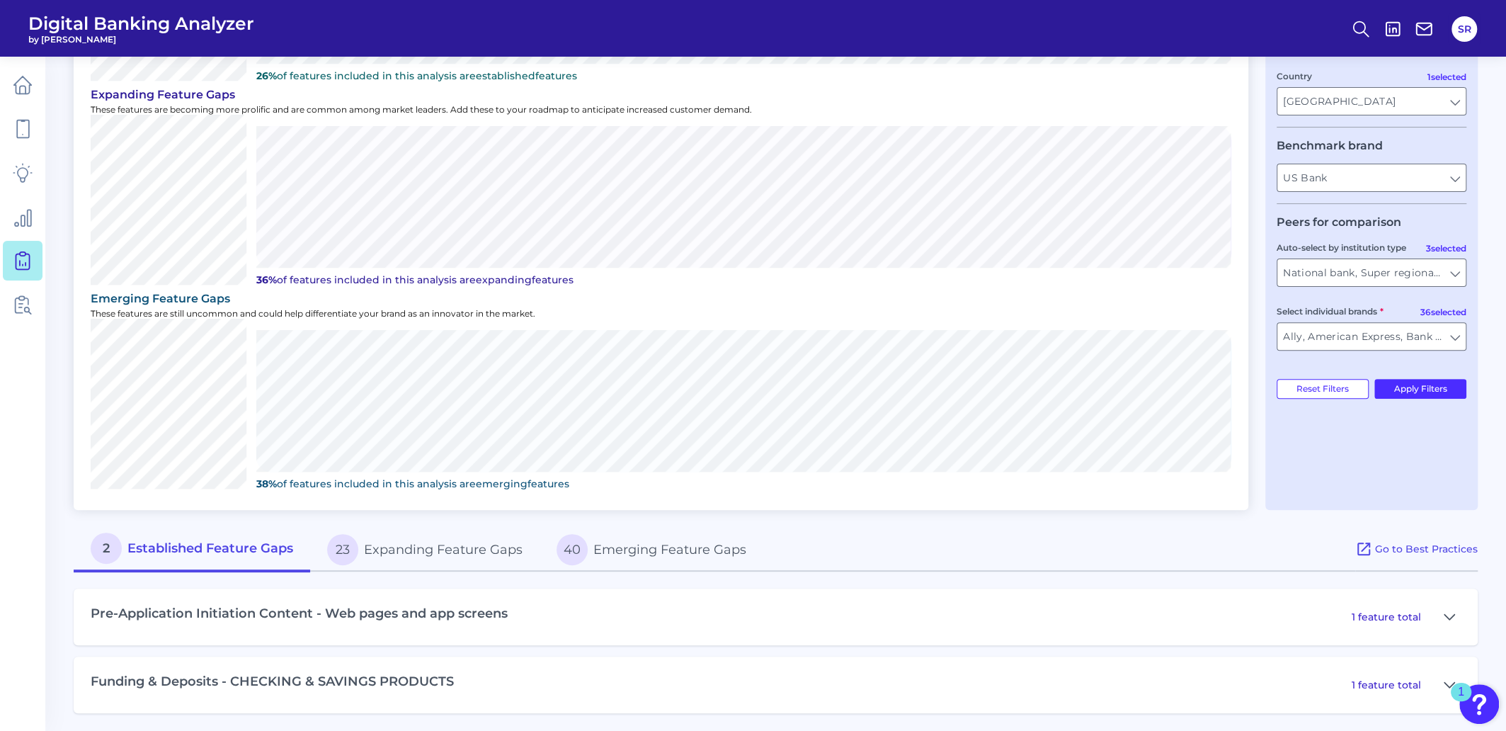
scroll to position [275, 0]
click at [443, 549] on button "23 Expanding Feature Gaps" at bounding box center [424, 547] width 229 height 45
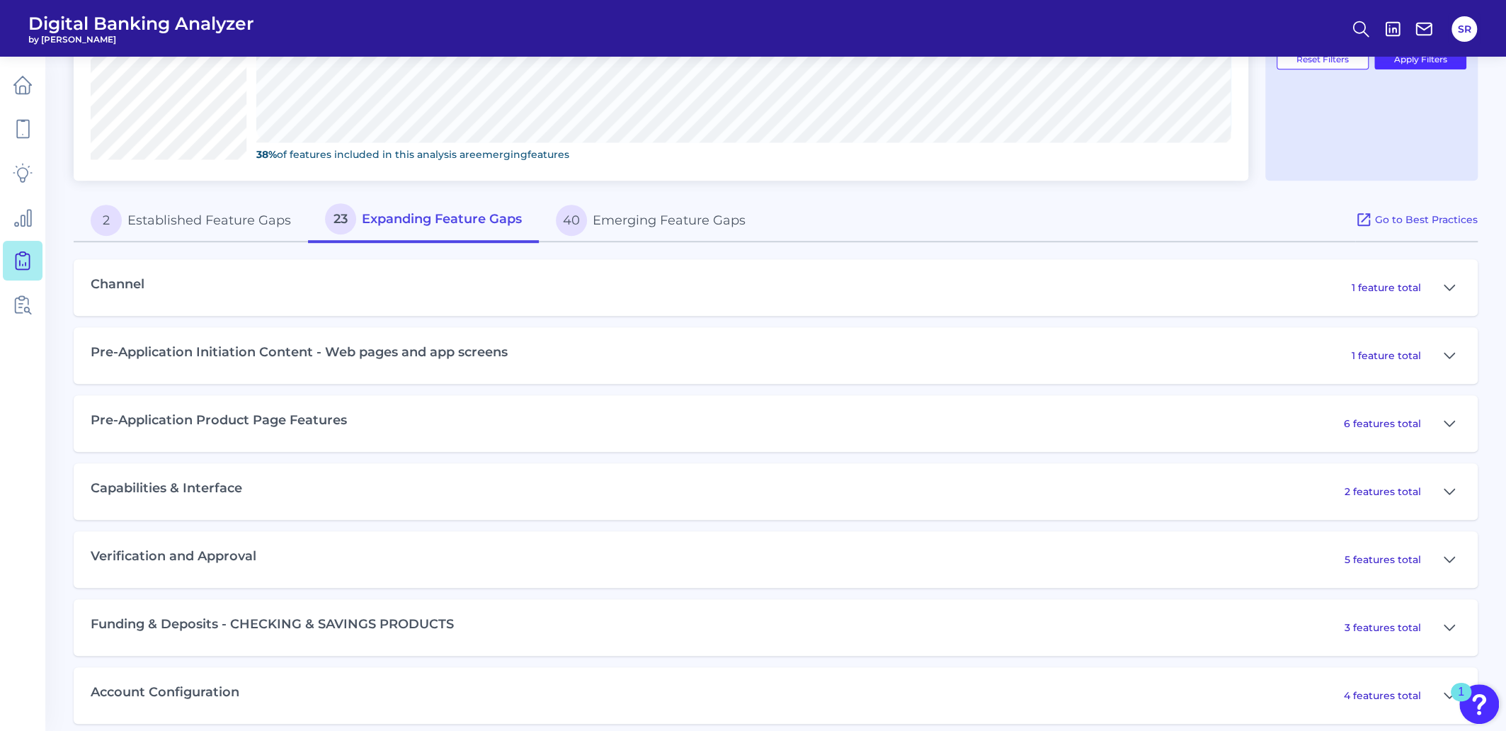
scroll to position [629, 0]
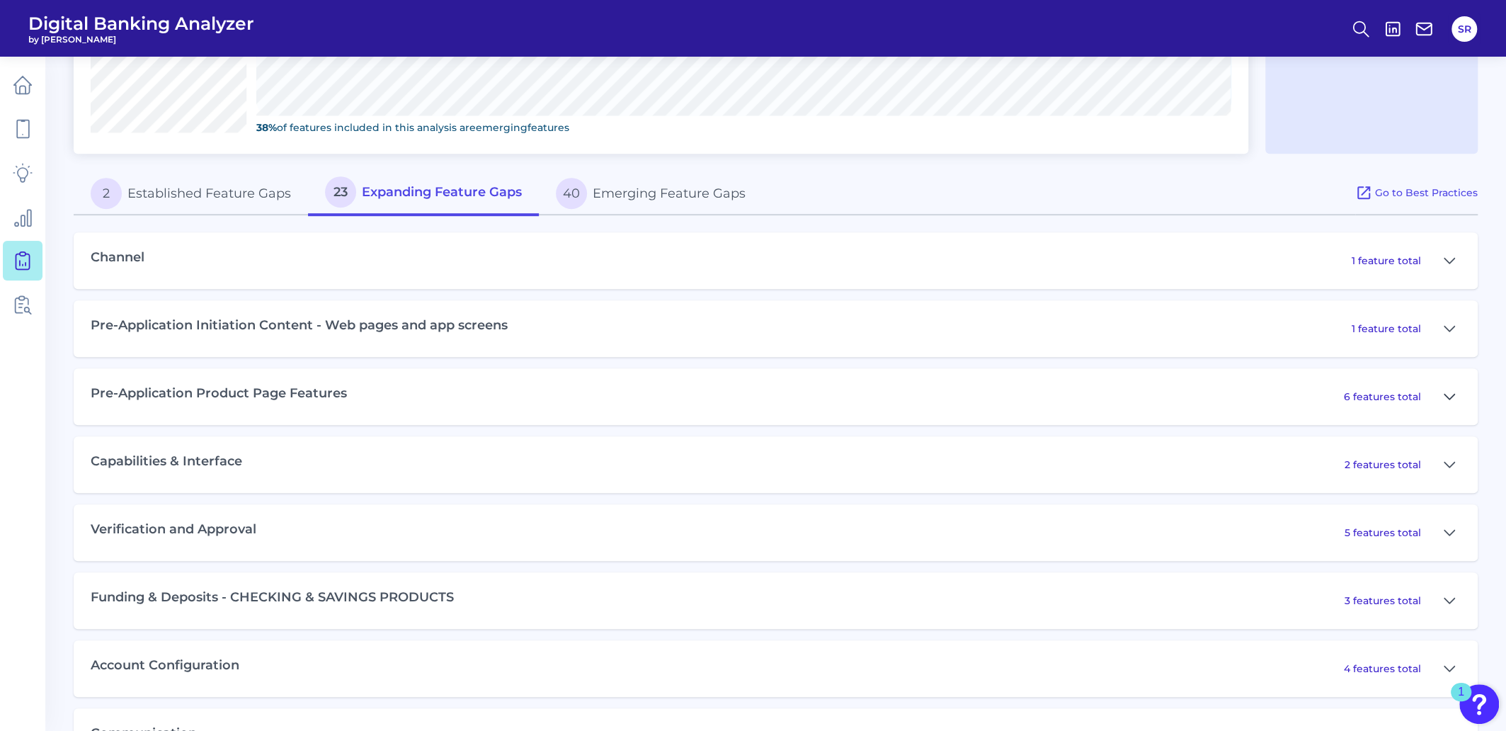
click at [1451, 392] on icon at bounding box center [1449, 396] width 11 height 17
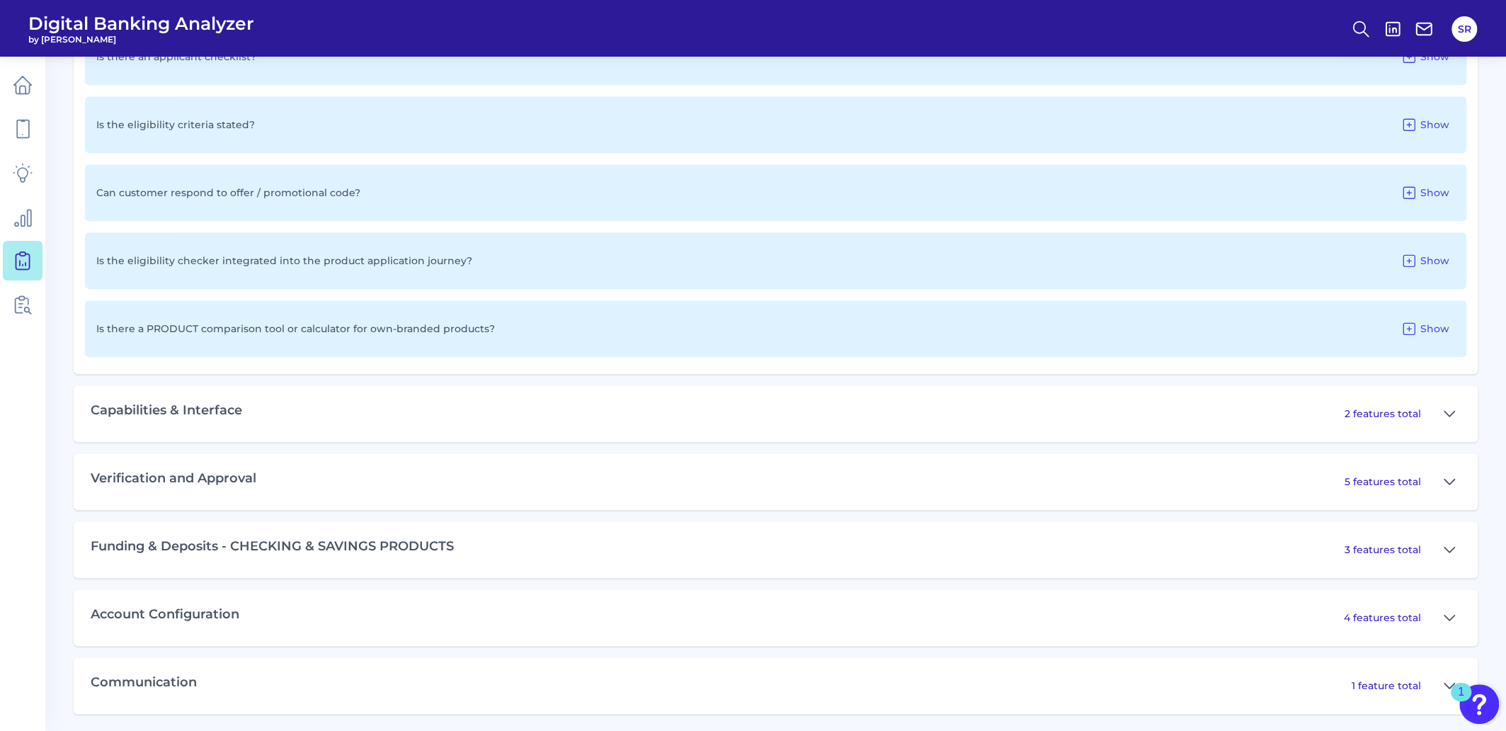
scroll to position [1113, 0]
click at [1448, 478] on icon at bounding box center [1449, 479] width 11 height 17
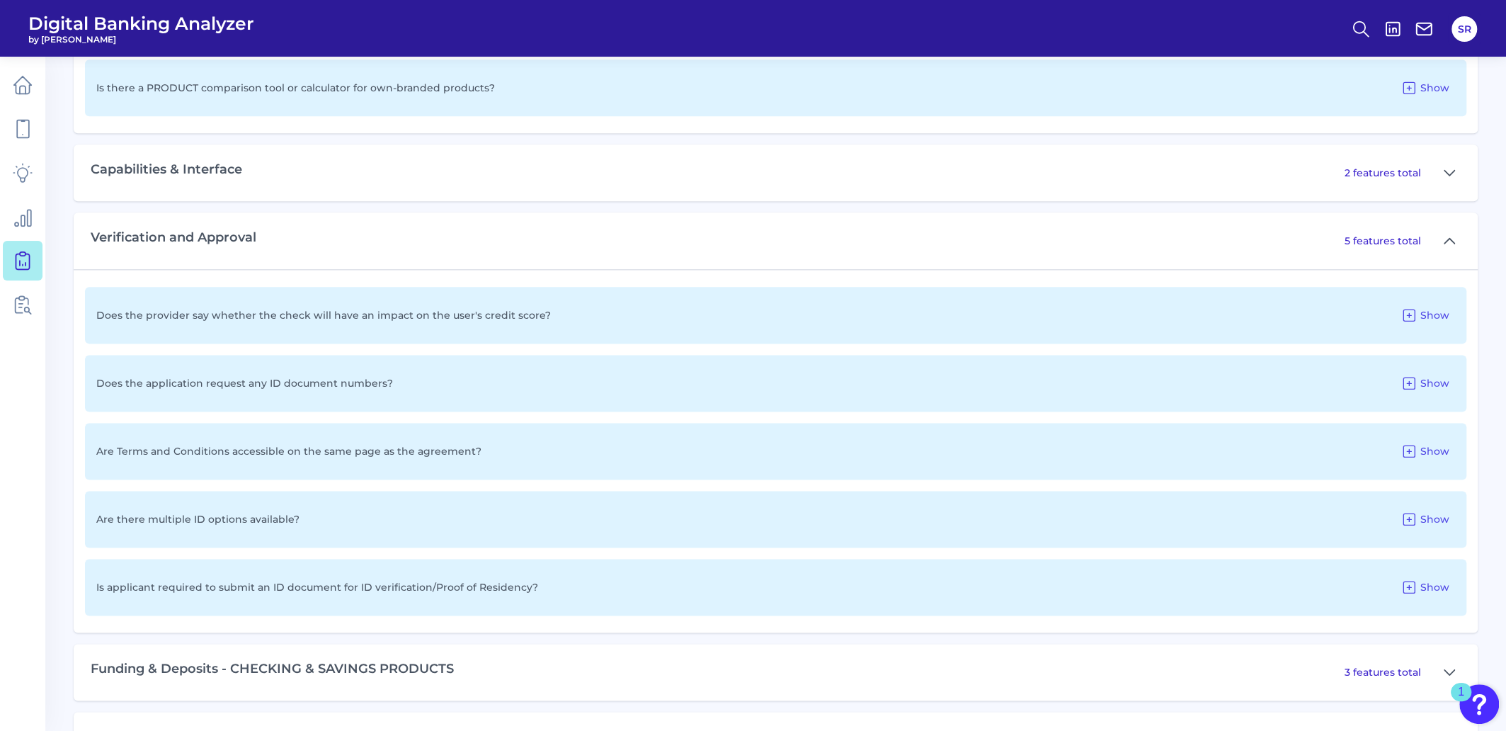
scroll to position [1379, 0]
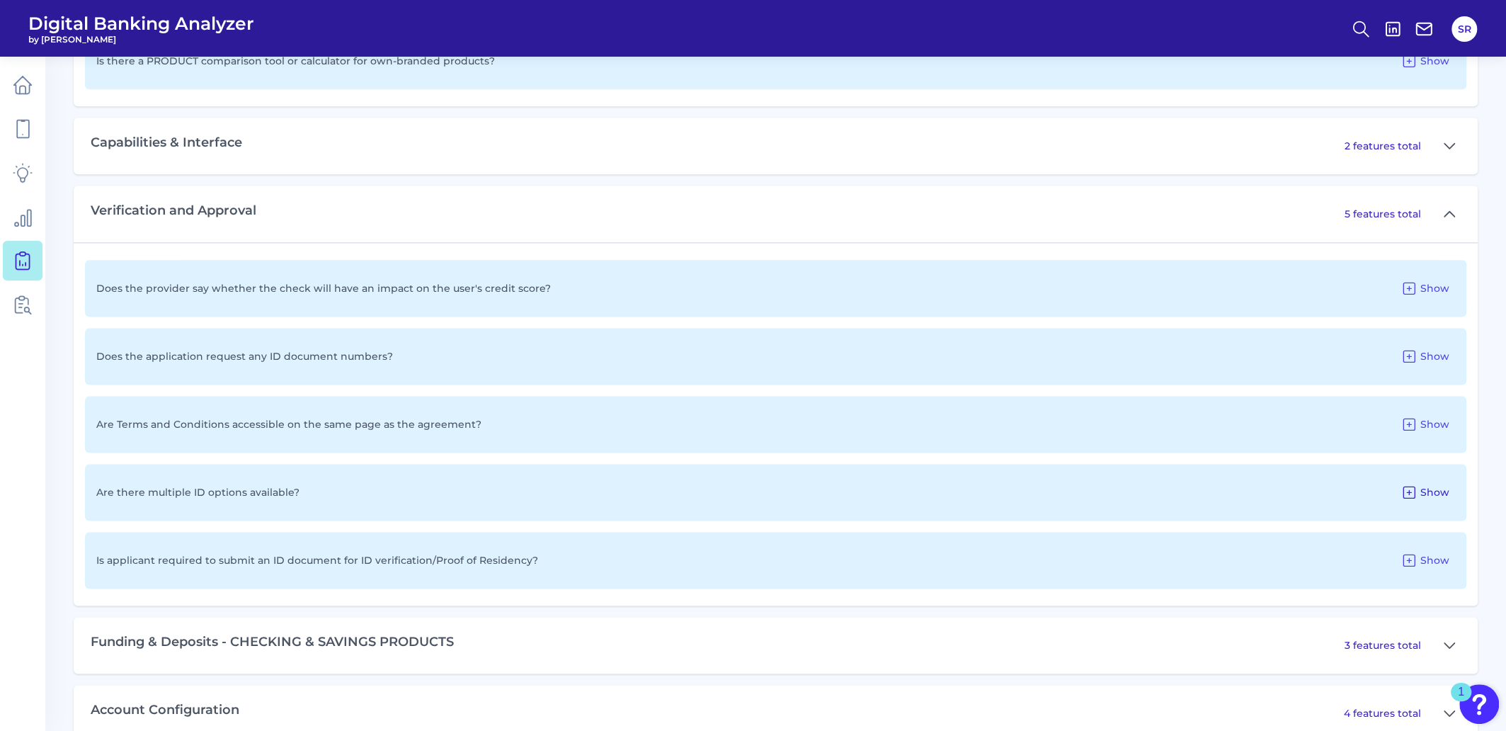
click at [1413, 496] on icon at bounding box center [1409, 492] width 17 height 17
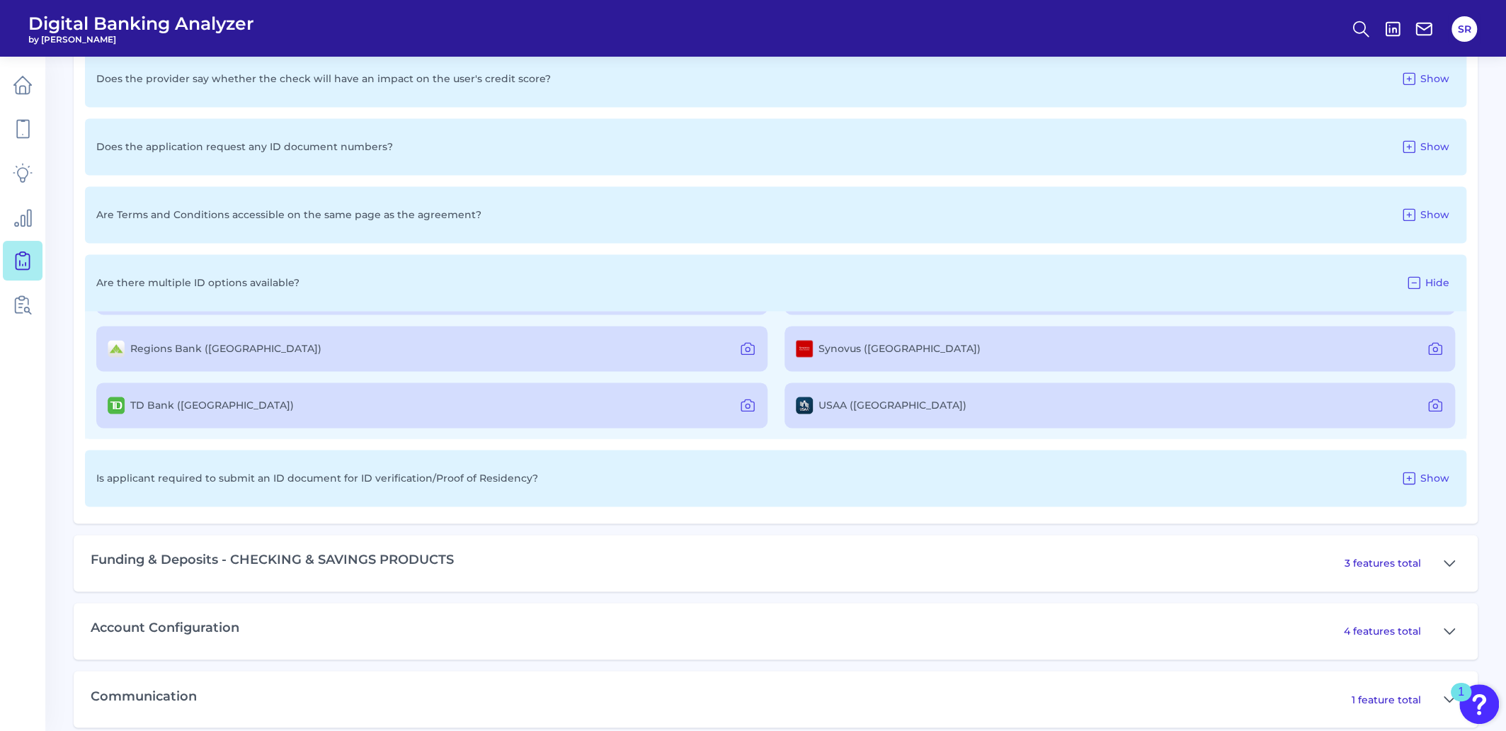
scroll to position [1604, 0]
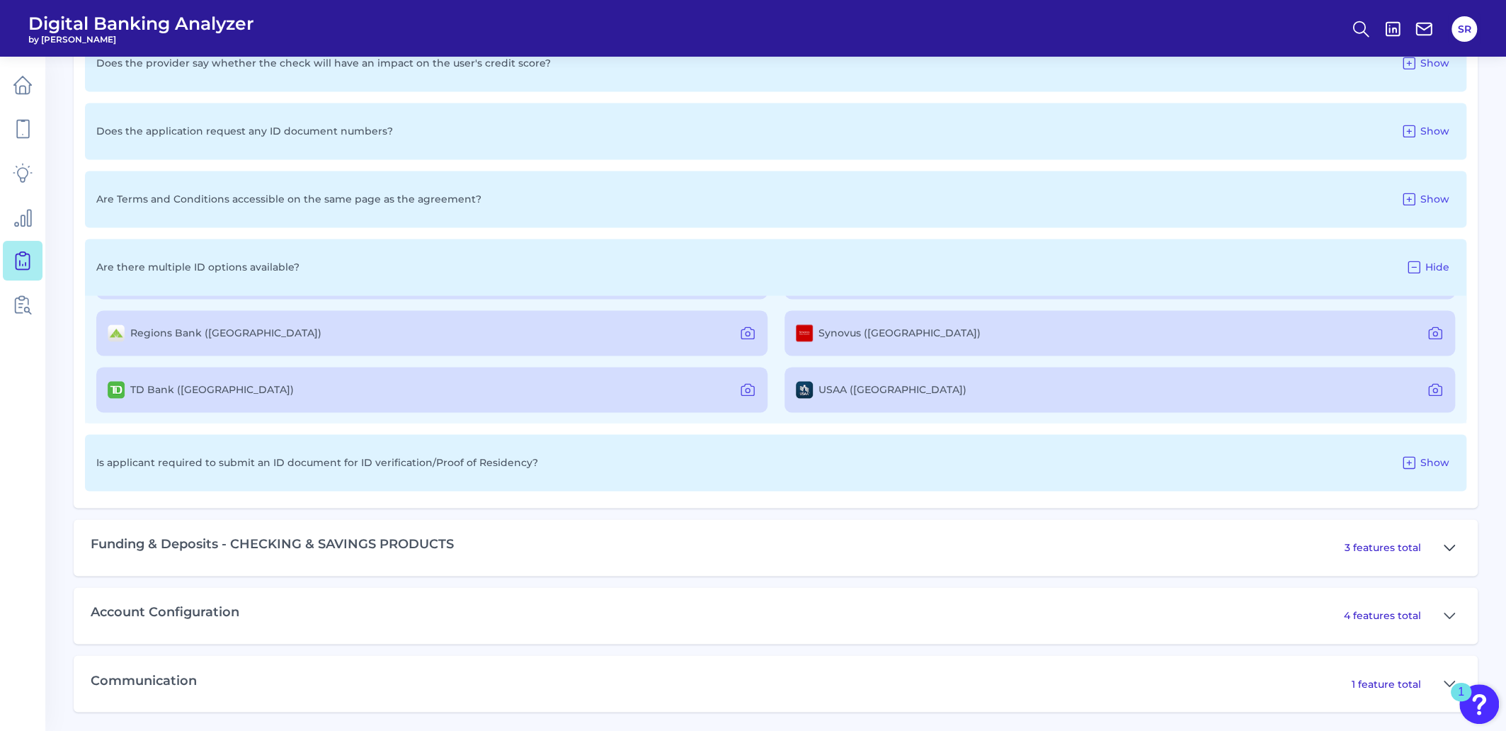
click at [1447, 545] on icon at bounding box center [1449, 546] width 10 height 5
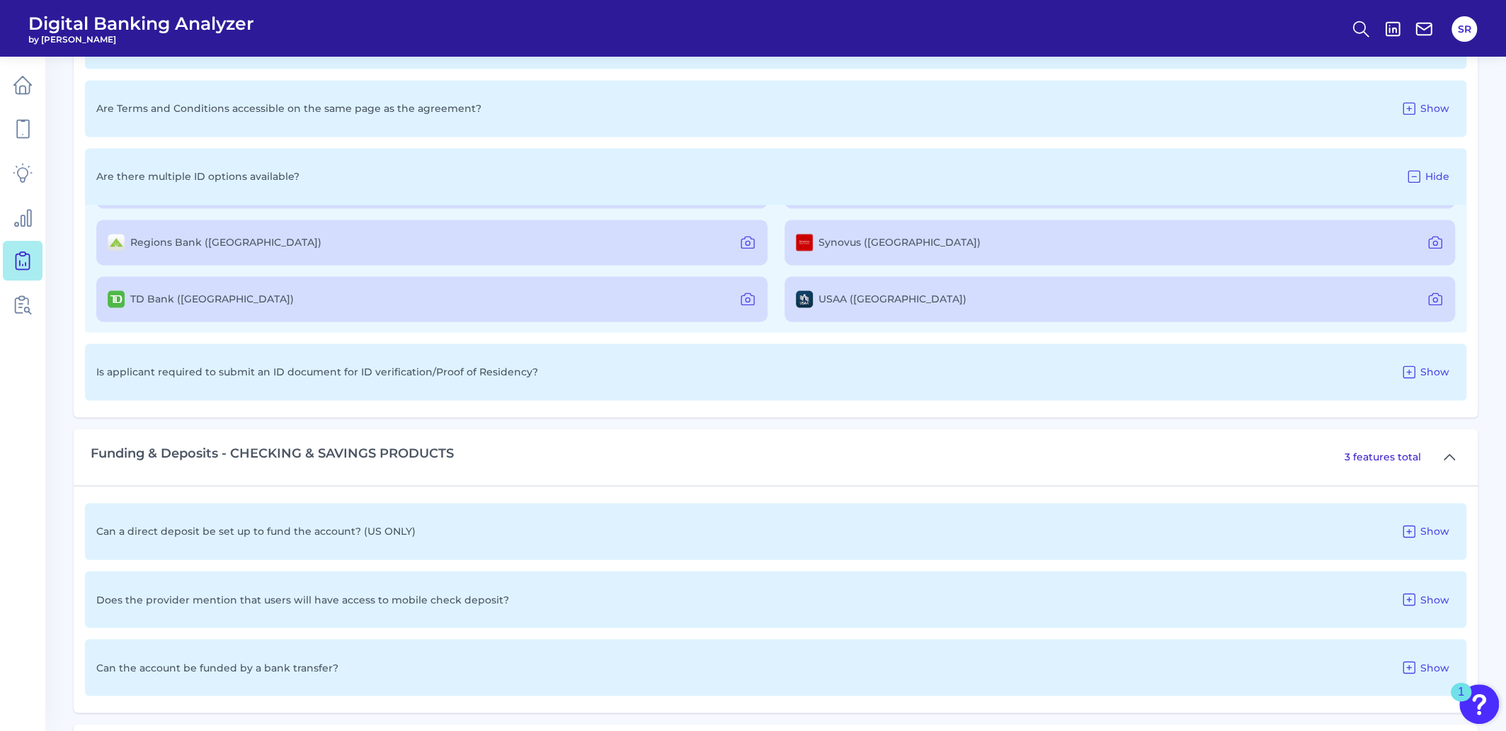
scroll to position [1781, 0]
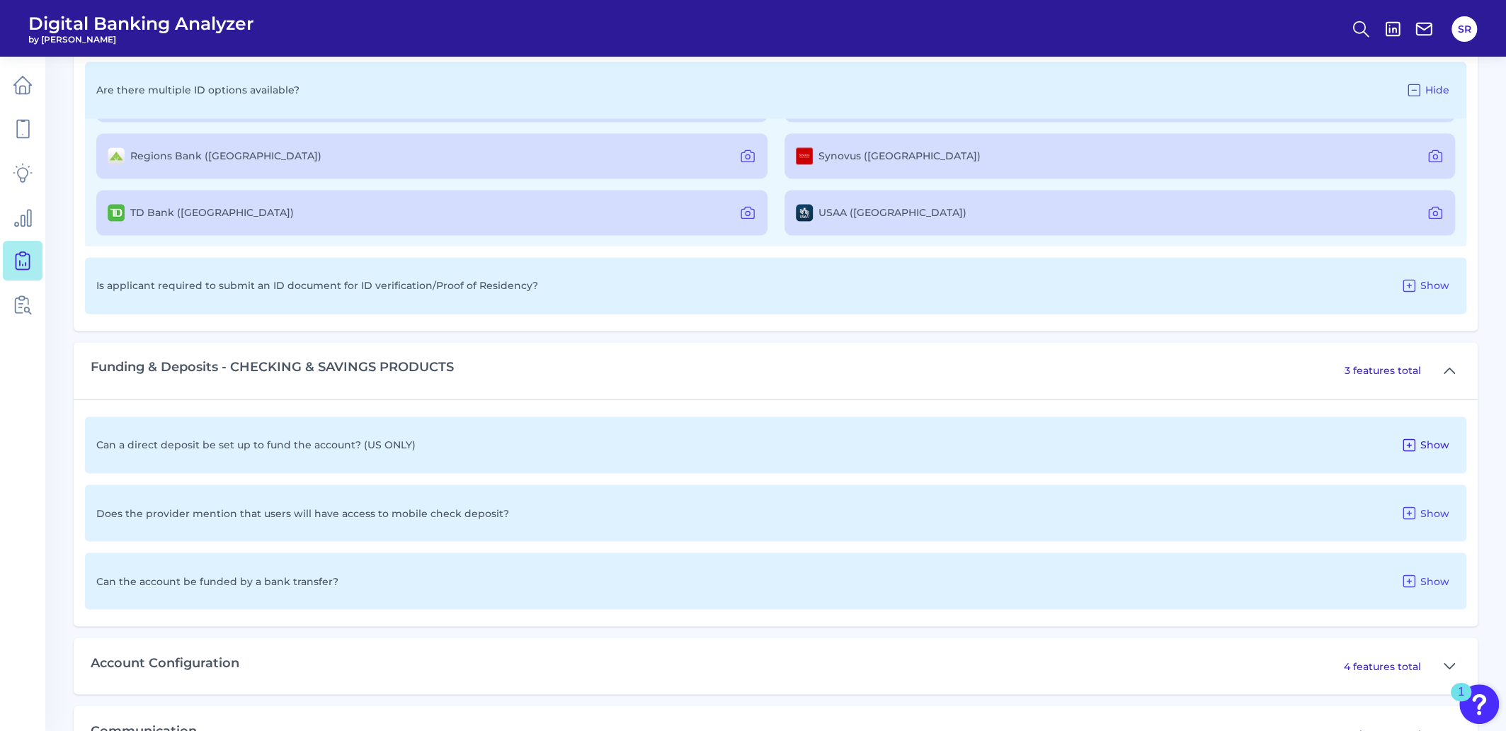
click at [1413, 444] on icon at bounding box center [1409, 444] width 17 height 17
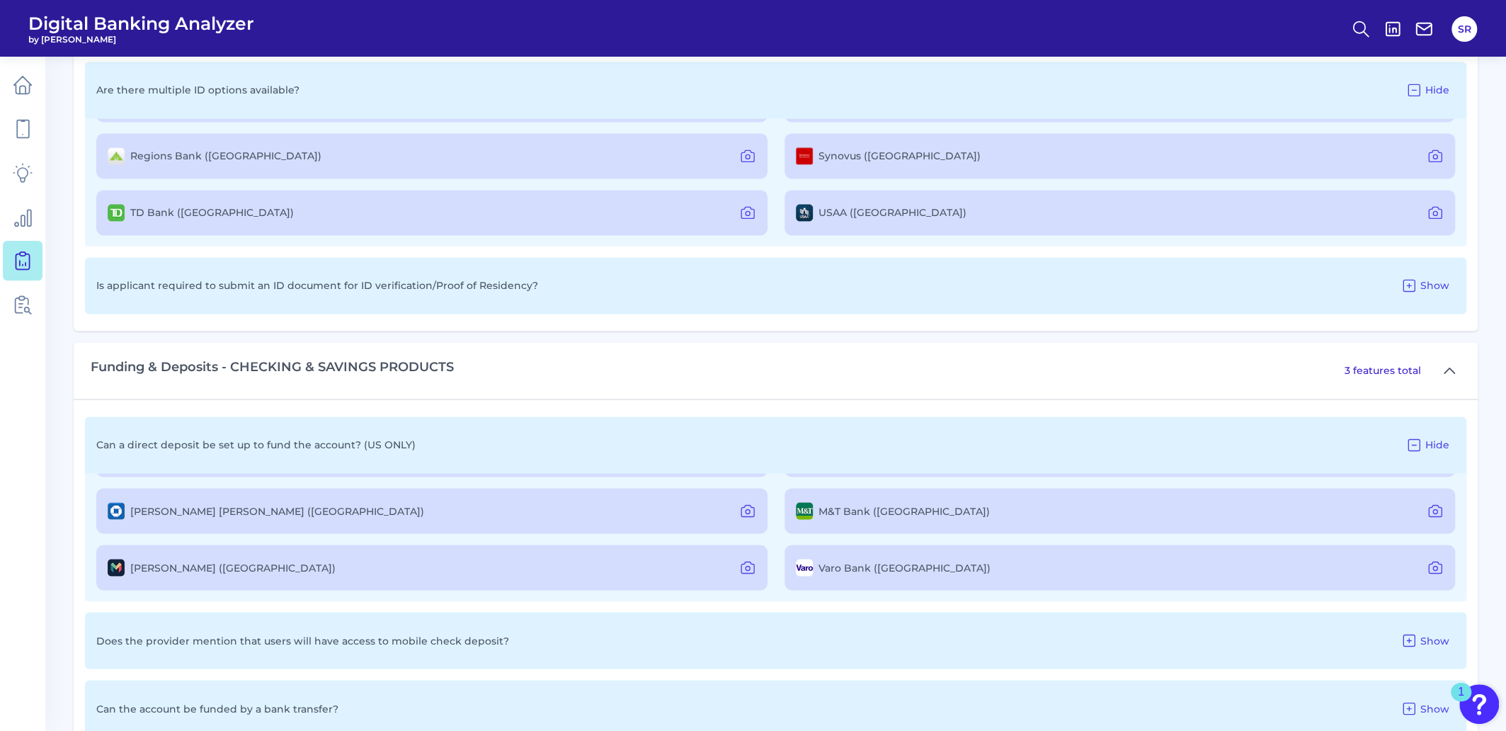
scroll to position [21, 0]
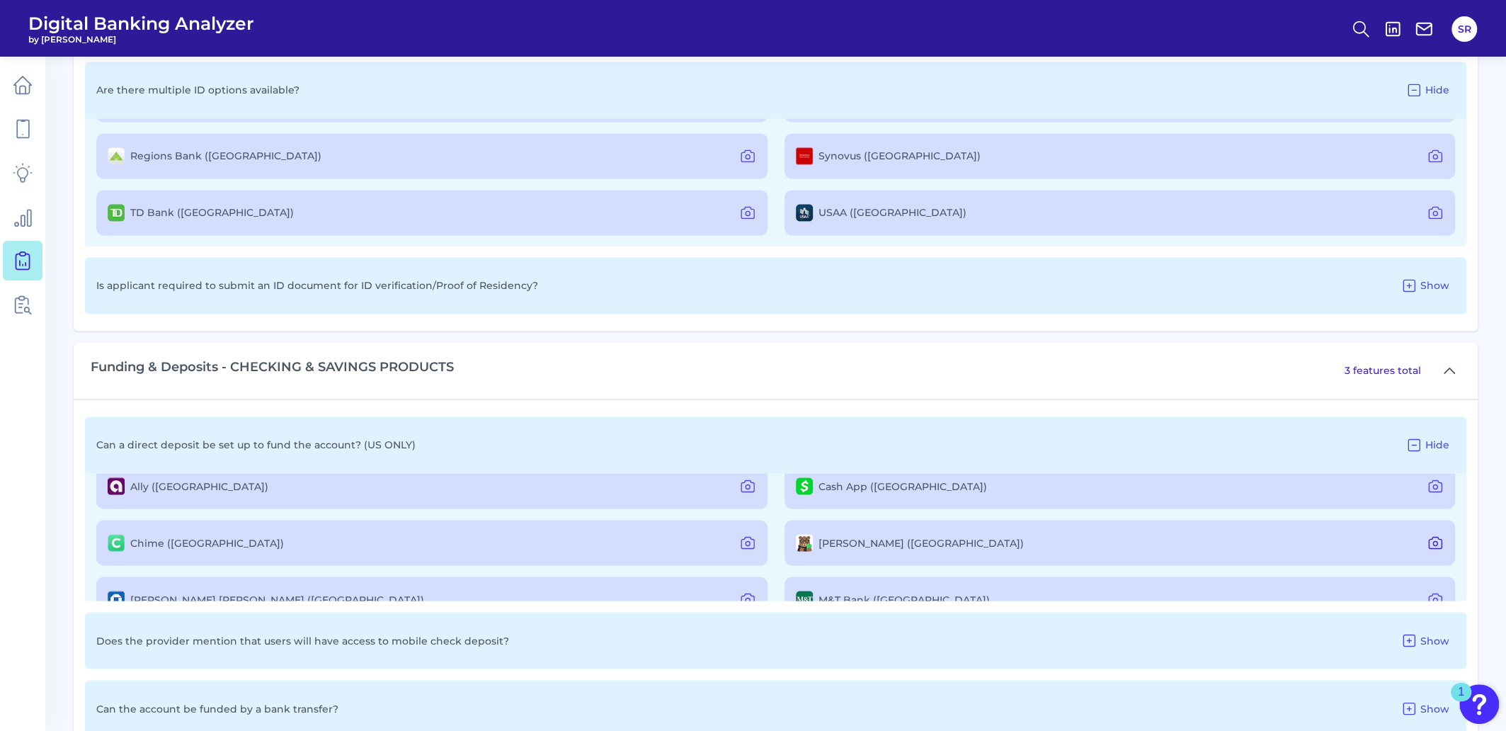
click at [1433, 540] on icon at bounding box center [1435, 542] width 17 height 17
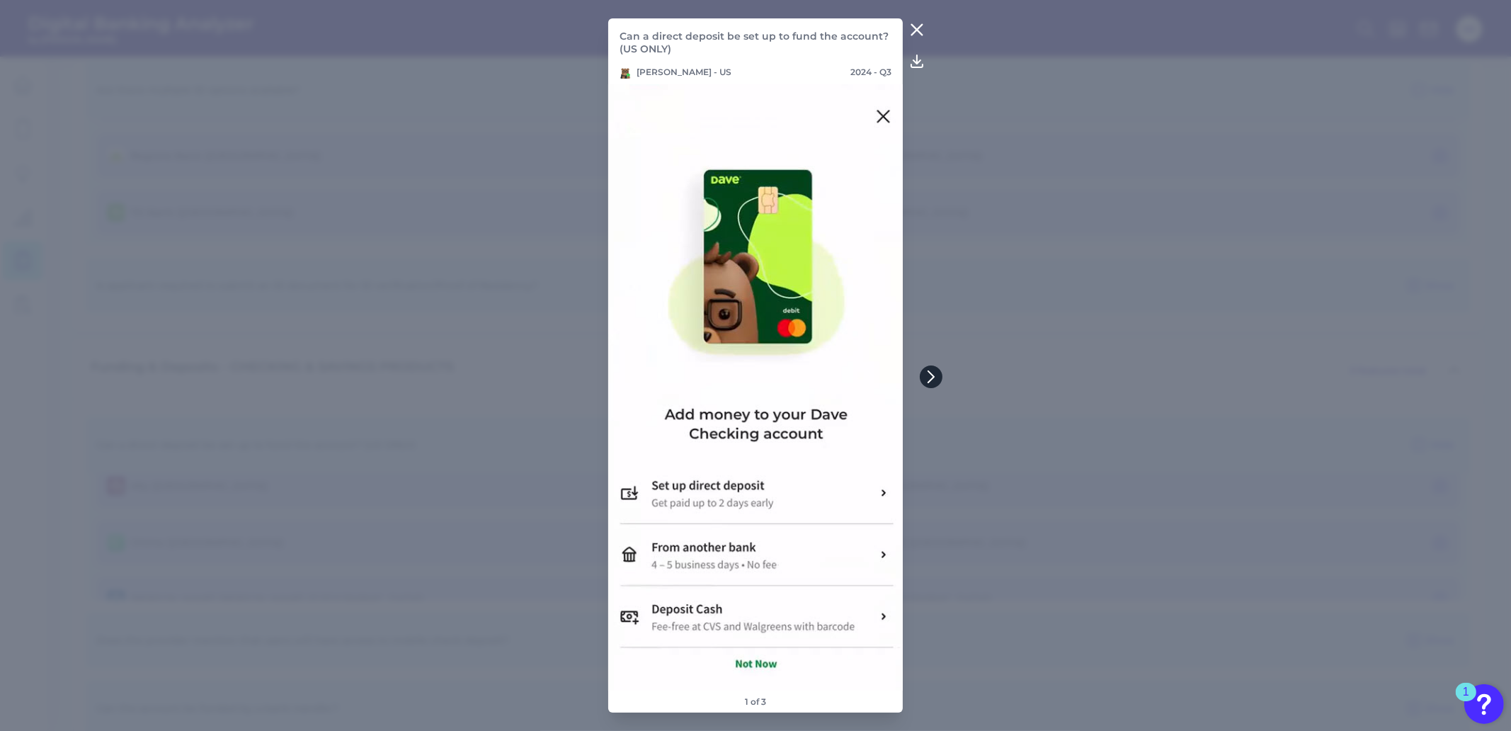
click at [934, 378] on icon at bounding box center [931, 376] width 13 height 13
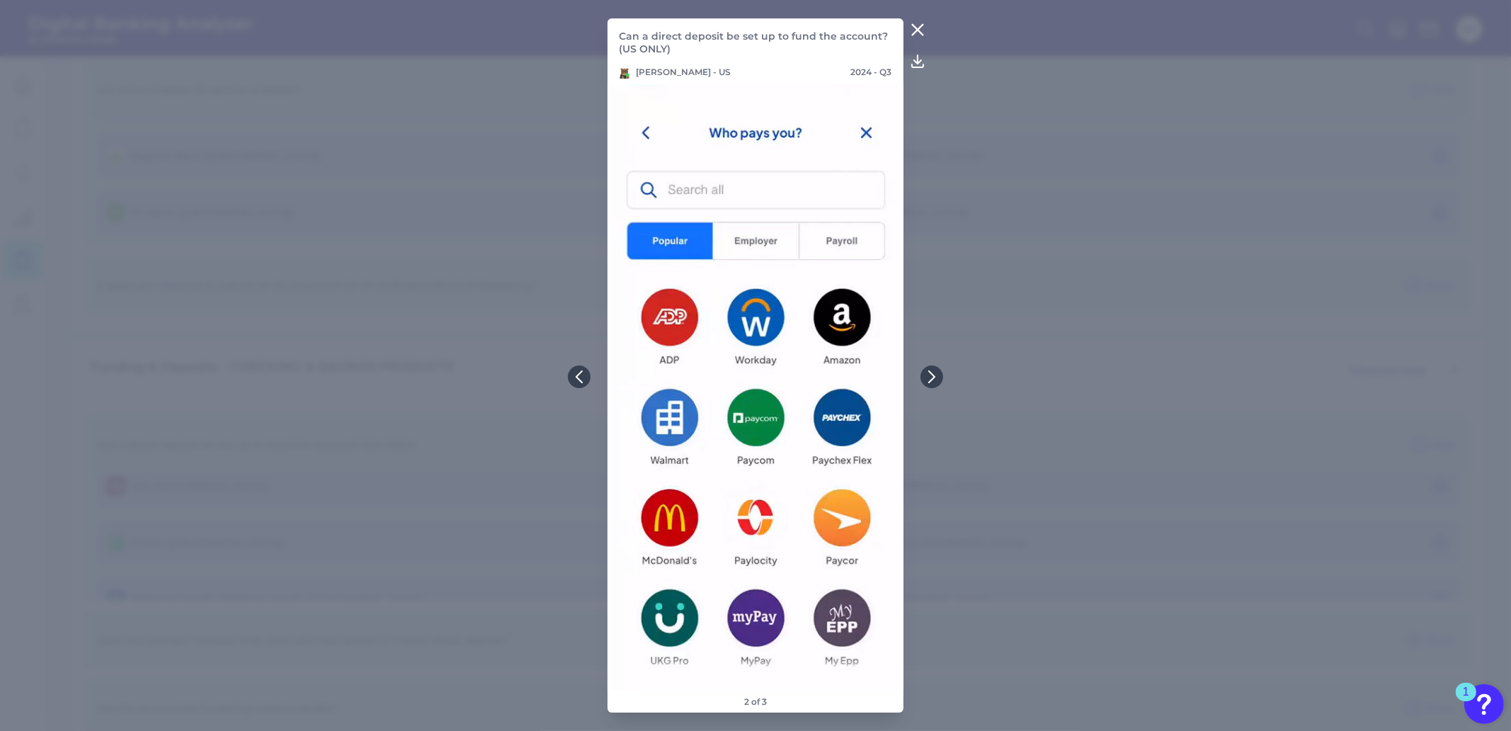
click at [911, 29] on icon at bounding box center [917, 29] width 17 height 17
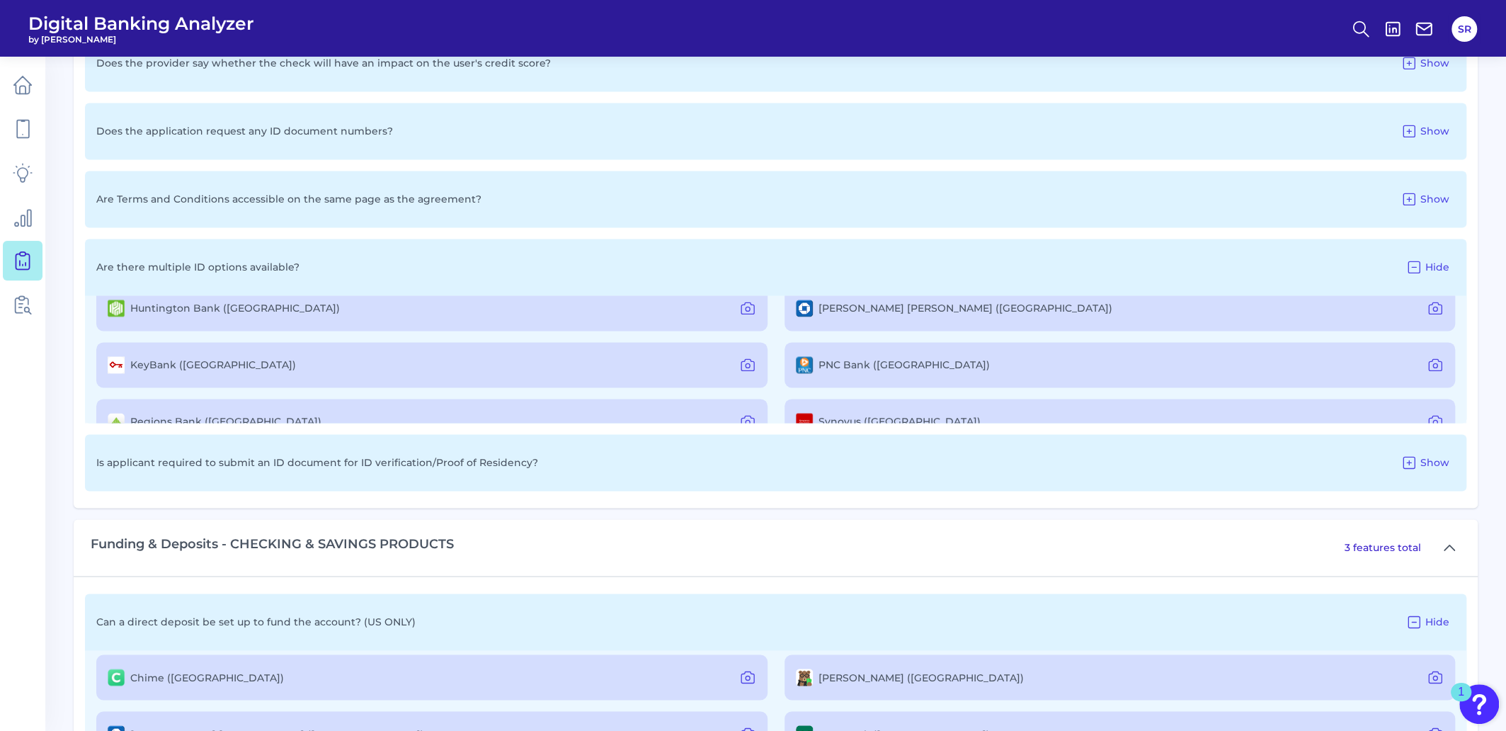
scroll to position [0, 0]
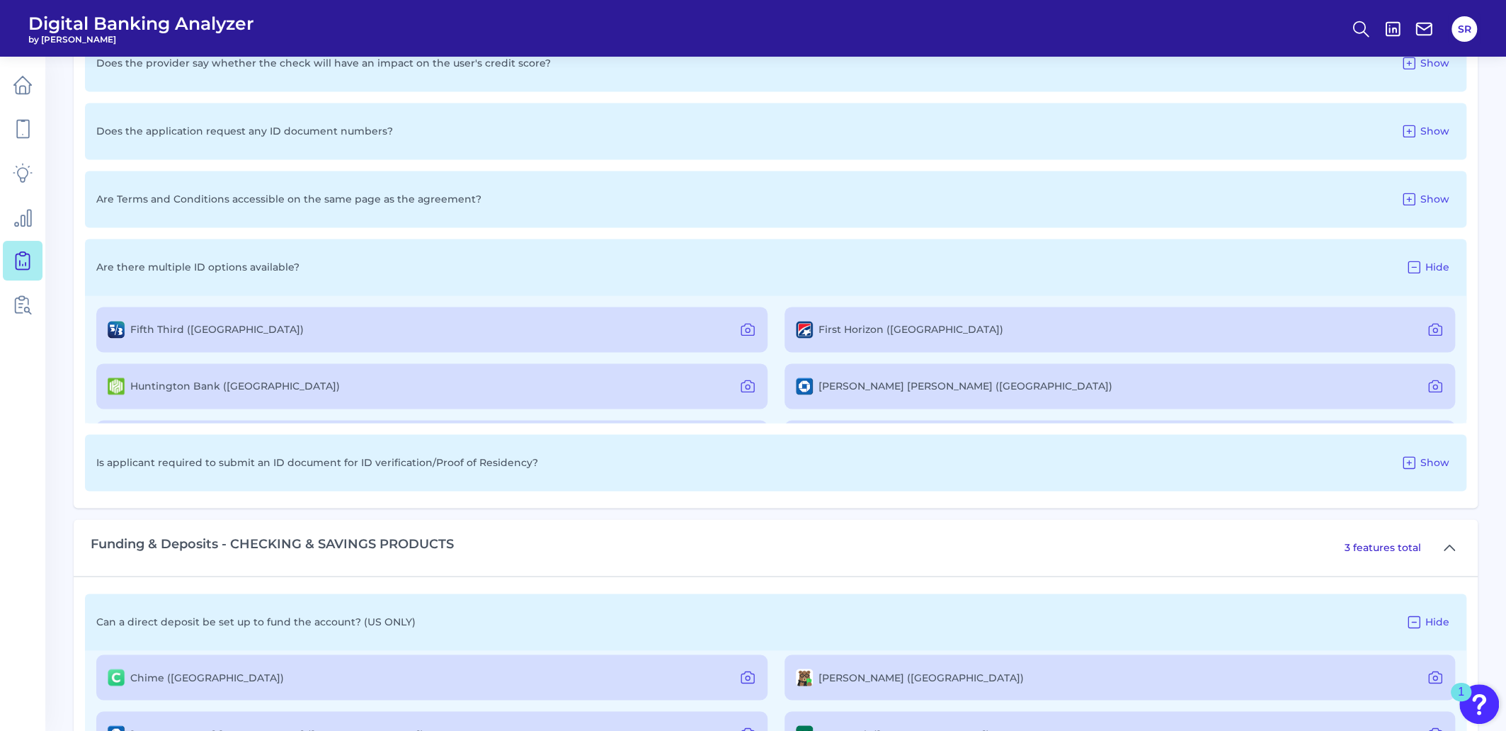
drag, startPoint x: 746, startPoint y: 328, endPoint x: 803, endPoint y: 330, distance: 56.7
click at [747, 328] on icon at bounding box center [748, 330] width 4 height 4
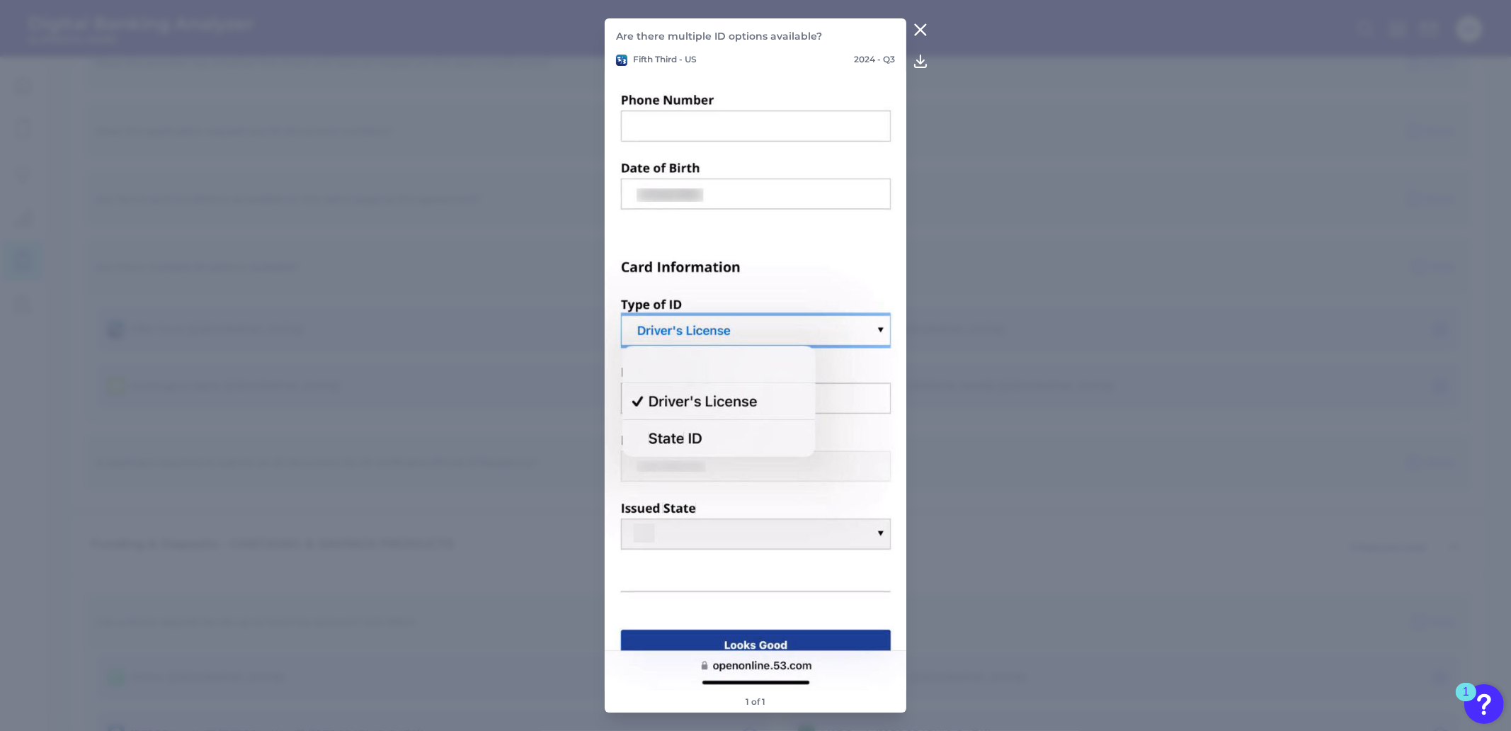
click at [920, 33] on icon at bounding box center [920, 29] width 17 height 17
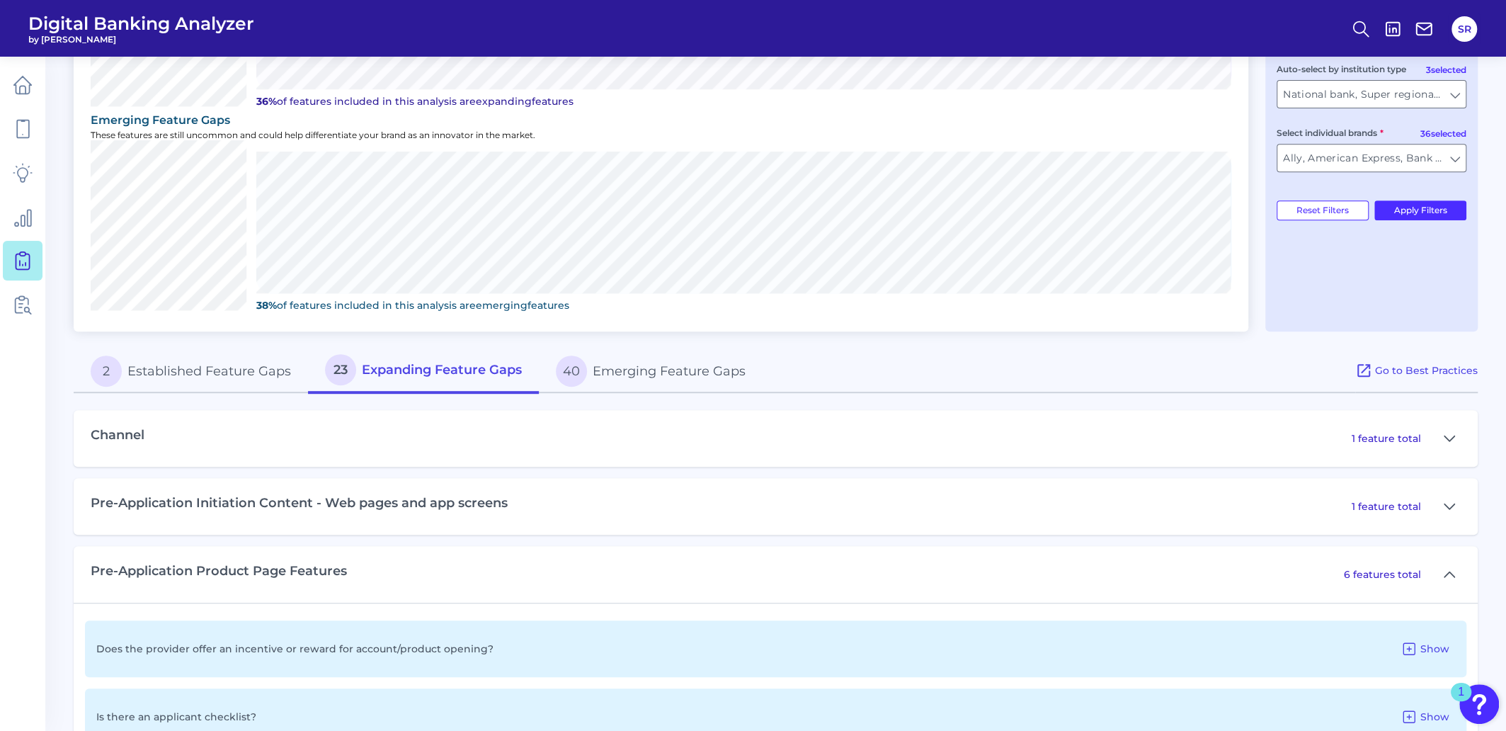
scroll to position [365, 0]
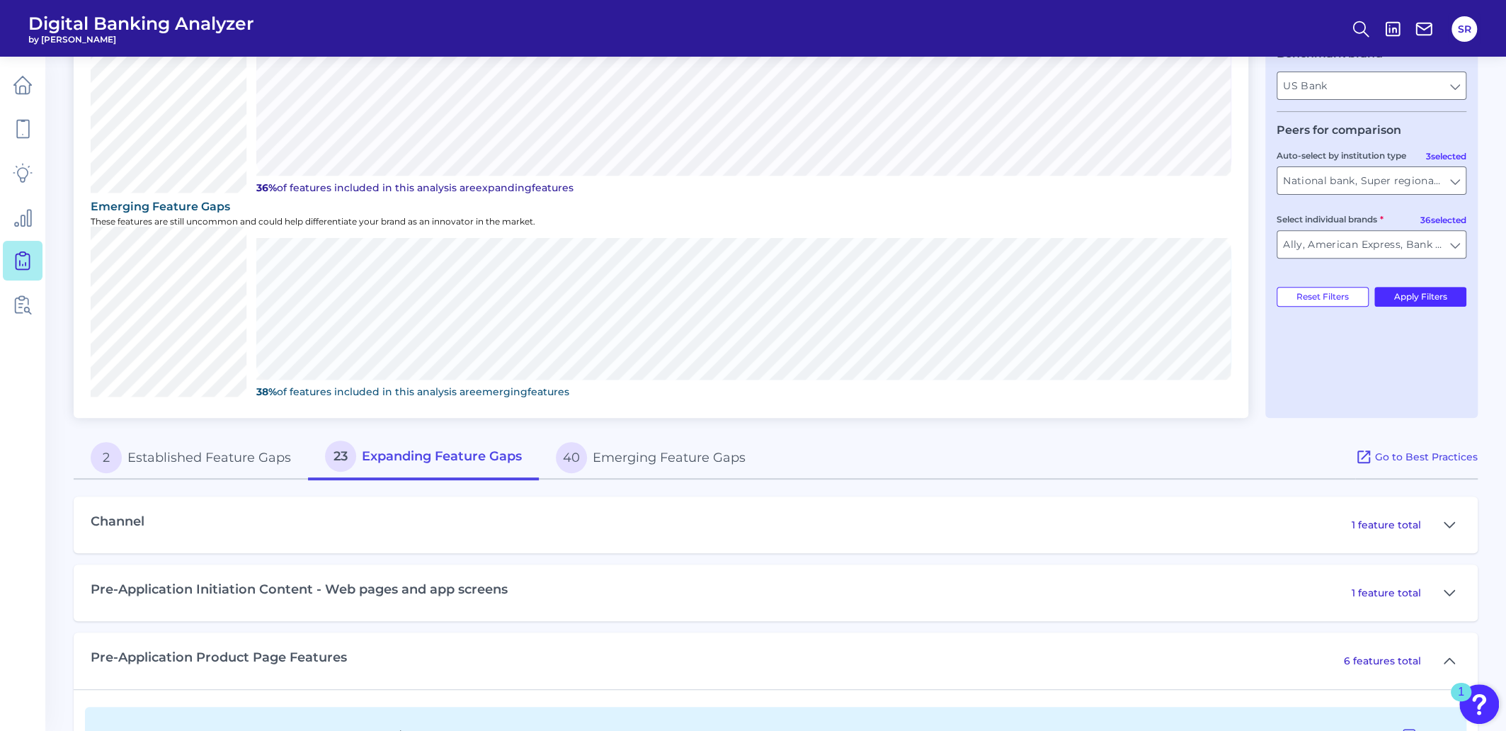
click at [679, 459] on button "40 Emerging Feature Gaps" at bounding box center [651, 457] width 224 height 45
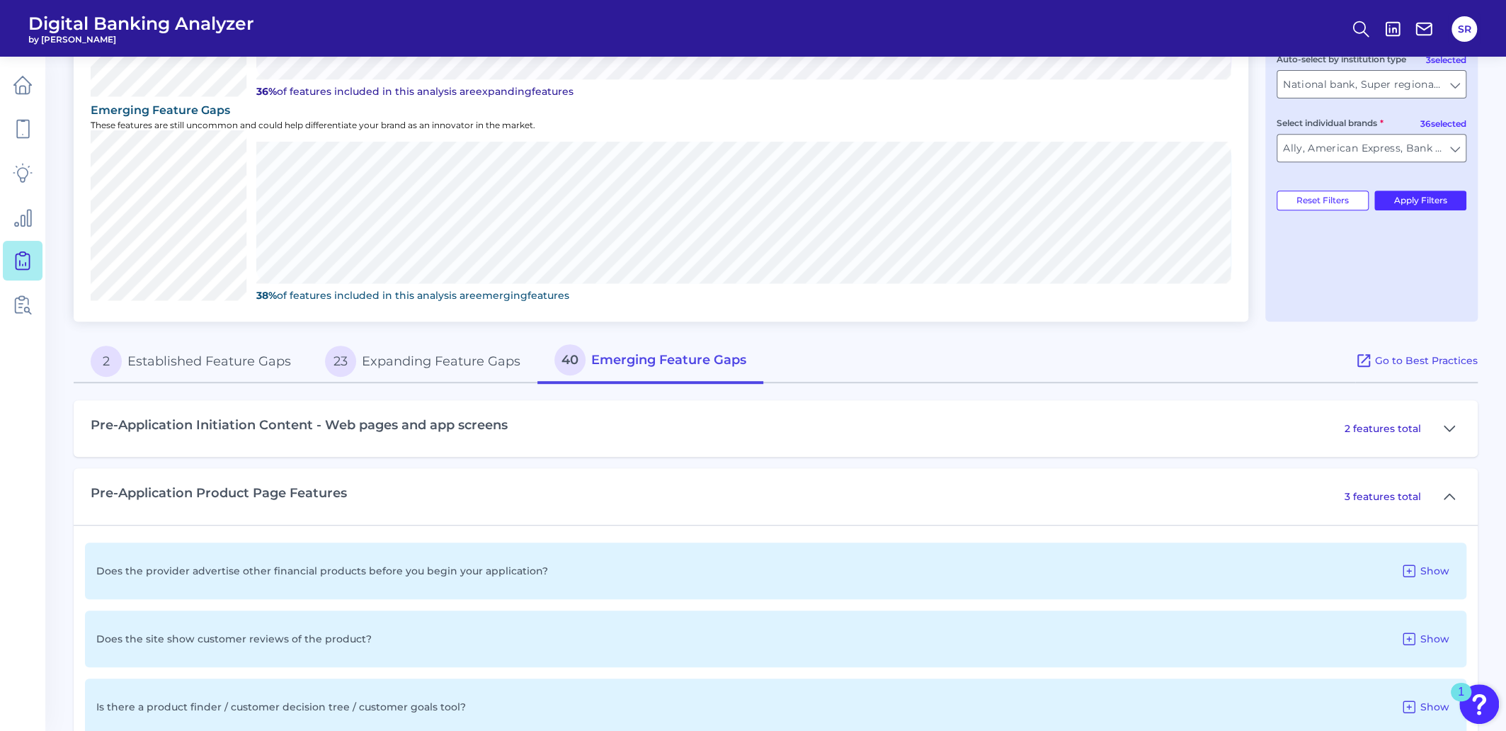
scroll to position [542, 0]
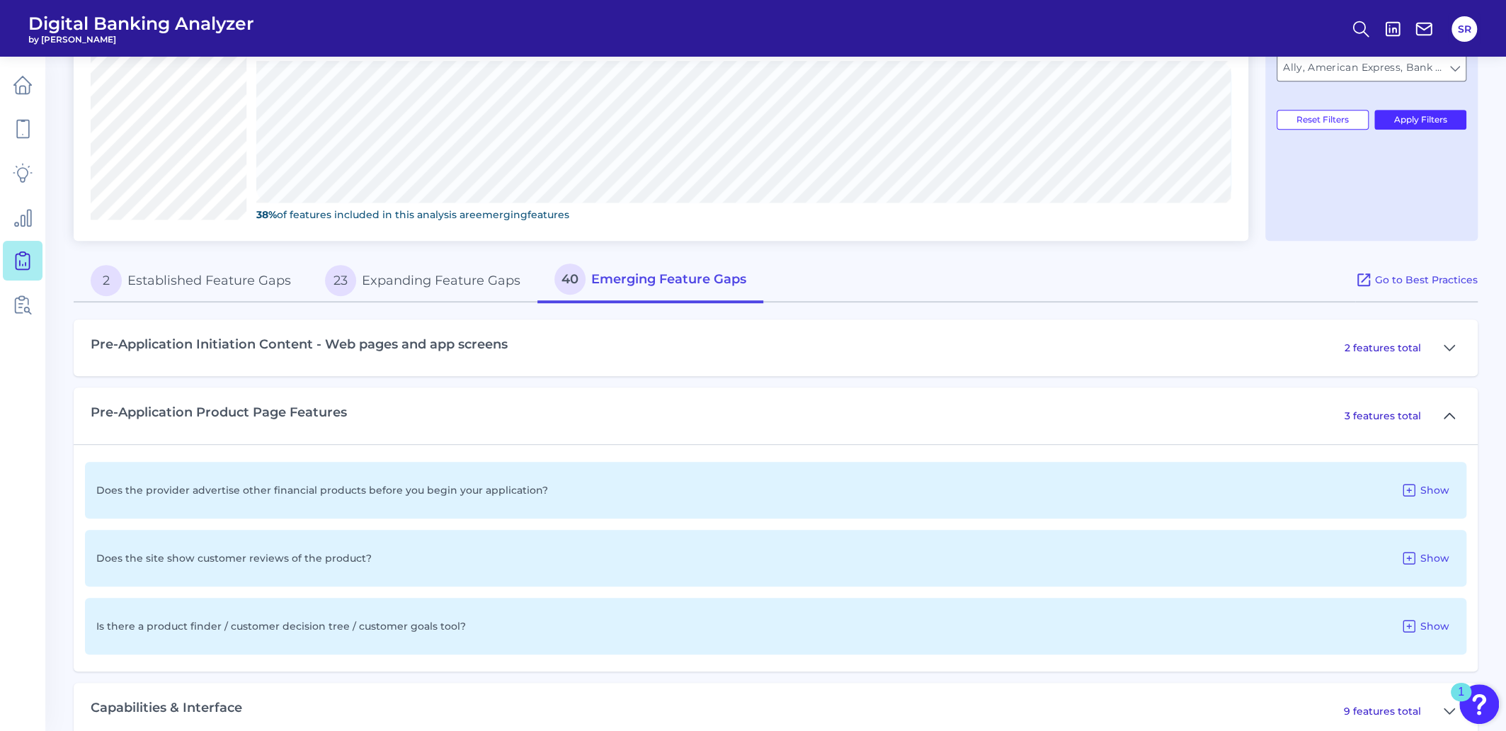
click at [1456, 415] on button at bounding box center [1449, 415] width 23 height 23
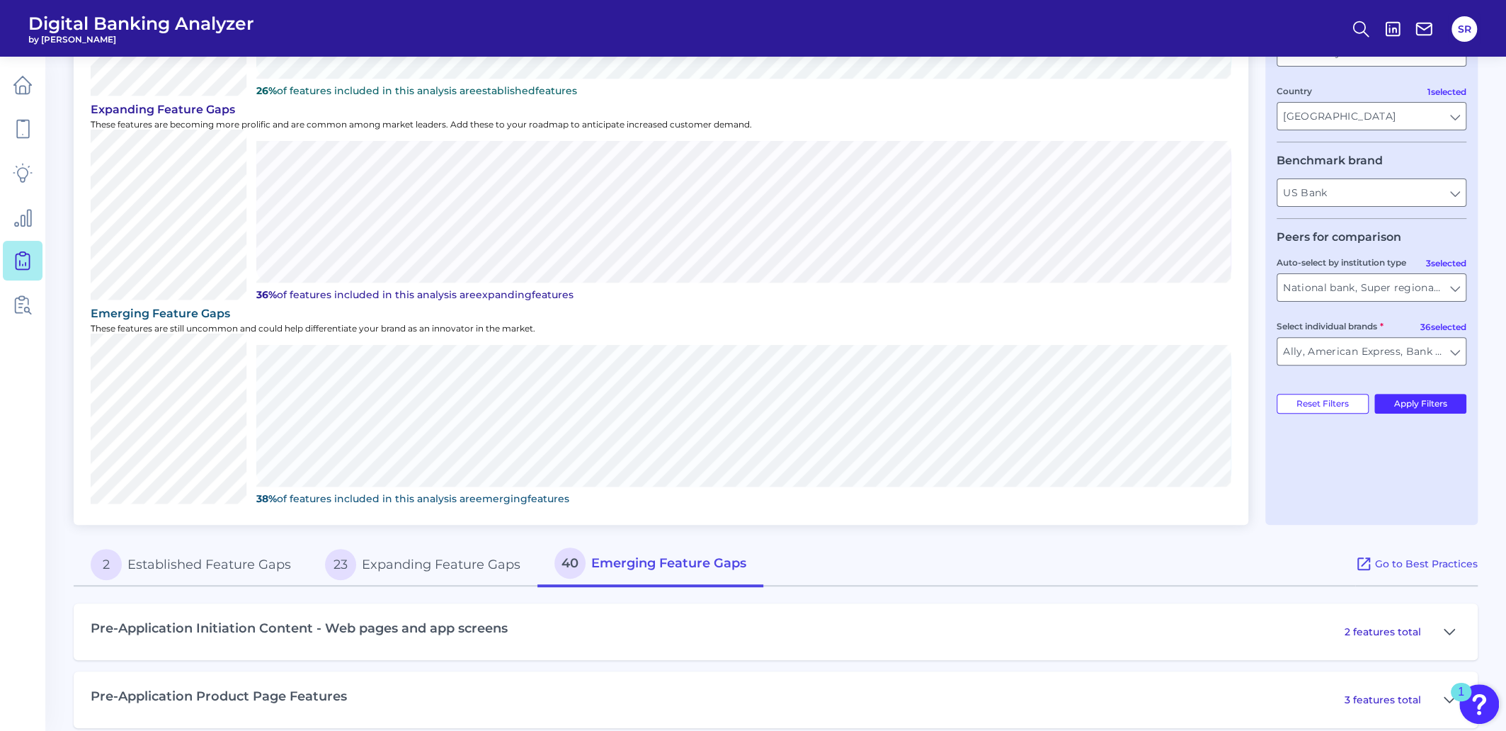
scroll to position [0, 0]
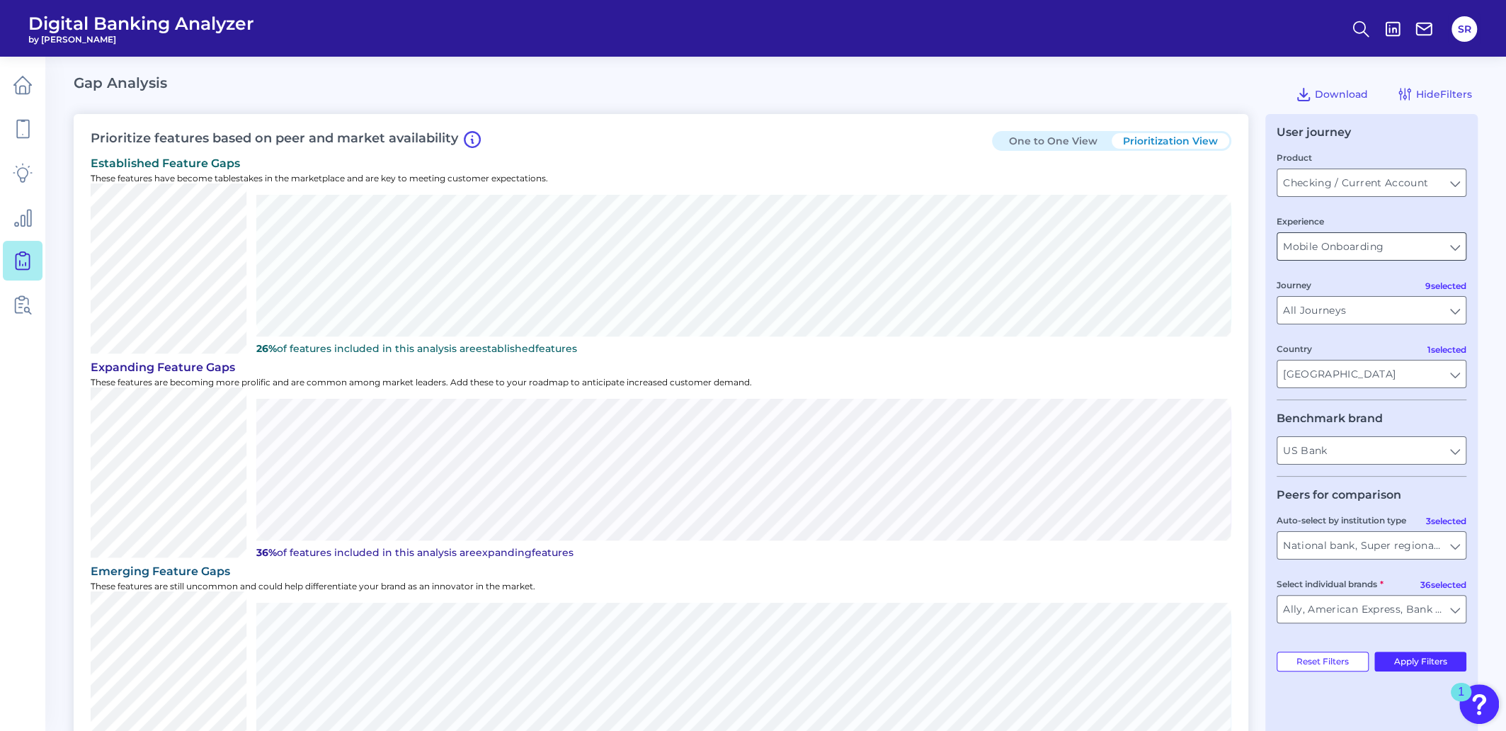
click at [1448, 251] on input "Mobile Onboarding" at bounding box center [1371, 246] width 188 height 27
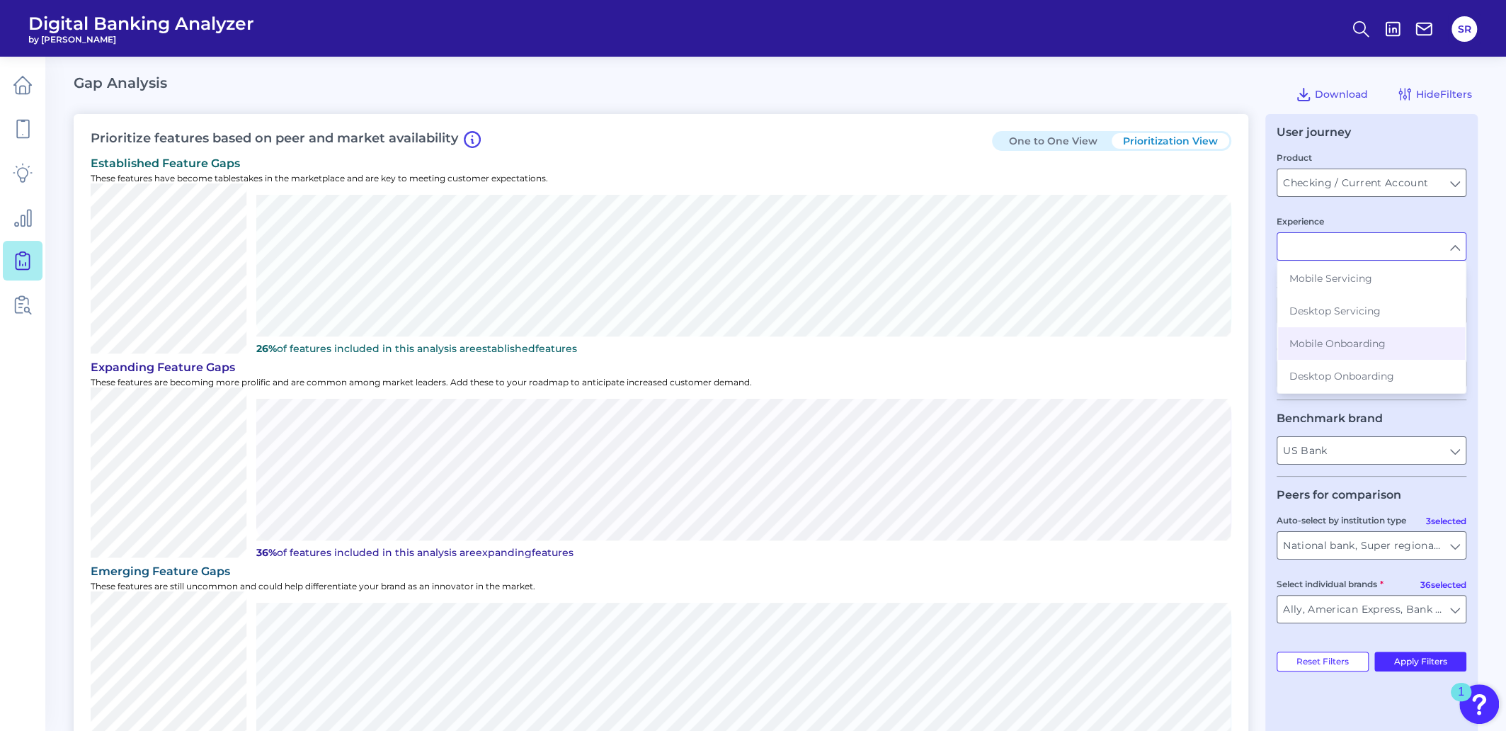
type input "Mobile Onboarding"
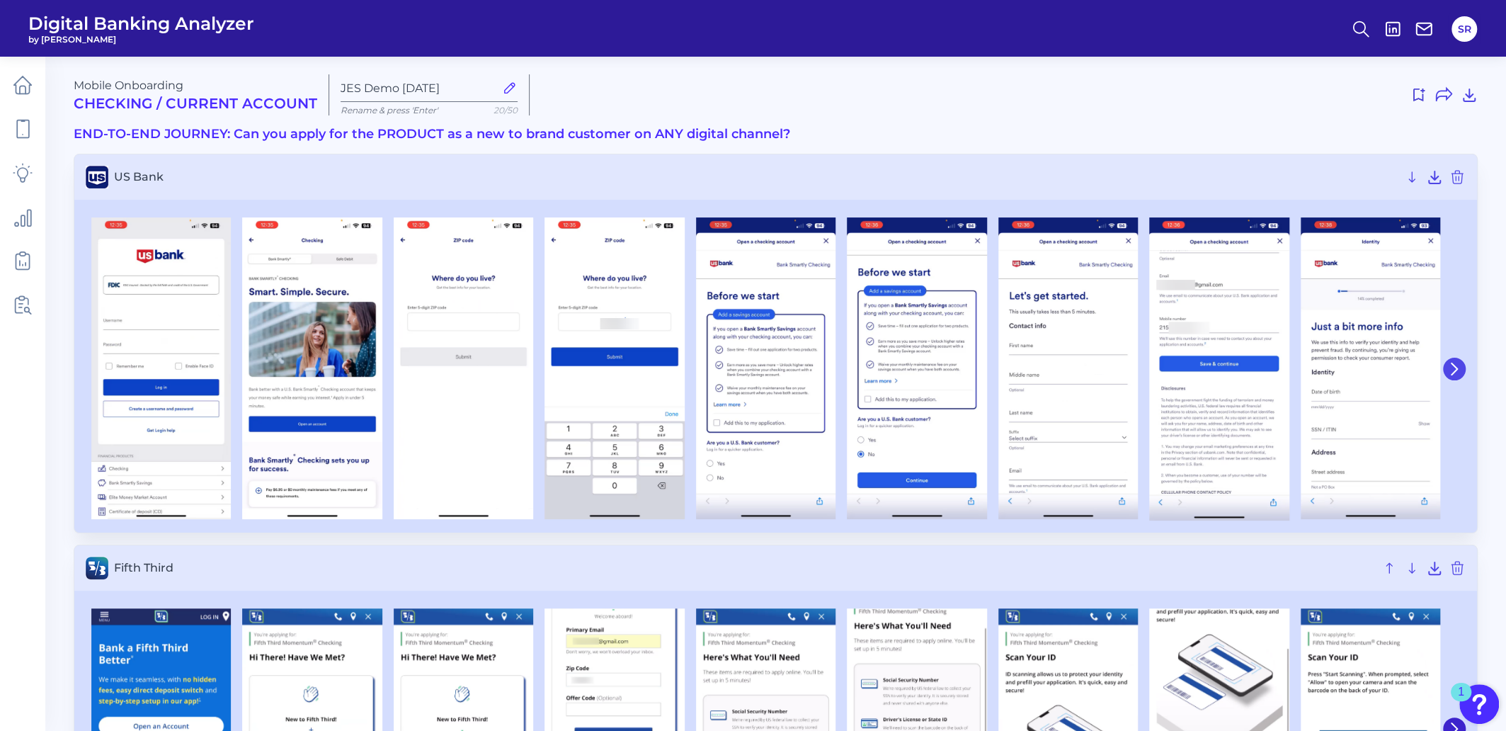
click at [1458, 373] on icon at bounding box center [1454, 369] width 13 height 13
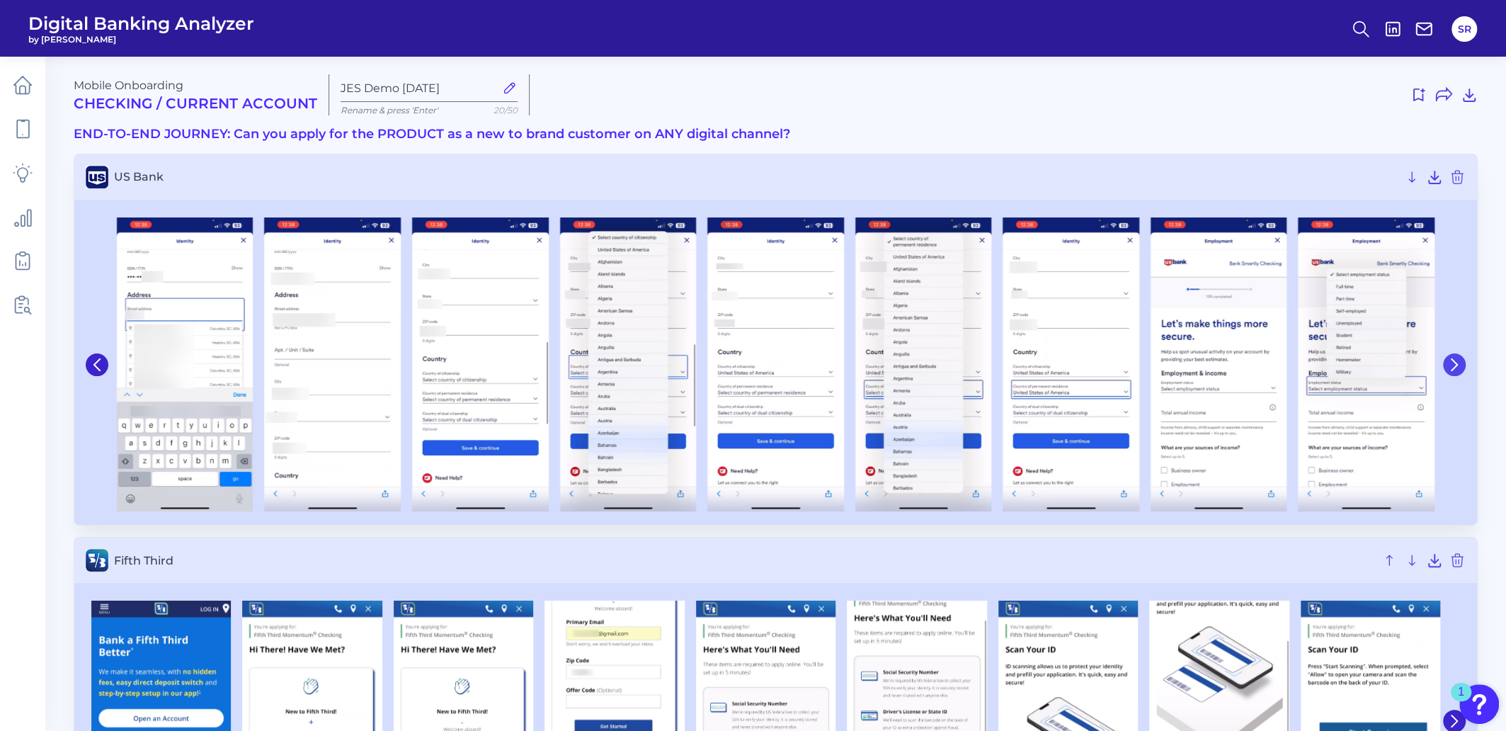
click at [1458, 373] on button at bounding box center [1454, 364] width 23 height 23
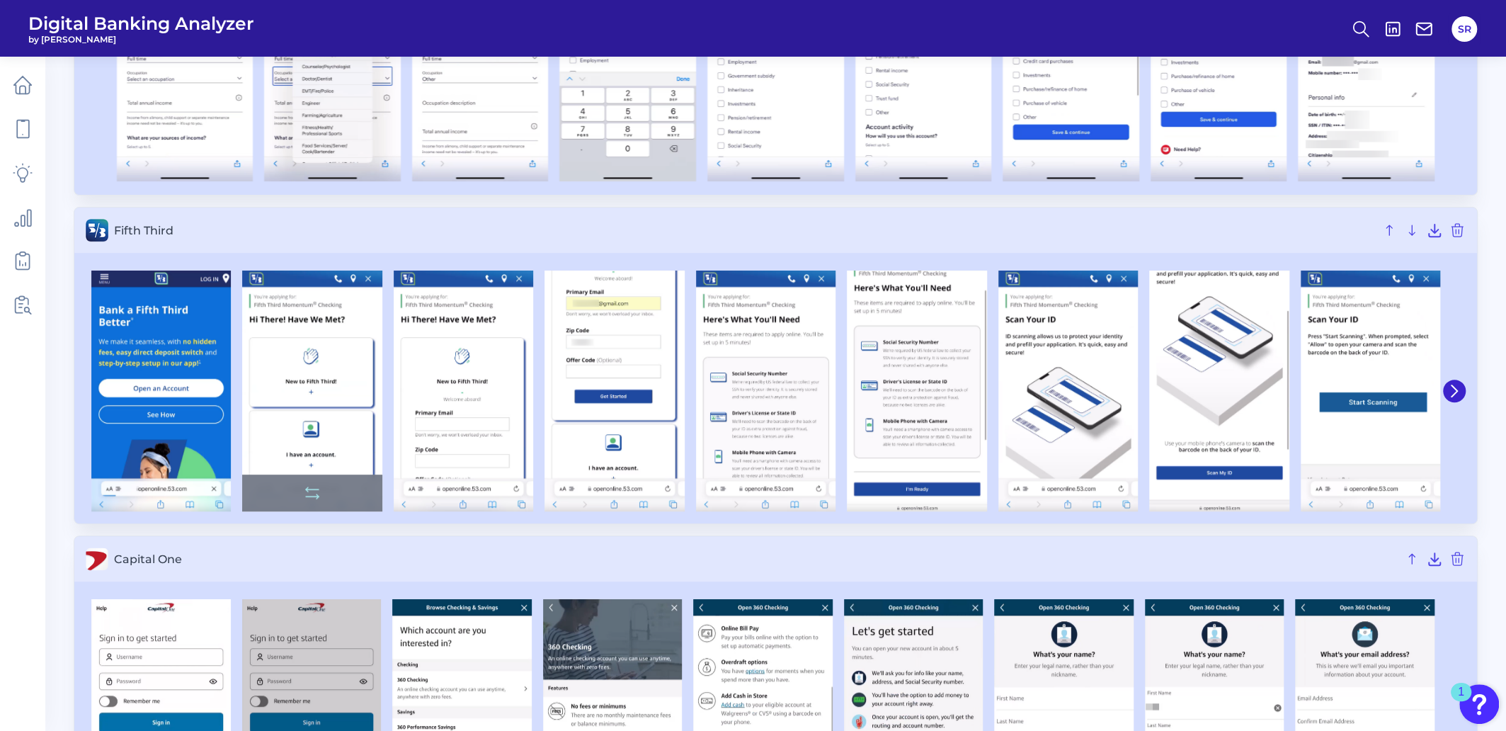
scroll to position [353, 0]
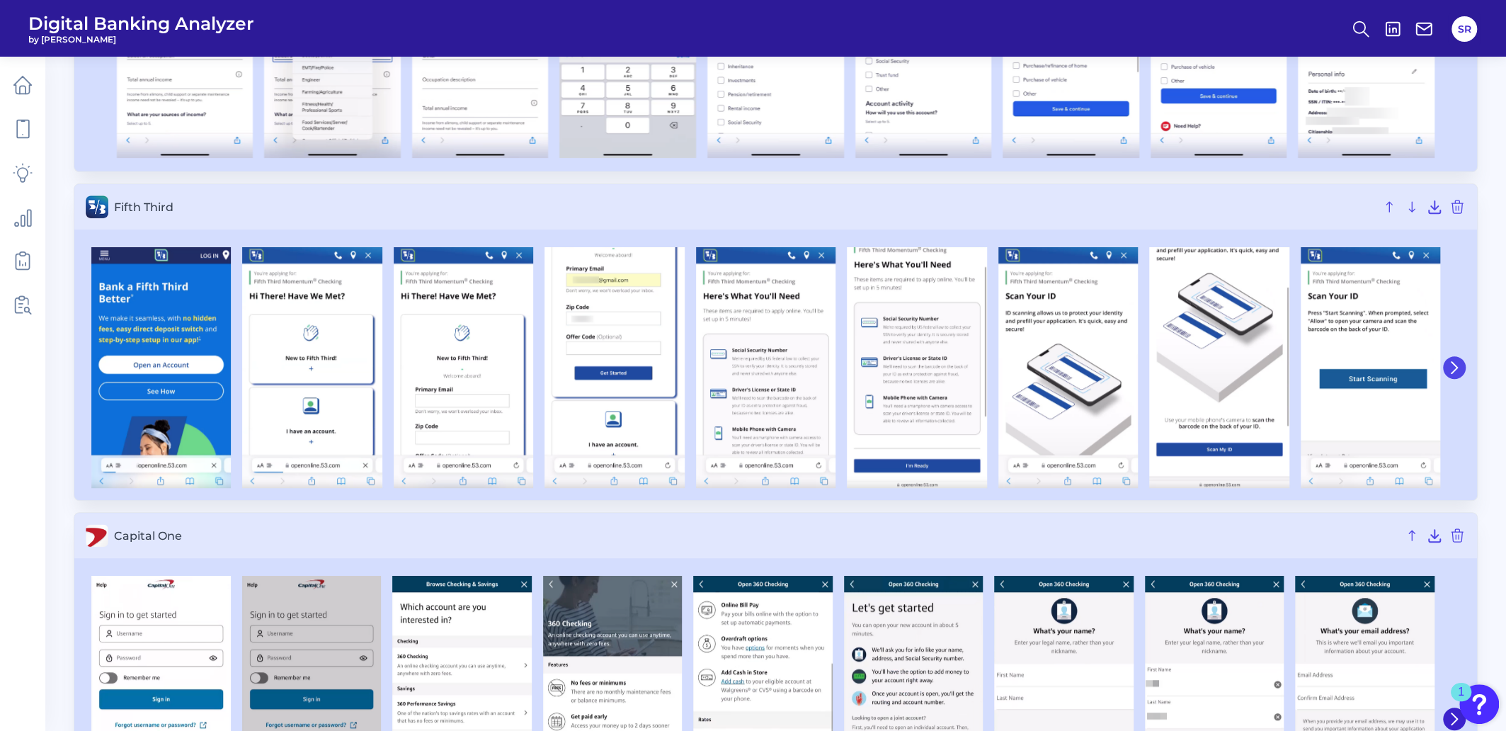
click at [1452, 363] on icon at bounding box center [1454, 367] width 13 height 13
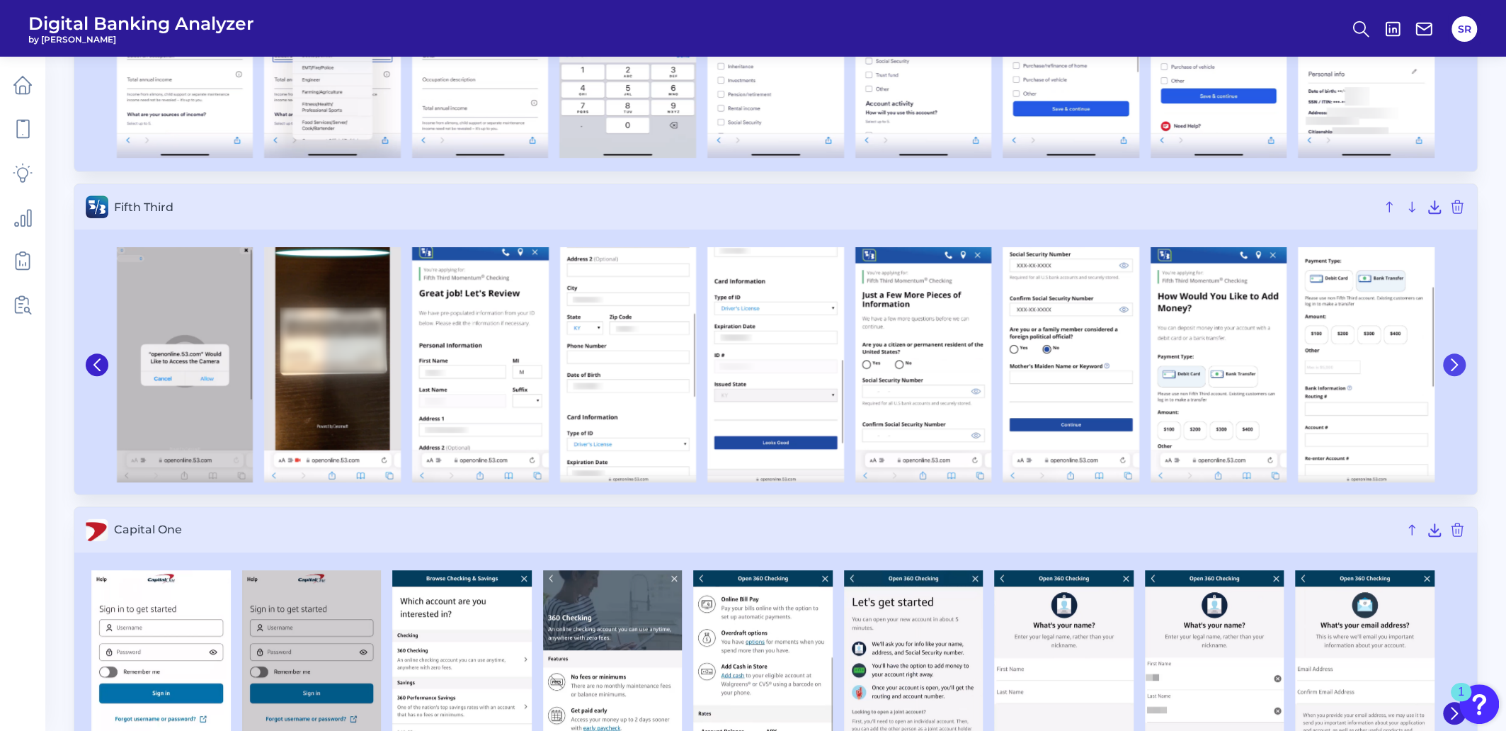
click at [1456, 363] on icon at bounding box center [1455, 364] width 6 height 11
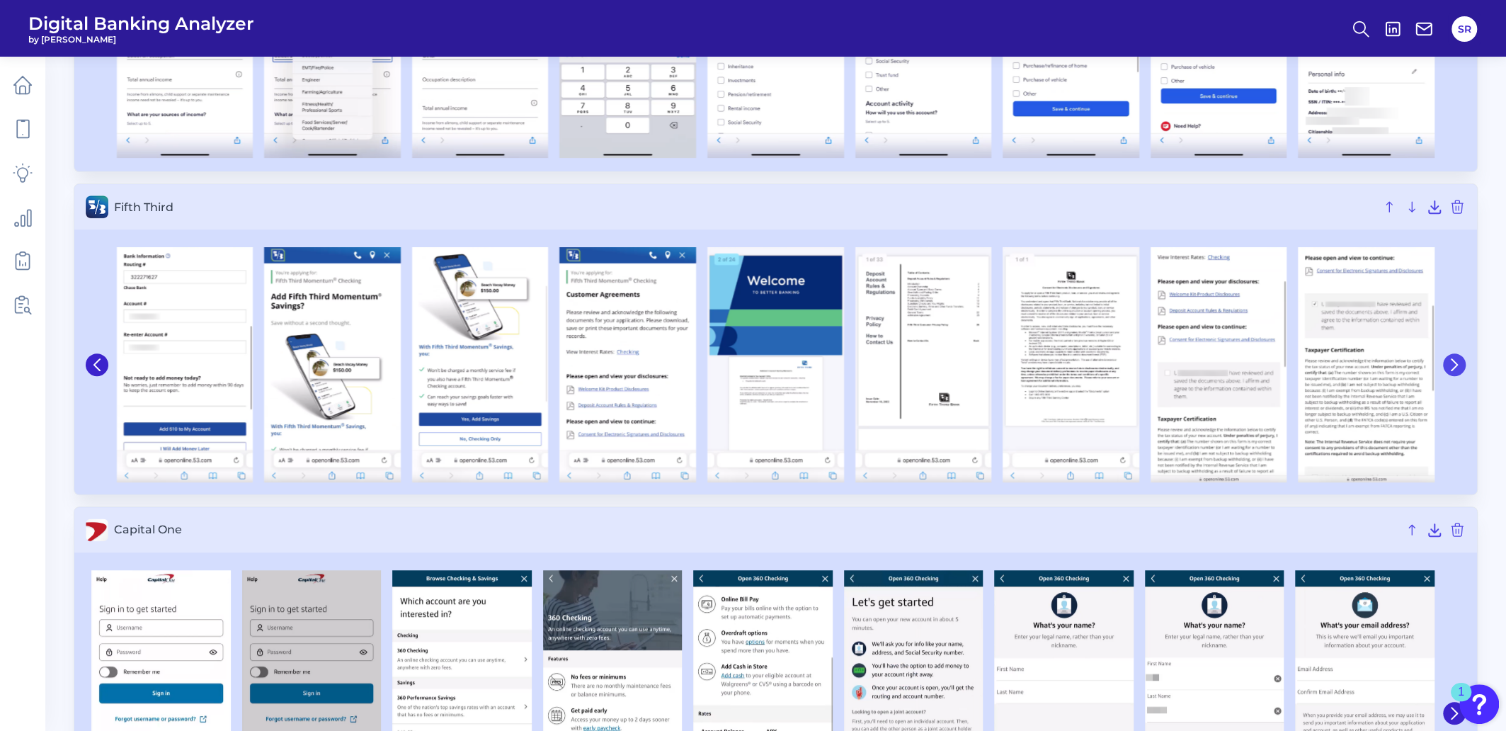
click at [1456, 363] on icon at bounding box center [1455, 364] width 6 height 11
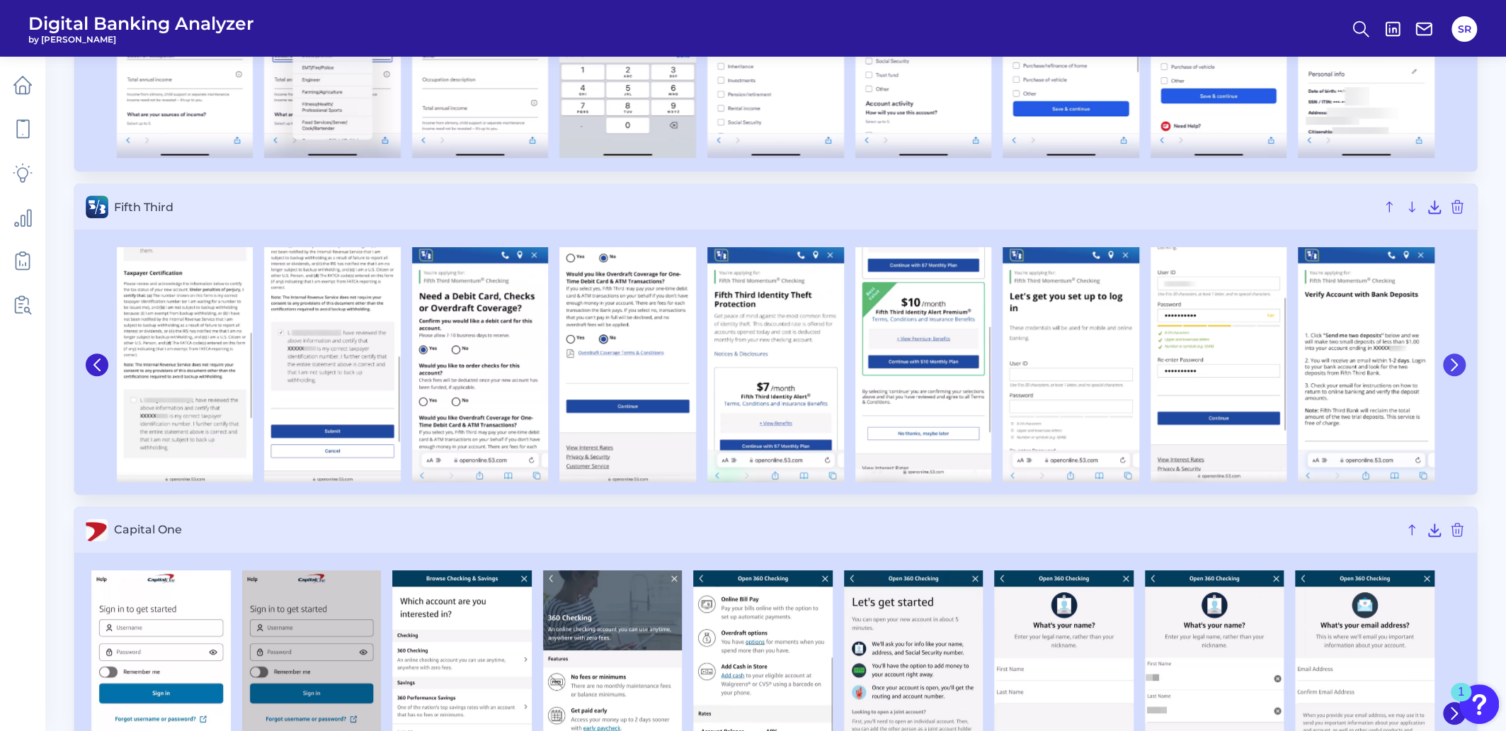
click at [1456, 363] on icon at bounding box center [1455, 364] width 6 height 11
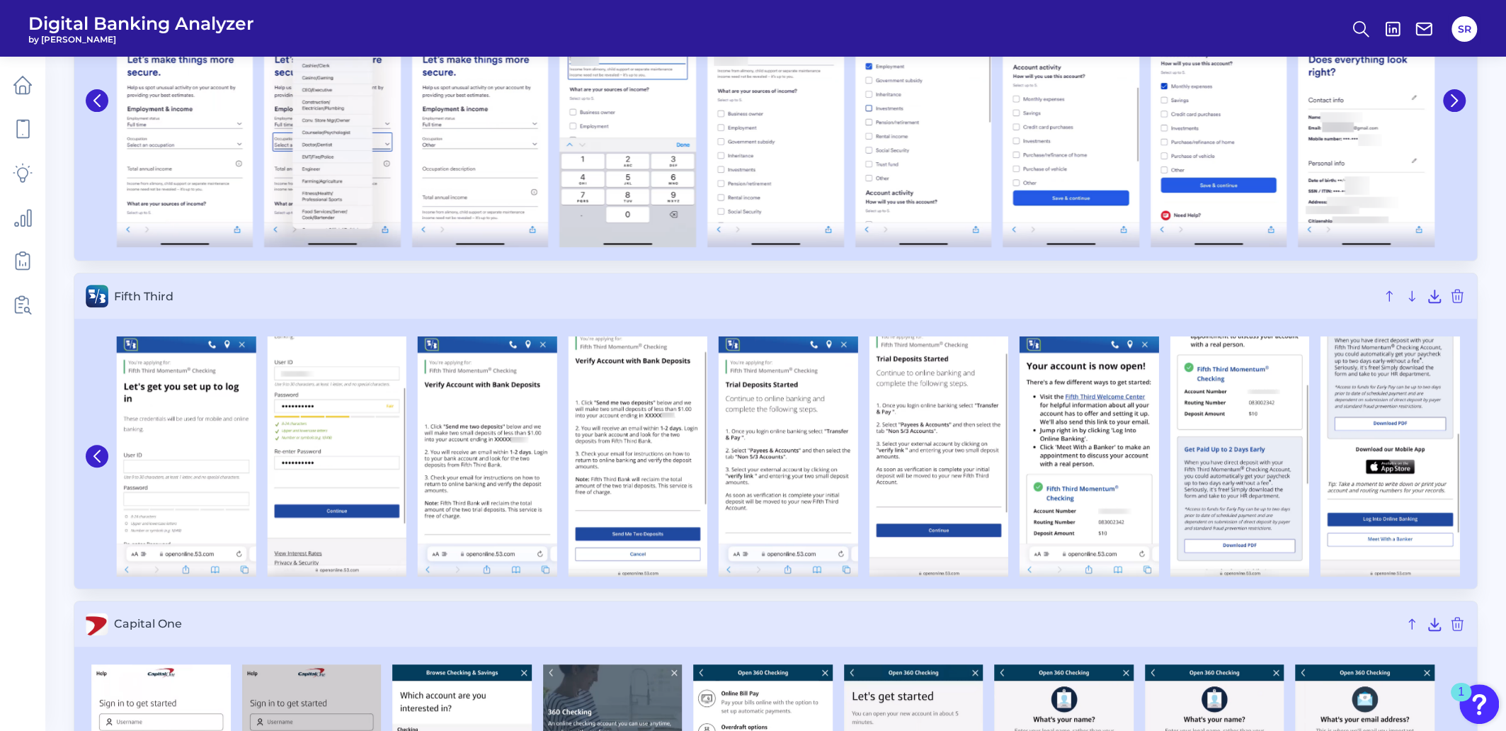
scroll to position [176, 0]
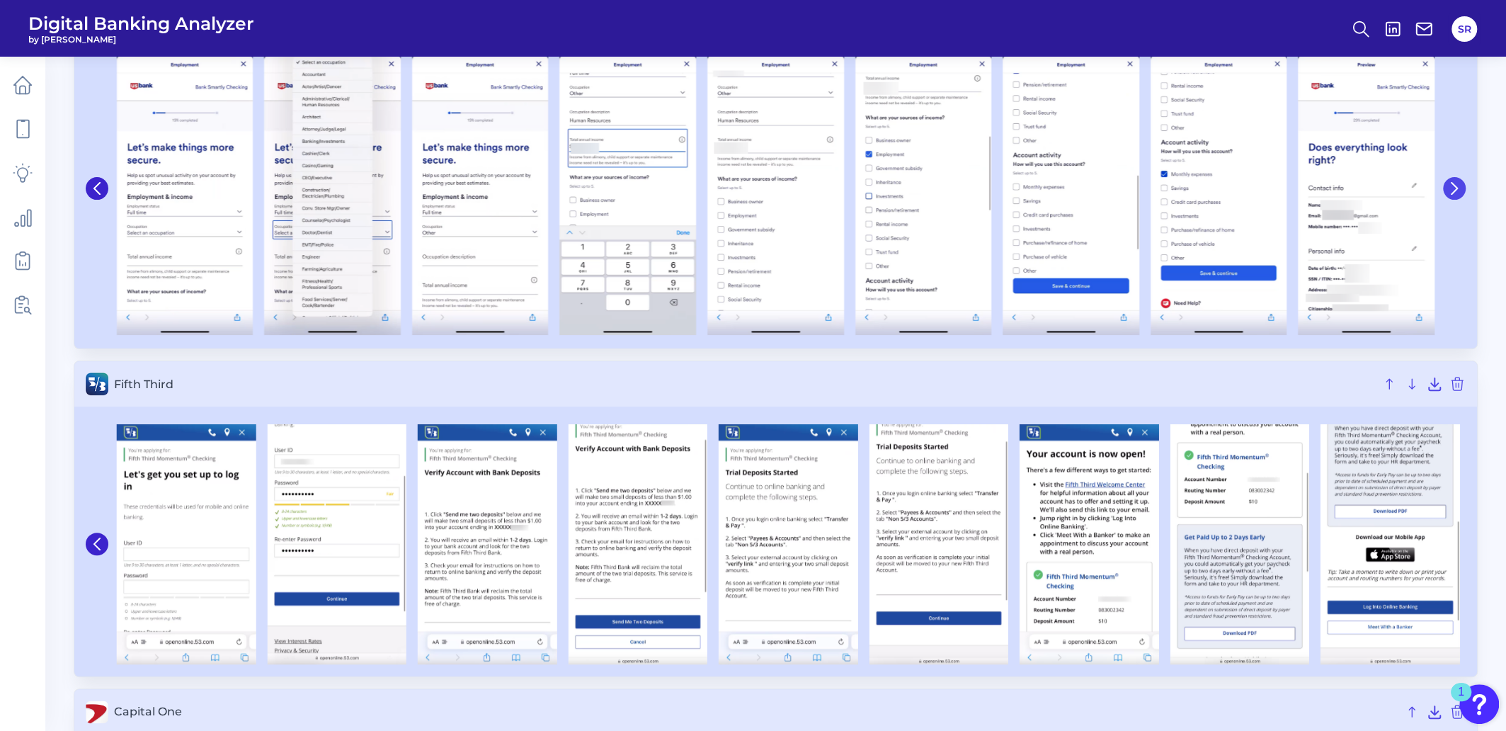
click at [1460, 186] on icon at bounding box center [1454, 188] width 13 height 13
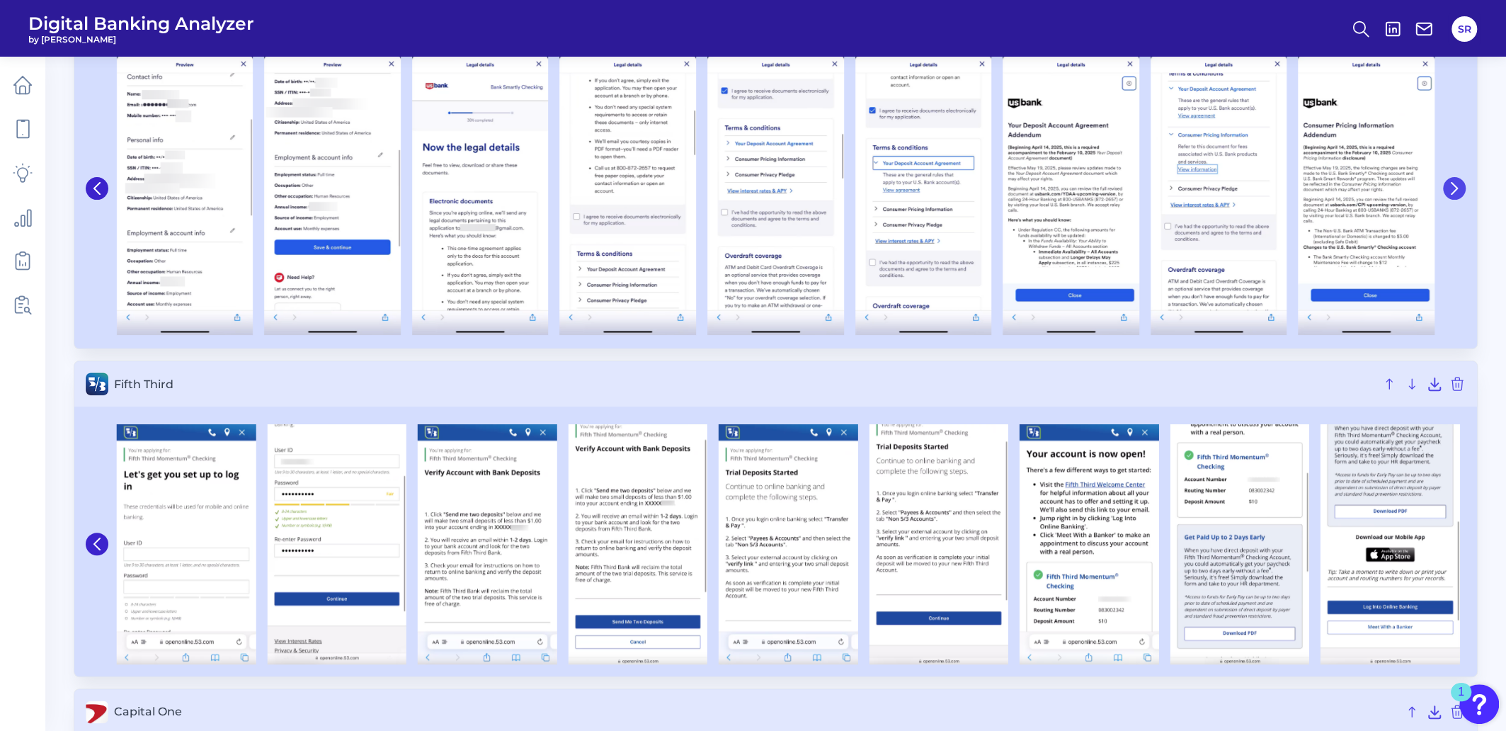
click at [1461, 186] on button at bounding box center [1454, 188] width 23 height 23
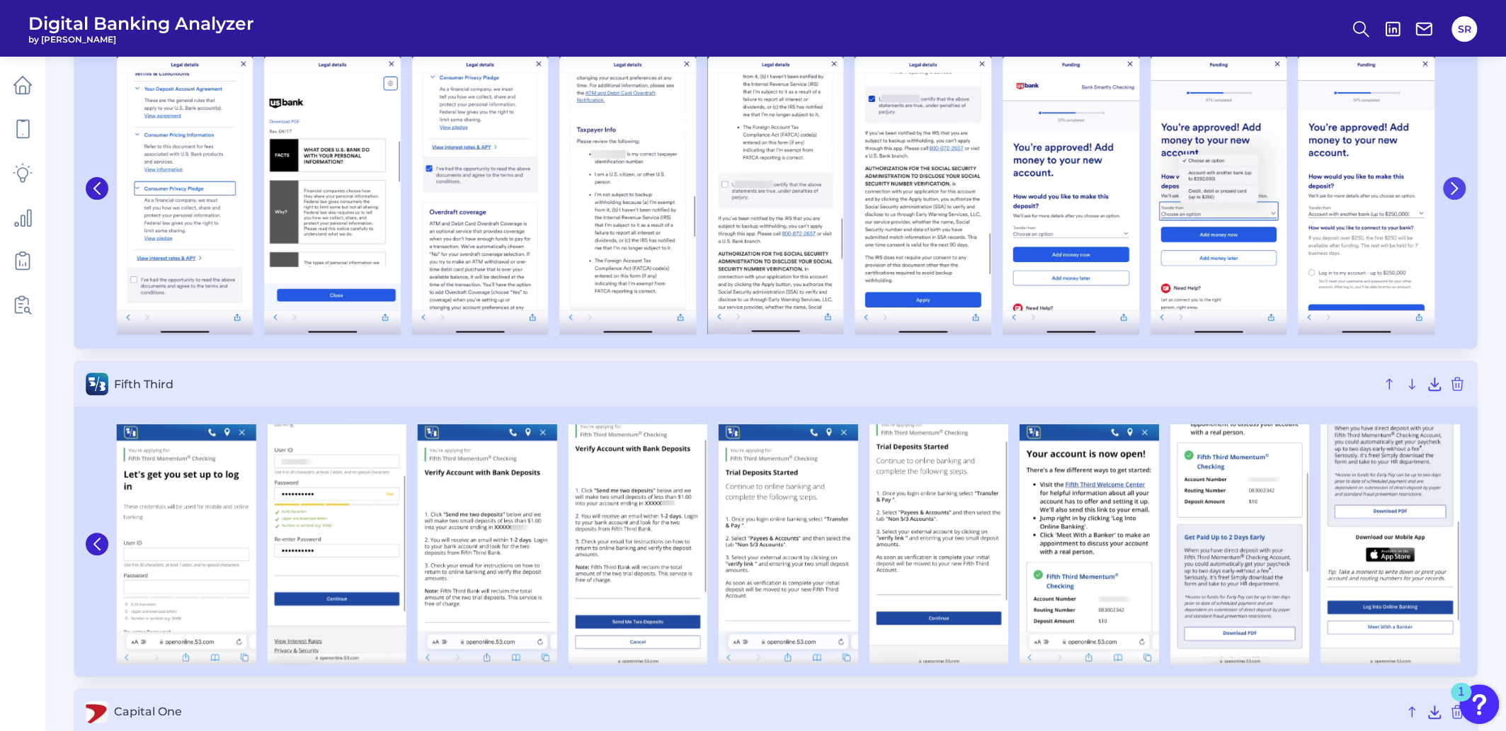
click at [1461, 186] on button at bounding box center [1454, 188] width 23 height 23
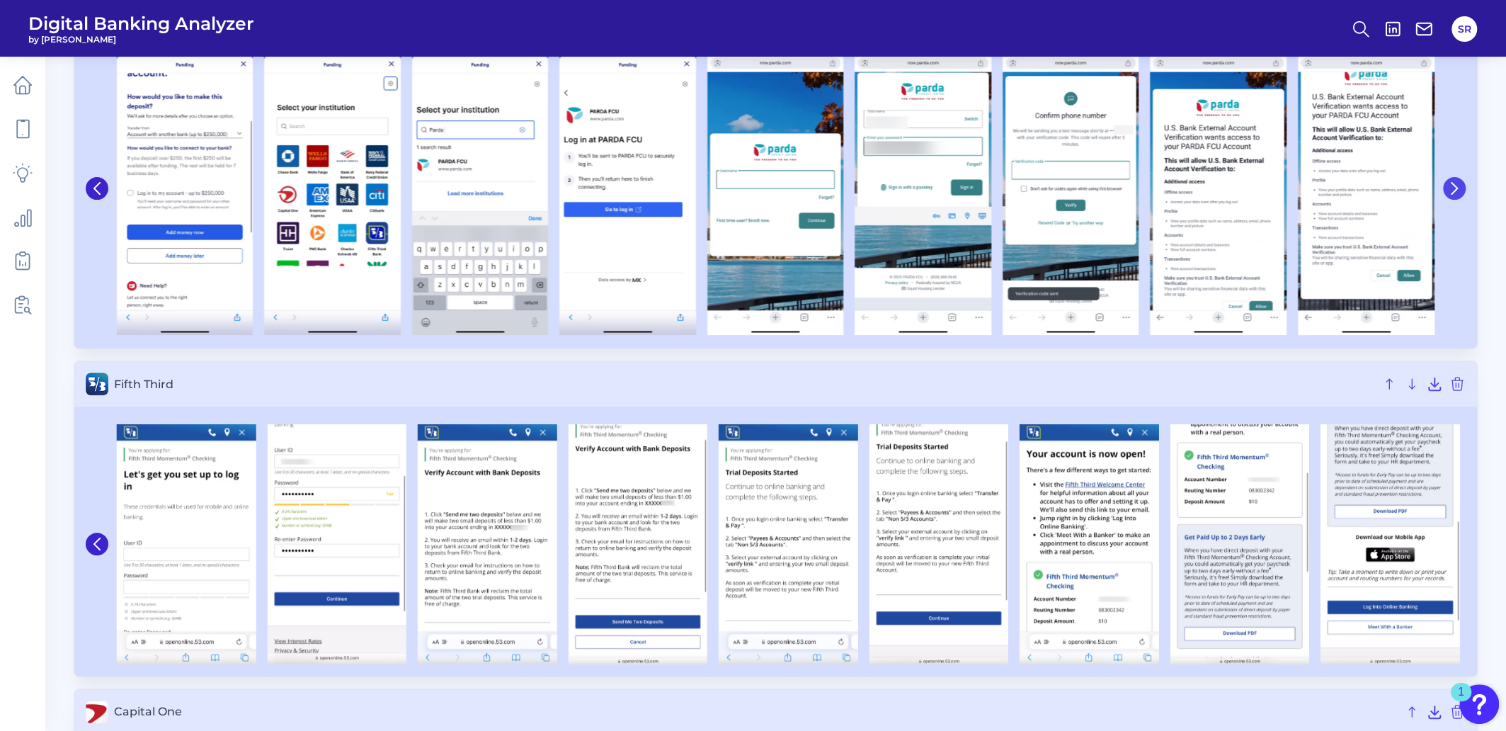
click at [1461, 186] on button at bounding box center [1454, 188] width 23 height 23
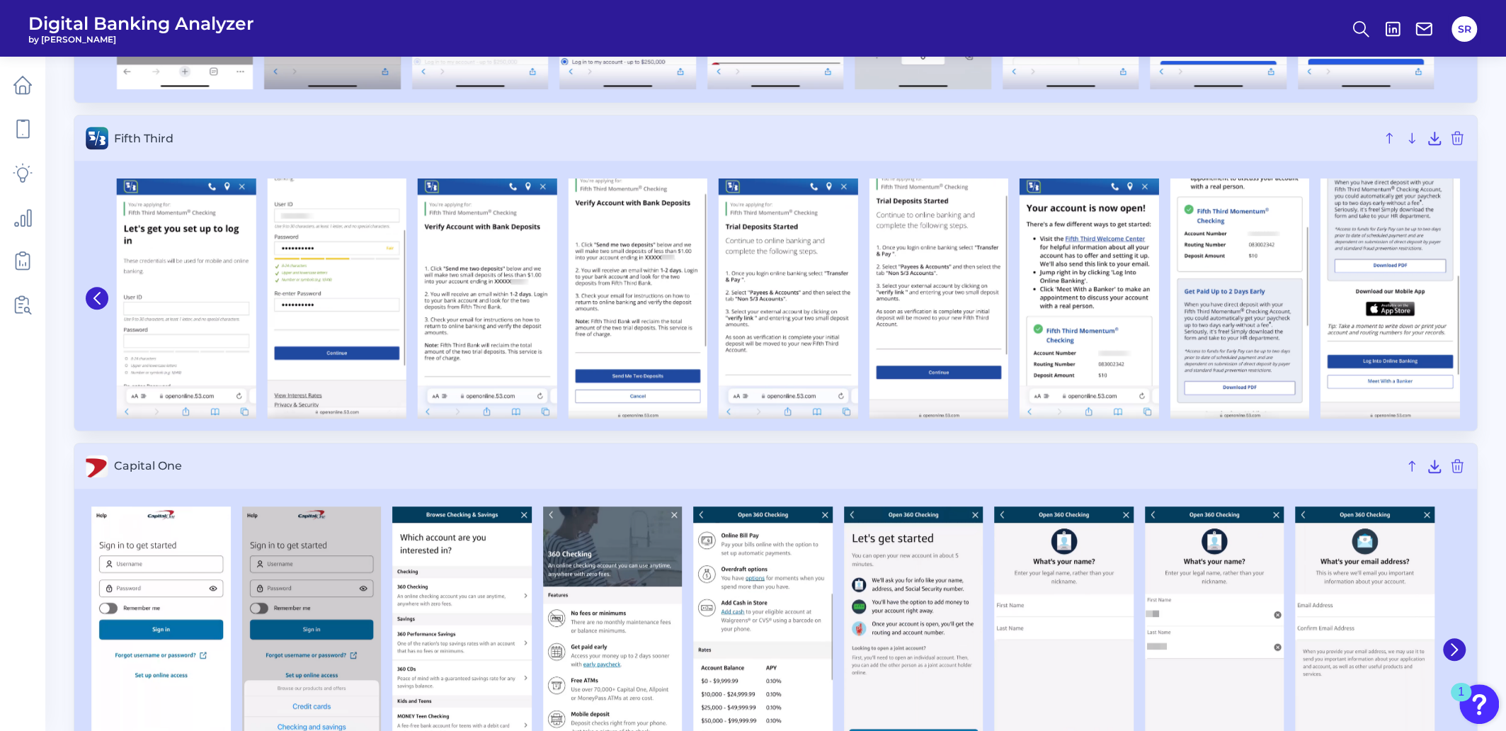
scroll to position [517, 0]
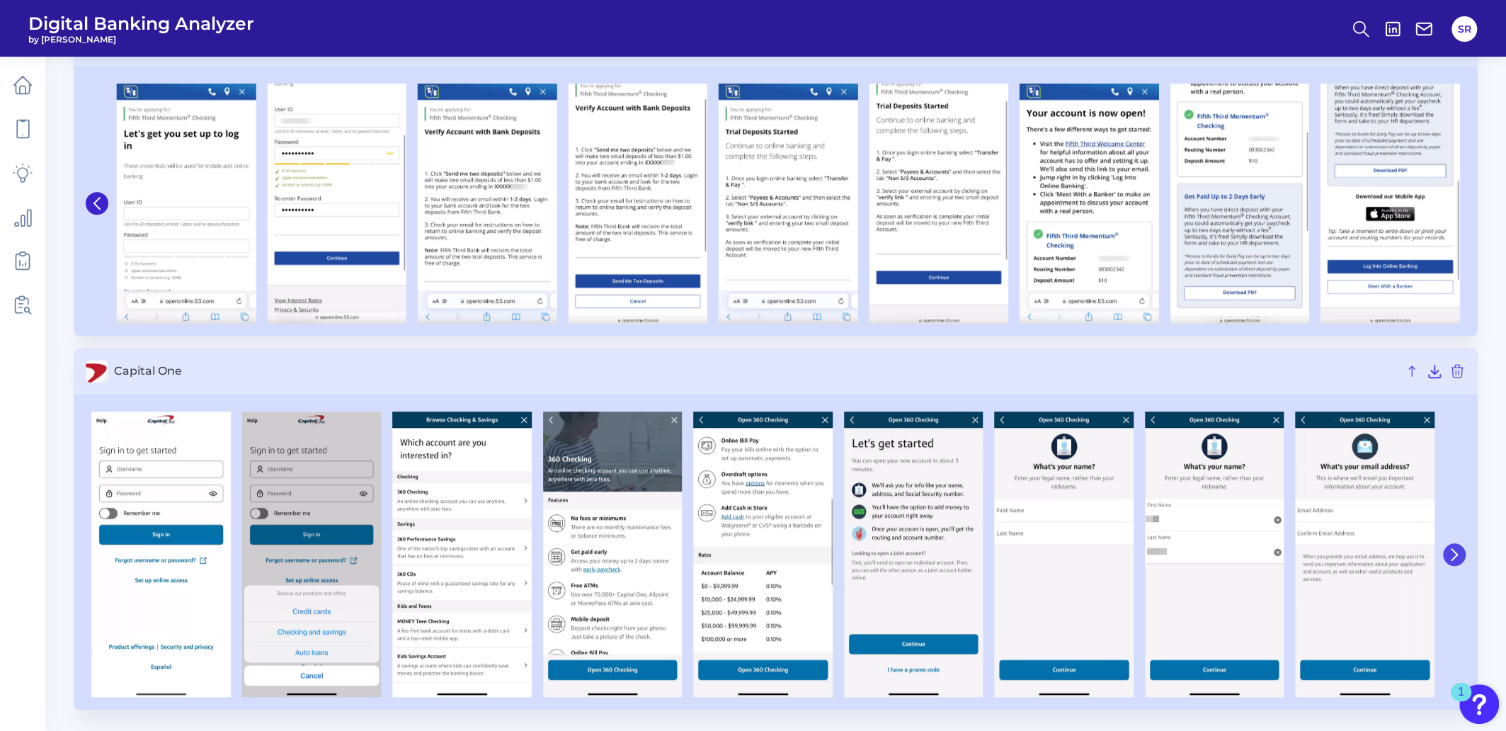
click at [1456, 554] on icon at bounding box center [1454, 554] width 13 height 13
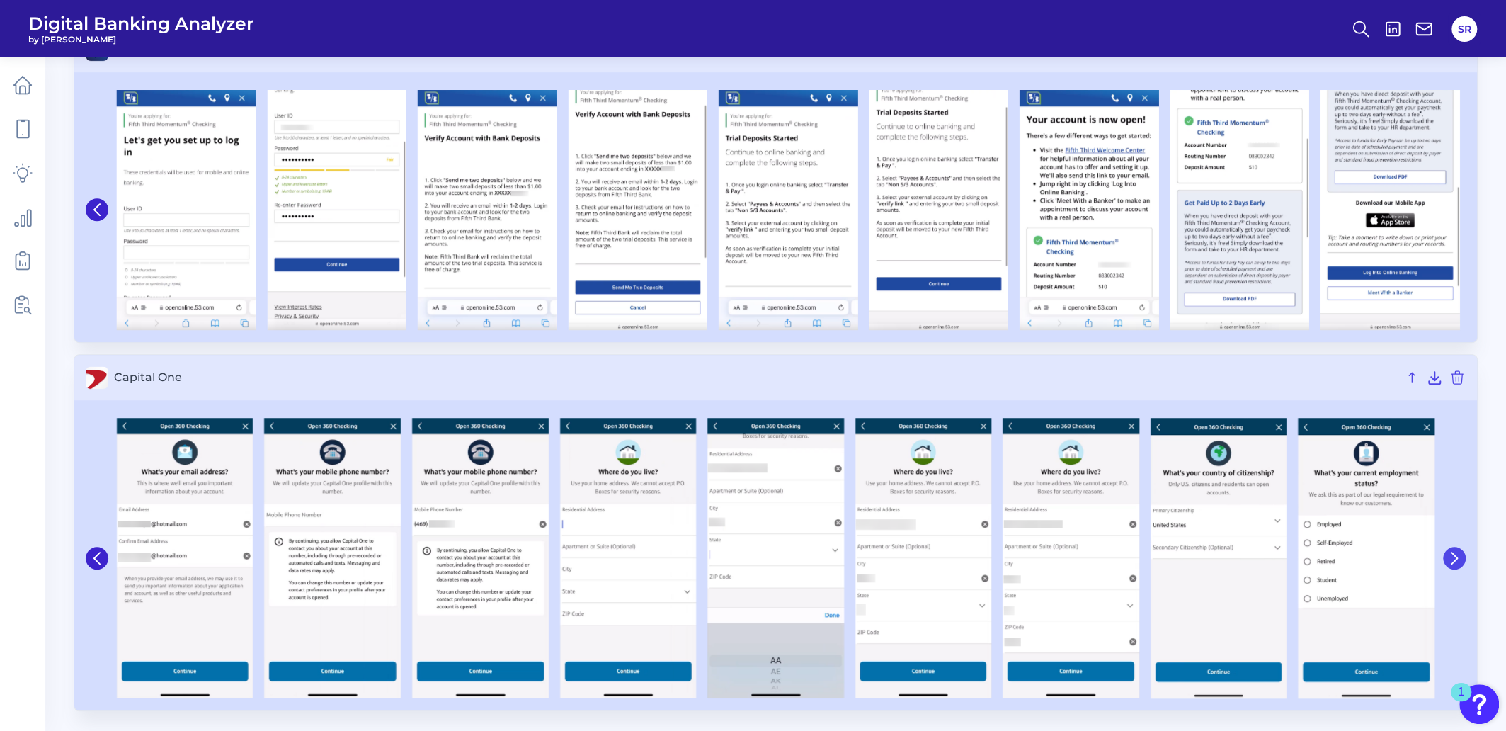
click at [1456, 554] on icon at bounding box center [1455, 557] width 6 height 11
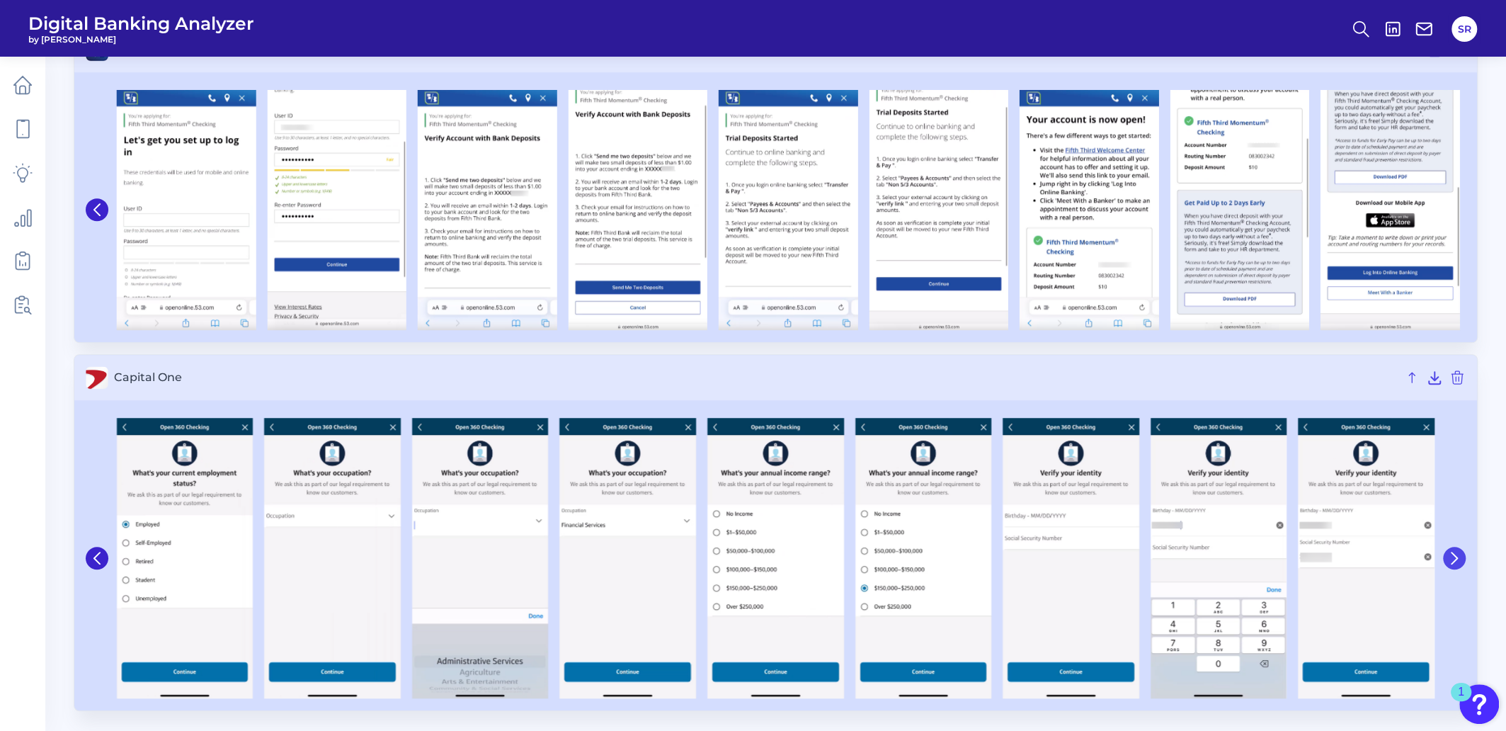
click at [1456, 554] on icon at bounding box center [1455, 557] width 6 height 11
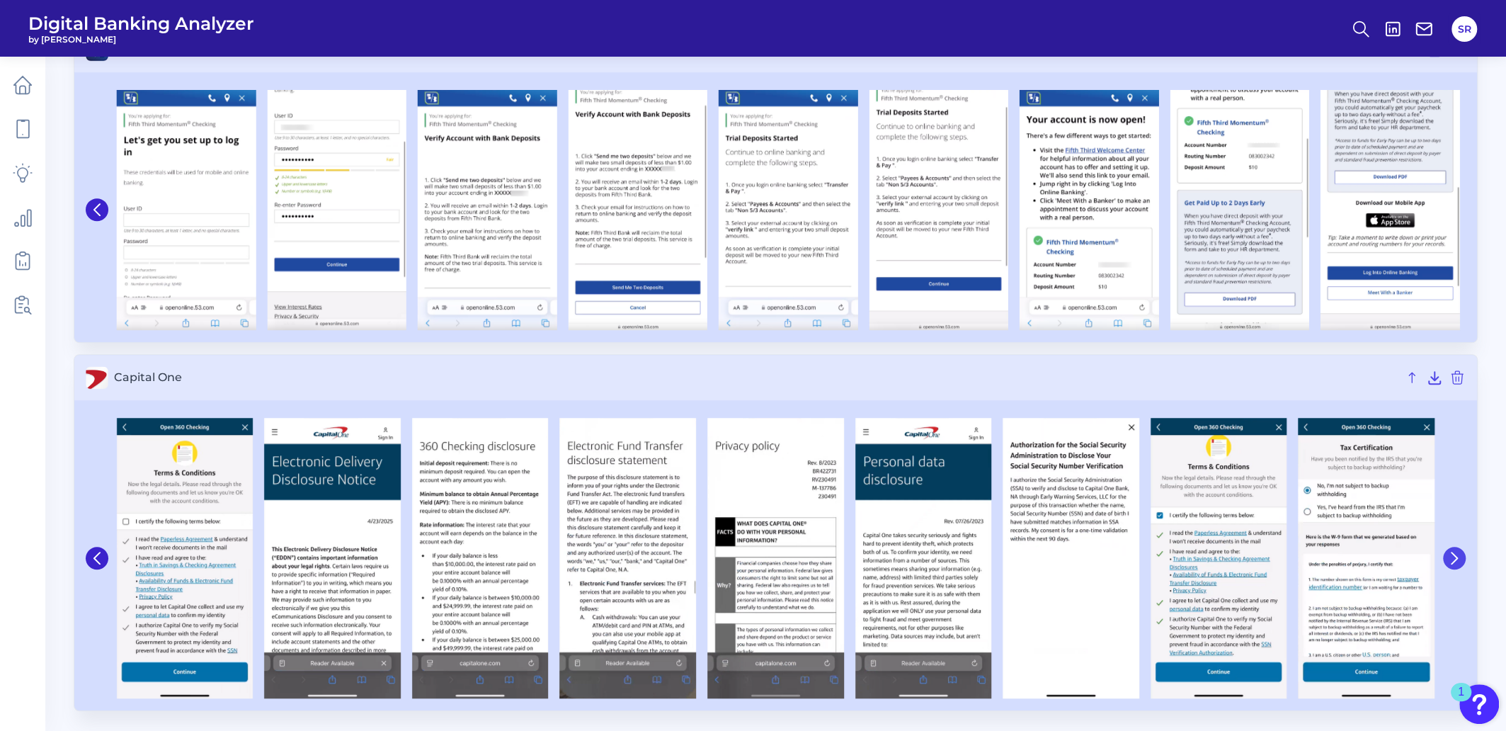
click at [1452, 554] on icon at bounding box center [1454, 558] width 13 height 13
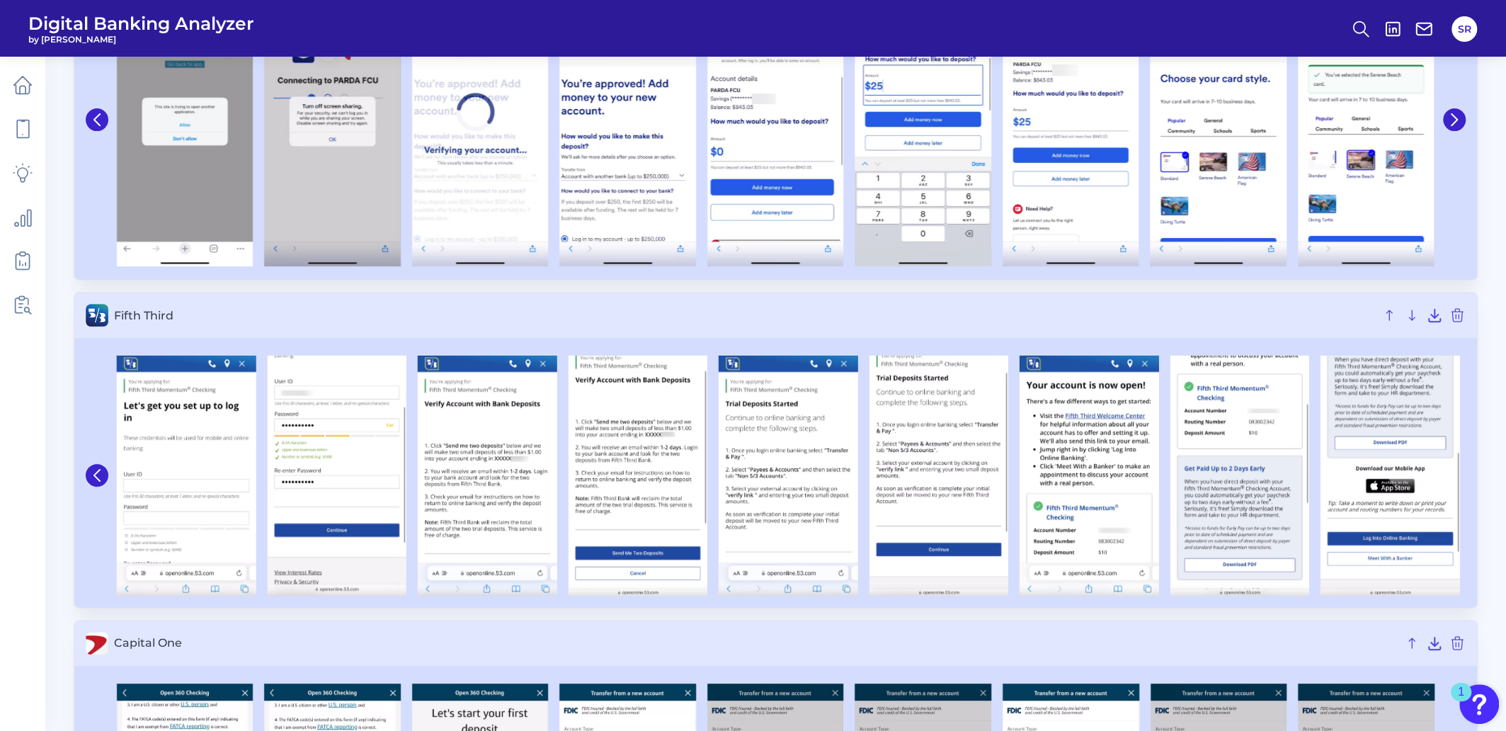
scroll to position [0, 0]
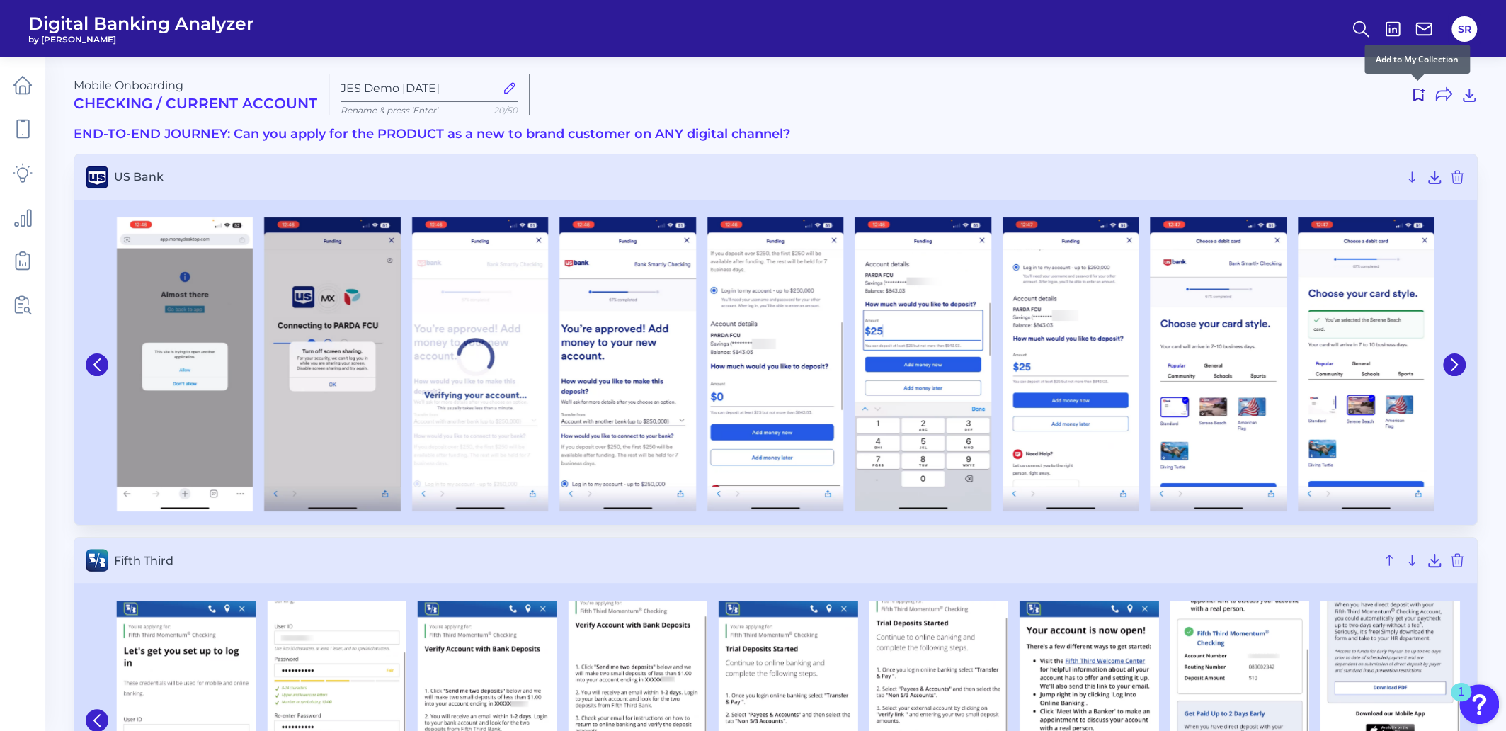
click at [1419, 96] on icon at bounding box center [1418, 94] width 17 height 17
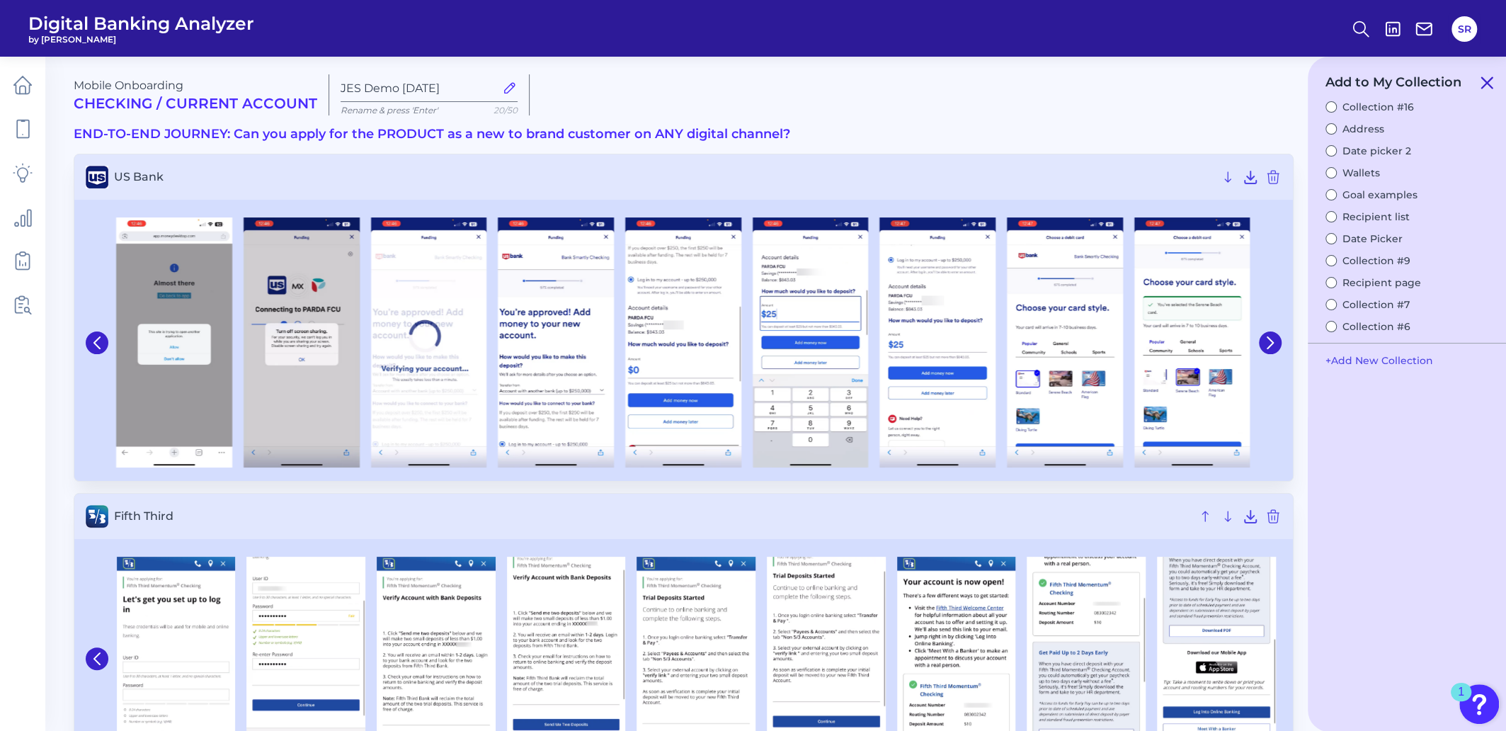
click at [1486, 79] on icon at bounding box center [1486, 82] width 17 height 17
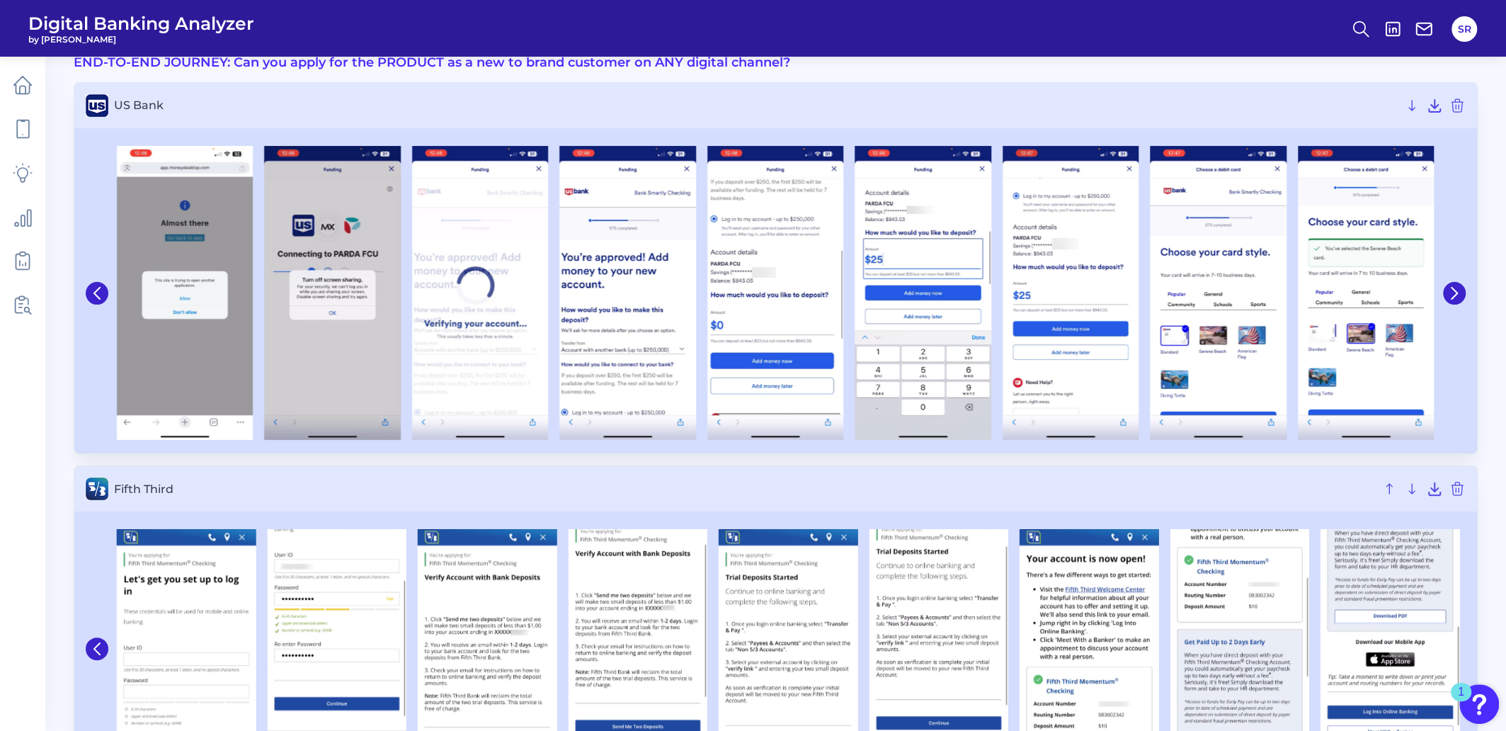
scroll to position [176, 0]
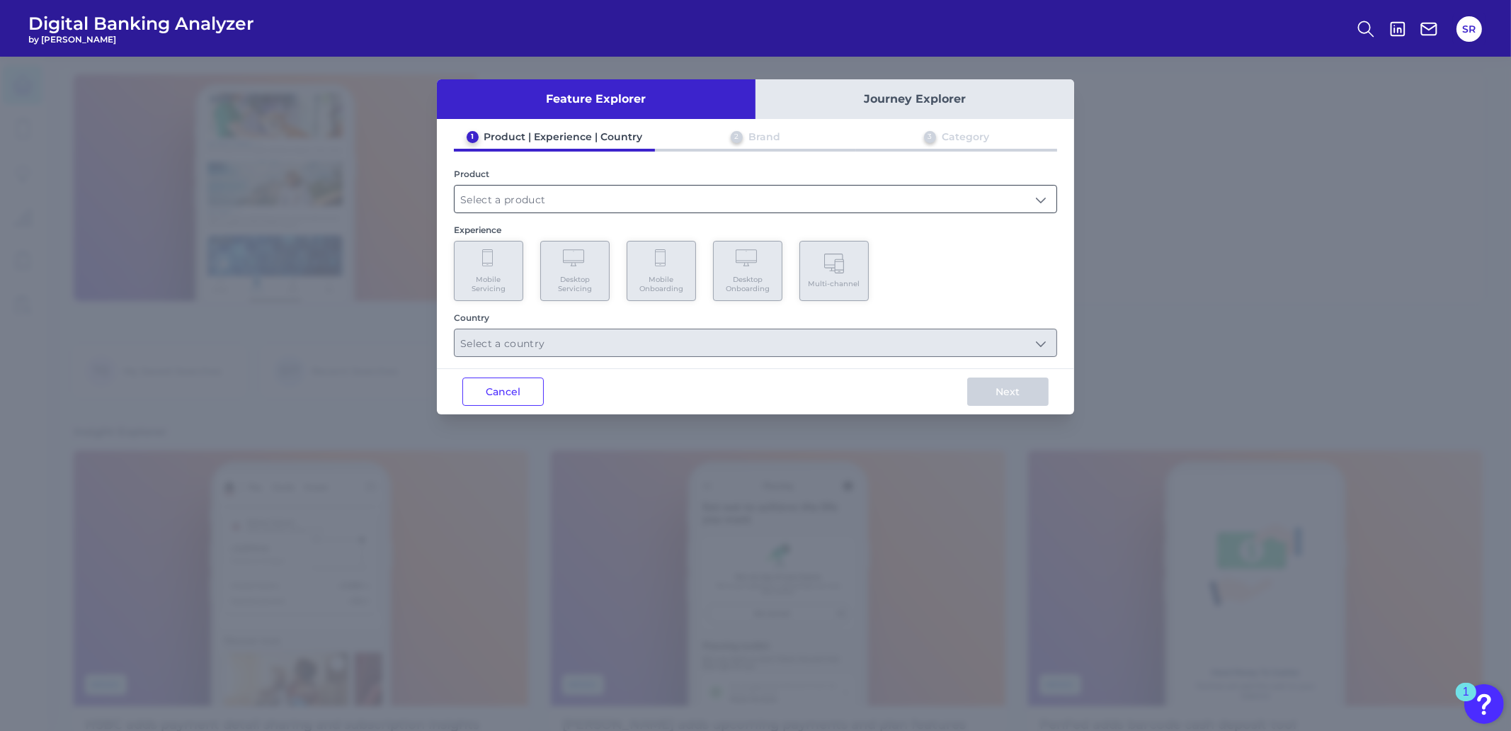
click at [947, 200] on input "text" at bounding box center [756, 199] width 602 height 27
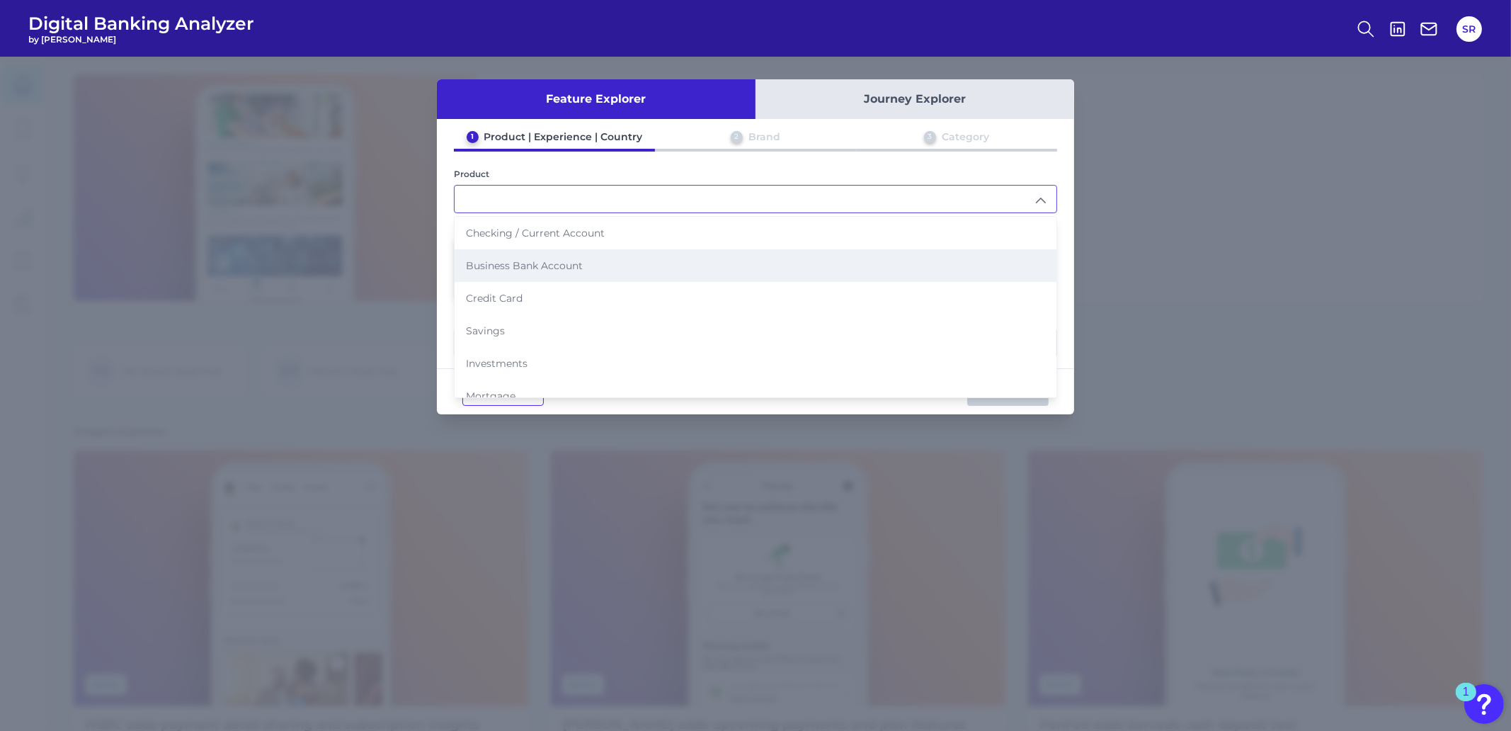
click at [566, 267] on span "Business Bank Account" at bounding box center [524, 265] width 117 height 13
type input "Business Bank Account"
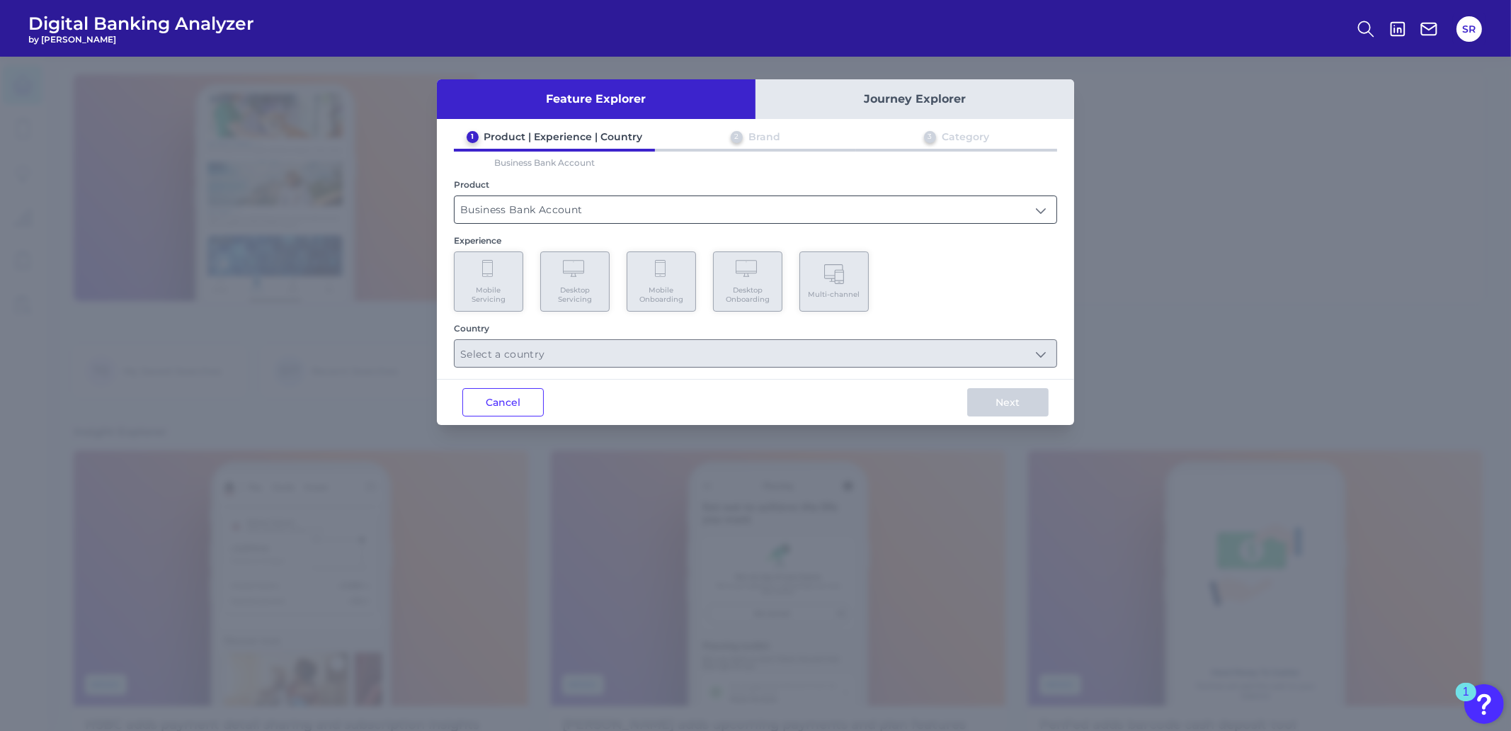
click at [724, 208] on input "Business Bank Account" at bounding box center [756, 209] width 602 height 27
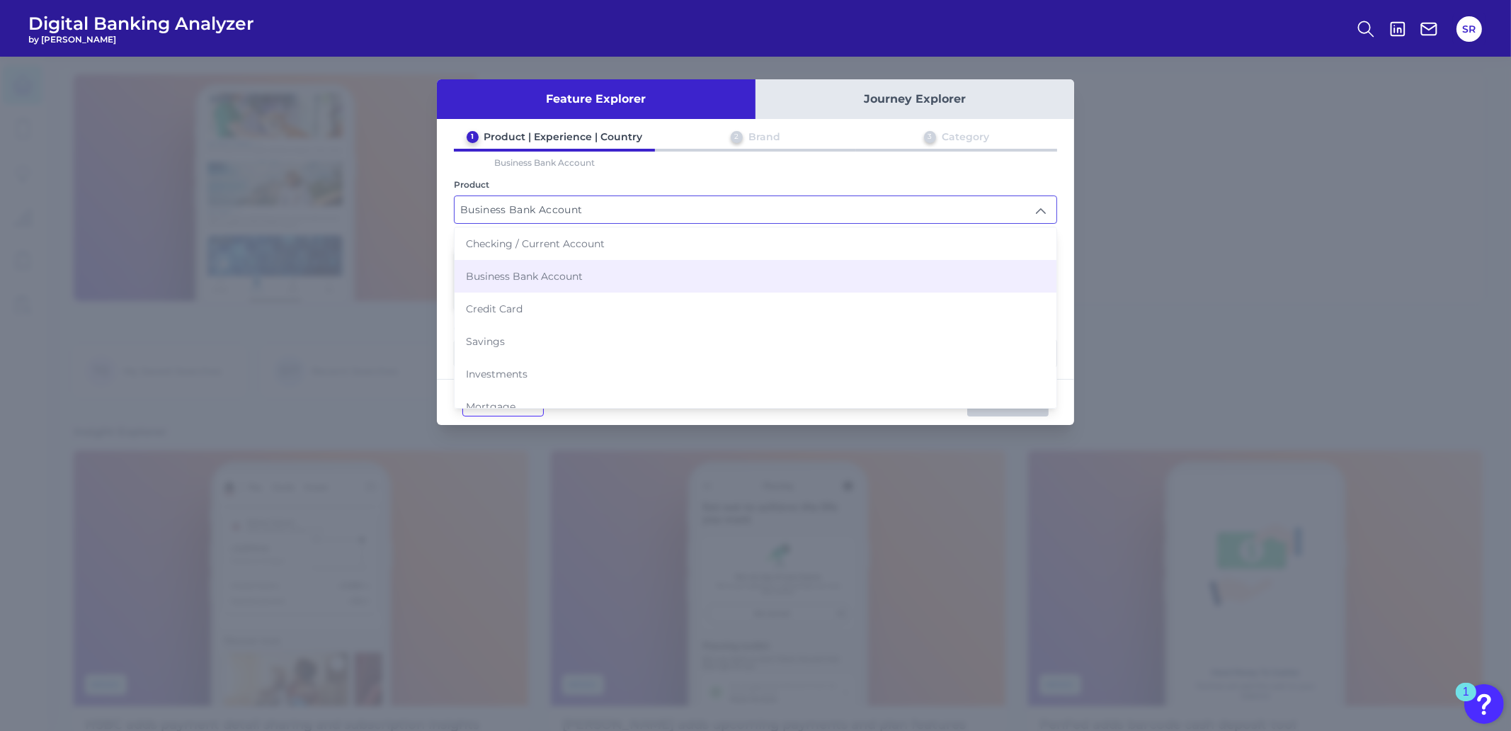
click at [590, 280] on li "Business Bank Account" at bounding box center [756, 276] width 602 height 33
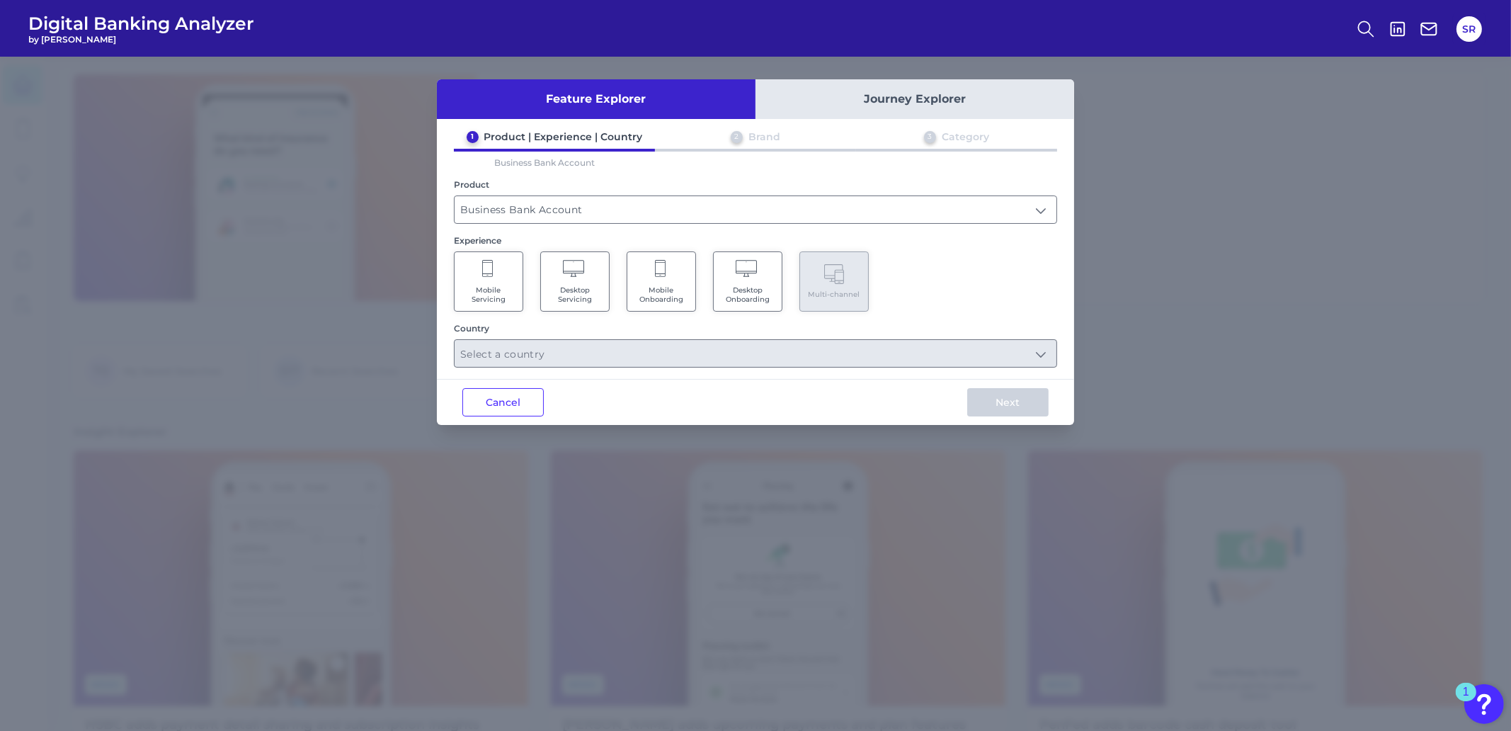
click at [496, 293] on span "Mobile Servicing" at bounding box center [489, 294] width 54 height 18
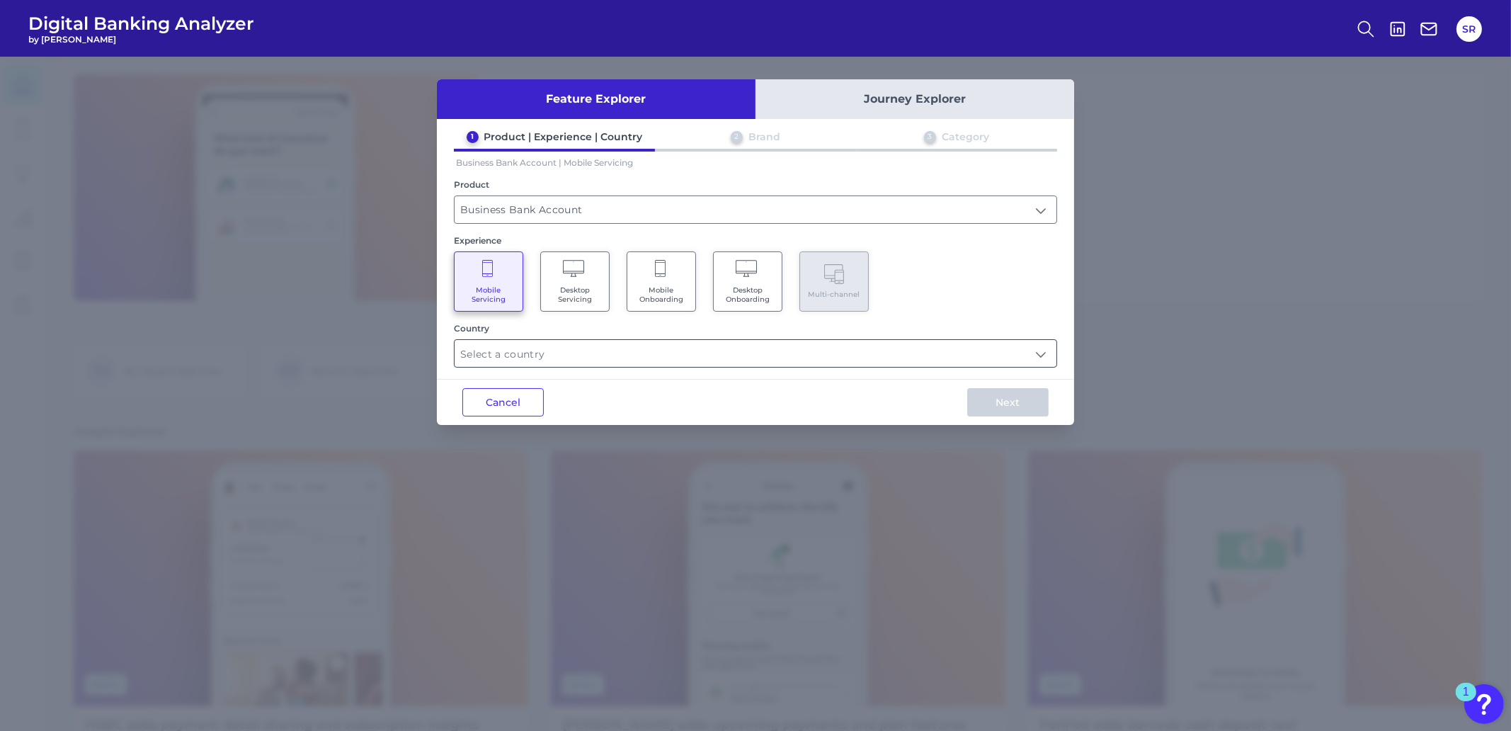
click at [700, 349] on input "text" at bounding box center [756, 353] width 602 height 27
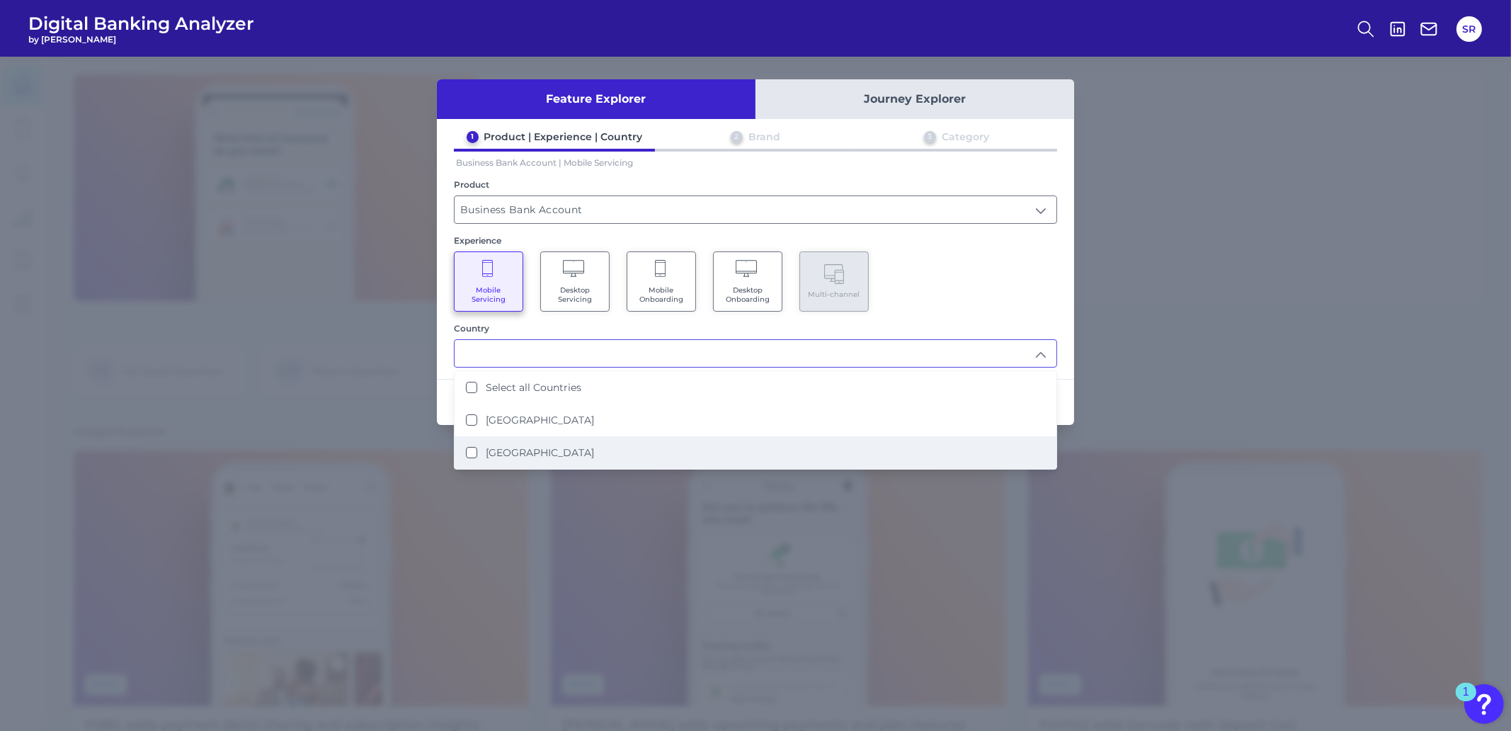
click at [470, 447] on States "[GEOGRAPHIC_DATA]" at bounding box center [471, 452] width 11 height 11
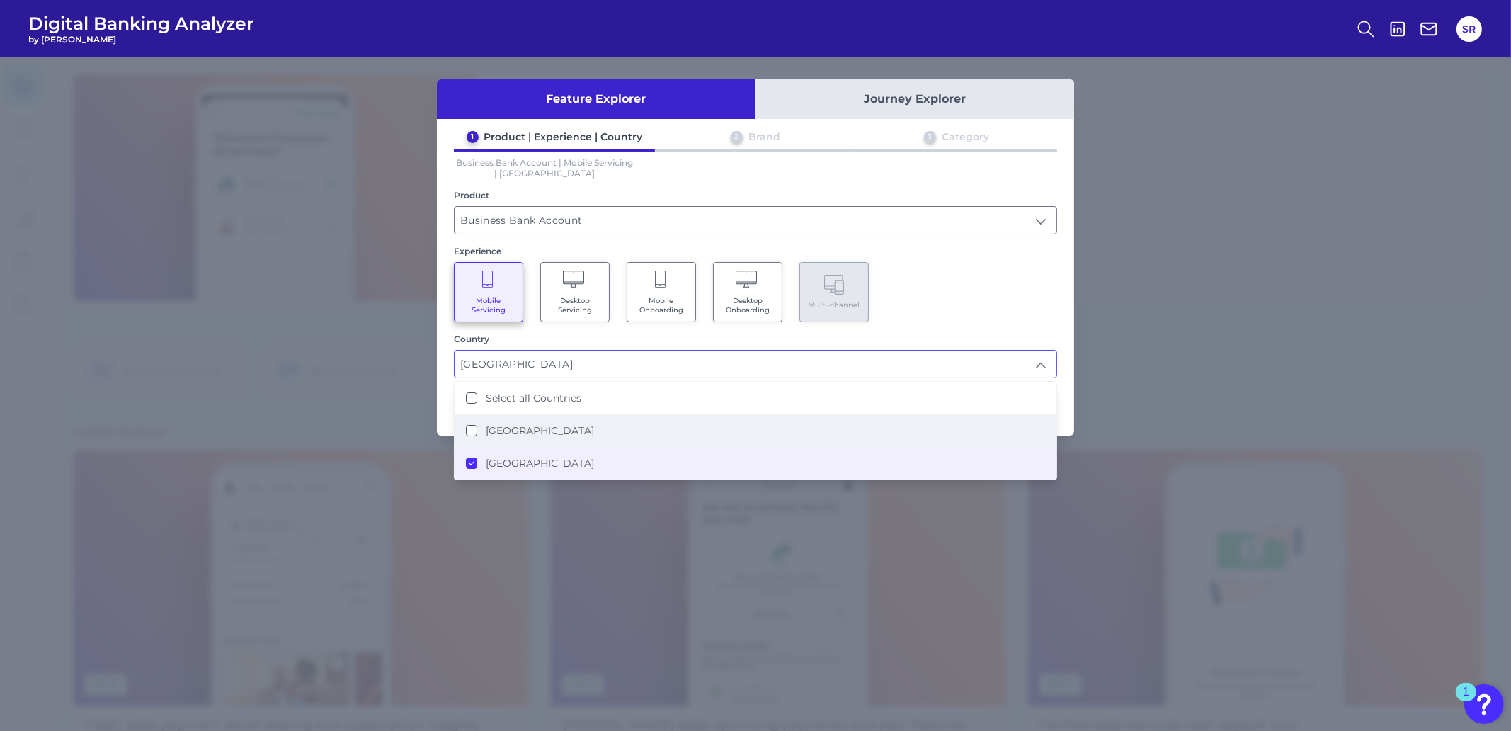
click at [471, 426] on Kingdom "[GEOGRAPHIC_DATA]" at bounding box center [471, 430] width 11 height 11
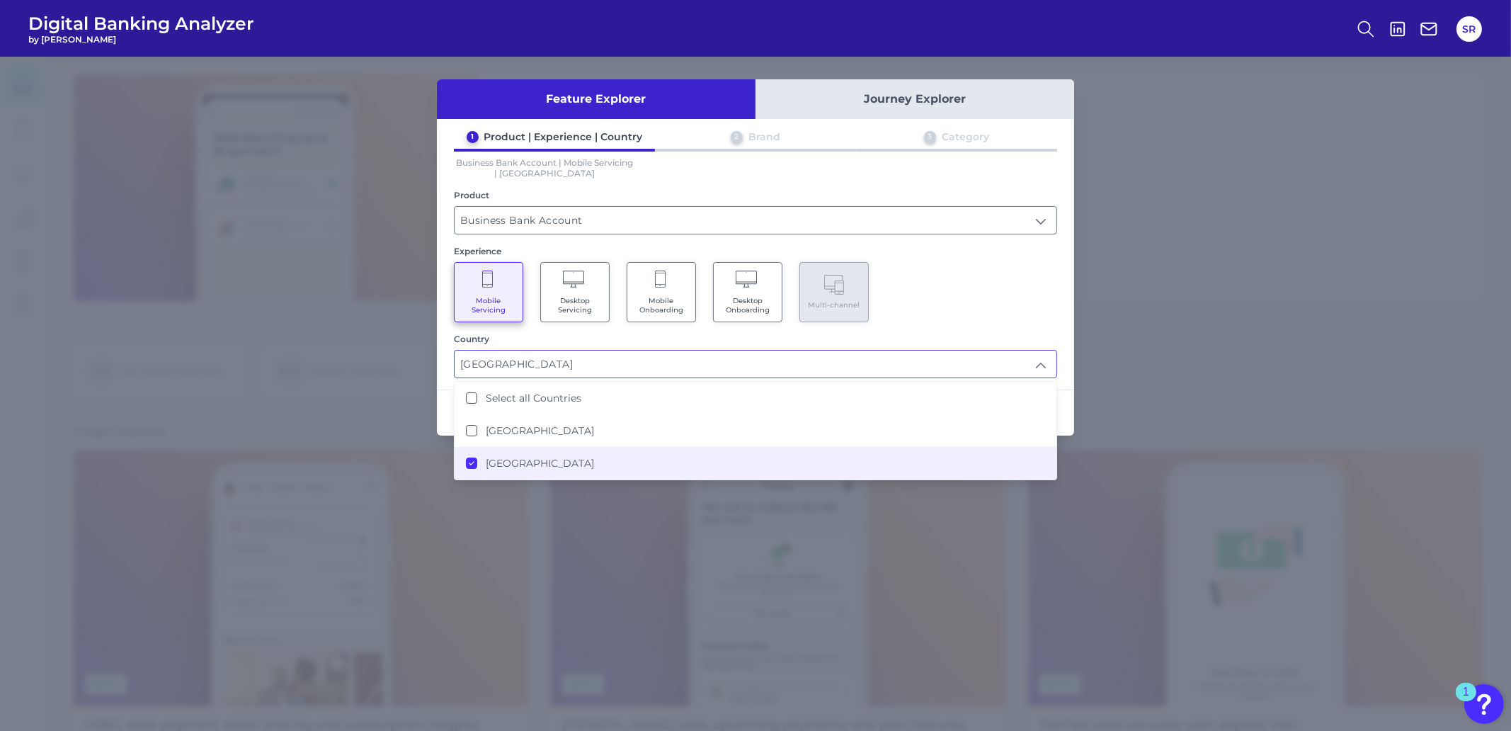
type input "Select all Countries"
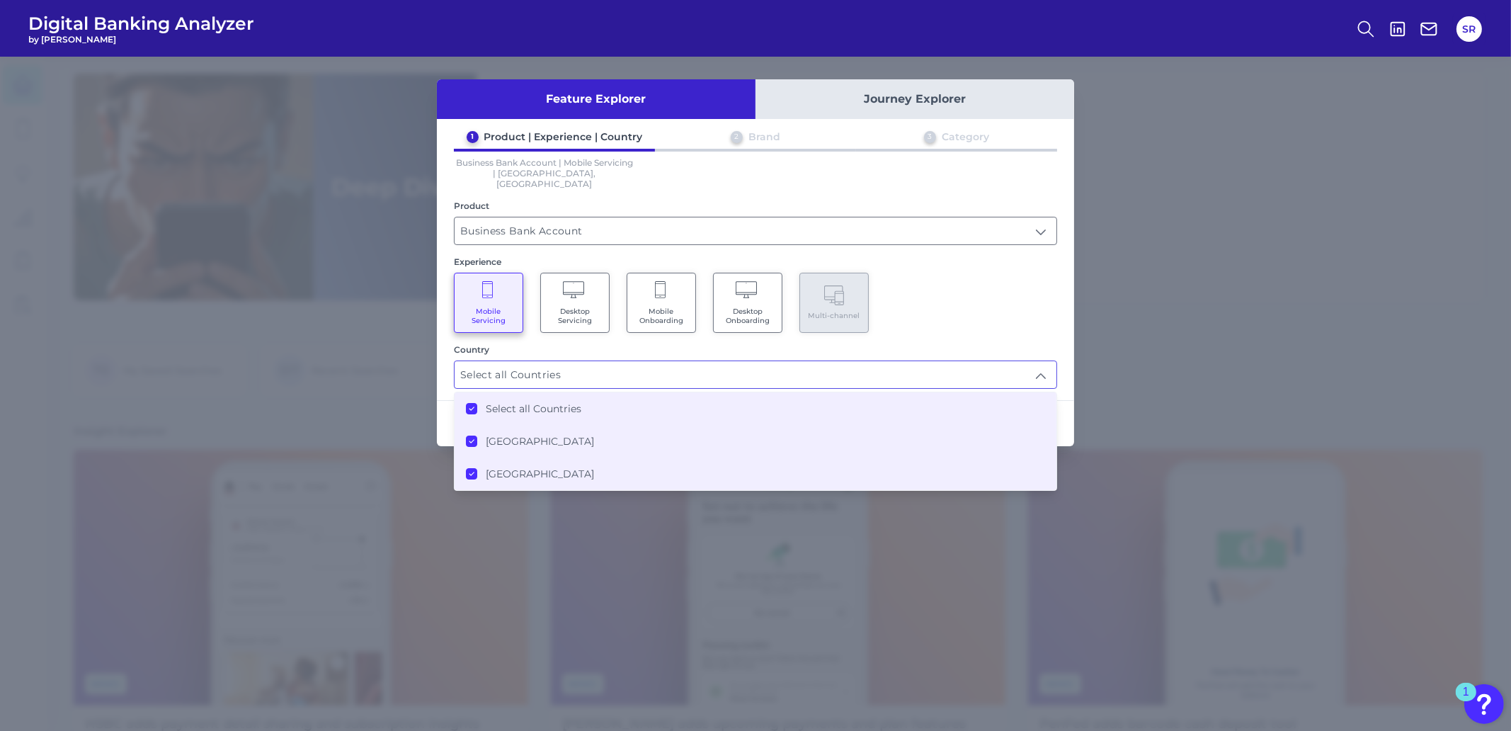
click at [1005, 305] on div "Mobile Servicing Desktop Servicing Mobile Onboarding Desktop Onboarding Multi-c…" at bounding box center [755, 303] width 603 height 60
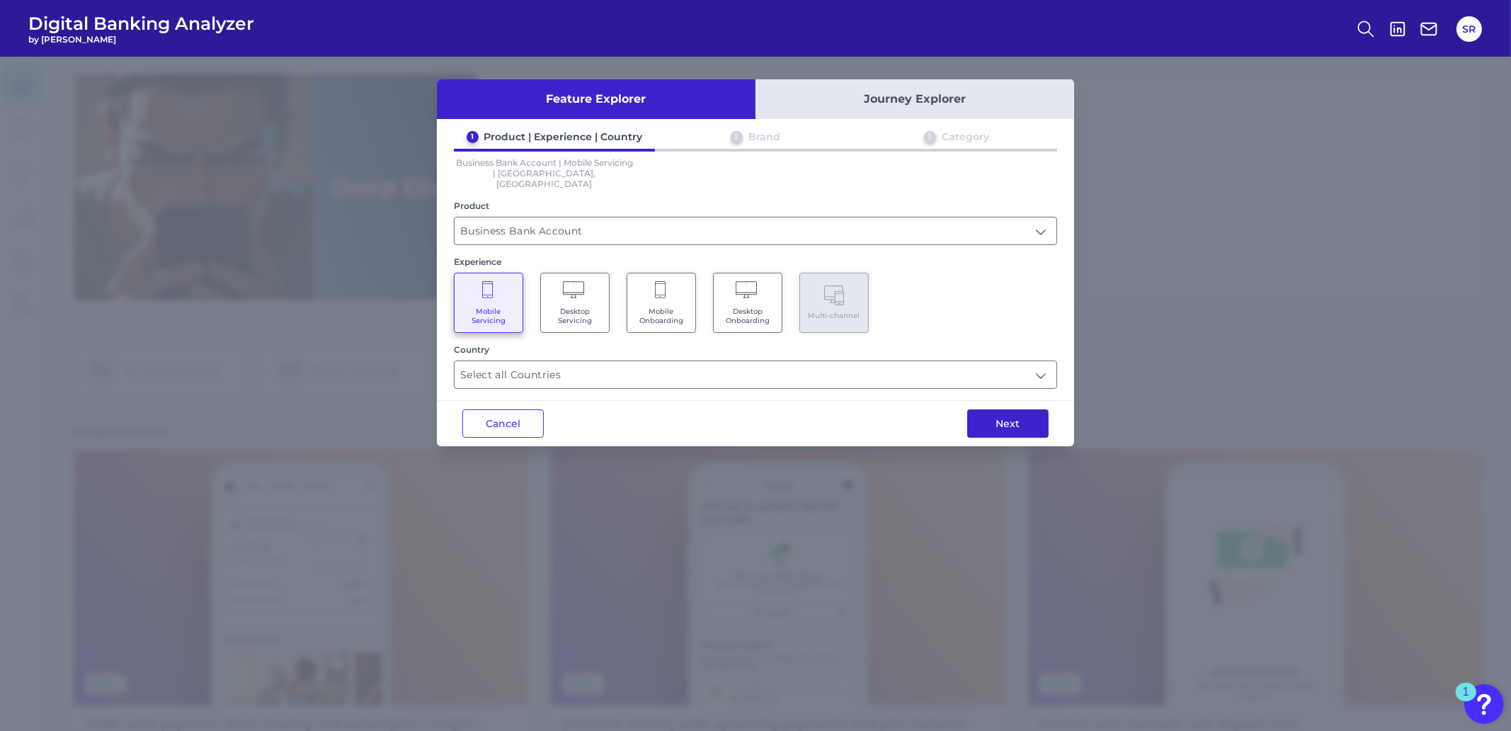
click at [1013, 409] on button "Next" at bounding box center [1007, 423] width 81 height 28
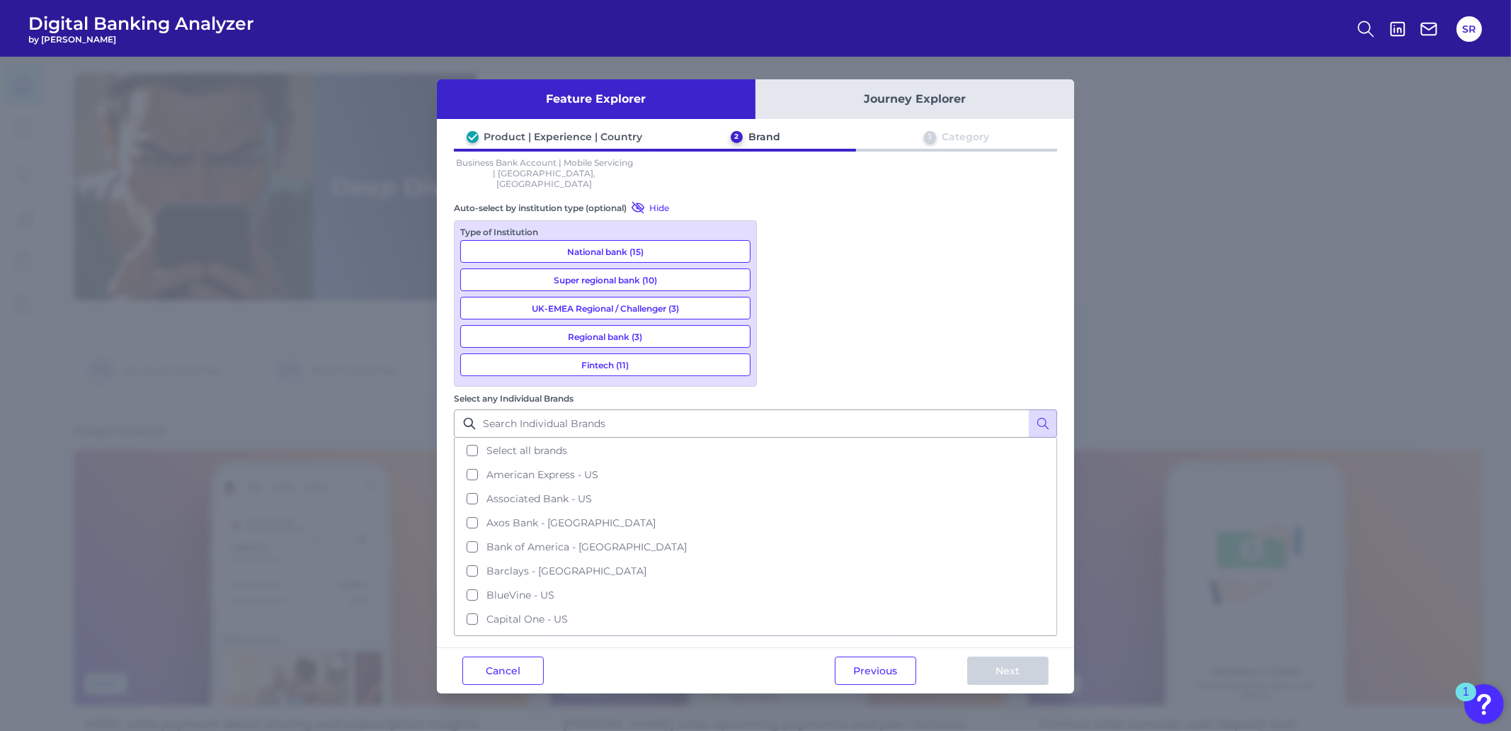
click at [782, 438] on button "Select all brands" at bounding box center [755, 450] width 600 height 24
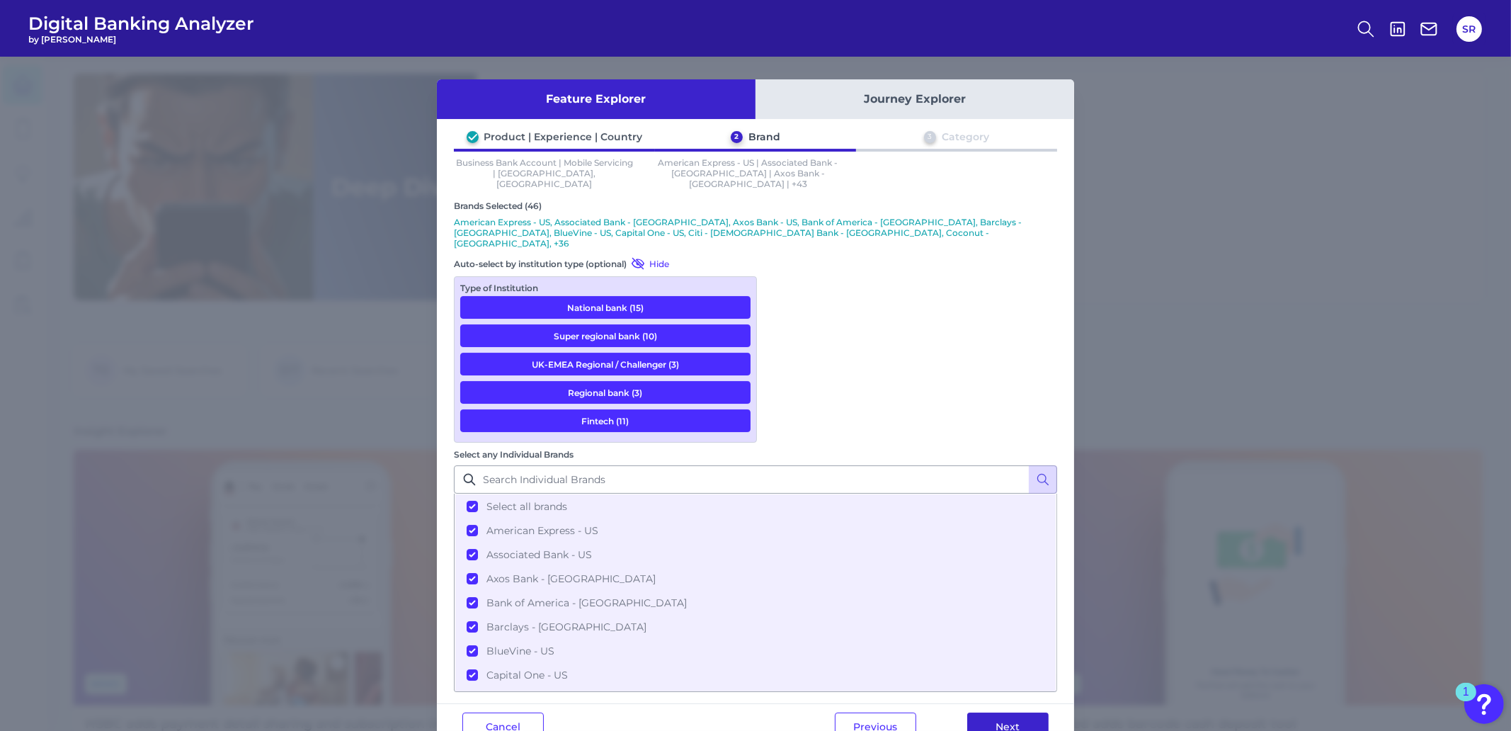
click at [1025, 712] on button "Next" at bounding box center [1007, 726] width 81 height 28
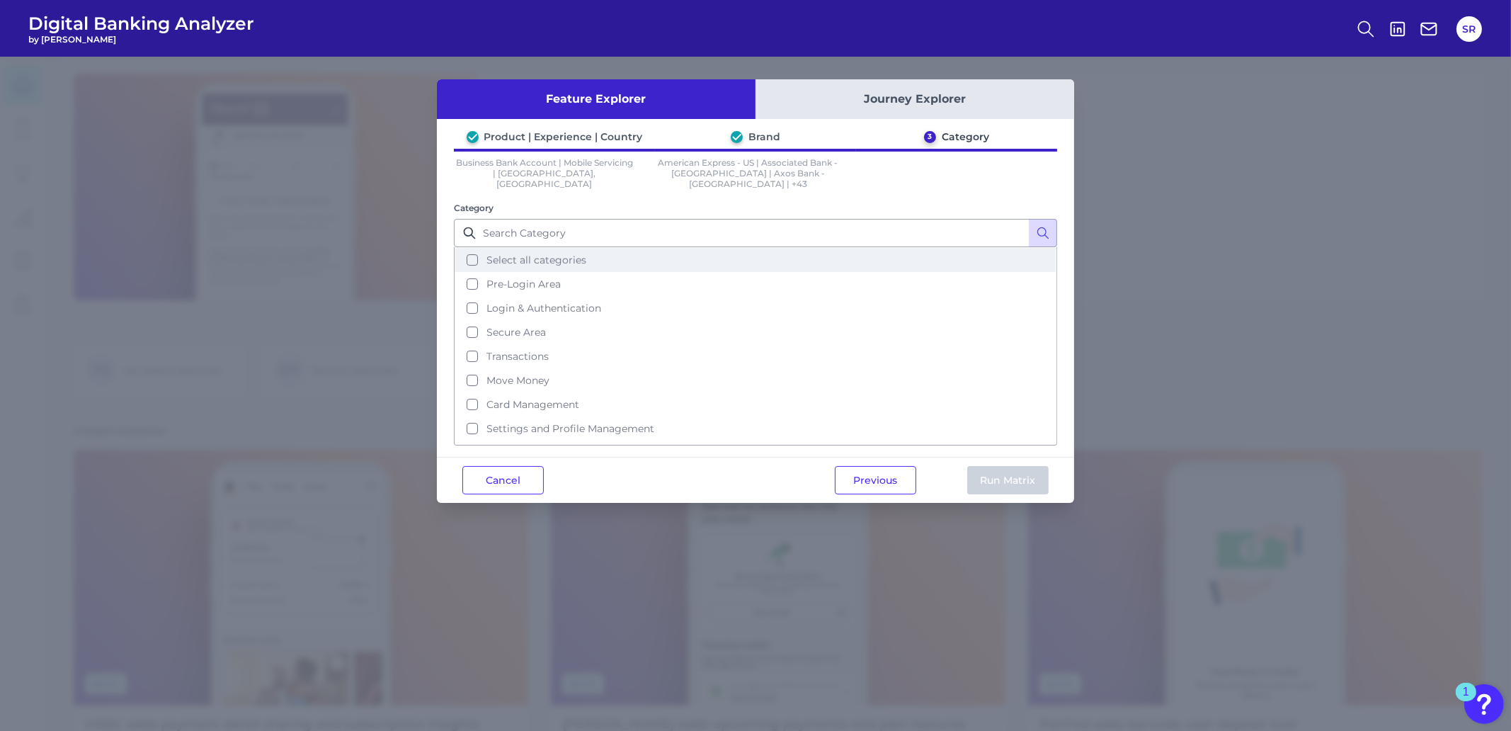
click at [470, 248] on button "Select all categories" at bounding box center [755, 260] width 600 height 24
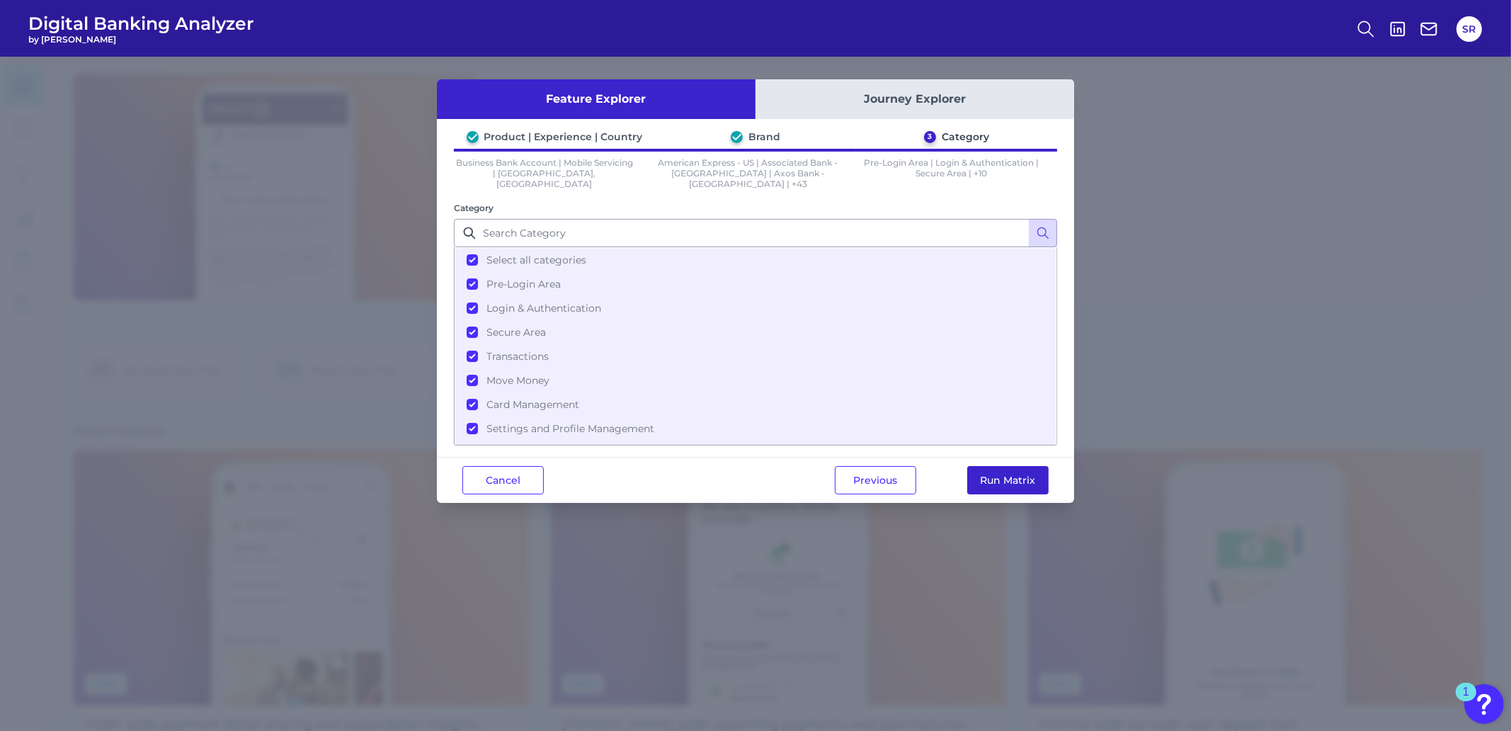
click at [1001, 466] on button "Run Matrix" at bounding box center [1007, 480] width 81 height 28
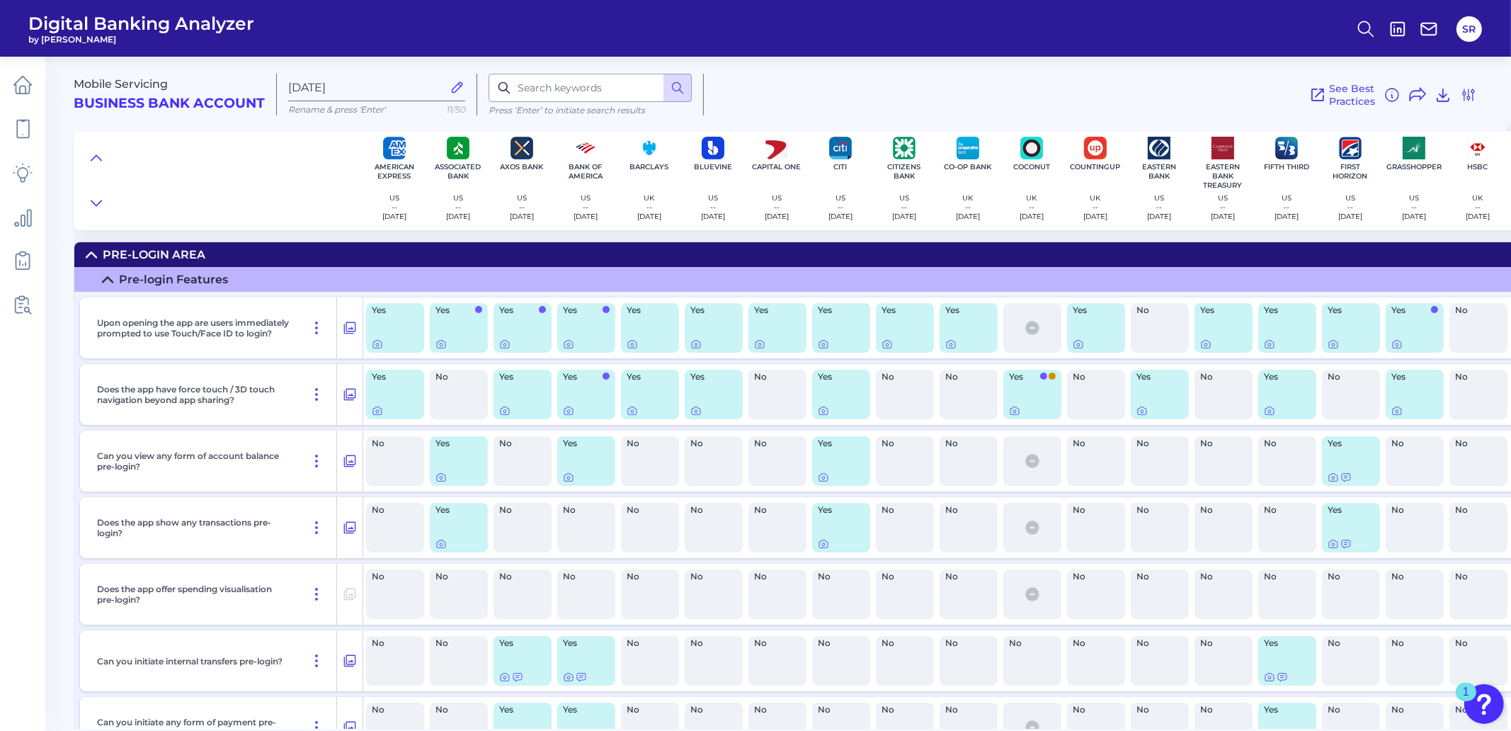
click at [1051, 377] on span at bounding box center [1052, 375] width 7 height 7
click at [1392, 95] on icon at bounding box center [1391, 96] width 1 height 3
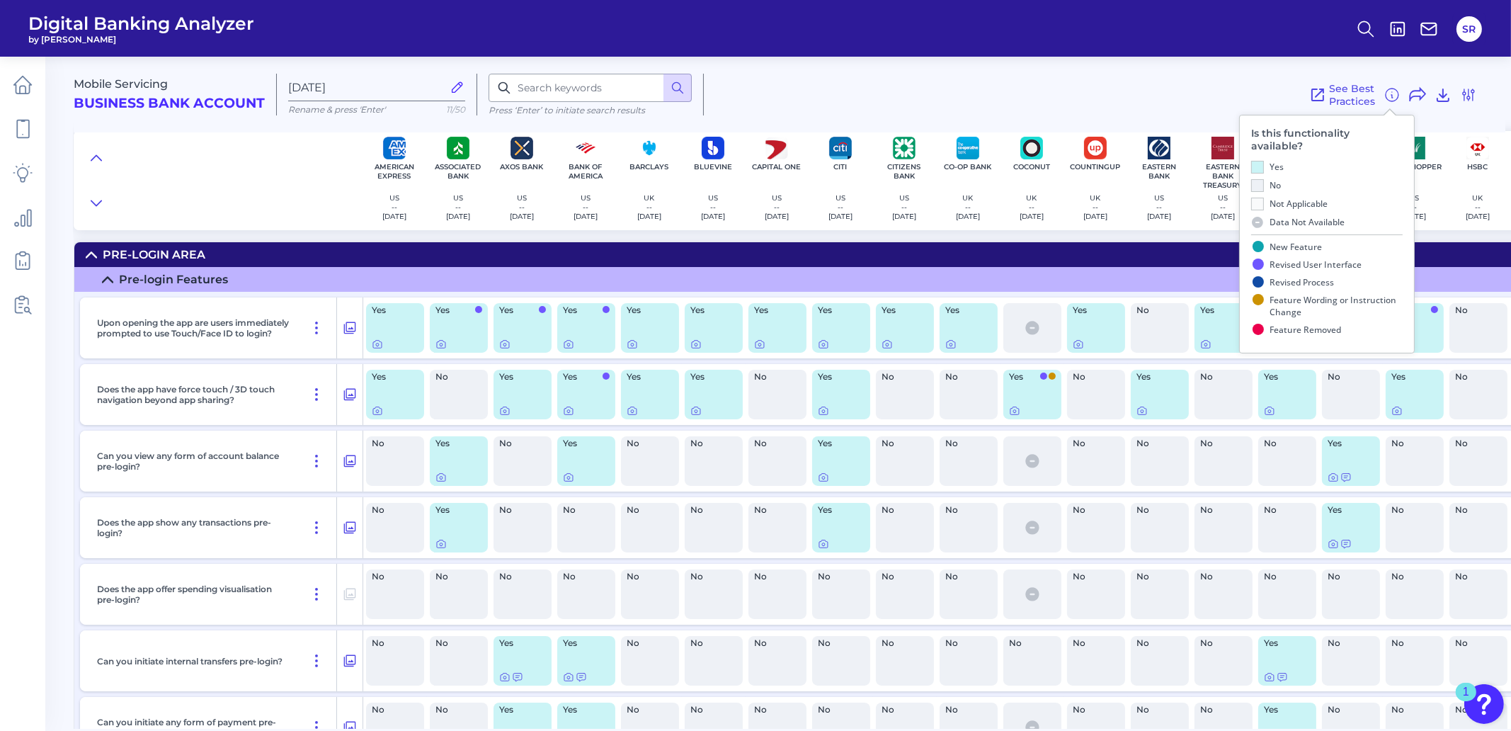
click at [1182, 469] on div "No" at bounding box center [1160, 461] width 58 height 50
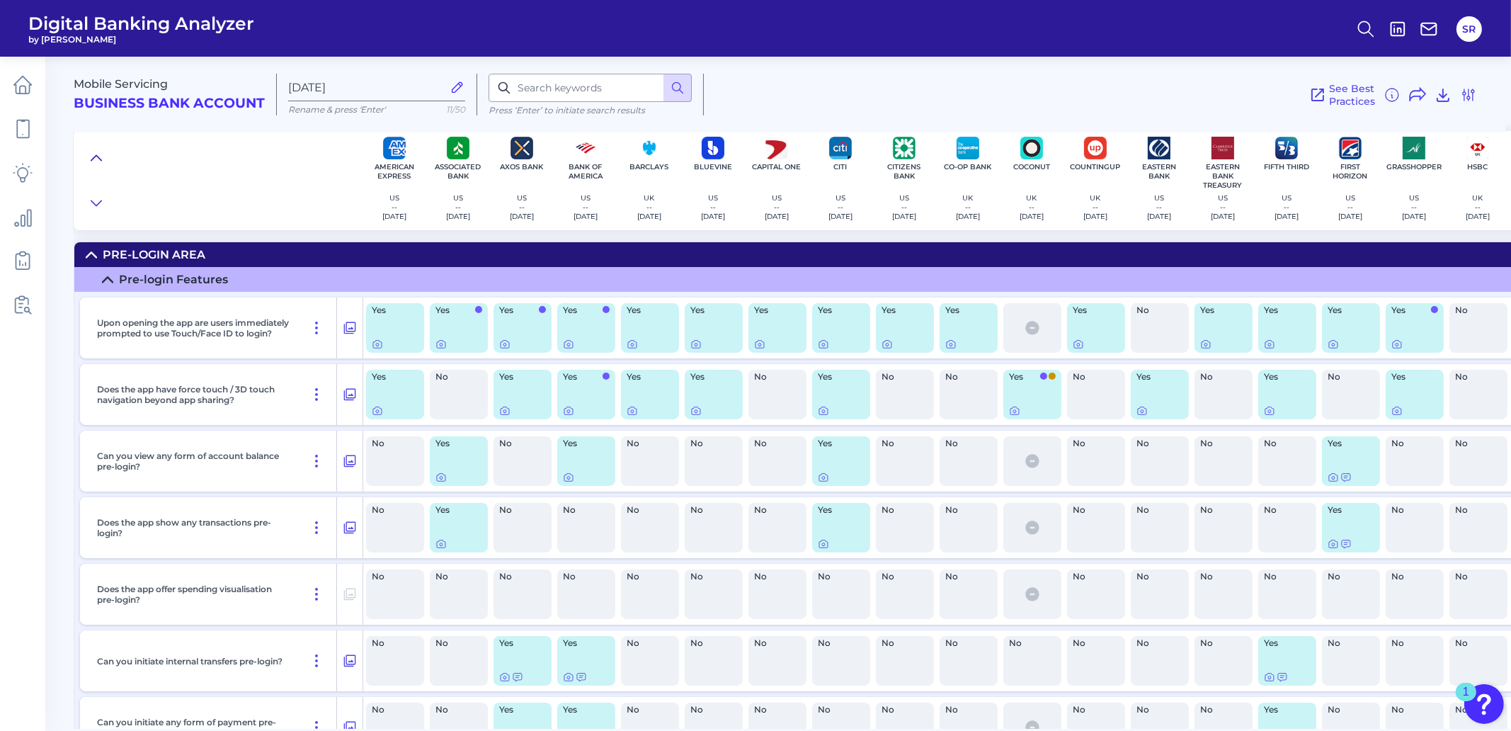
click at [97, 153] on icon at bounding box center [96, 158] width 11 height 14
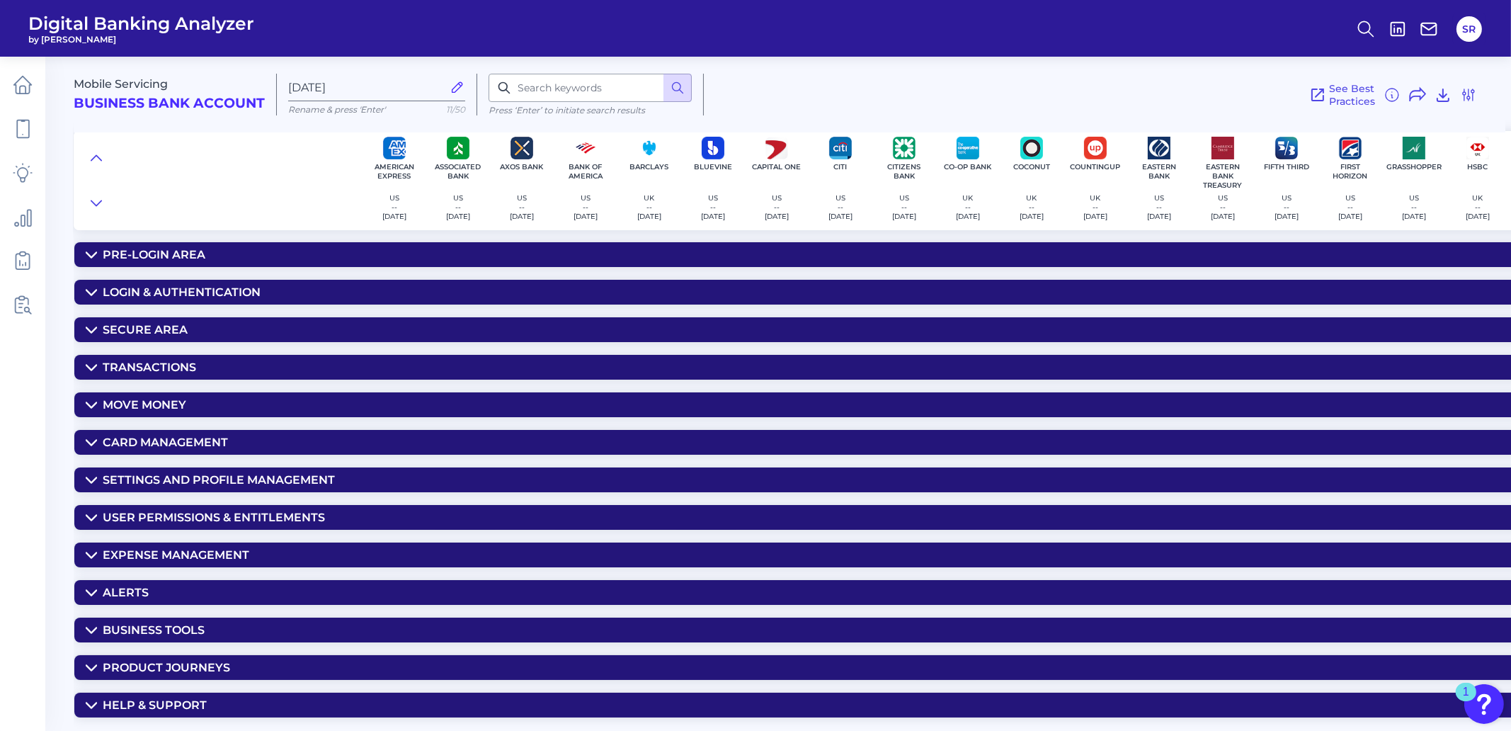
click at [87, 446] on icon at bounding box center [91, 442] width 11 height 11
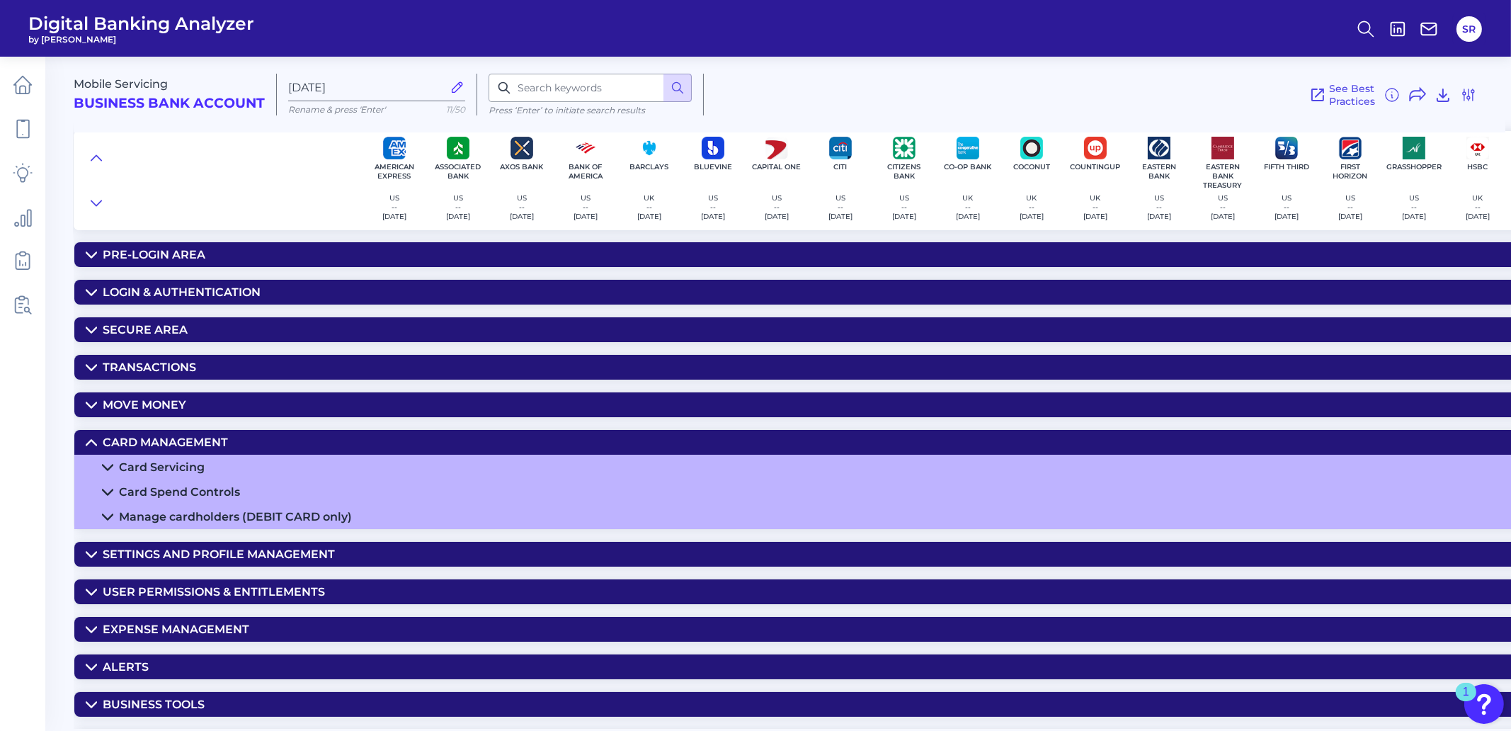
click at [103, 467] on icon at bounding box center [107, 467] width 11 height 11
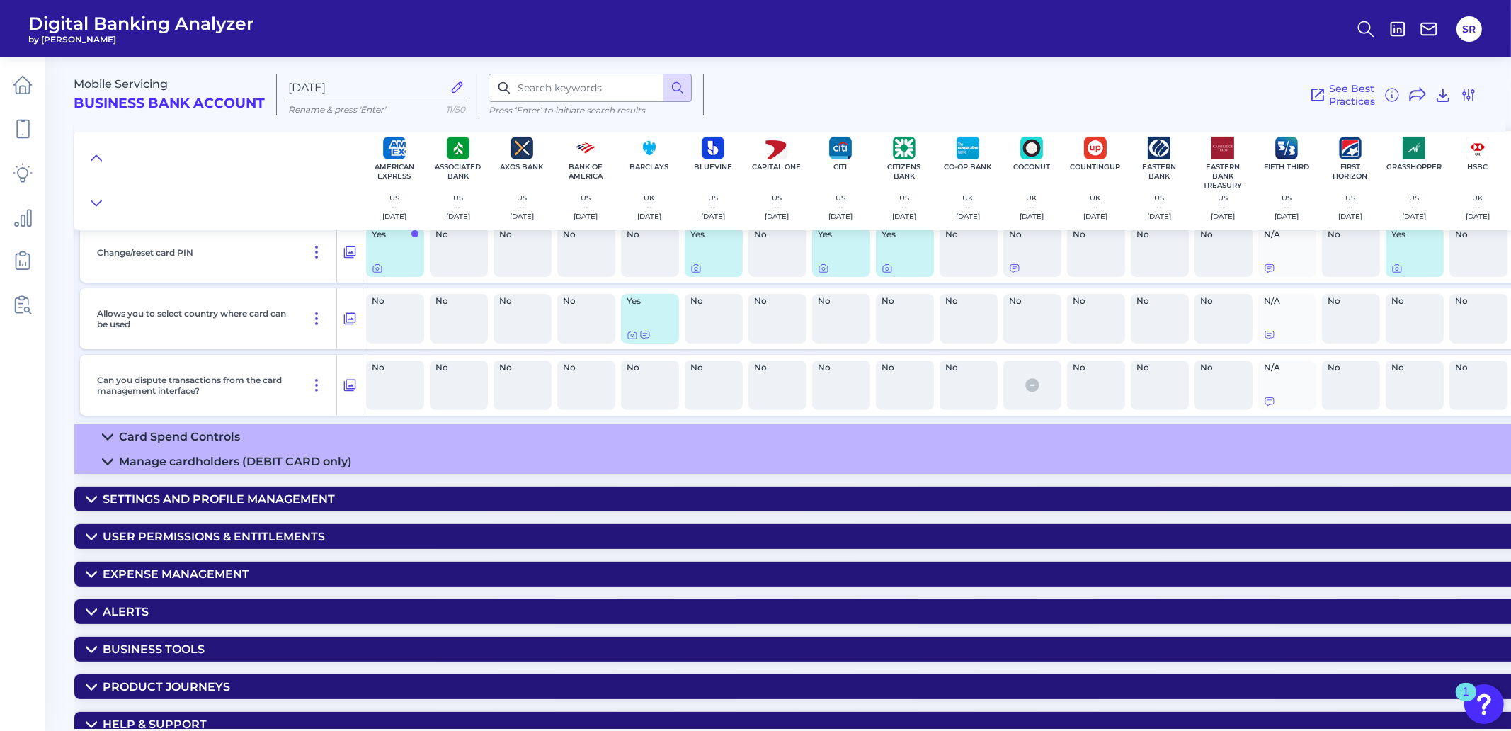
scroll to position [797, 0]
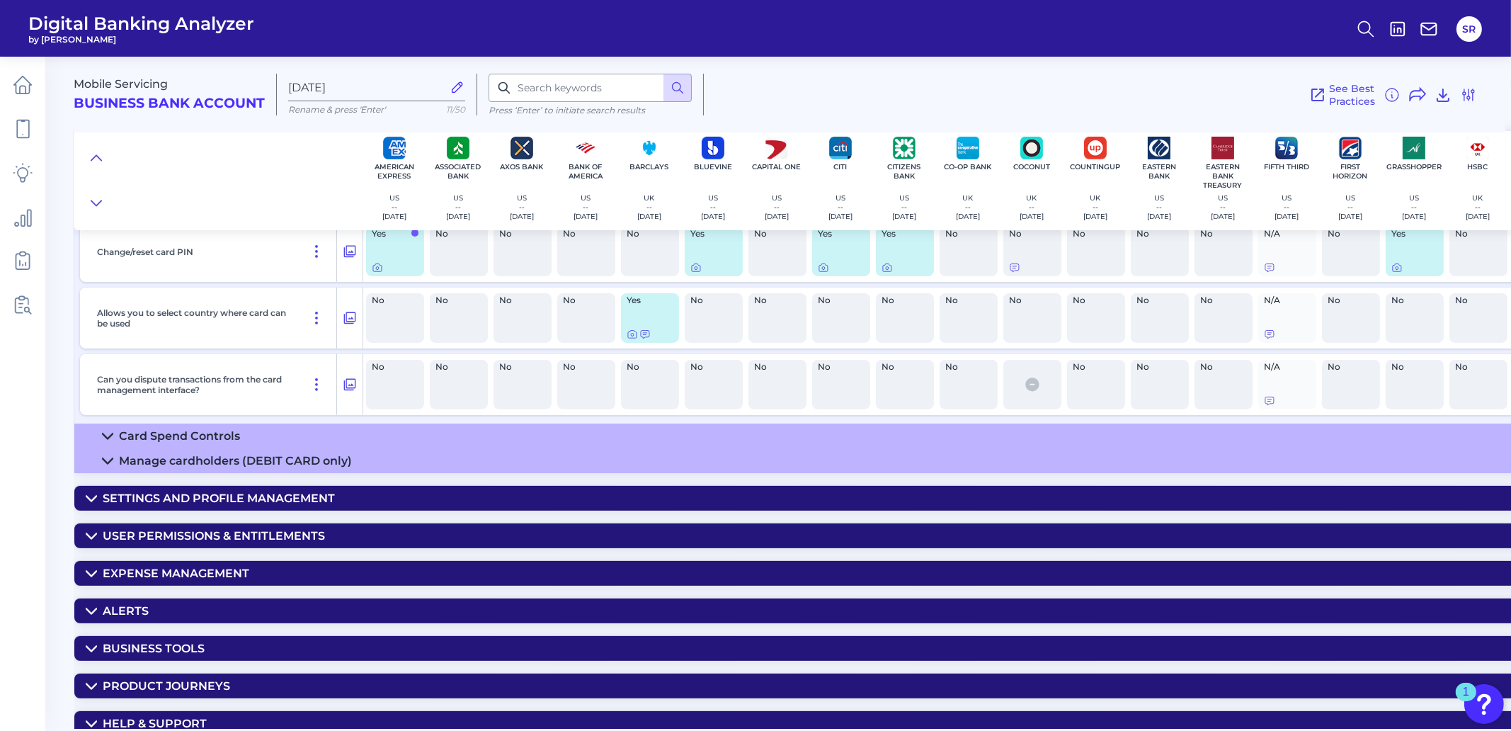
click at [110, 463] on icon at bounding box center [108, 460] width 10 height 5
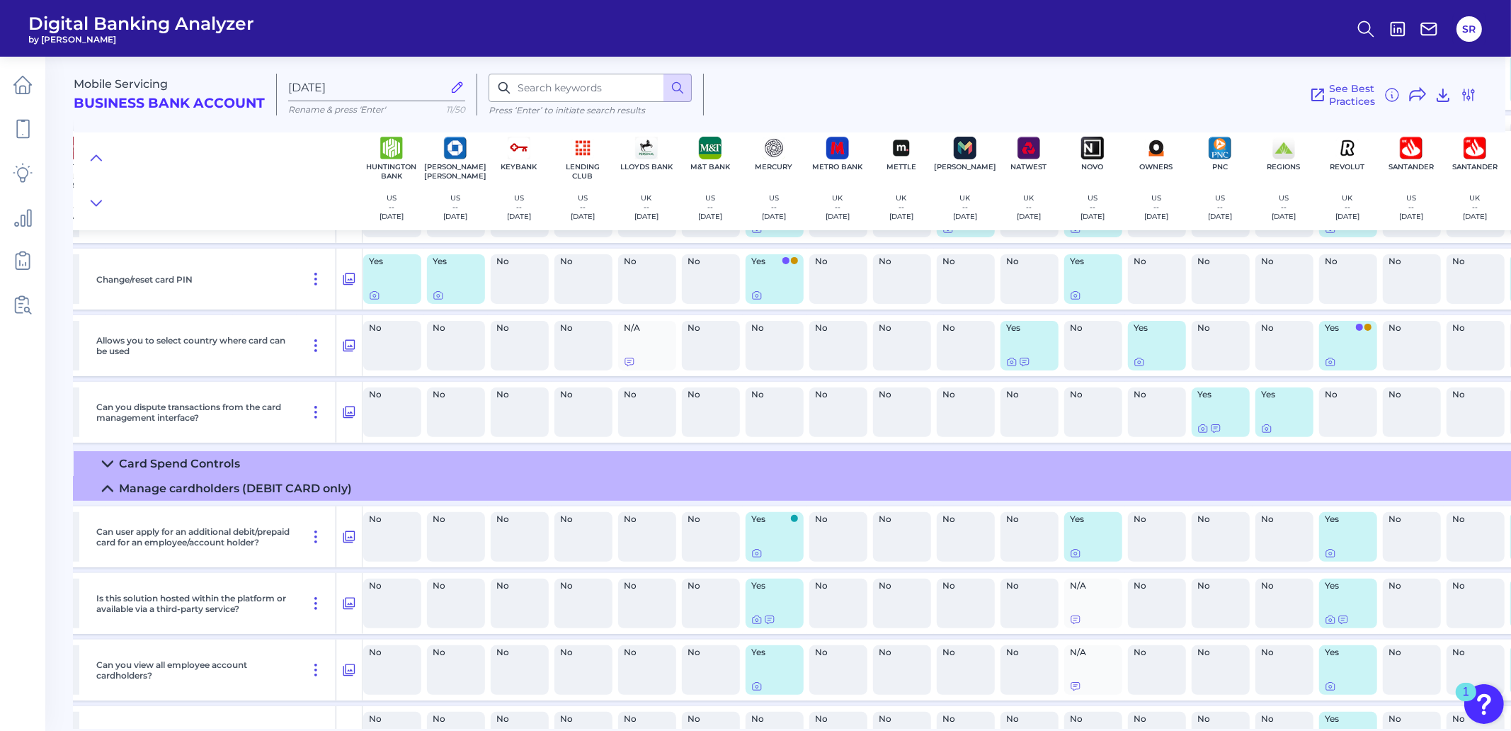
scroll to position [797, 1150]
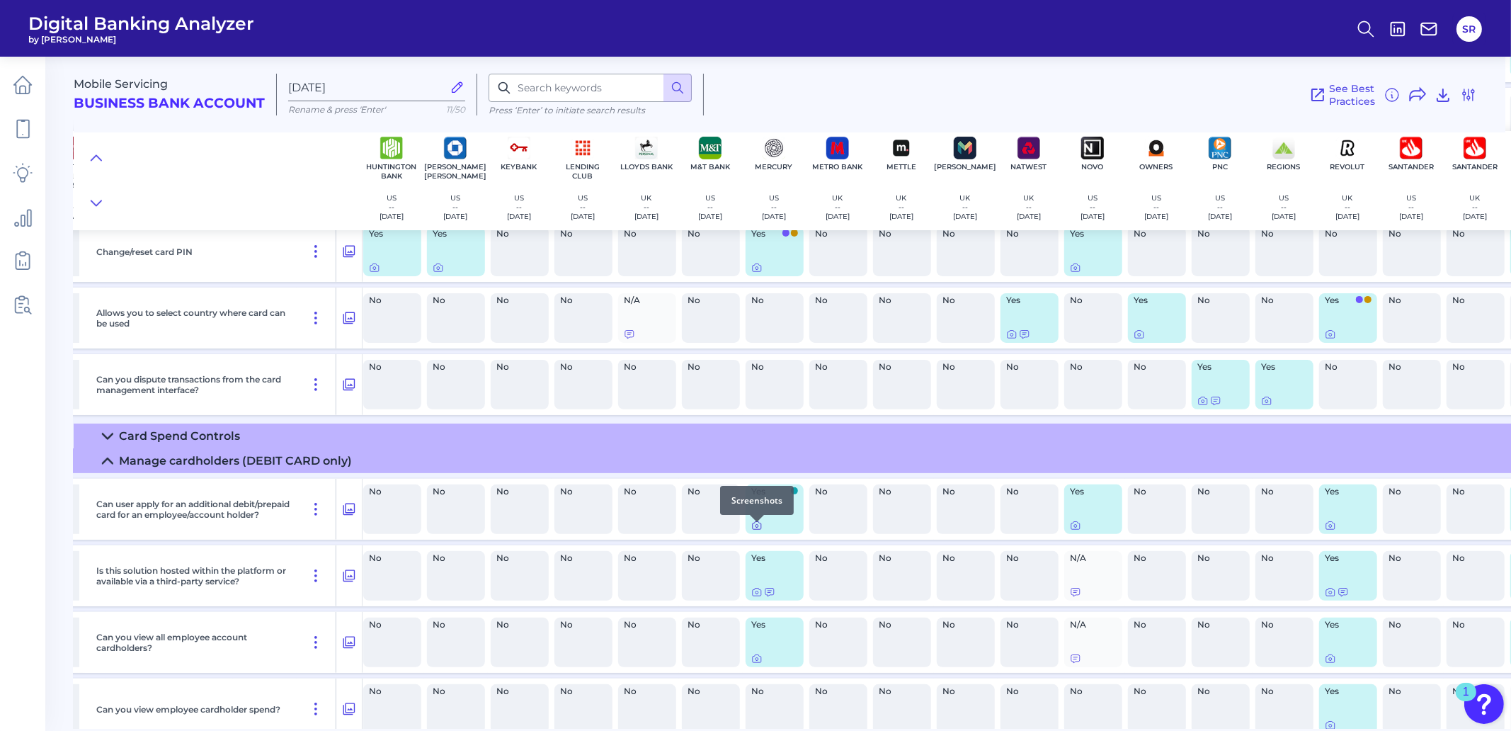
click at [759, 530] on icon at bounding box center [757, 526] width 8 height 8
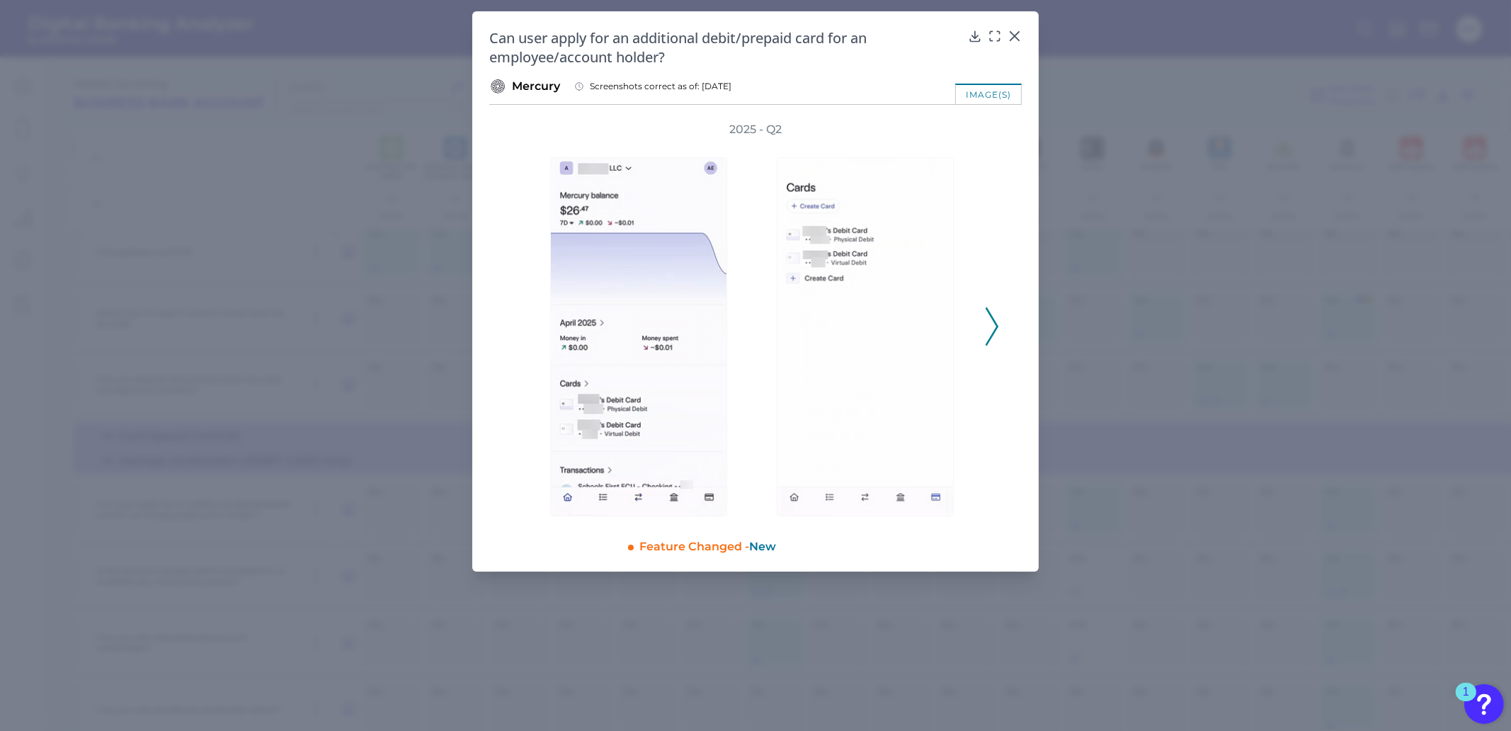
click at [991, 333] on icon at bounding box center [992, 326] width 13 height 38
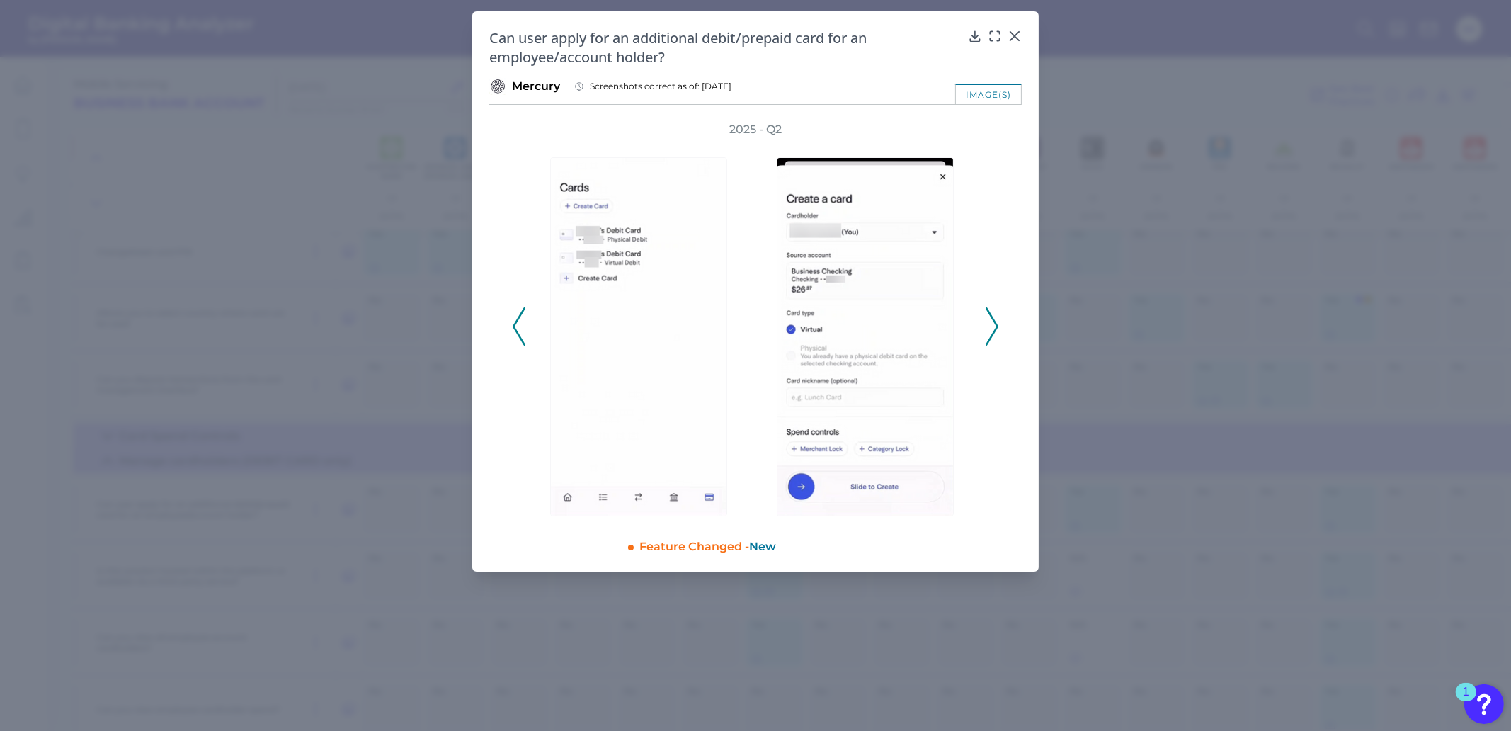
click at [991, 333] on icon at bounding box center [992, 326] width 13 height 38
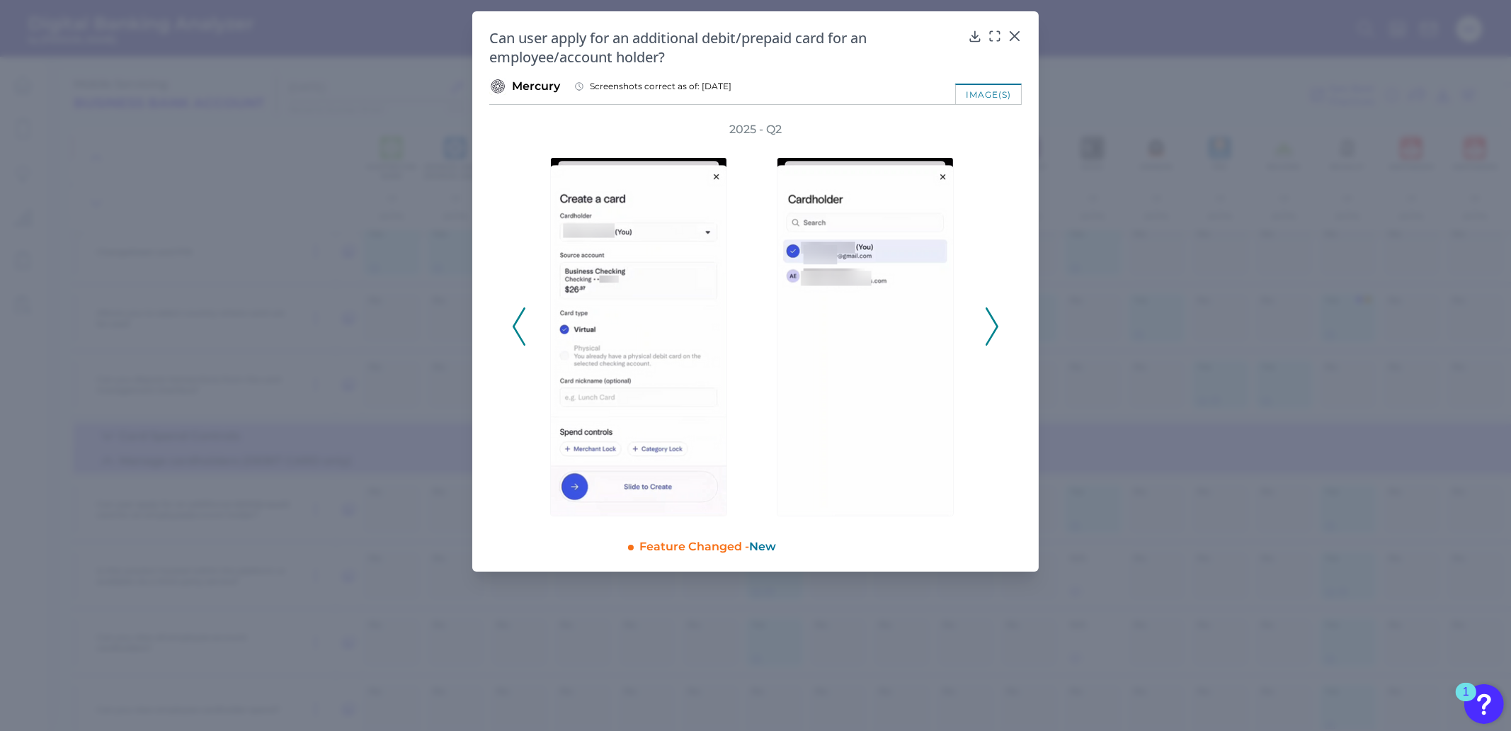
click at [991, 333] on icon at bounding box center [992, 326] width 13 height 38
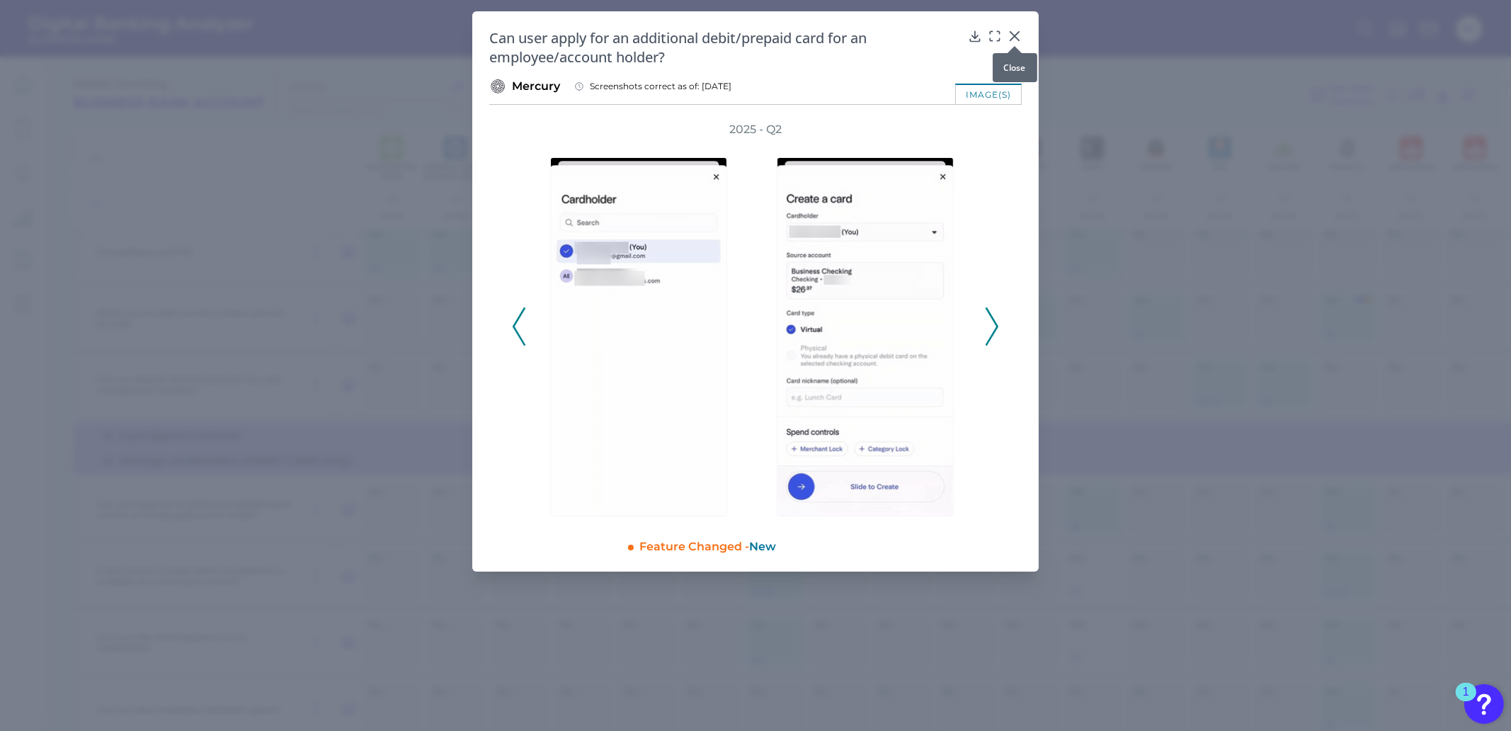
click at [1016, 33] on icon at bounding box center [1015, 36] width 14 height 14
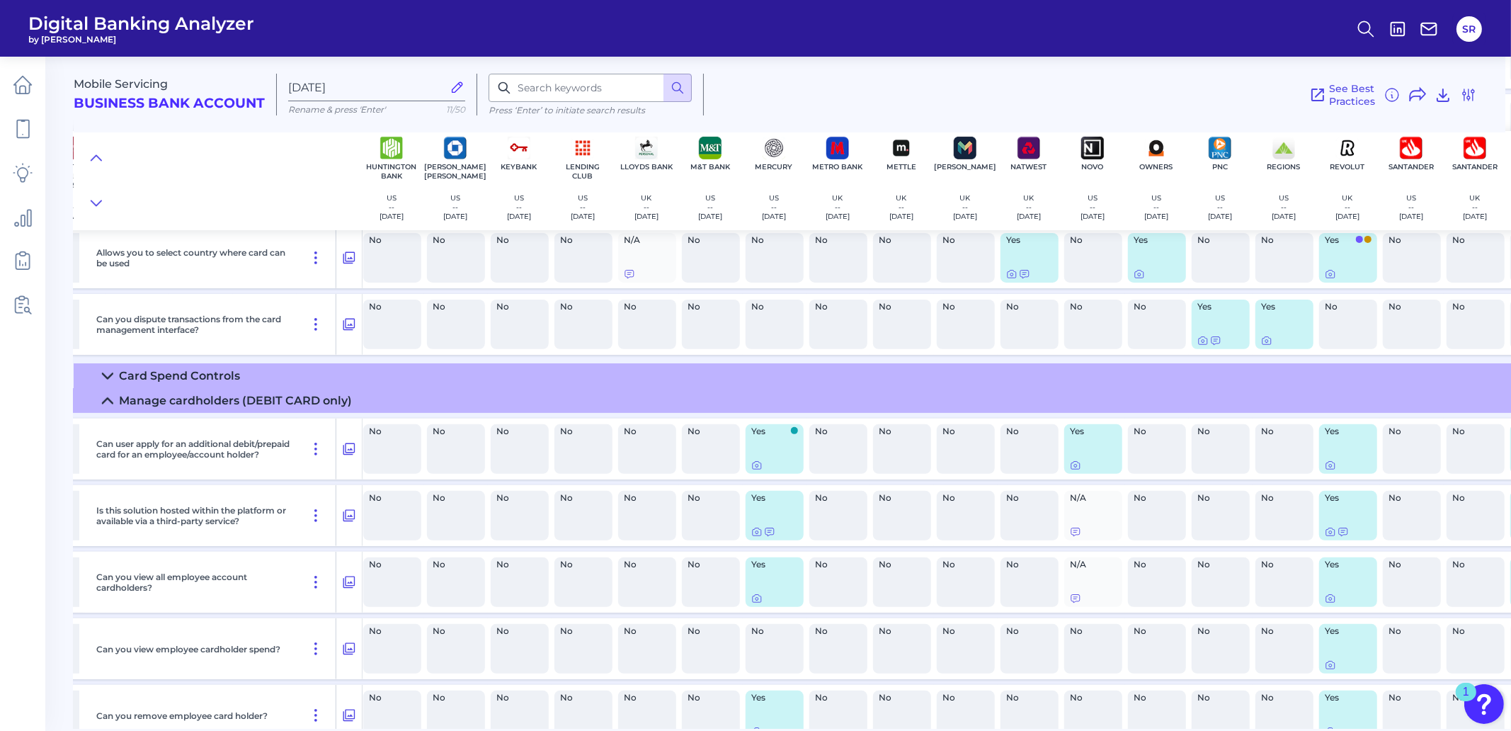
scroll to position [885, 1150]
